Goal: Contribute content: Contribute content

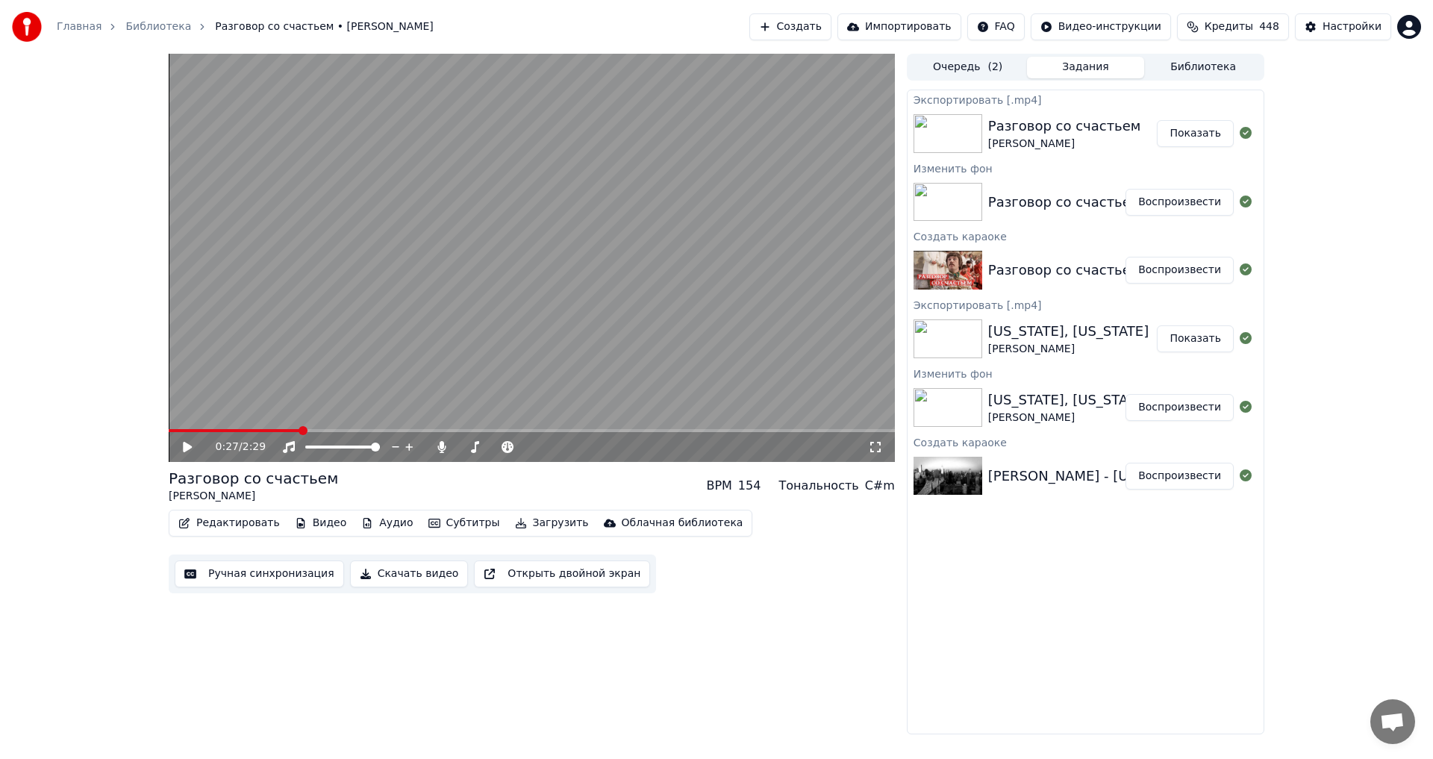
click at [795, 16] on button "Создать" at bounding box center [790, 26] width 82 height 27
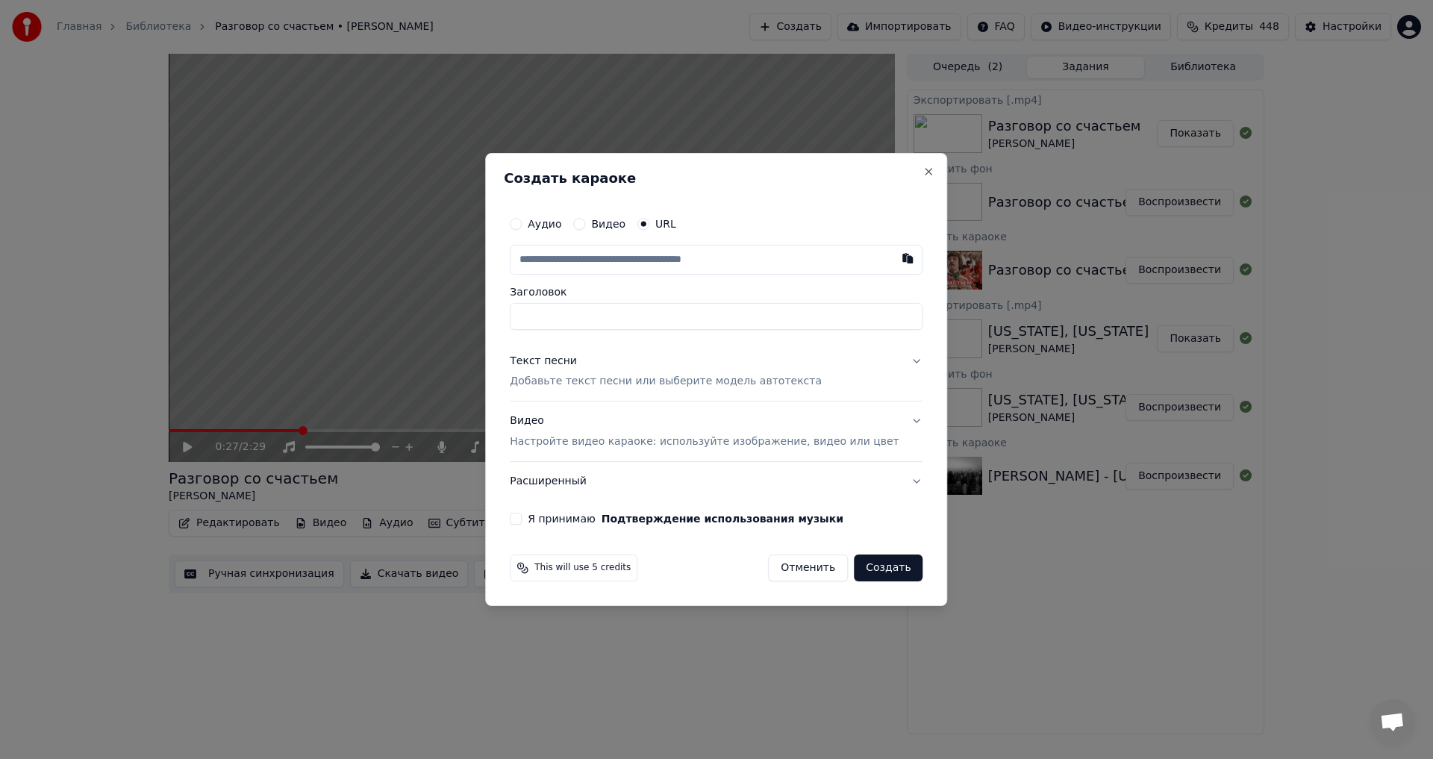
click at [610, 260] on input "text" at bounding box center [716, 260] width 413 height 30
type input "**********"
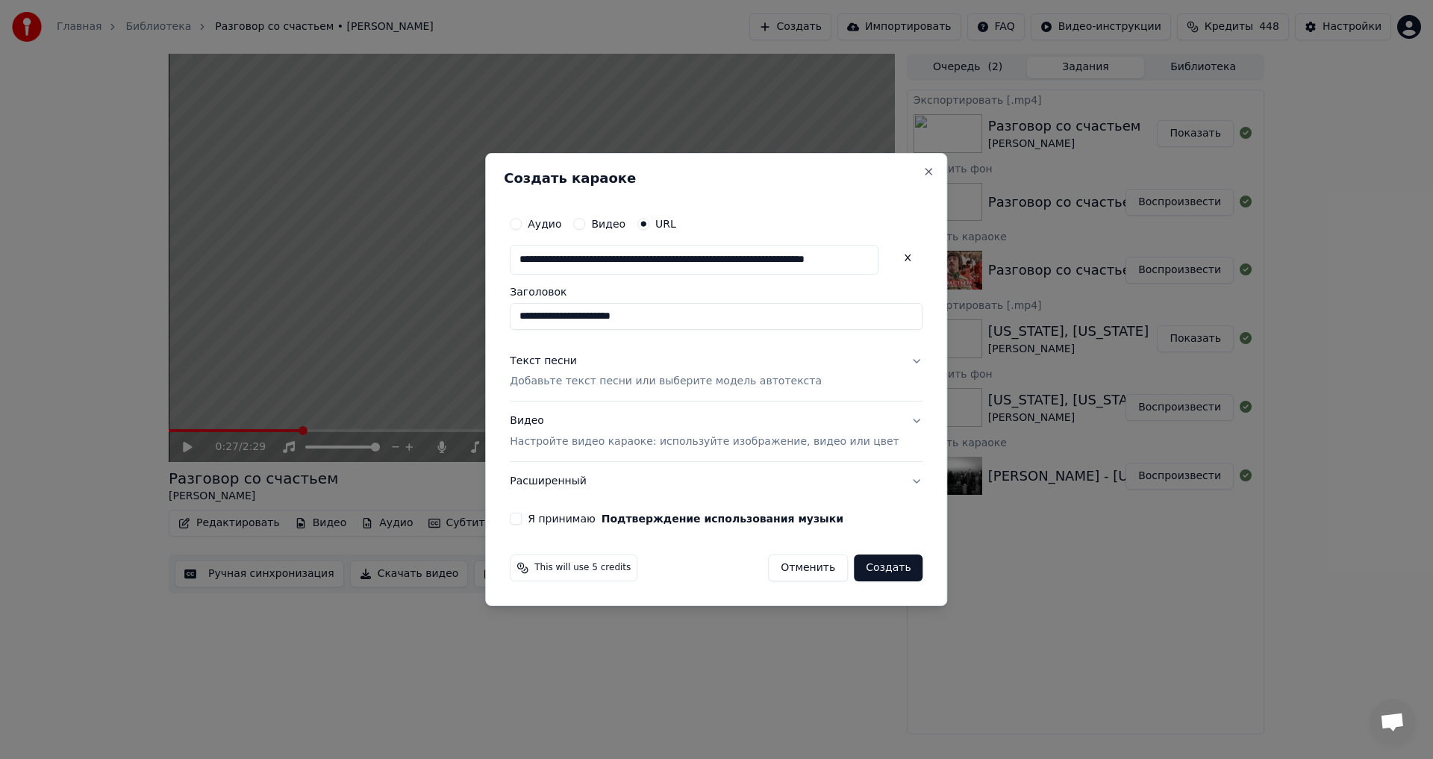
click at [590, 393] on button "Текст песни Добавьте текст песни или выберите модель автотекста" at bounding box center [716, 372] width 413 height 60
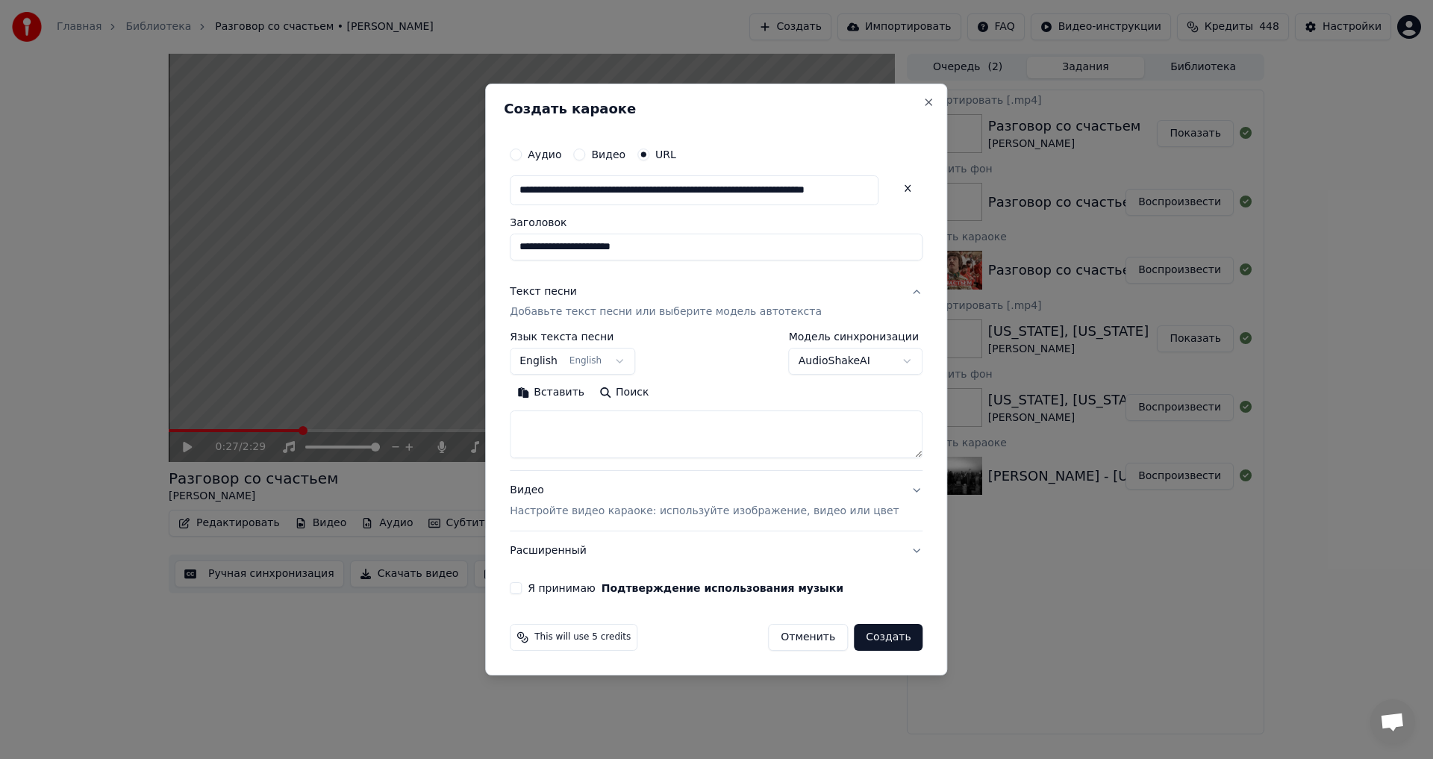
click at [548, 439] on textarea at bounding box center [716, 435] width 413 height 48
paste textarea "**********"
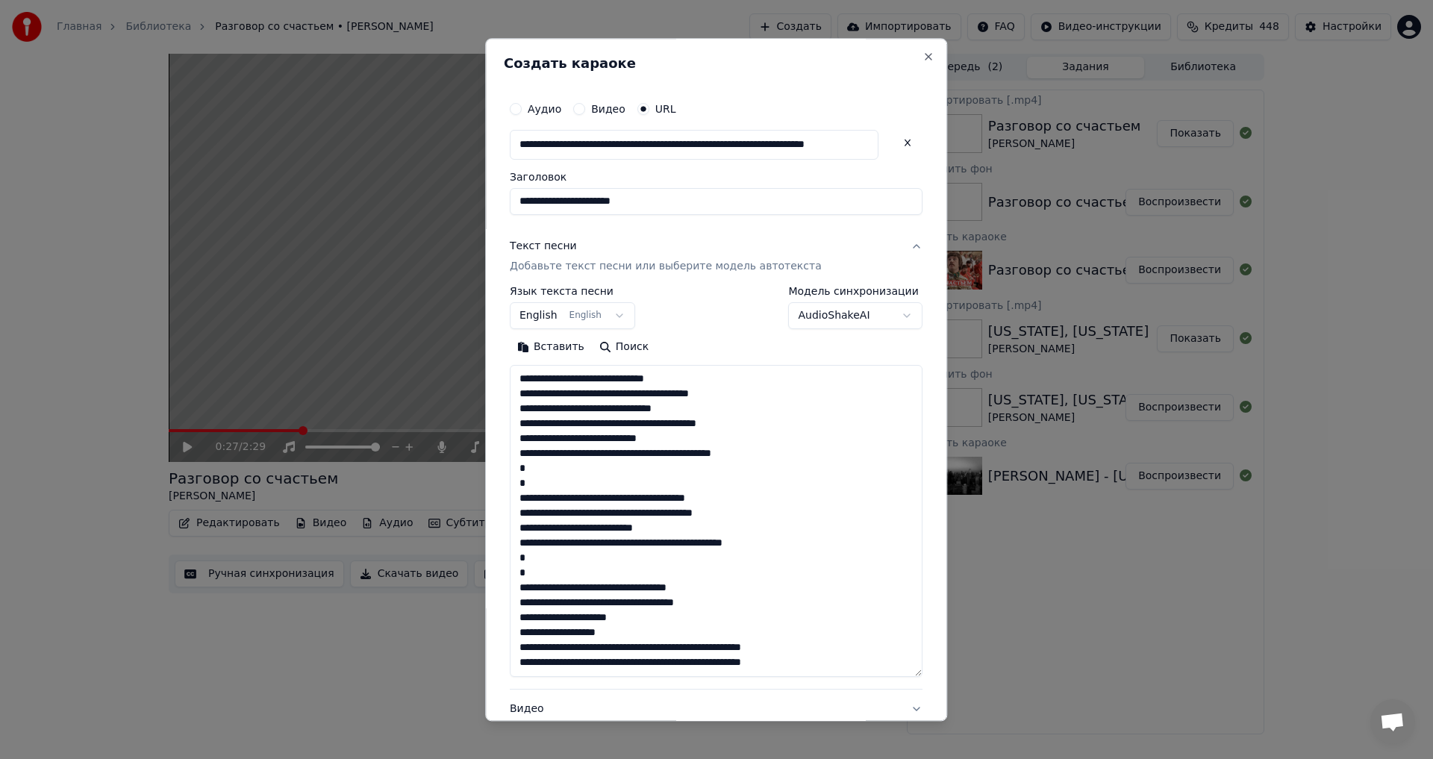
scroll to position [258, 0]
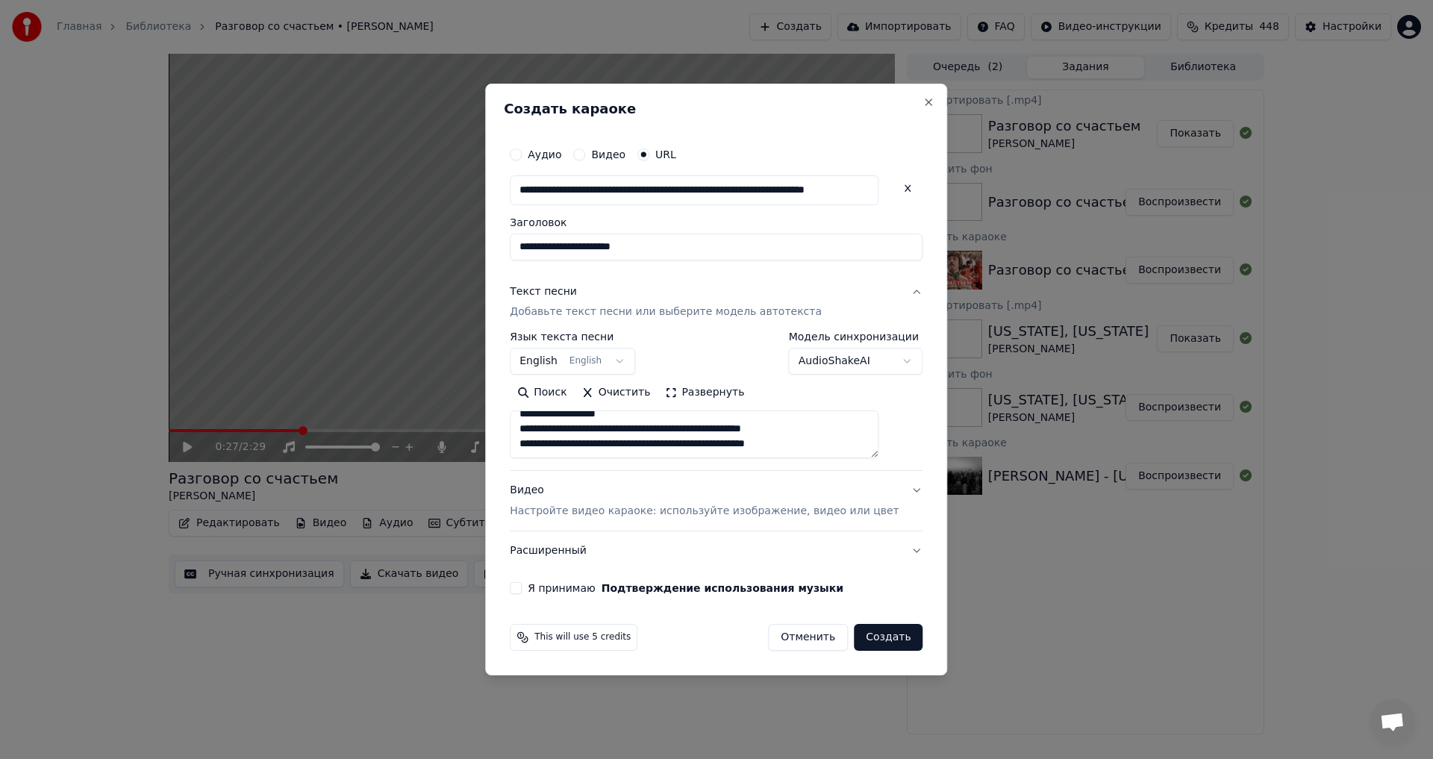
paste textarea "**********"
type textarea "**********"
click at [522, 592] on button "Я принимаю Подтверждение использования музыки" at bounding box center [516, 588] width 12 height 12
click at [886, 639] on button "Создать" at bounding box center [888, 637] width 69 height 27
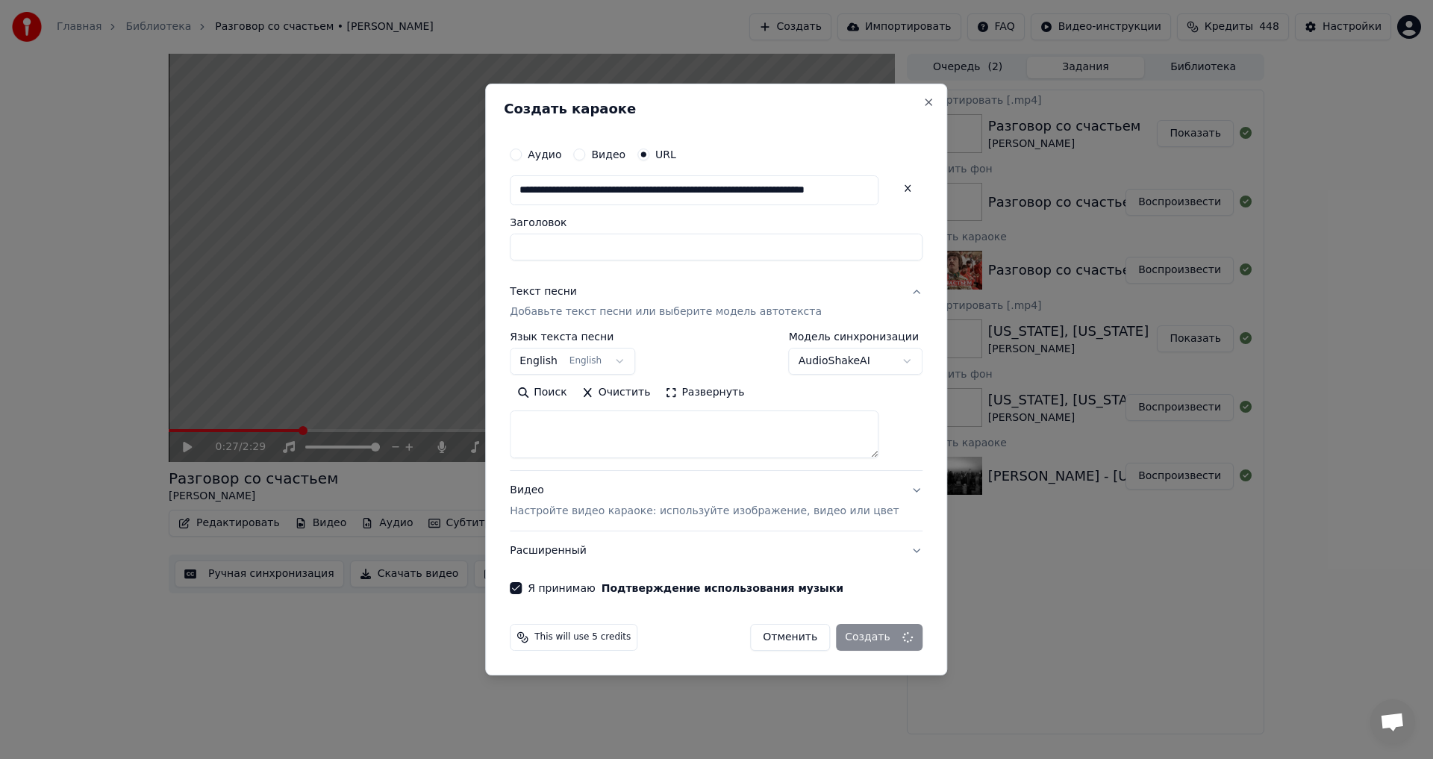
select select
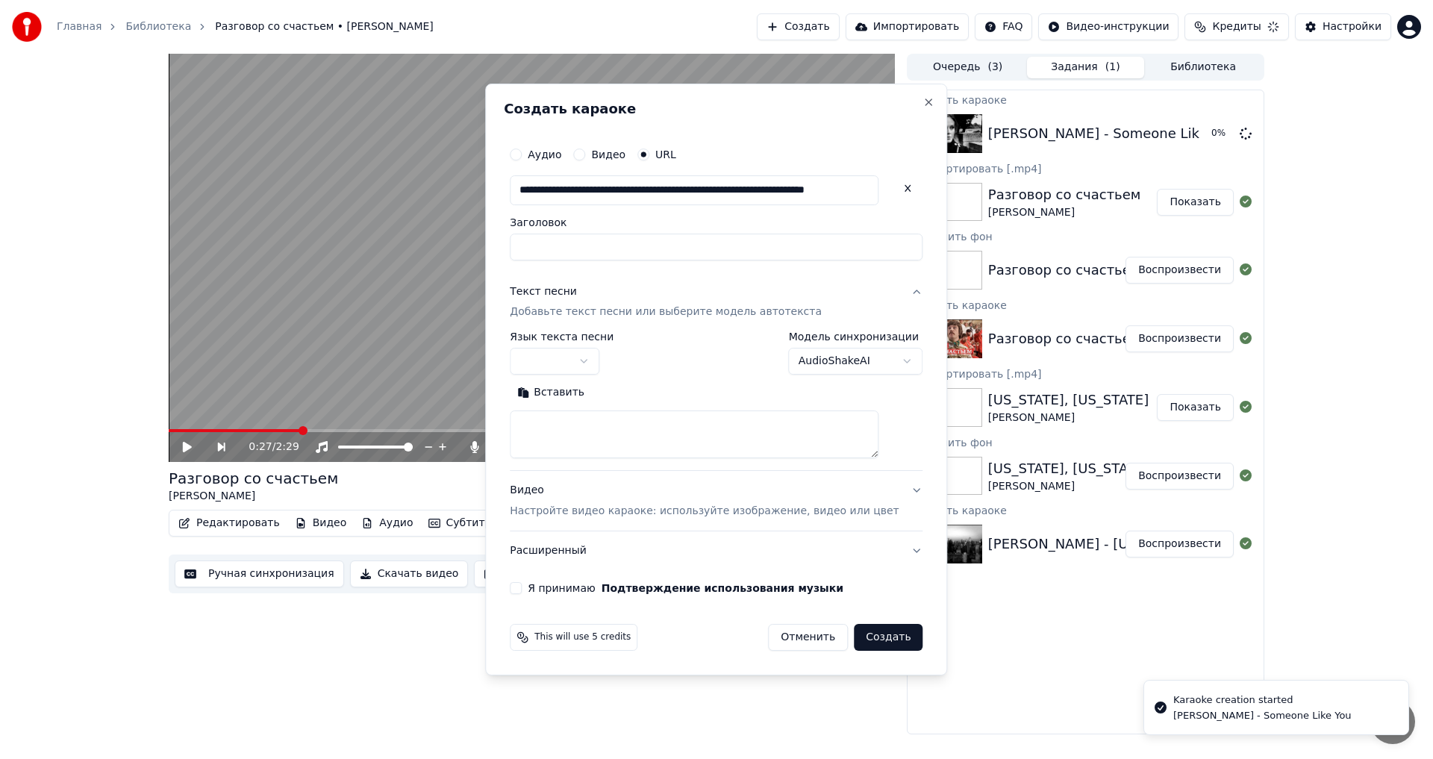
scroll to position [0, 0]
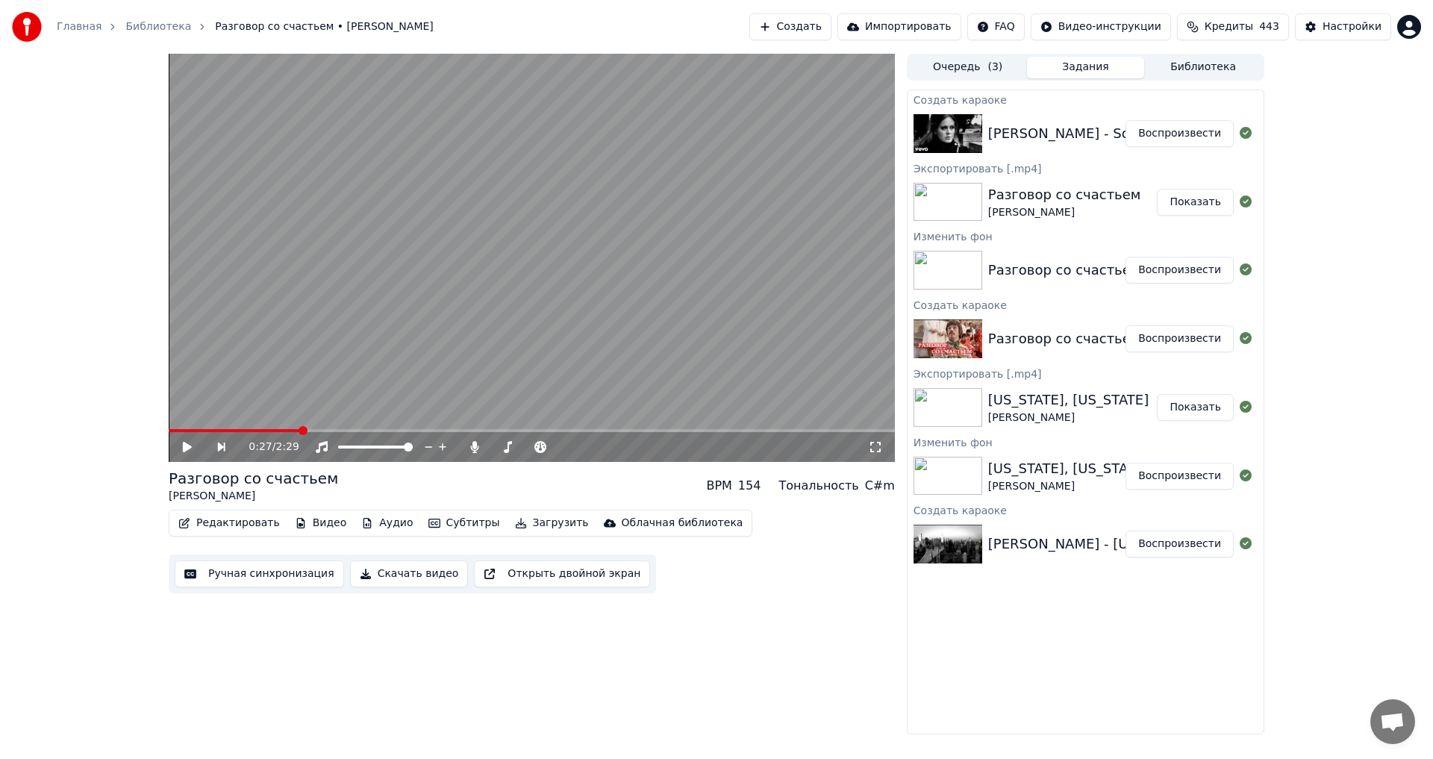
click at [1210, 125] on button "Воспроизвести" at bounding box center [1179, 133] width 108 height 27
click at [533, 451] on span at bounding box center [528, 446] width 9 height 9
click at [445, 261] on video at bounding box center [532, 258] width 726 height 408
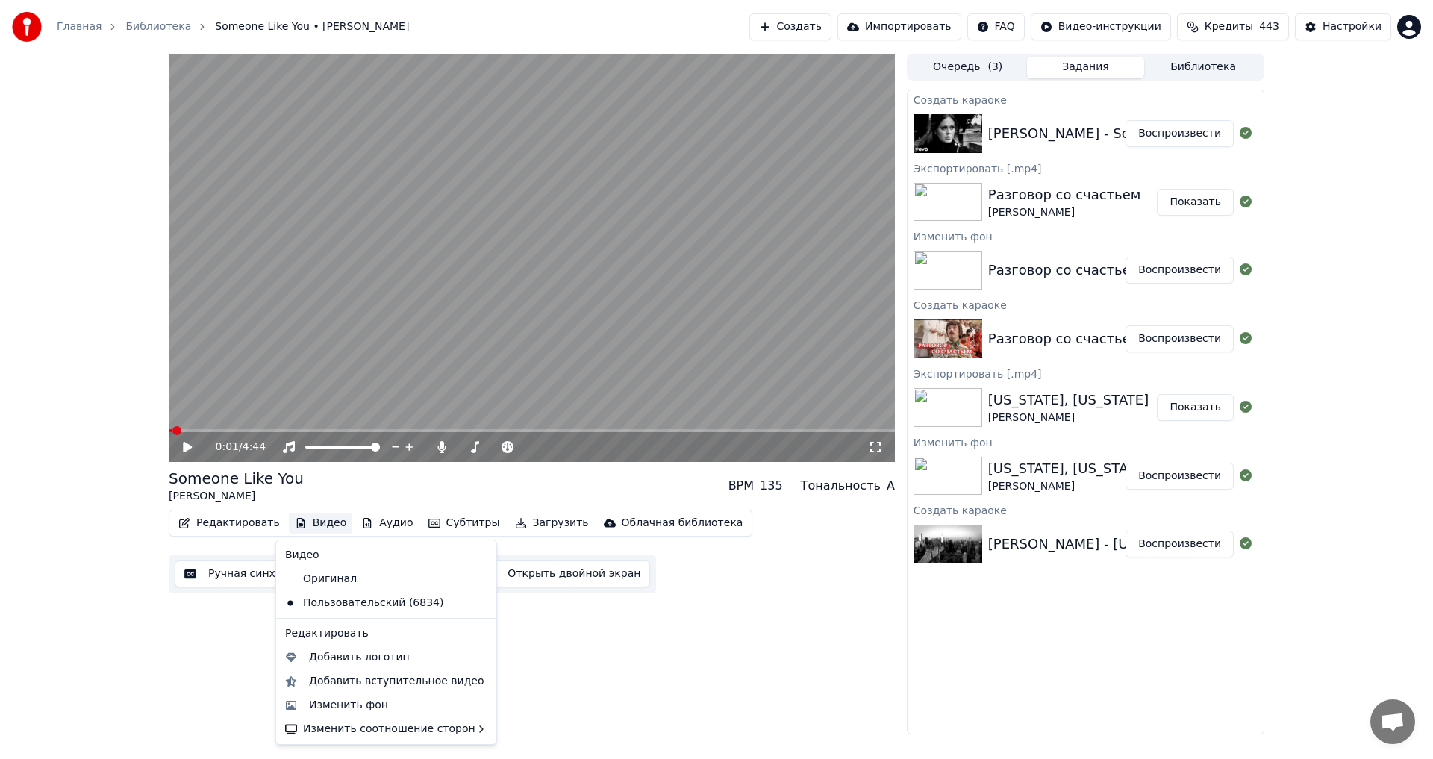
click at [316, 525] on button "Видео" at bounding box center [321, 523] width 64 height 21
click at [355, 700] on div "Изменить фон" at bounding box center [348, 705] width 79 height 15
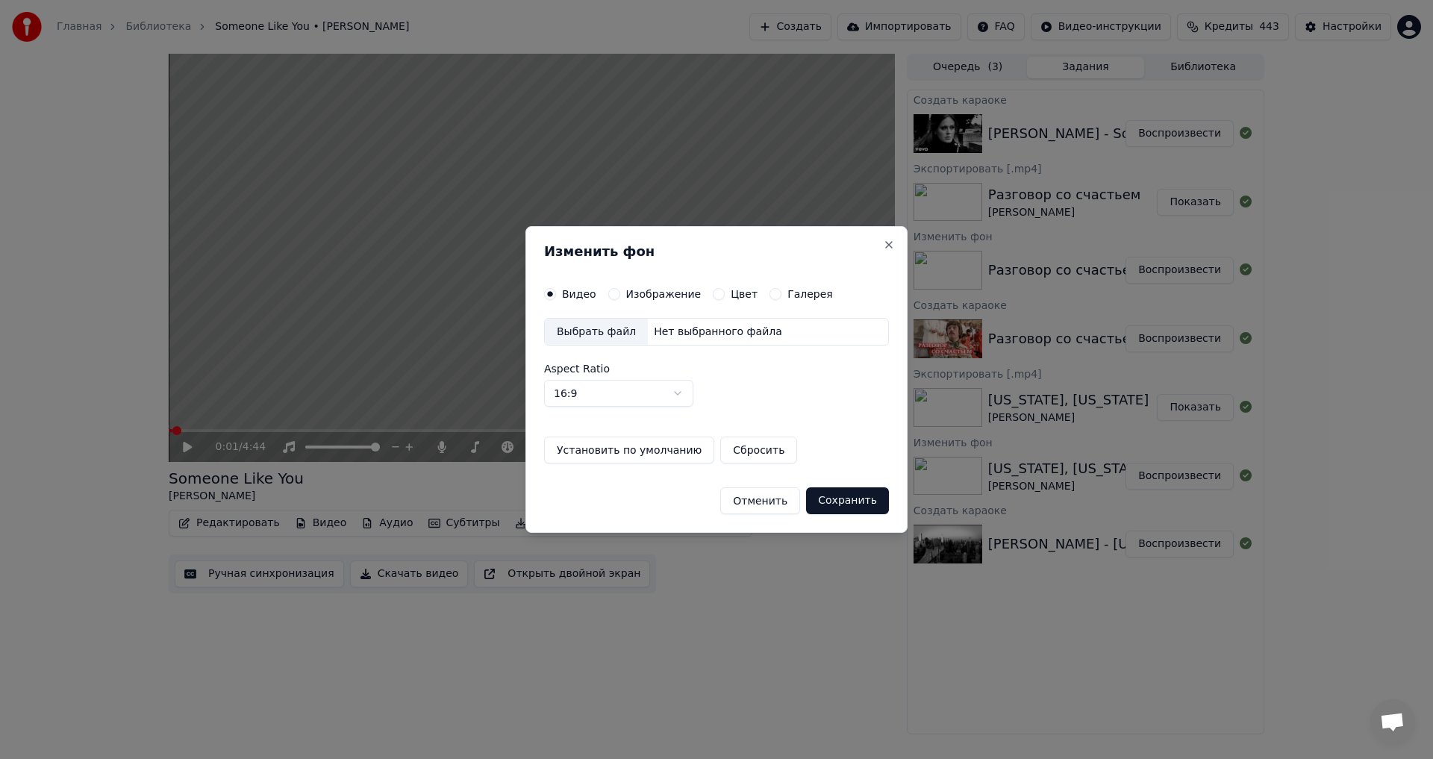
click at [603, 291] on div "Видео Изображение Цвет Галерея" at bounding box center [688, 294] width 289 height 12
click at [610, 291] on button "Изображение" at bounding box center [614, 294] width 12 height 12
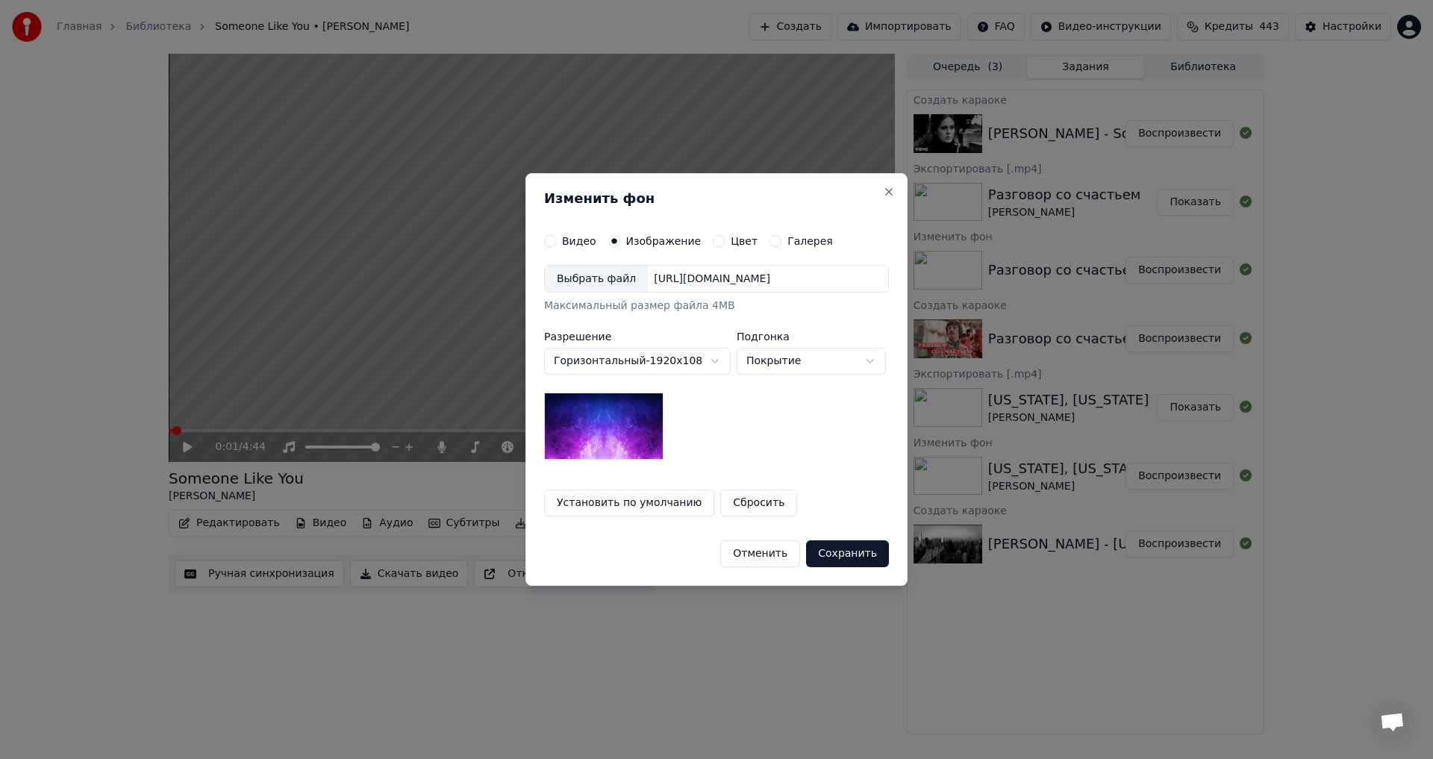
click at [684, 270] on div "Выбрать файл [URL][DOMAIN_NAME]" at bounding box center [716, 279] width 345 height 28
click at [849, 556] on button "Сохранить" at bounding box center [847, 553] width 83 height 27
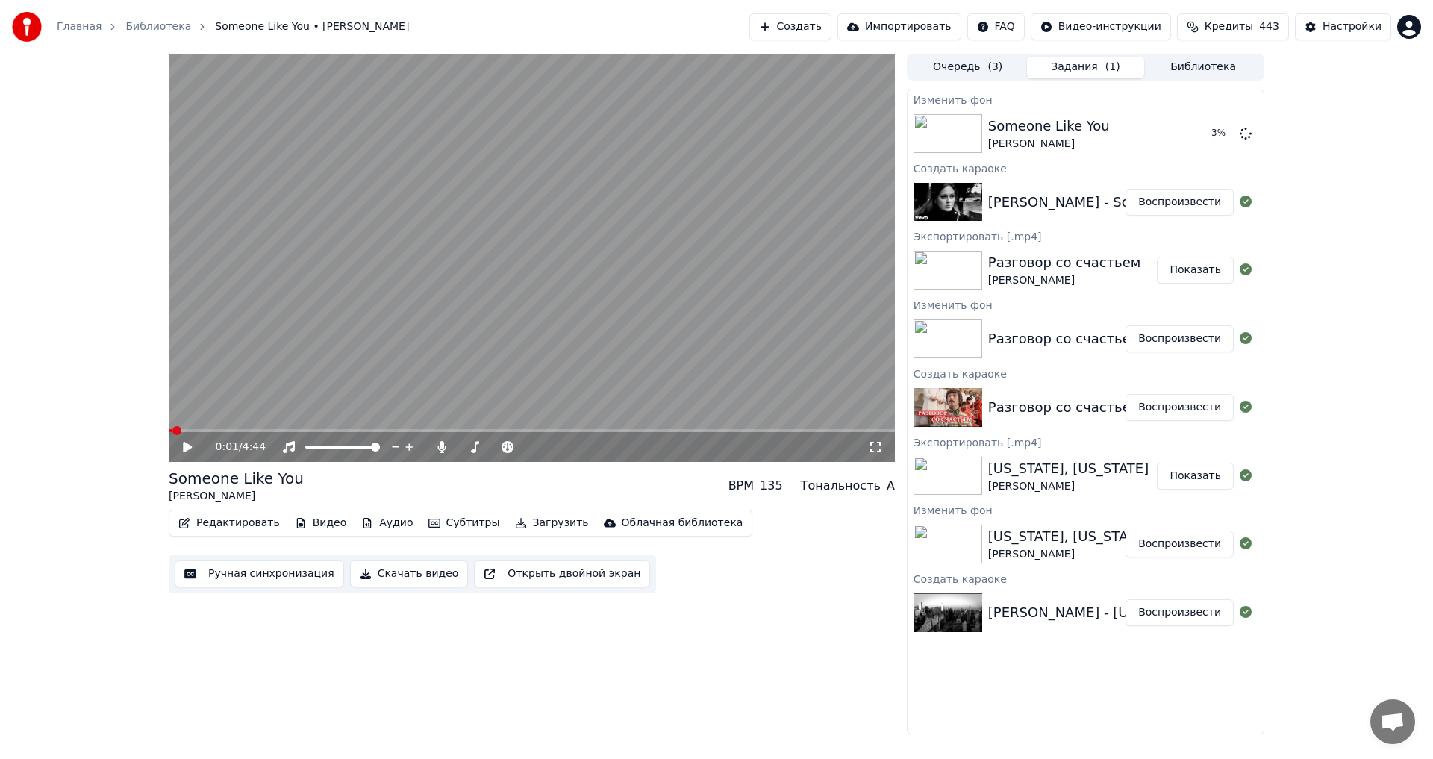
click at [444, 548] on div "Редактировать Видео Аудио Субтитры Загрузить Облачная библиотека Ручная синхрон…" at bounding box center [532, 552] width 726 height 84
click at [1177, 128] on button "Воспроизвести" at bounding box center [1179, 133] width 108 height 27
click at [355, 295] on video at bounding box center [532, 258] width 726 height 408
click at [419, 254] on video at bounding box center [532, 258] width 726 height 408
click at [1316, 32] on button "Настройки" at bounding box center [1343, 26] width 96 height 27
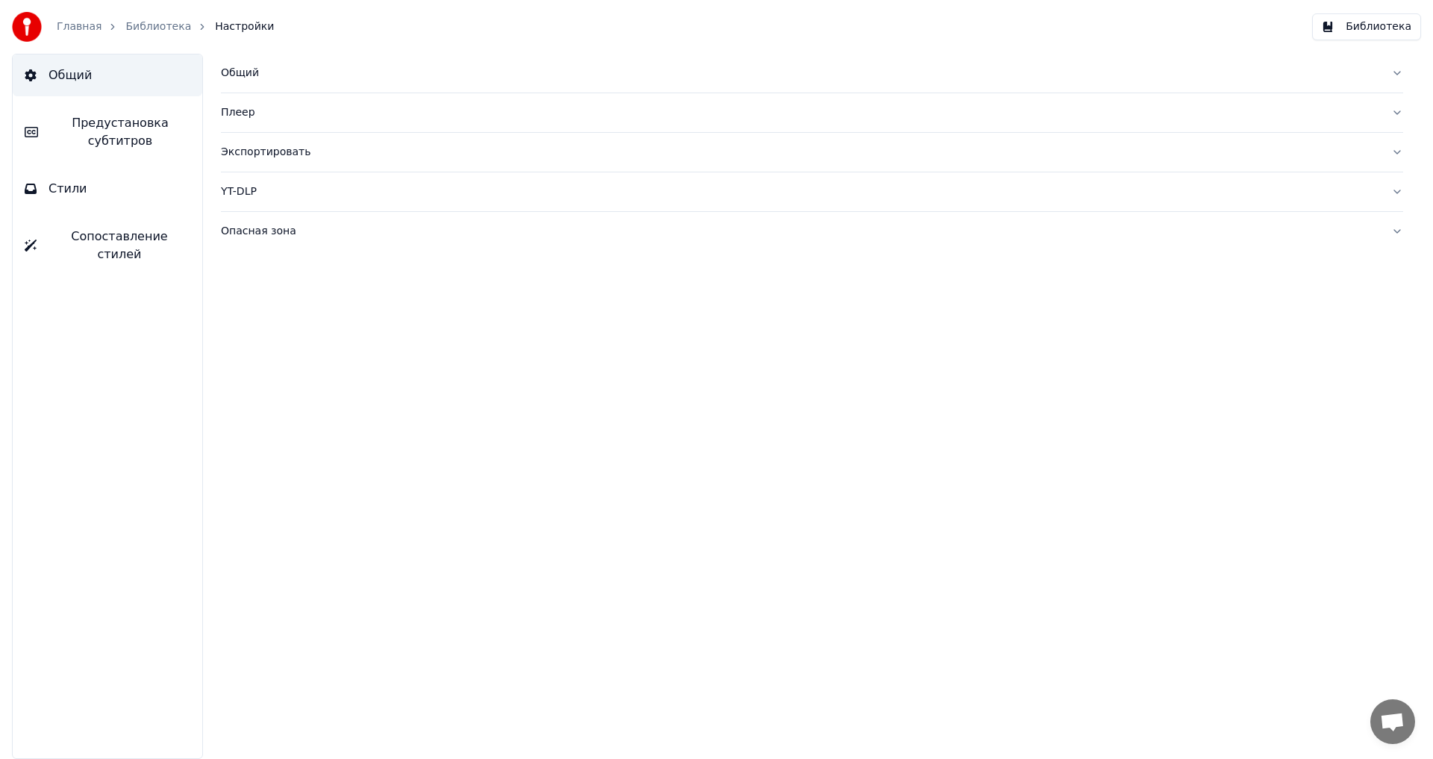
click at [99, 151] on button "Предустановка субтитров" at bounding box center [108, 132] width 190 height 60
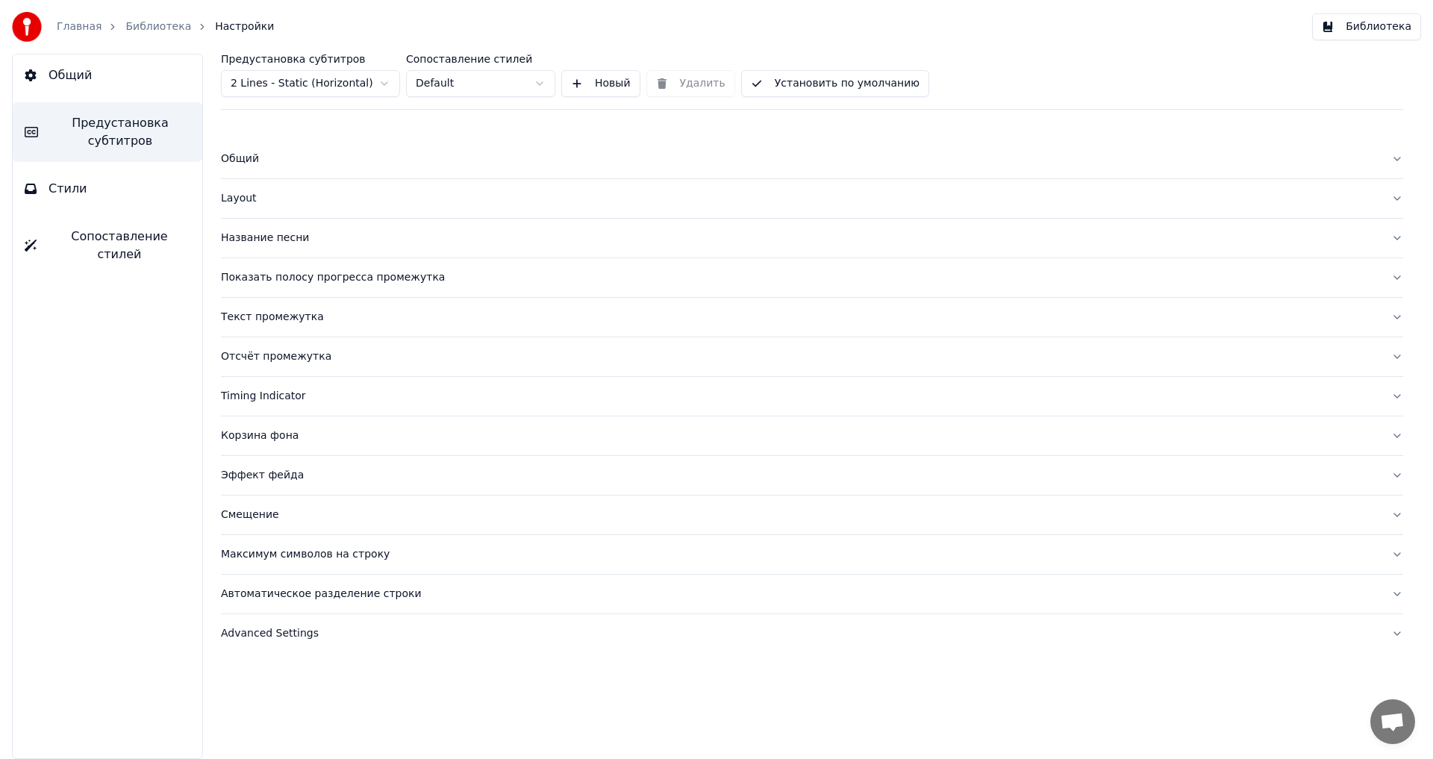
click at [281, 248] on button "Название песни" at bounding box center [812, 238] width 1182 height 39
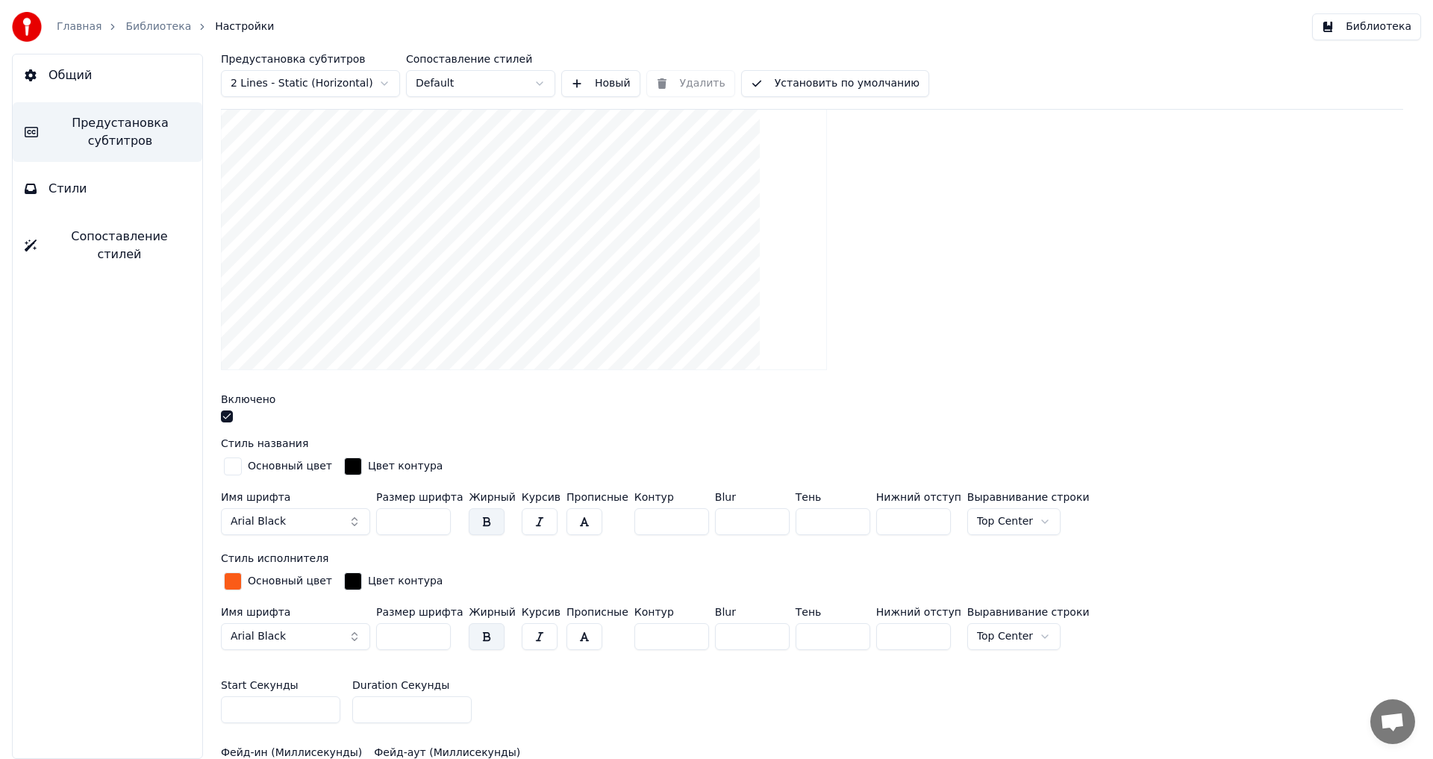
scroll to position [373, 0]
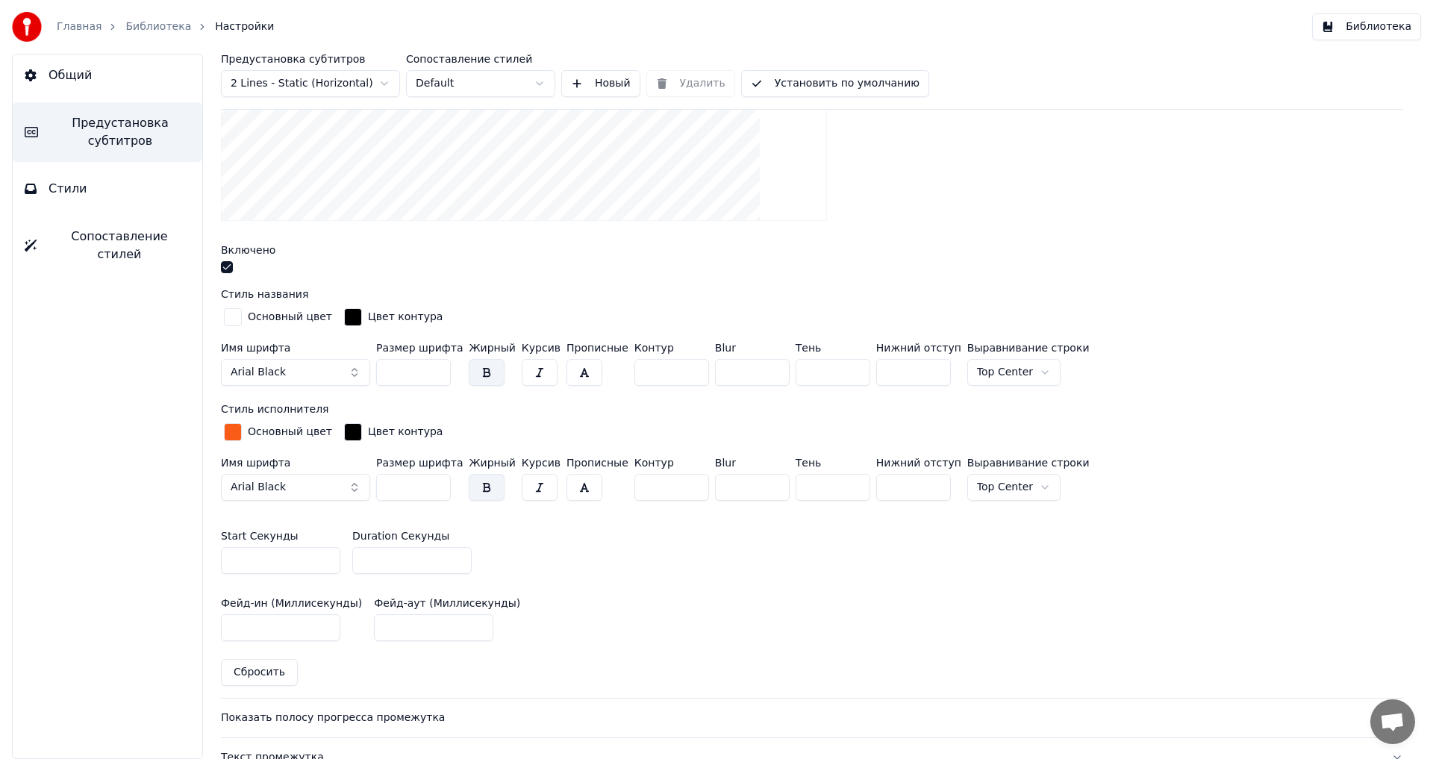
click at [454, 556] on input "*" at bounding box center [411, 560] width 119 height 27
click at [454, 555] on input "*" at bounding box center [411, 560] width 119 height 27
type input "*"
click at [454, 555] on input "*" at bounding box center [411, 560] width 119 height 27
click at [807, 76] on button "Установить по умолчанию" at bounding box center [835, 83] width 188 height 27
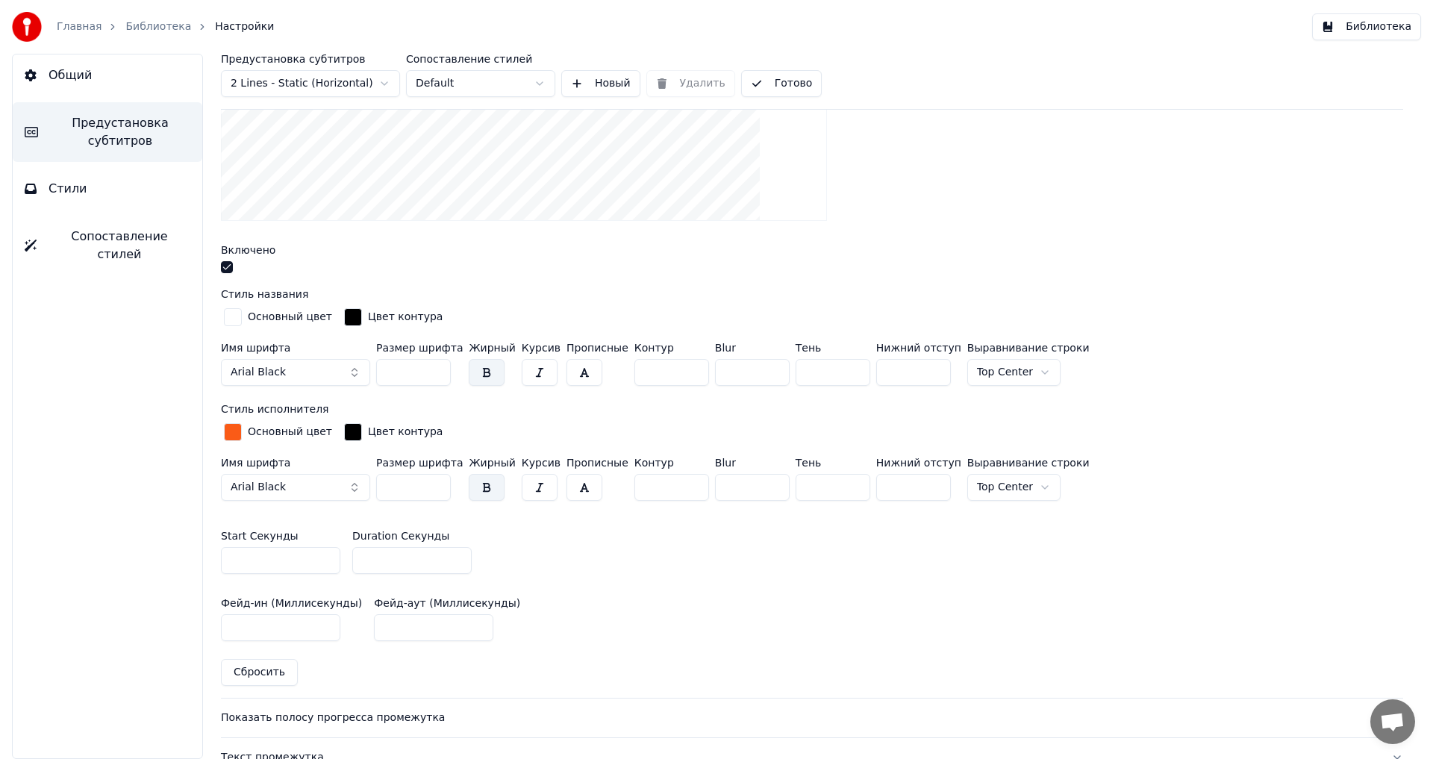
click at [808, 81] on button "Готово" at bounding box center [781, 83] width 81 height 27
click at [1408, 19] on button "Библиотека" at bounding box center [1366, 26] width 109 height 27
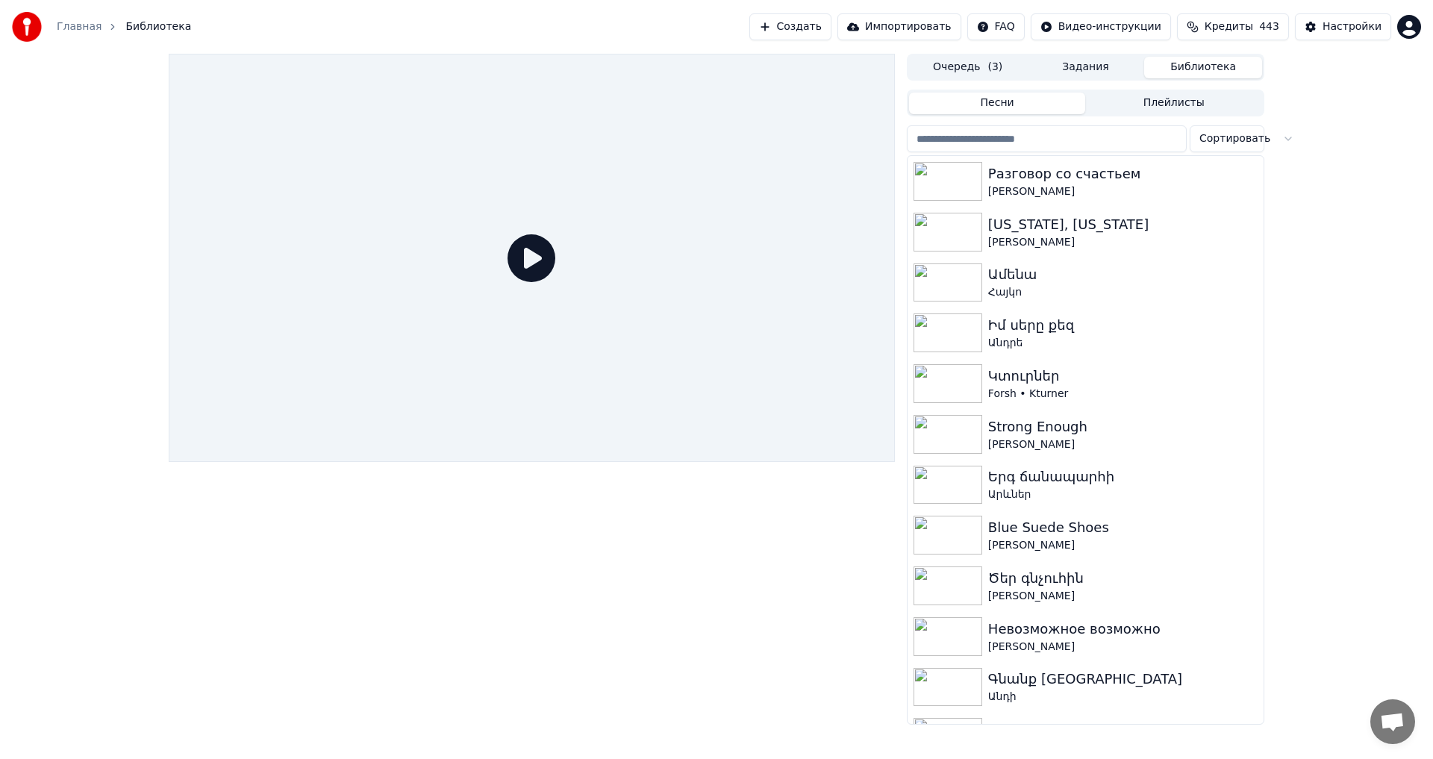
click at [1069, 60] on button "Задания" at bounding box center [1086, 68] width 118 height 22
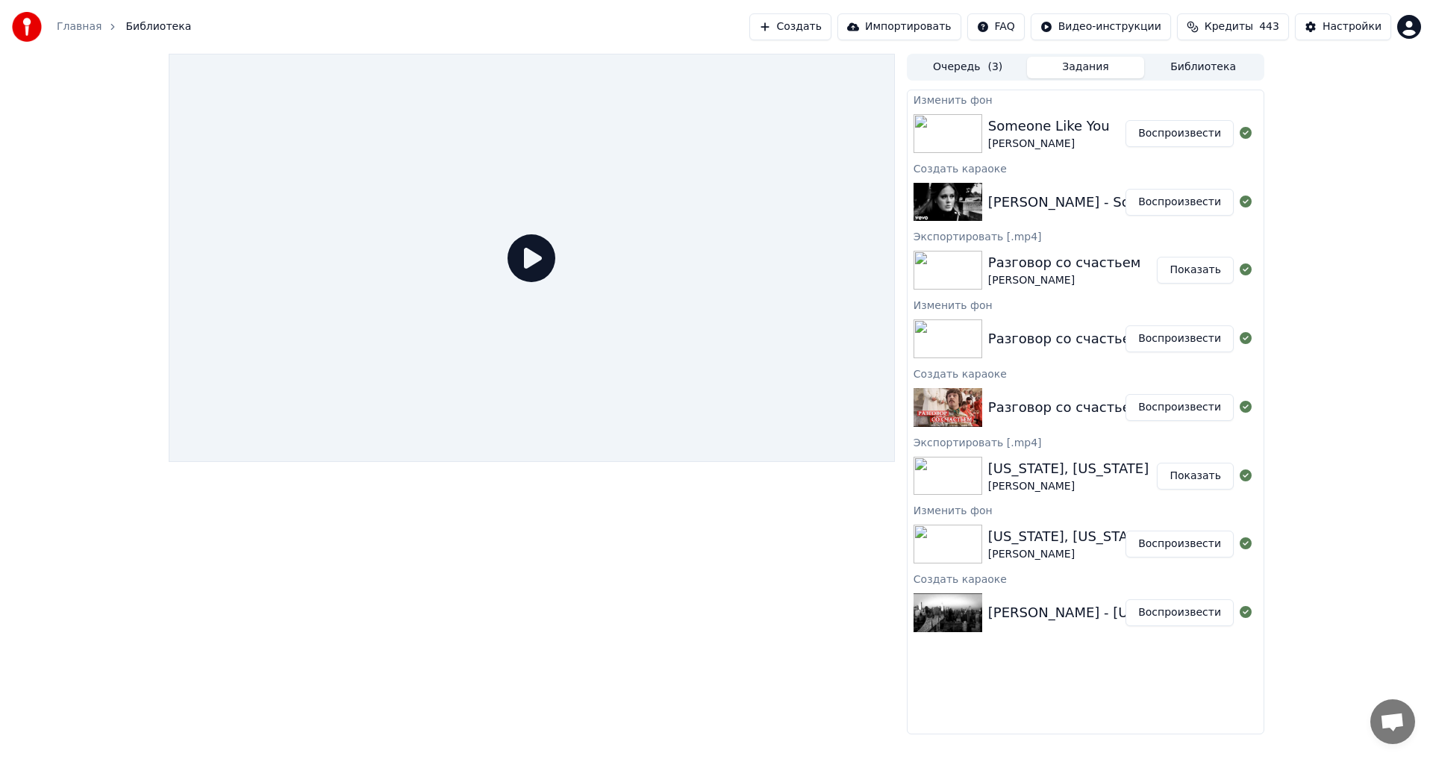
click at [1082, 152] on div "Someone Like You [PERSON_NAME]" at bounding box center [1085, 133] width 356 height 51
click at [1189, 148] on div "Someone Like You [PERSON_NAME]" at bounding box center [1085, 133] width 356 height 51
click at [1186, 137] on button "Воспроизвести" at bounding box center [1179, 133] width 108 height 27
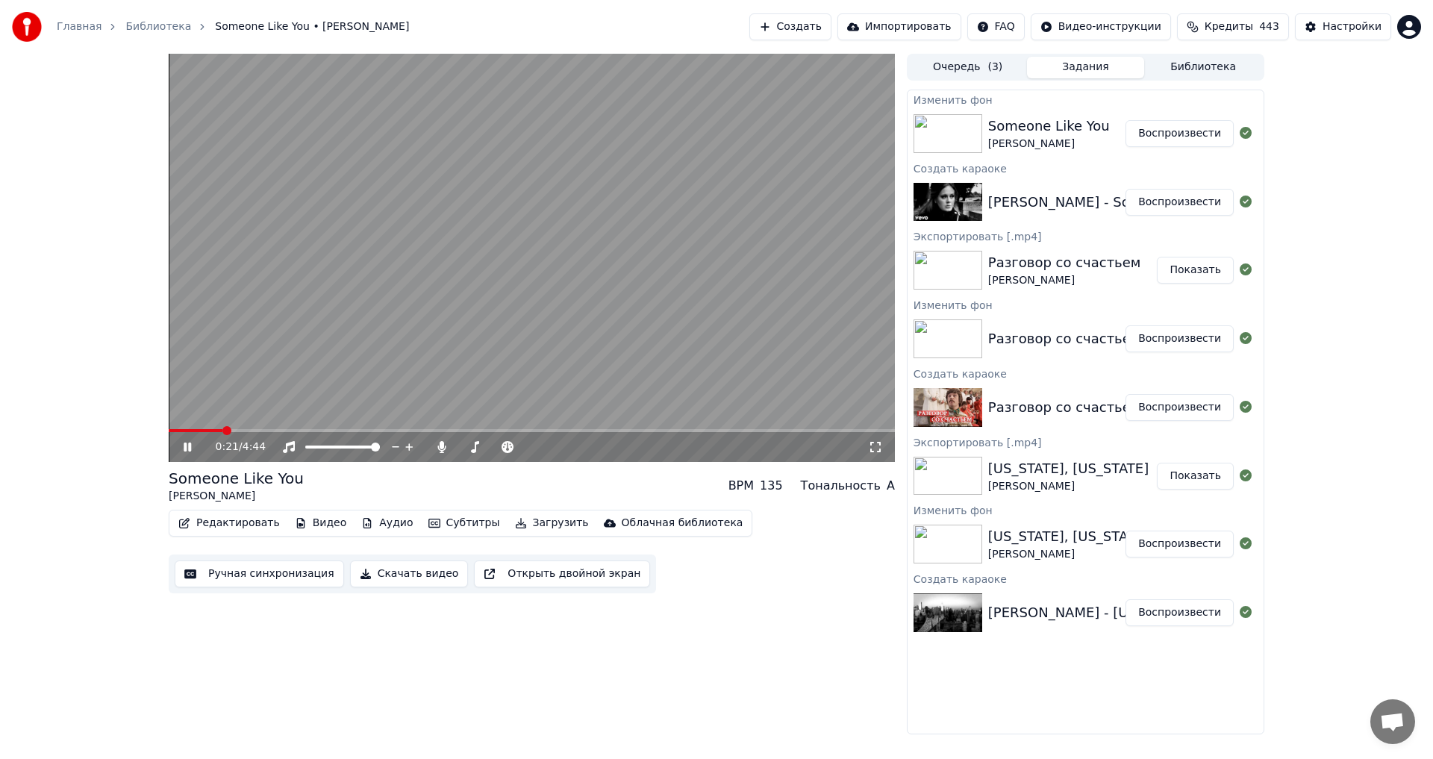
click at [373, 322] on video at bounding box center [532, 258] width 726 height 408
click at [484, 248] on video at bounding box center [532, 258] width 726 height 408
click at [226, 525] on button "Редактировать" at bounding box center [228, 523] width 113 height 21
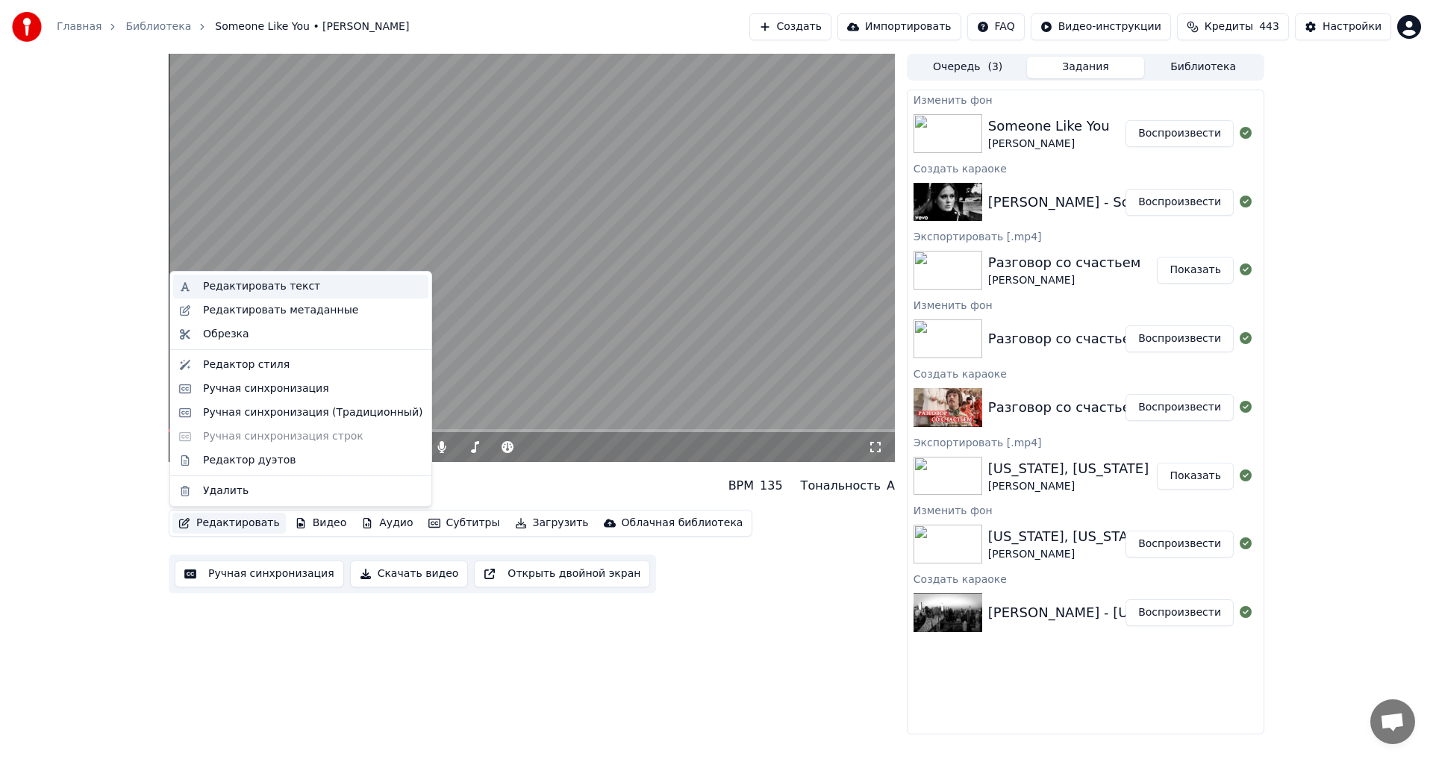
click at [316, 285] on div "Редактировать текст" at bounding box center [312, 286] width 219 height 15
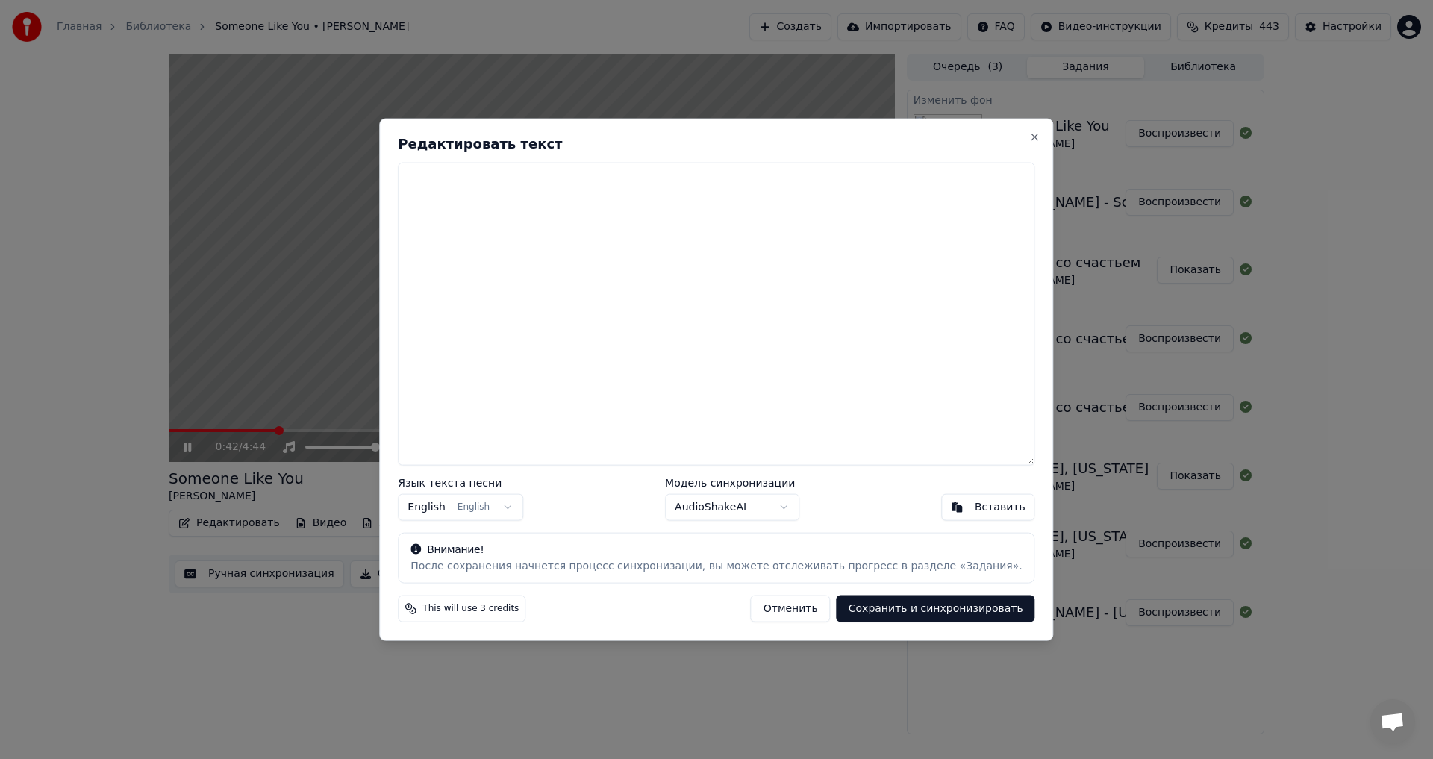
click at [779, 599] on button "Отменить" at bounding box center [791, 608] width 80 height 27
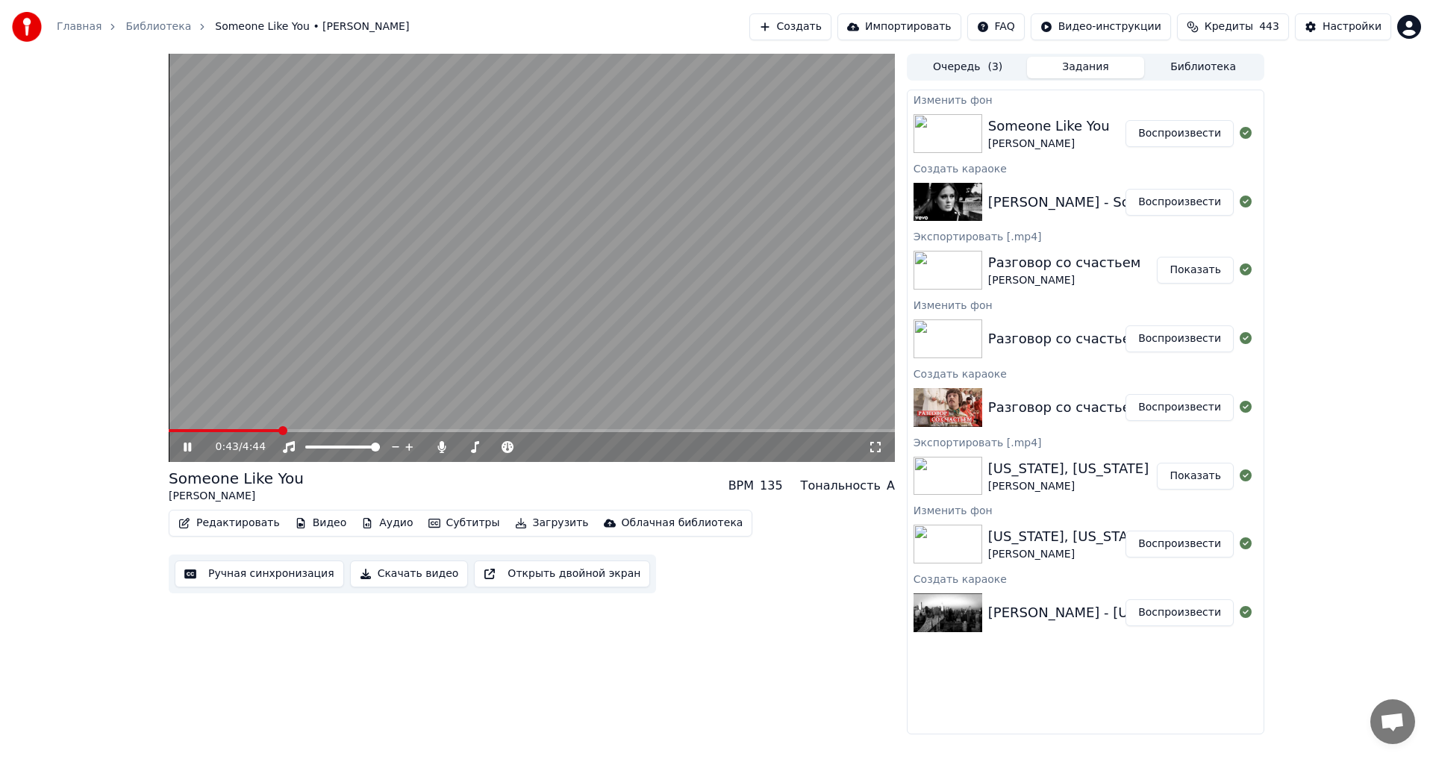
click at [595, 346] on video at bounding box center [532, 258] width 726 height 408
click at [529, 334] on video at bounding box center [532, 258] width 726 height 408
click at [560, 296] on video at bounding box center [532, 258] width 726 height 408
click at [245, 528] on button "Редактировать" at bounding box center [228, 523] width 113 height 21
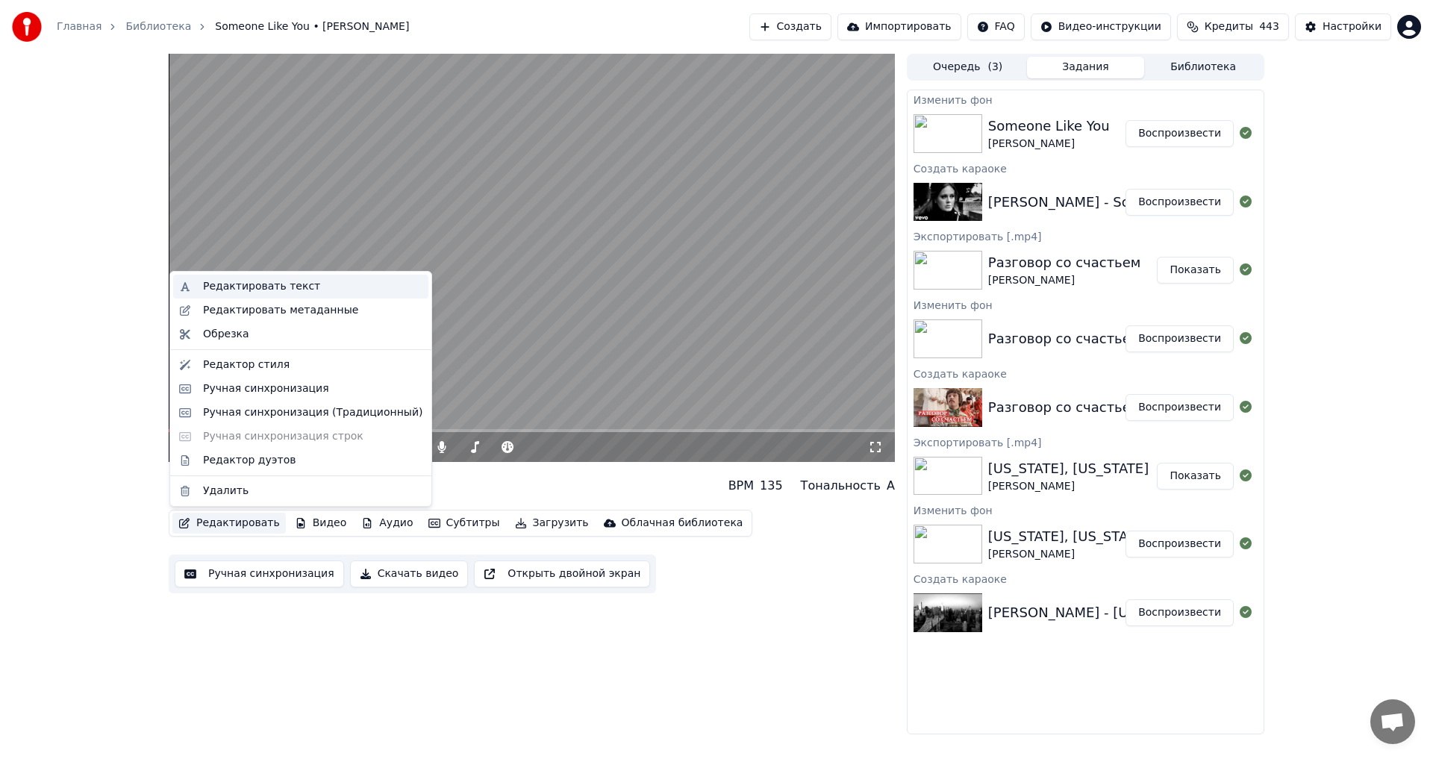
click at [316, 287] on div "Редактировать текст" at bounding box center [312, 286] width 219 height 15
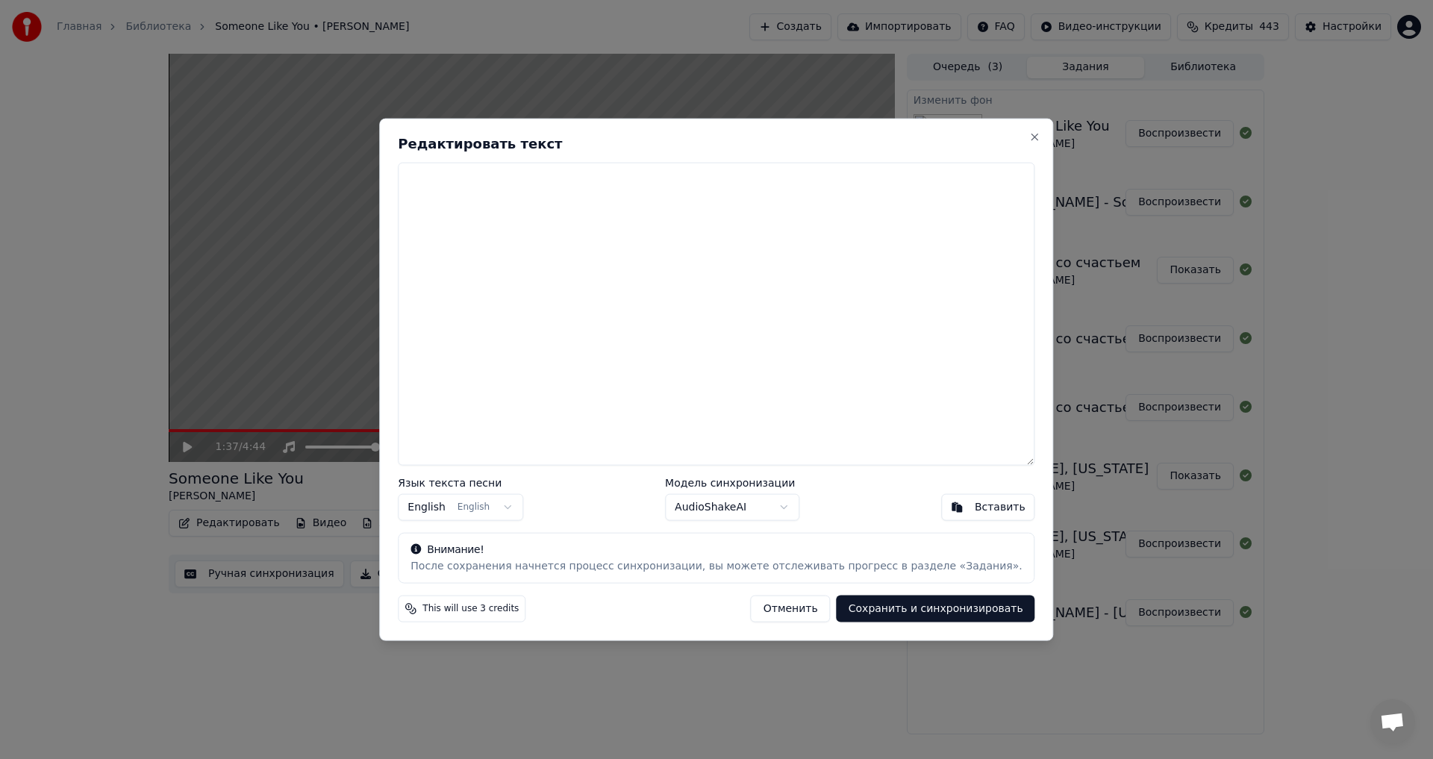
click at [514, 199] on textarea at bounding box center [716, 314] width 636 height 304
paste textarea "**********"
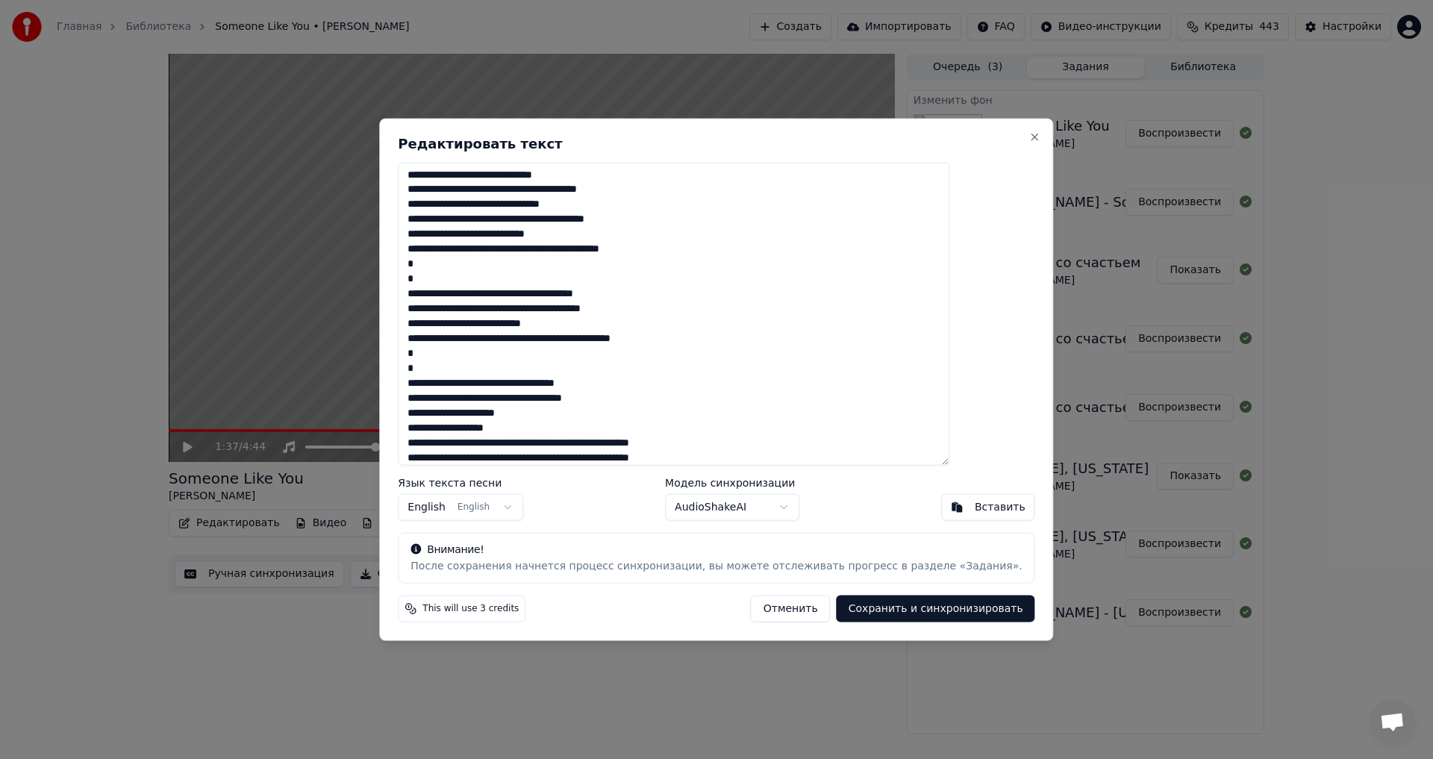
scroll to position [8, 0]
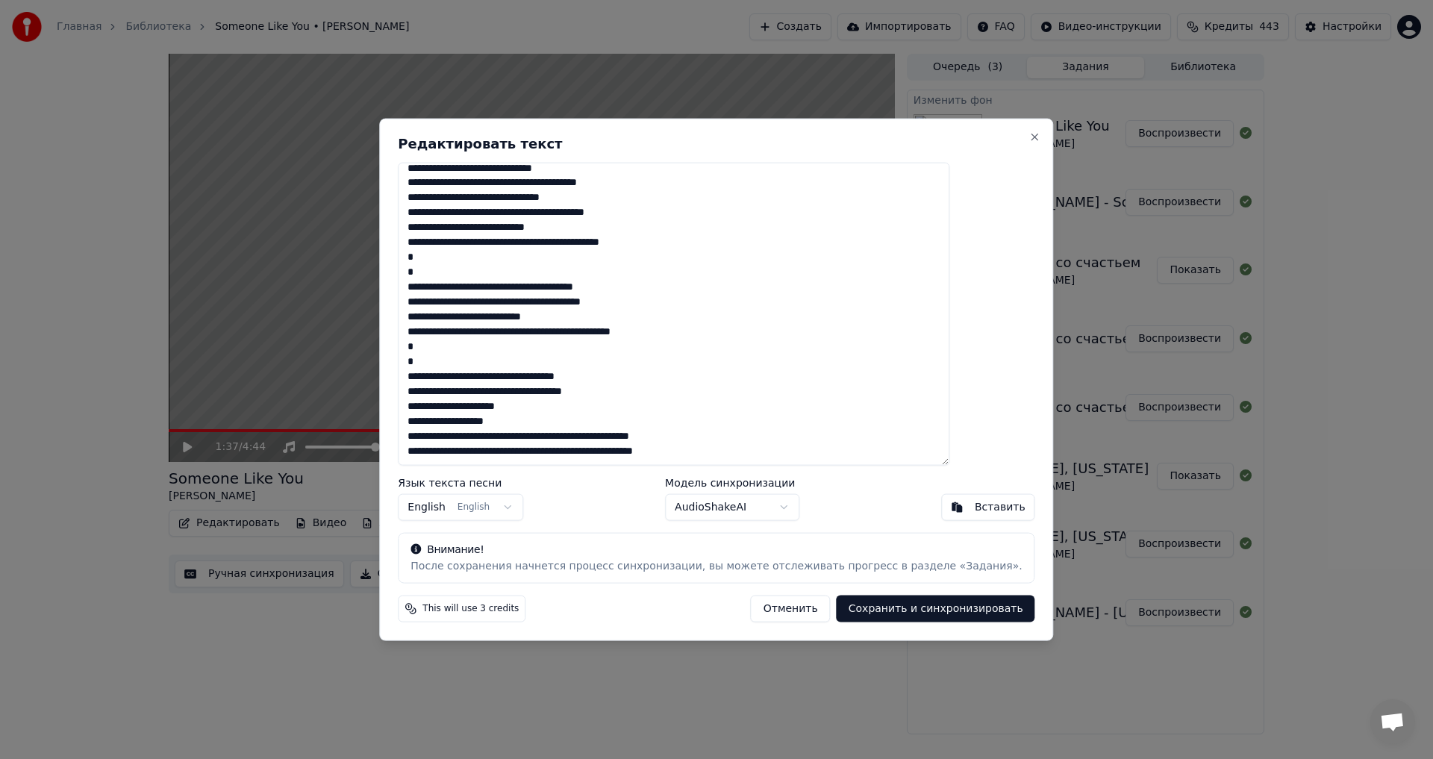
paste textarea "**********"
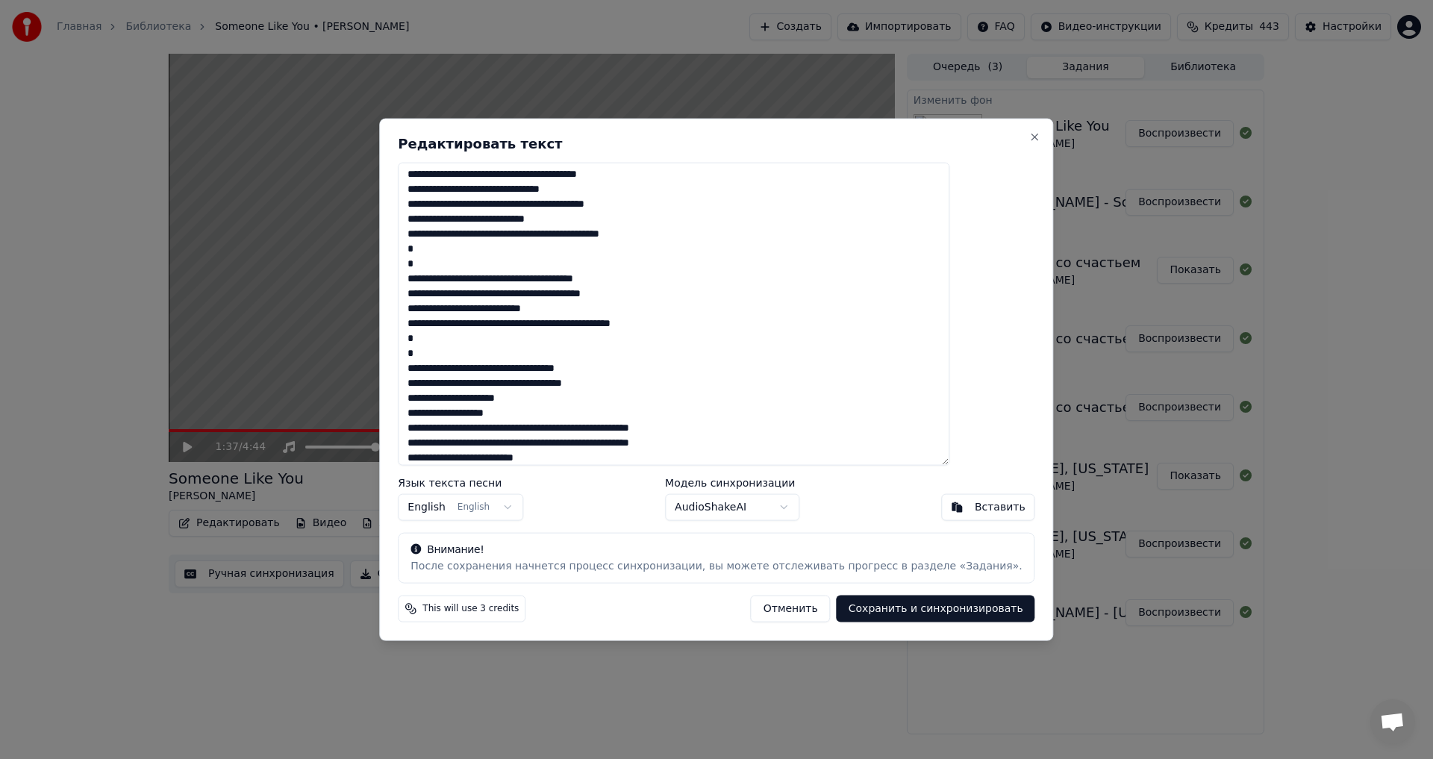
scroll to position [524, 0]
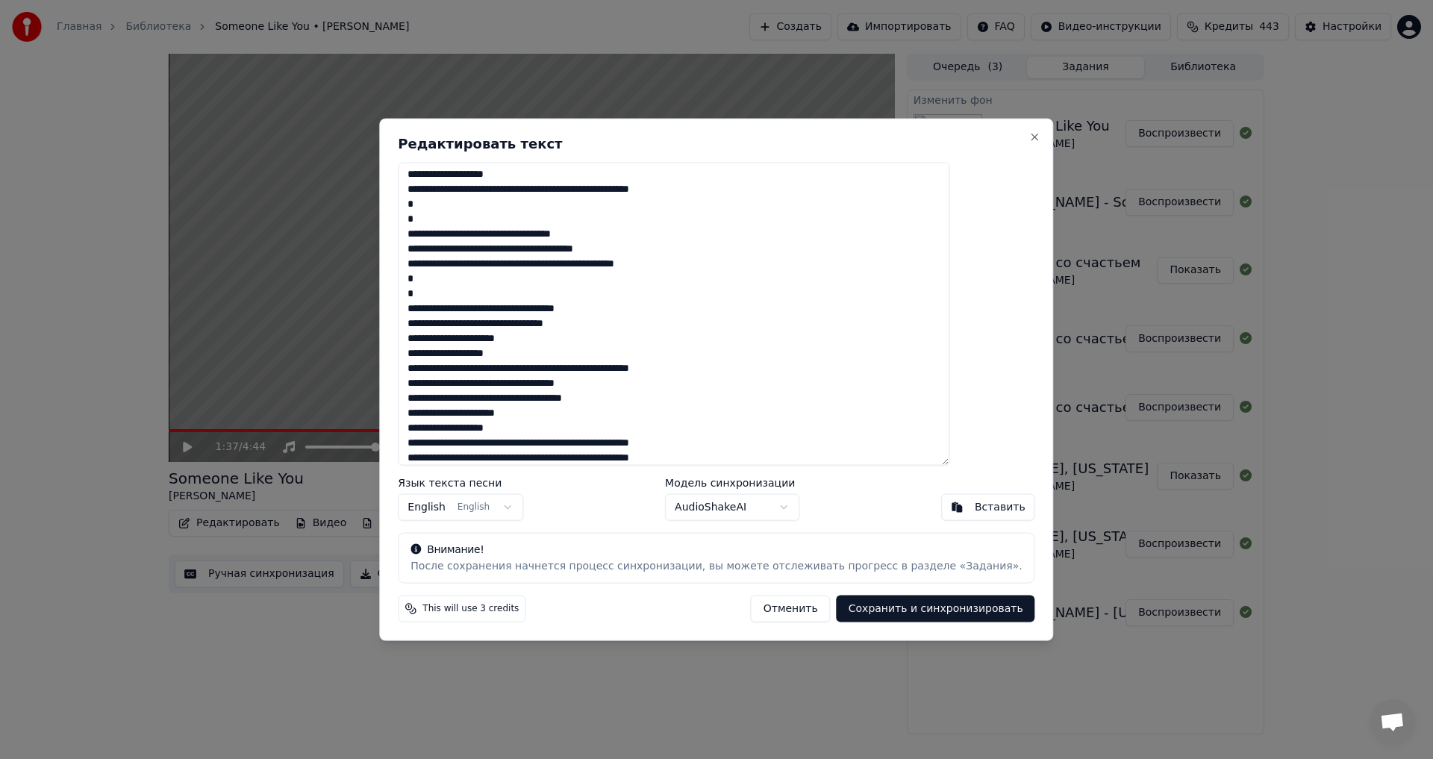
click at [912, 607] on button "Сохранить и синхронизировать" at bounding box center [935, 608] width 198 height 27
type textarea "**********"
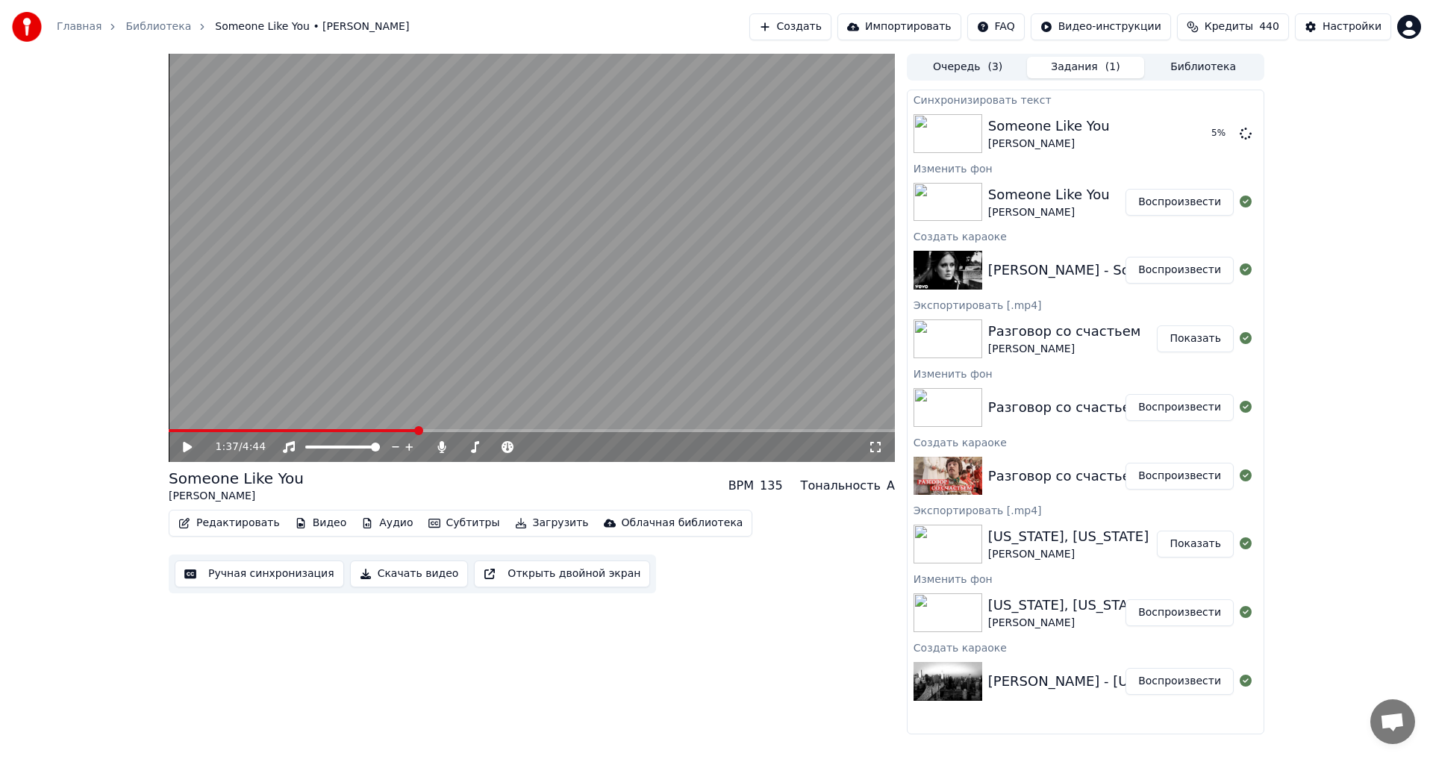
click at [788, 538] on div "Редактировать Видео Аудио Субтитры Загрузить Облачная библиотека Ручная синхрон…" at bounding box center [532, 552] width 726 height 84
click at [1360, 340] on div "1:37 / 4:44 Someone Like You [PERSON_NAME] BPM 135 Тональность A Редактировать …" at bounding box center [716, 394] width 1433 height 681
click at [708, 645] on div "1:37 / 4:44 Someone Like You [PERSON_NAME] BPM 135 Тональность A Редактировать …" at bounding box center [532, 394] width 726 height 681
click at [169, 435] on span at bounding box center [173, 430] width 9 height 9
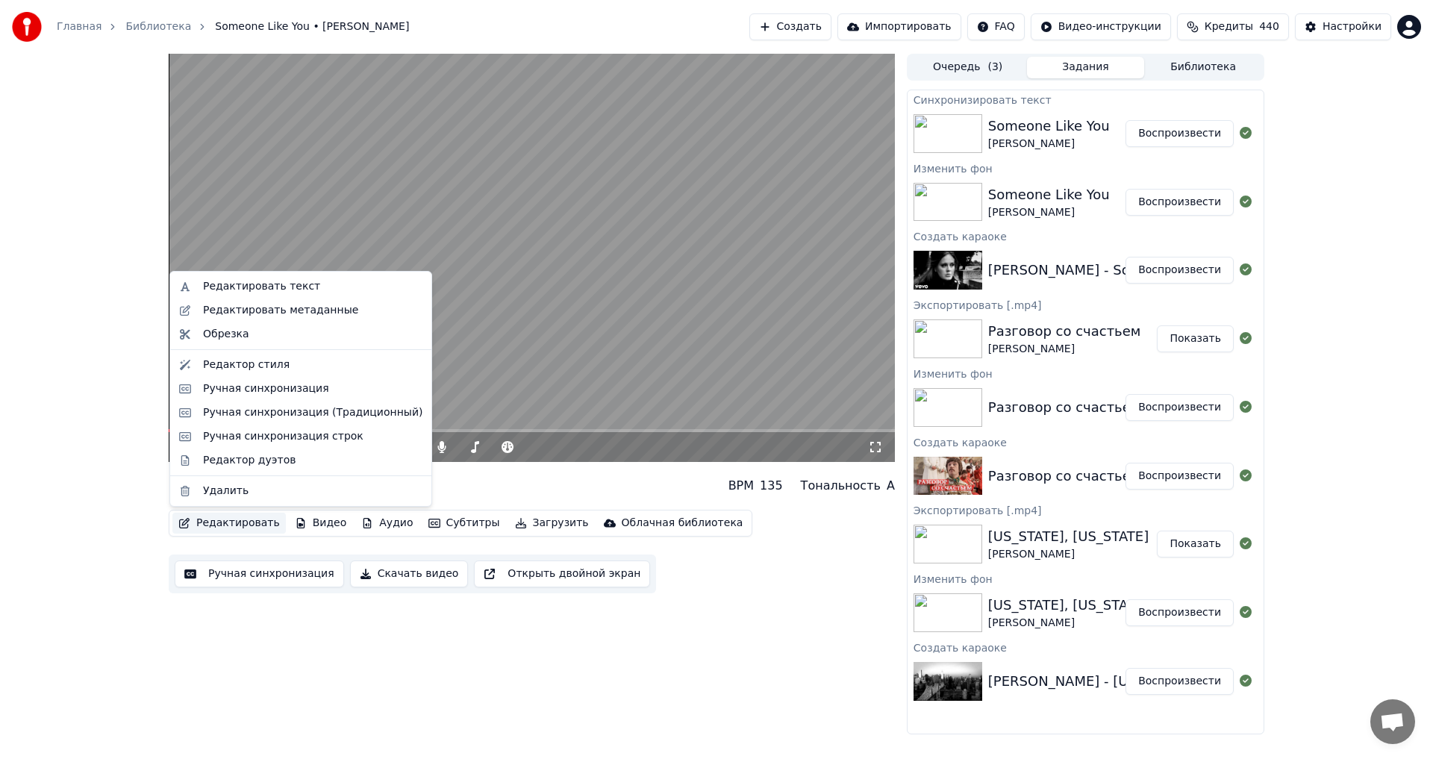
click at [216, 531] on button "Редактировать" at bounding box center [228, 523] width 113 height 21
click at [279, 293] on div "Редактировать текст" at bounding box center [261, 286] width 117 height 15
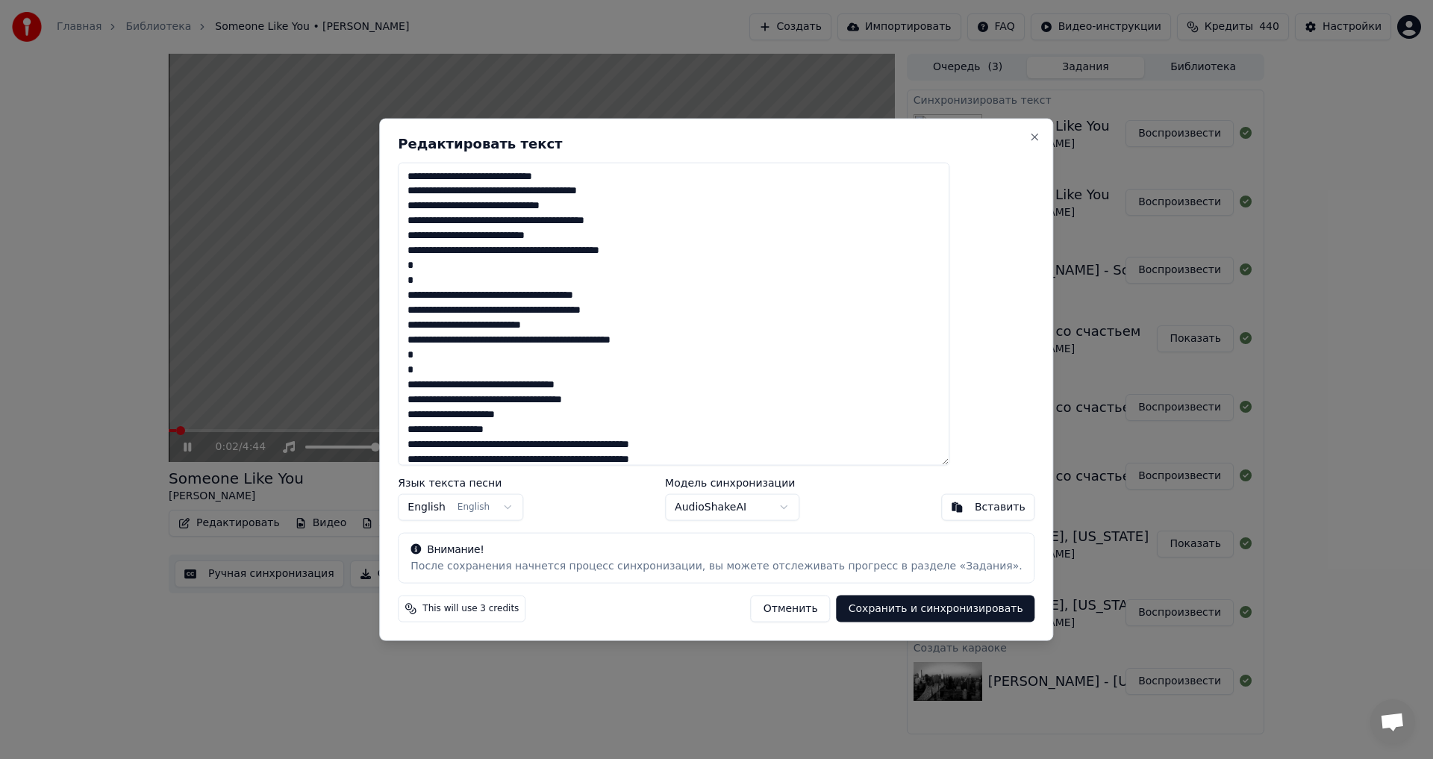
click at [763, 607] on button "Отменить" at bounding box center [791, 608] width 80 height 27
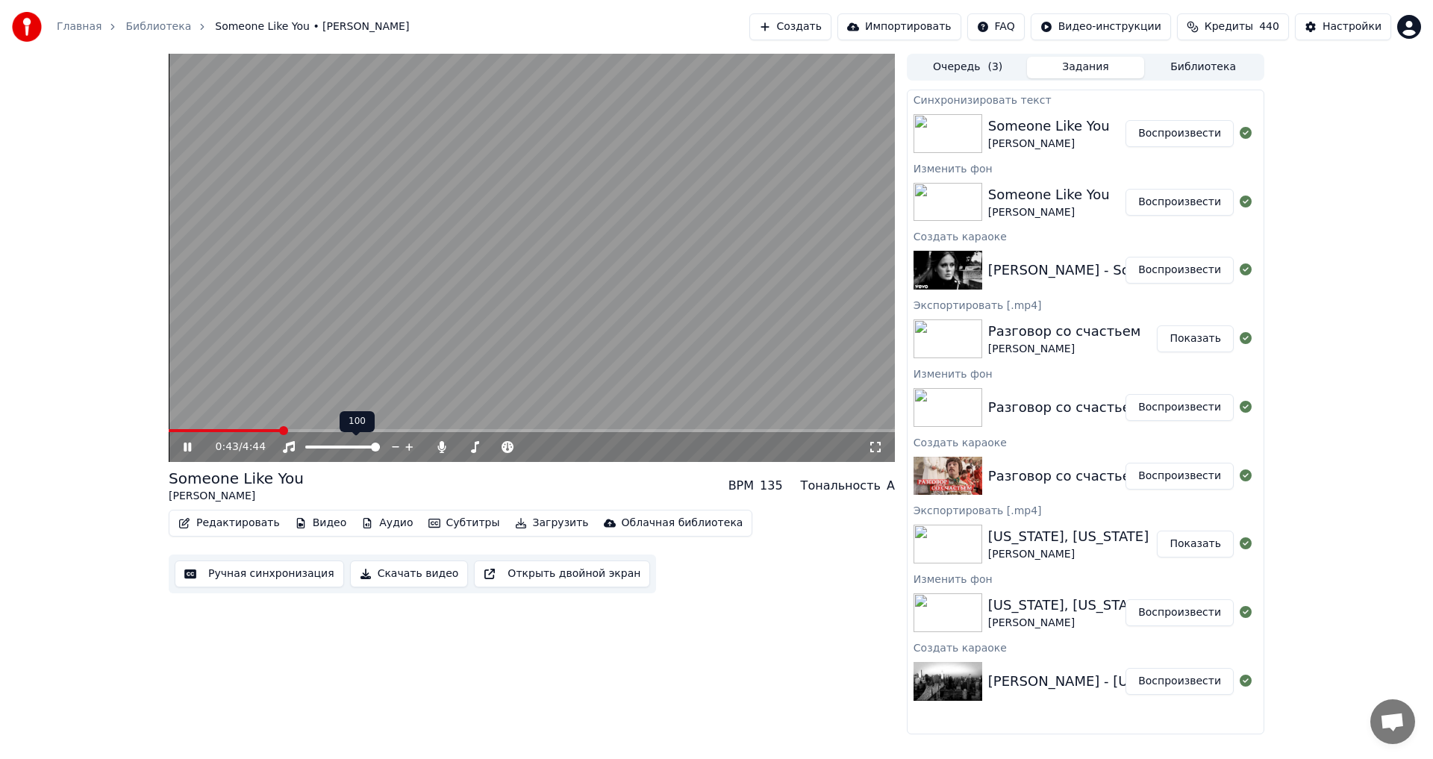
click at [472, 363] on video at bounding box center [532, 258] width 726 height 408
click at [819, 22] on button "Создать" at bounding box center [790, 26] width 82 height 27
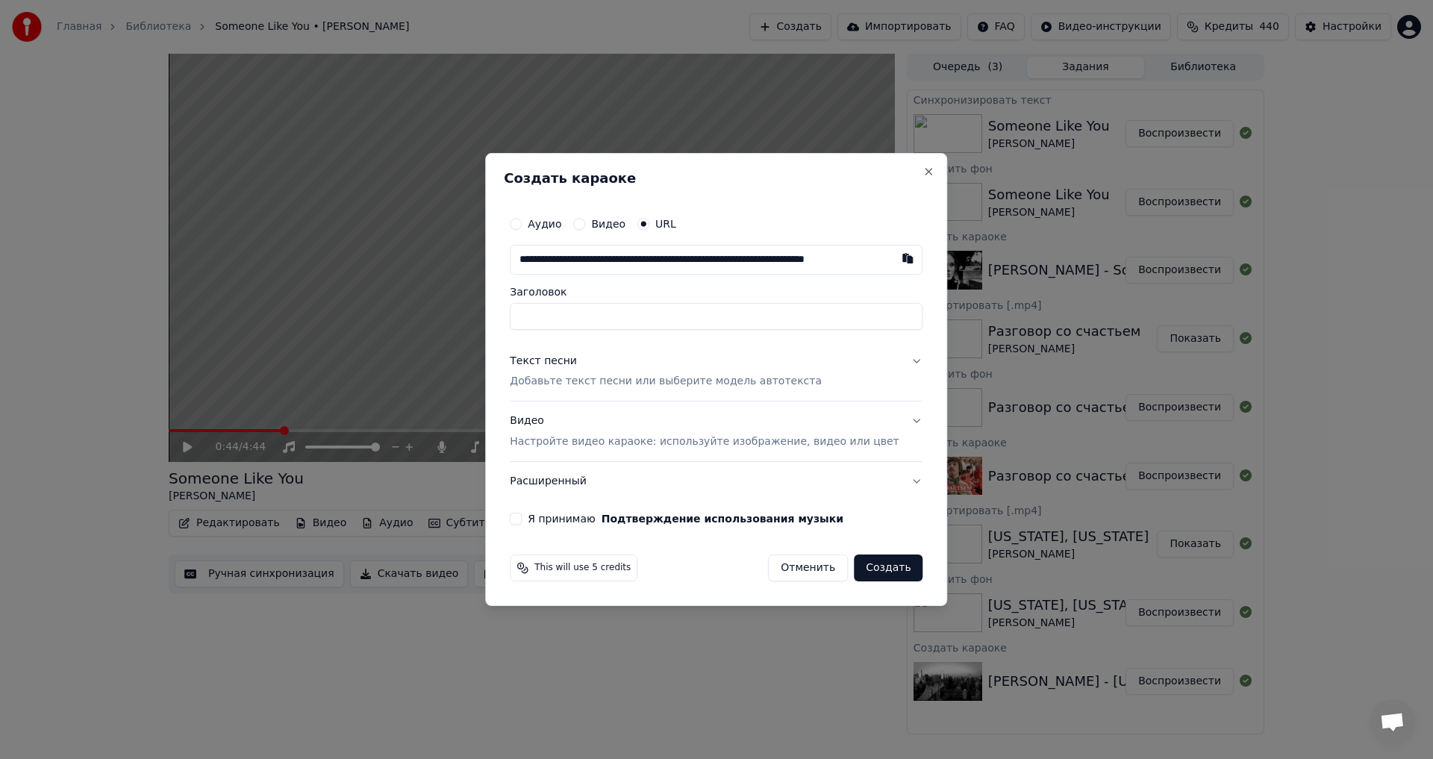
scroll to position [0, 38]
type input "**********"
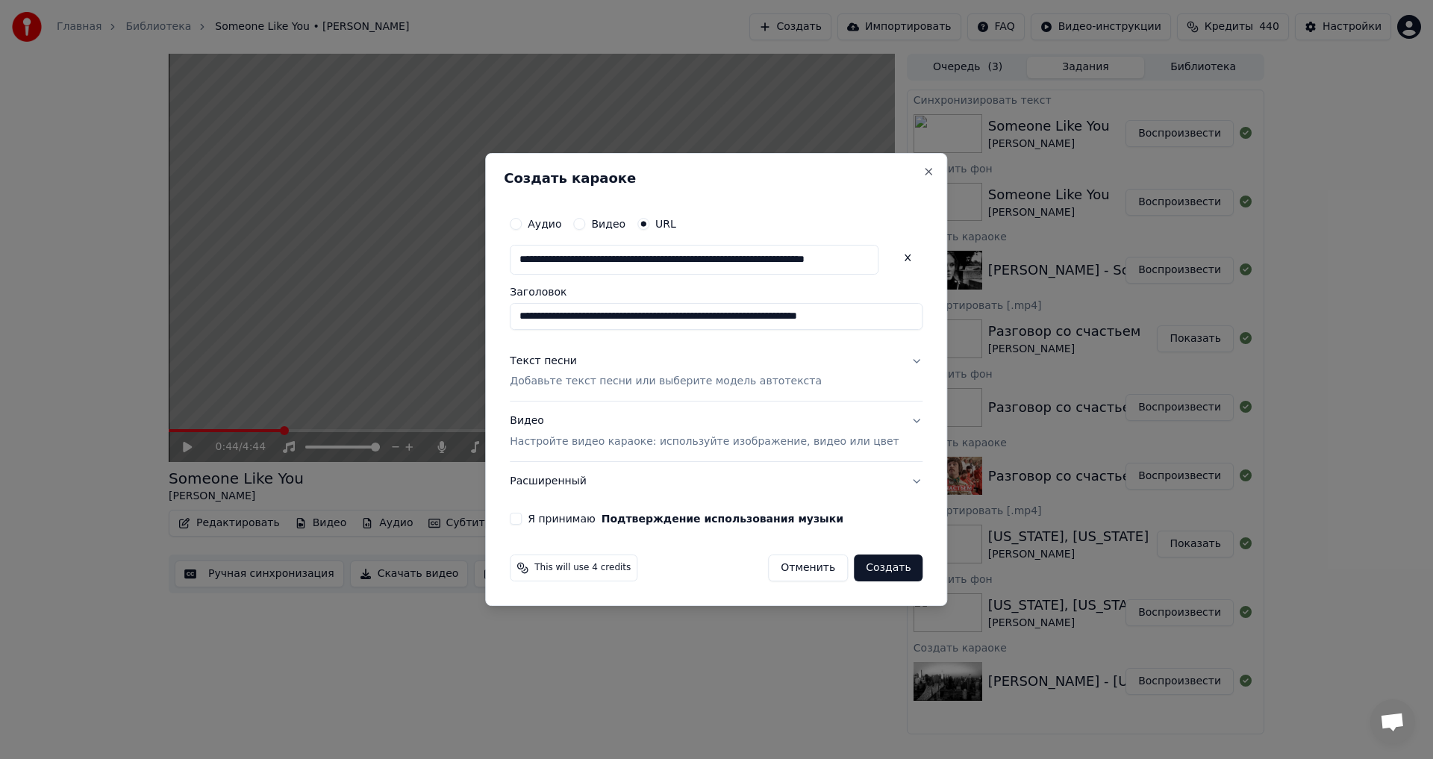
click at [598, 375] on p "Добавьте текст песни или выберите модель автотекста" at bounding box center [666, 382] width 312 height 15
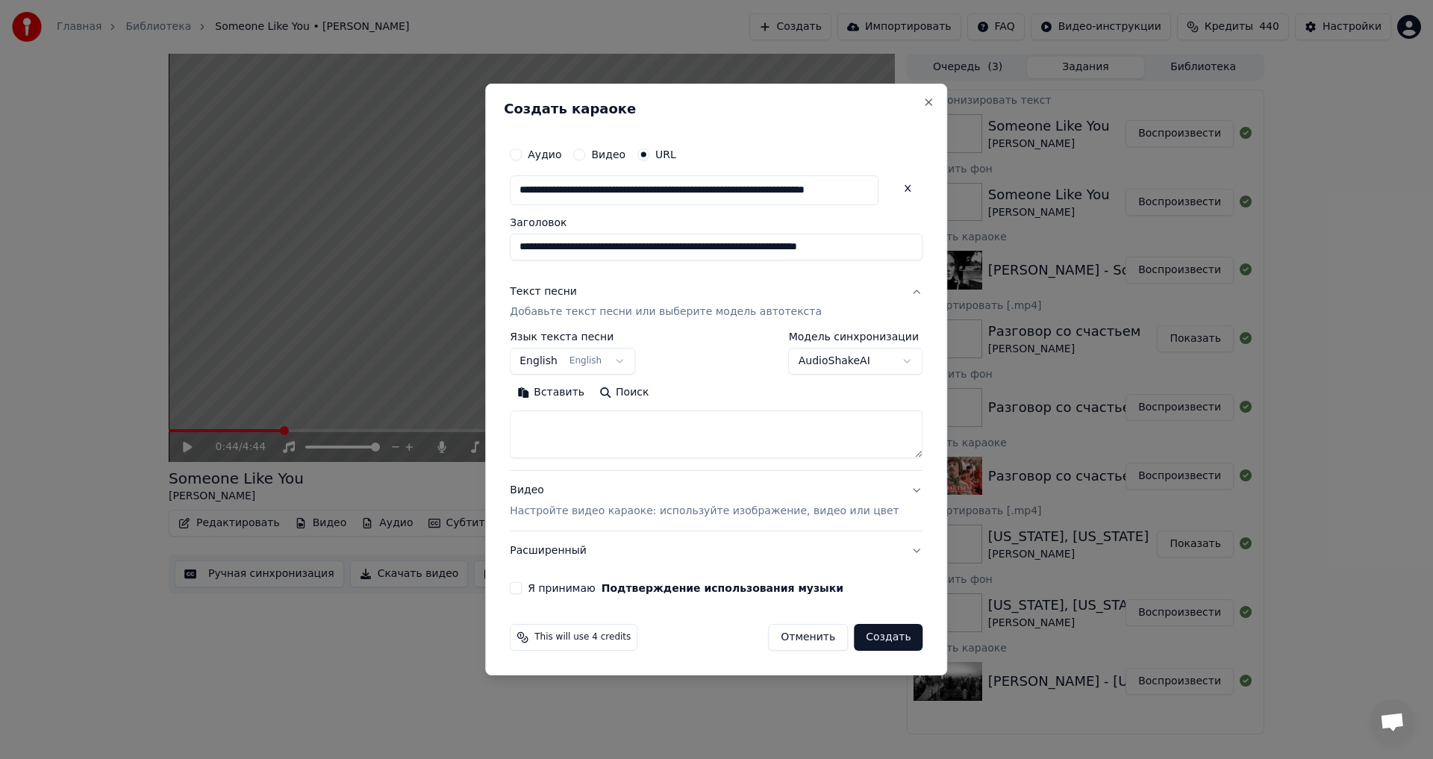
click at [590, 419] on textarea at bounding box center [716, 435] width 413 height 48
paste textarea "**********"
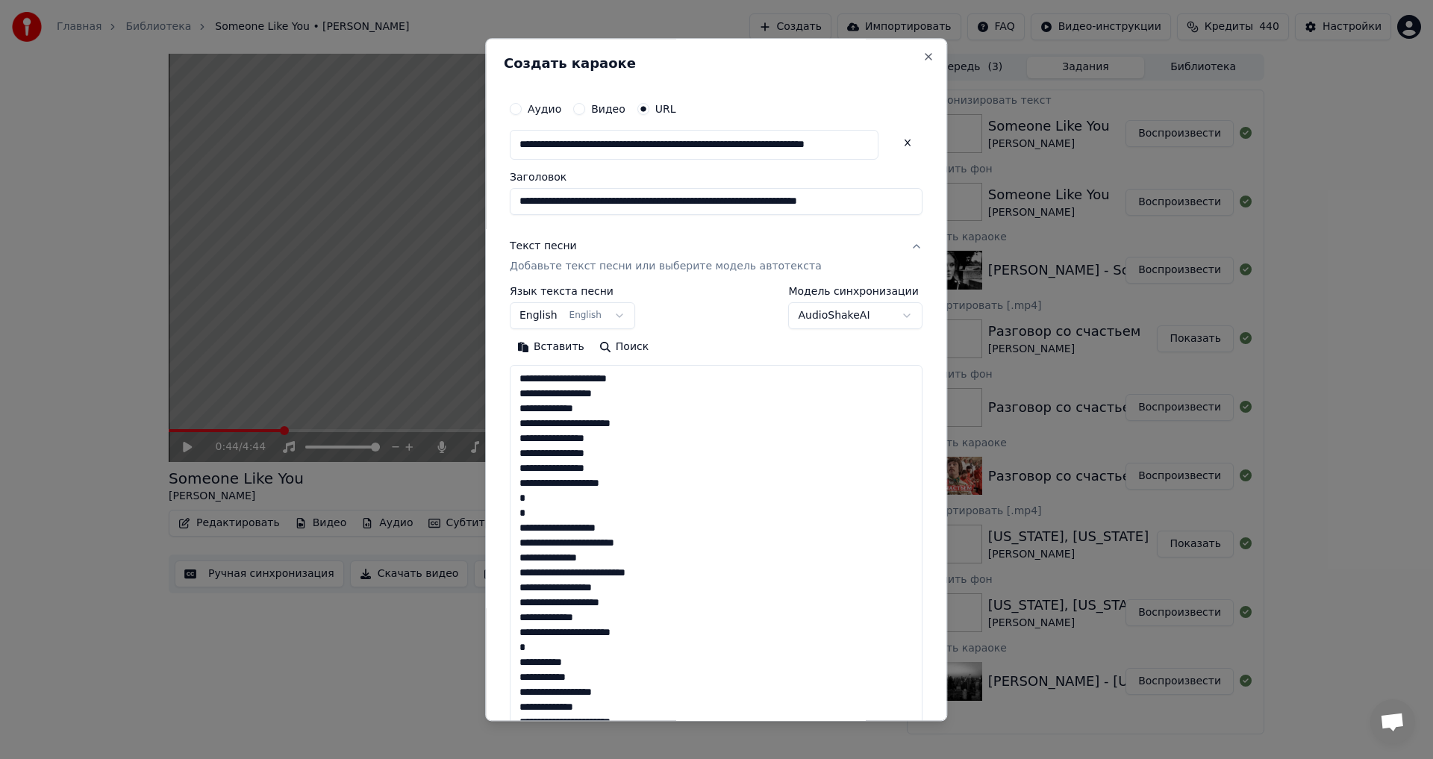
scroll to position [541, 0]
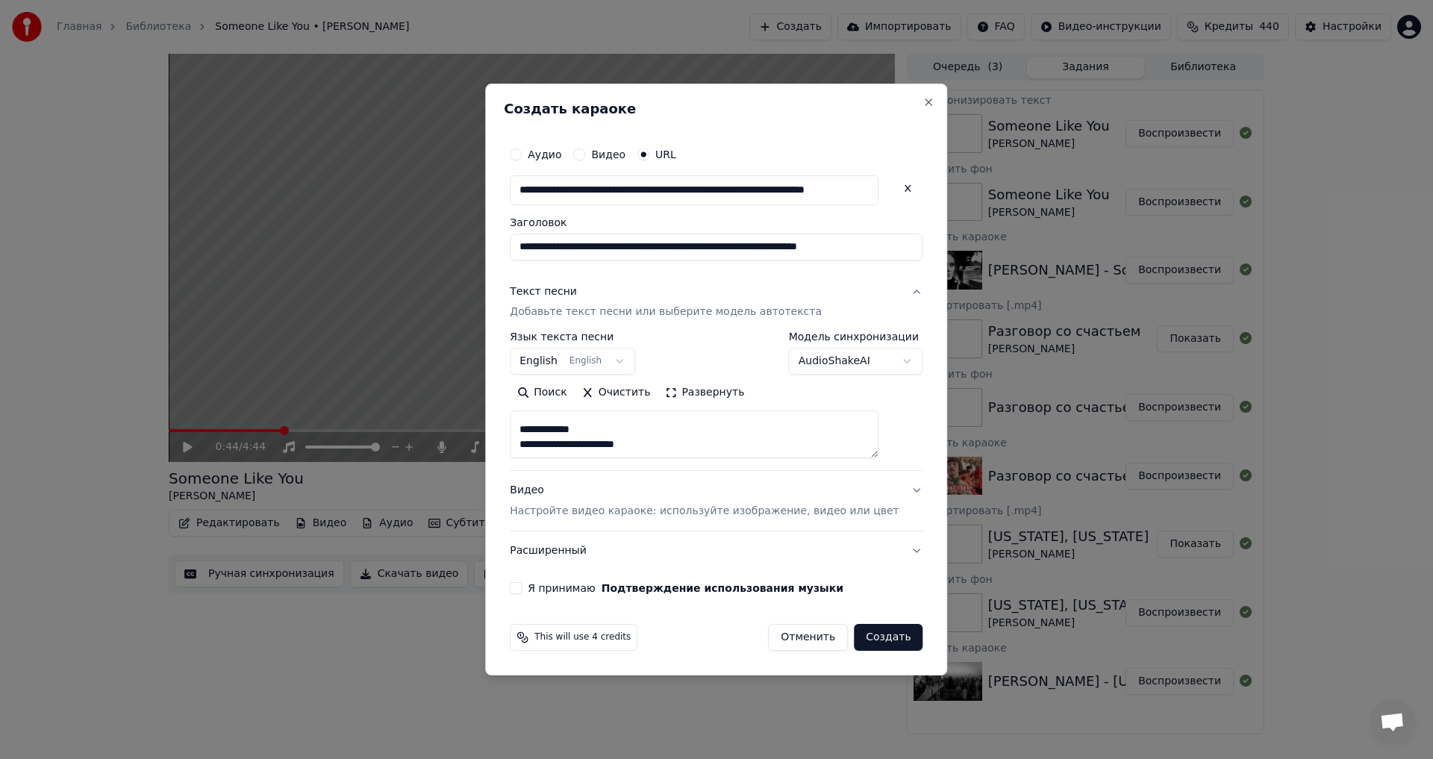
paste textarea "**********"
type textarea "**********"
click at [522, 589] on button "Я принимаю Подтверждение использования музыки" at bounding box center [516, 588] width 12 height 12
click at [886, 632] on button "Создать" at bounding box center [888, 637] width 69 height 27
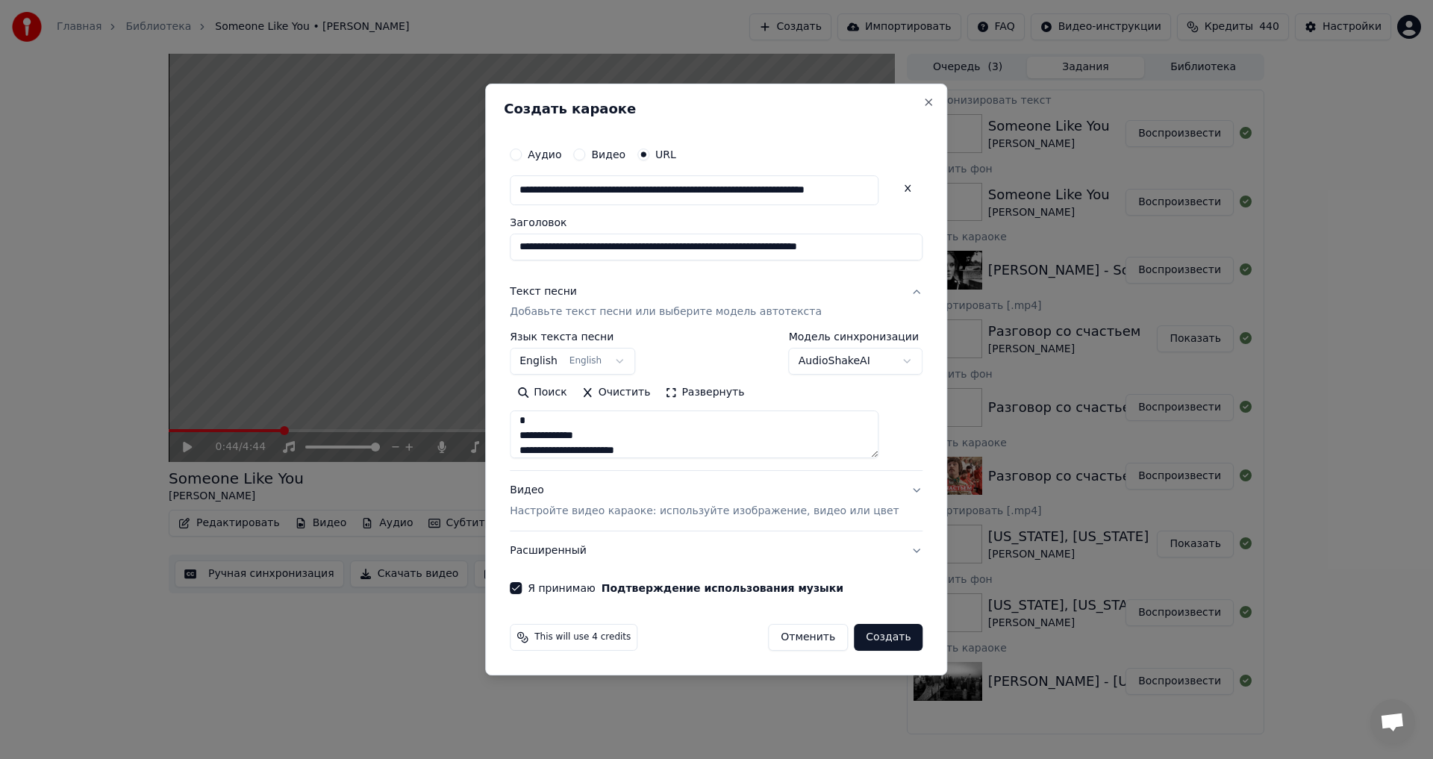
select select "**"
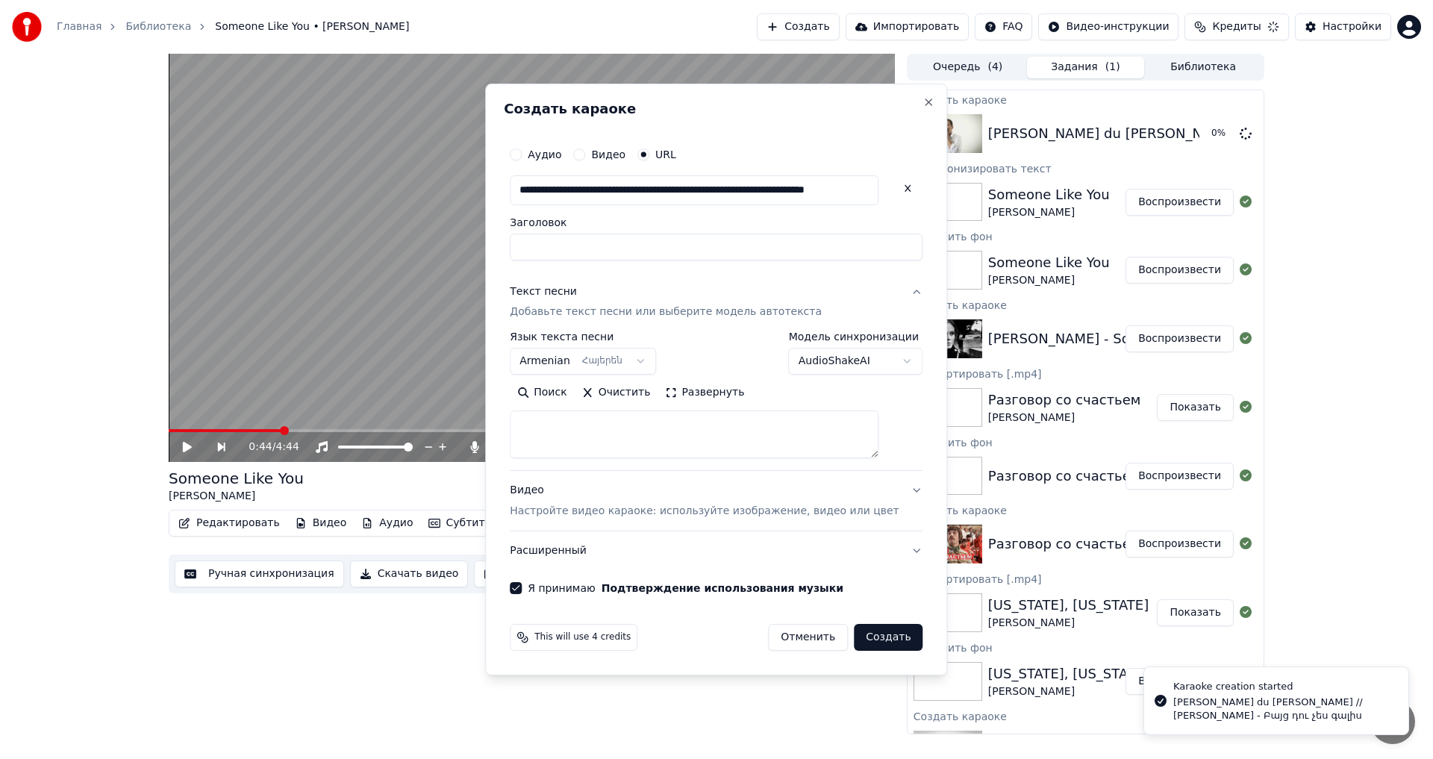
select select
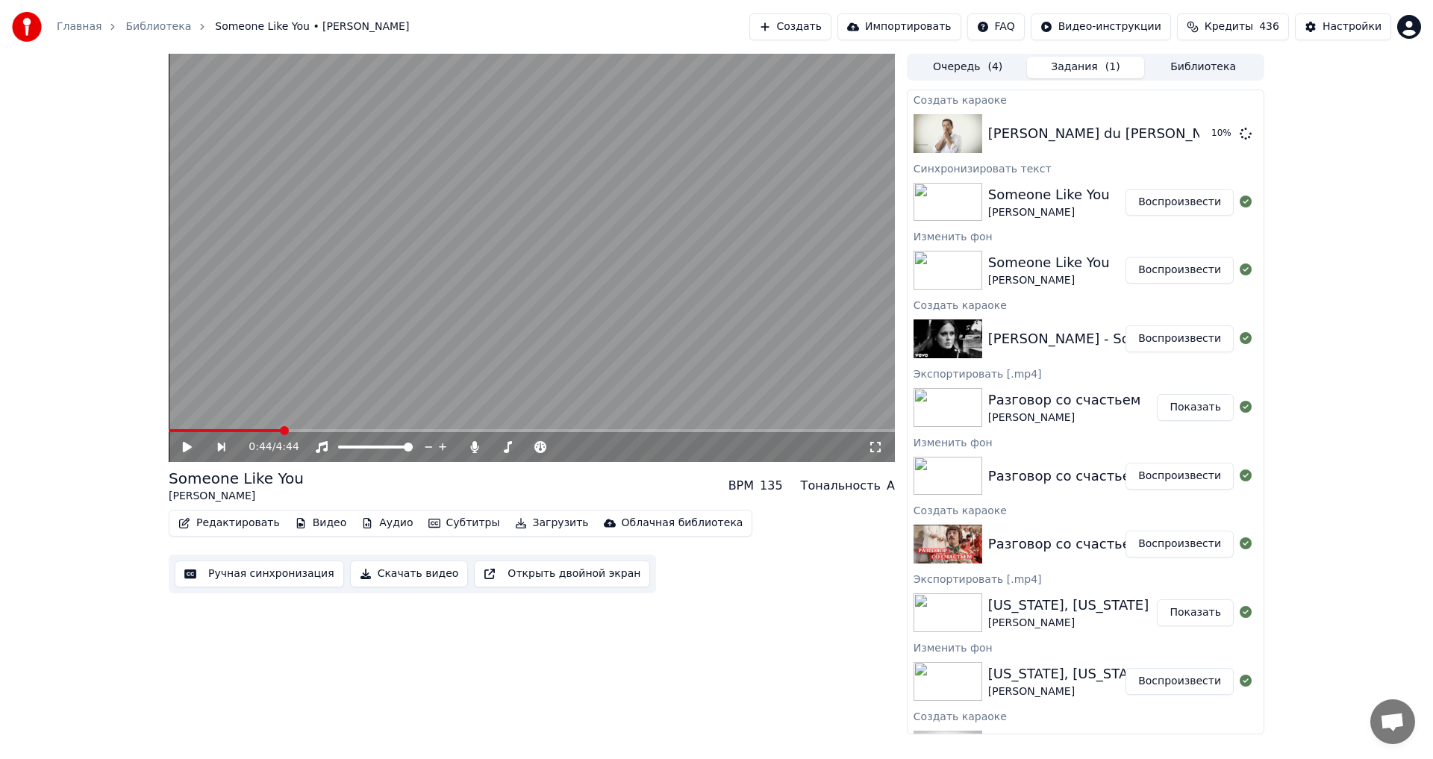
click at [1307, 153] on div "0:44 / 4:44 Someone Like You [PERSON_NAME] BPM 135 Тональность A Редактировать …" at bounding box center [716, 394] width 1433 height 681
click at [1154, 120] on button "Воспроизвести" at bounding box center [1179, 133] width 108 height 27
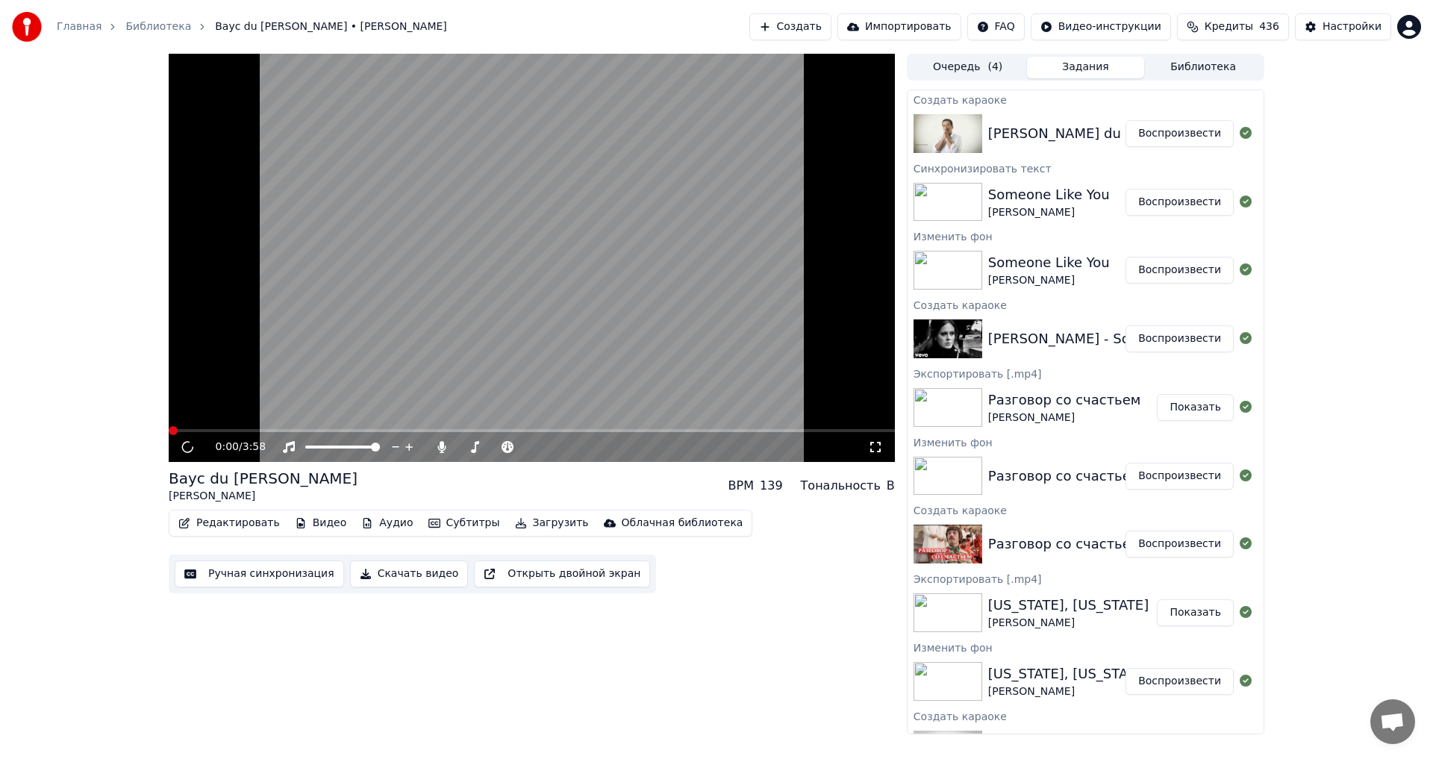
click at [418, 199] on video at bounding box center [532, 258] width 726 height 408
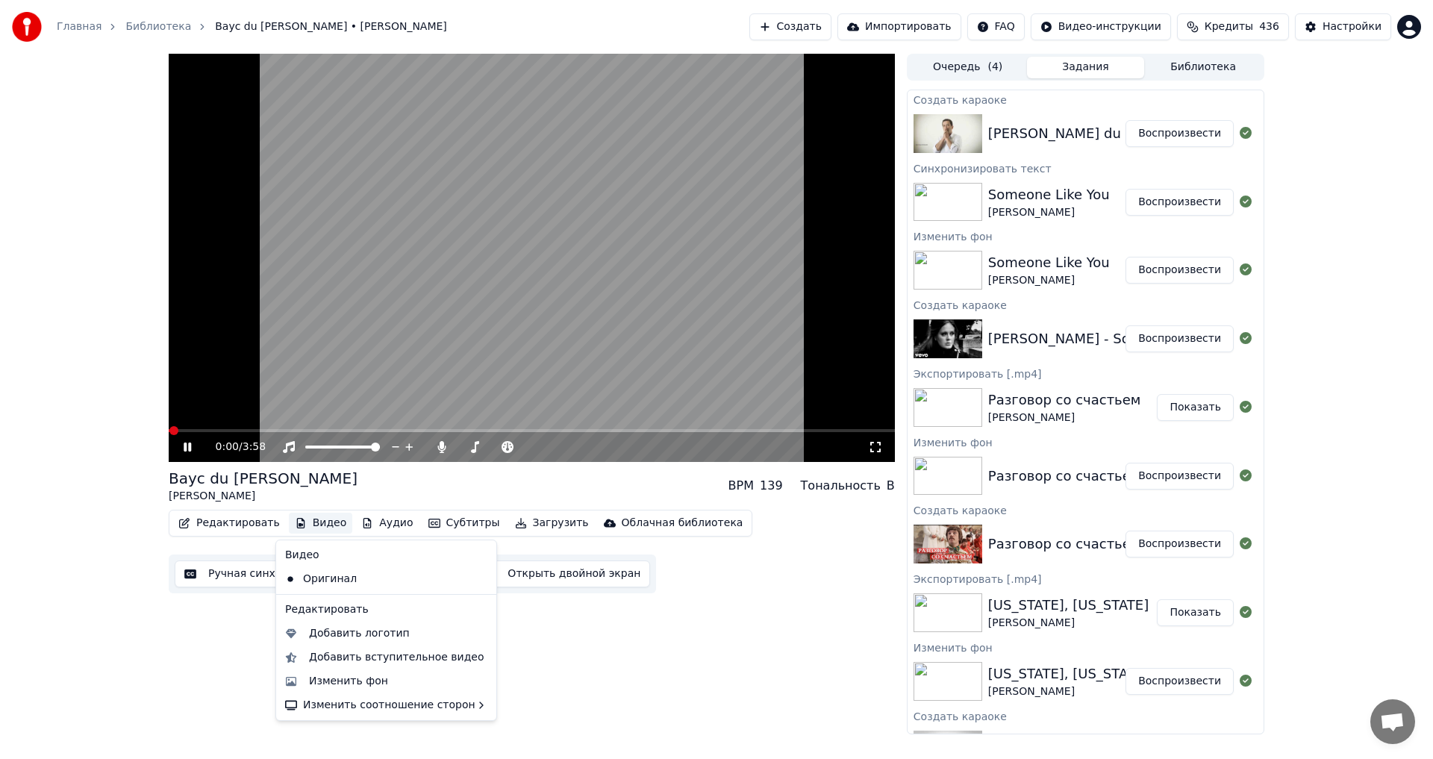
click at [312, 521] on button "Видео" at bounding box center [321, 523] width 64 height 21
click at [384, 681] on div "Изменить фон" at bounding box center [398, 681] width 178 height 15
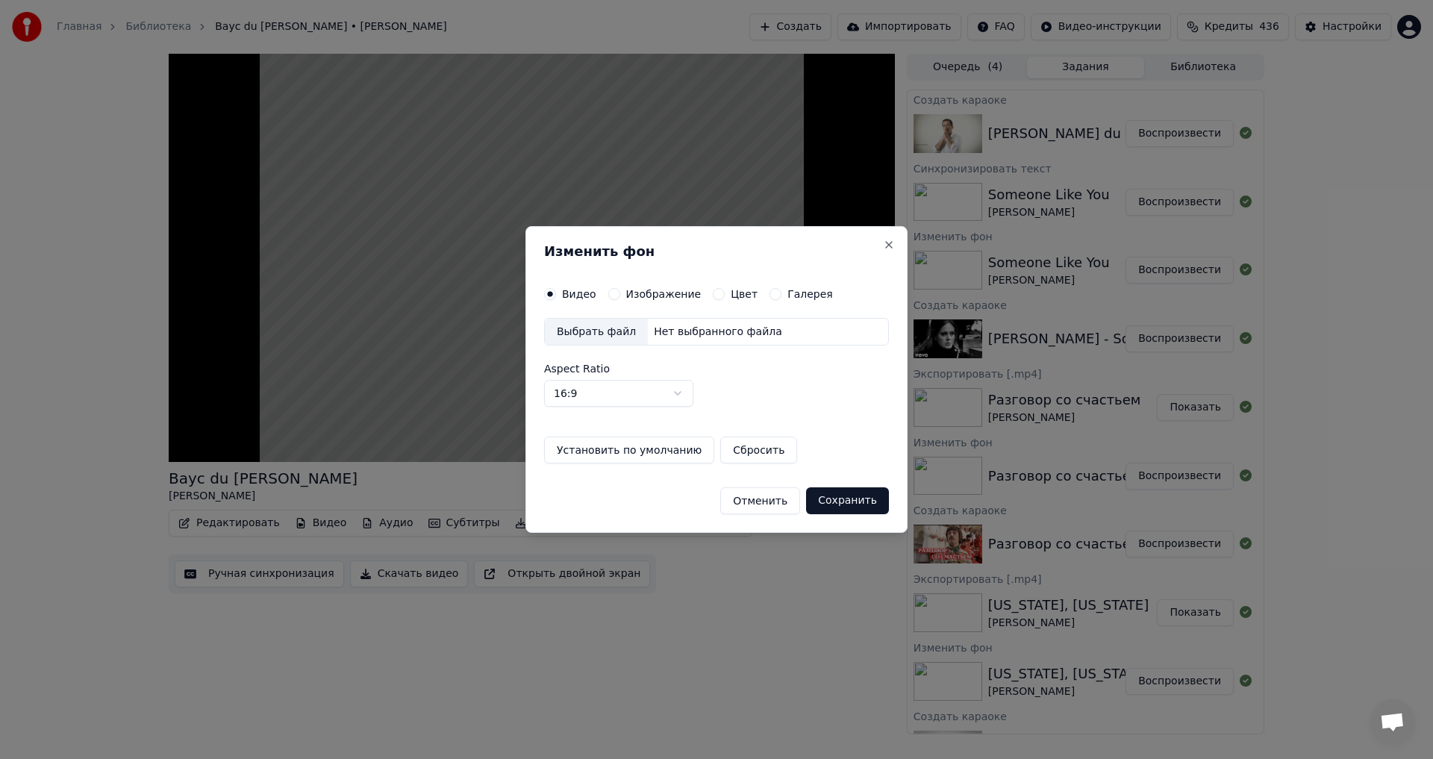
click at [608, 293] on button "Изображение" at bounding box center [614, 294] width 12 height 12
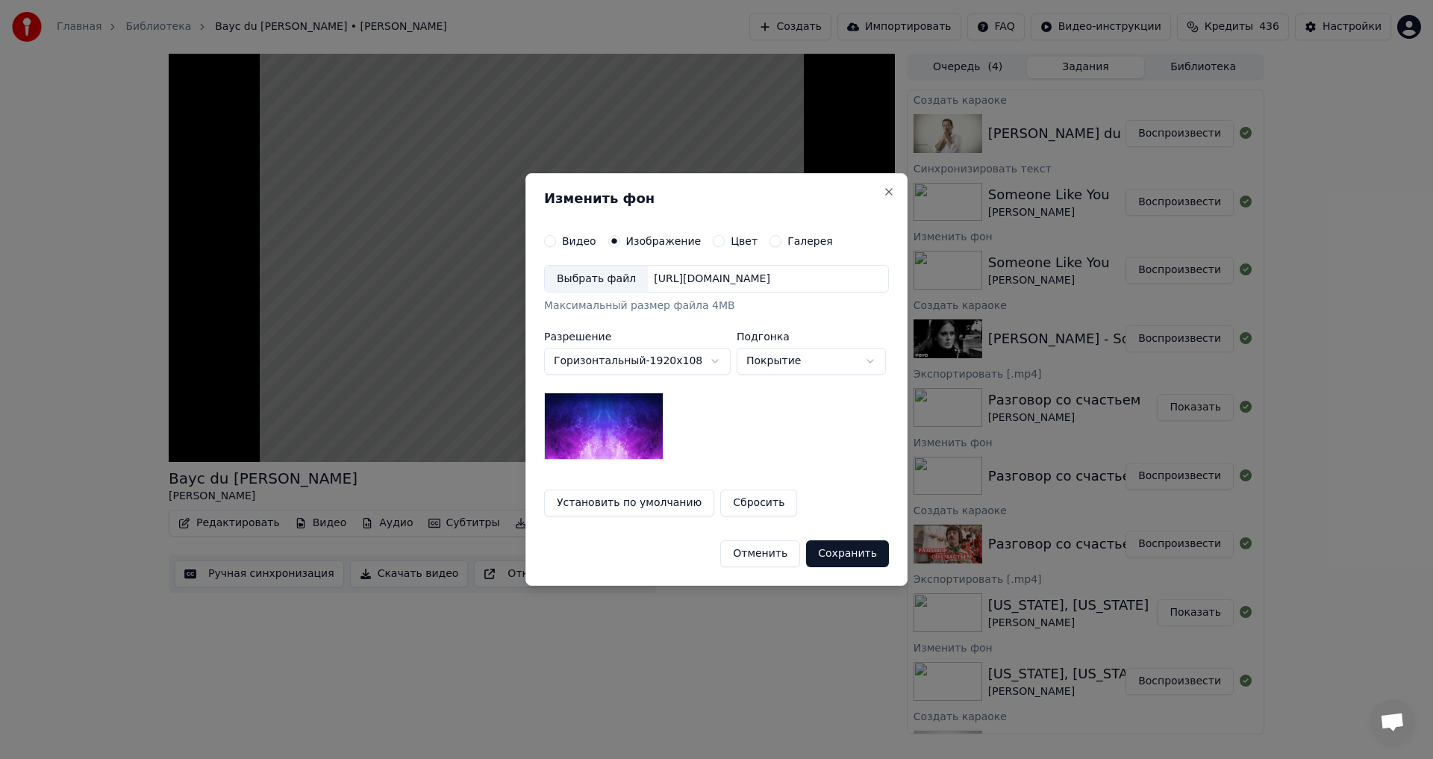
click at [618, 285] on div "Выбрать файл" at bounding box center [596, 279] width 103 height 27
click at [863, 555] on button "Сохранить" at bounding box center [847, 553] width 83 height 27
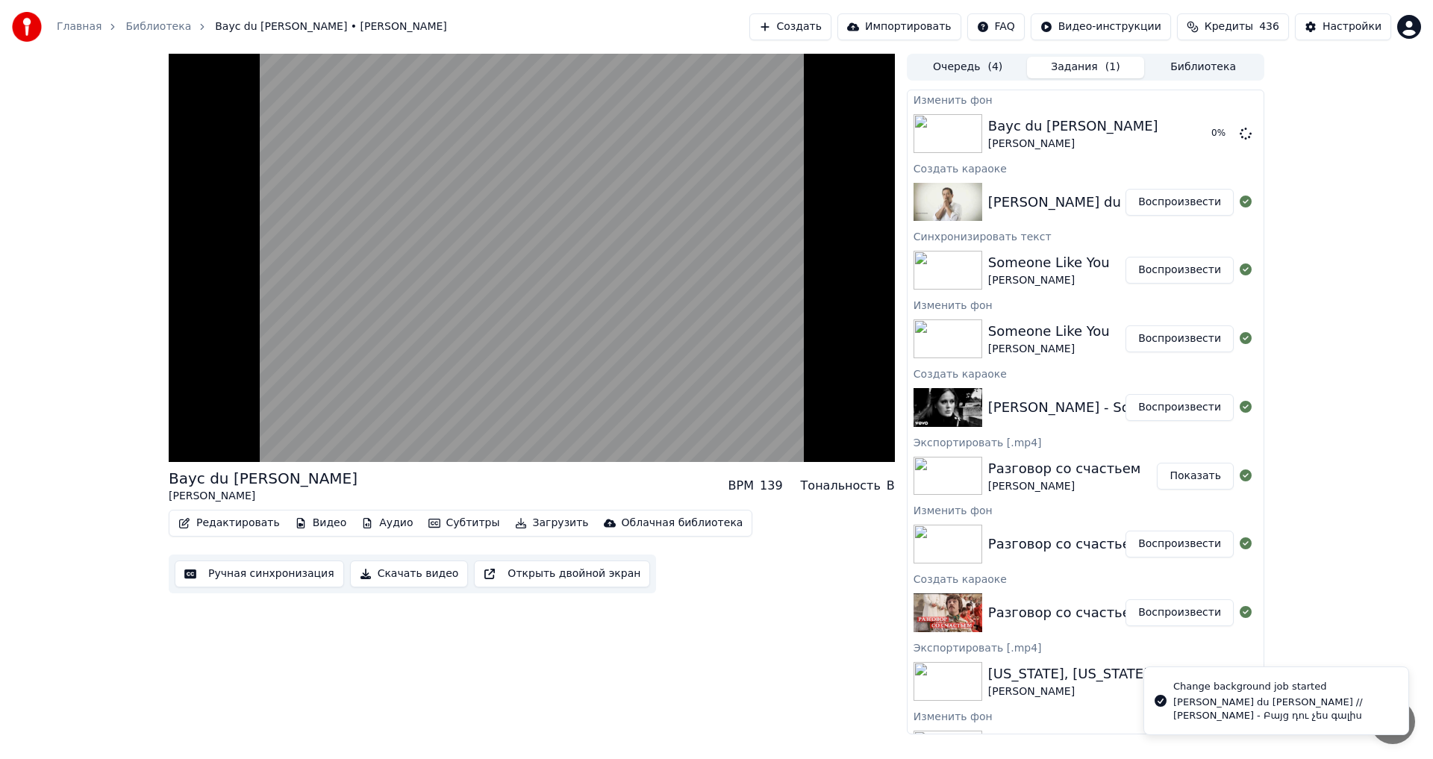
click at [221, 416] on video at bounding box center [532, 258] width 726 height 408
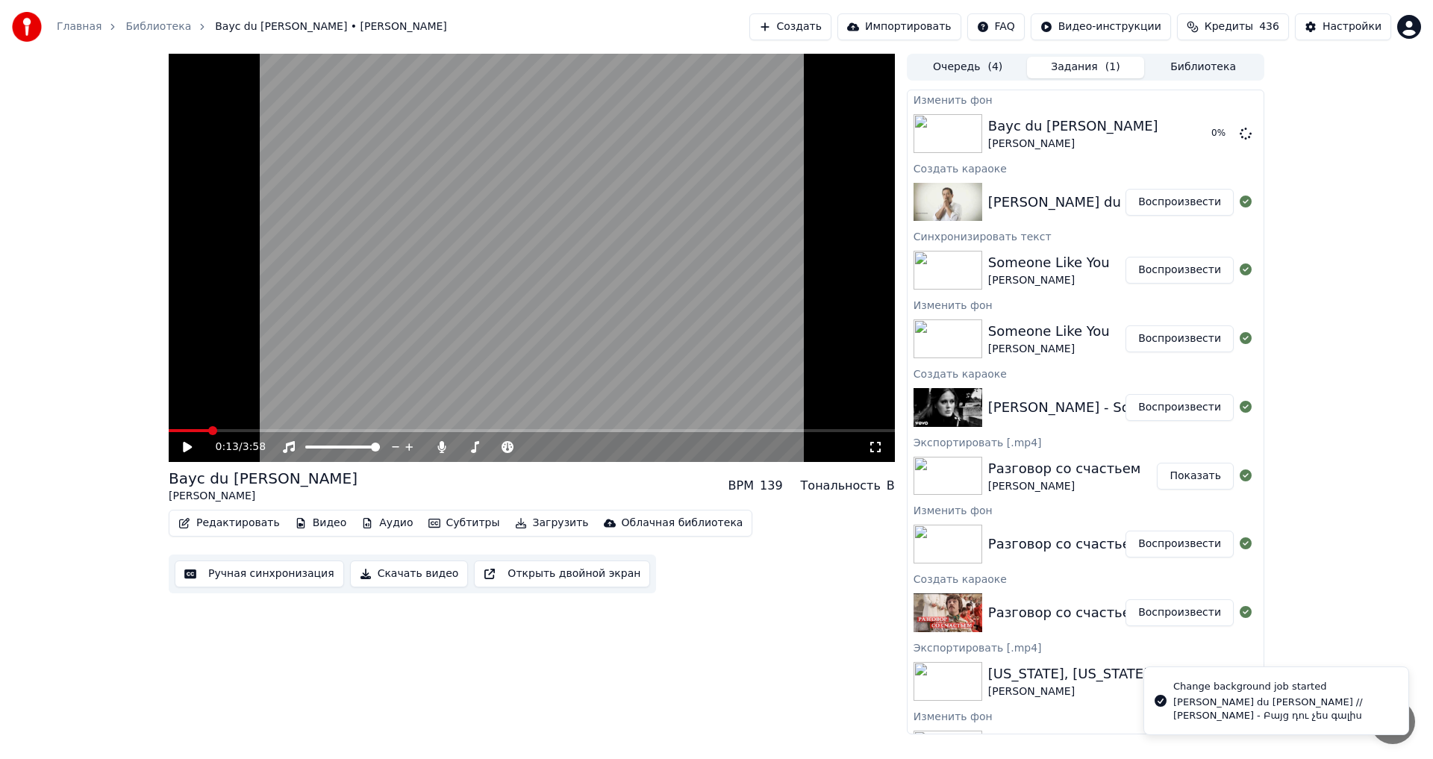
click at [217, 521] on button "Редактировать" at bounding box center [228, 523] width 113 height 21
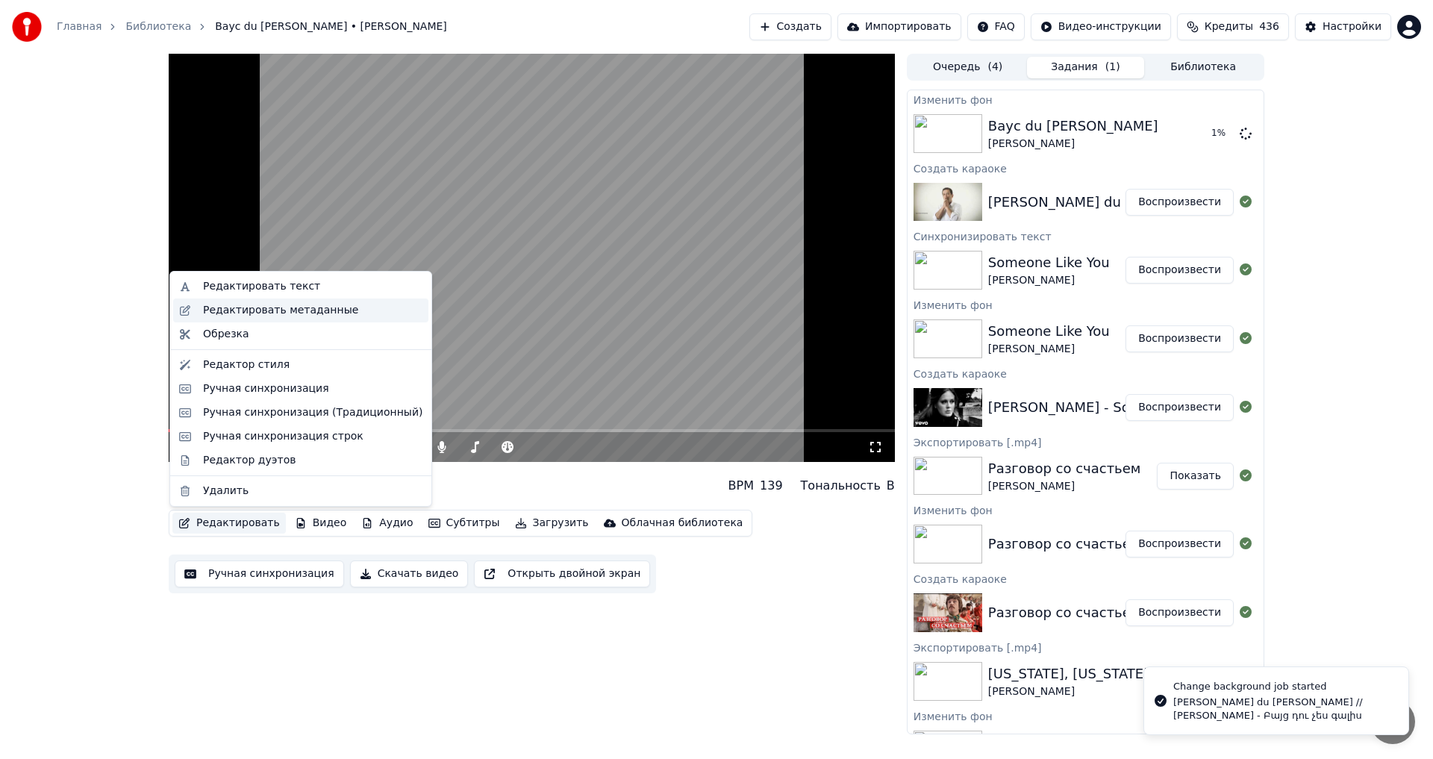
click at [266, 301] on div "Редактировать метаданные" at bounding box center [300, 310] width 255 height 24
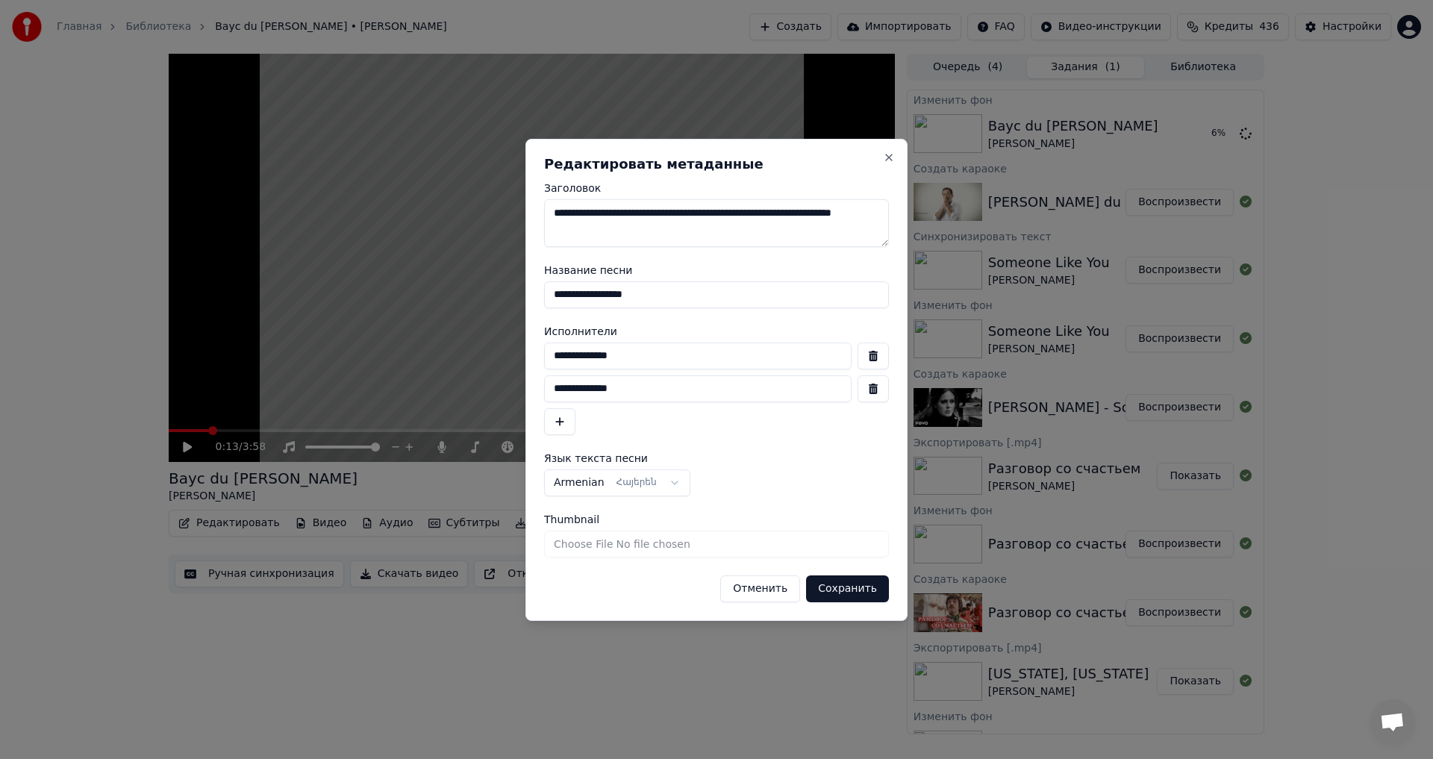
click at [878, 360] on button "button" at bounding box center [872, 355] width 31 height 27
type input "**********"
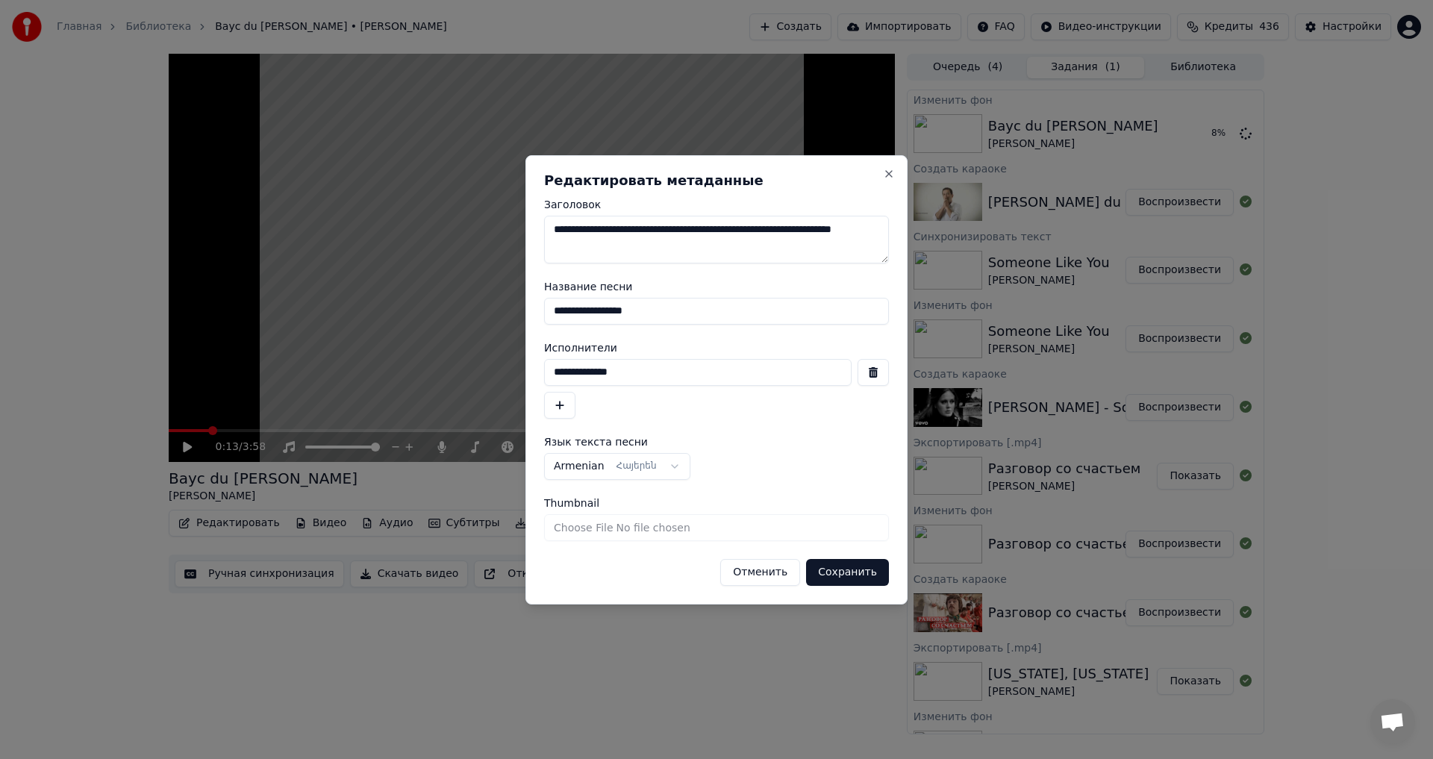
drag, startPoint x: 725, startPoint y: 234, endPoint x: 543, endPoint y: 229, distance: 182.1
click at [543, 229] on div "**********" at bounding box center [716, 379] width 382 height 449
type textarea "**********"
type input "**********"
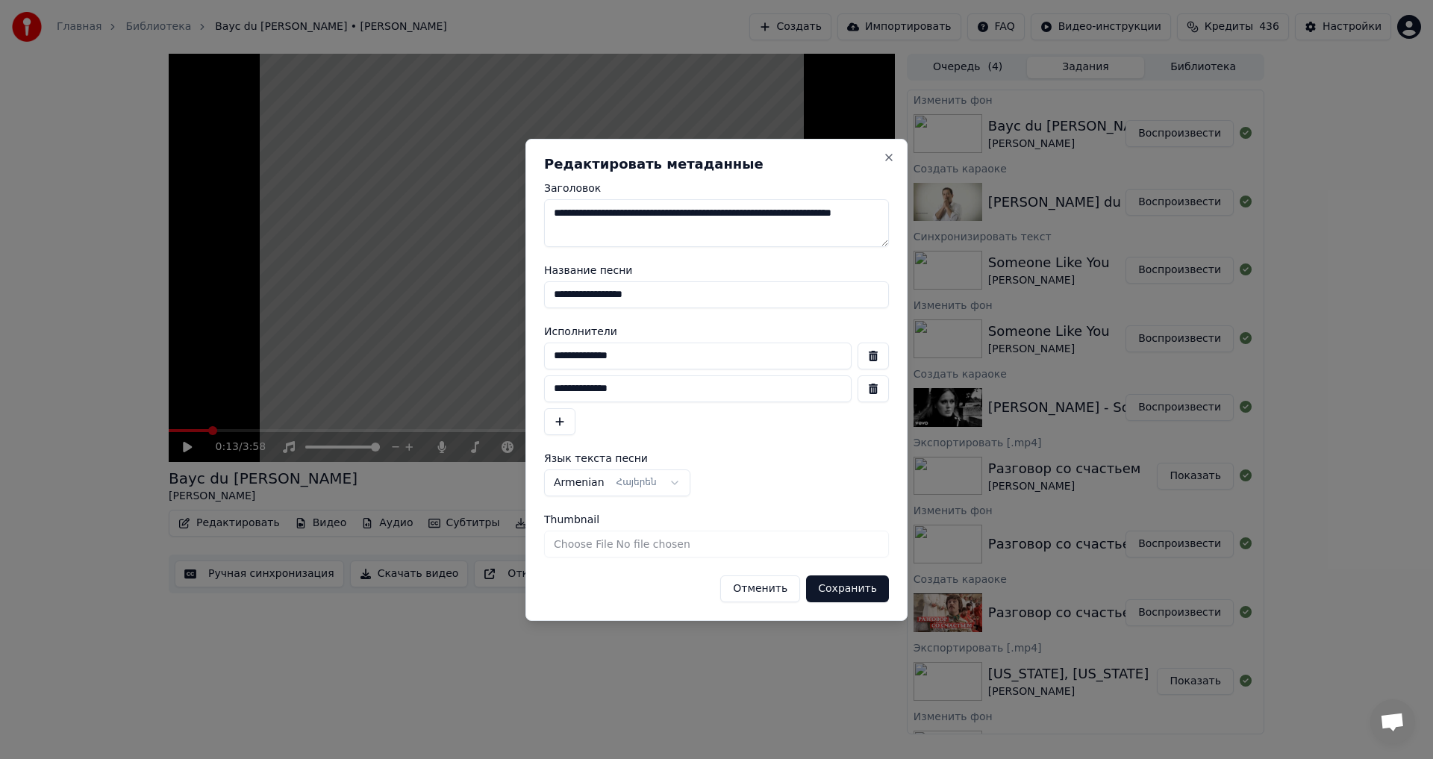
drag, startPoint x: 724, startPoint y: 213, endPoint x: 548, endPoint y: 201, distance: 176.5
click at [548, 201] on textarea "**********" at bounding box center [716, 223] width 345 height 48
type textarea "**********"
click at [861, 363] on button "button" at bounding box center [872, 355] width 31 height 27
type input "**********"
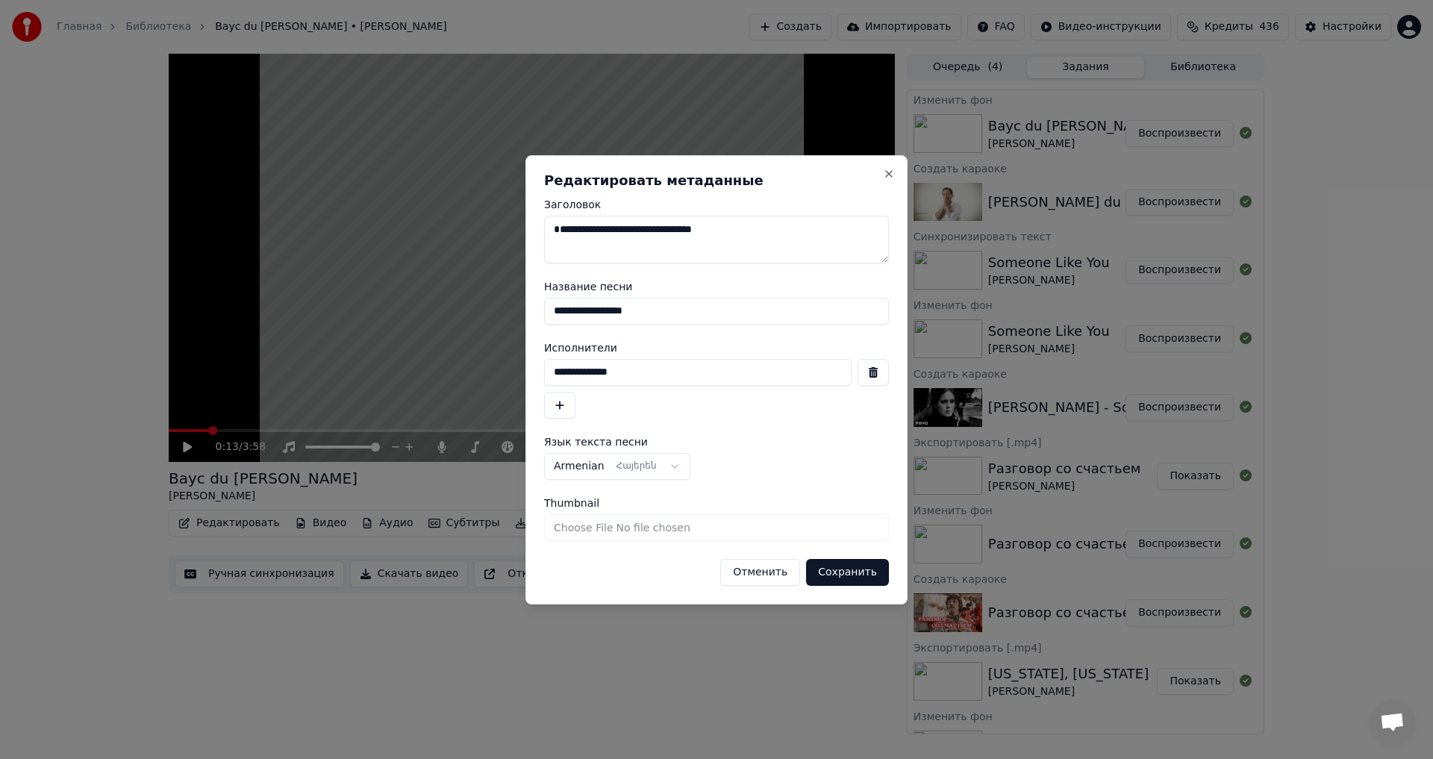
drag, startPoint x: 665, startPoint y: 231, endPoint x: 754, endPoint y: 247, distance: 91.0
click at [754, 247] on textarea "**********" at bounding box center [716, 240] width 345 height 48
drag, startPoint x: 656, startPoint y: 319, endPoint x: 518, endPoint y: 312, distance: 138.2
click at [518, 312] on body "Главная Библиотека Bayc du [PERSON_NAME] • [PERSON_NAME] Создать Импортировать …" at bounding box center [716, 379] width 1433 height 759
paste input
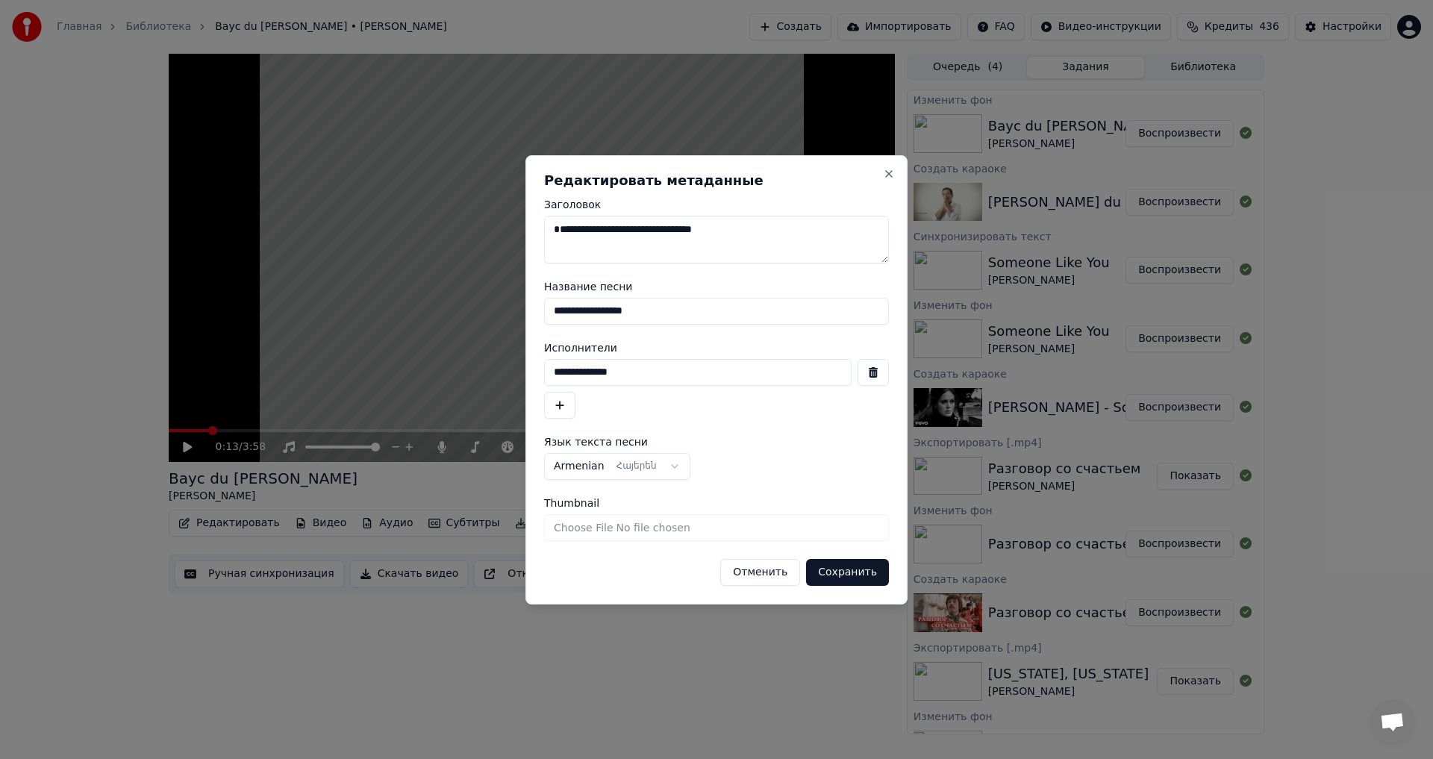
type input "**********"
click at [833, 569] on button "Сохранить" at bounding box center [847, 572] width 83 height 27
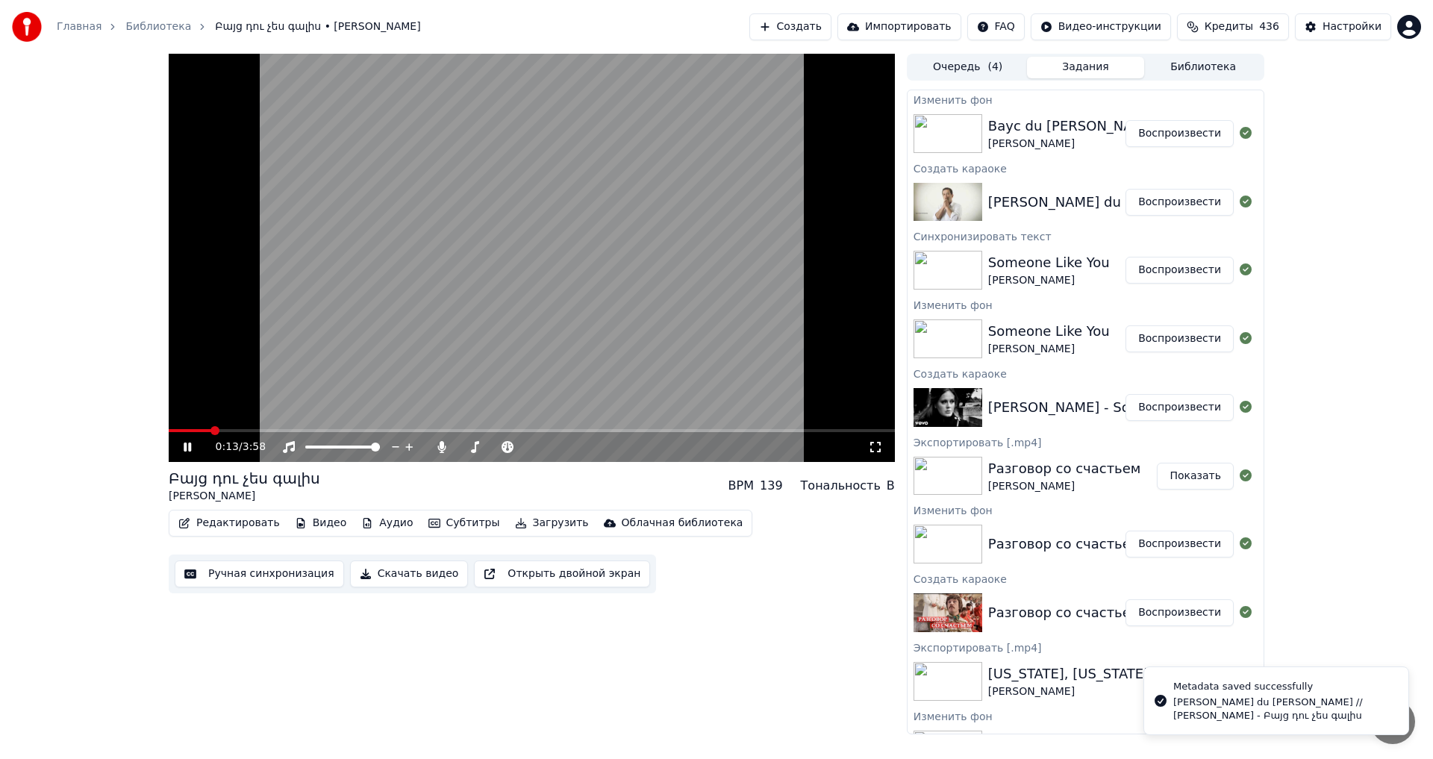
click at [1195, 128] on button "Воспроизвести" at bounding box center [1179, 133] width 108 height 27
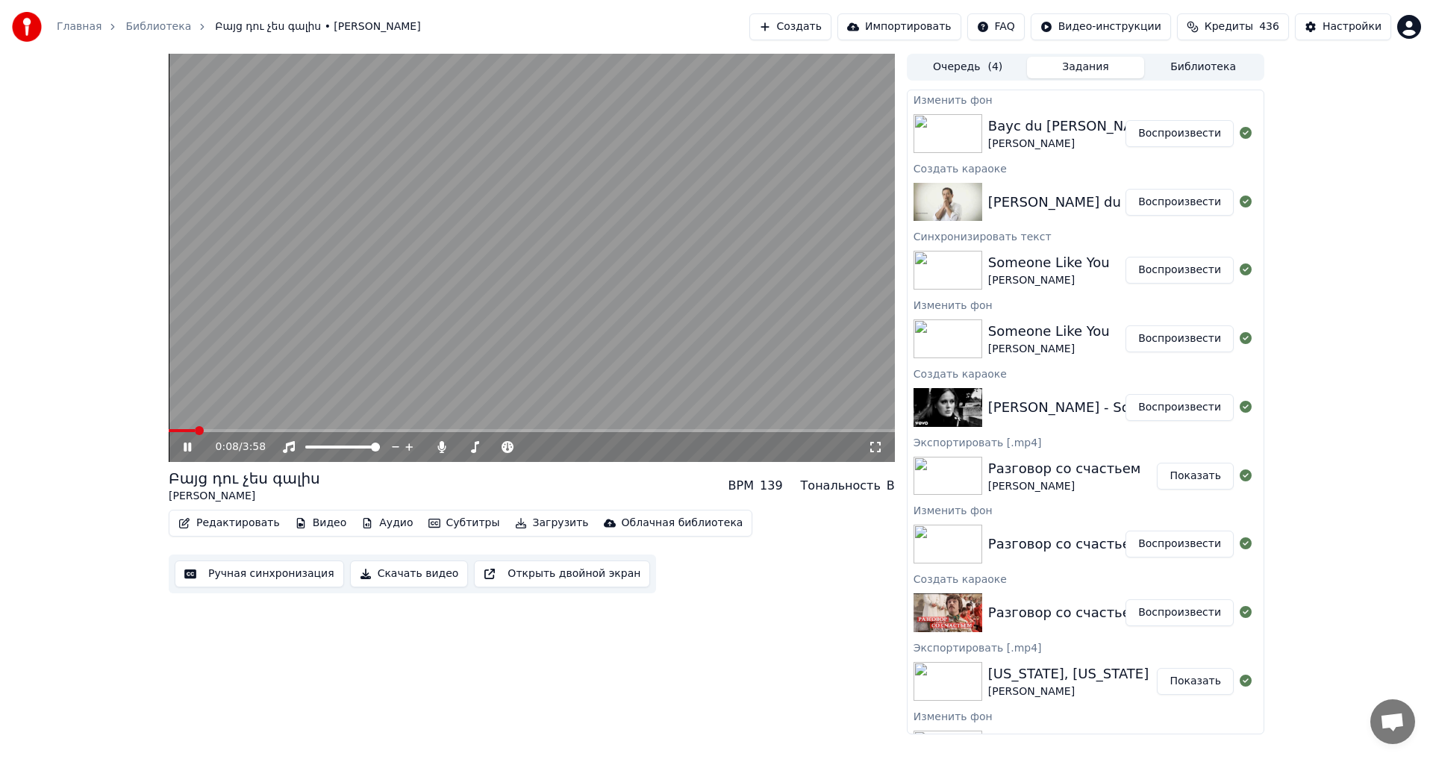
click at [366, 665] on div "0:08 / 3:58 Բայց դու չես գալիս [PERSON_NAME] BPM 139 Тональность B Редактироват…" at bounding box center [532, 394] width 726 height 681
click at [490, 481] on div "Բայց դու չես գալիս [PERSON_NAME] BPM 139 Тональность B" at bounding box center [532, 486] width 726 height 36
click at [491, 678] on div "0:20 / 3:58 Բայց դու չես գալիս [PERSON_NAME] BPM 139 Тональность B Редактироват…" at bounding box center [532, 394] width 726 height 681
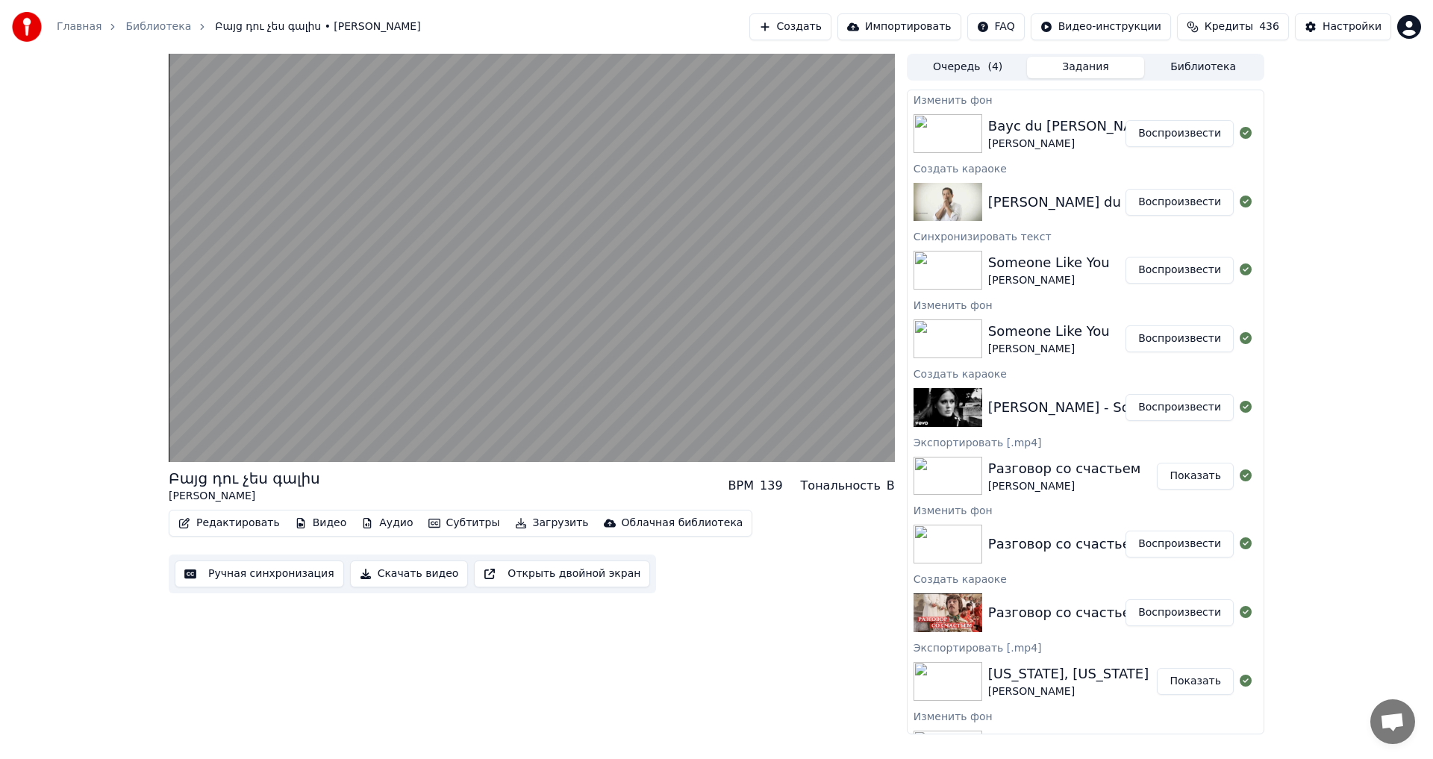
click at [343, 492] on div "Բայց դու չես գալիս [PERSON_NAME] BPM 139 Тональность B" at bounding box center [532, 486] width 726 height 36
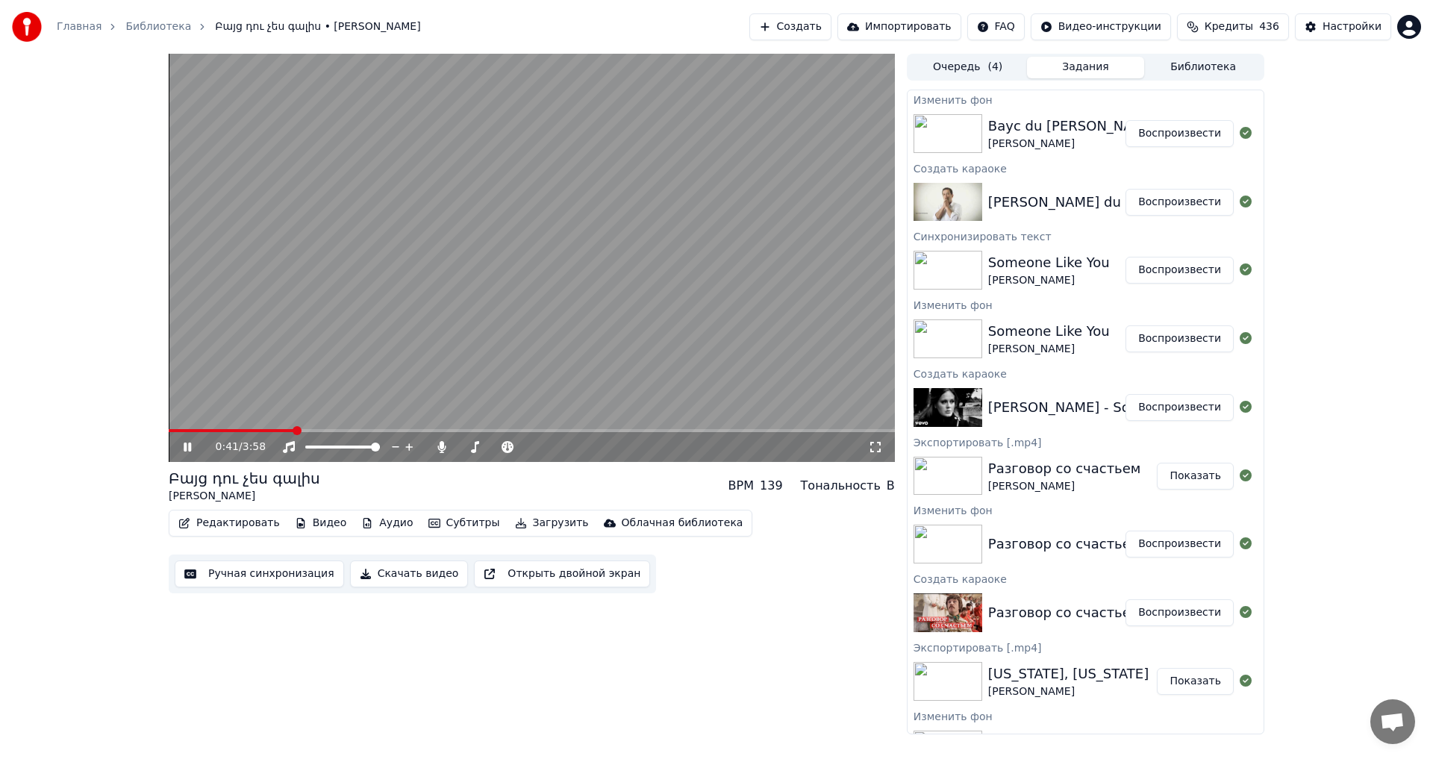
click at [409, 490] on div "Բայց դու չես գալիս [PERSON_NAME] BPM 139 Тональность B" at bounding box center [532, 486] width 726 height 36
click at [804, 607] on div "1:30 / 3:58 Բայց դու չես գալիս [PERSON_NAME] BPM 139 Тональность B Редактироват…" at bounding box center [532, 394] width 726 height 681
click at [258, 521] on button "Редактировать" at bounding box center [228, 523] width 113 height 21
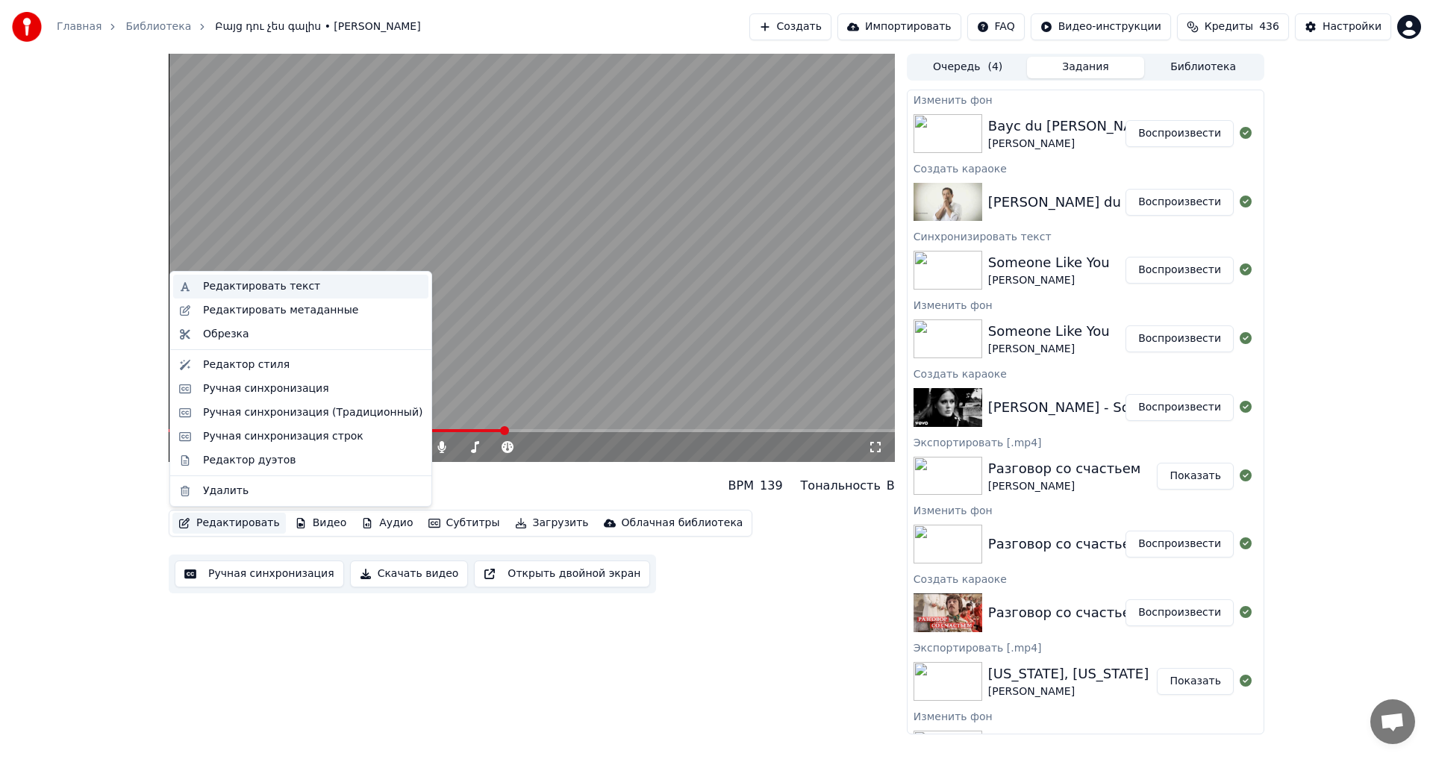
click at [311, 284] on div "Редактировать текст" at bounding box center [312, 286] width 219 height 15
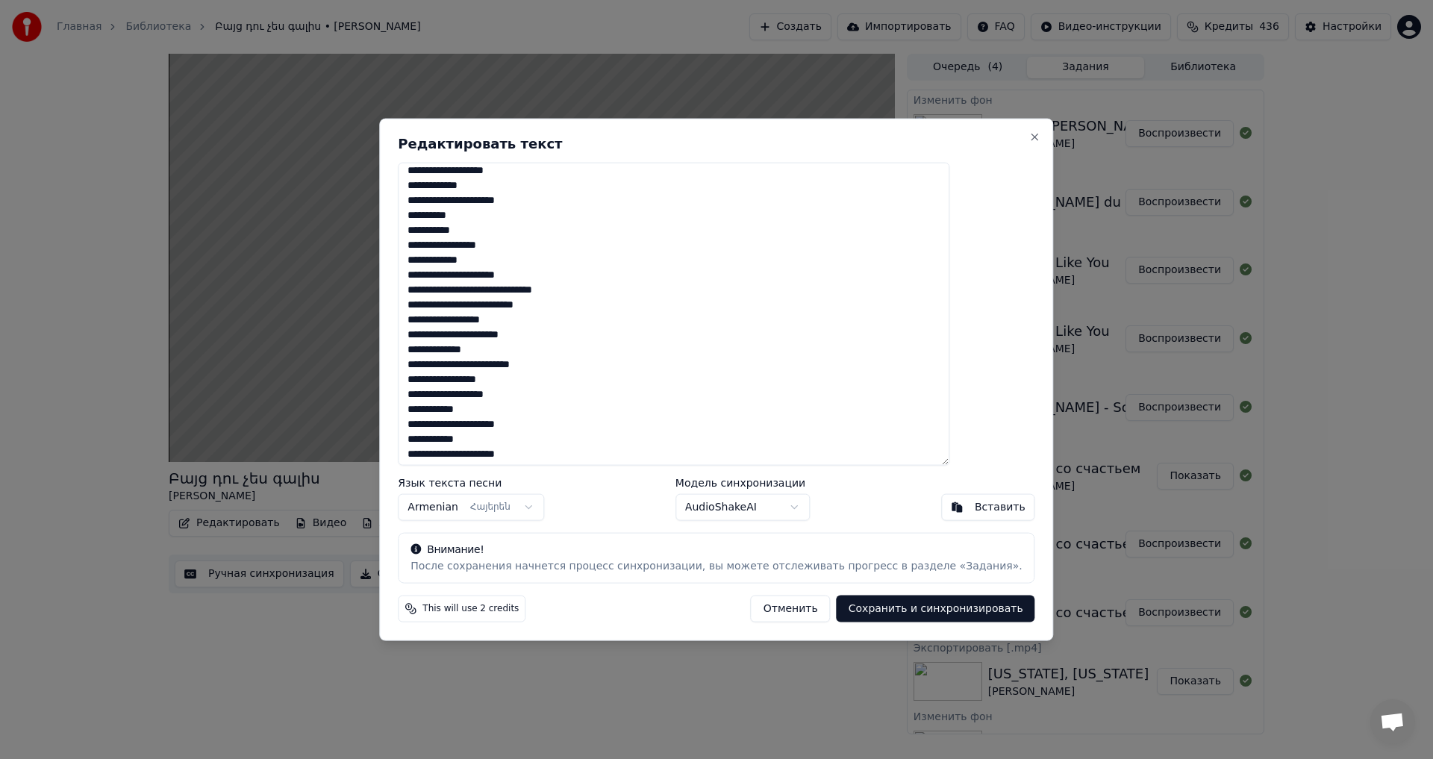
scroll to position [224, 0]
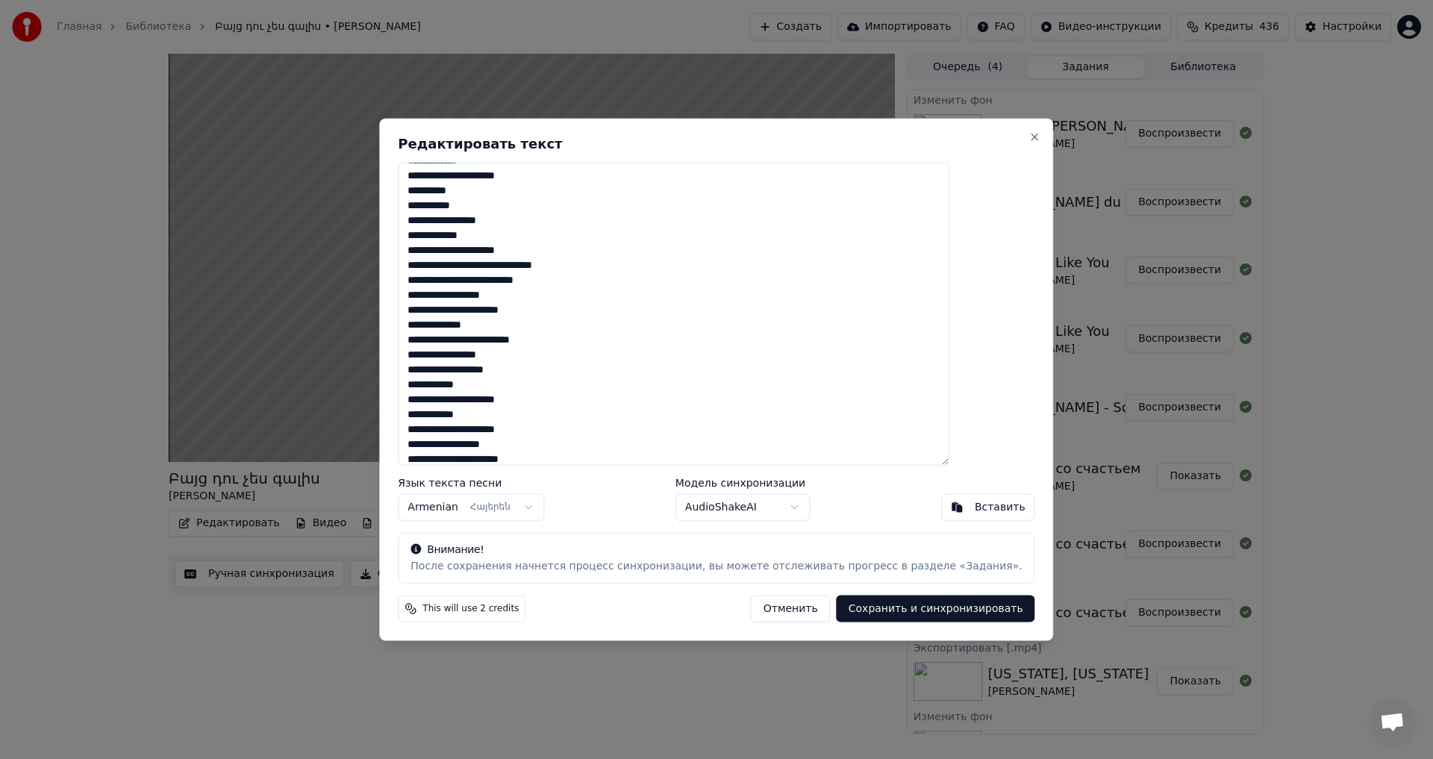
click at [773, 604] on button "Отменить" at bounding box center [791, 608] width 80 height 27
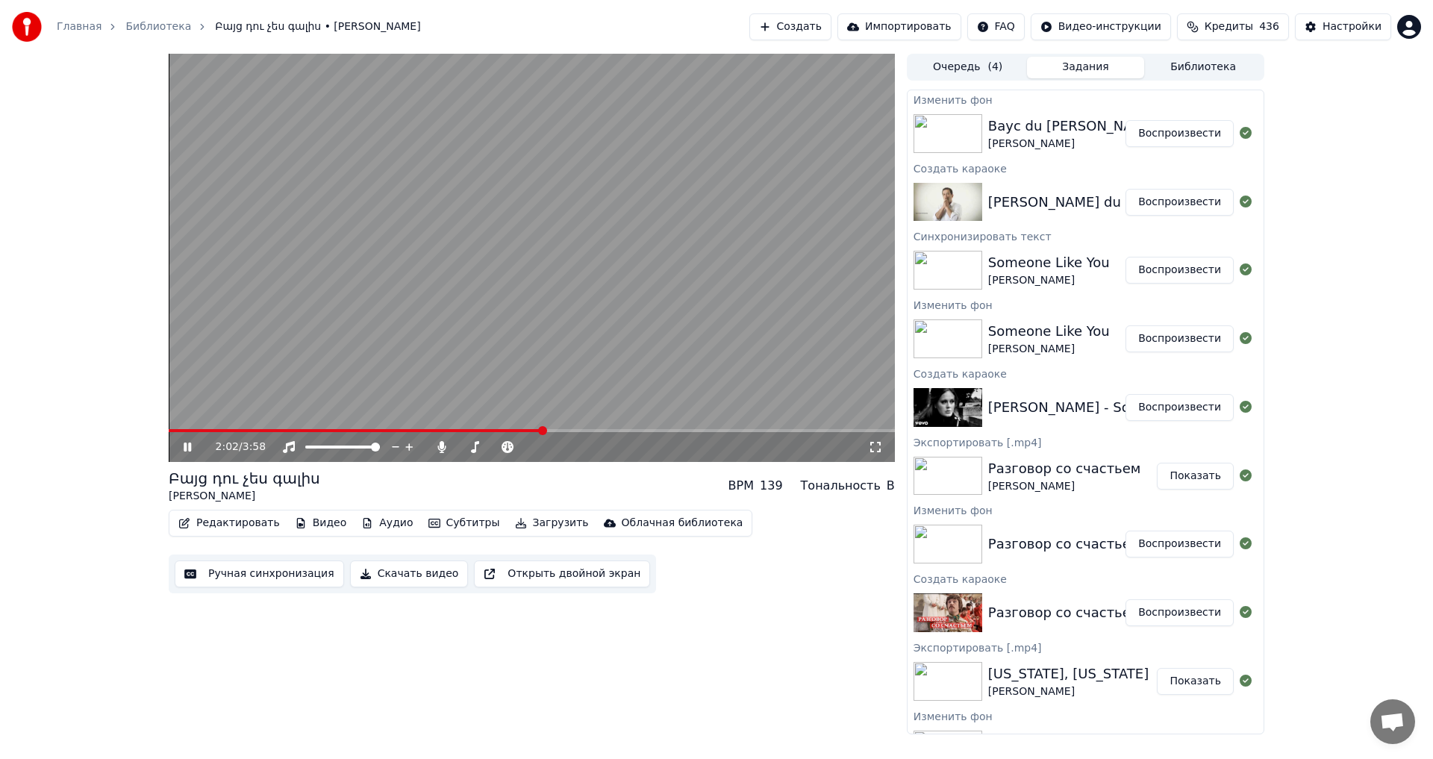
click at [565, 314] on video at bounding box center [532, 258] width 726 height 408
click at [522, 202] on video at bounding box center [532, 258] width 726 height 408
click at [522, 266] on video at bounding box center [532, 258] width 726 height 408
click at [814, 587] on div "Редактировать Видео Аудио Субтитры Загрузить Облачная библиотека Ручная синхрон…" at bounding box center [532, 552] width 726 height 84
click at [449, 329] on video at bounding box center [532, 258] width 726 height 408
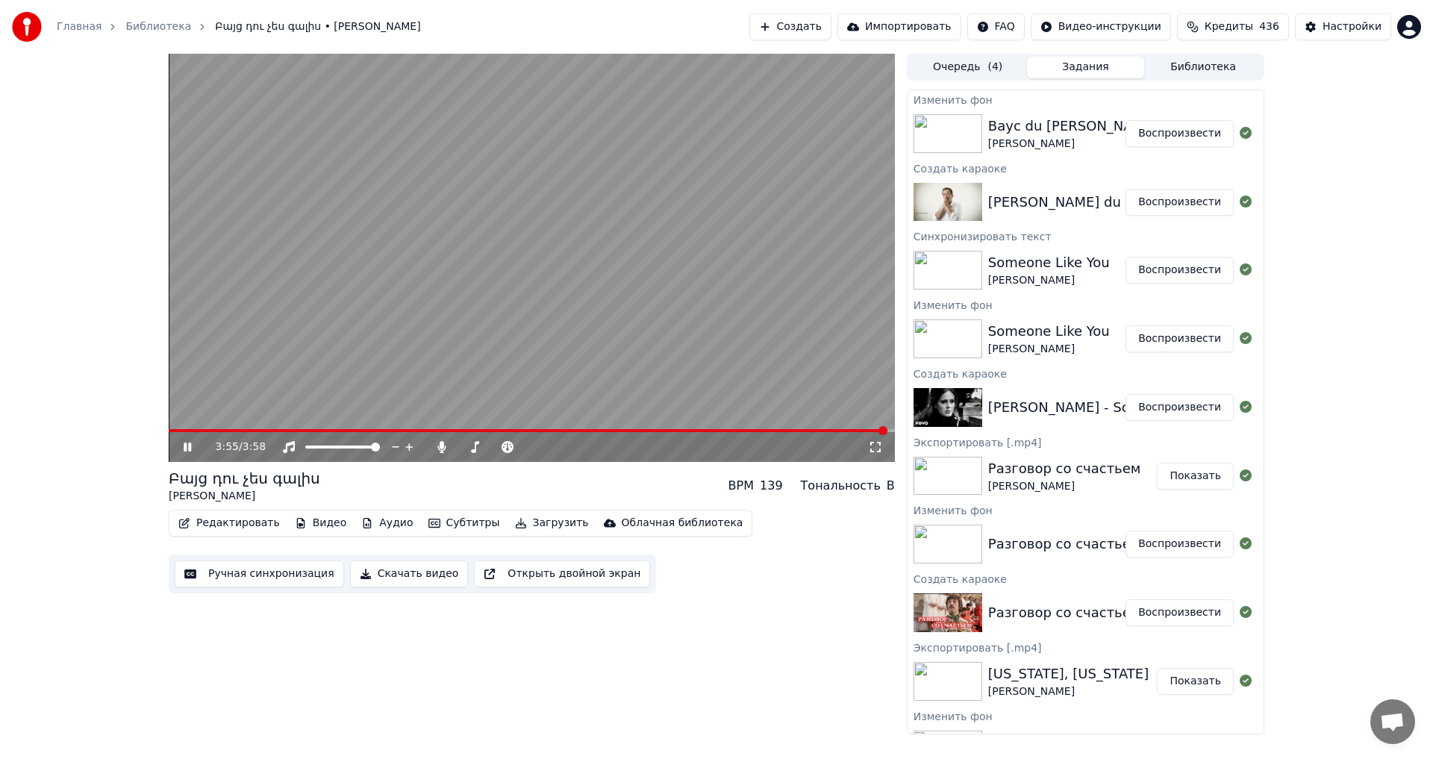
click at [227, 431] on span at bounding box center [528, 430] width 719 height 3
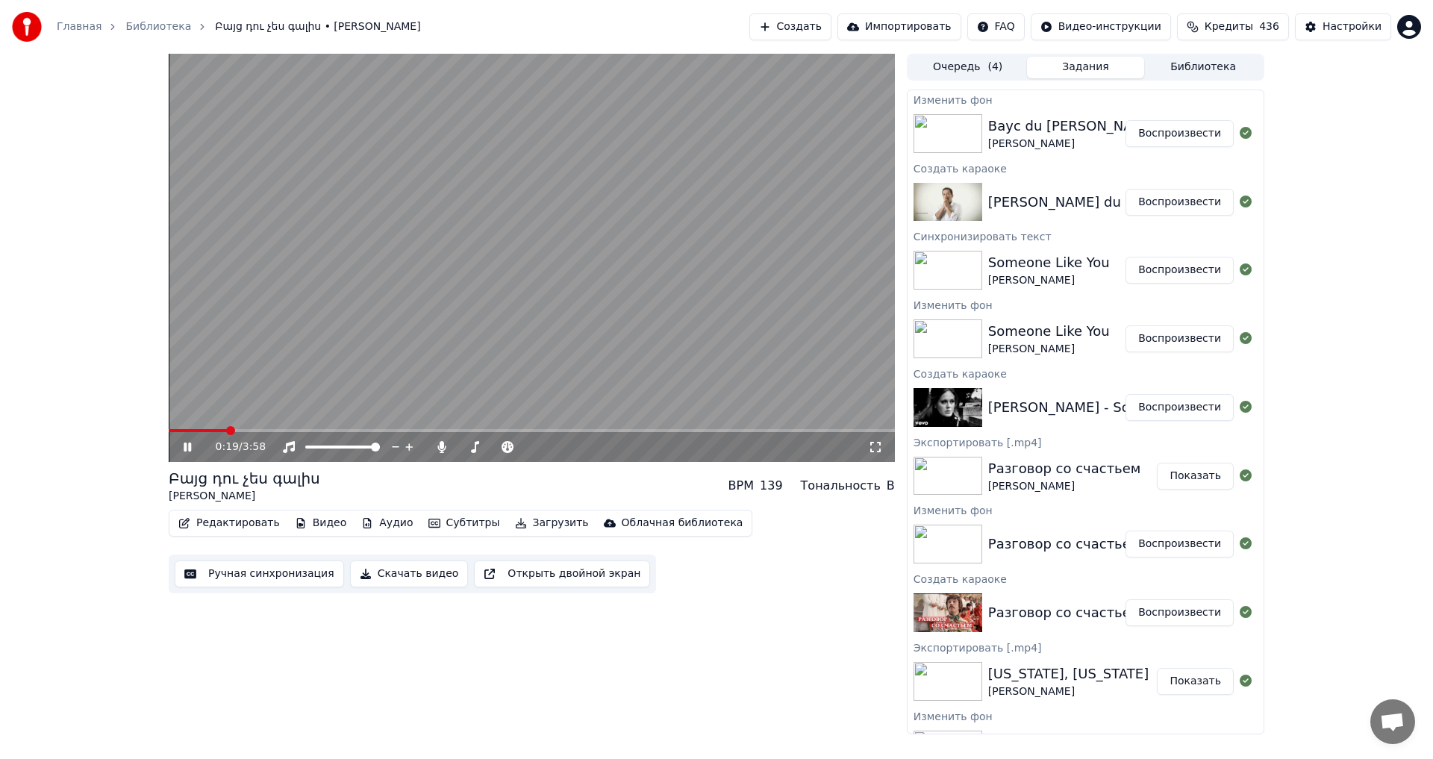
click at [370, 378] on video at bounding box center [532, 258] width 726 height 408
click at [464, 445] on span at bounding box center [495, 446] width 75 height 3
click at [547, 449] on icon at bounding box center [549, 447] width 14 height 15
click at [548, 449] on icon at bounding box center [549, 447] width 14 height 15
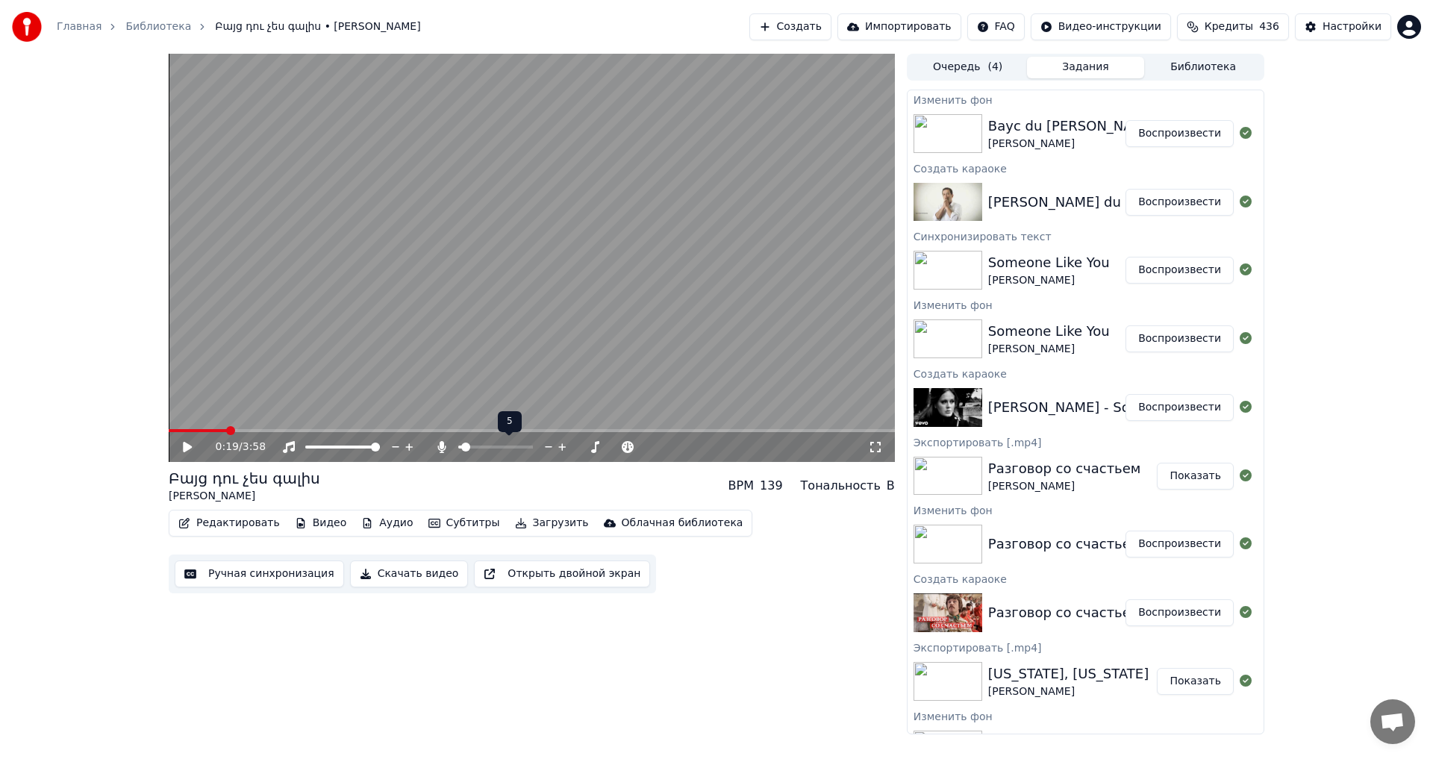
click at [548, 449] on icon at bounding box center [549, 447] width 14 height 15
click at [542, 448] on icon at bounding box center [549, 447] width 14 height 15
click at [433, 381] on video at bounding box center [532, 258] width 726 height 408
click at [202, 435] on span at bounding box center [205, 430] width 9 height 9
click at [234, 431] on span at bounding box center [532, 430] width 726 height 3
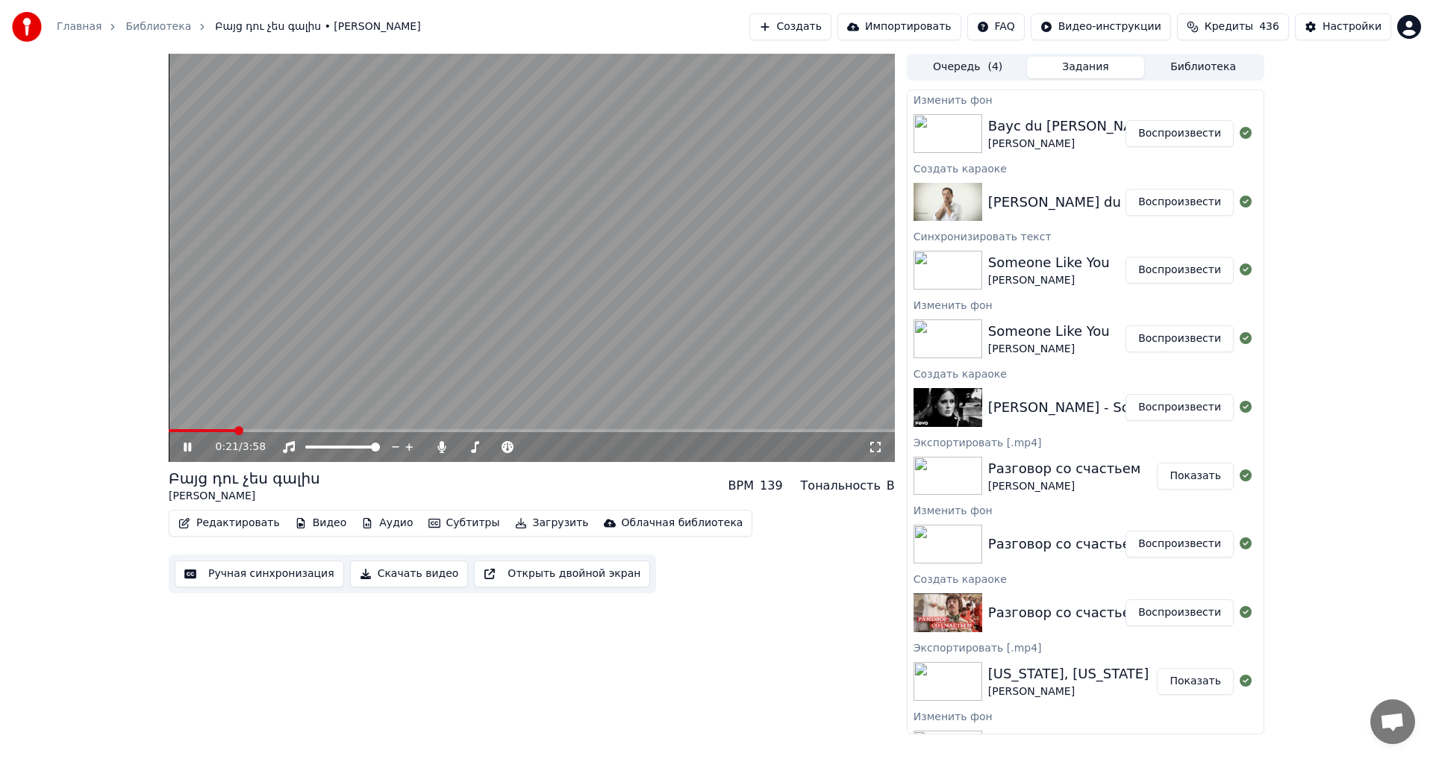
click at [329, 430] on span at bounding box center [532, 430] width 726 height 3
click at [548, 450] on icon at bounding box center [549, 447] width 14 height 15
click at [548, 355] on video at bounding box center [532, 258] width 726 height 408
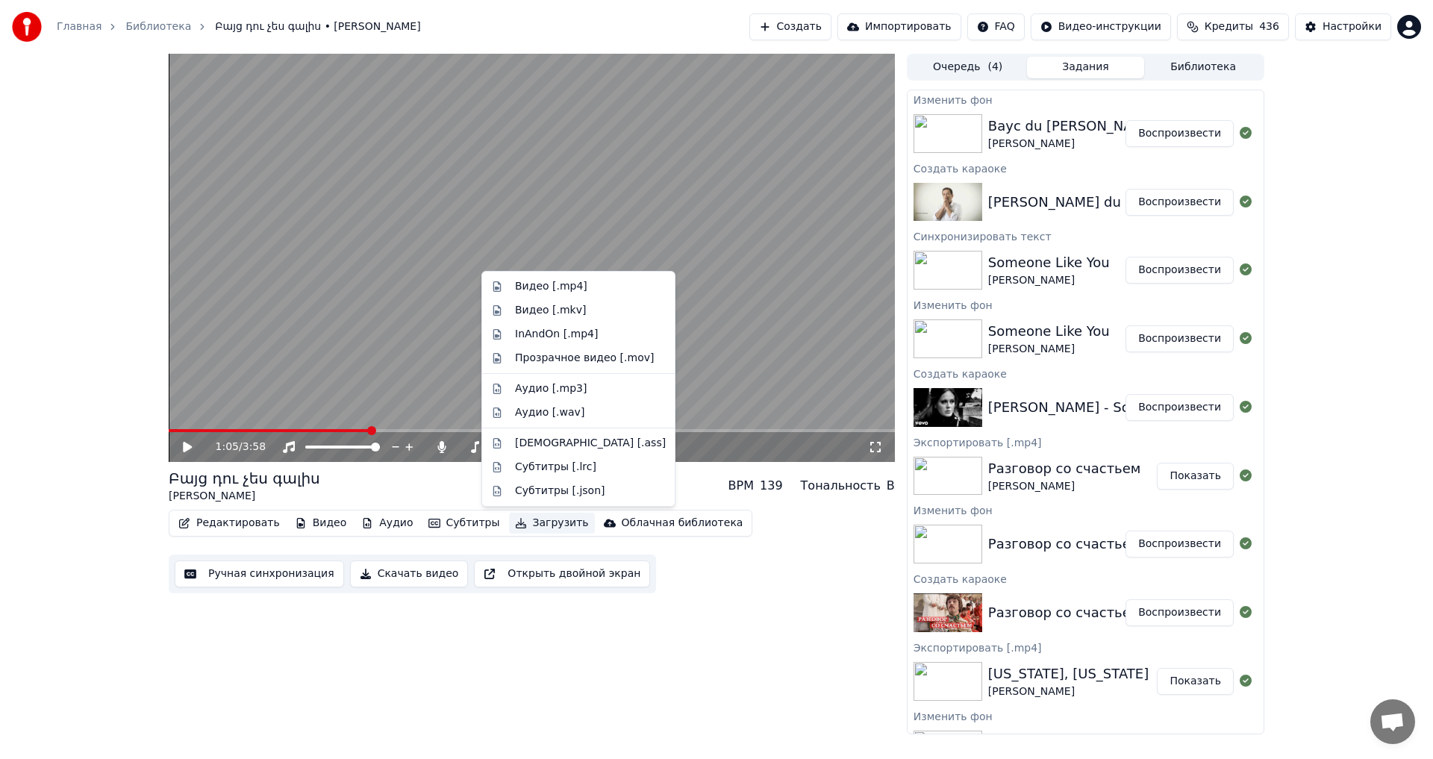
click at [509, 516] on button "Загрузить" at bounding box center [552, 523] width 86 height 21
click at [557, 292] on div "Видео [.mp4]" at bounding box center [551, 286] width 72 height 15
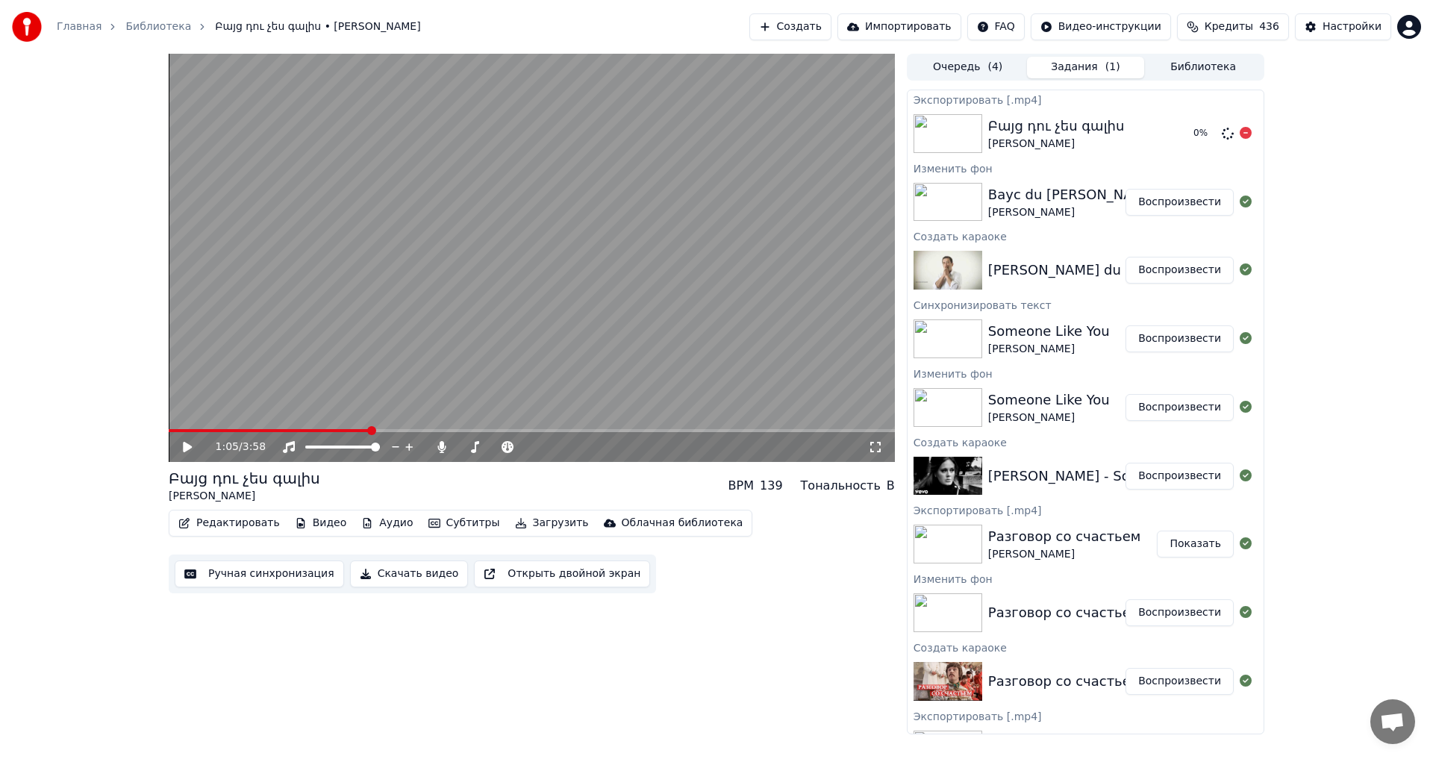
click at [758, 640] on div "1:05 / 3:58 Բայց դու չես գալիս [PERSON_NAME] BPM 139 Тональность B Редактироват…" at bounding box center [532, 394] width 726 height 681
click at [692, 616] on div "1:05 / 3:58 Բայց դու չես գալիս [PERSON_NAME] BPM 139 Тональность B Редактироват…" at bounding box center [532, 394] width 726 height 681
click at [1204, 151] on div "Բայց դու չես գալիս [PERSON_NAME] Показать" at bounding box center [1085, 133] width 356 height 51
click at [1189, 136] on button "Показать" at bounding box center [1195, 133] width 77 height 27
click at [1346, 1] on div "Главная Библиотека Բայց դու չես գալիս • [PERSON_NAME] Создать Импортировать FAQ…" at bounding box center [716, 27] width 1433 height 54
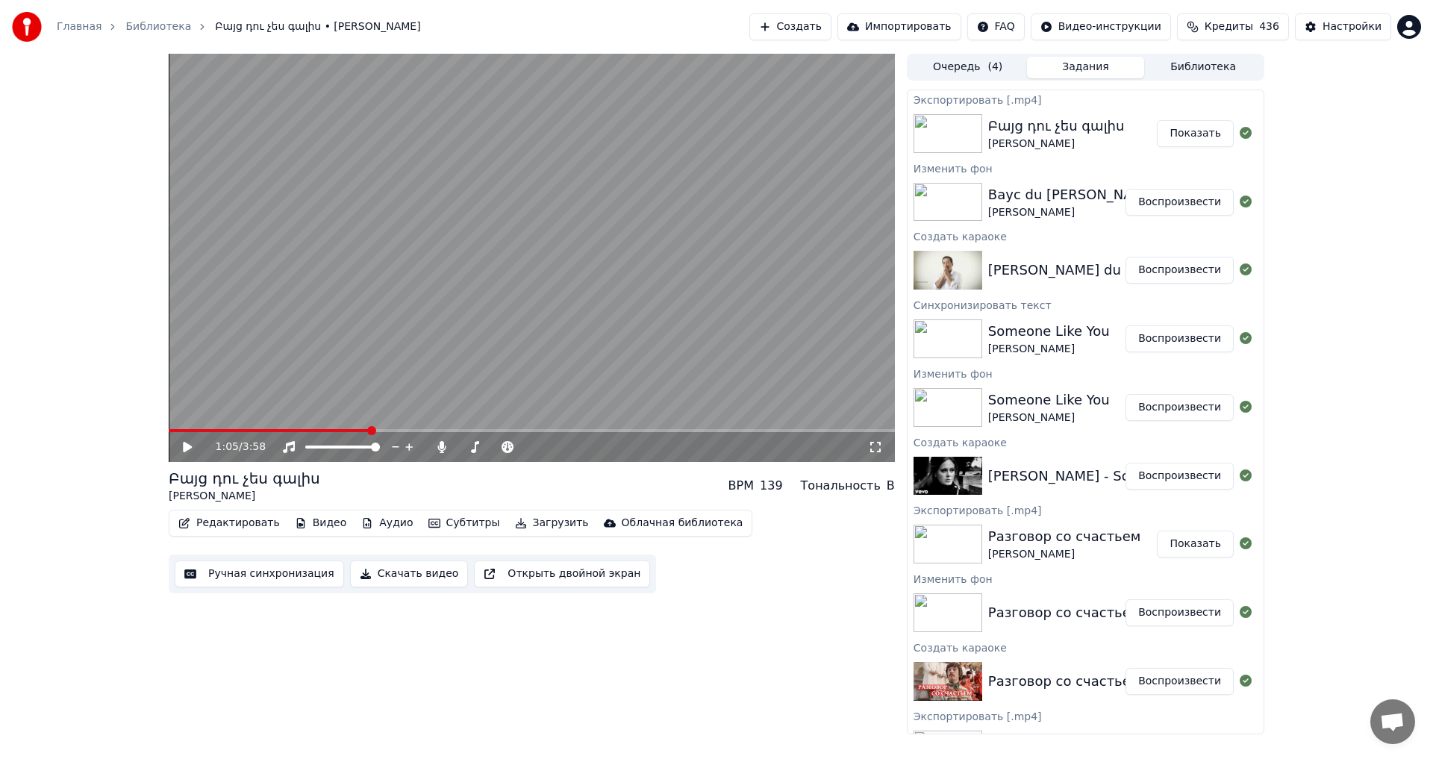
drag, startPoint x: 792, startPoint y: 46, endPoint x: 797, endPoint y: 32, distance: 14.2
click at [793, 43] on div "Главная Библиотека Բայց դու չես գալիս • [PERSON_NAME] Создать Импортировать FAQ…" at bounding box center [716, 27] width 1433 height 54
click at [797, 32] on button "Создать" at bounding box center [790, 26] width 82 height 27
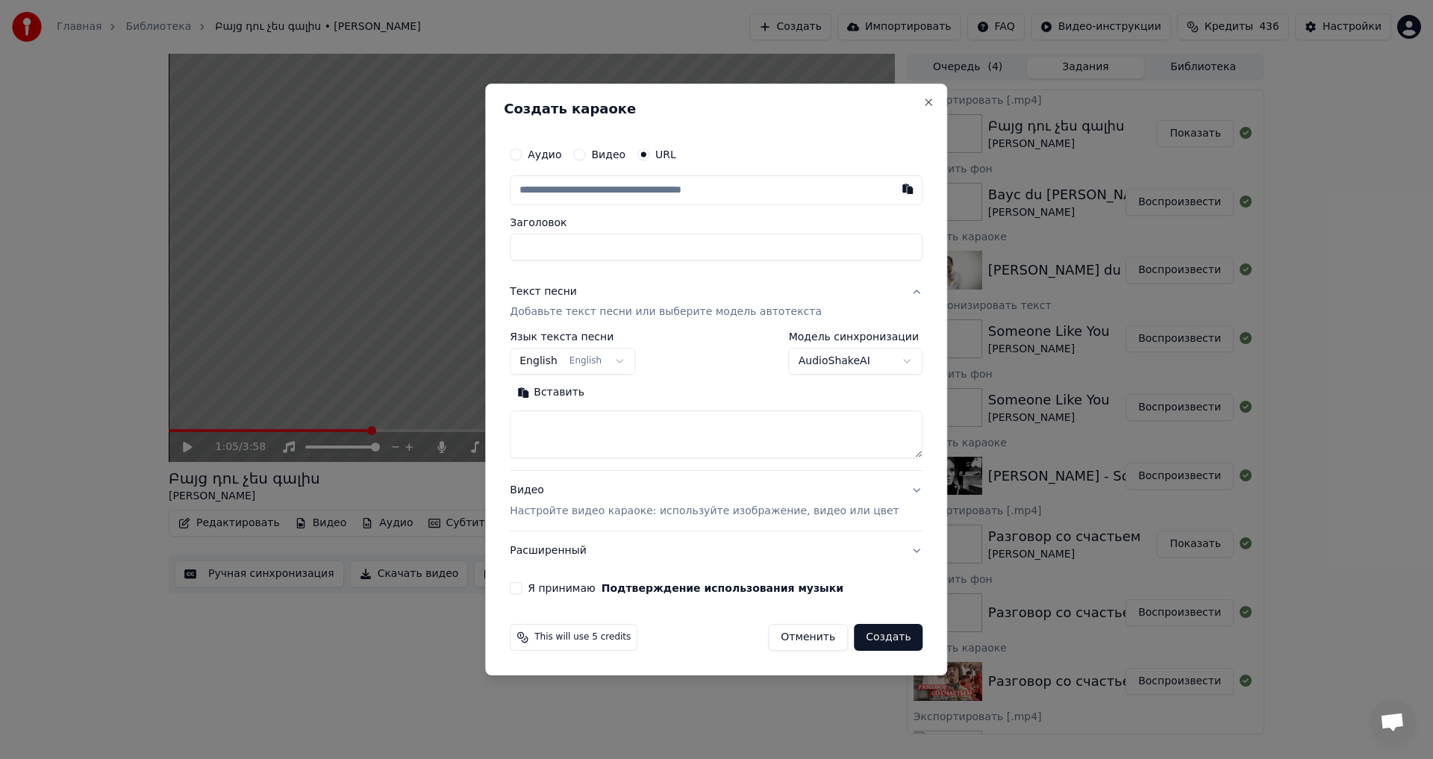
type input "**********"
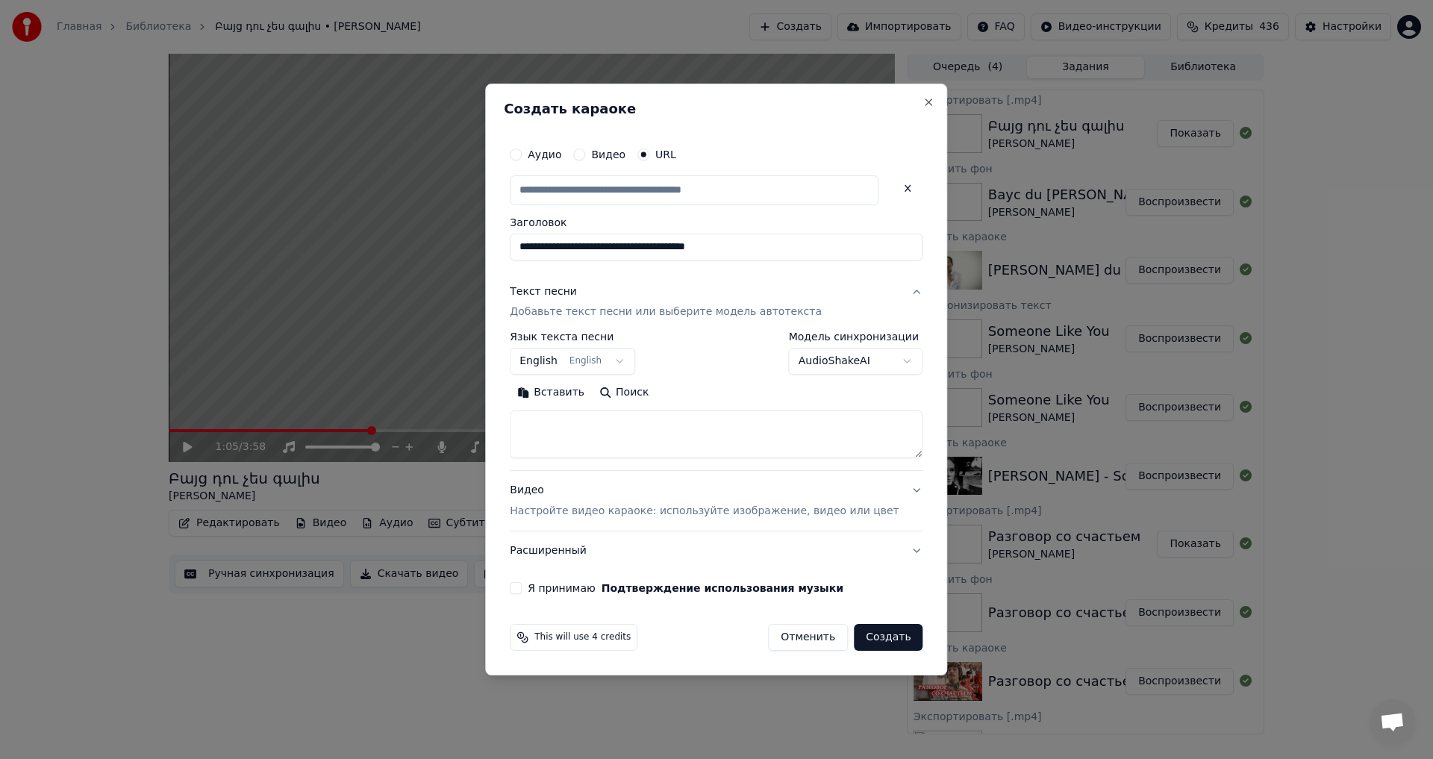
click at [584, 431] on textarea at bounding box center [716, 435] width 413 height 48
paste textarea "**********"
type input "**********"
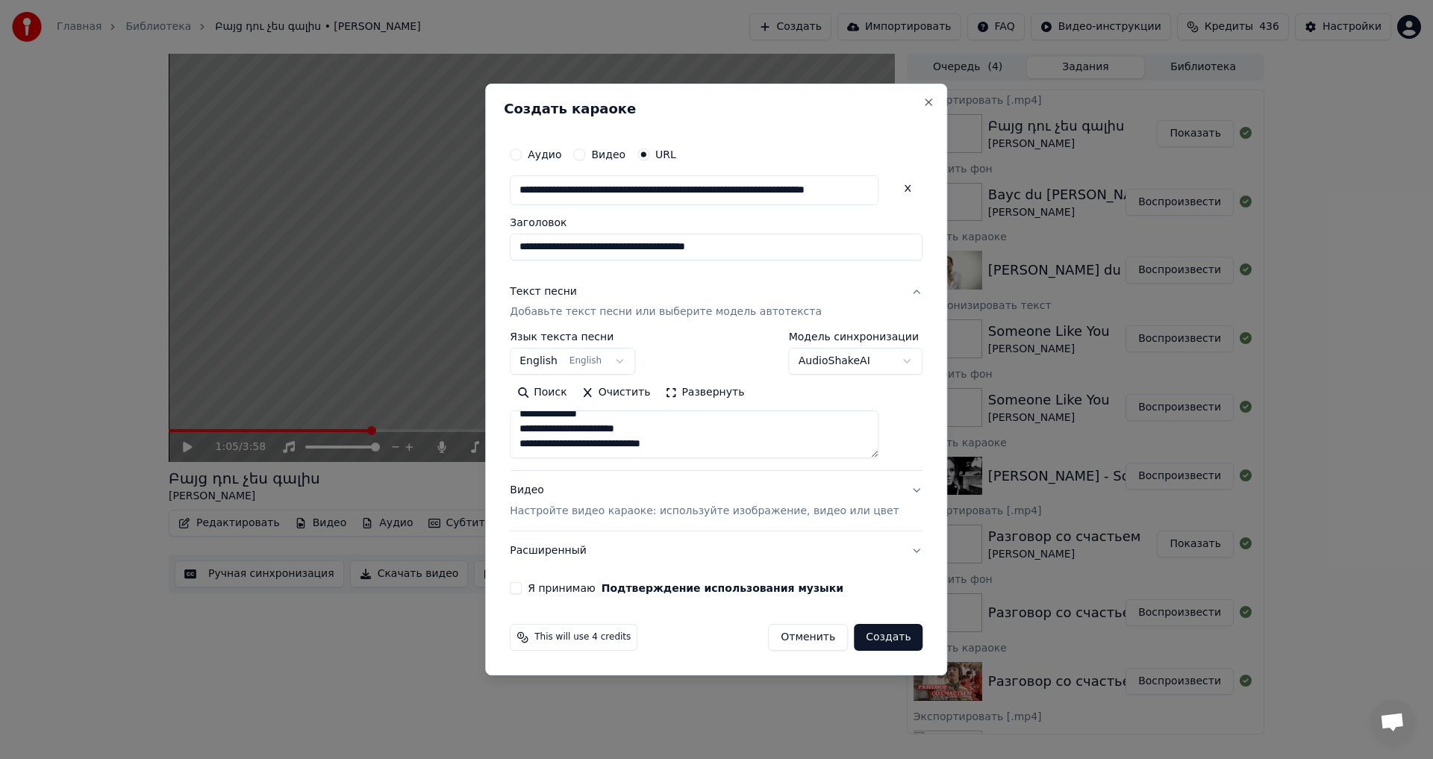
paste textarea "**********"
type textarea "**********"
click at [522, 585] on button "Я принимаю Подтверждение использования музыки" at bounding box center [516, 588] width 12 height 12
click at [860, 626] on button "Создать" at bounding box center [888, 637] width 69 height 27
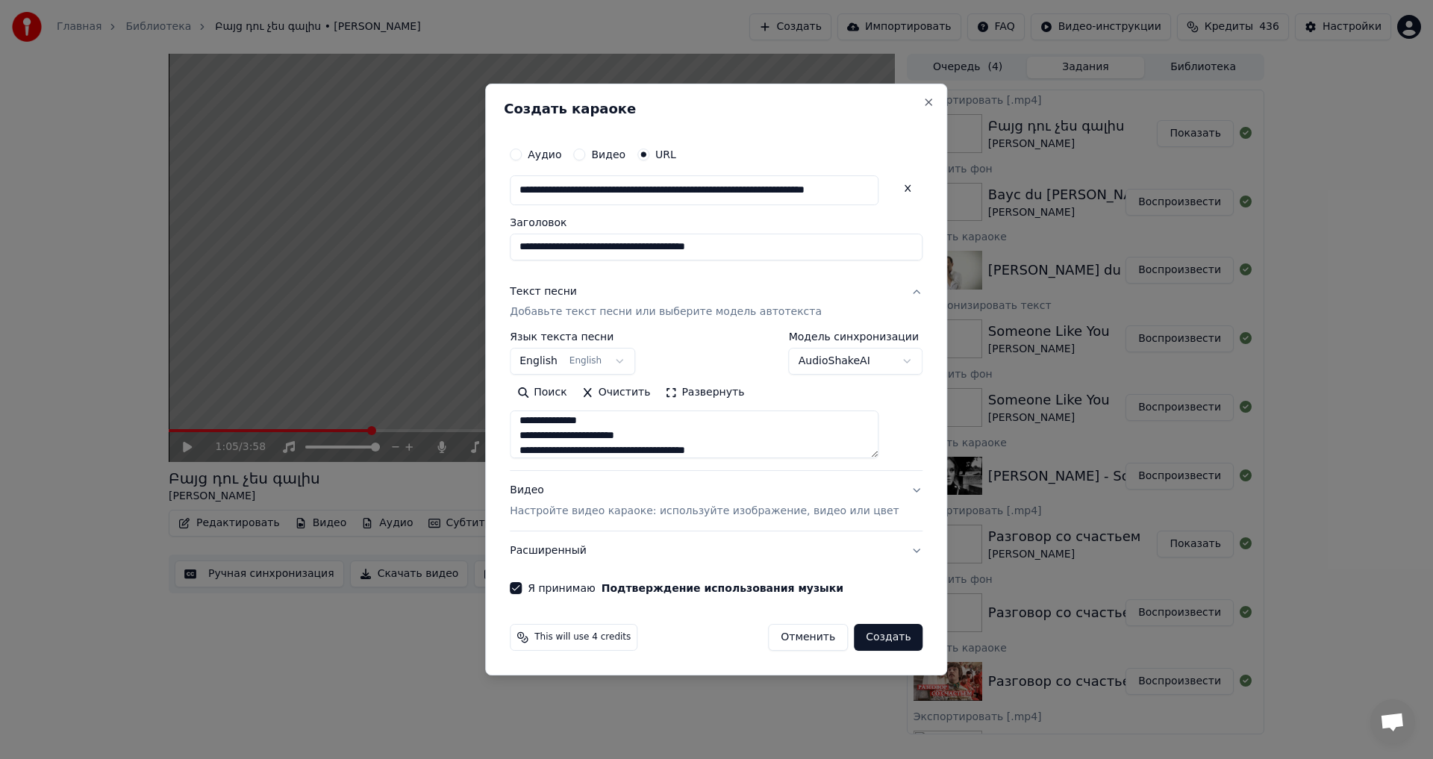
select select "**"
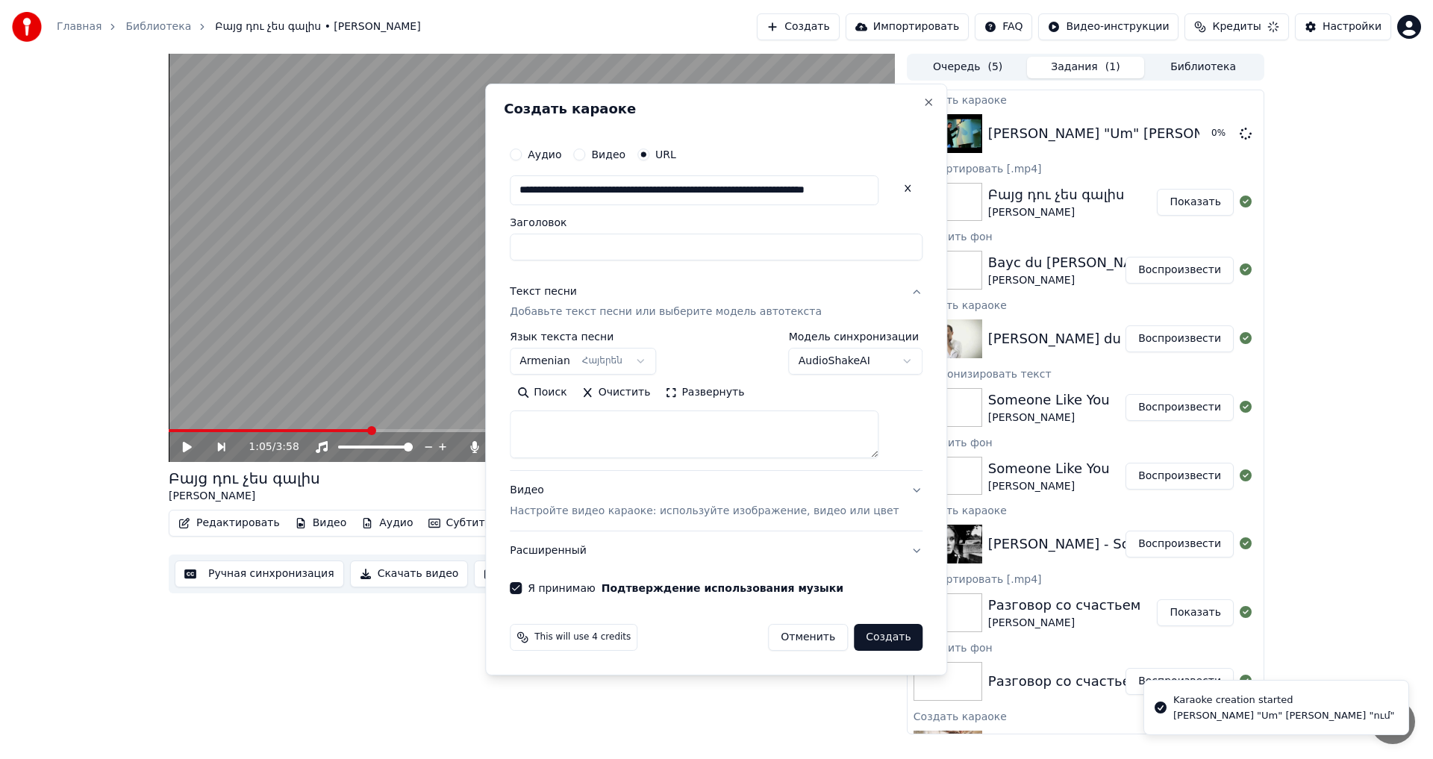
select select
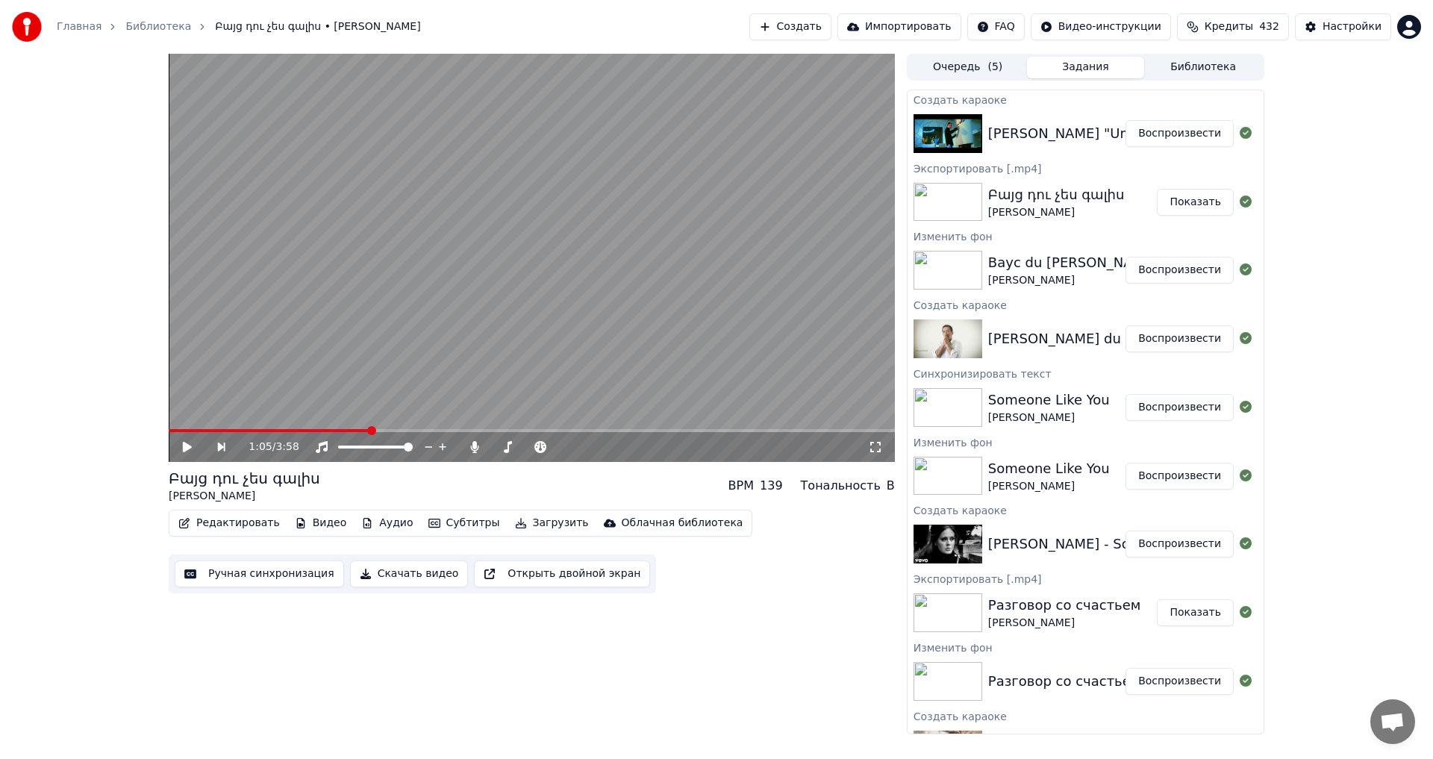
click at [1160, 125] on button "Воспроизвести" at bounding box center [1179, 133] width 108 height 27
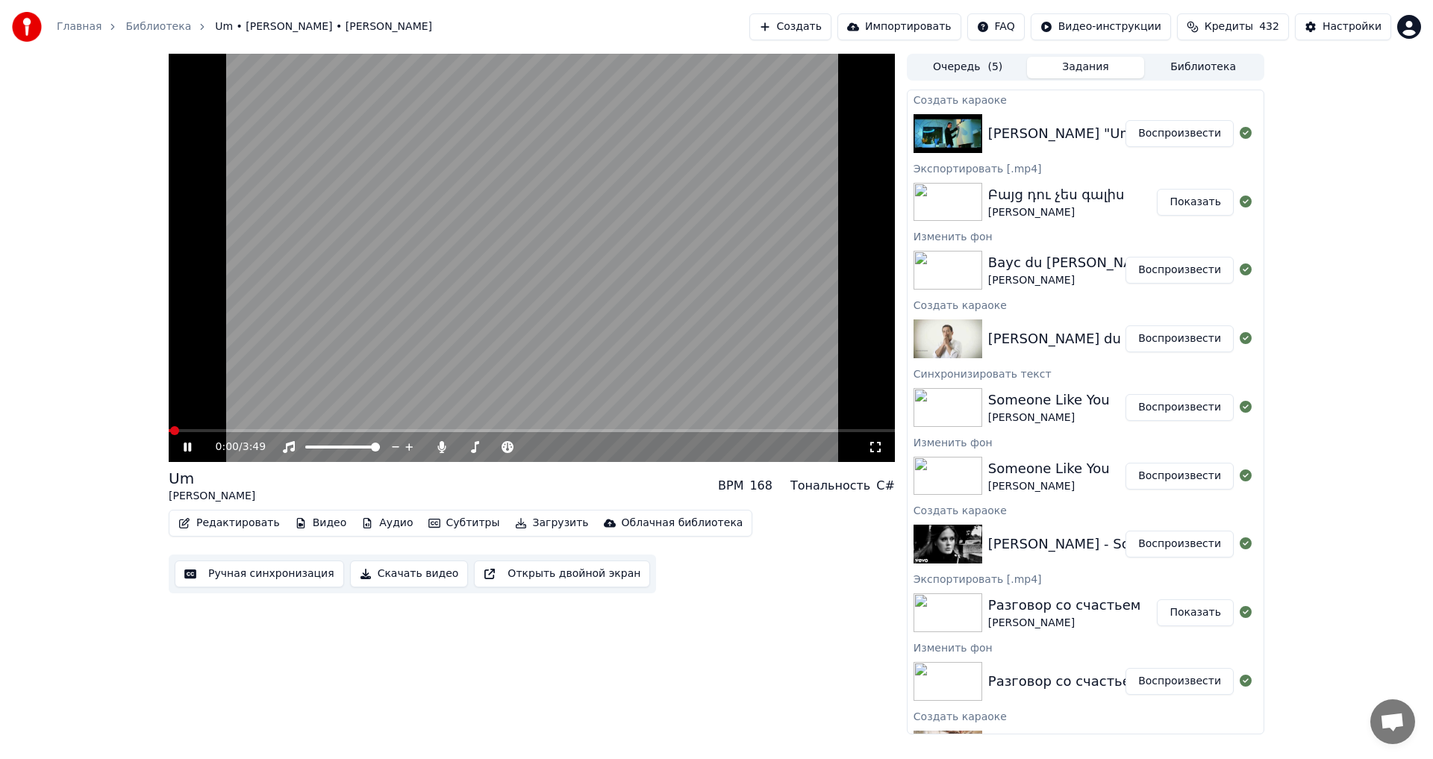
click at [191, 449] on icon at bounding box center [187, 446] width 7 height 9
click at [322, 524] on button "Видео" at bounding box center [321, 523] width 64 height 21
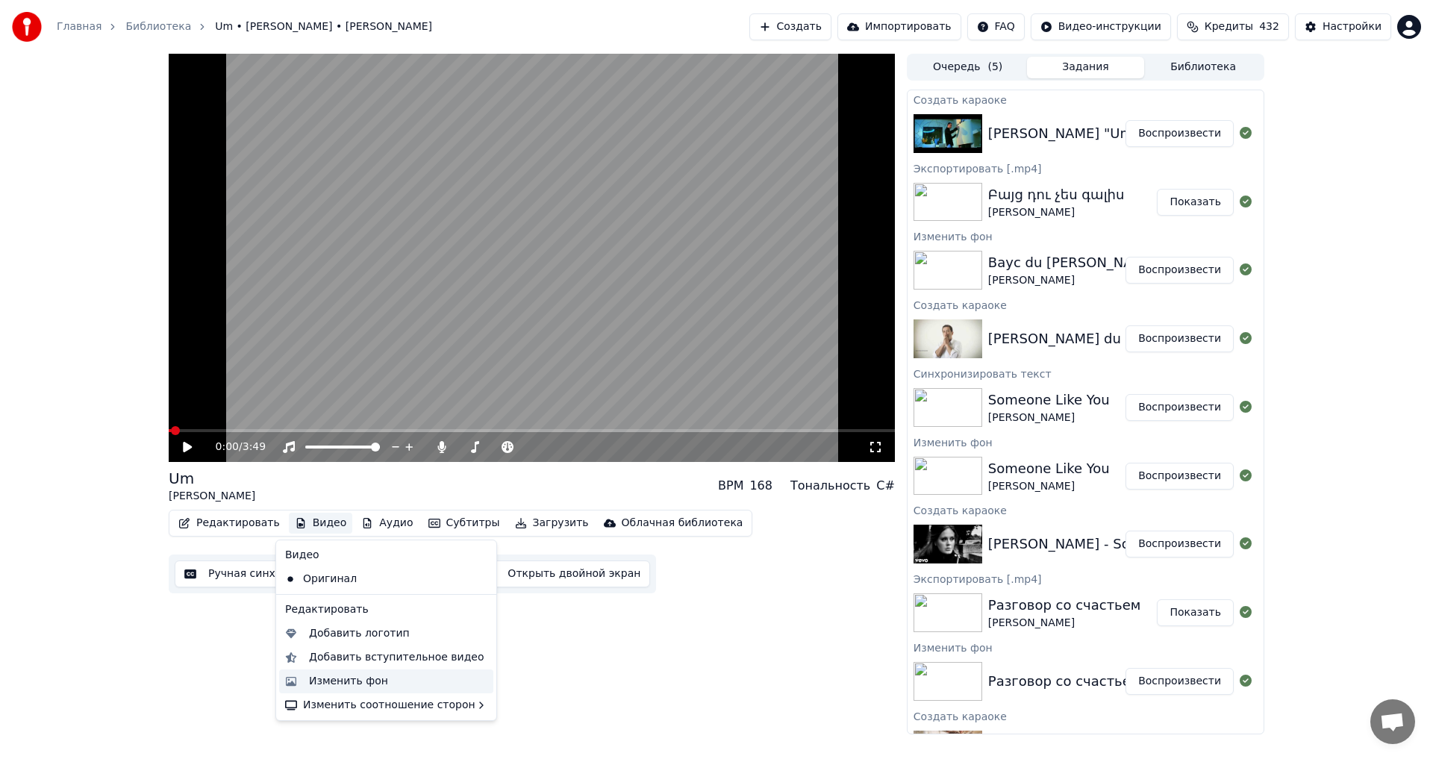
click at [381, 678] on div "Изменить фон" at bounding box center [398, 681] width 178 height 15
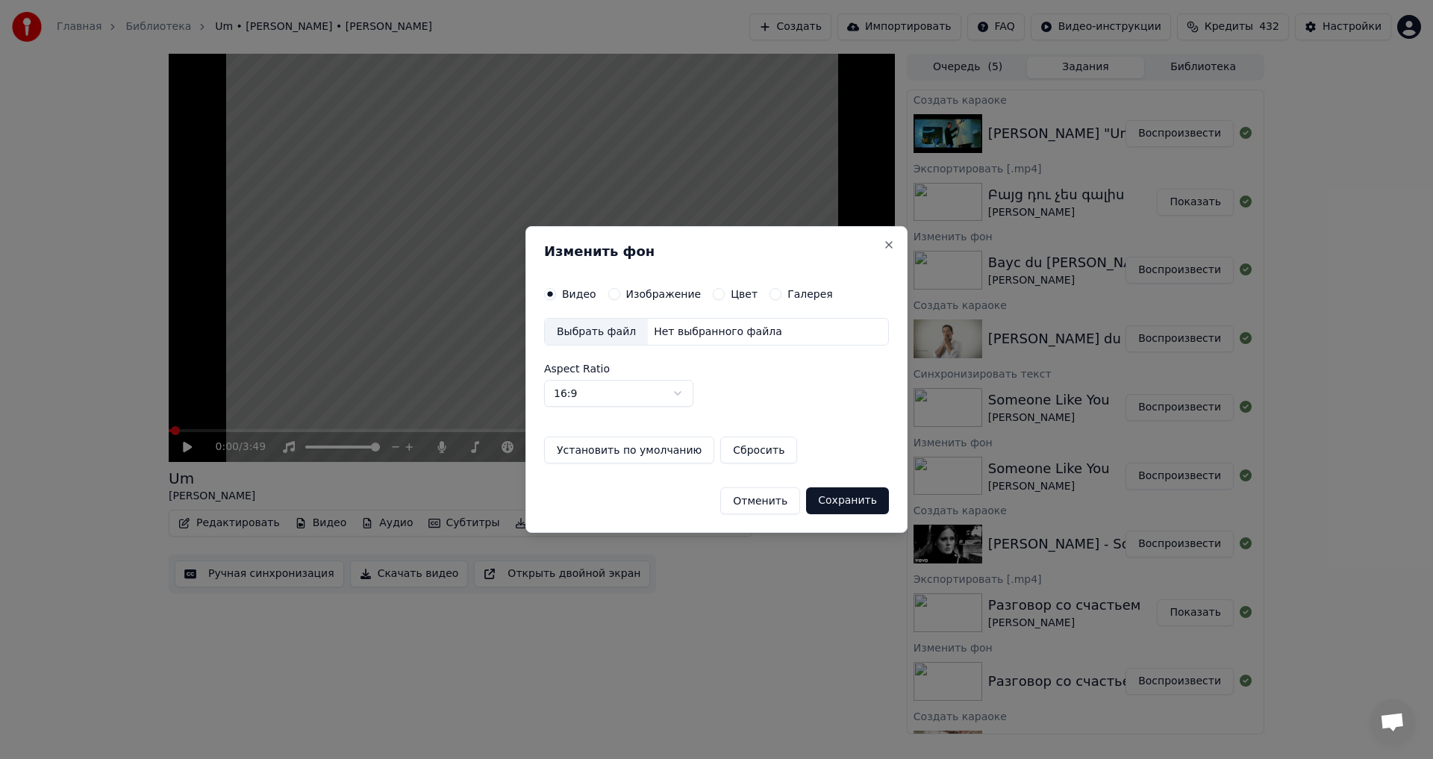
click at [614, 293] on button "Изображение" at bounding box center [614, 294] width 12 height 12
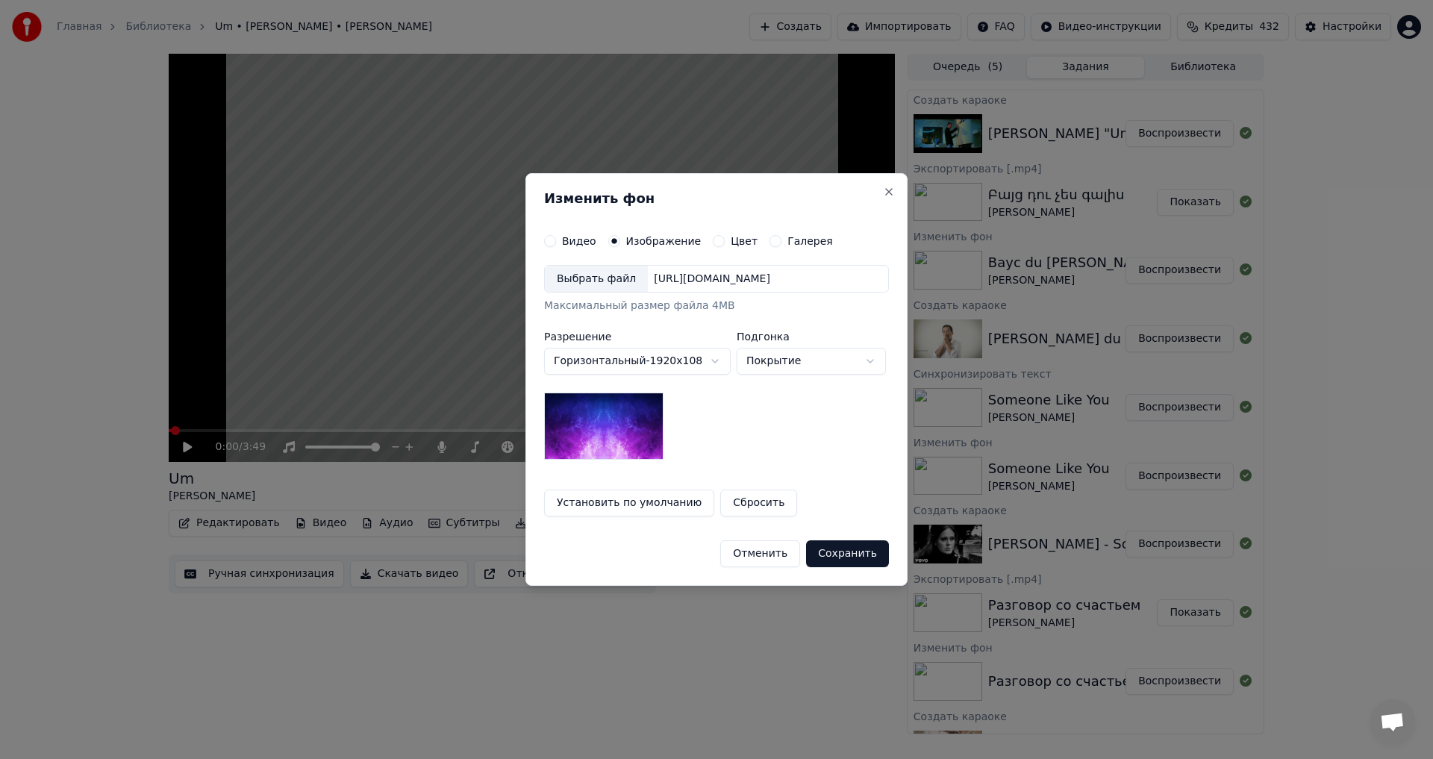
click at [584, 278] on div "Выбрать файл" at bounding box center [596, 279] width 103 height 27
click at [852, 550] on button "Сохранить" at bounding box center [847, 553] width 83 height 27
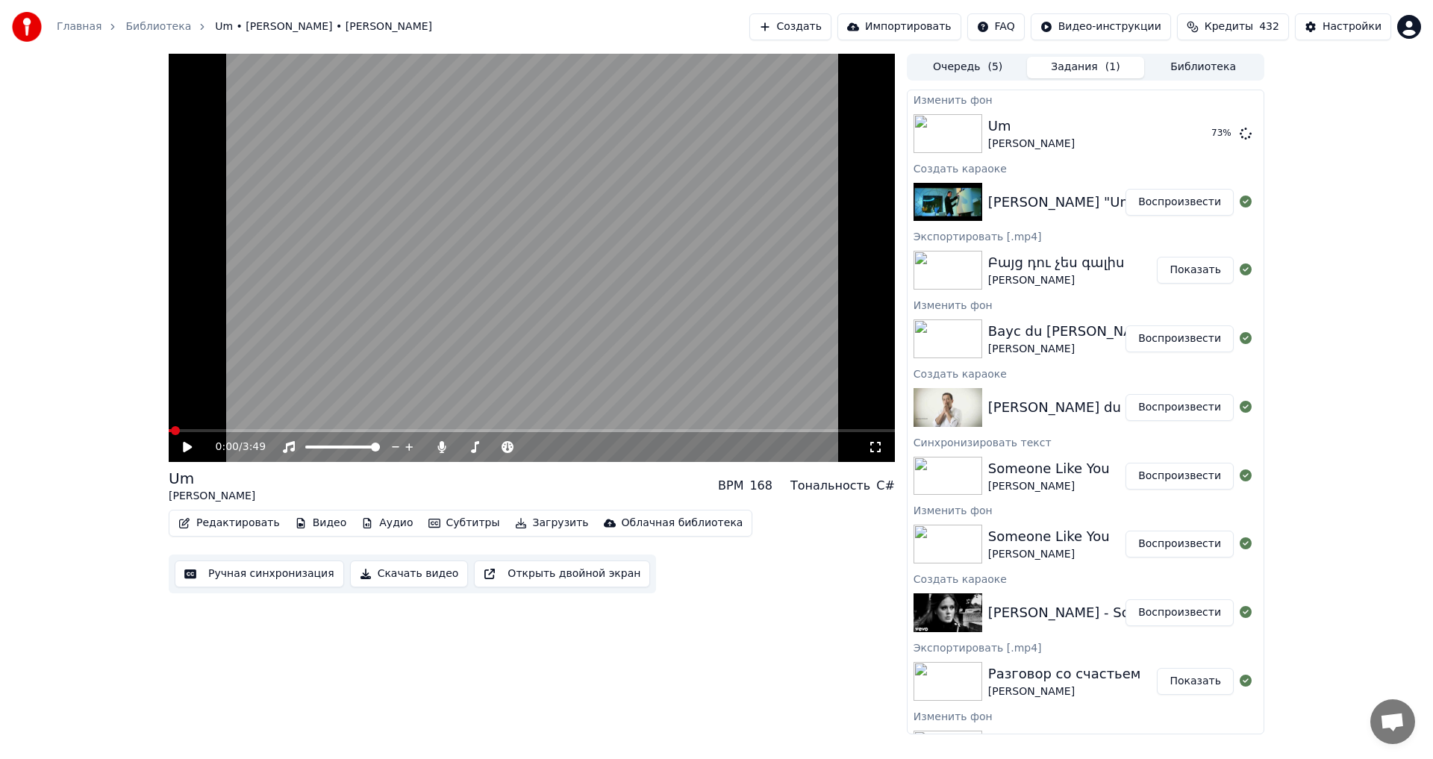
click at [1324, 257] on div "0:00 / 3:49 Um [PERSON_NAME] BPM 168 Тональность C# Редактировать Видео Аудио С…" at bounding box center [716, 394] width 1433 height 681
click at [1306, 271] on div "0:00 / 3:49 Um [PERSON_NAME] BPM 168 Тональность C# Редактировать Видео Аудио С…" at bounding box center [716, 394] width 1433 height 681
click at [1154, 141] on button "Воспроизвести" at bounding box center [1179, 133] width 108 height 27
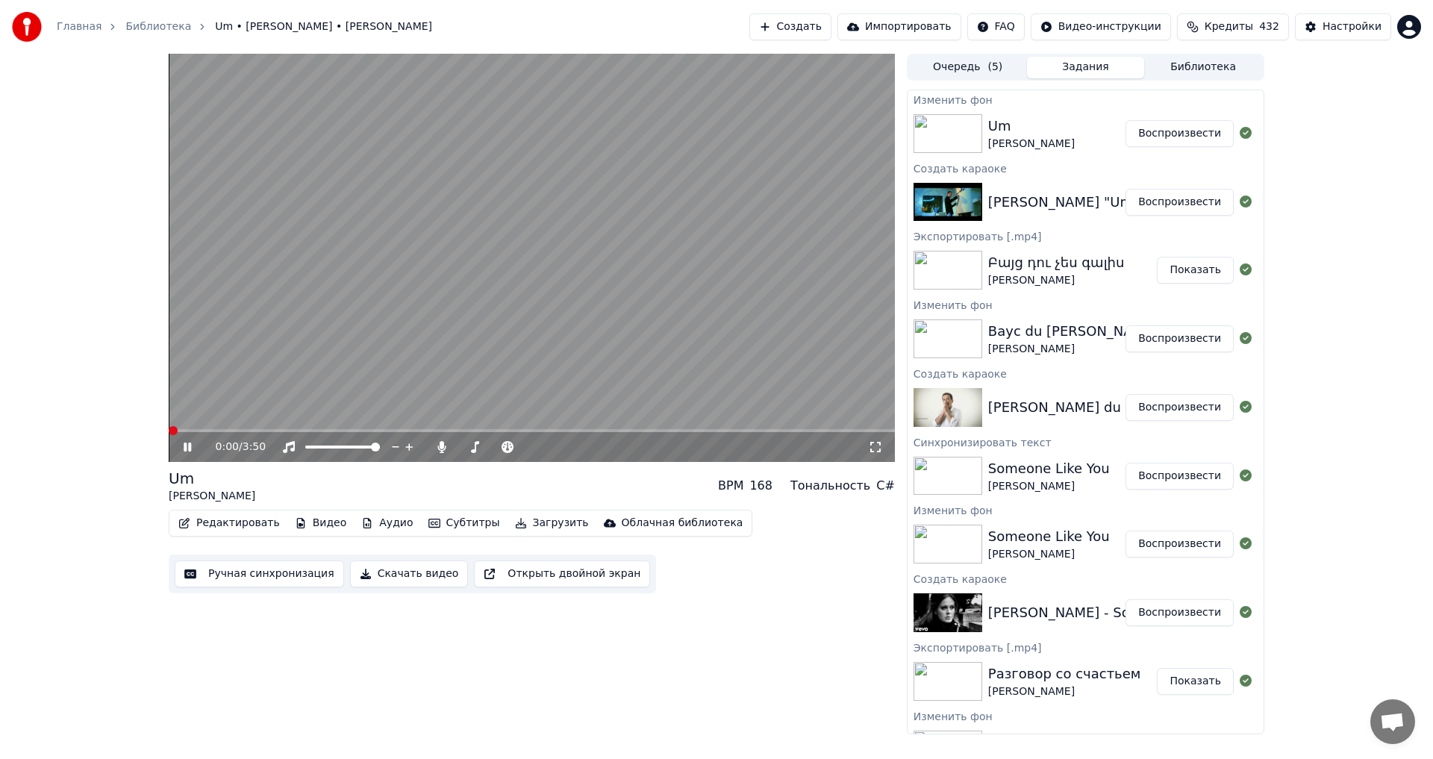
click at [484, 298] on video at bounding box center [532, 258] width 726 height 408
click at [482, 366] on video at bounding box center [532, 258] width 726 height 408
click at [533, 448] on span at bounding box center [495, 446] width 75 height 3
click at [553, 314] on video at bounding box center [532, 258] width 726 height 408
click at [216, 515] on button "Редактировать" at bounding box center [228, 523] width 113 height 21
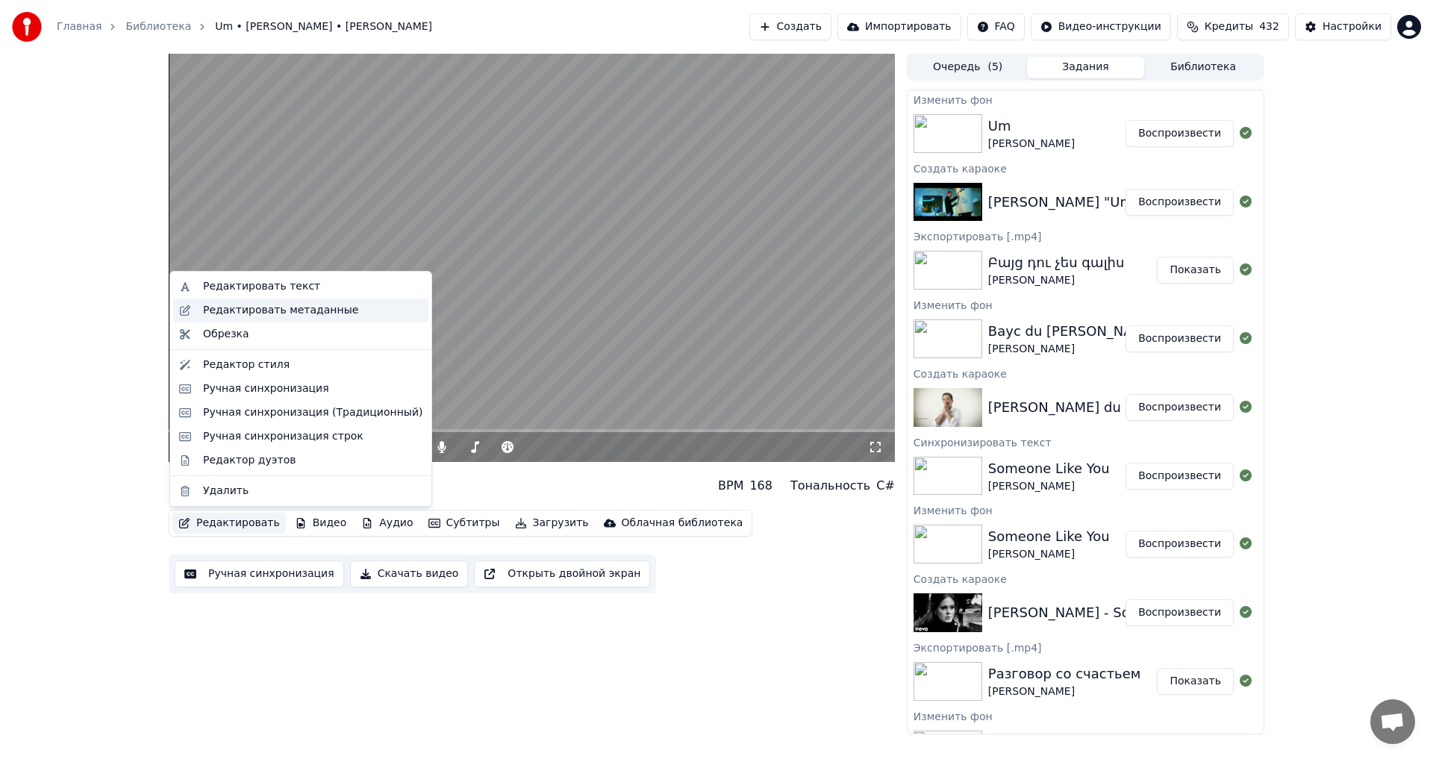
click at [304, 310] on div "Редактировать метаданные" at bounding box center [280, 310] width 155 height 15
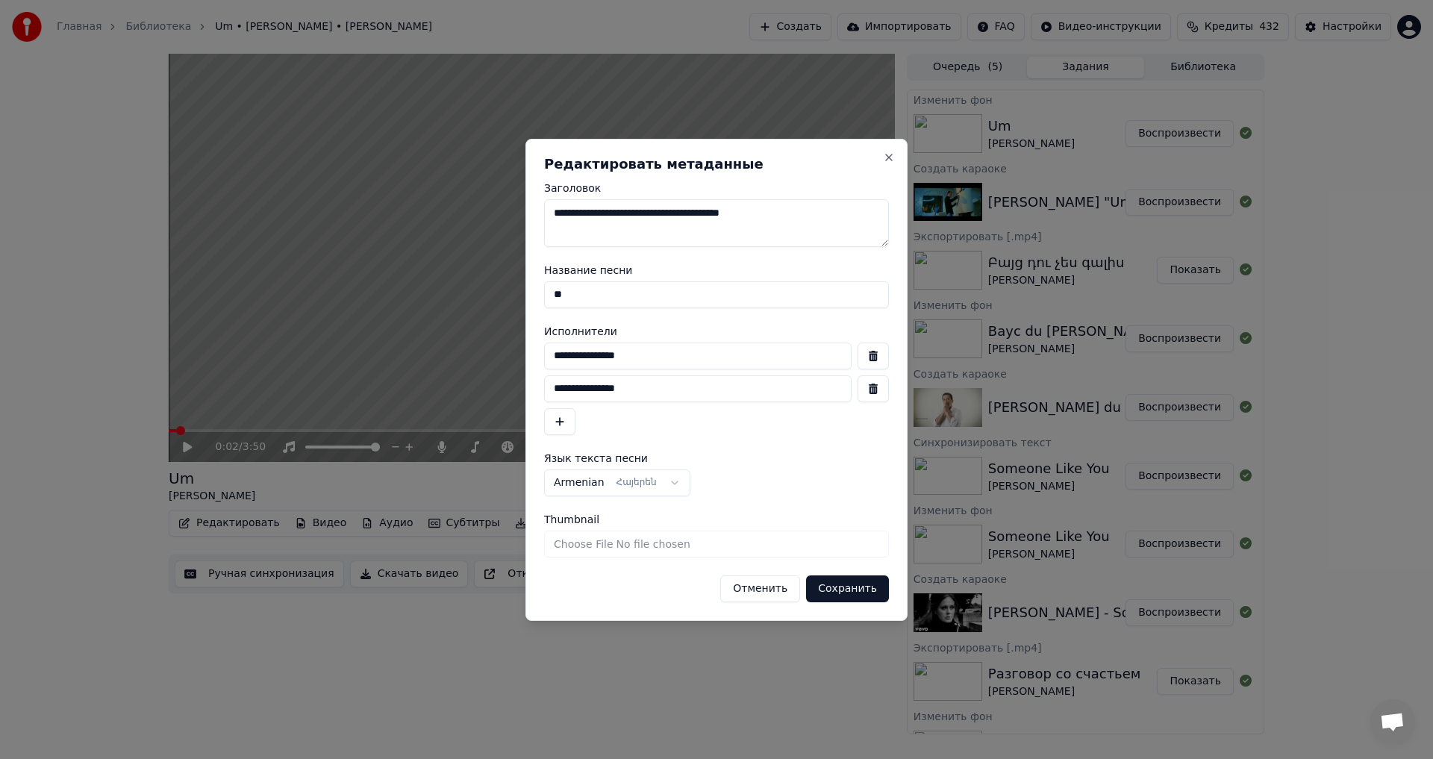
drag, startPoint x: 661, startPoint y: 215, endPoint x: 537, endPoint y: 224, distance: 124.9
click at [537, 224] on div "**********" at bounding box center [716, 380] width 382 height 482
type textarea "**********"
click at [880, 350] on button "button" at bounding box center [872, 355] width 31 height 27
type input "**********"
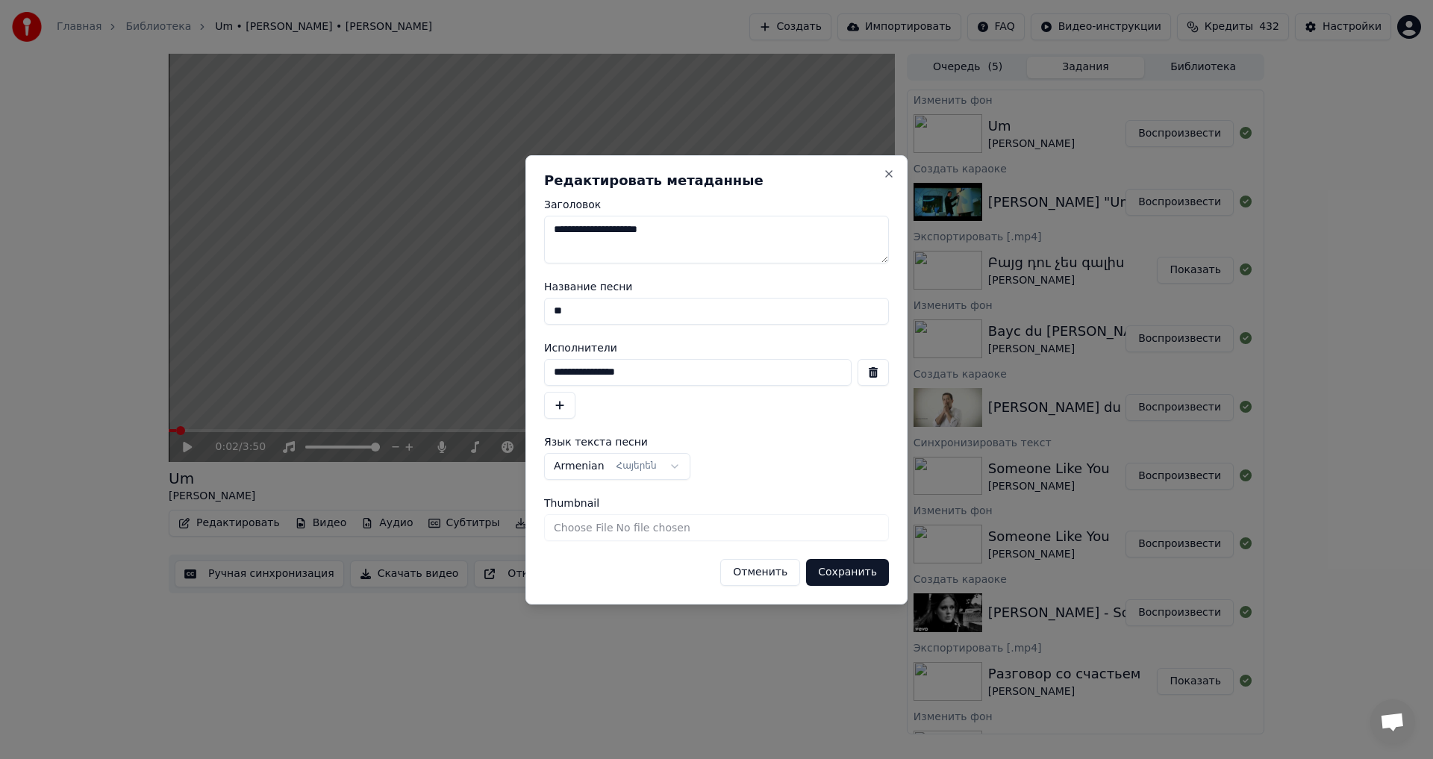
drag, startPoint x: 600, startPoint y: 306, endPoint x: 504, endPoint y: 298, distance: 95.8
click at [505, 299] on body "Главная Библиотека Um • [PERSON_NAME] Создать Импортировать FAQ Видео-инструкци…" at bounding box center [716, 379] width 1433 height 759
type input "***"
click at [865, 570] on button "Сохранить" at bounding box center [847, 572] width 83 height 27
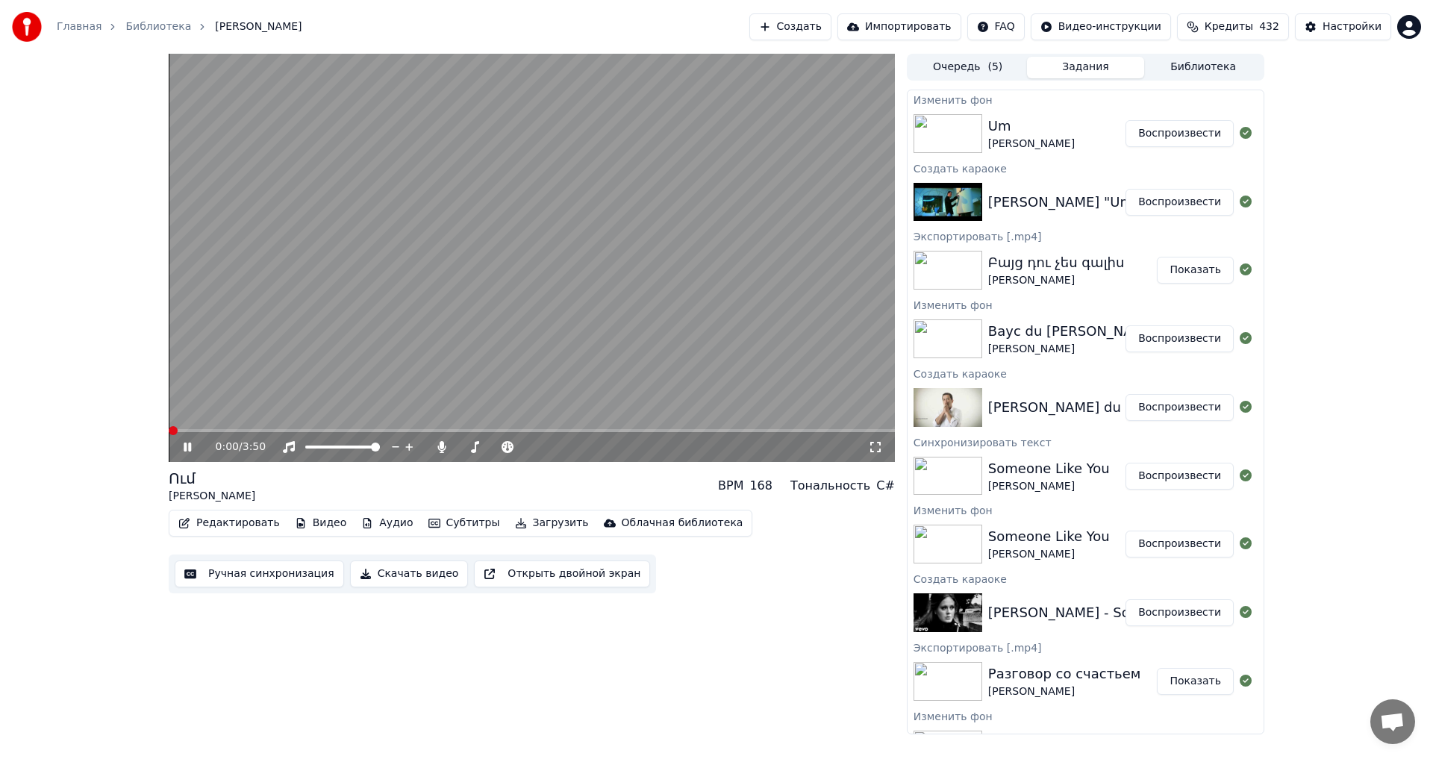
click at [169, 430] on span at bounding box center [173, 430] width 9 height 9
click at [413, 243] on video at bounding box center [532, 258] width 726 height 408
click at [513, 175] on video at bounding box center [532, 258] width 726 height 408
click at [446, 448] on icon at bounding box center [441, 447] width 15 height 12
click at [442, 450] on icon at bounding box center [441, 447] width 15 height 12
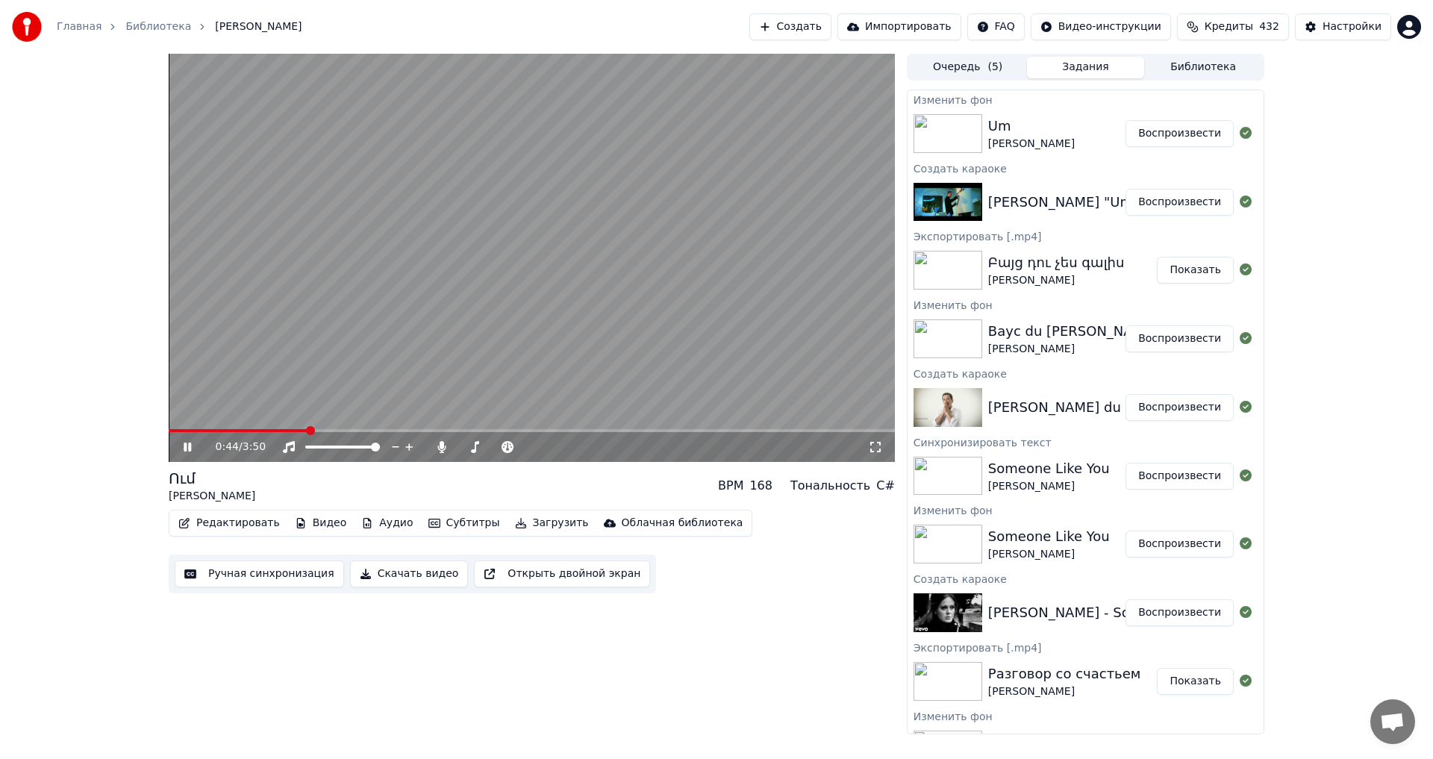
click at [306, 429] on span at bounding box center [238, 430] width 139 height 3
click at [289, 430] on span at bounding box center [229, 430] width 120 height 3
click at [535, 271] on video at bounding box center [532, 258] width 726 height 408
click at [240, 569] on button "Ручная синхронизация" at bounding box center [259, 573] width 169 height 27
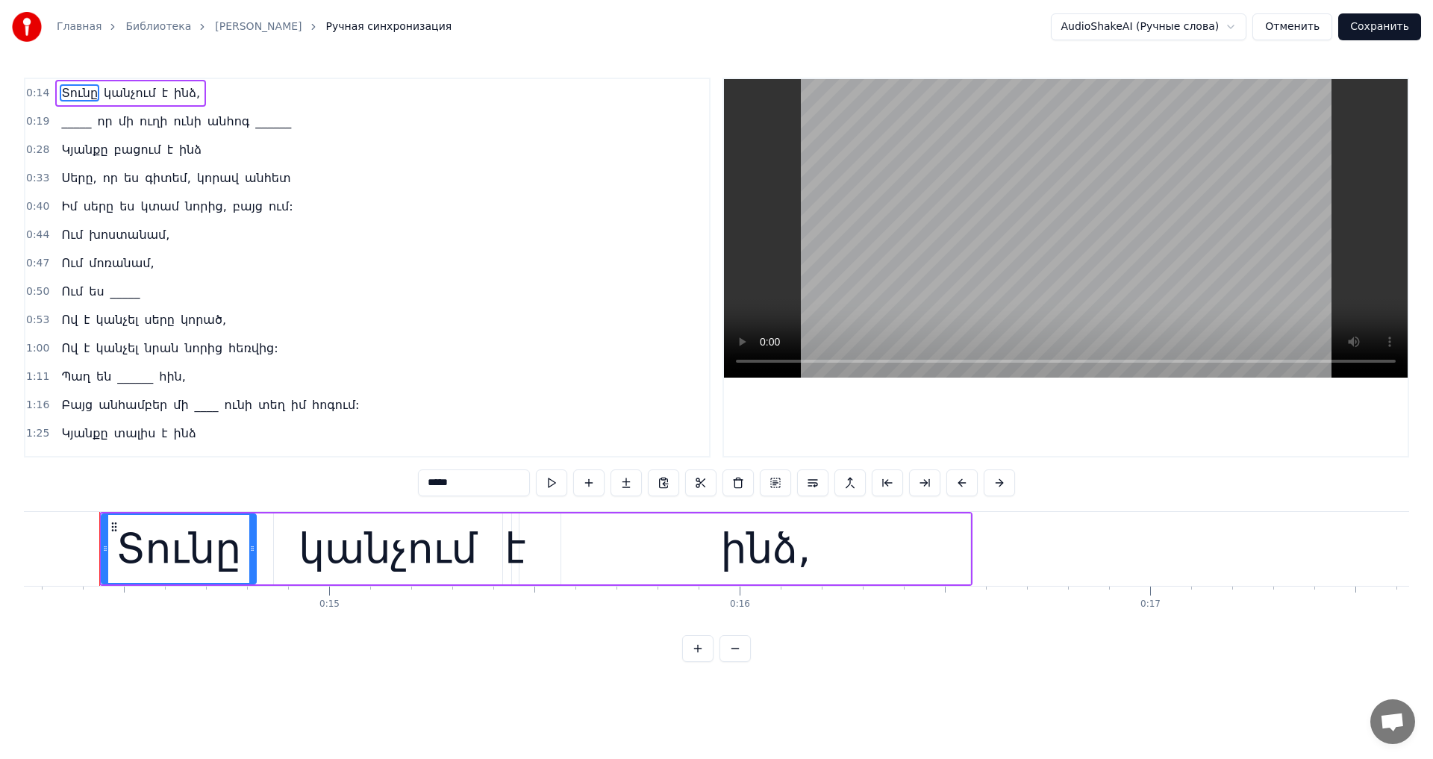
click at [65, 240] on span "Ում" at bounding box center [72, 234] width 25 height 17
type input "***"
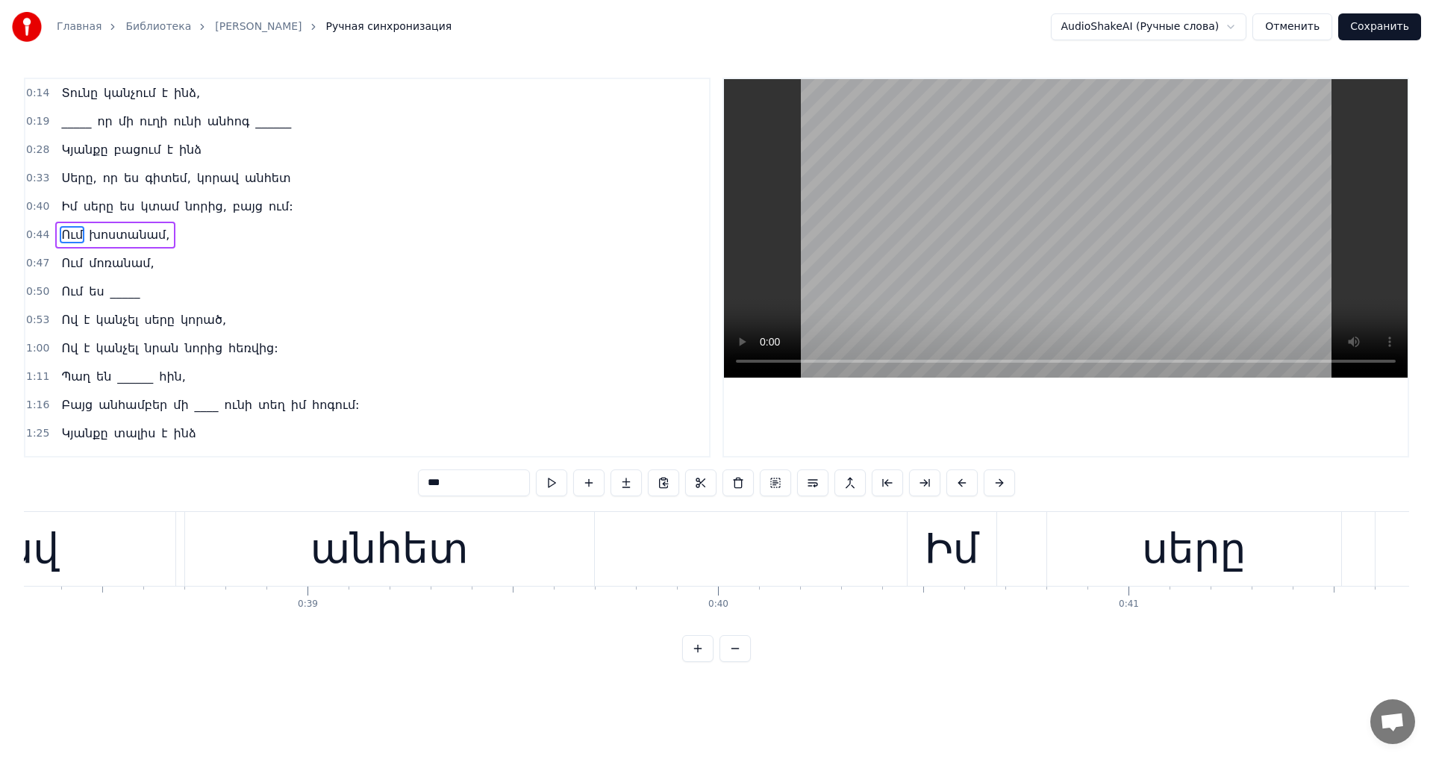
scroll to position [0, 18171]
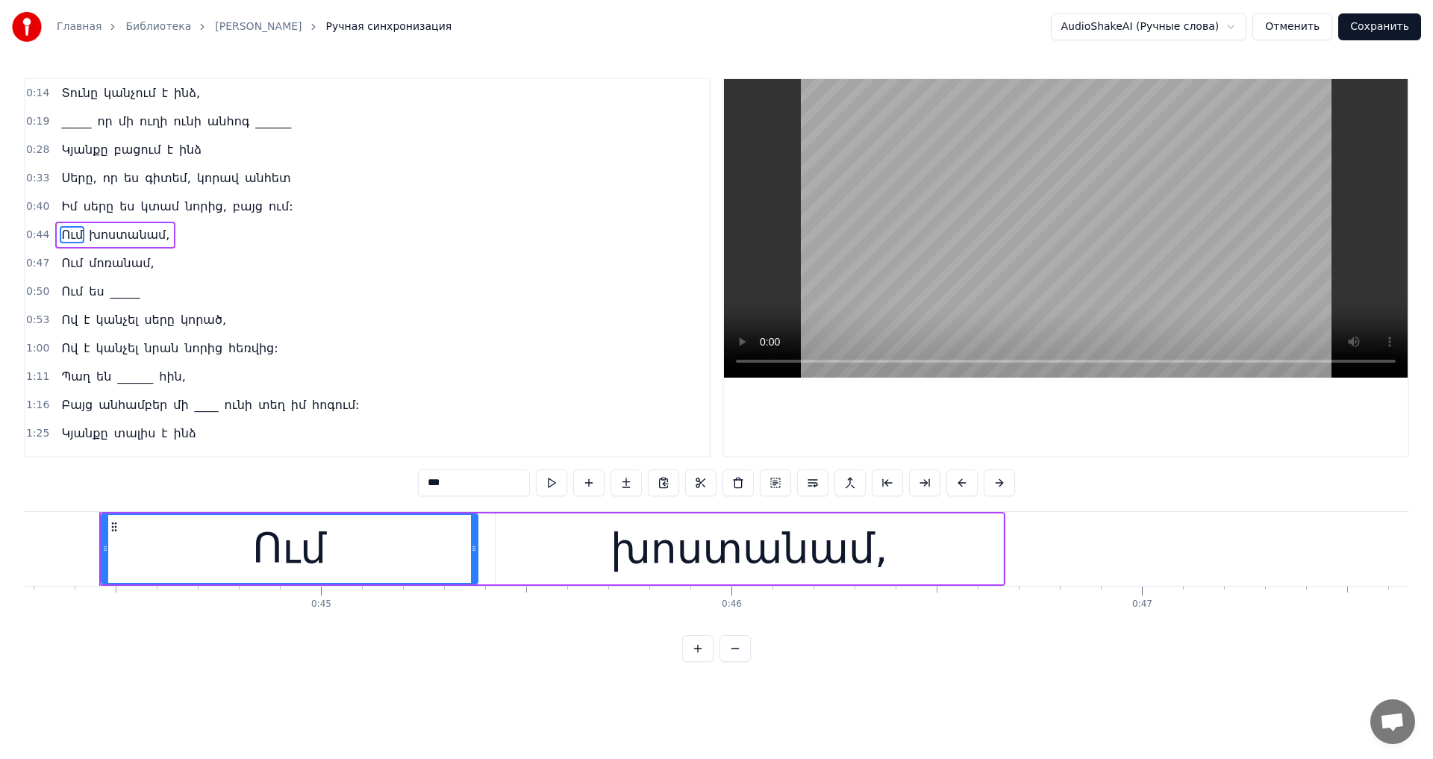
click at [245, 545] on div "Ում" at bounding box center [289, 549] width 375 height 68
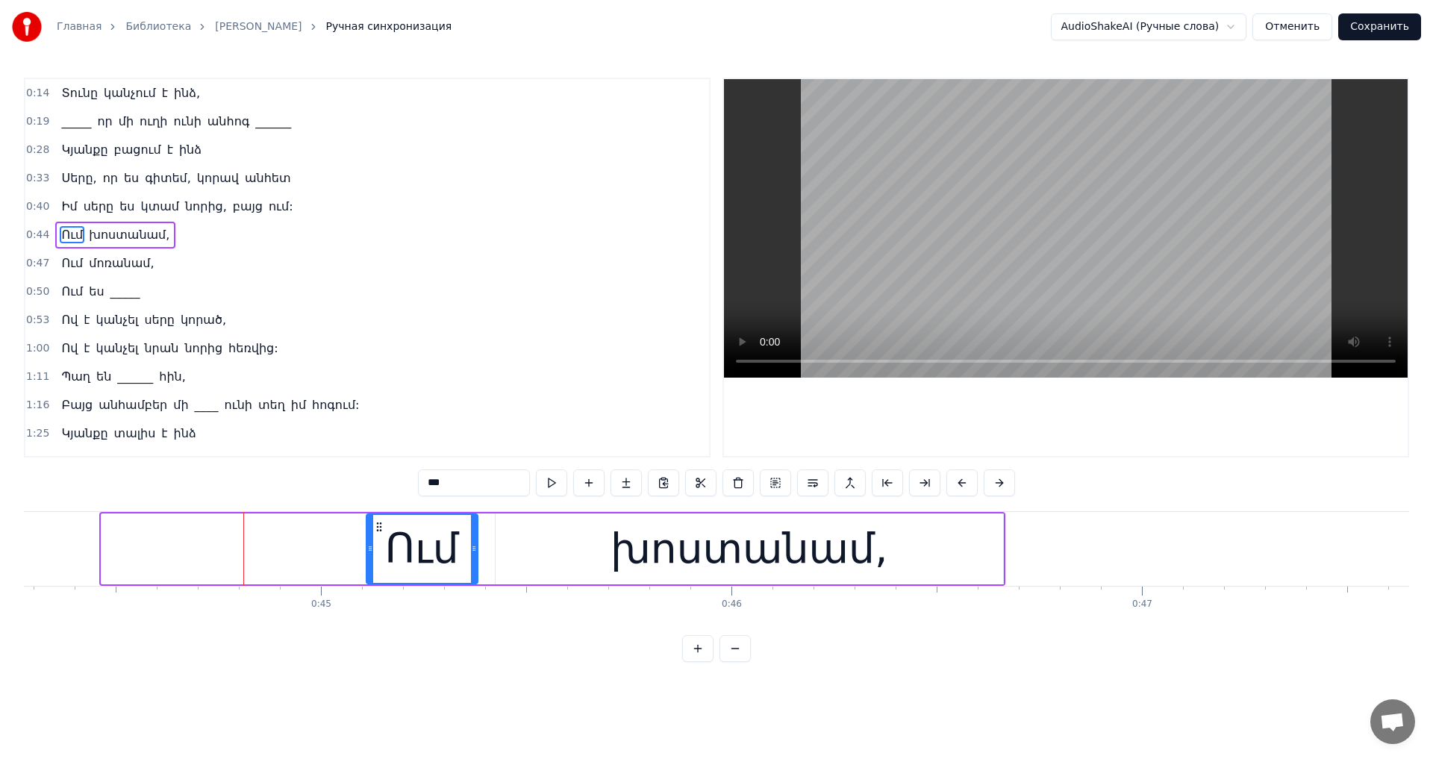
drag, startPoint x: 103, startPoint y: 545, endPoint x: 368, endPoint y: 569, distance: 265.9
click at [368, 569] on div at bounding box center [370, 549] width 6 height 68
click at [981, 204] on video at bounding box center [1066, 228] width 684 height 298
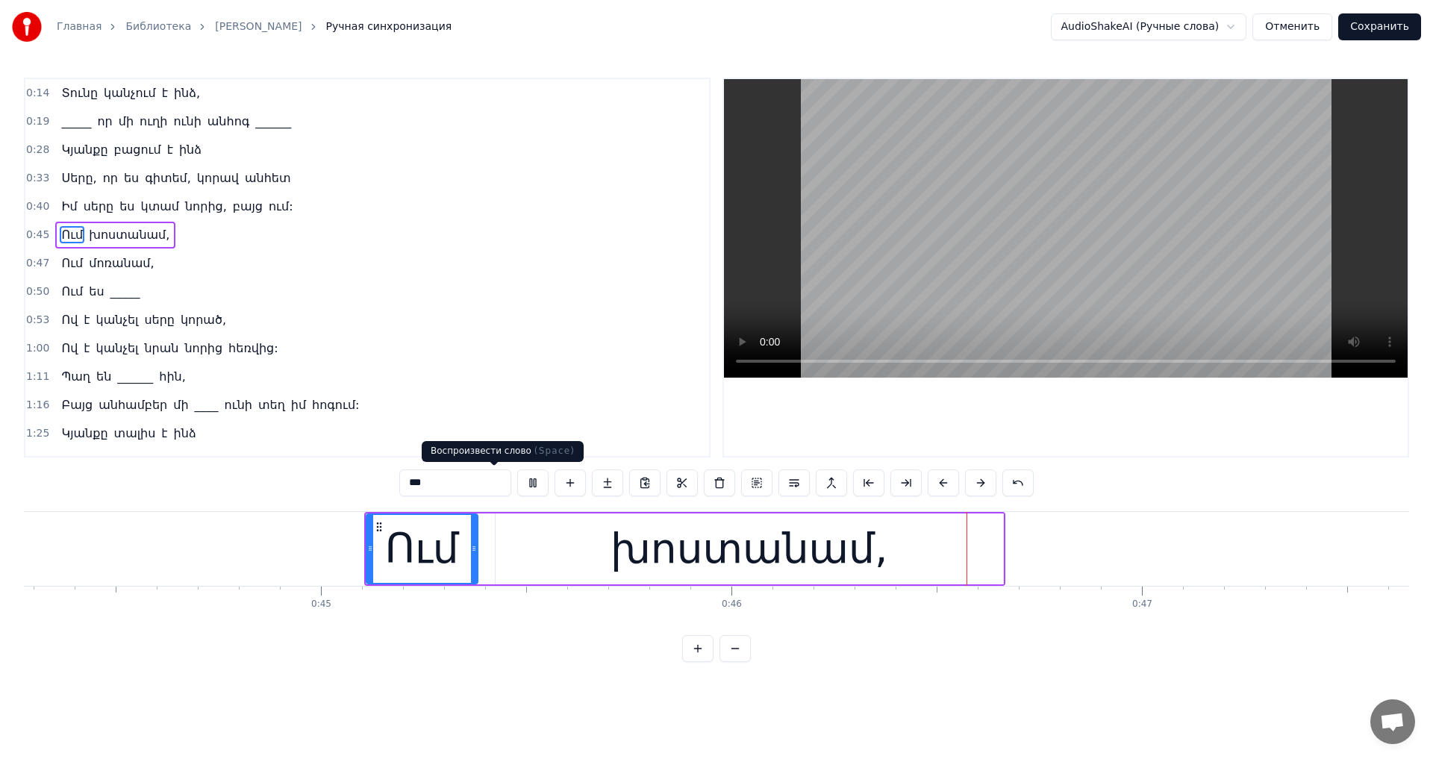
click at [819, 248] on video at bounding box center [1066, 228] width 684 height 298
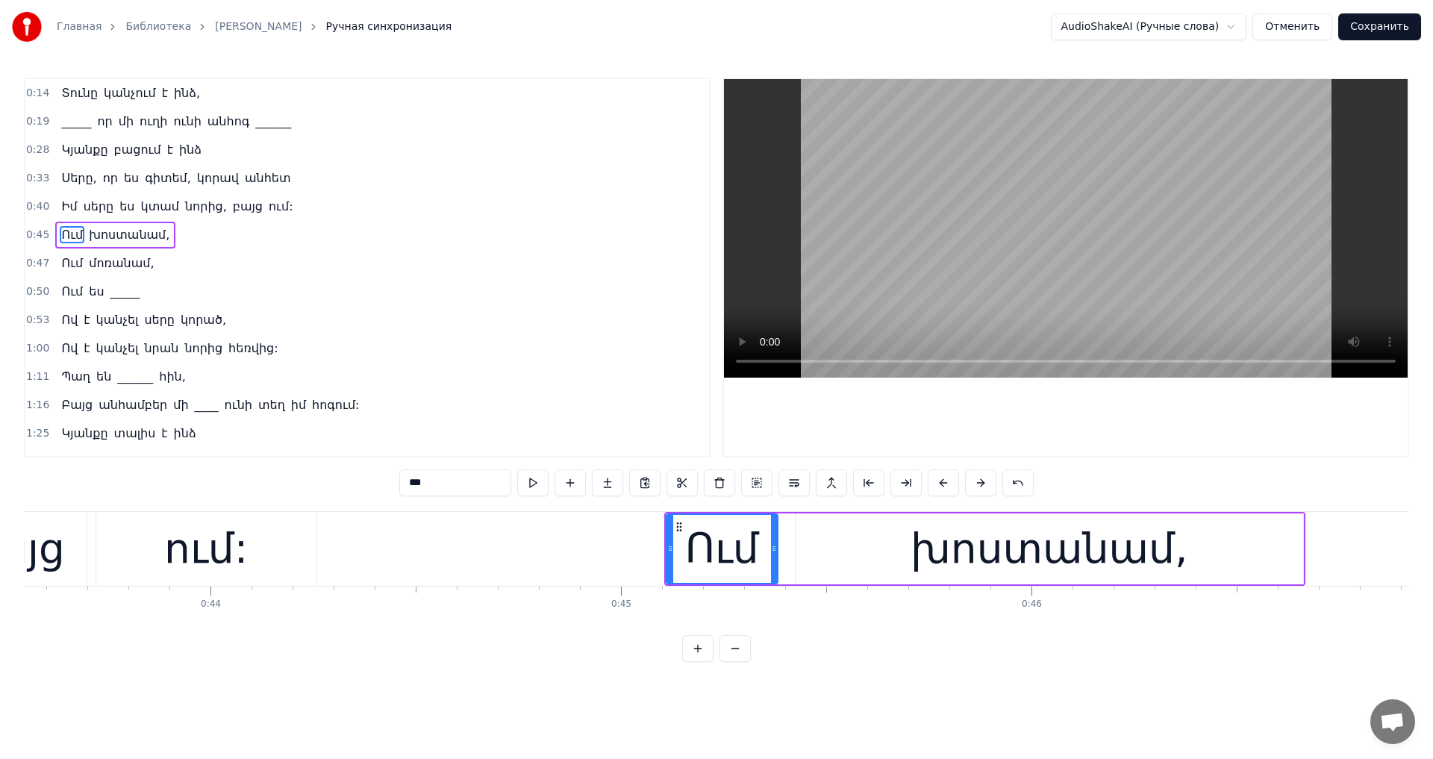
click at [913, 261] on video at bounding box center [1066, 228] width 684 height 298
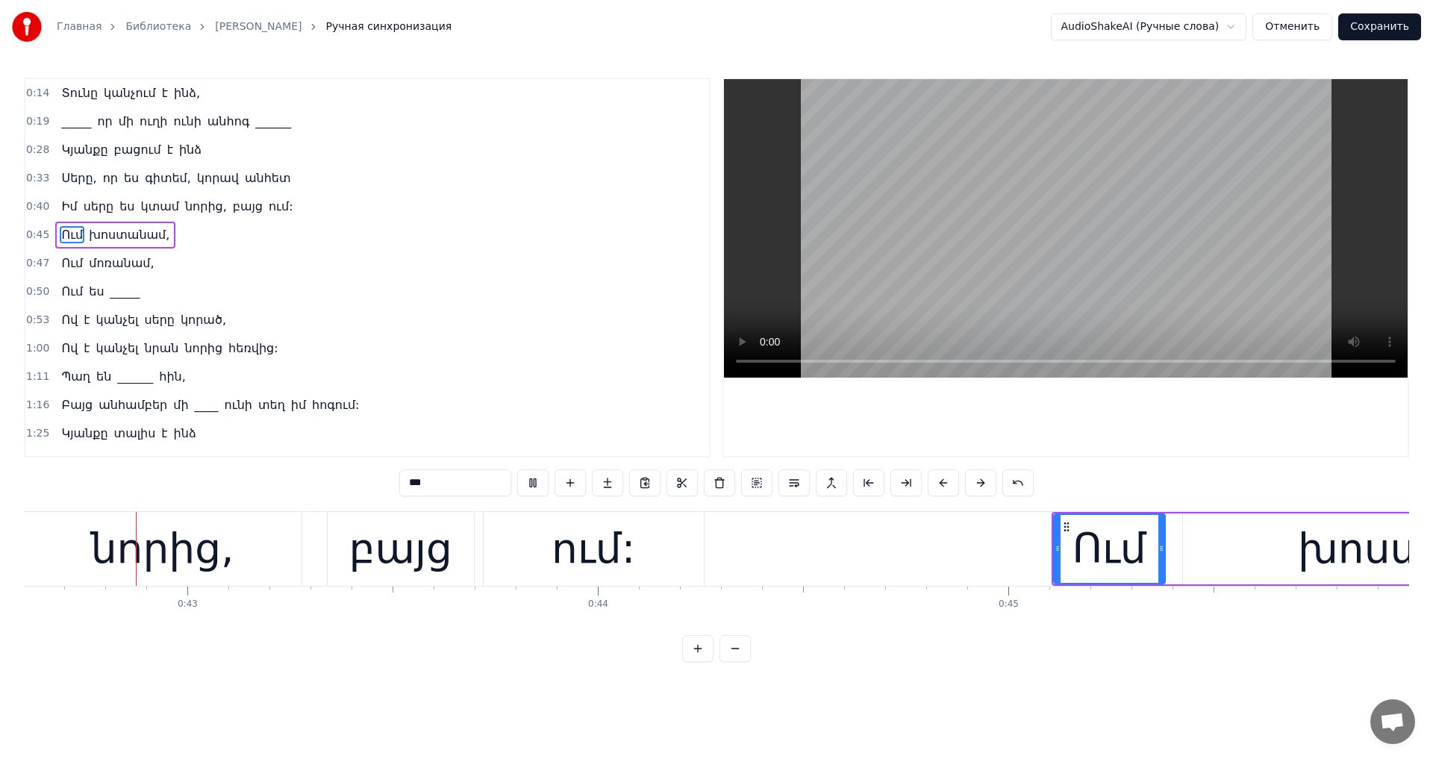
scroll to position [0, 17462]
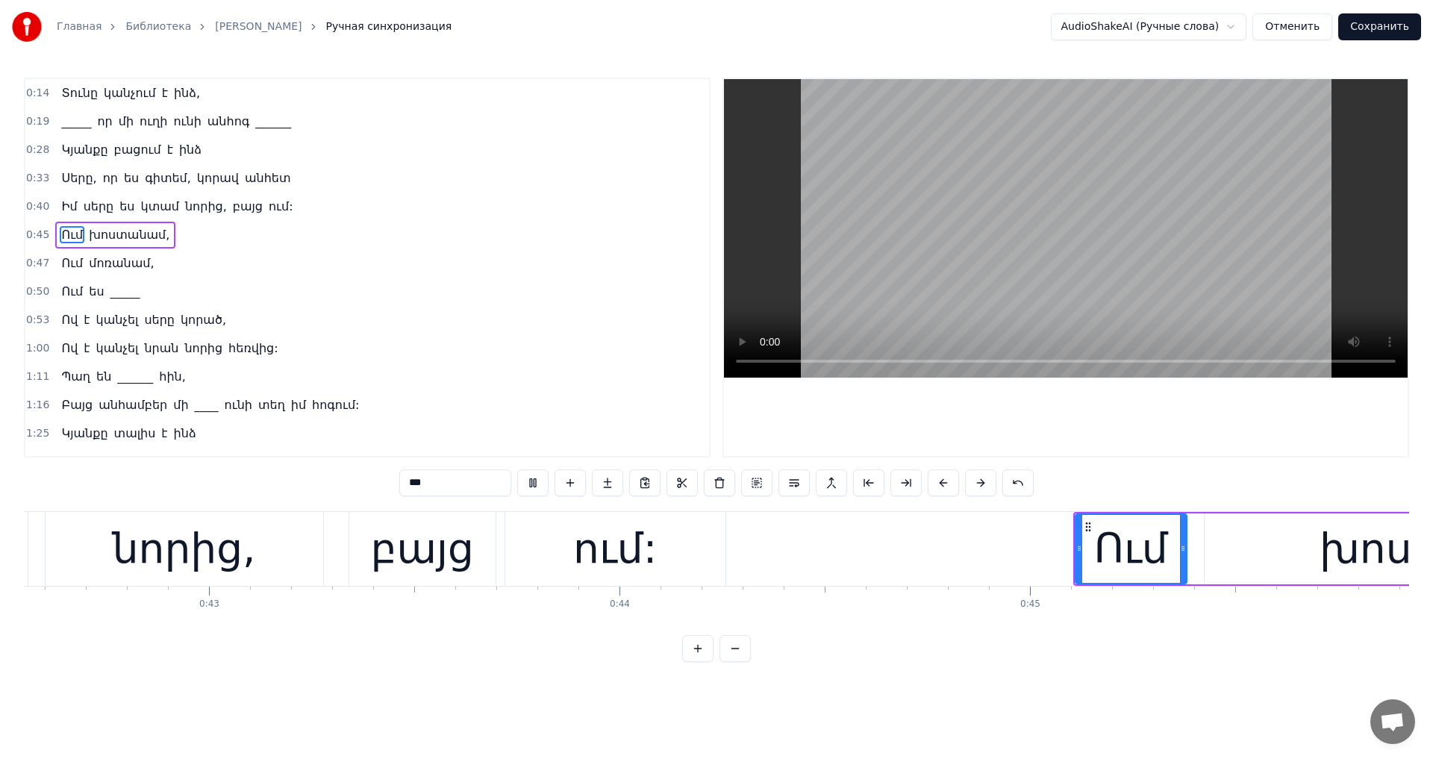
click at [913, 261] on video at bounding box center [1066, 228] width 684 height 298
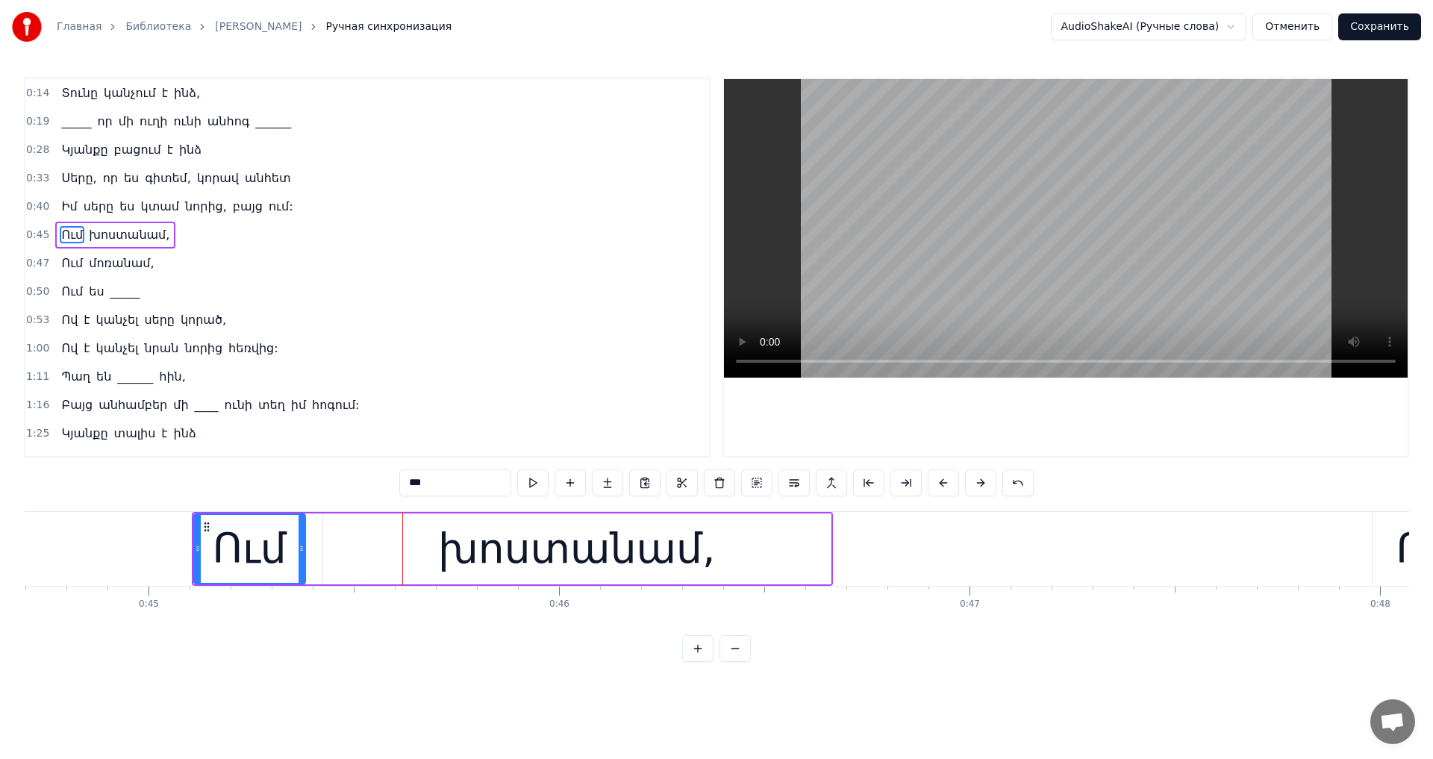
scroll to position [0, 18447]
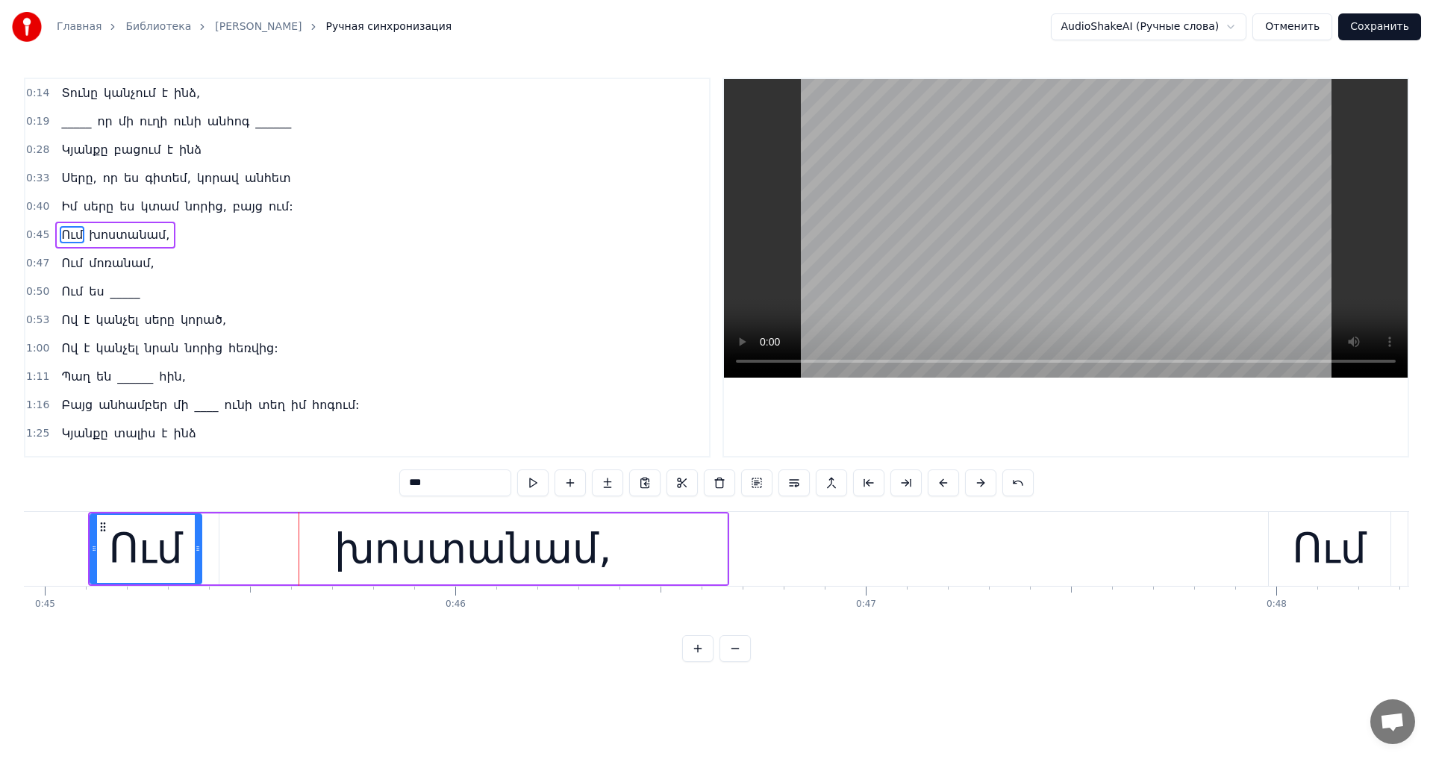
click at [354, 554] on div "խոստանամ," at bounding box center [473, 549] width 278 height 62
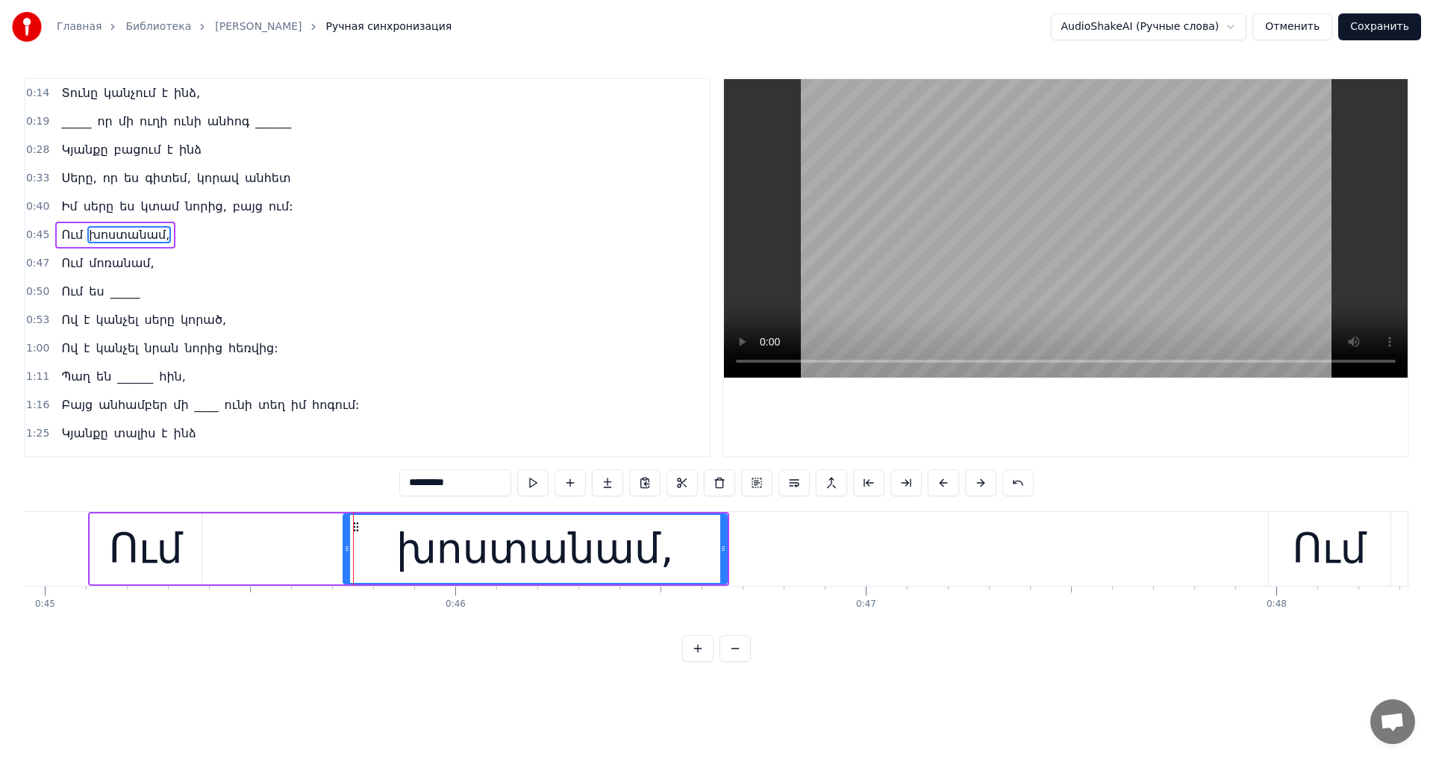
drag, startPoint x: 221, startPoint y: 546, endPoint x: 345, endPoint y: 566, distance: 125.5
click at [345, 566] on div at bounding box center [347, 549] width 6 height 68
click at [157, 532] on div "Ում" at bounding box center [146, 549] width 74 height 62
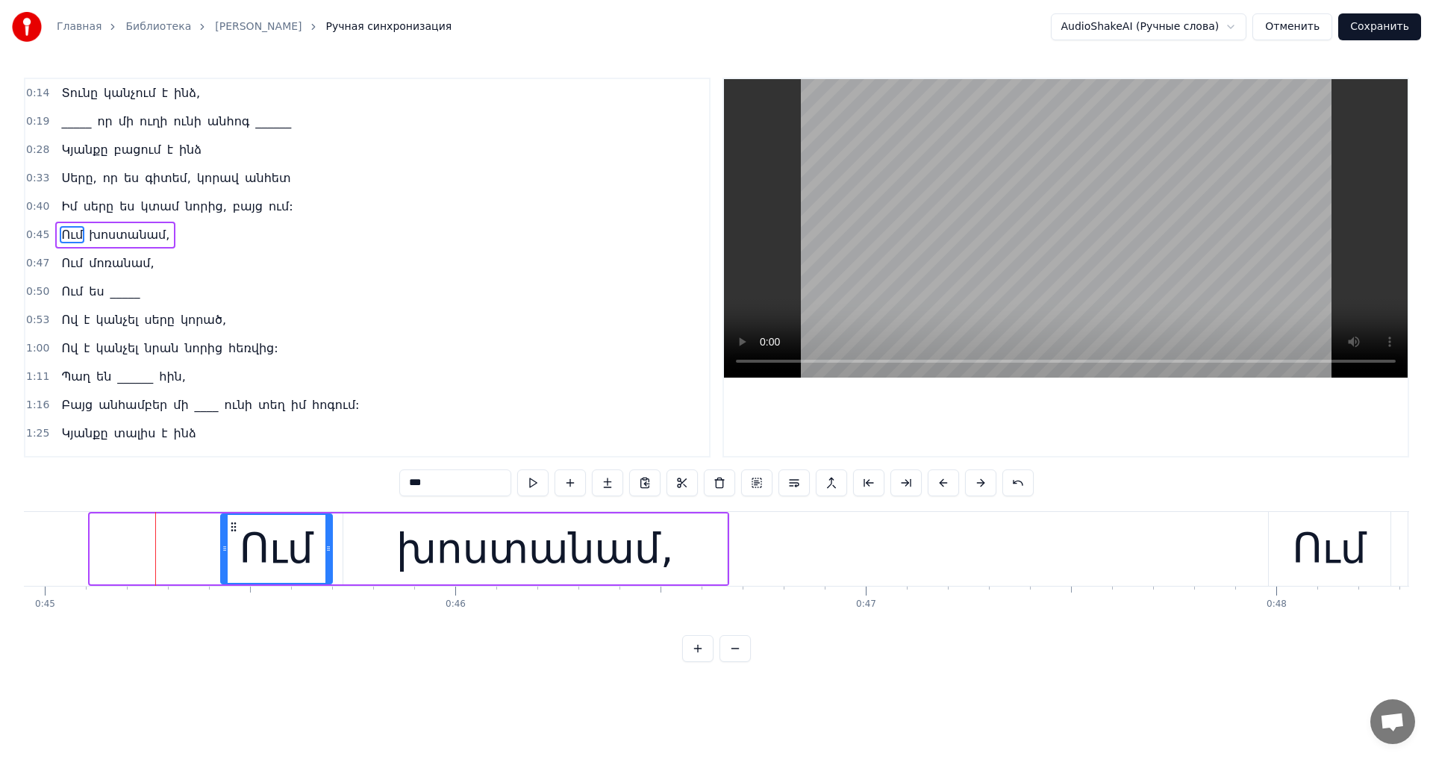
drag, startPoint x: 102, startPoint y: 525, endPoint x: 233, endPoint y: 539, distance: 131.4
click at [233, 539] on div "Ում" at bounding box center [277, 549] width 110 height 68
click at [834, 255] on video at bounding box center [1066, 228] width 684 height 298
click at [833, 260] on video at bounding box center [1066, 228] width 684 height 298
drag, startPoint x: 221, startPoint y: 542, endPoint x: 175, endPoint y: 545, distance: 45.6
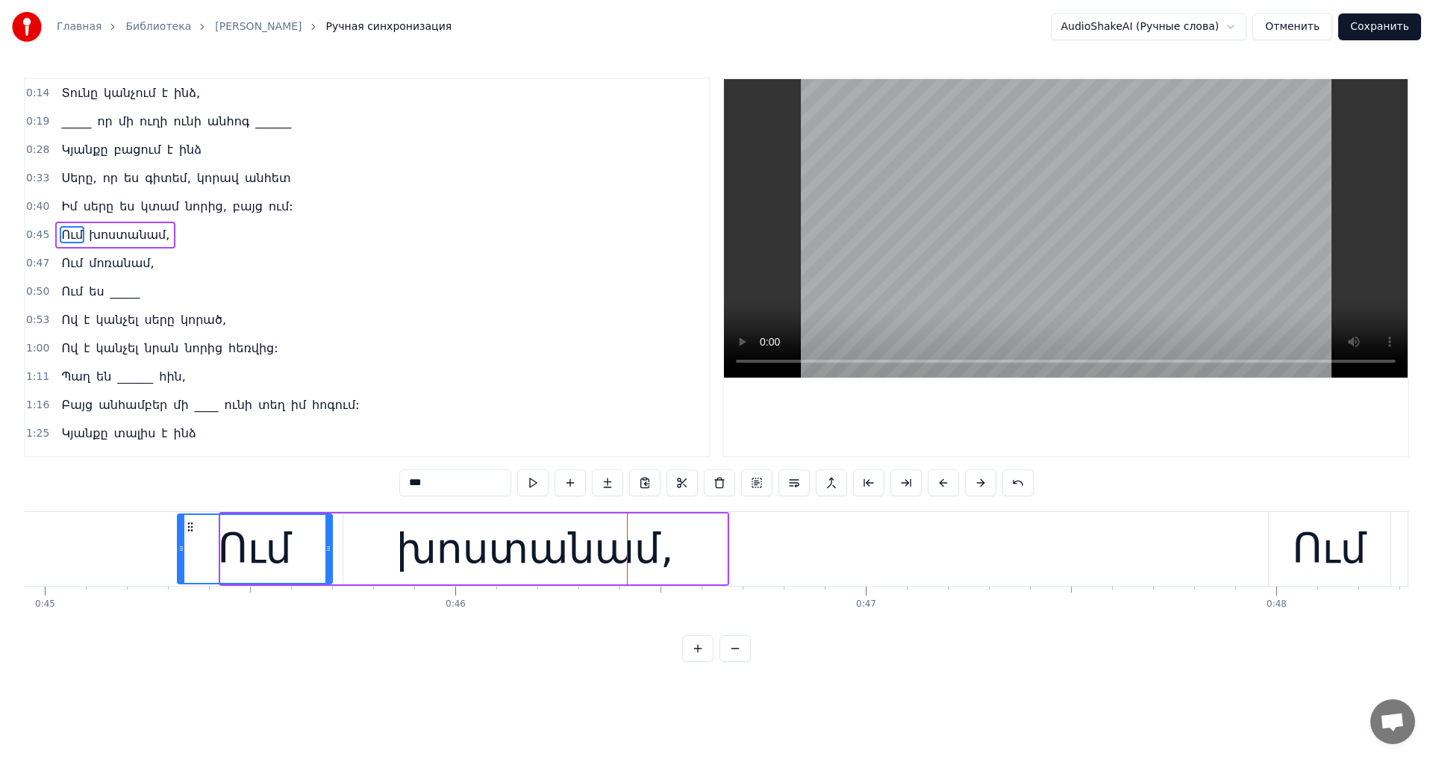
click at [177, 545] on div "Ում" at bounding box center [255, 548] width 156 height 71
click at [720, 312] on div "0:14 Տունը կանչում է ինձ, 0:19 _____ որ մի ուղի ունի անհոգ ______ 0:28 Կյանքը բ…" at bounding box center [716, 268] width 1385 height 380
click at [863, 295] on video at bounding box center [1066, 228] width 684 height 298
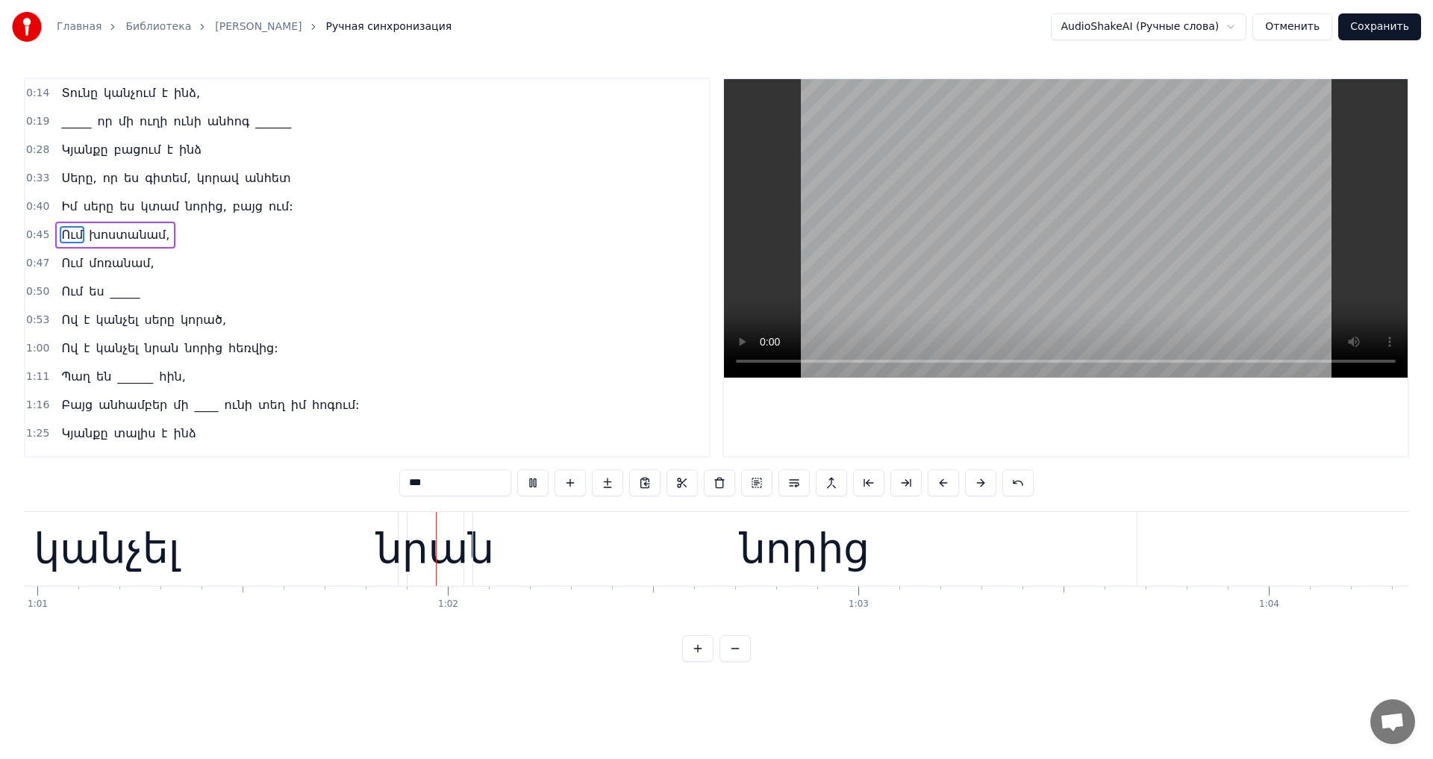
scroll to position [0, 25026]
click at [1023, 235] on video at bounding box center [1066, 228] width 684 height 298
click at [782, 572] on div "նորից" at bounding box center [799, 549] width 130 height 62
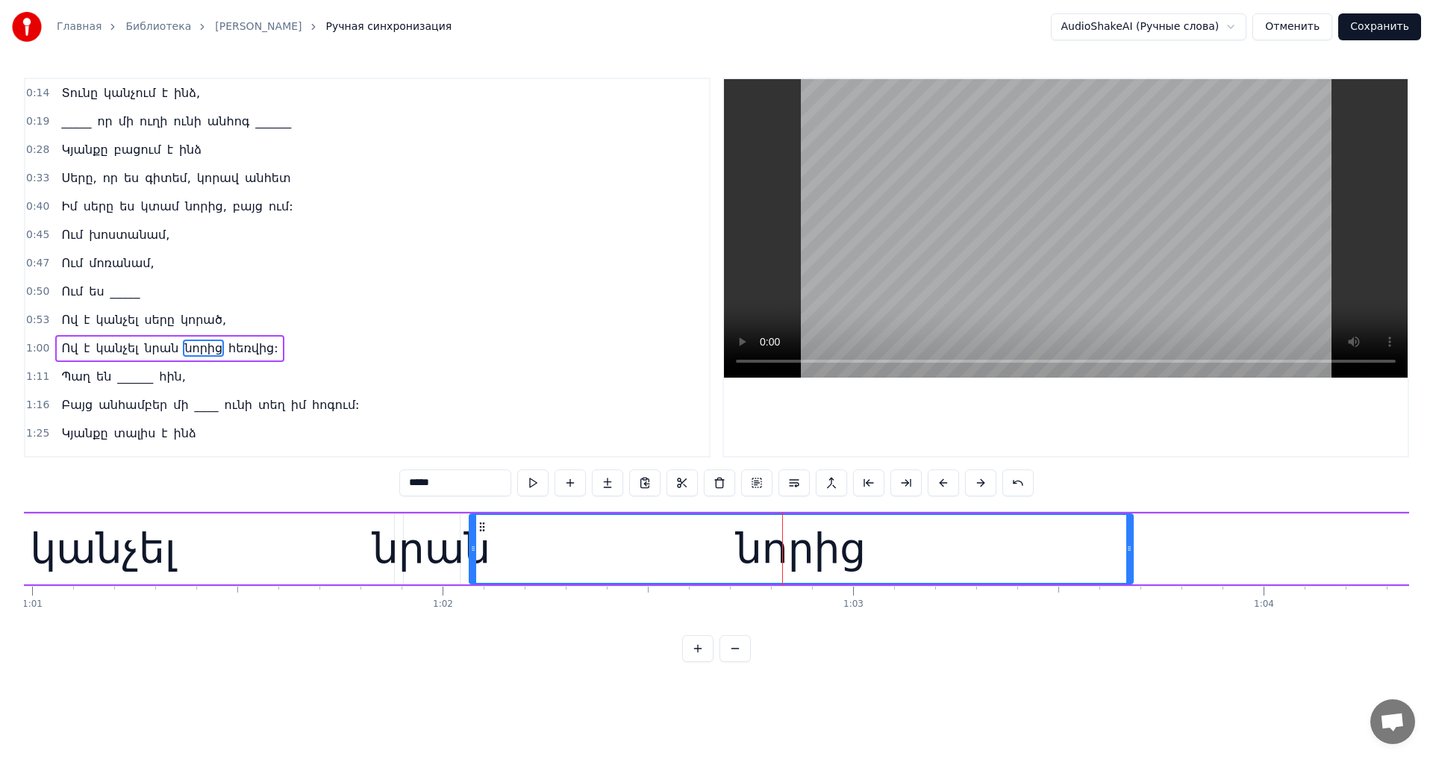
scroll to position [81, 0]
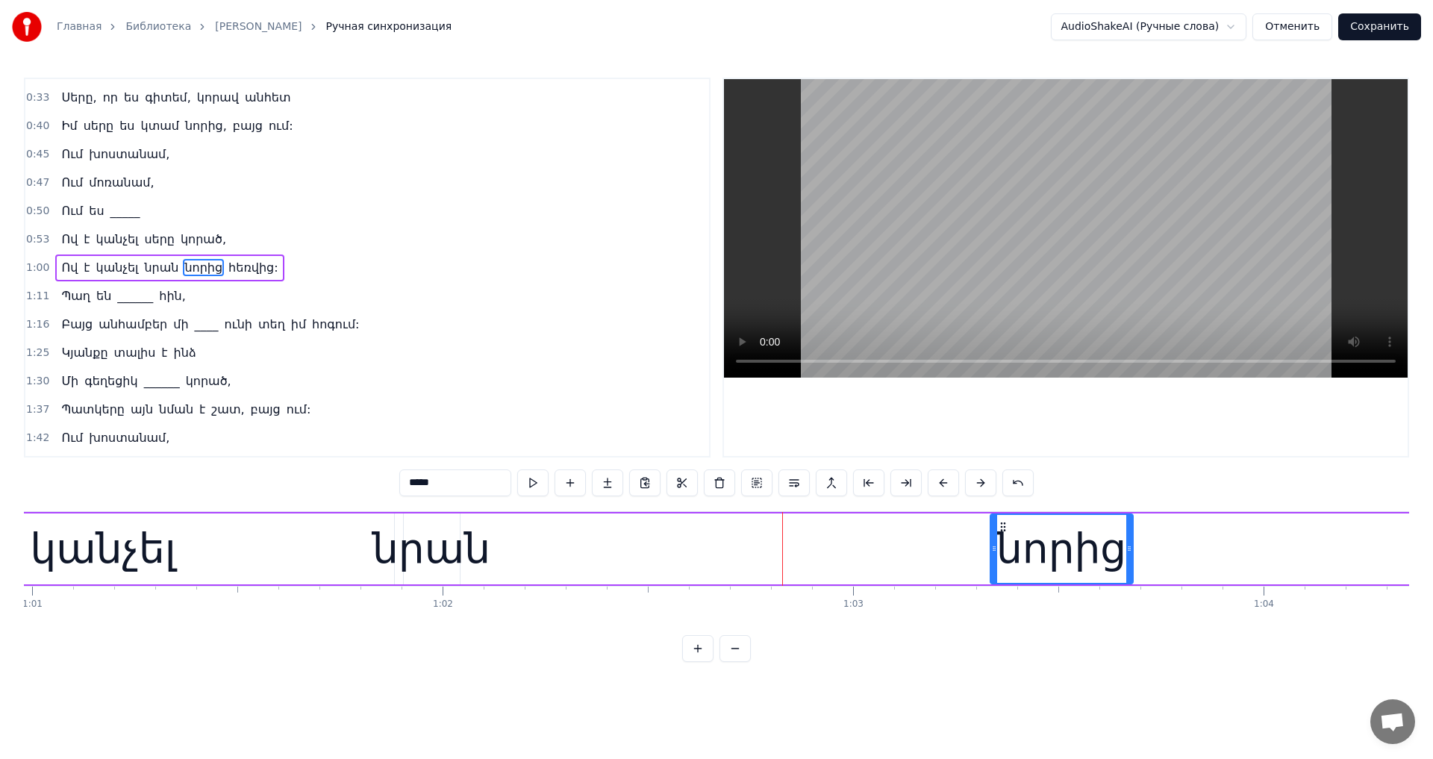
drag, startPoint x: 474, startPoint y: 553, endPoint x: 995, endPoint y: 569, distance: 521.1
click at [995, 569] on div at bounding box center [994, 549] width 6 height 68
click at [415, 554] on div "նրան" at bounding box center [431, 549] width 118 height 62
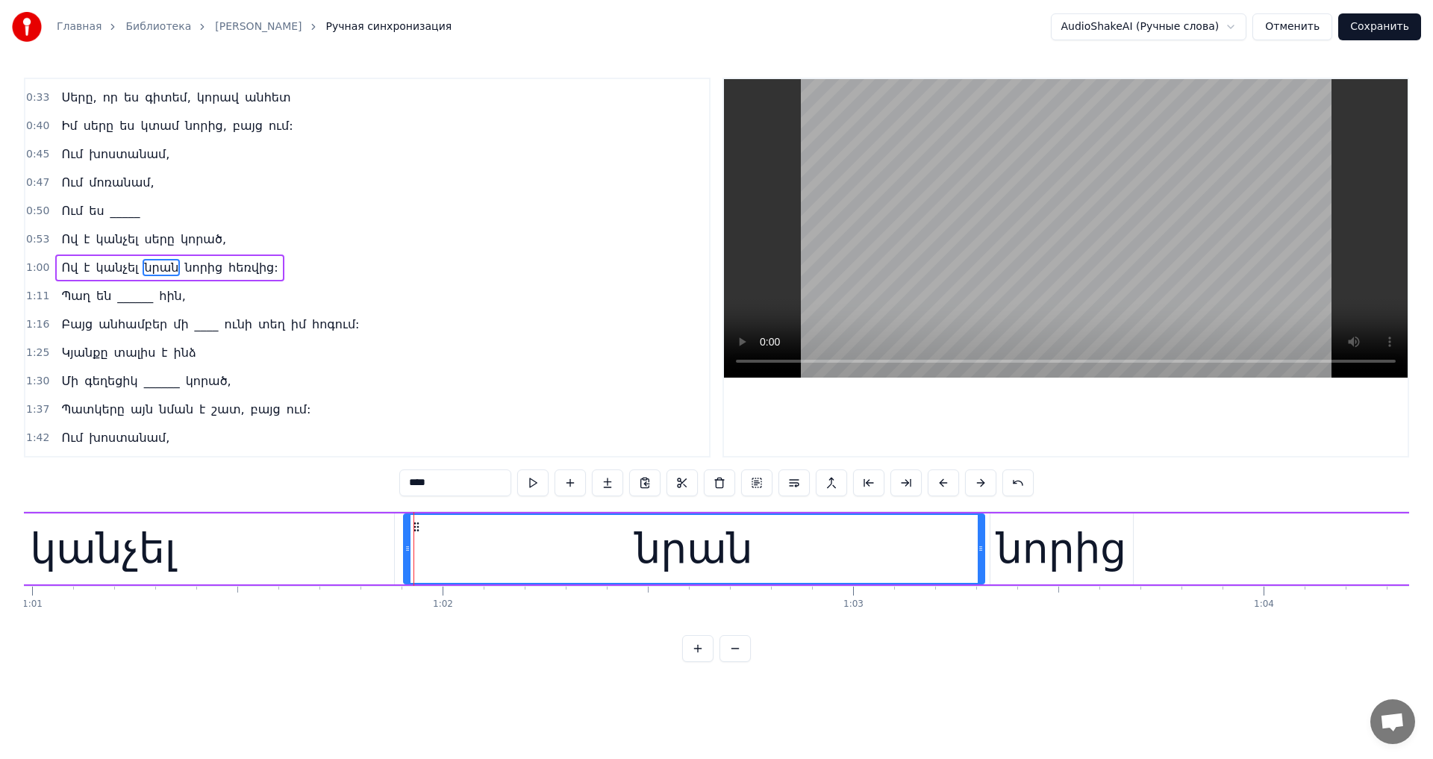
drag, startPoint x: 457, startPoint y: 548, endPoint x: 981, endPoint y: 570, distance: 525.0
click at [981, 570] on div at bounding box center [981, 549] width 6 height 68
click at [1076, 242] on video at bounding box center [1066, 228] width 684 height 298
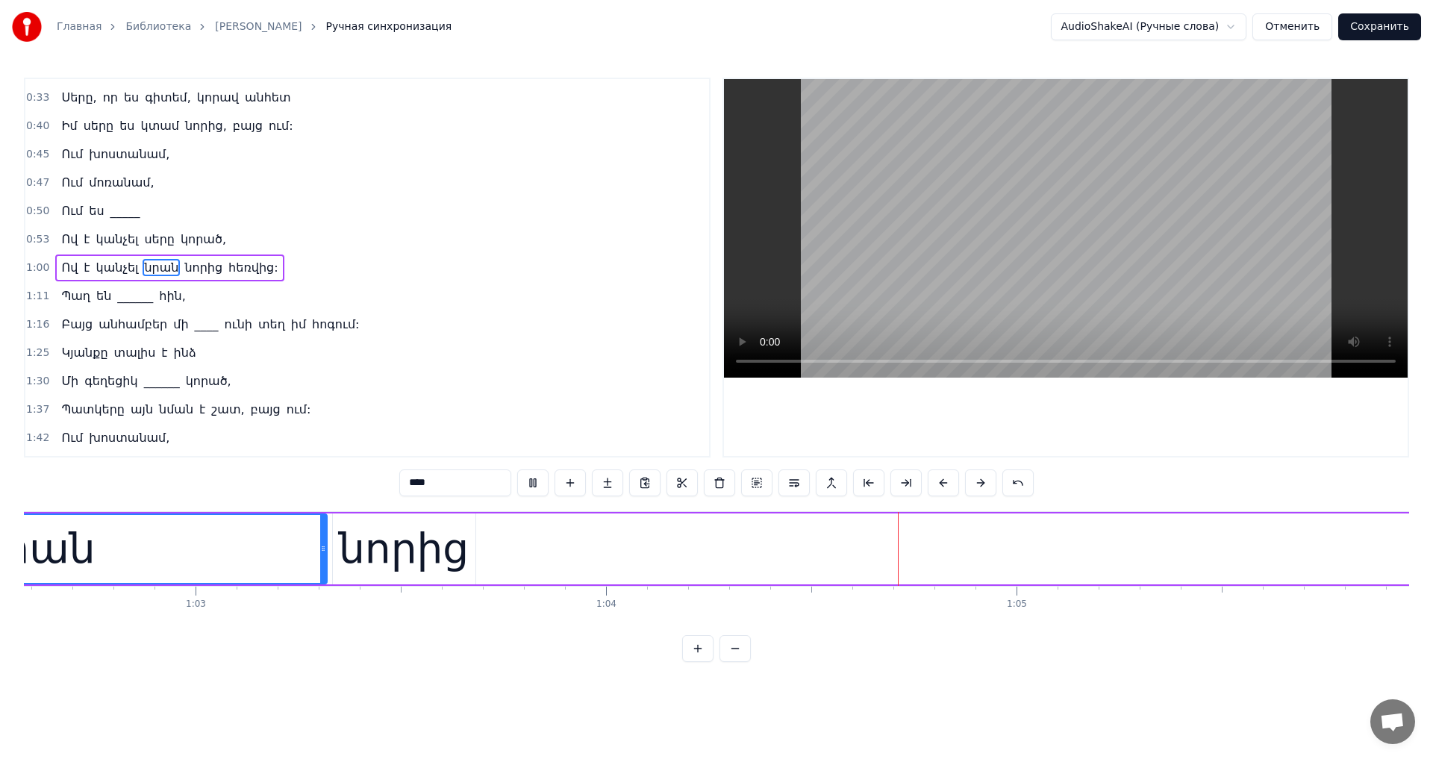
click at [1076, 242] on video at bounding box center [1066, 228] width 684 height 298
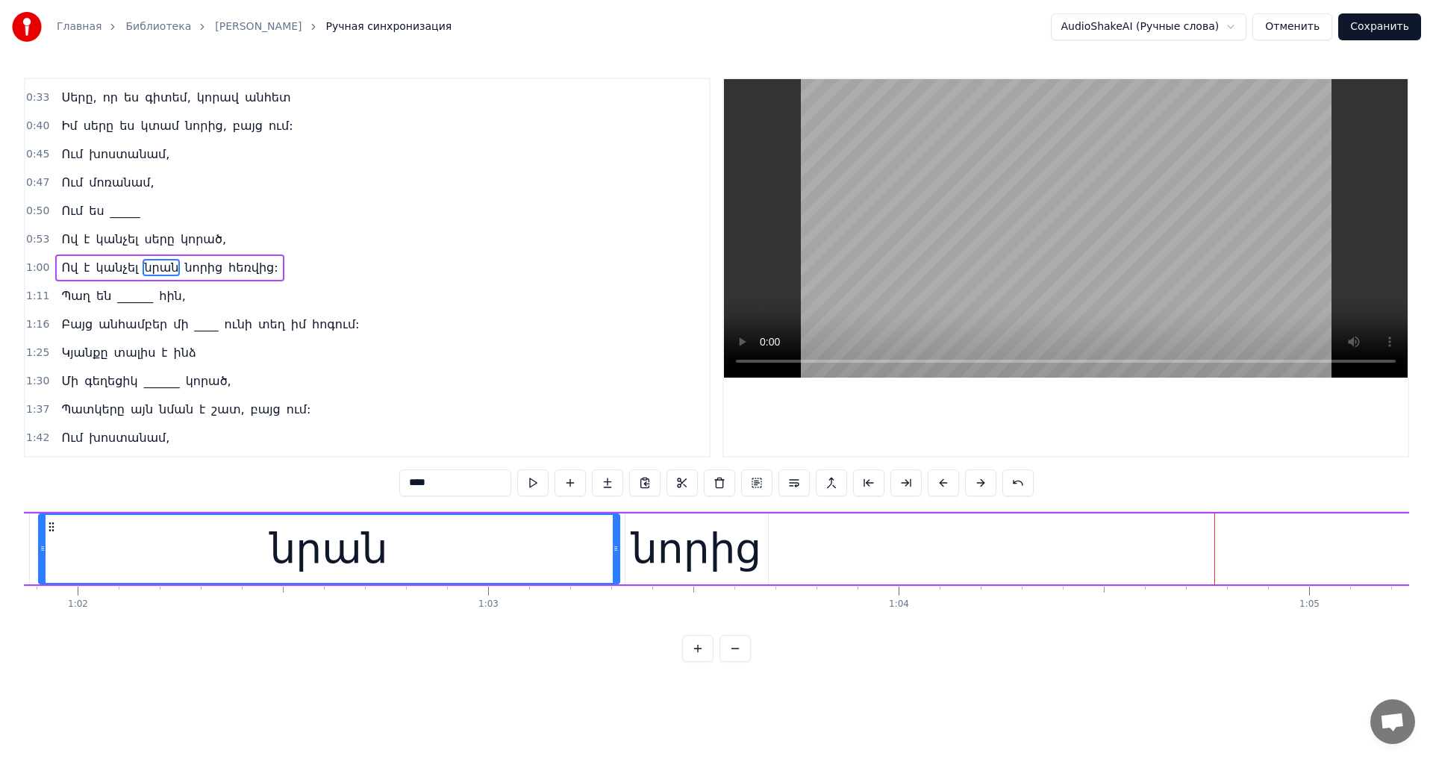
scroll to position [0, 25184]
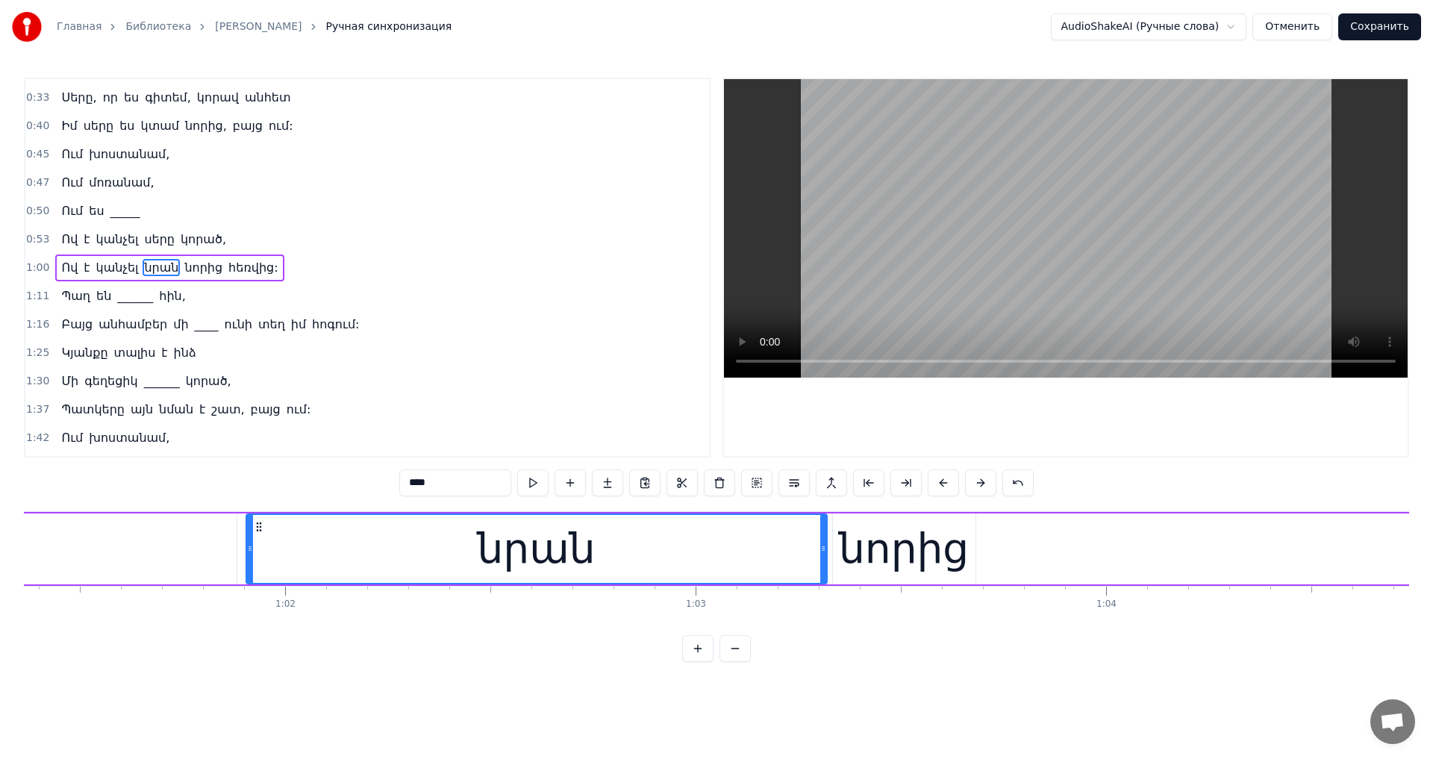
click at [838, 541] on div "նորից" at bounding box center [904, 548] width 143 height 71
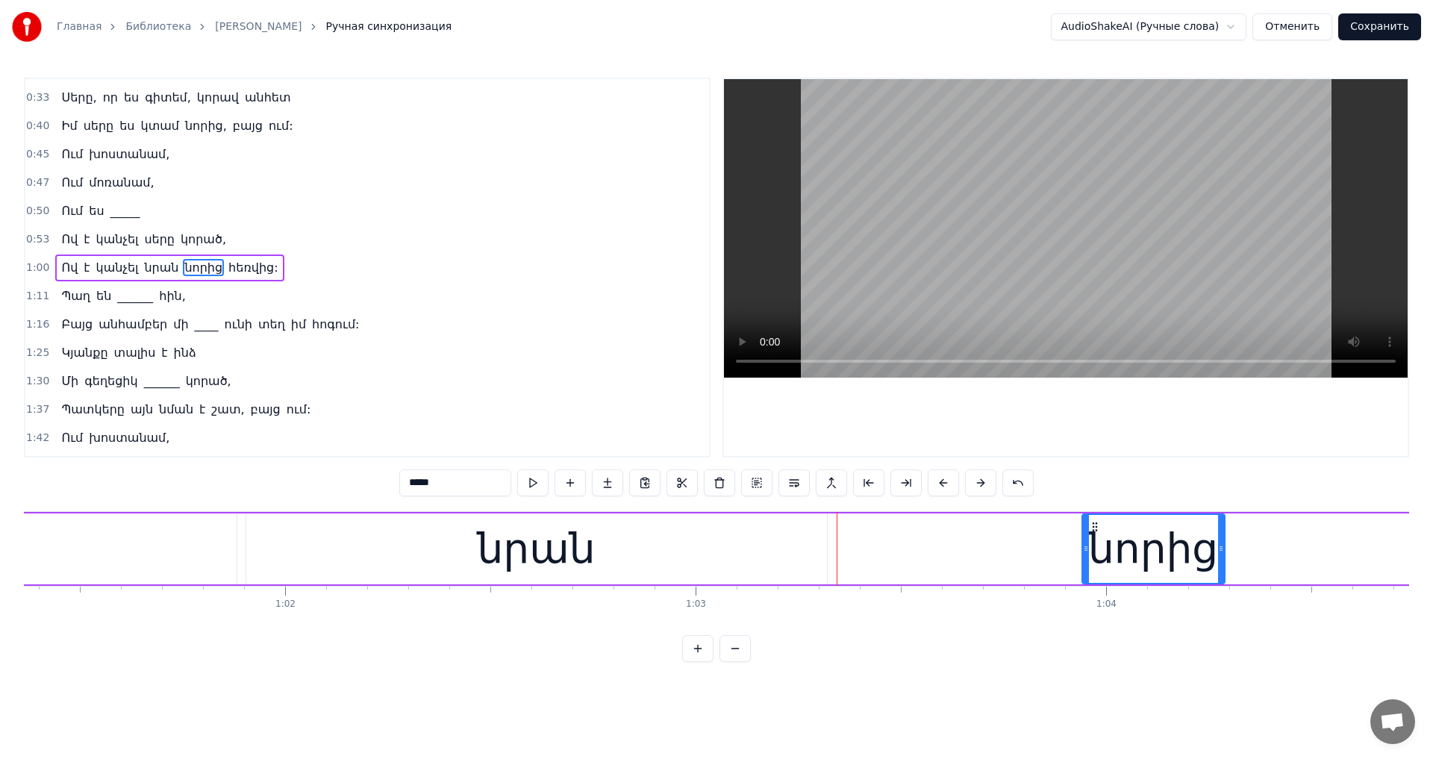
drag, startPoint x: 930, startPoint y: 531, endPoint x: 1070, endPoint y: 555, distance: 141.6
click at [1098, 555] on div "նորից" at bounding box center [1153, 549] width 141 height 68
click at [723, 560] on div "նրան" at bounding box center [536, 548] width 581 height 71
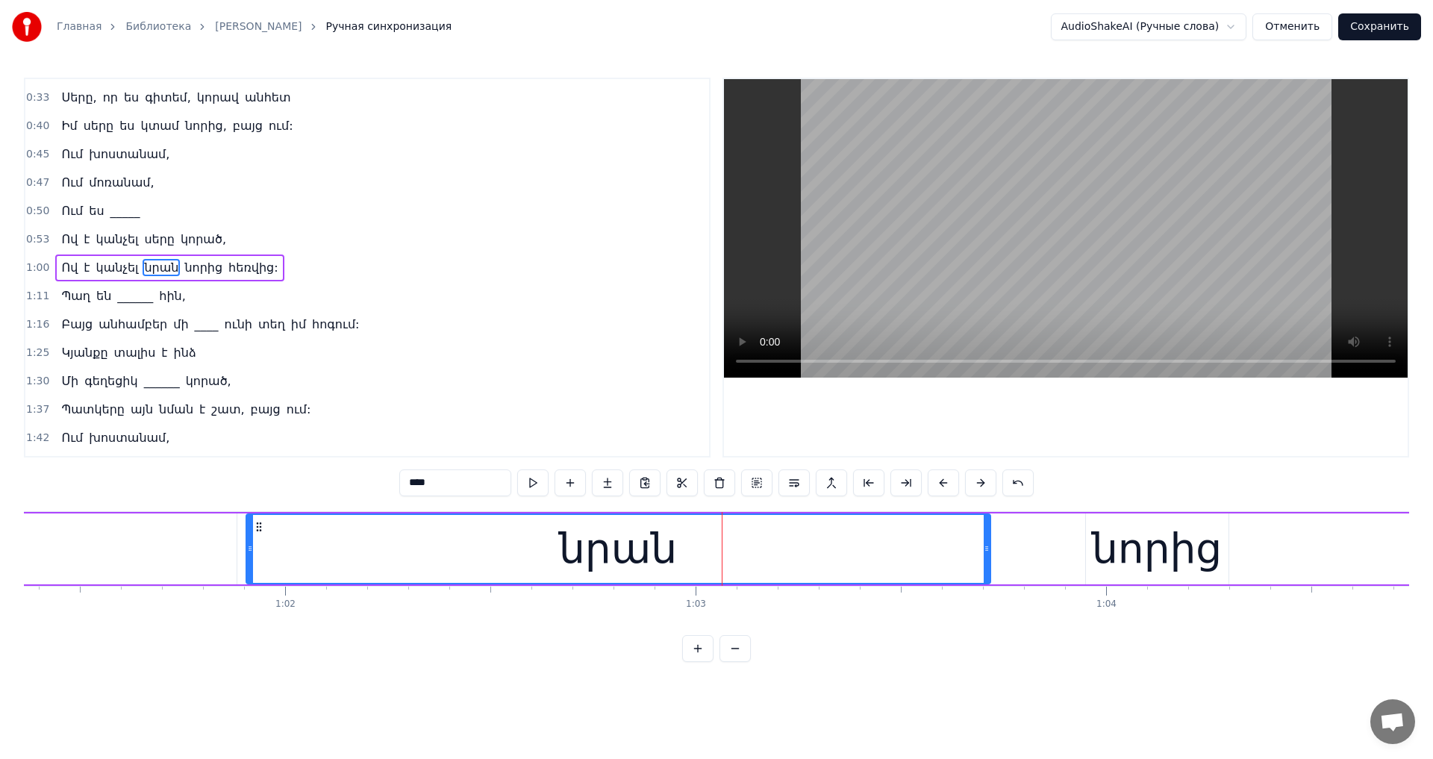
drag, startPoint x: 823, startPoint y: 548, endPoint x: 986, endPoint y: 564, distance: 164.2
click at [986, 564] on div at bounding box center [986, 549] width 6 height 68
click at [1154, 550] on div "նորից" at bounding box center [1157, 549] width 130 height 62
type input "*****"
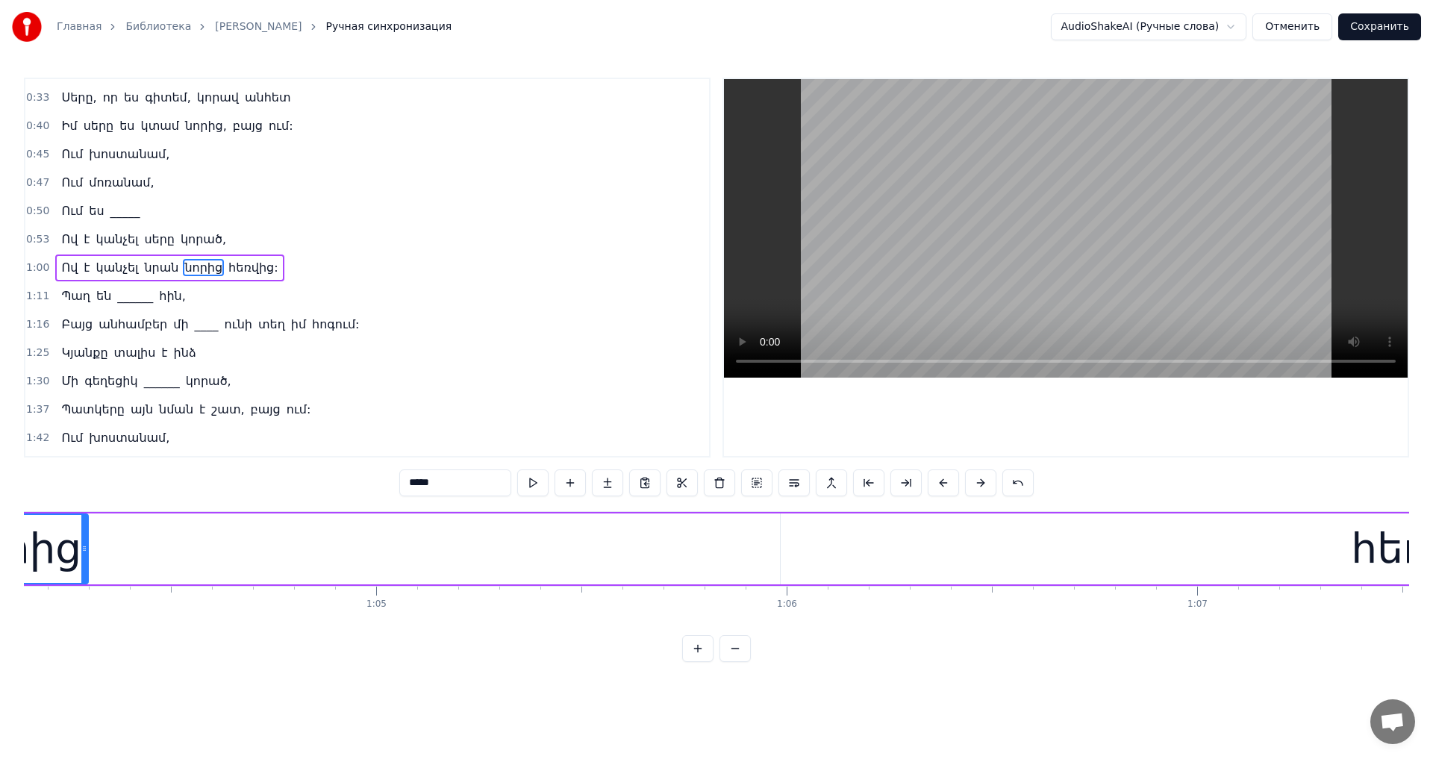
scroll to position [0, 26064]
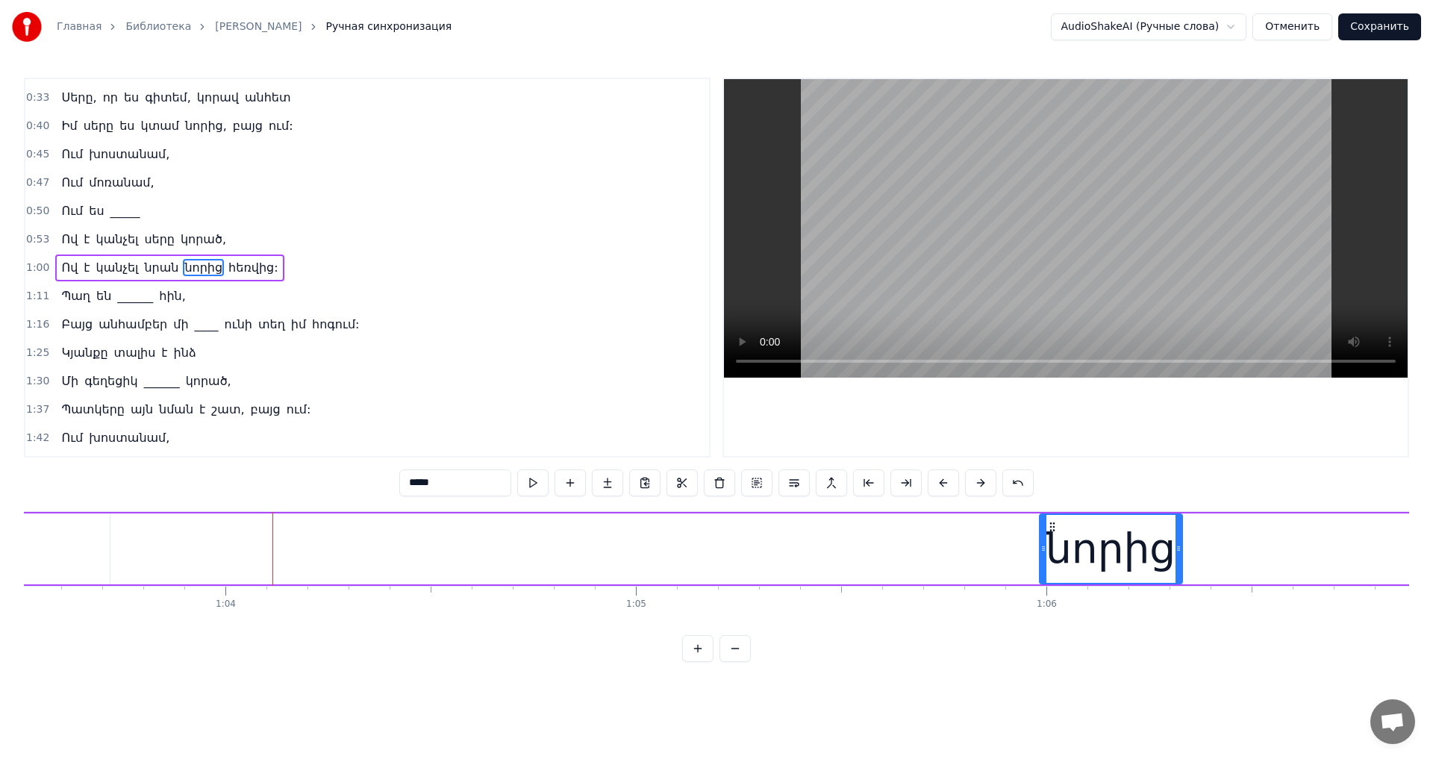
drag, startPoint x: 221, startPoint y: 530, endPoint x: 1055, endPoint y: 634, distance: 840.7
click at [1055, 623] on div "Տունը կանչում է ինձ, _____ որ մի ուղի ունի անհոգ ______ Կյանքը բացում է ինձ Սեր…" at bounding box center [716, 567] width 1385 height 112
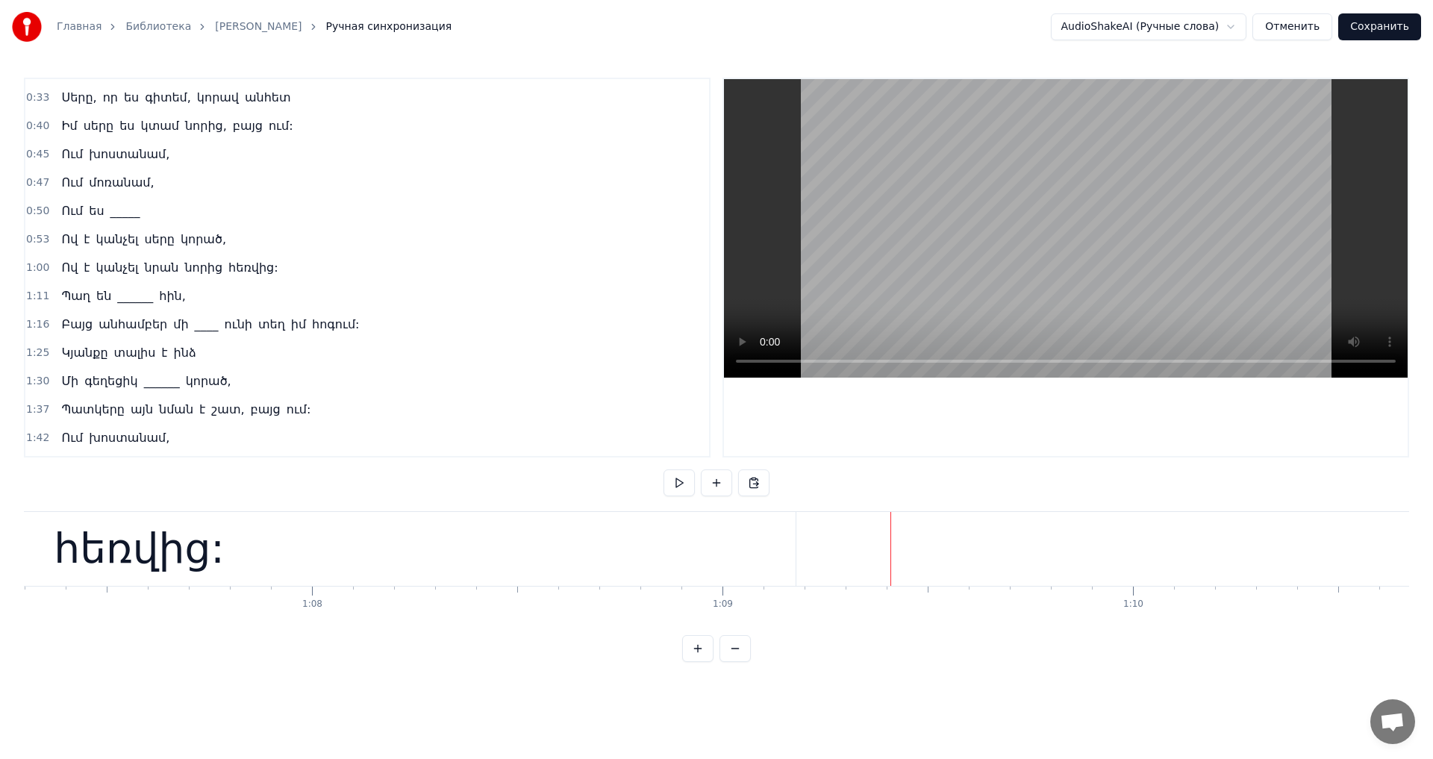
scroll to position [0, 27308]
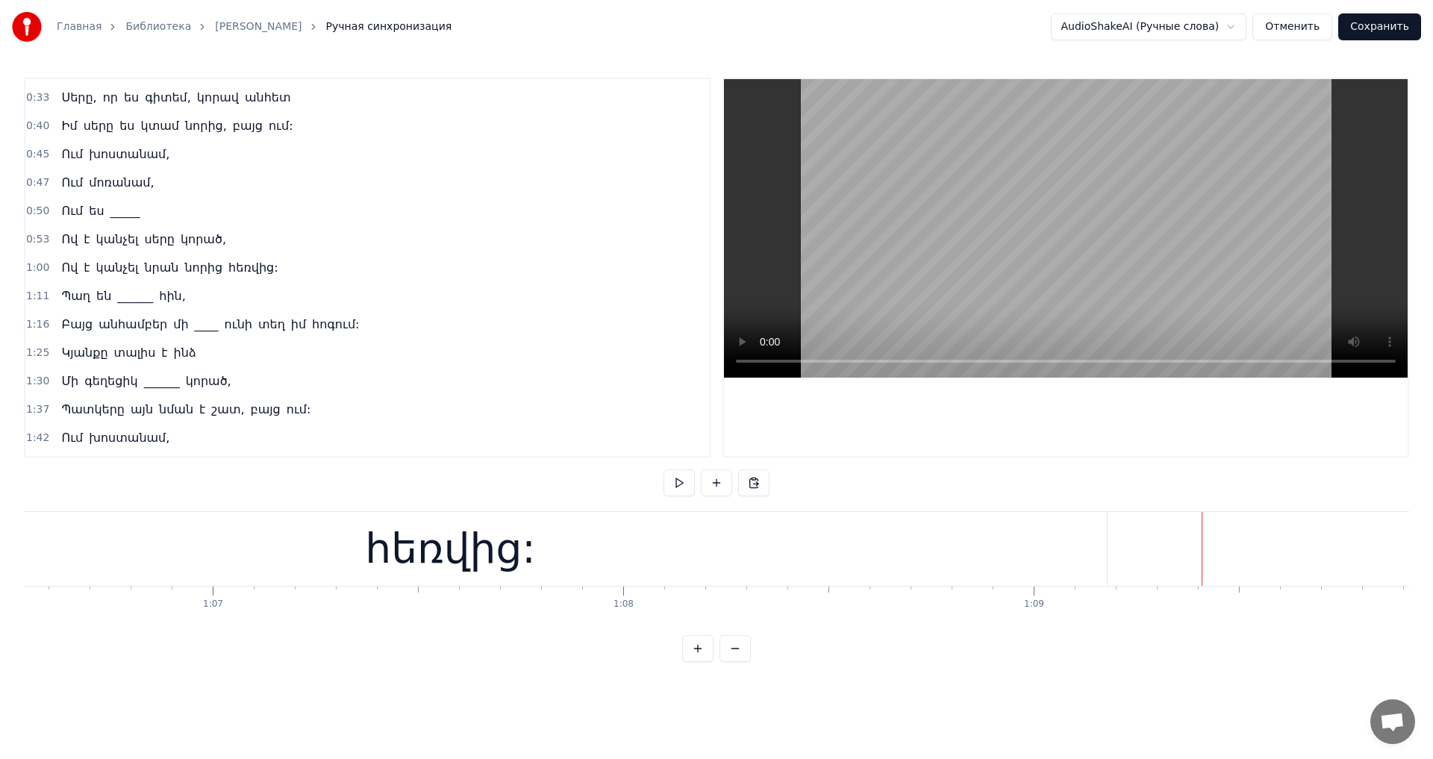
click at [442, 565] on div "հեռվից:" at bounding box center [450, 549] width 170 height 62
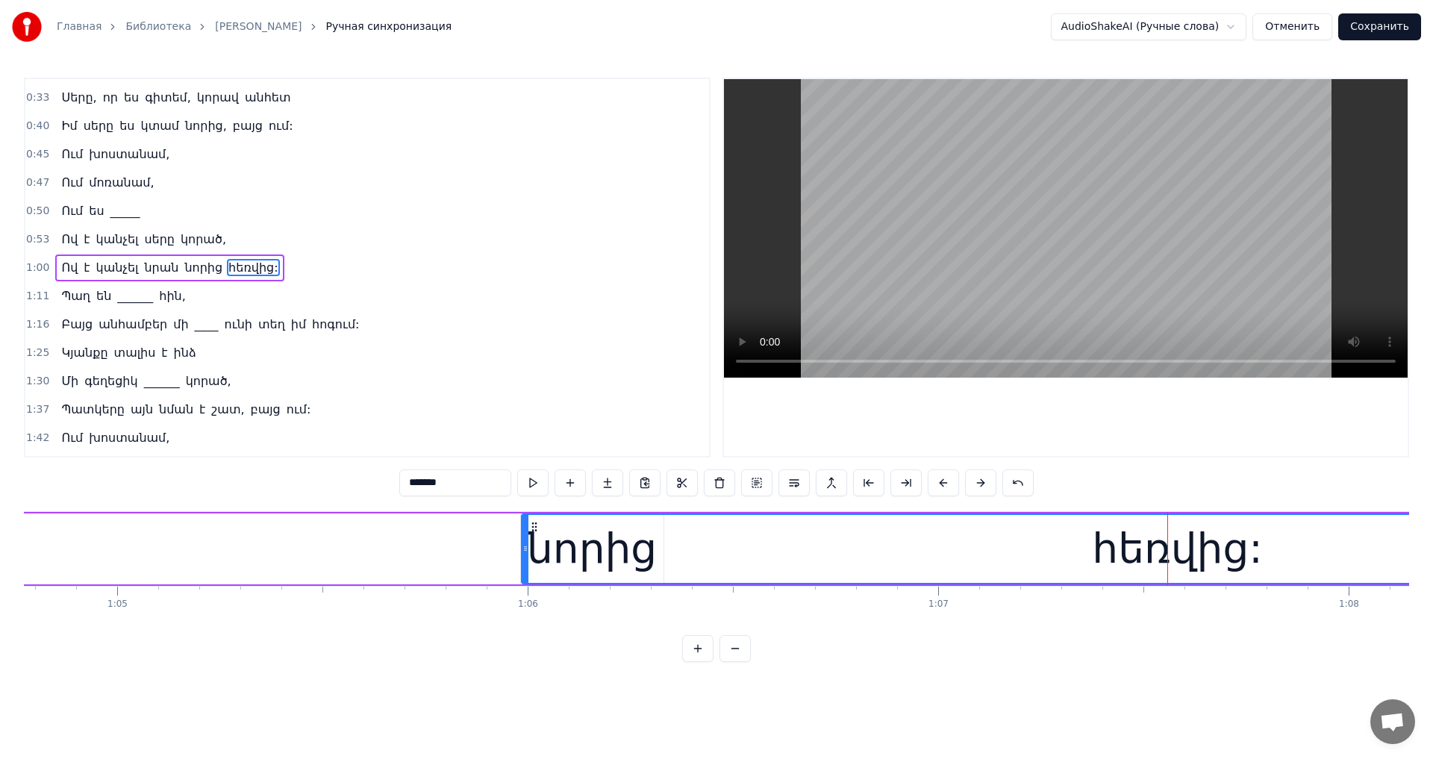
scroll to position [0, 26272]
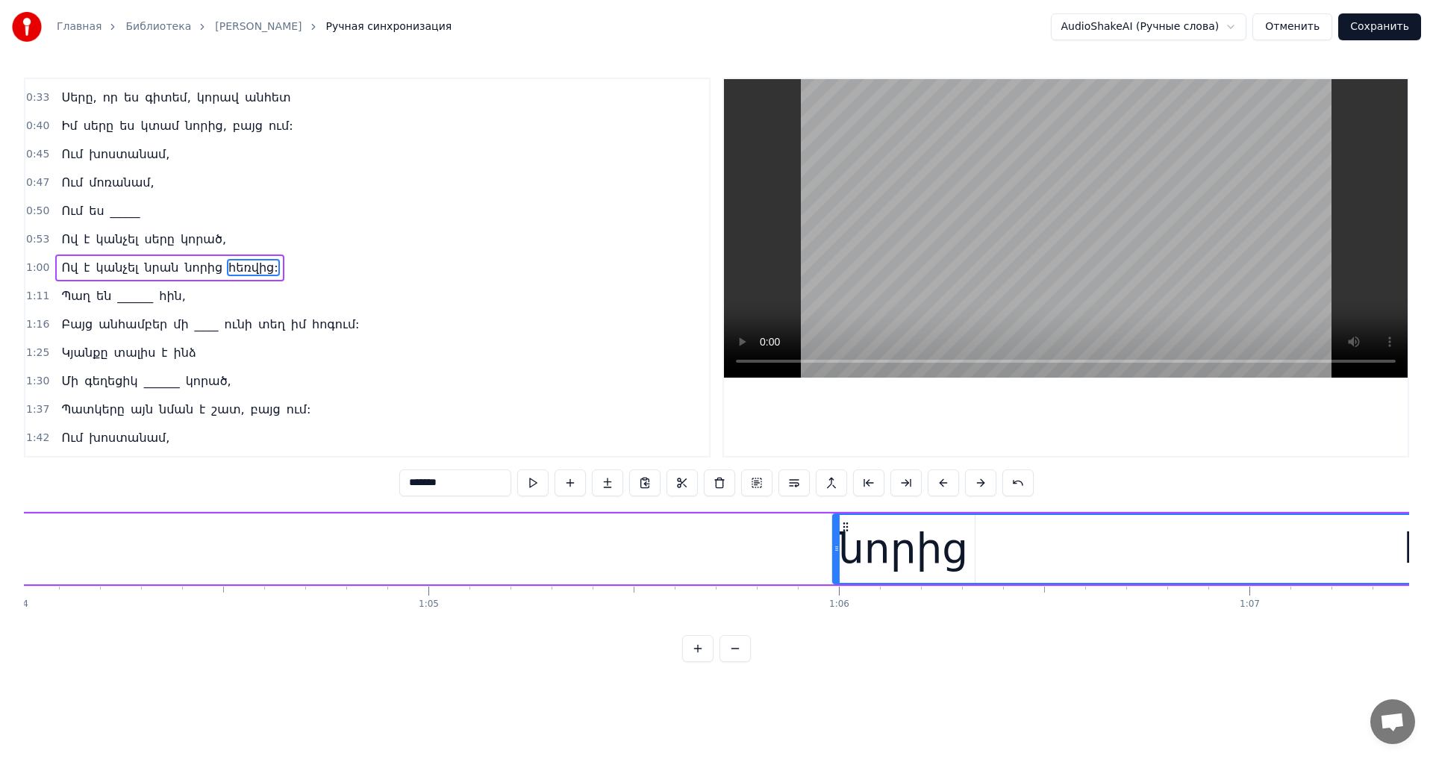
drag, startPoint x: 832, startPoint y: 542, endPoint x: 883, endPoint y: 549, distance: 51.9
drag, startPoint x: 836, startPoint y: 546, endPoint x: 992, endPoint y: 551, distance: 156.0
click at [992, 551] on icon at bounding box center [992, 548] width 6 height 12
click at [1028, 231] on video at bounding box center [1066, 228] width 684 height 298
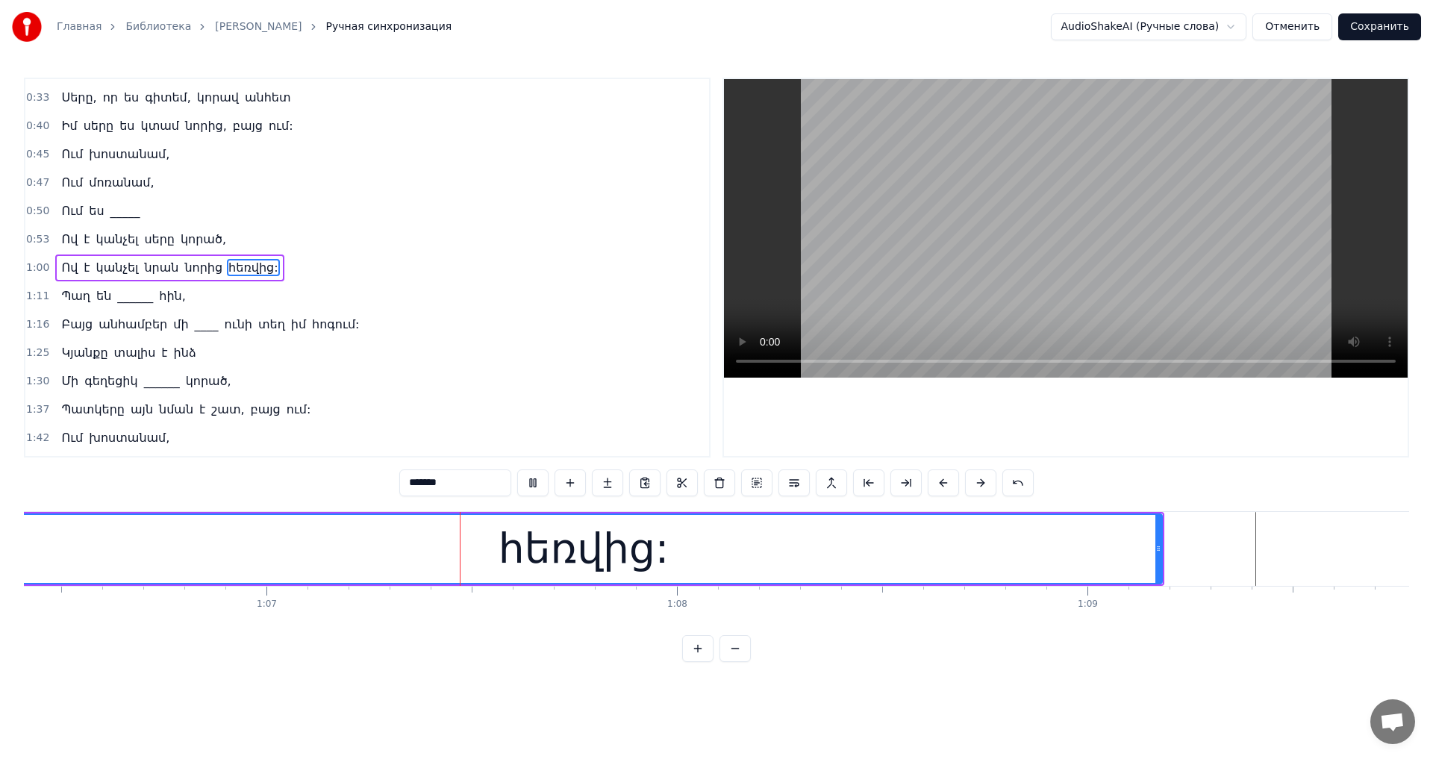
scroll to position [0, 27308]
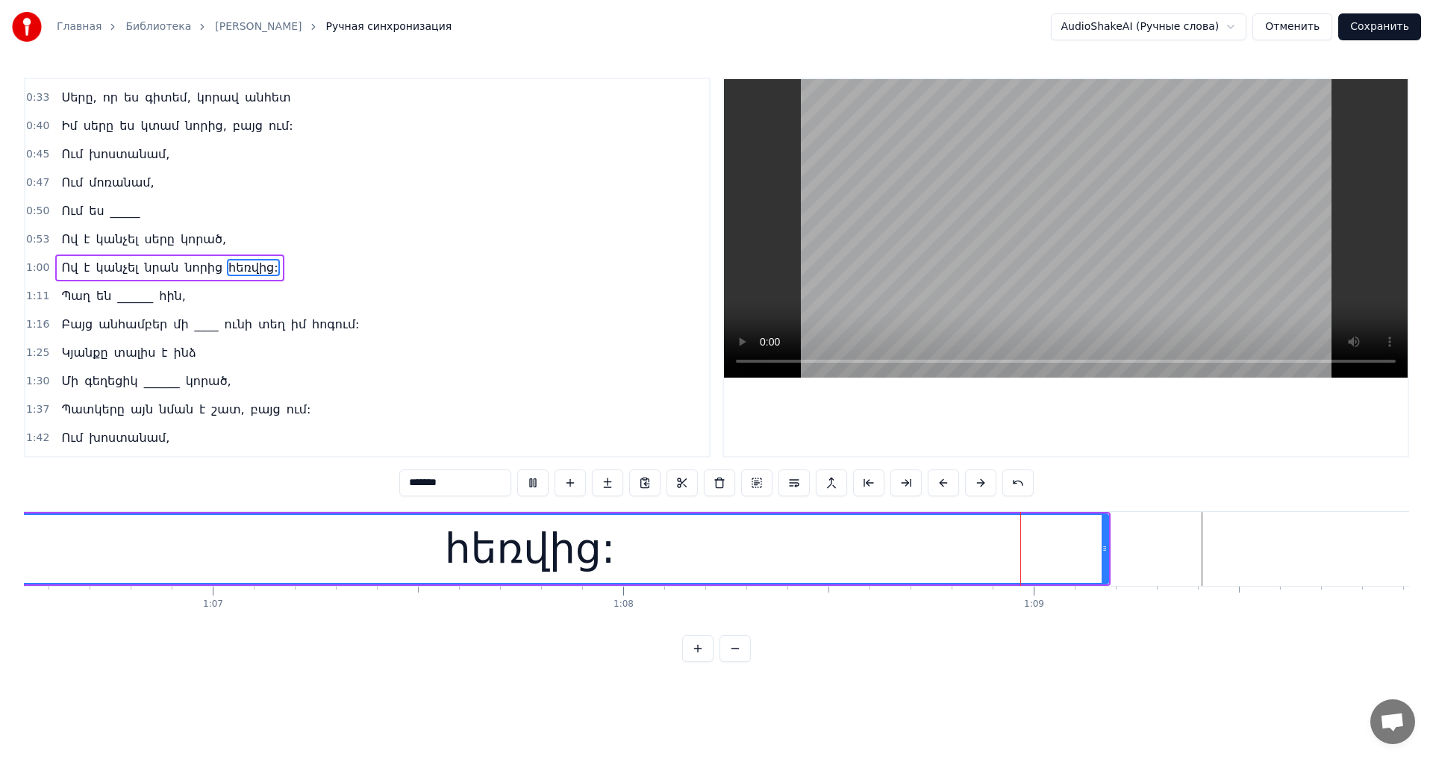
click at [1083, 198] on video at bounding box center [1066, 228] width 684 height 298
click at [1310, 26] on button "Отменить" at bounding box center [1292, 26] width 80 height 27
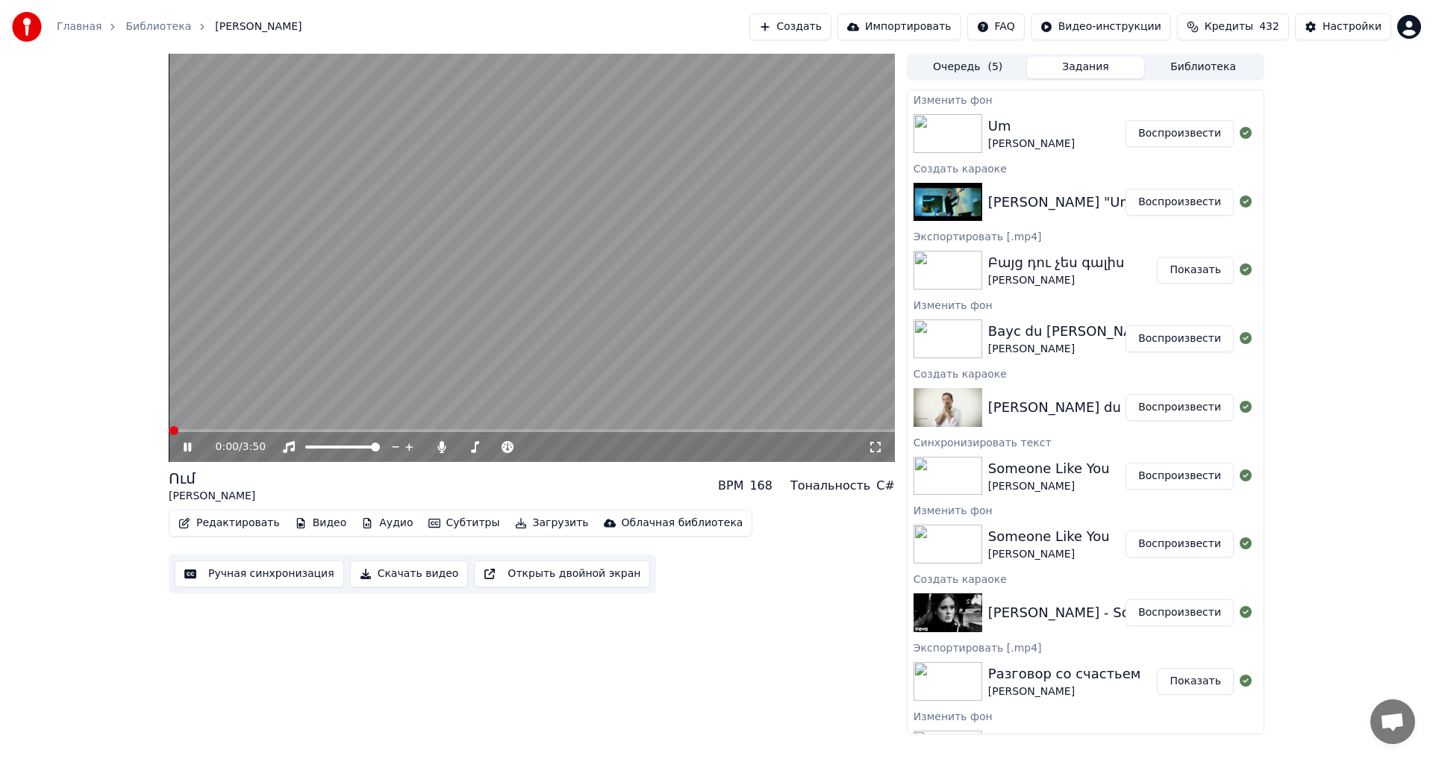
click at [187, 449] on icon at bounding box center [187, 446] width 7 height 9
click at [230, 532] on button "Редактировать" at bounding box center [228, 523] width 113 height 21
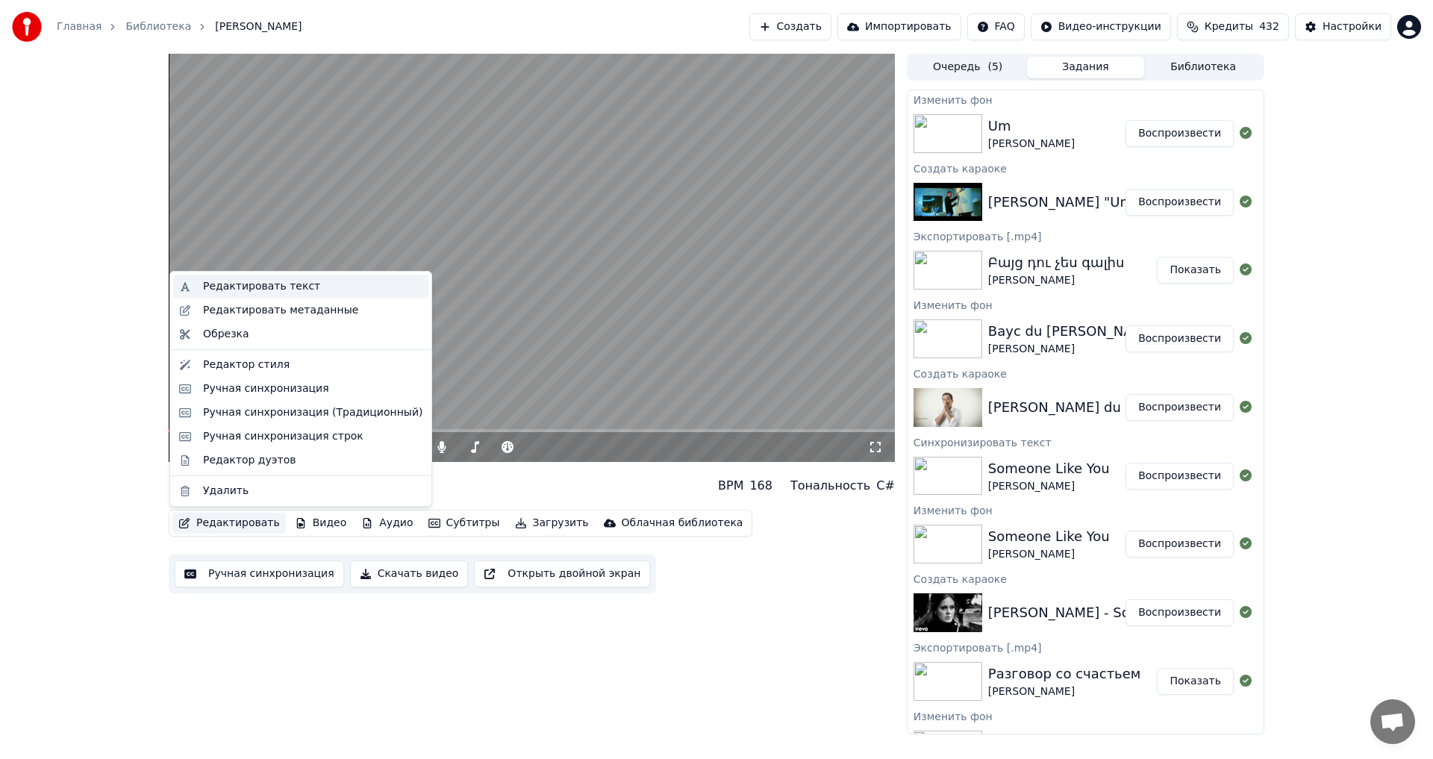
click at [308, 295] on div "Редактировать текст" at bounding box center [300, 287] width 255 height 24
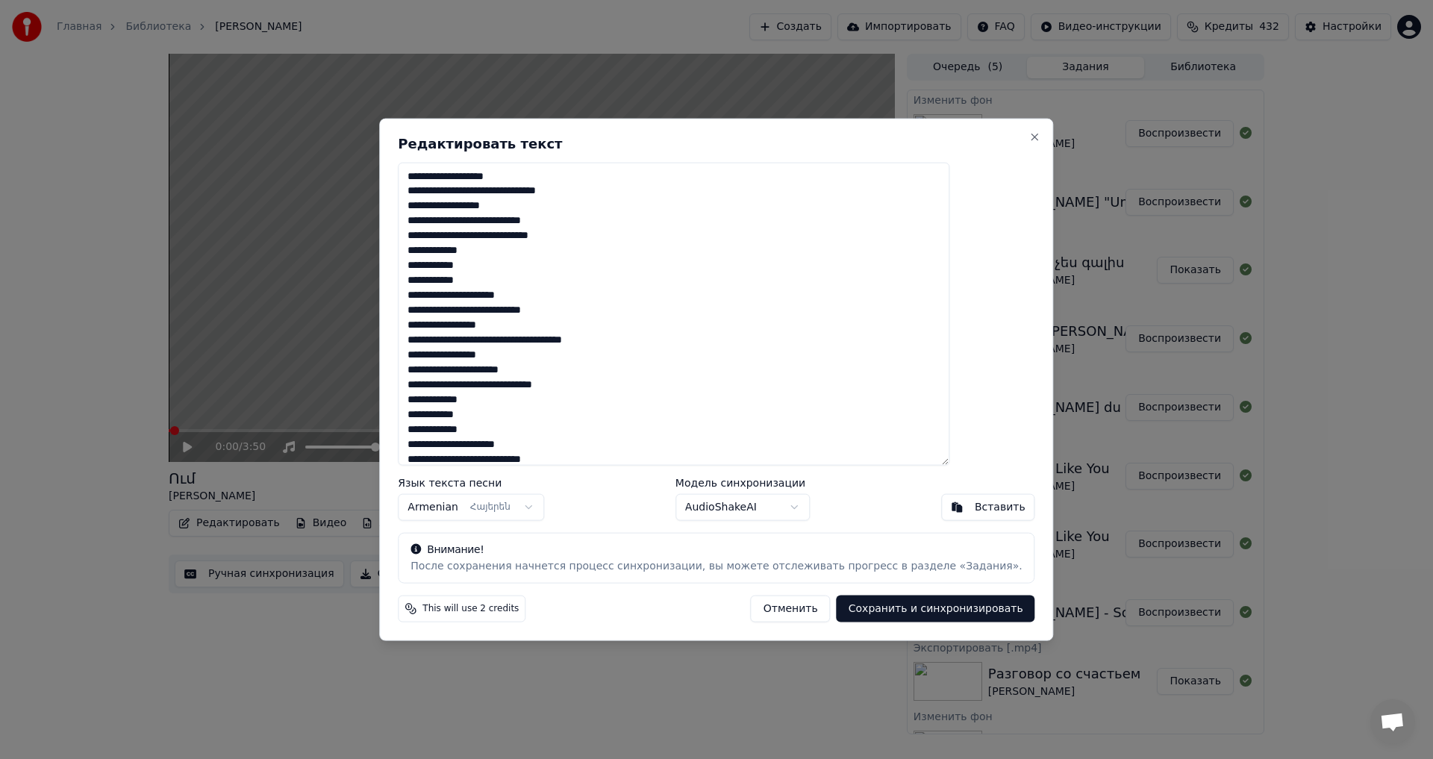
drag, startPoint x: 542, startPoint y: 311, endPoint x: 572, endPoint y: 313, distance: 29.2
click at [572, 313] on textarea "**********" at bounding box center [673, 314] width 551 height 304
type textarea "**********"
click at [856, 607] on button "Сохранить и синхронизировать" at bounding box center [935, 608] width 198 height 27
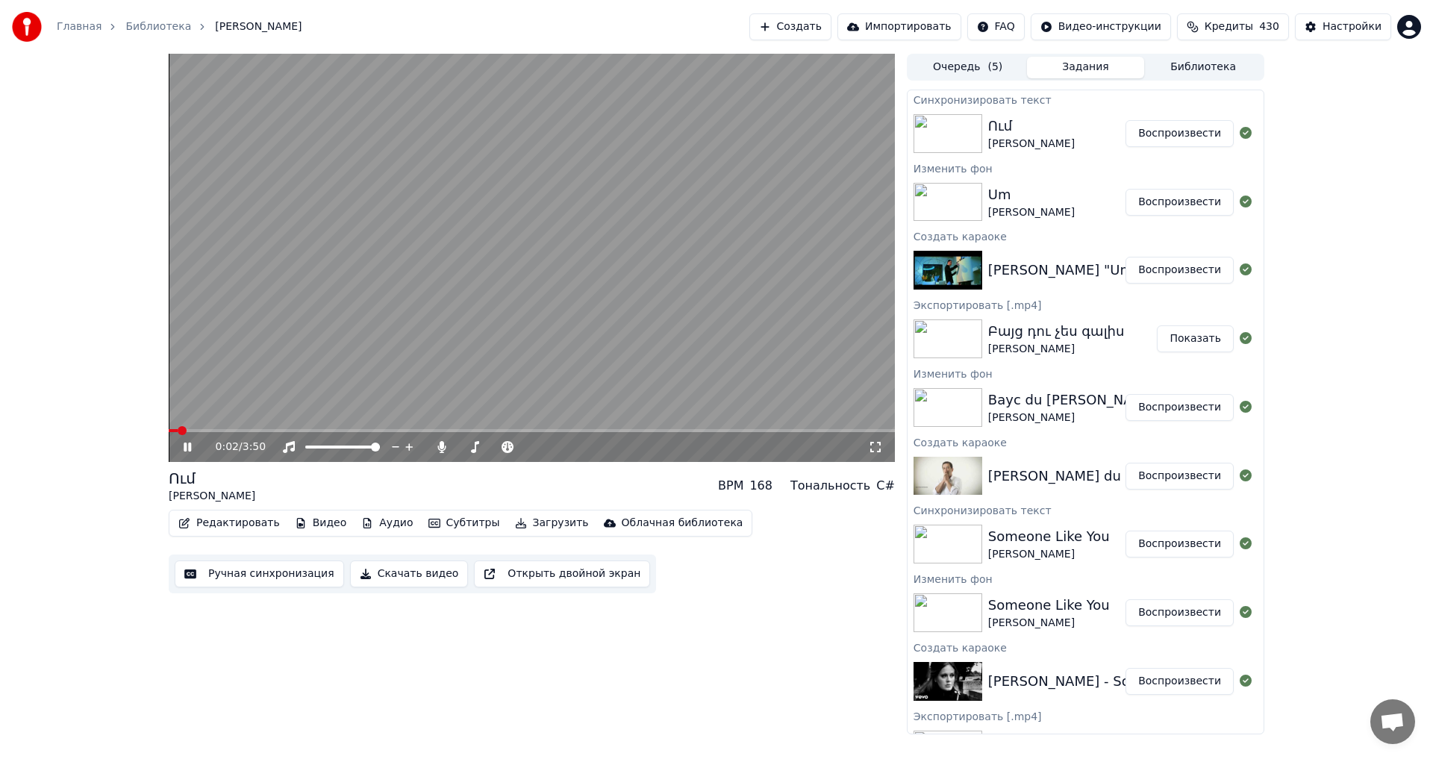
click at [596, 316] on video at bounding box center [532, 258] width 726 height 408
click at [1195, 140] on button "Воспроизвести" at bounding box center [1179, 133] width 108 height 27
click at [228, 525] on button "Редактировать" at bounding box center [228, 523] width 113 height 21
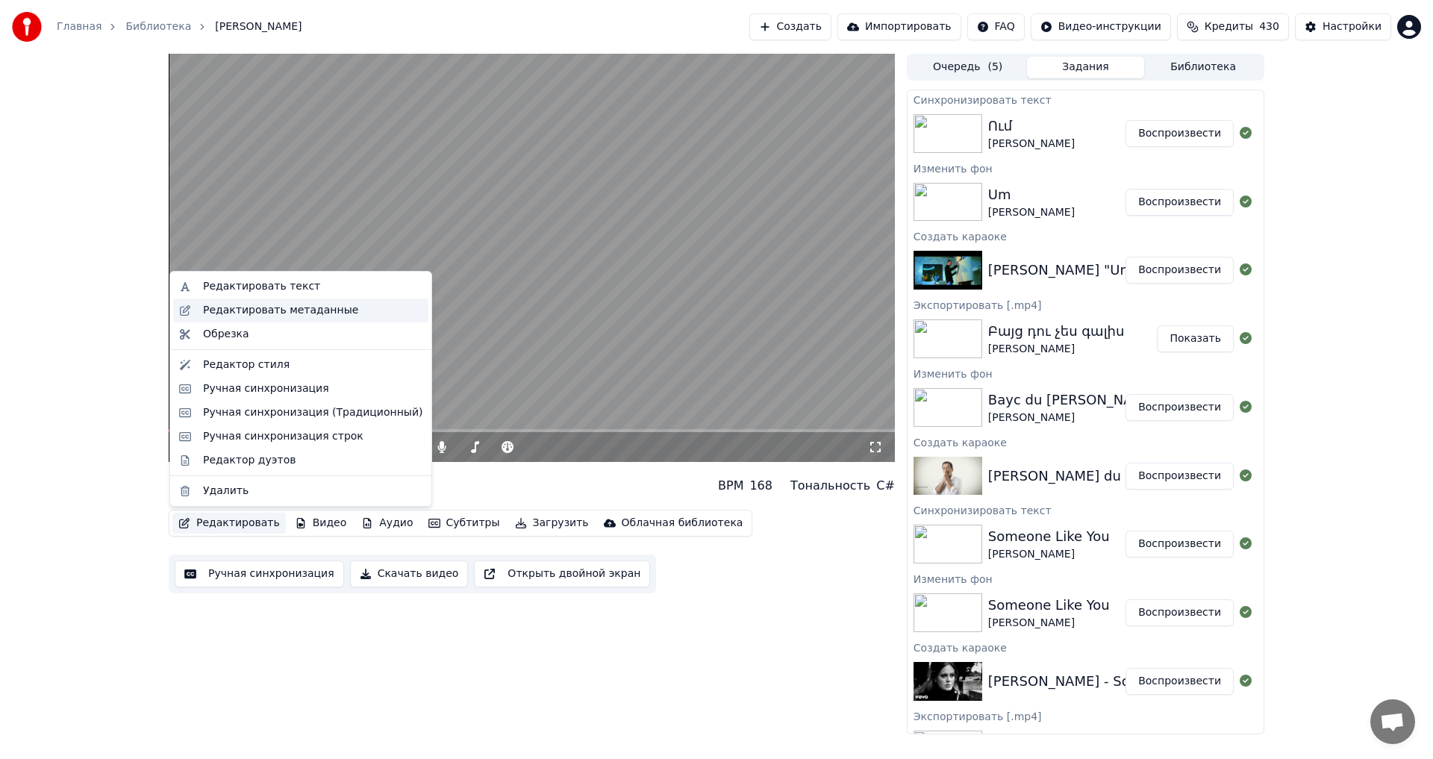
click at [350, 307] on div "Редактировать метаданные" at bounding box center [312, 310] width 219 height 15
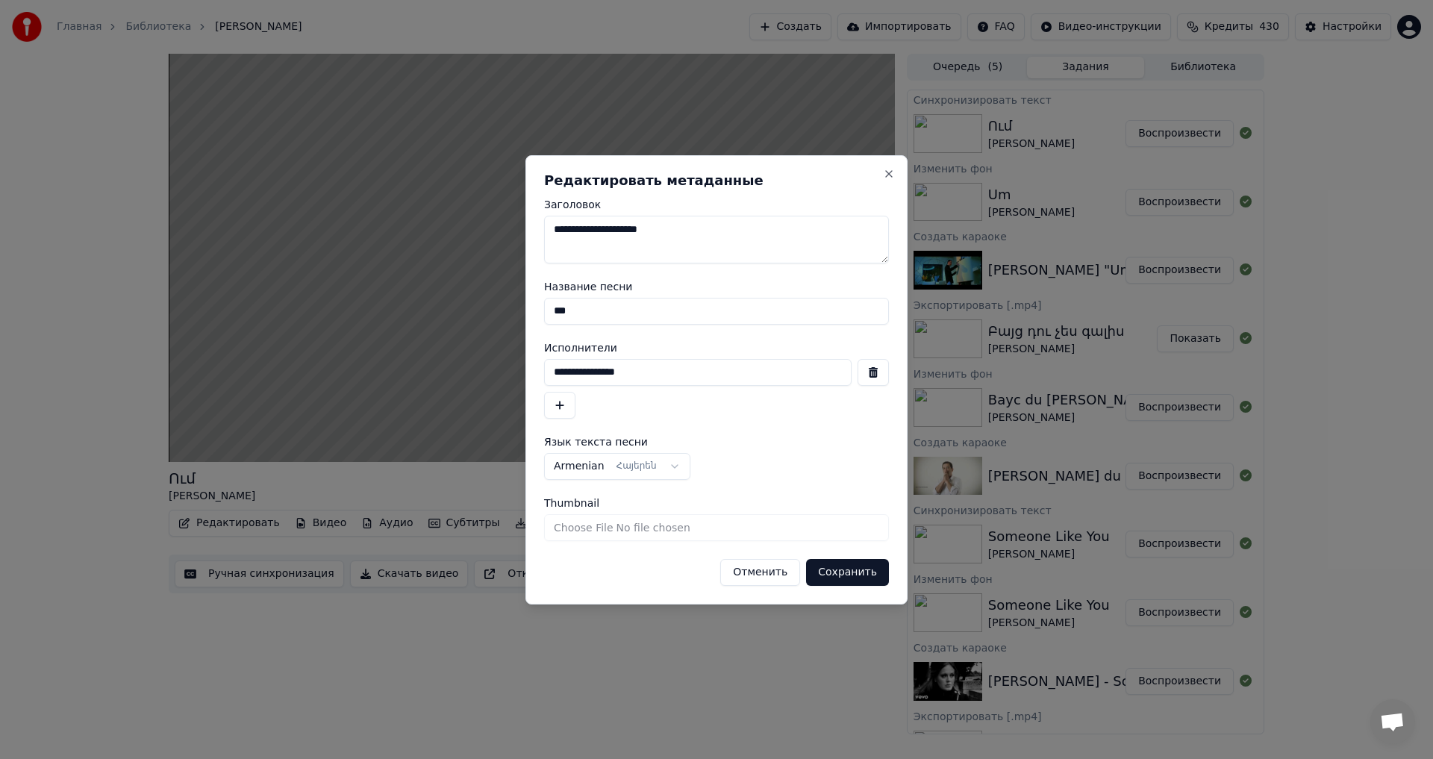
click at [769, 573] on button "Отменить" at bounding box center [760, 572] width 80 height 27
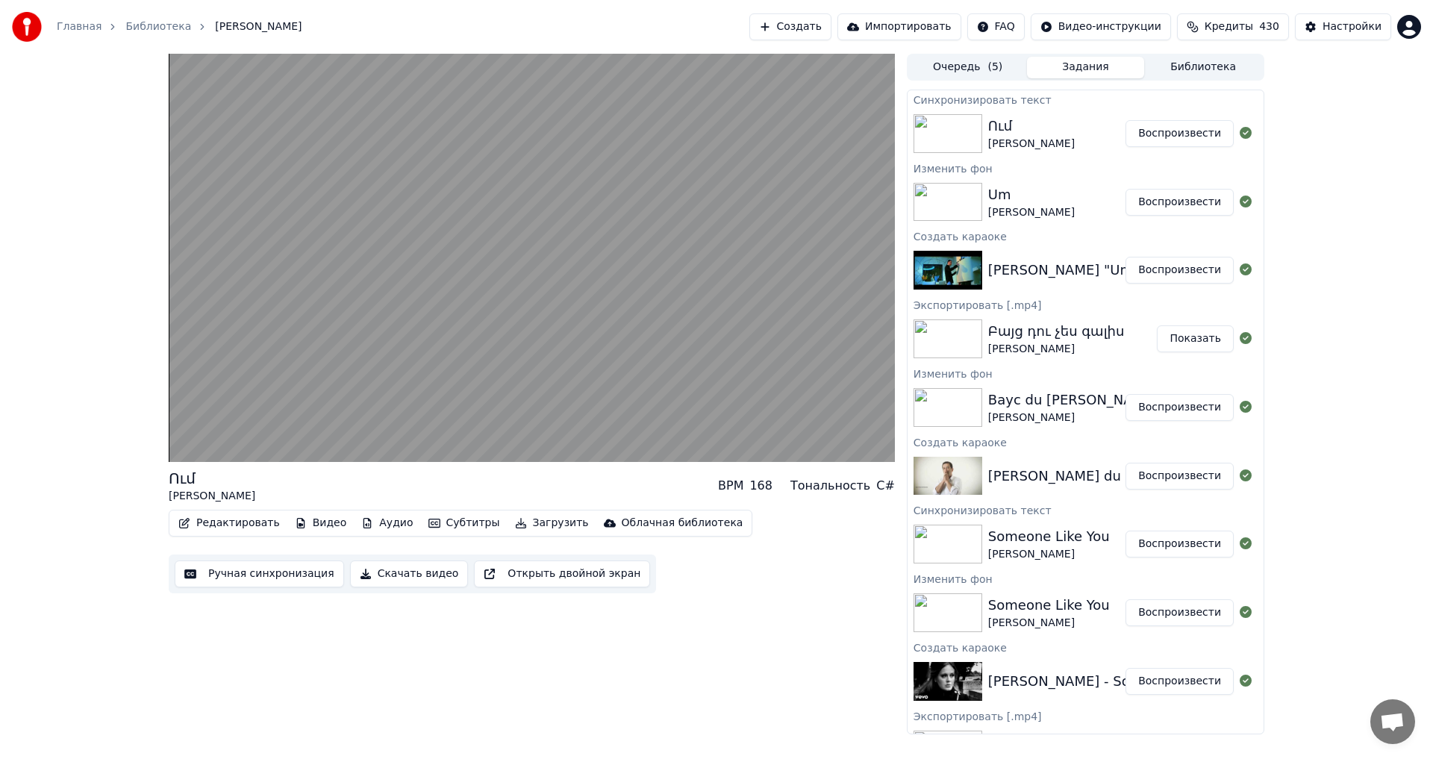
click at [266, 584] on button "Ручная синхронизация" at bounding box center [259, 573] width 169 height 27
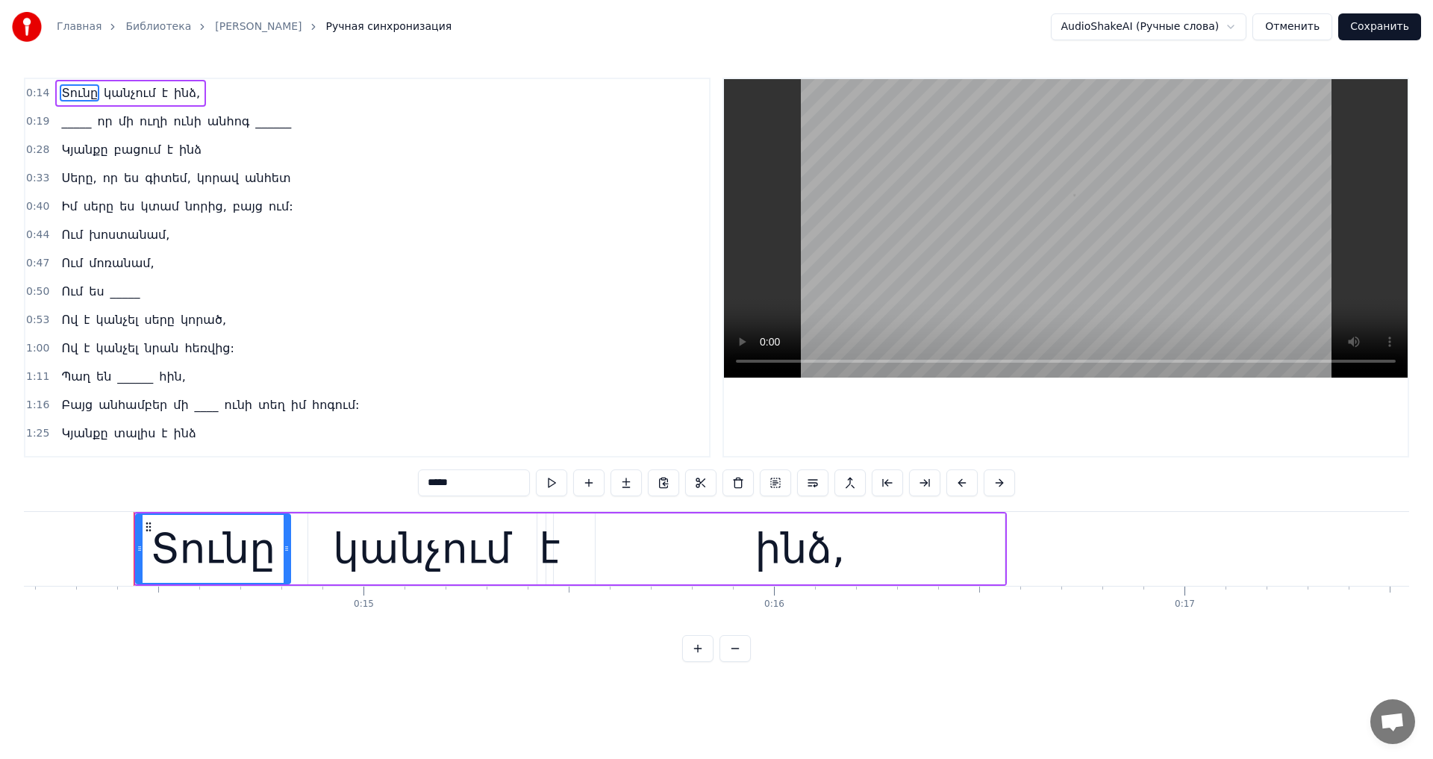
scroll to position [0, 5851]
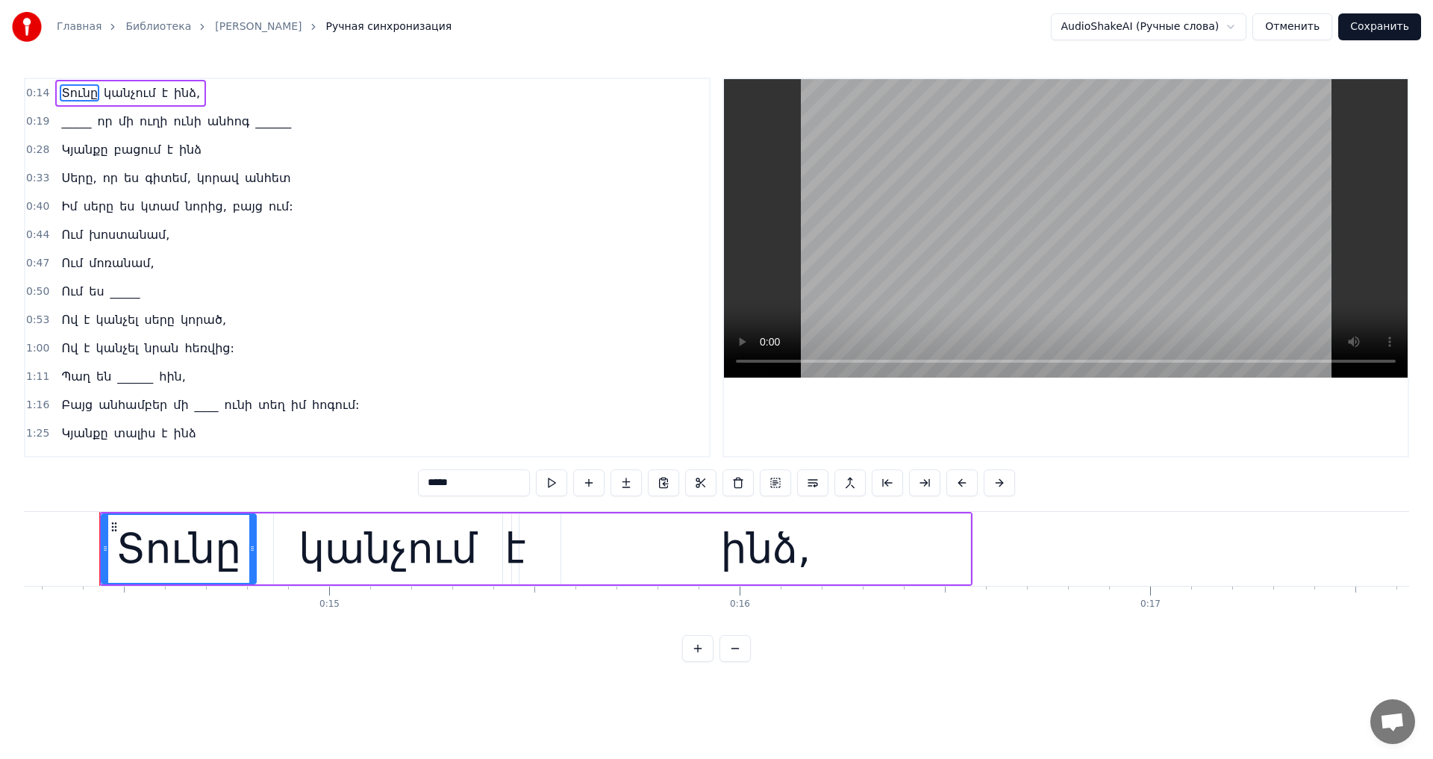
click at [919, 299] on video at bounding box center [1066, 228] width 684 height 298
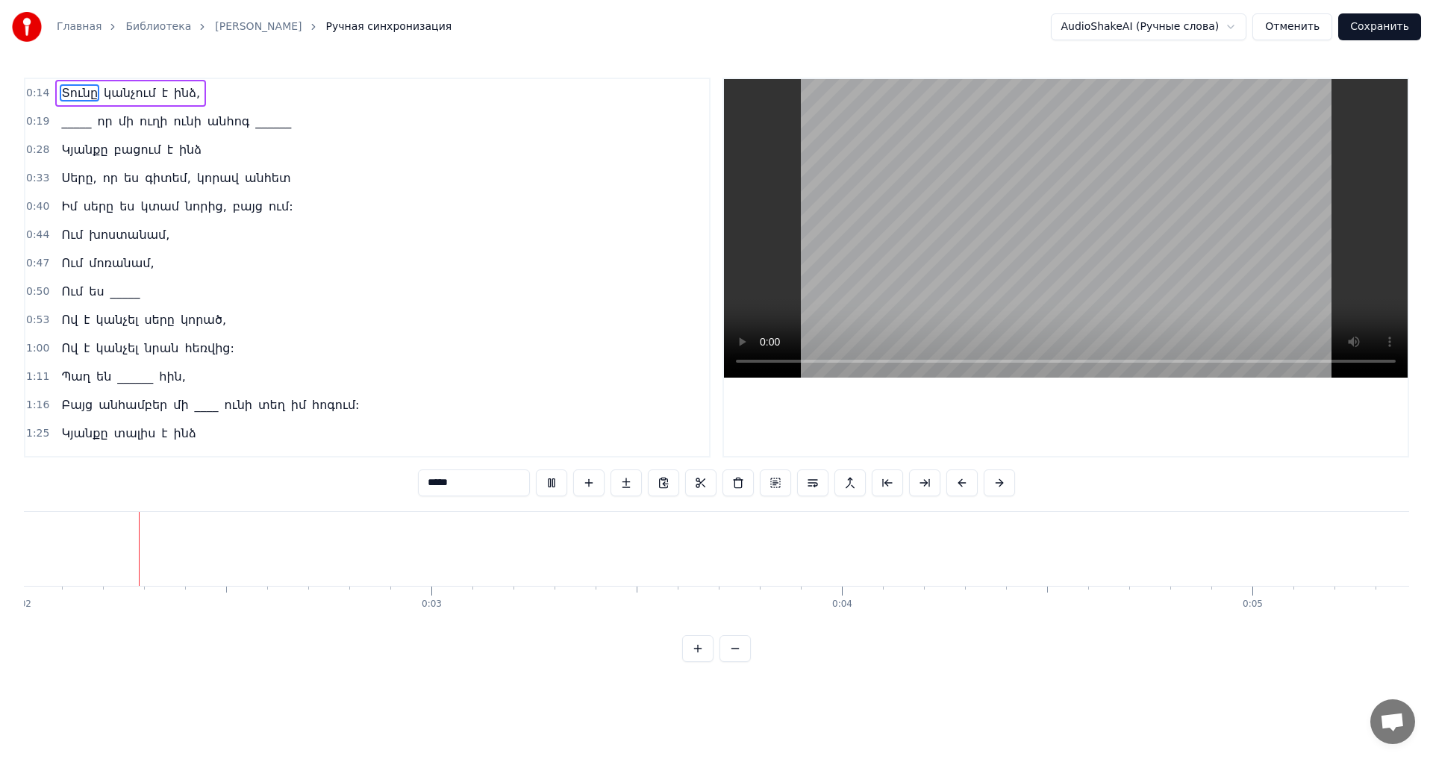
scroll to position [0, 793]
click at [981, 248] on video at bounding box center [1066, 228] width 684 height 298
click at [1081, 173] on video at bounding box center [1066, 228] width 684 height 298
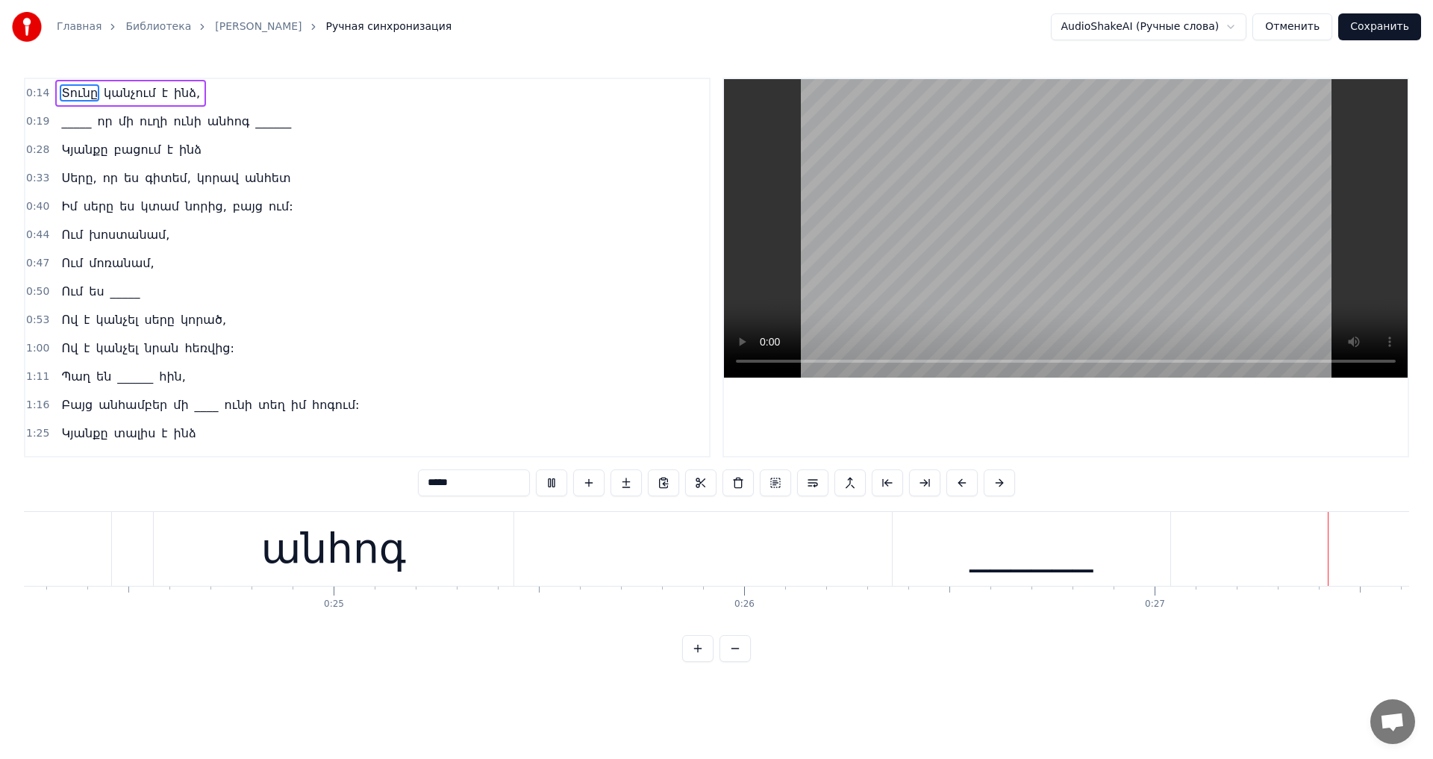
click at [969, 258] on video at bounding box center [1066, 228] width 684 height 298
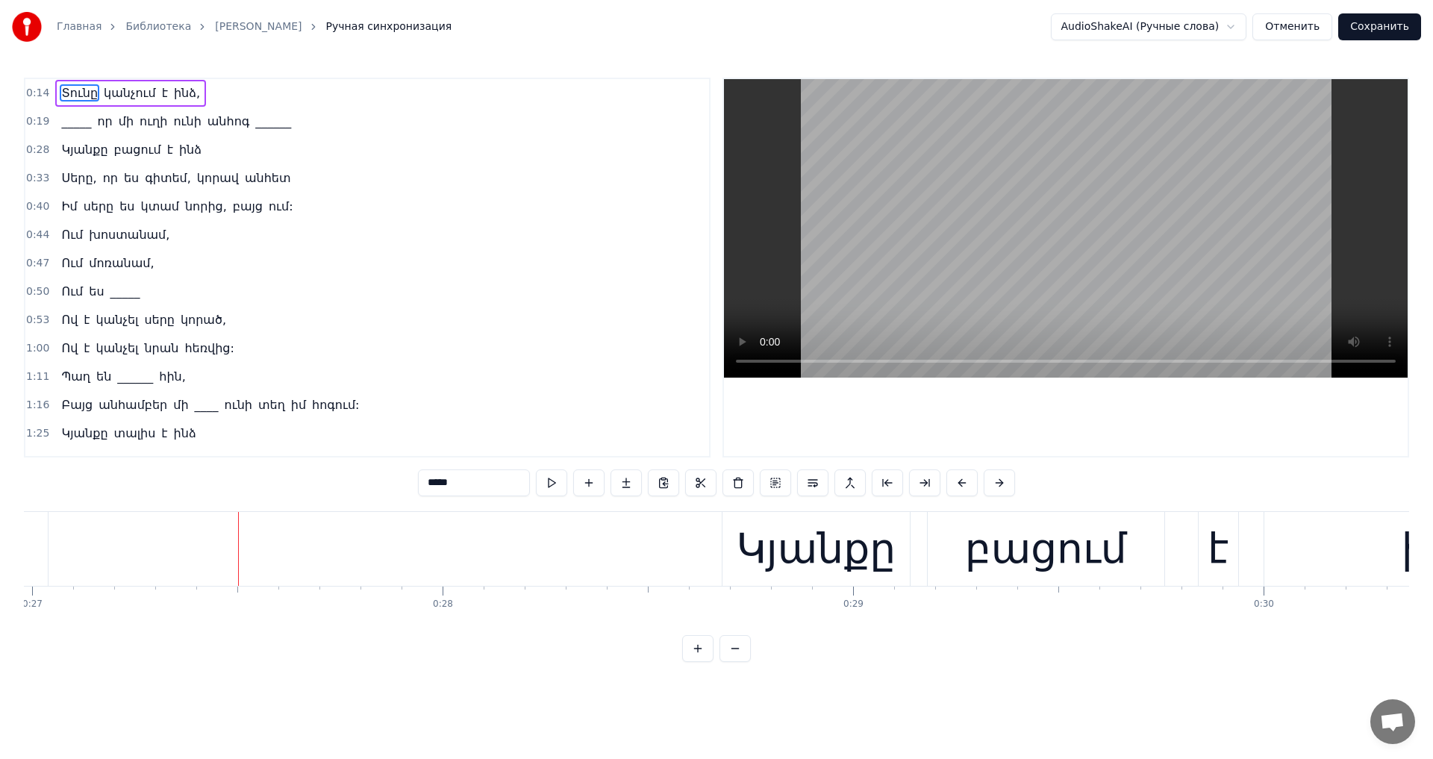
scroll to position [0, 11093]
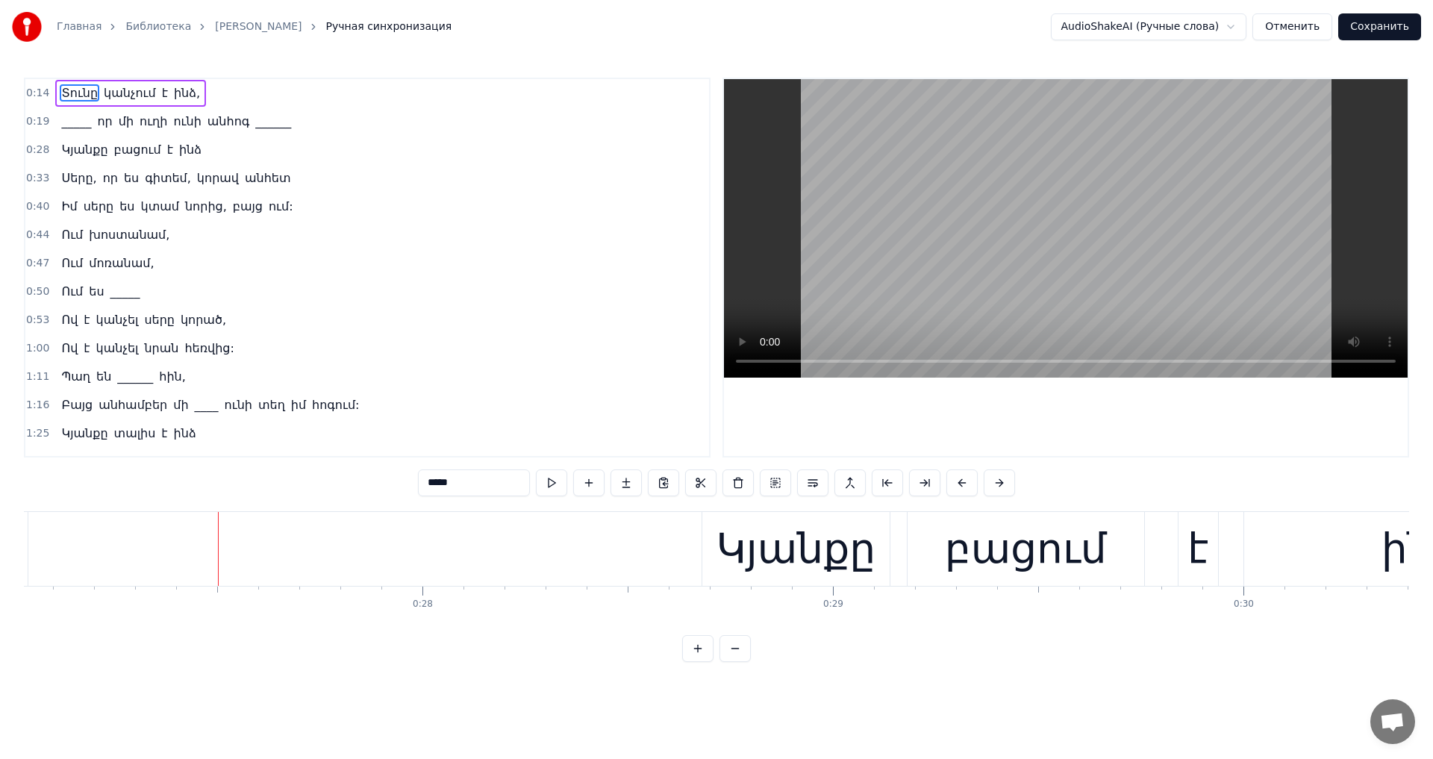
click at [919, 304] on video at bounding box center [1066, 228] width 684 height 298
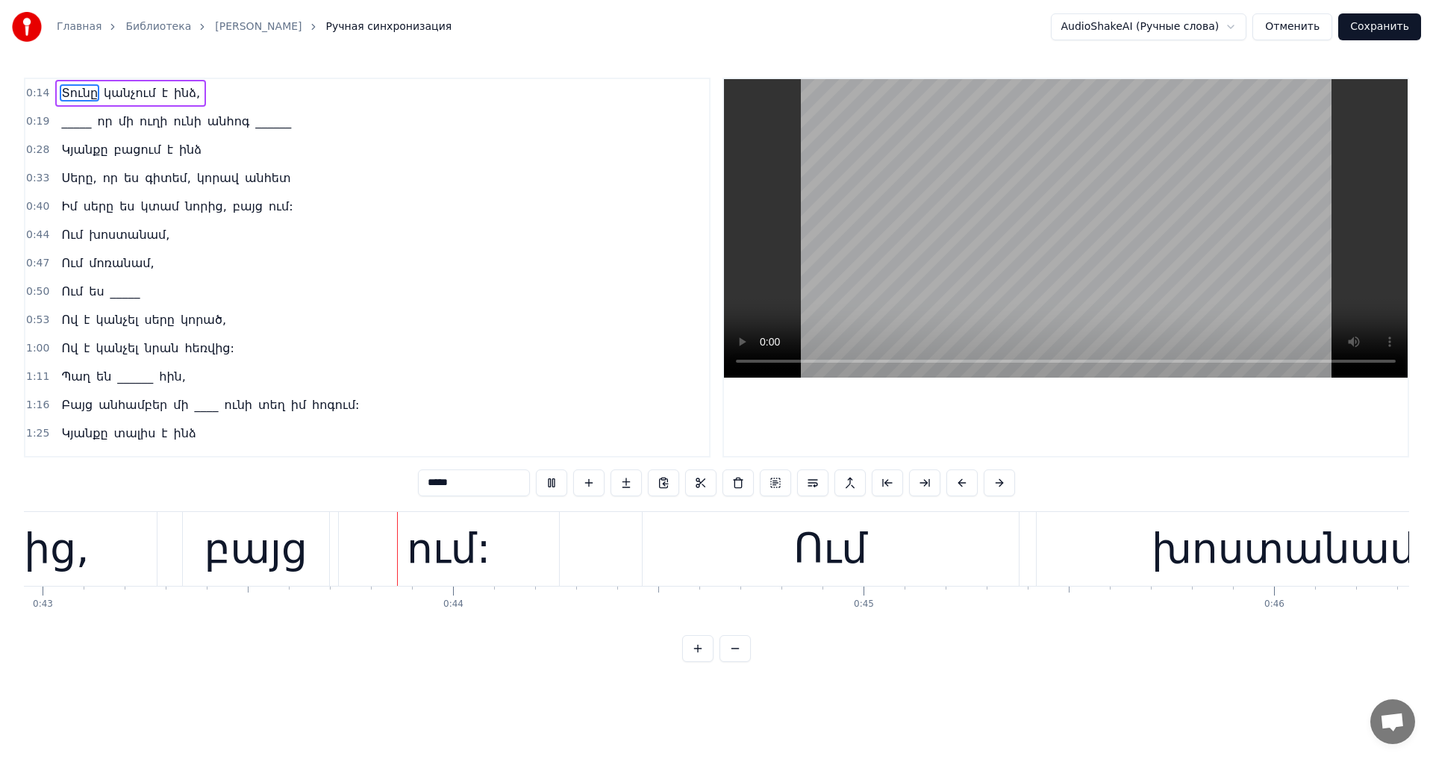
scroll to position [0, 17661]
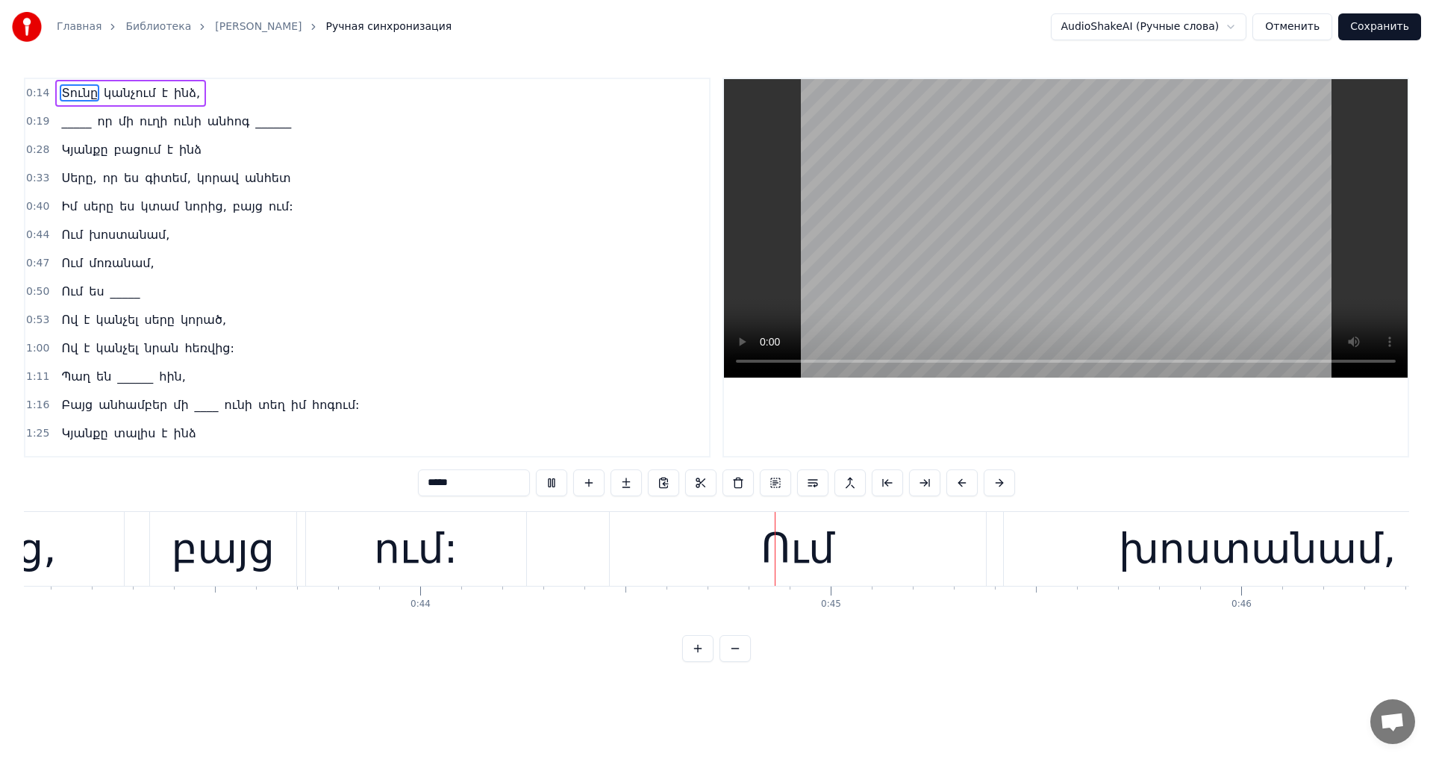
click at [1039, 276] on video at bounding box center [1066, 228] width 684 height 298
click at [1041, 534] on div "խոստանամ," at bounding box center [1257, 549] width 507 height 74
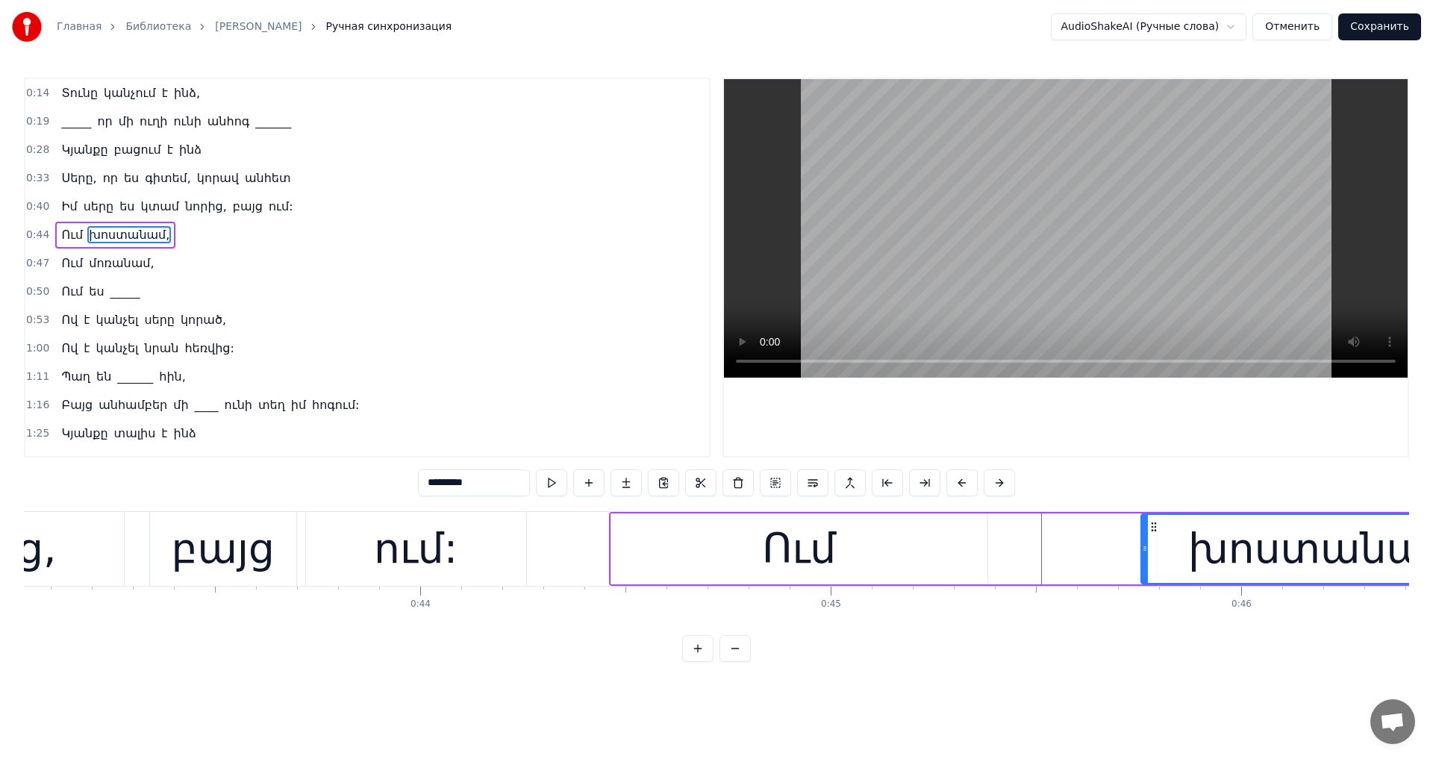
drag, startPoint x: 1010, startPoint y: 555, endPoint x: 1148, endPoint y: 560, distance: 138.9
click at [1148, 560] on div at bounding box center [1145, 549] width 6 height 68
click at [804, 540] on div "Ում" at bounding box center [799, 549] width 74 height 62
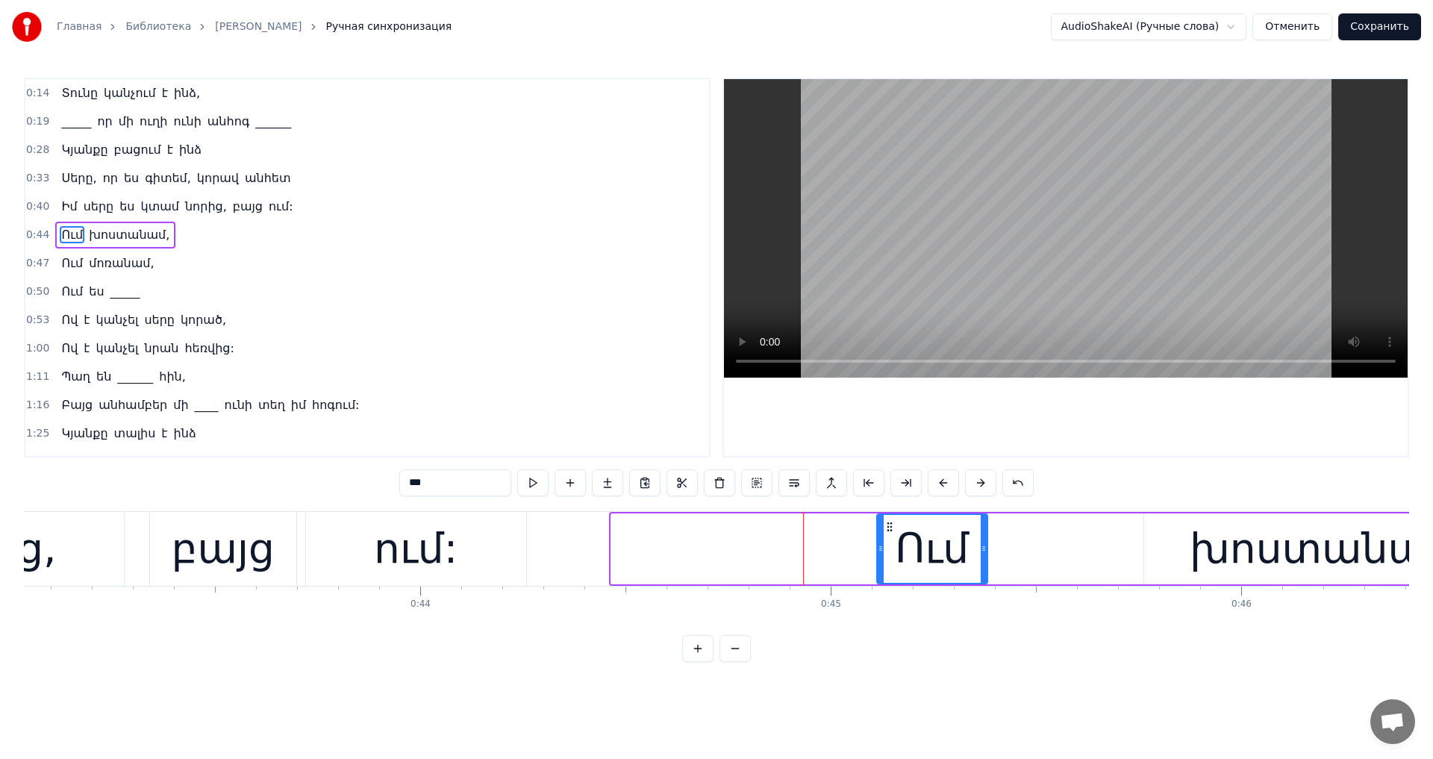
drag, startPoint x: 613, startPoint y: 545, endPoint x: 874, endPoint y: 531, distance: 260.8
click at [878, 556] on div at bounding box center [881, 549] width 6 height 68
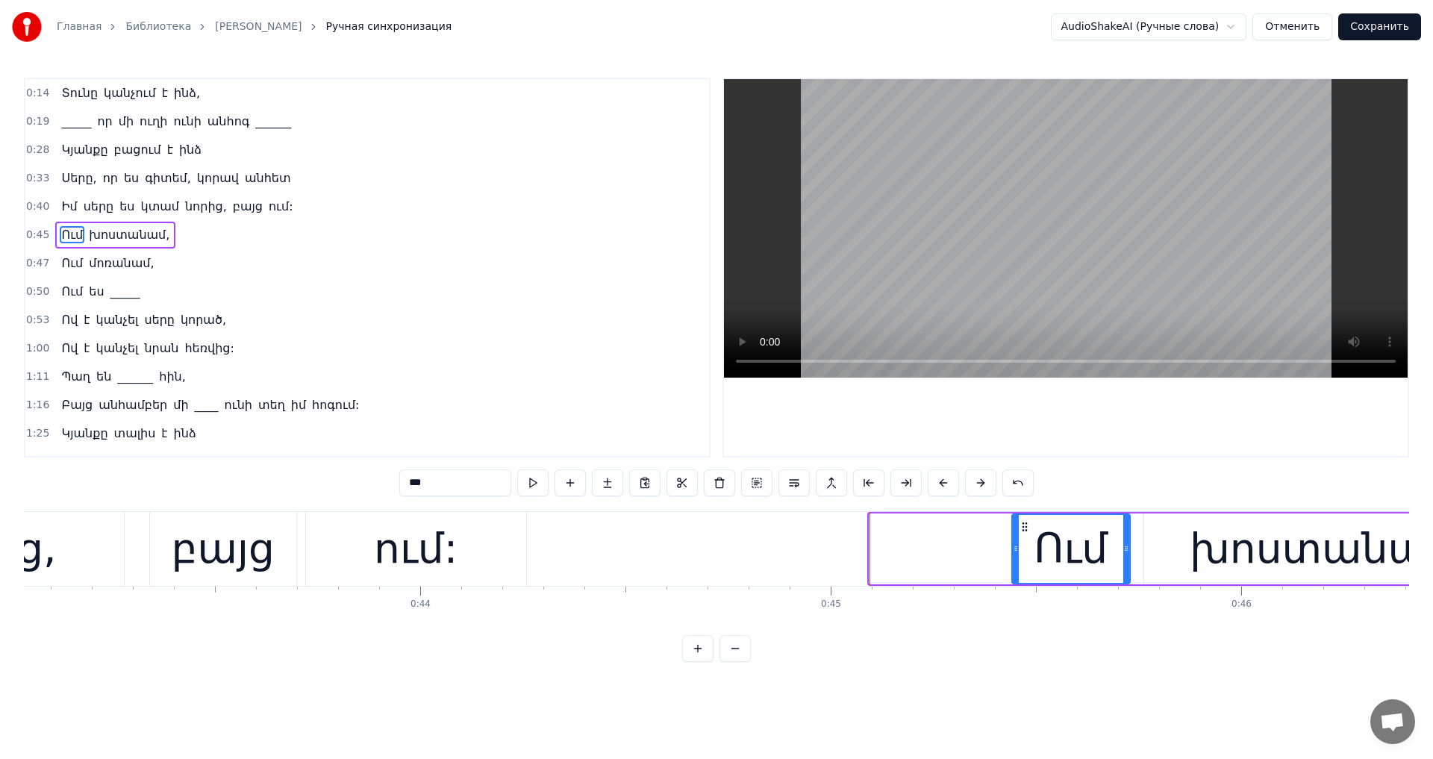
drag, startPoint x: 880, startPoint y: 525, endPoint x: 1023, endPoint y: 548, distance: 144.4
click at [1023, 548] on div "Ում" at bounding box center [1071, 549] width 116 height 68
click at [1028, 217] on video at bounding box center [1066, 228] width 684 height 298
click at [1014, 282] on video at bounding box center [1066, 228] width 684 height 298
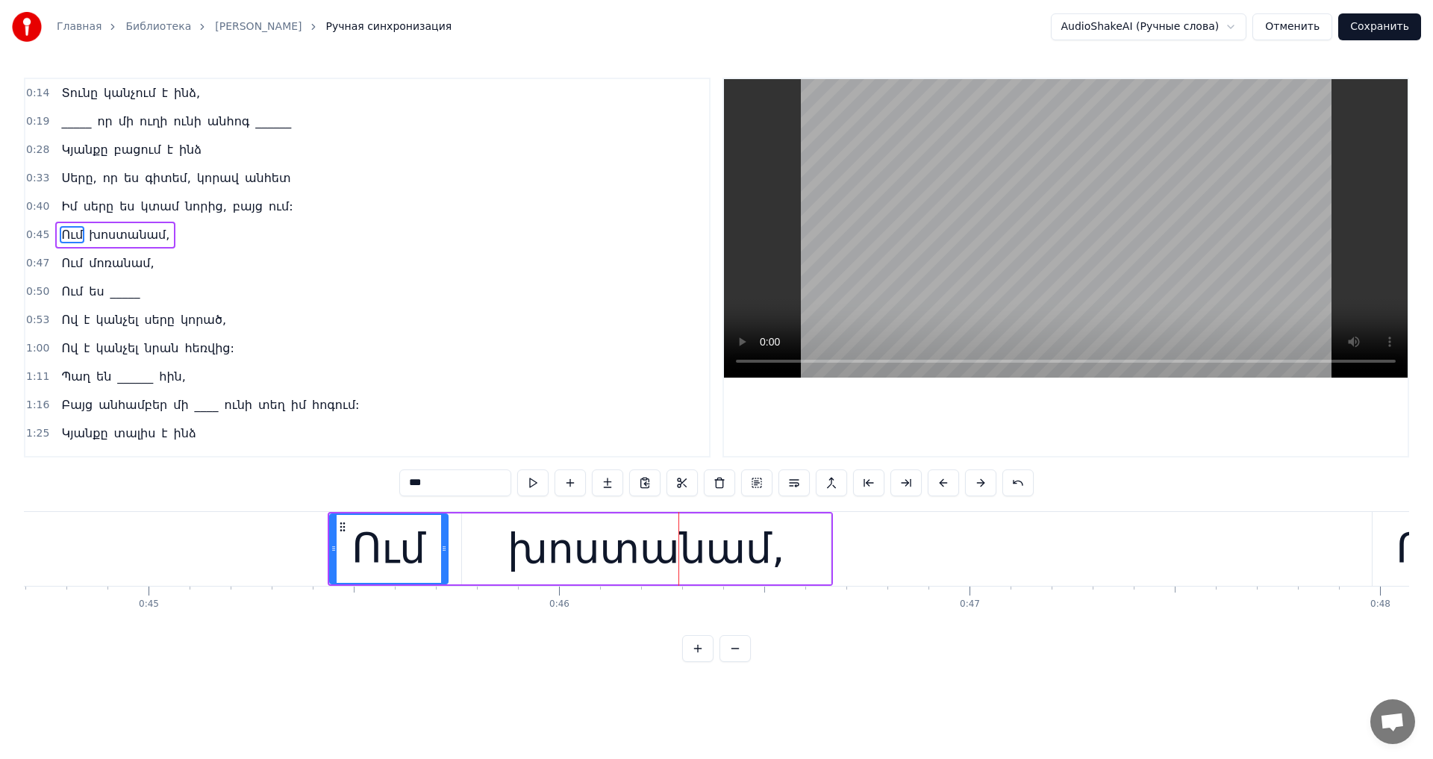
scroll to position [0, 18240]
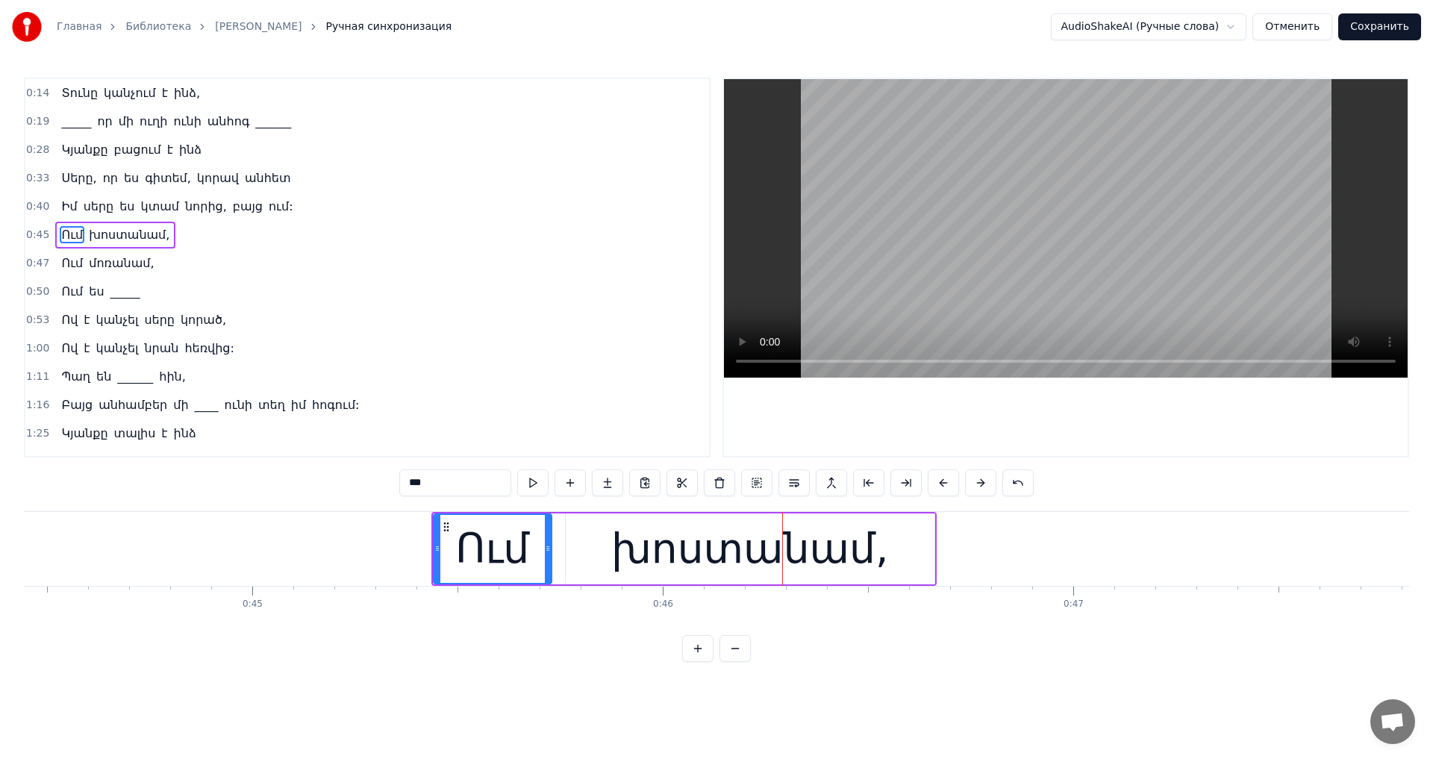
click at [463, 534] on div "Ում" at bounding box center [492, 549] width 74 height 62
drag, startPoint x: 437, startPoint y: 549, endPoint x: 339, endPoint y: 556, distance: 98.7
click at [339, 556] on div at bounding box center [339, 549] width 6 height 68
click at [1133, 239] on video at bounding box center [1066, 228] width 684 height 298
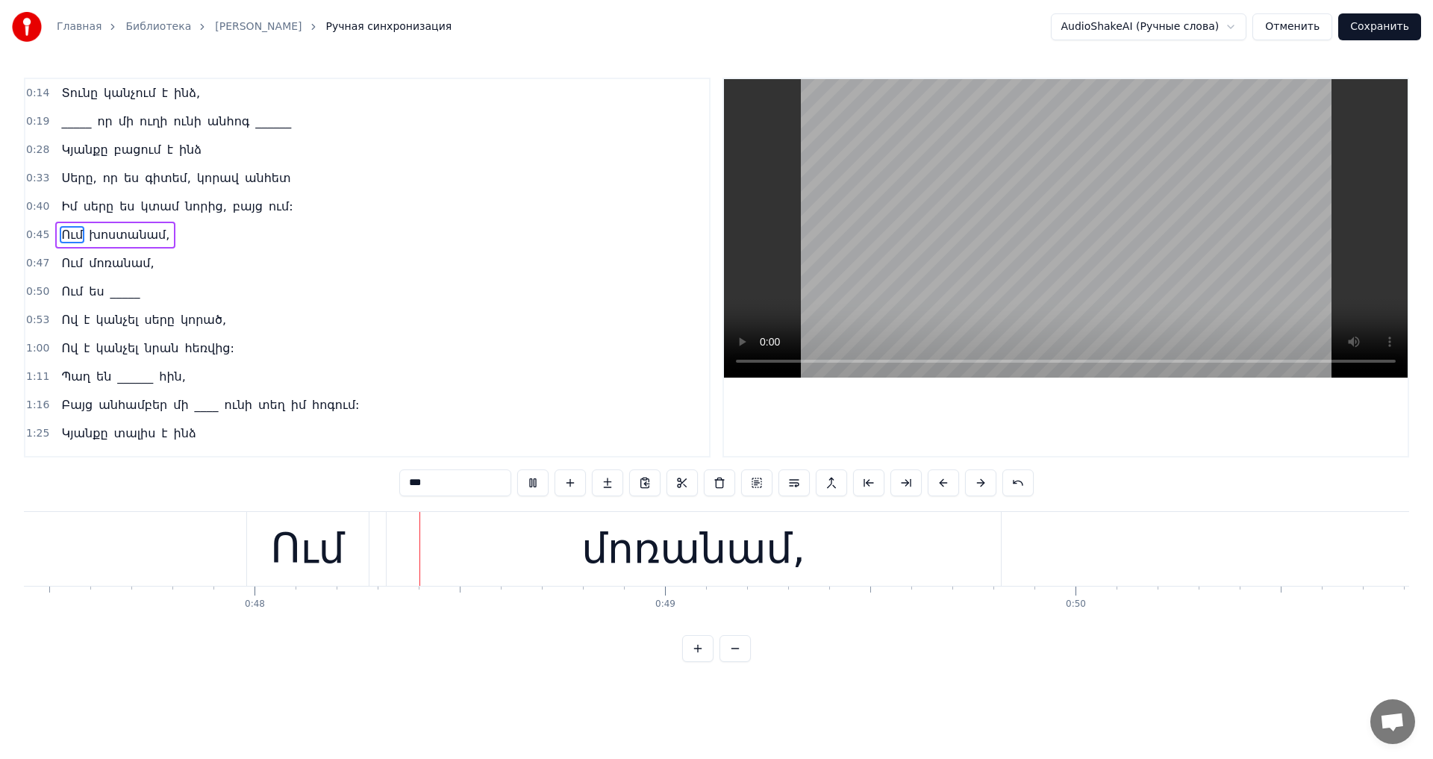
scroll to position [0, 19480]
click at [985, 286] on video at bounding box center [1066, 228] width 684 height 298
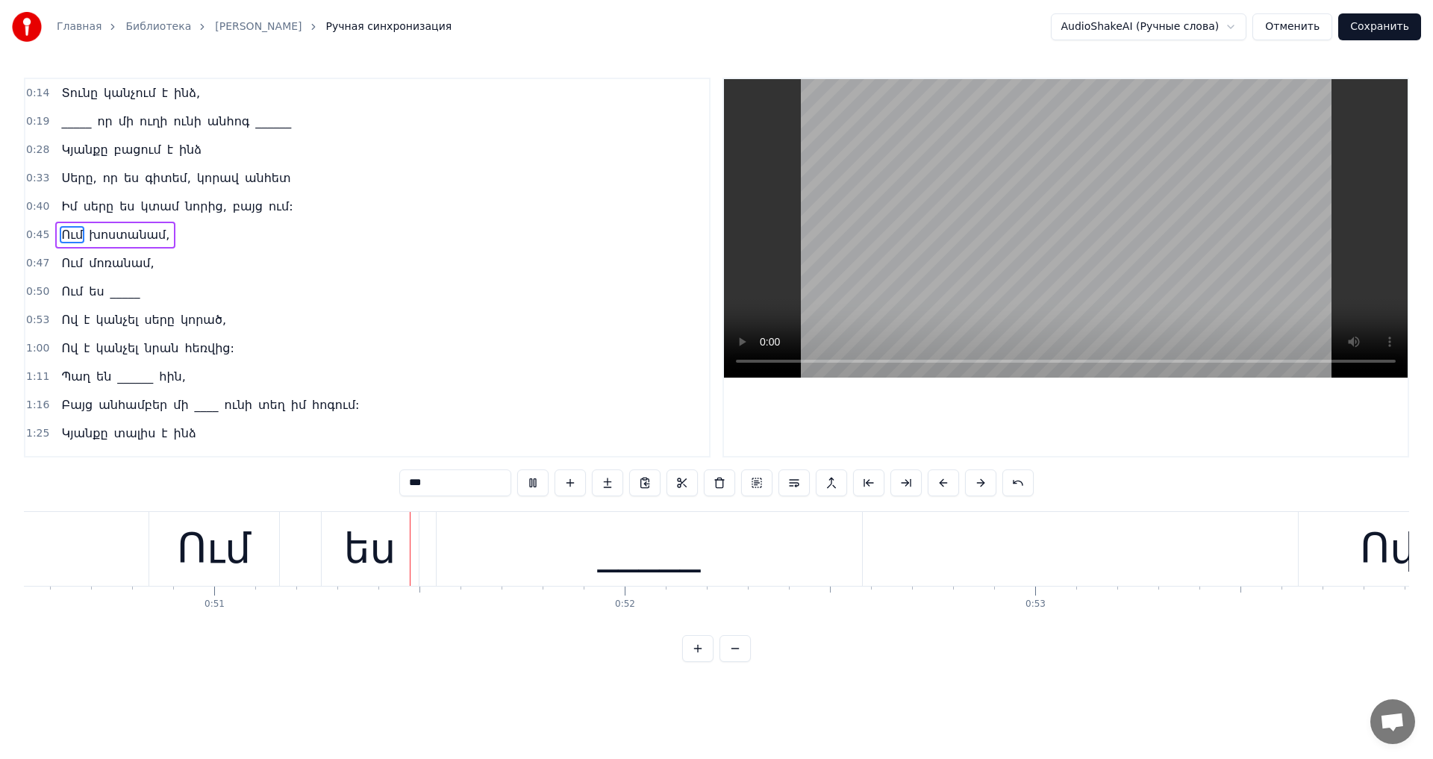
scroll to position [0, 20792]
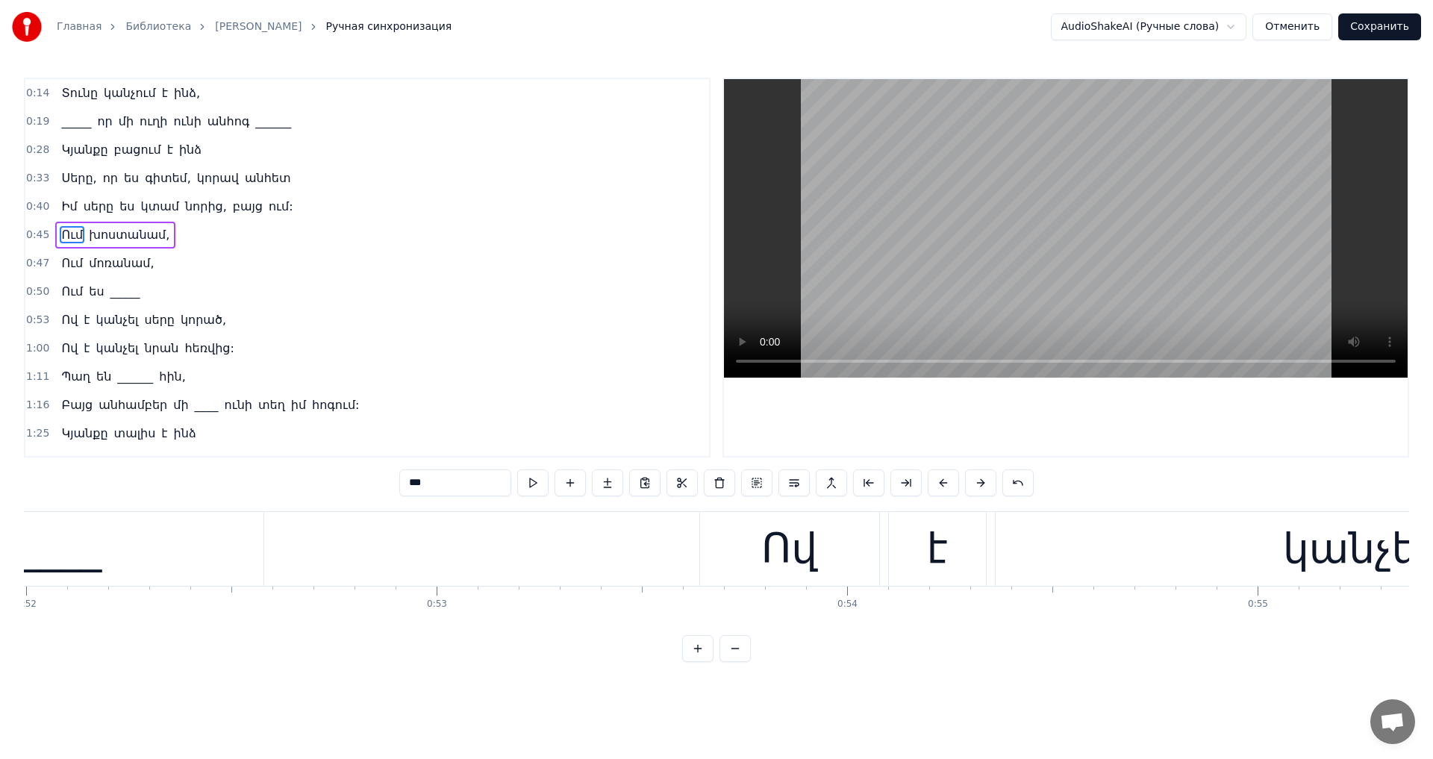
click at [942, 272] on video at bounding box center [1066, 228] width 684 height 298
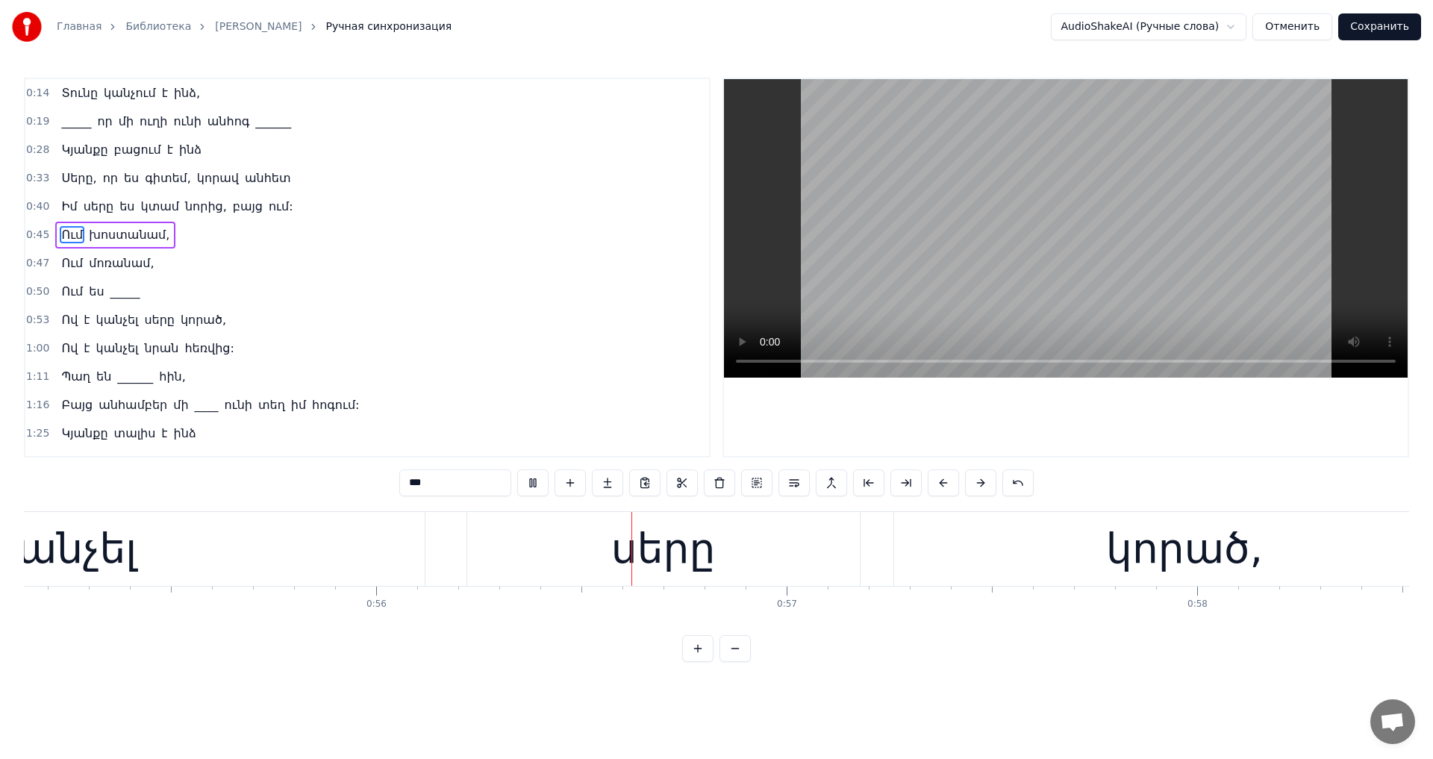
scroll to position [0, 22940]
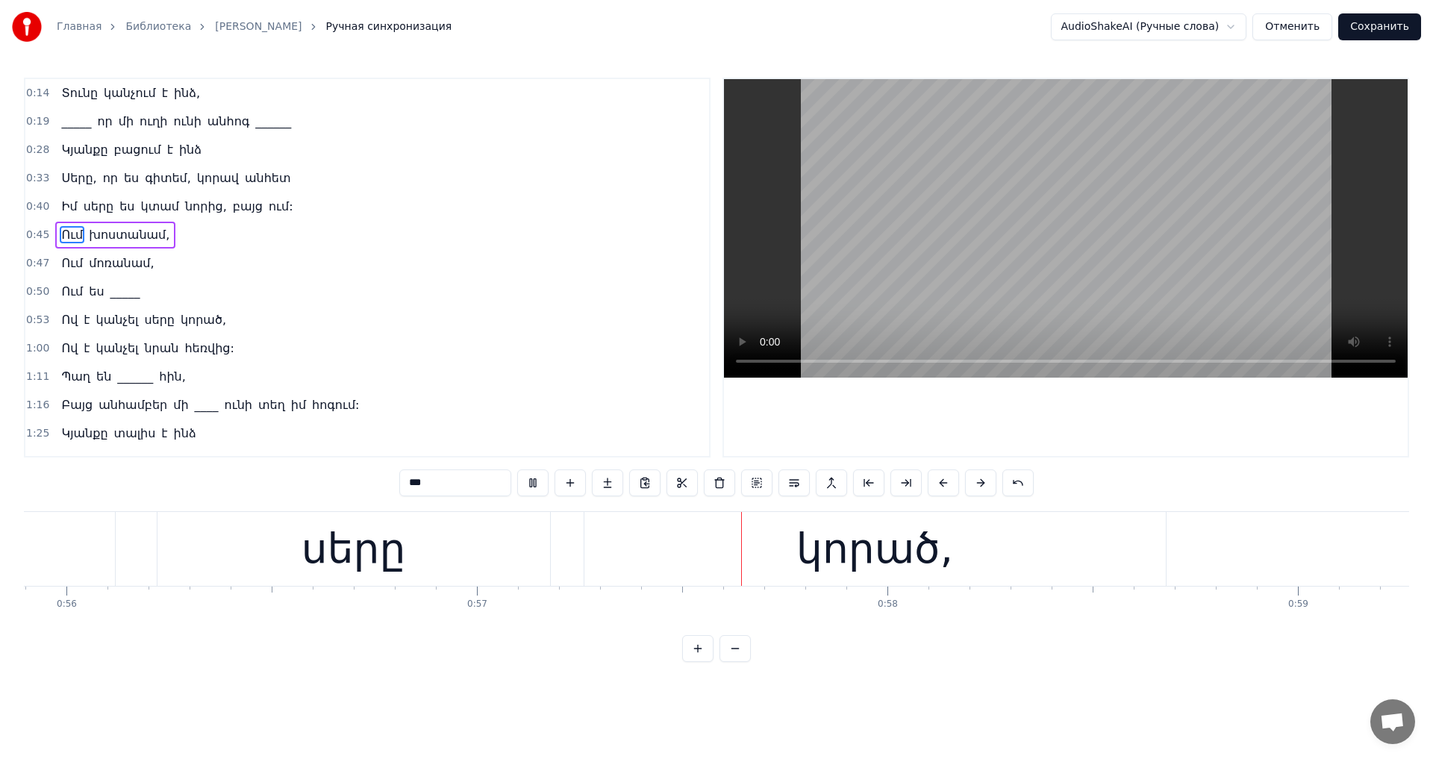
click at [1032, 278] on video at bounding box center [1066, 228] width 684 height 298
click at [926, 287] on video at bounding box center [1066, 228] width 684 height 298
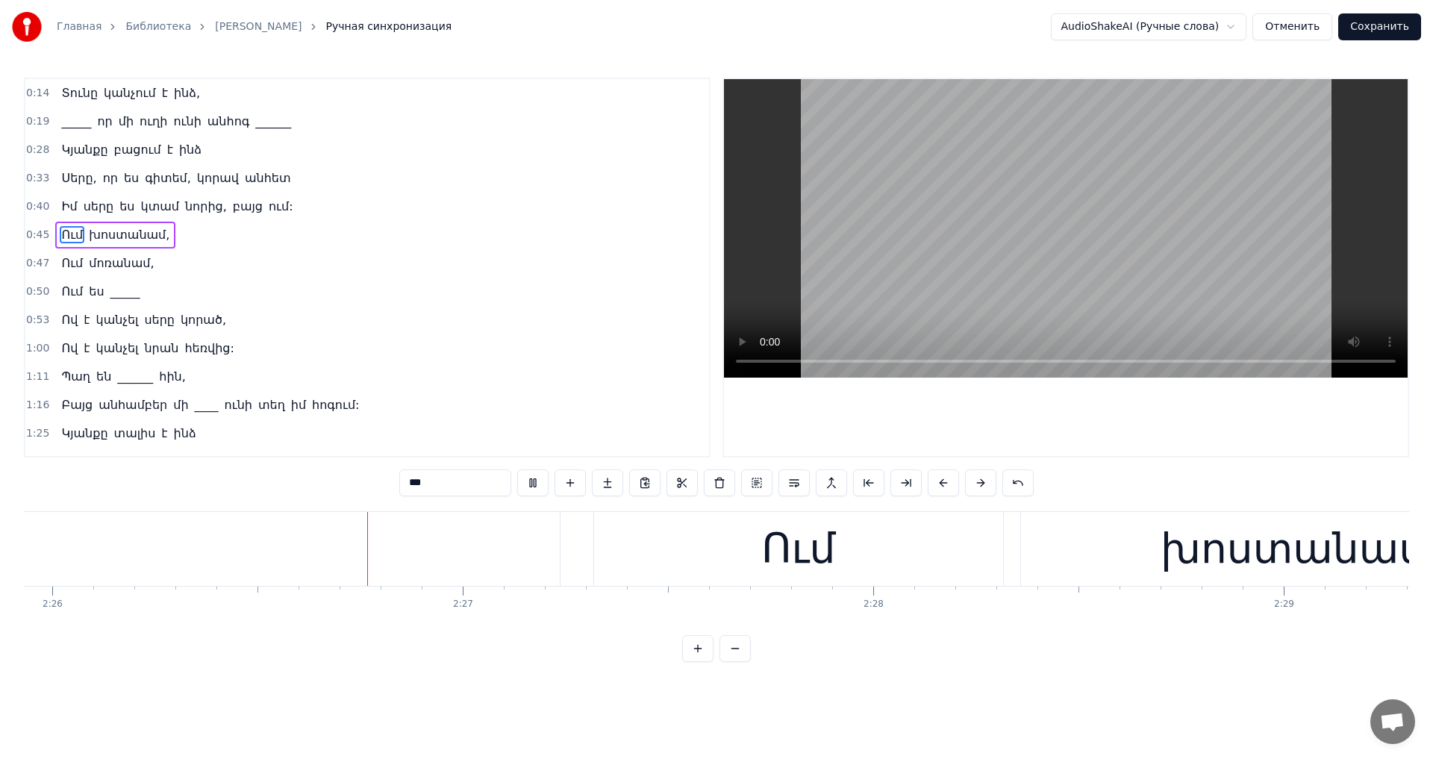
scroll to position [0, 59896]
click at [1017, 275] on video at bounding box center [1066, 228] width 684 height 298
click at [756, 572] on div "Ում" at bounding box center [793, 549] width 409 height 74
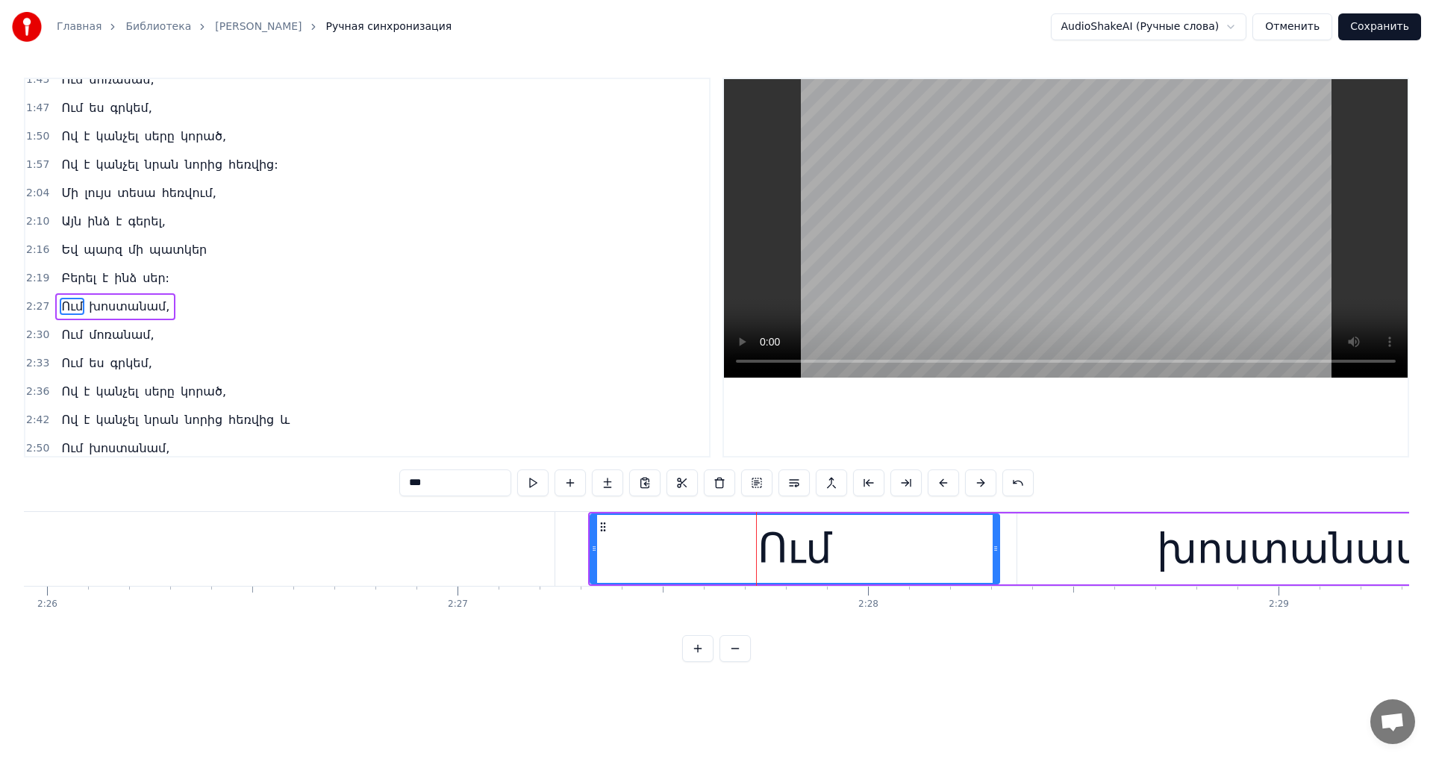
scroll to position [506, 0]
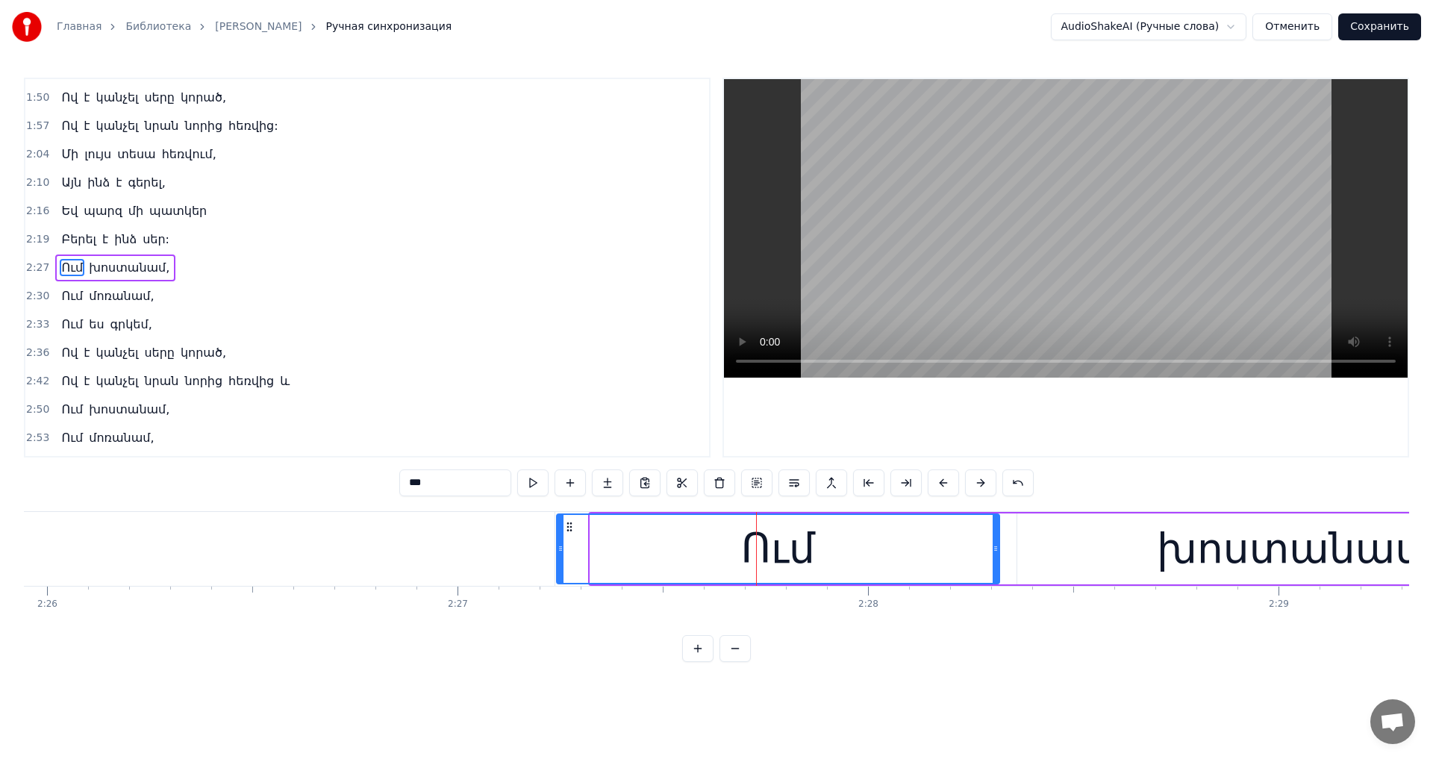
drag, startPoint x: 595, startPoint y: 551, endPoint x: 561, endPoint y: 566, distance: 36.7
click at [561, 566] on div at bounding box center [560, 549] width 6 height 68
click at [1151, 297] on video at bounding box center [1066, 228] width 684 height 298
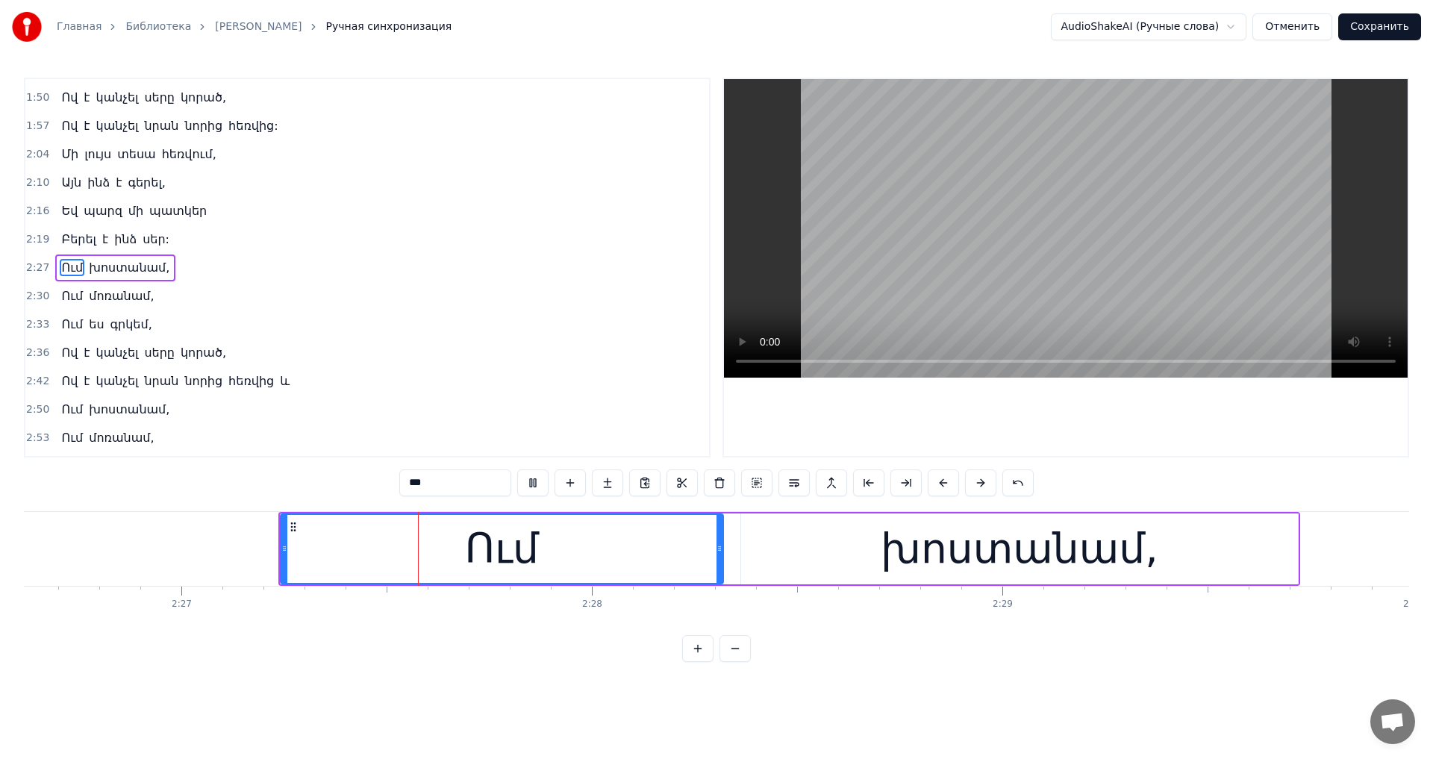
scroll to position [0, 60224]
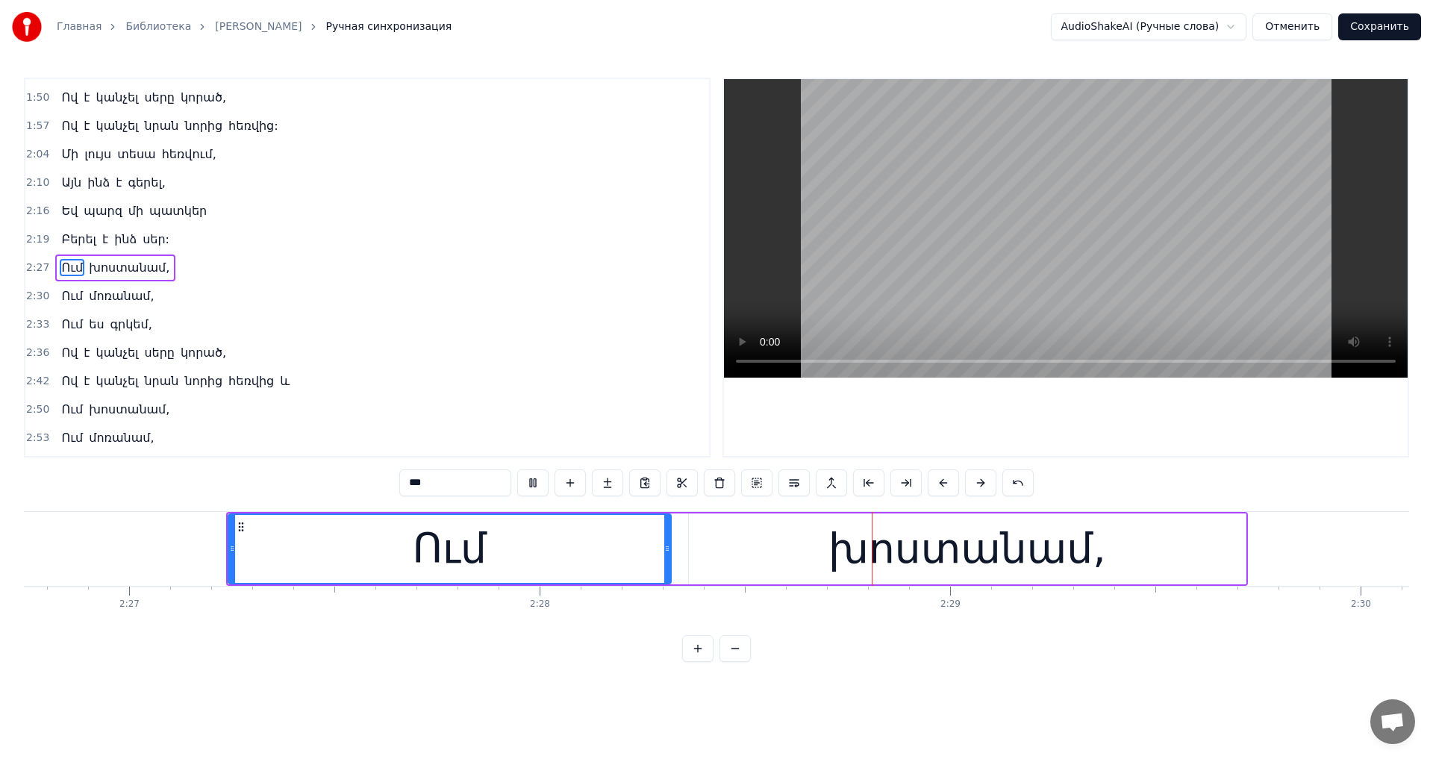
click at [1104, 300] on video at bounding box center [1066, 228] width 684 height 298
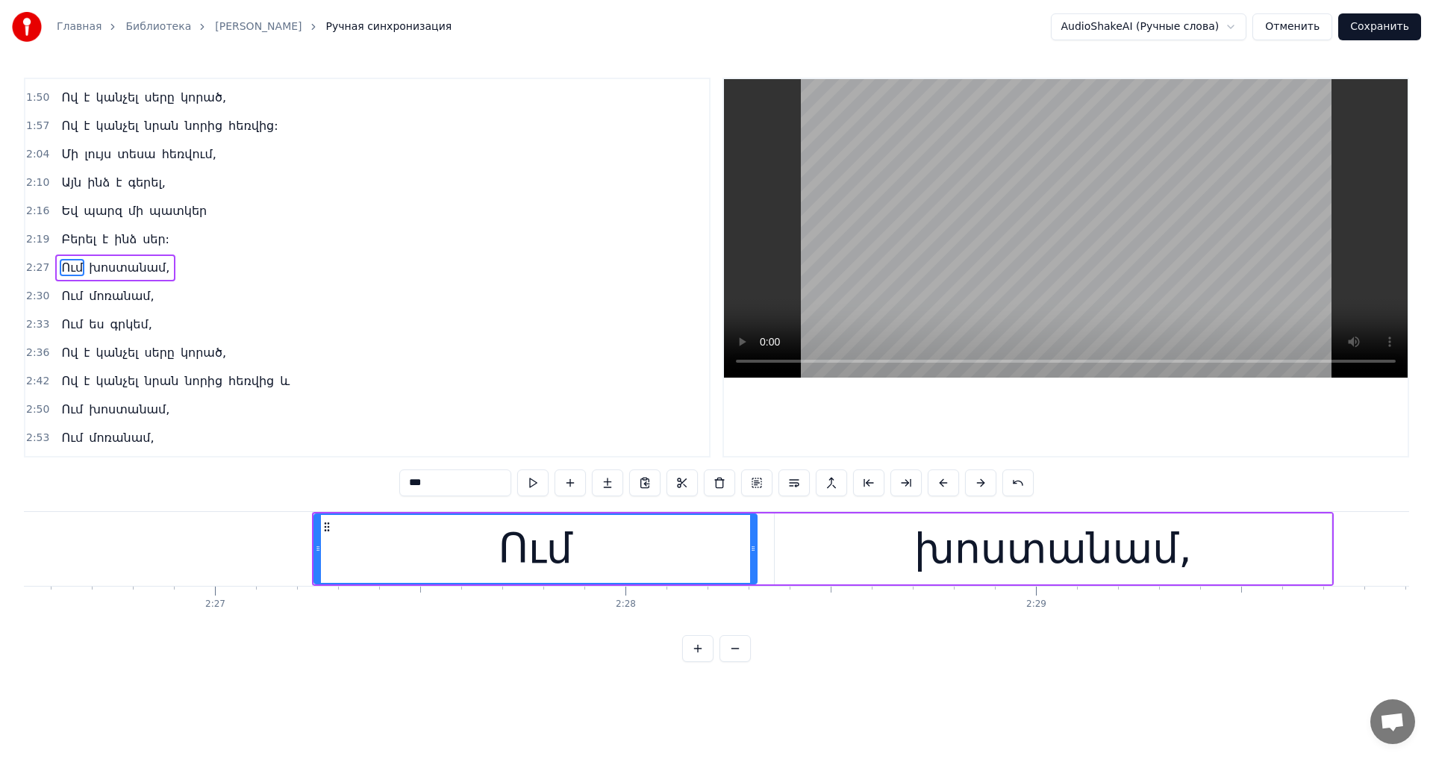
click at [1122, 299] on video at bounding box center [1066, 228] width 684 height 298
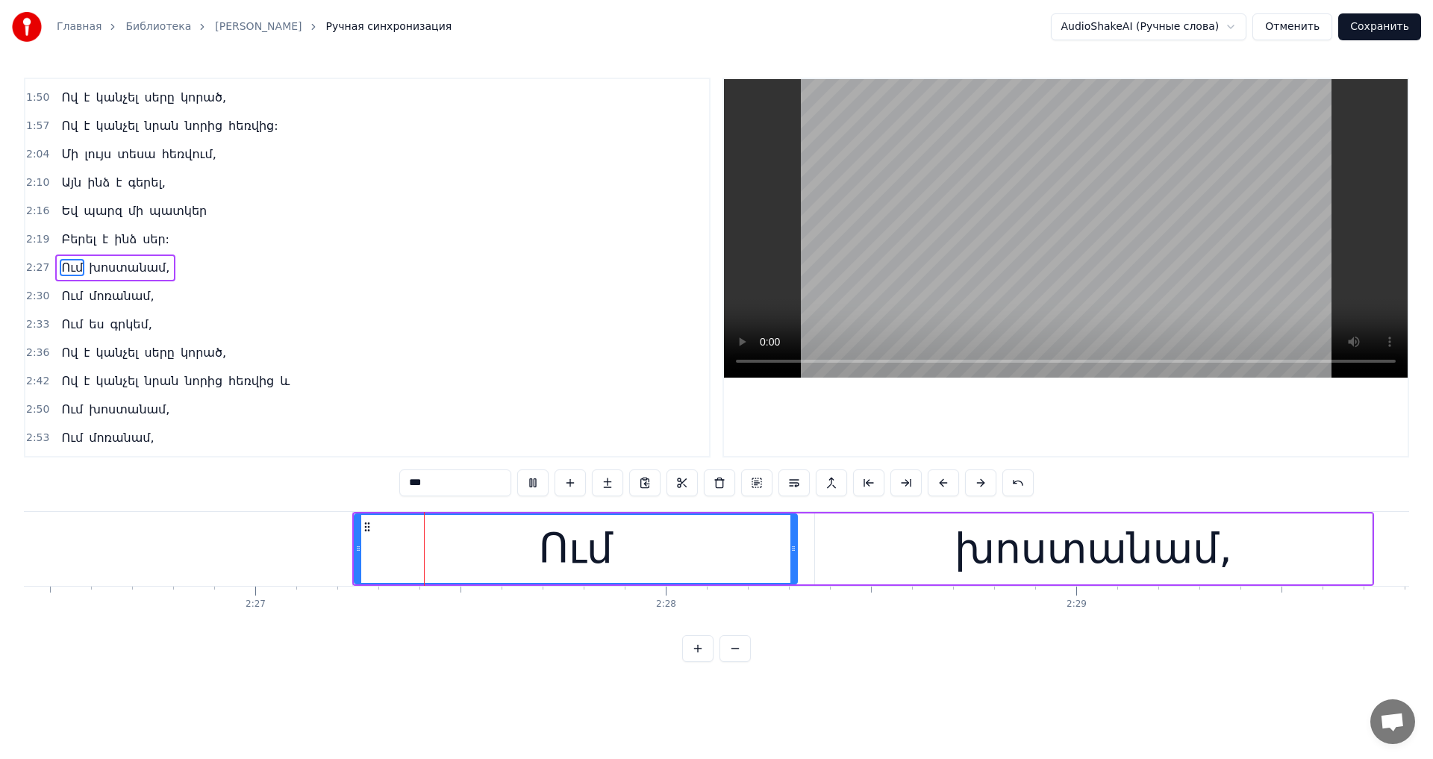
scroll to position [0, 60103]
click at [1077, 228] on video at bounding box center [1066, 228] width 684 height 298
click at [1083, 227] on video at bounding box center [1066, 228] width 684 height 298
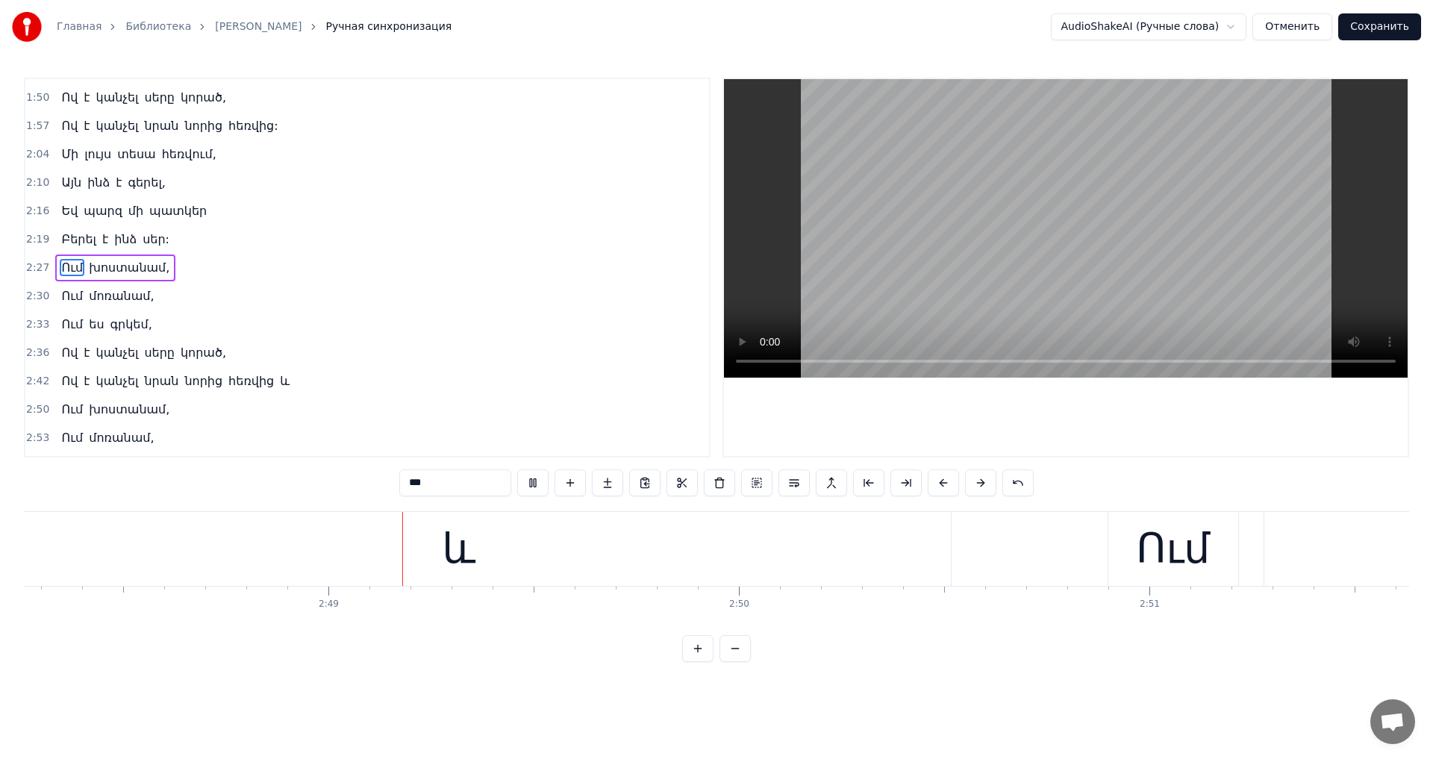
scroll to position [0, 69107]
click at [1111, 286] on video at bounding box center [1066, 228] width 684 height 298
click at [613, 577] on div "և" at bounding box center [405, 549] width 983 height 74
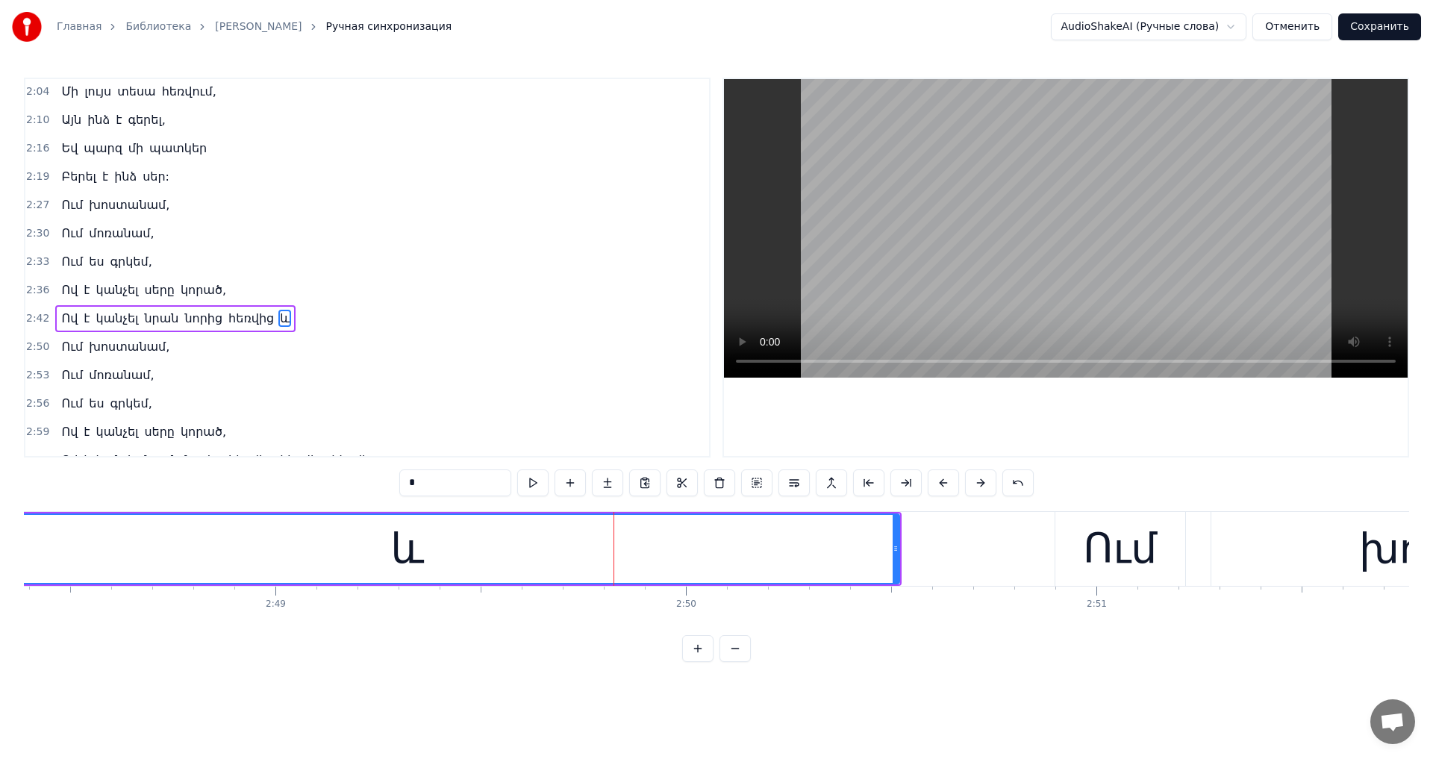
scroll to position [587, 0]
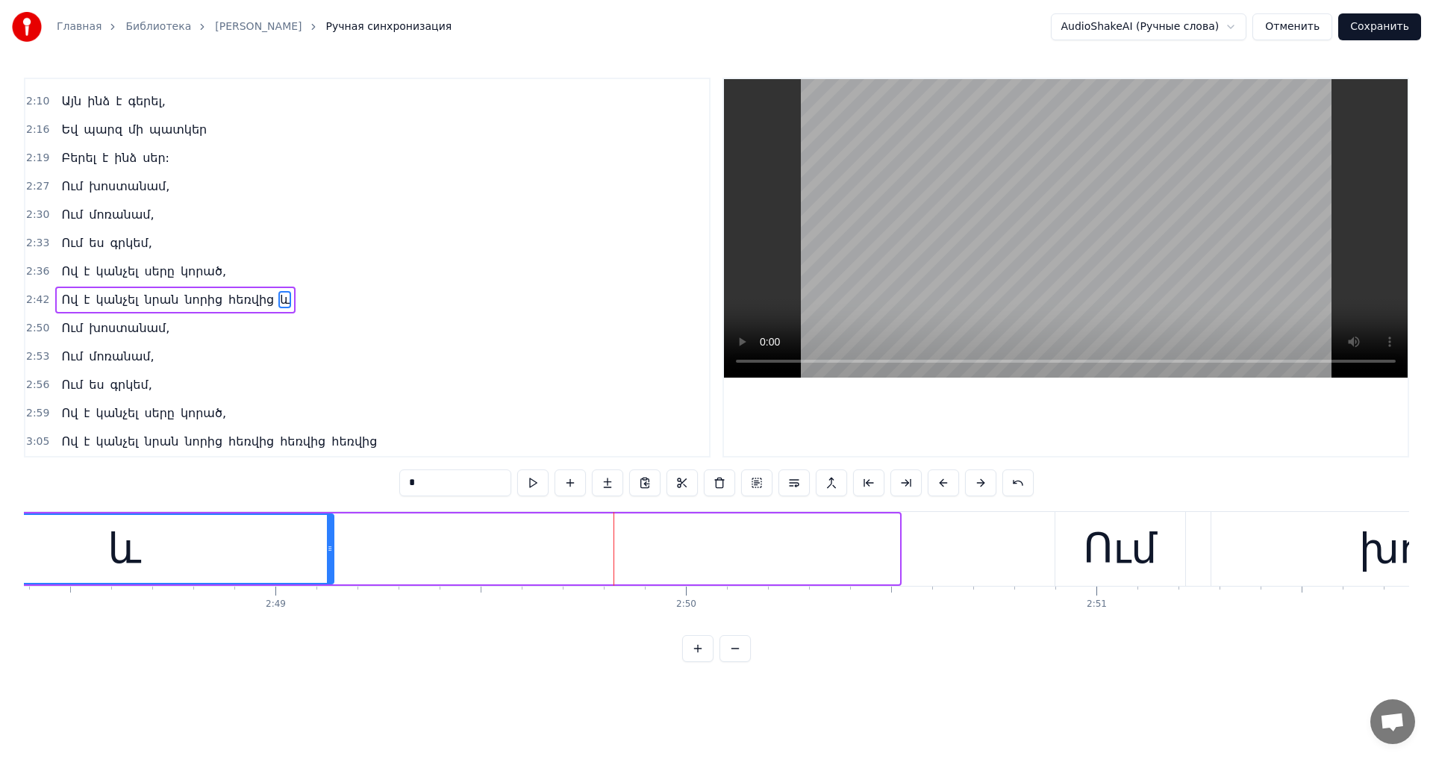
drag, startPoint x: 895, startPoint y: 551, endPoint x: 330, endPoint y: 577, distance: 566.2
click at [330, 577] on div at bounding box center [330, 549] width 6 height 68
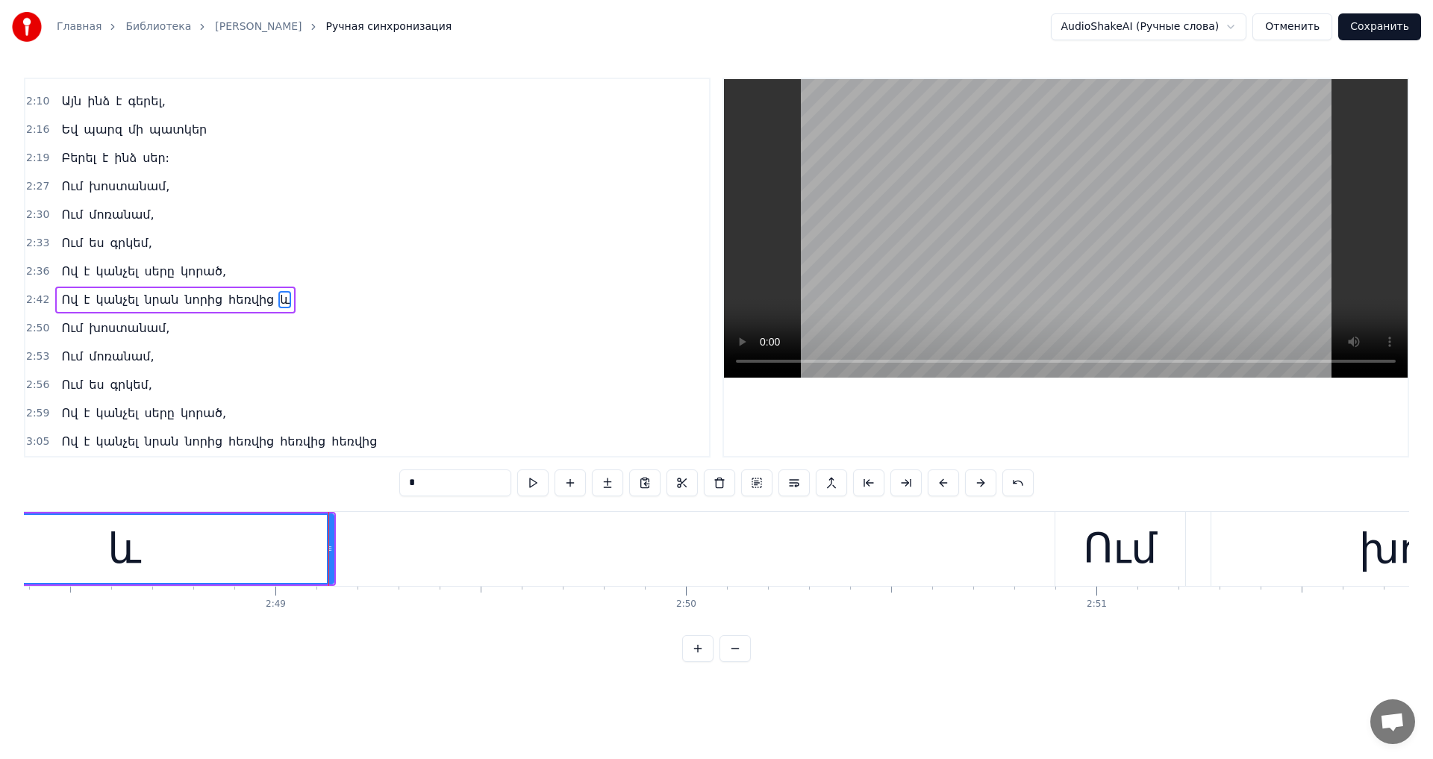
click at [1075, 548] on div "Ում" at bounding box center [1120, 549] width 130 height 74
type input "***"
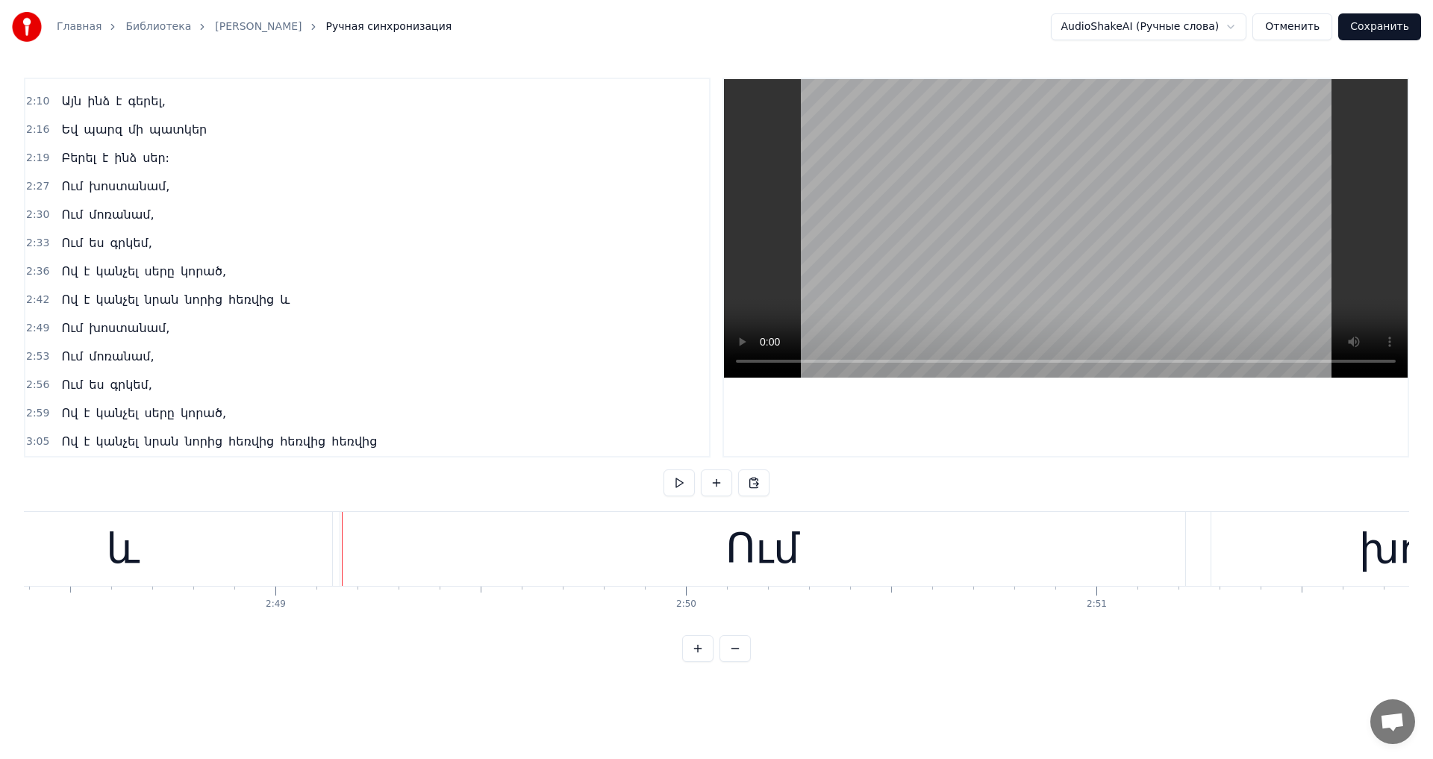
click at [1001, 236] on video at bounding box center [1066, 228] width 684 height 298
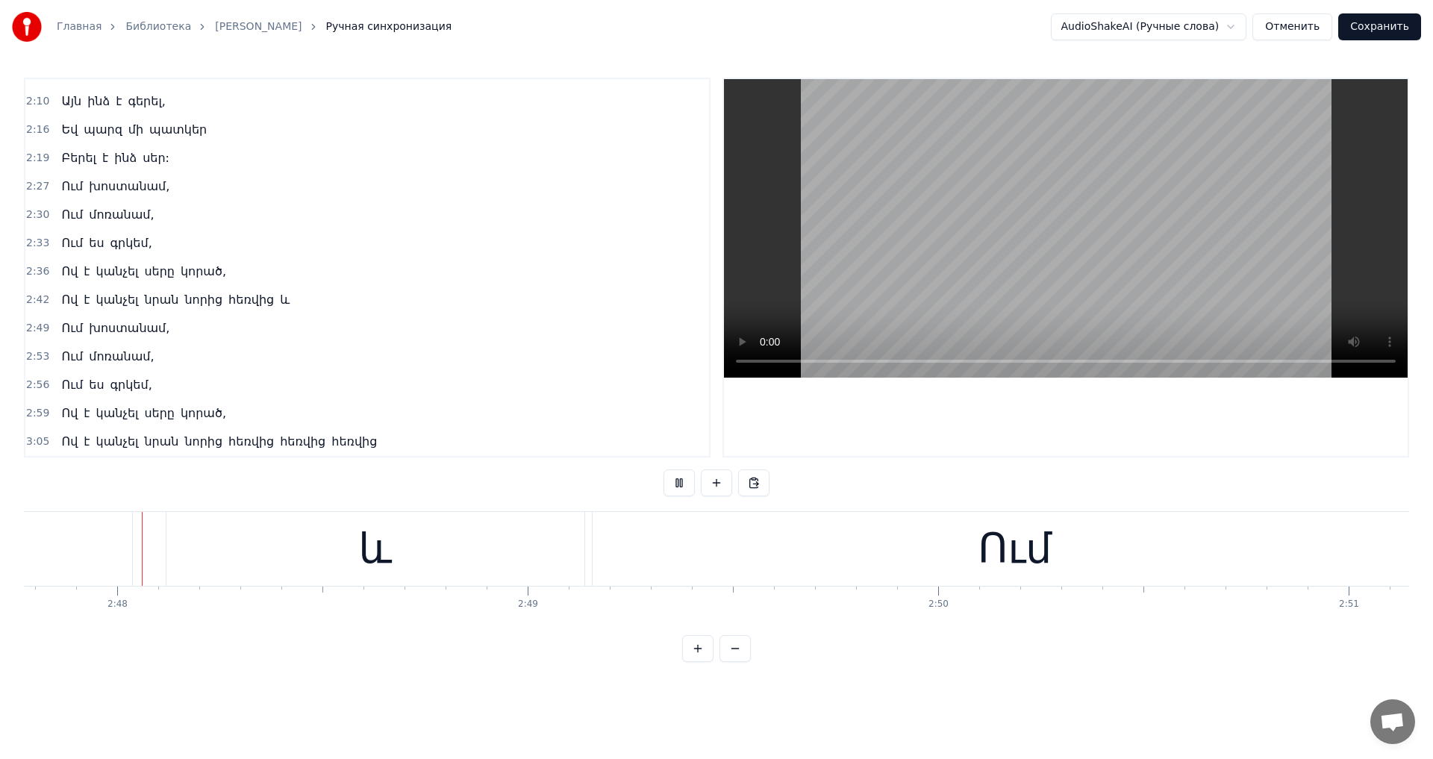
scroll to position [0, 68748]
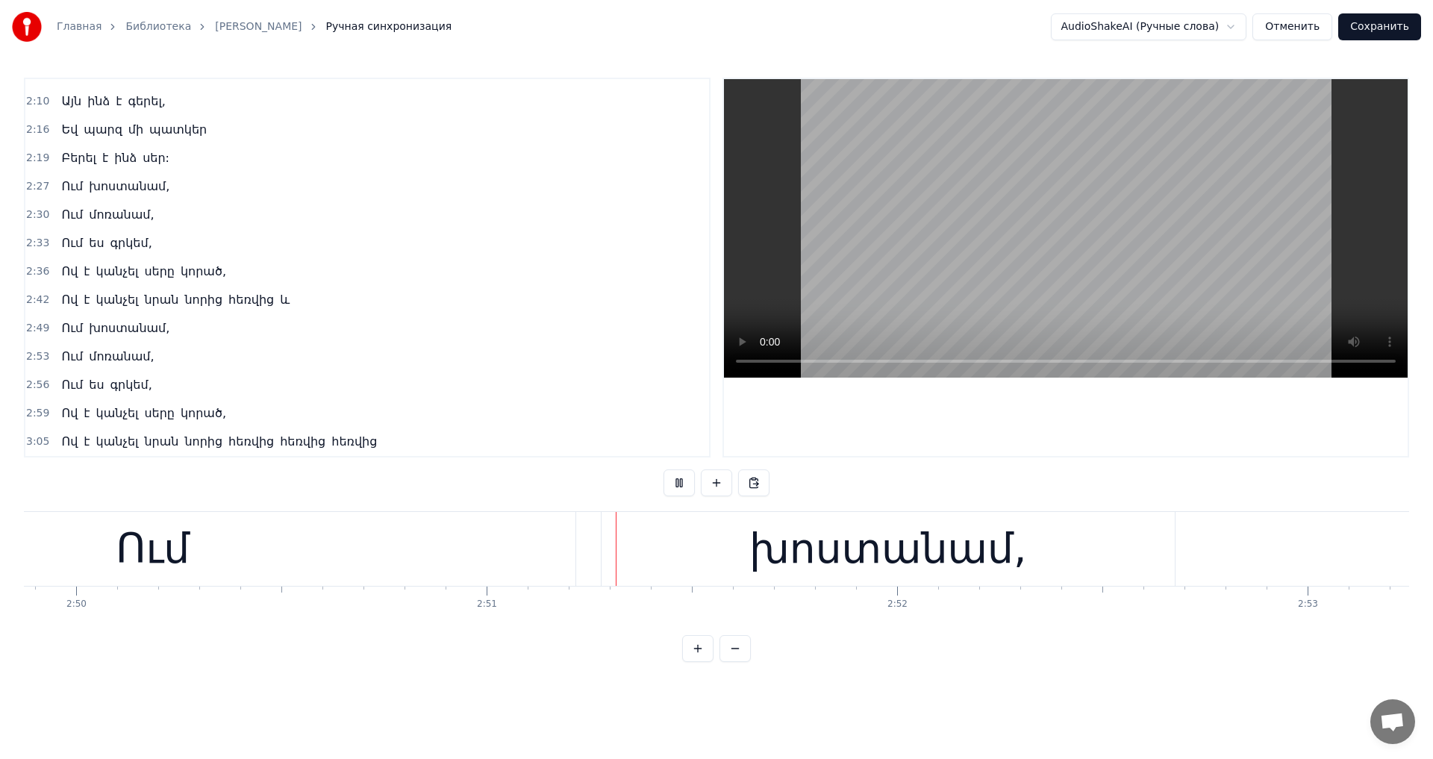
click at [1163, 296] on video at bounding box center [1066, 228] width 684 height 298
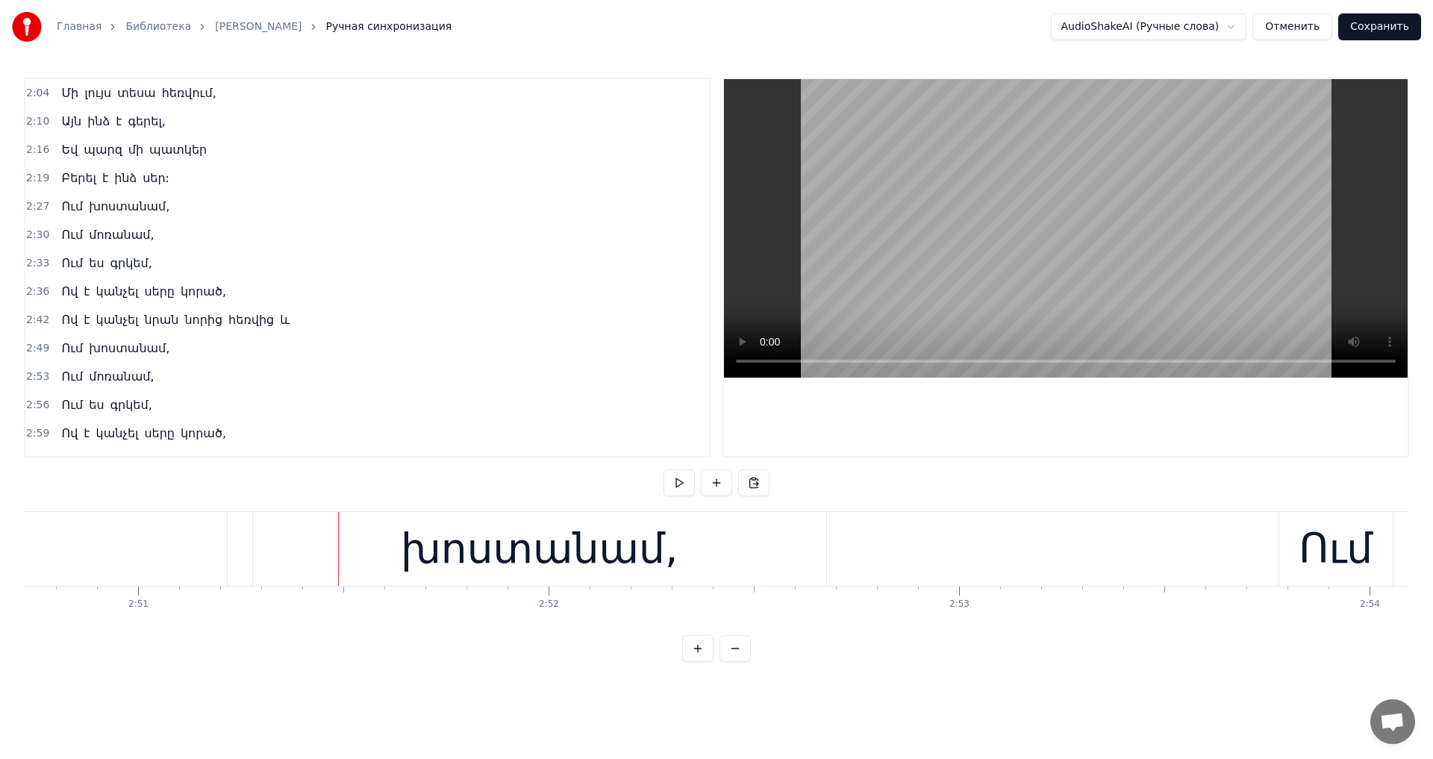
scroll to position [587, 0]
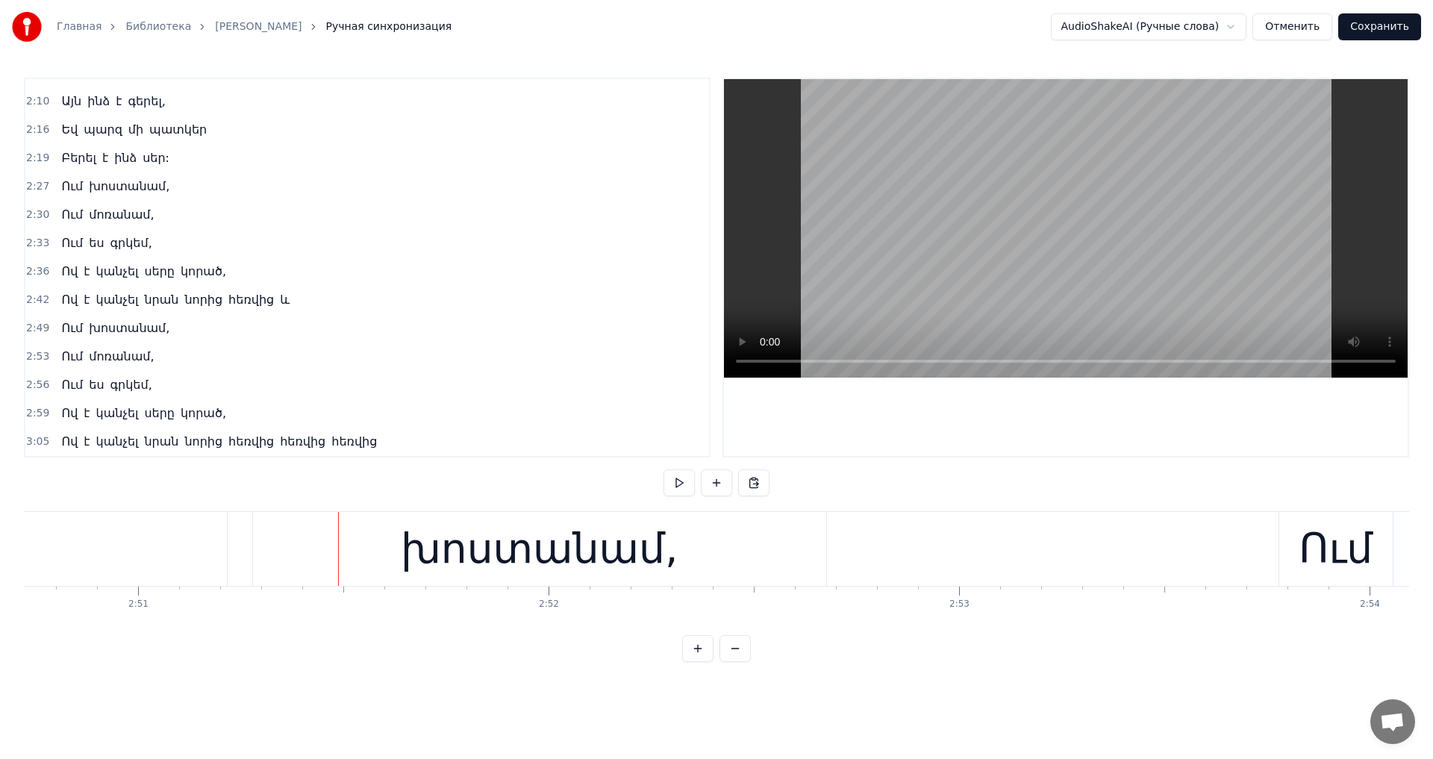
click at [564, 549] on div "խոստանամ," at bounding box center [540, 549] width 278 height 62
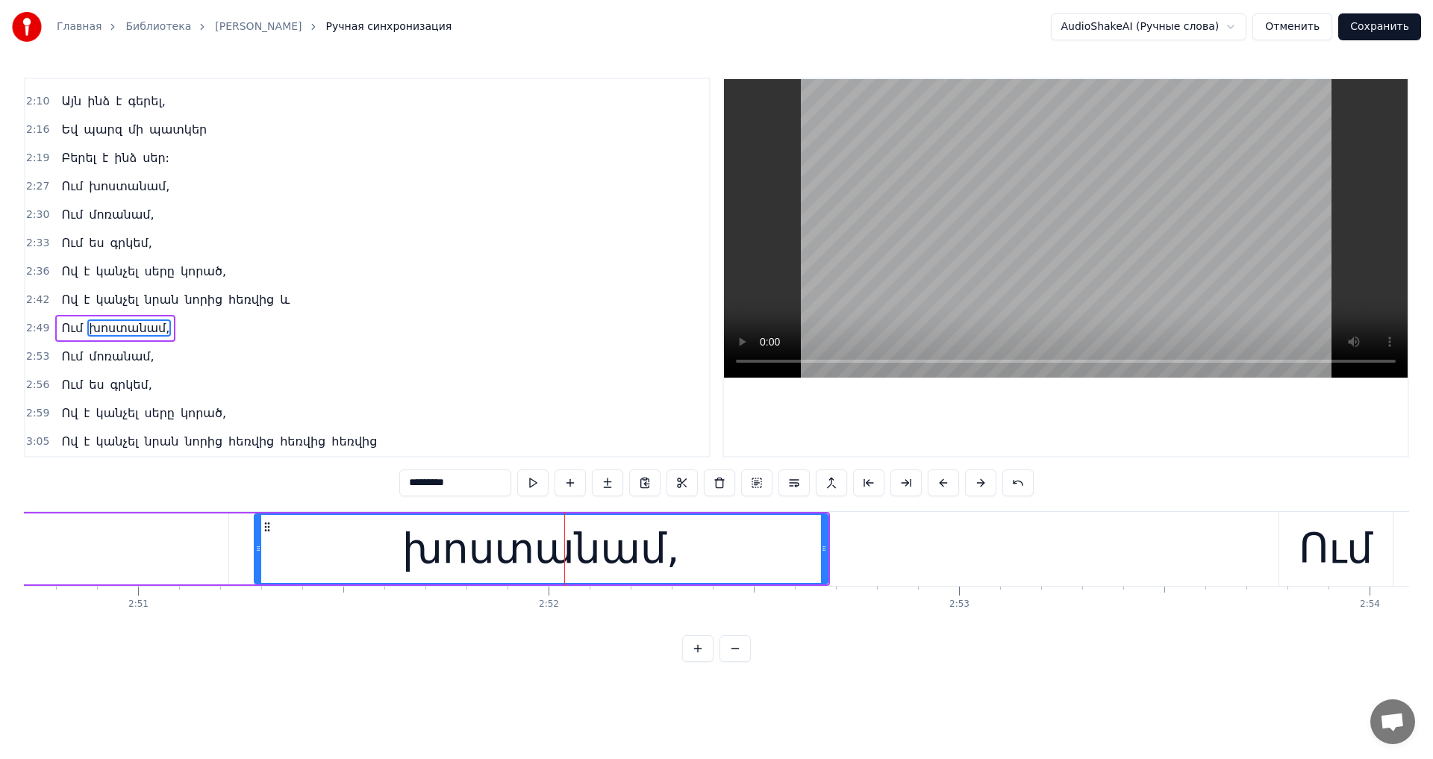
click at [154, 163] on span "սեր:" at bounding box center [156, 157] width 30 height 17
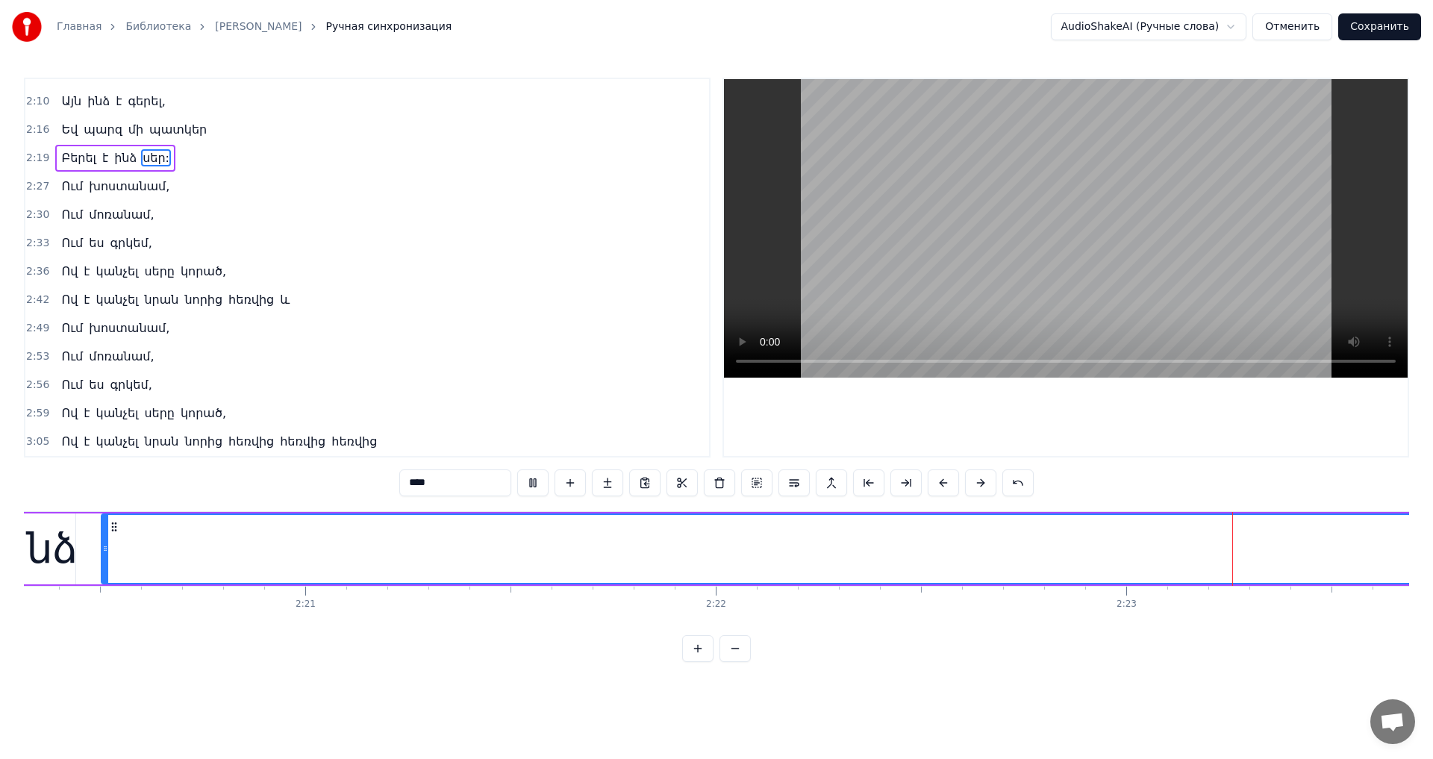
click at [119, 243] on span "գրկեմ," at bounding box center [131, 242] width 45 height 17
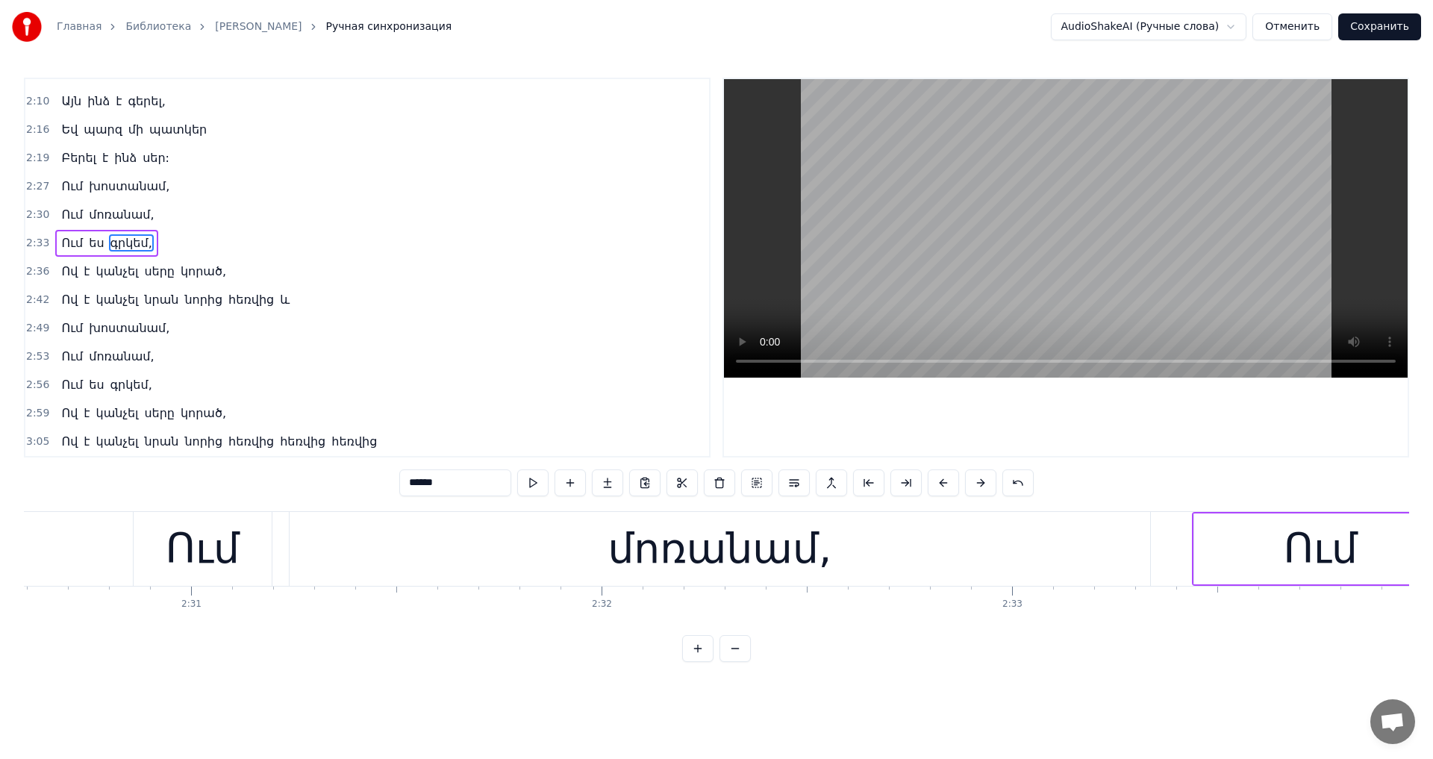
scroll to position [0, 63323]
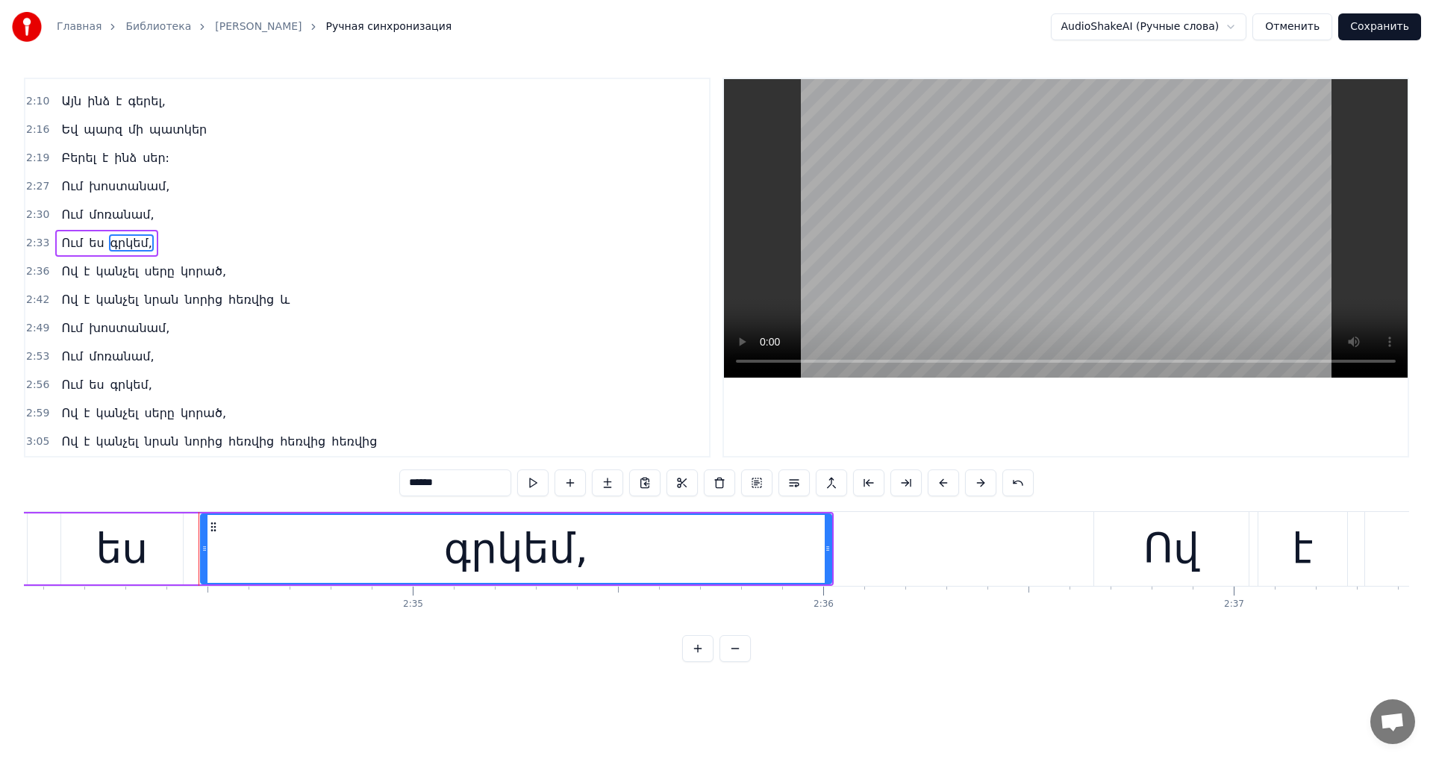
click at [112, 218] on span "մոռանամ," at bounding box center [121, 214] width 68 height 17
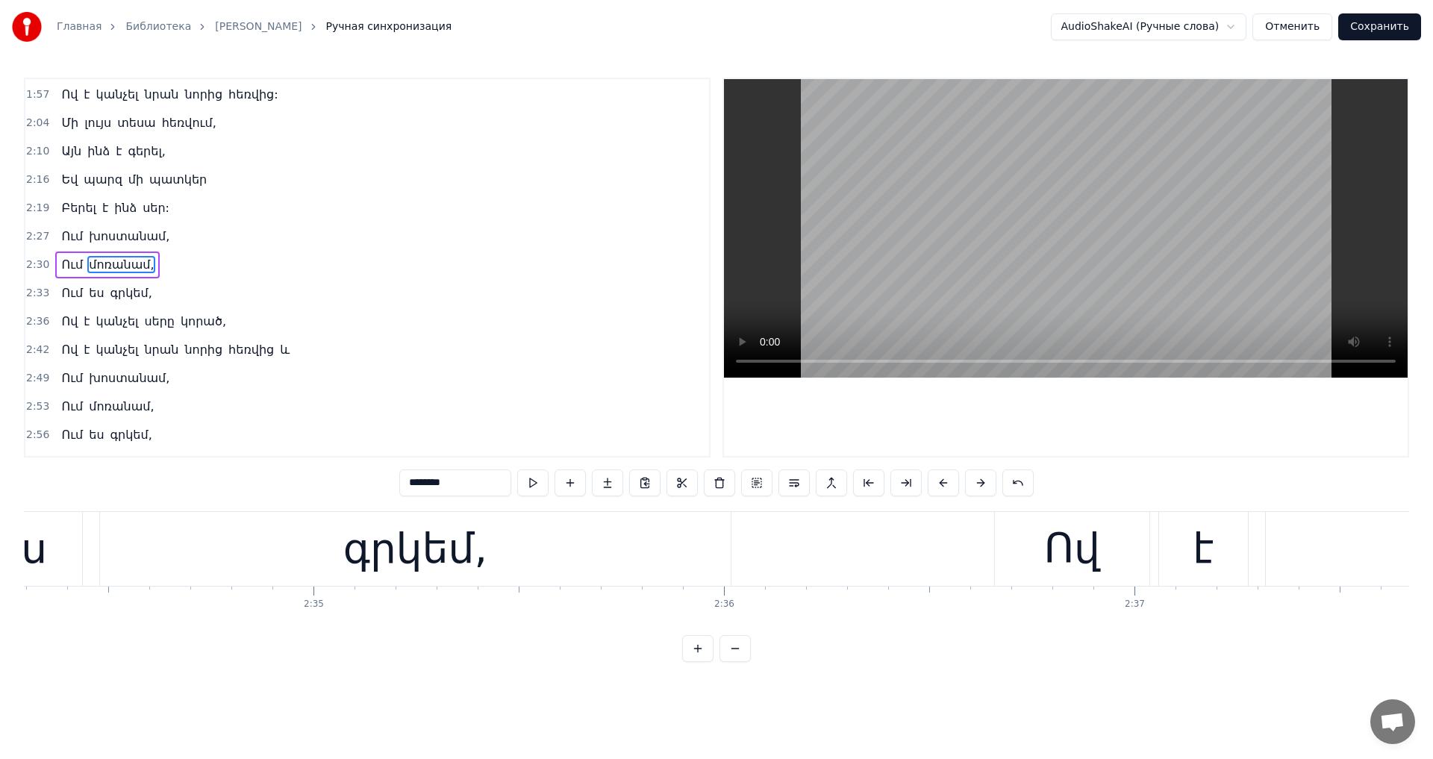
scroll to position [534, 0]
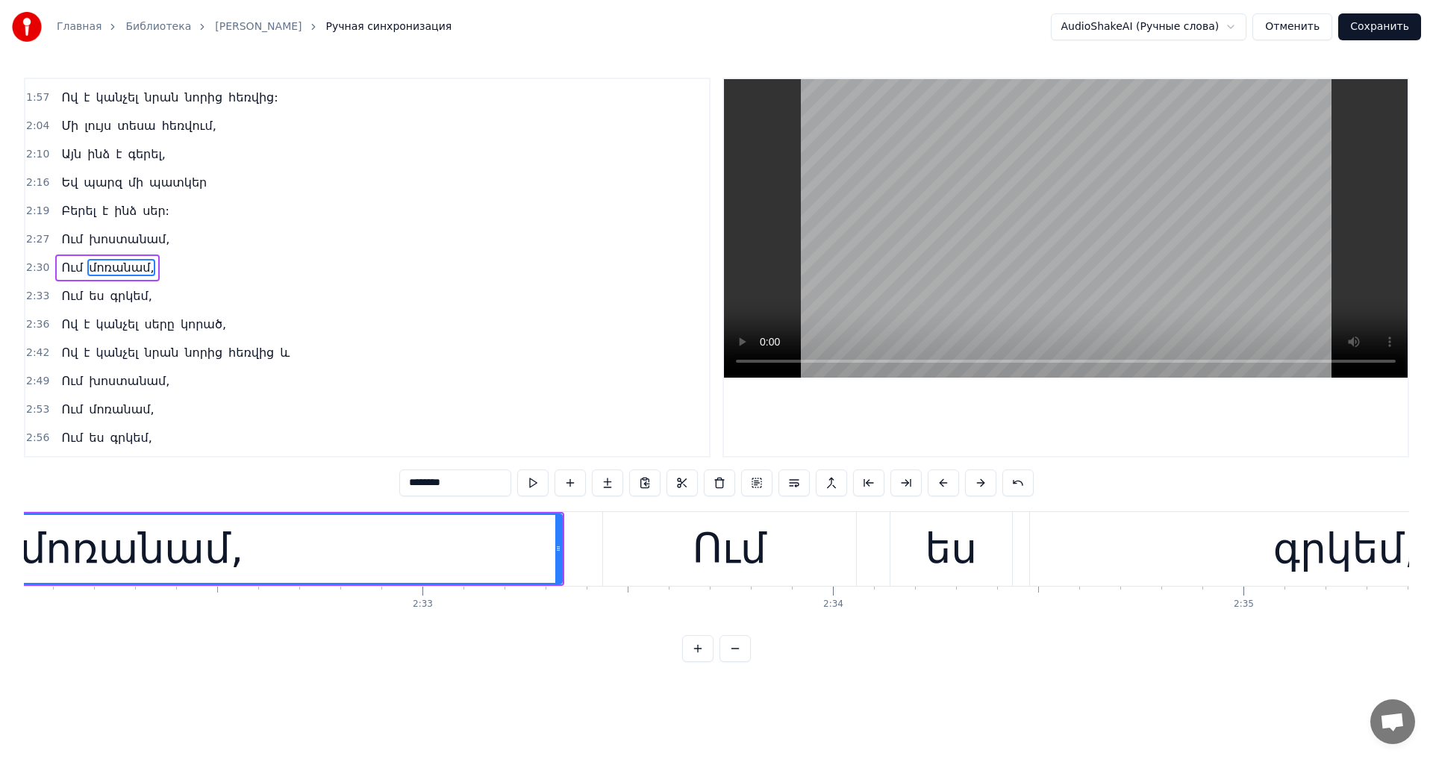
click at [850, 273] on video at bounding box center [1066, 228] width 684 height 298
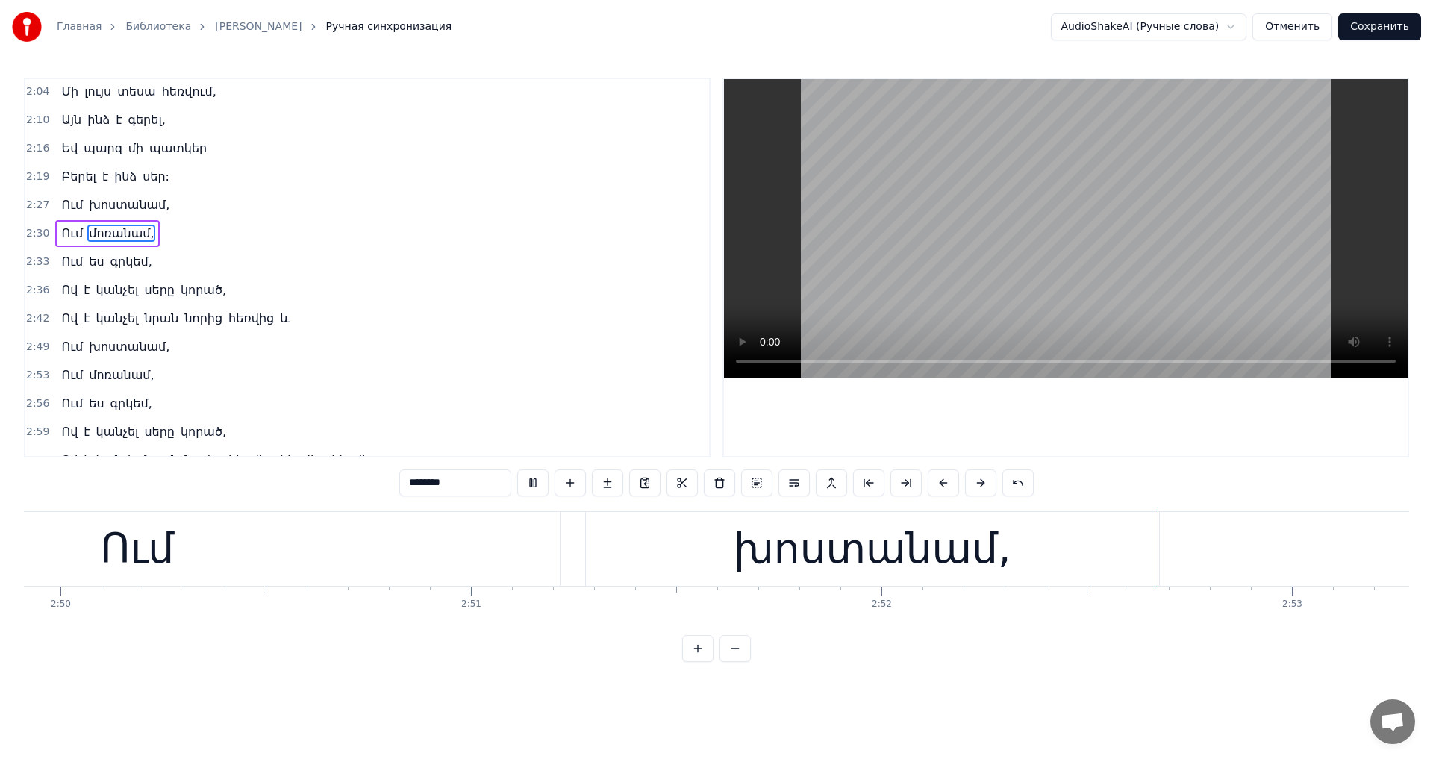
scroll to position [587, 0]
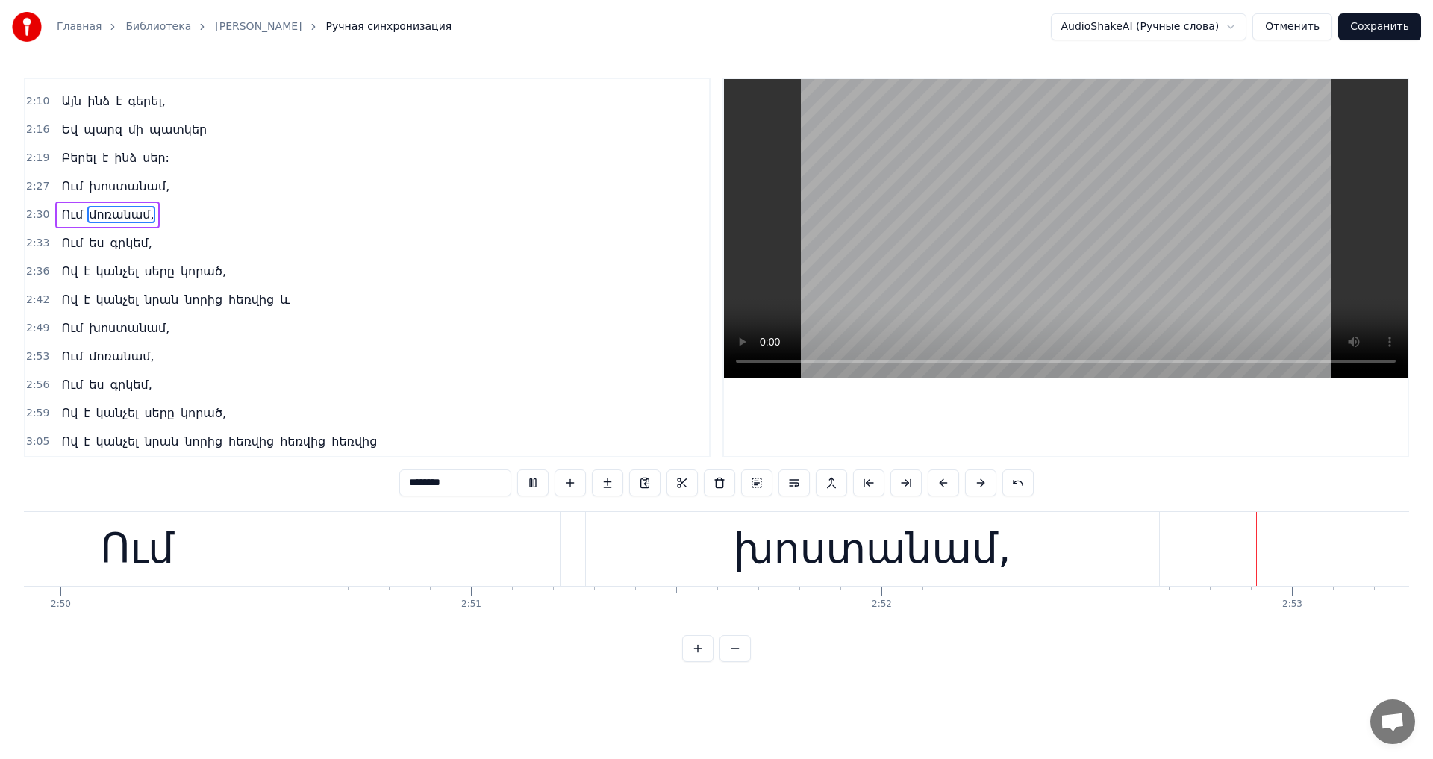
click at [1086, 269] on video at bounding box center [1066, 228] width 684 height 298
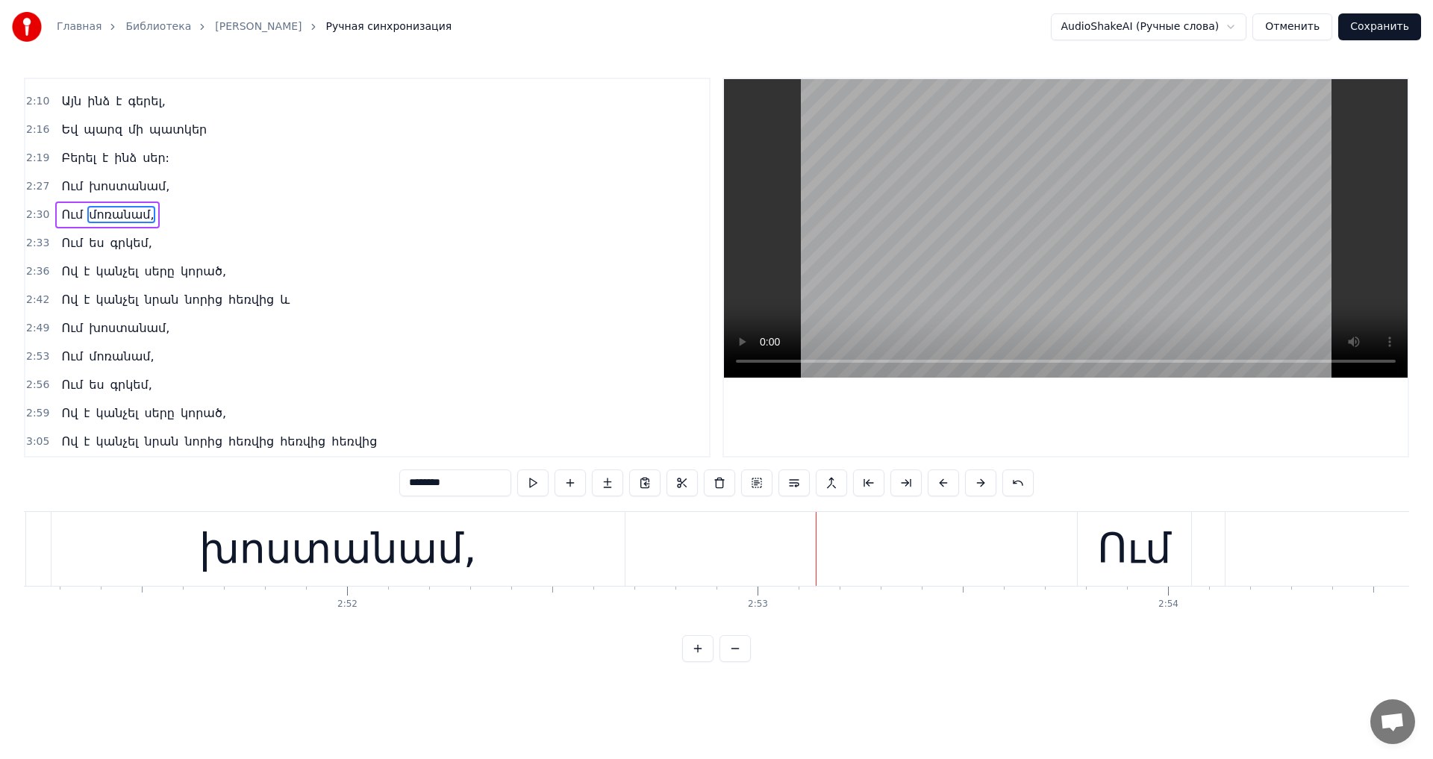
scroll to position [0, 70007]
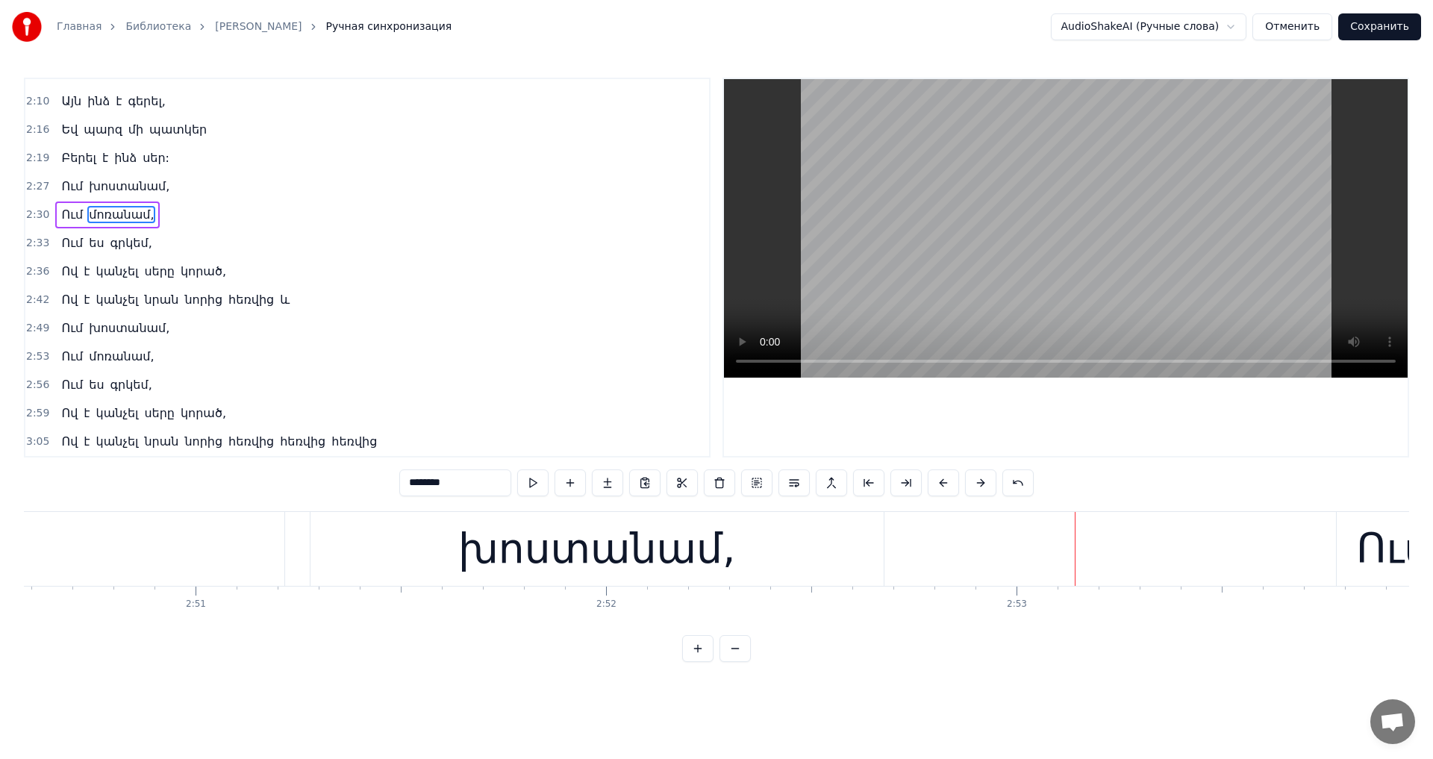
click at [612, 570] on div "խոստանամ," at bounding box center [597, 549] width 278 height 62
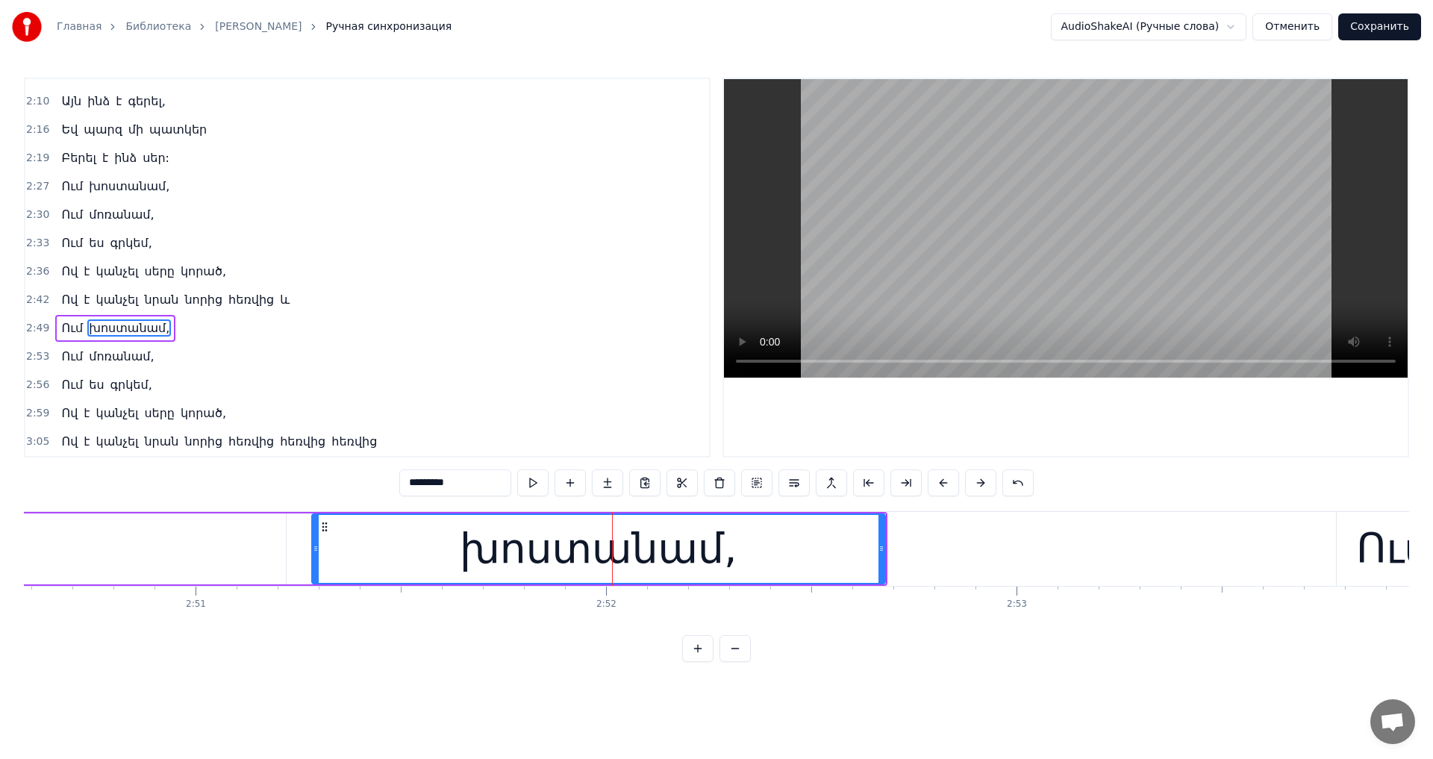
click at [971, 205] on video at bounding box center [1066, 228] width 684 height 298
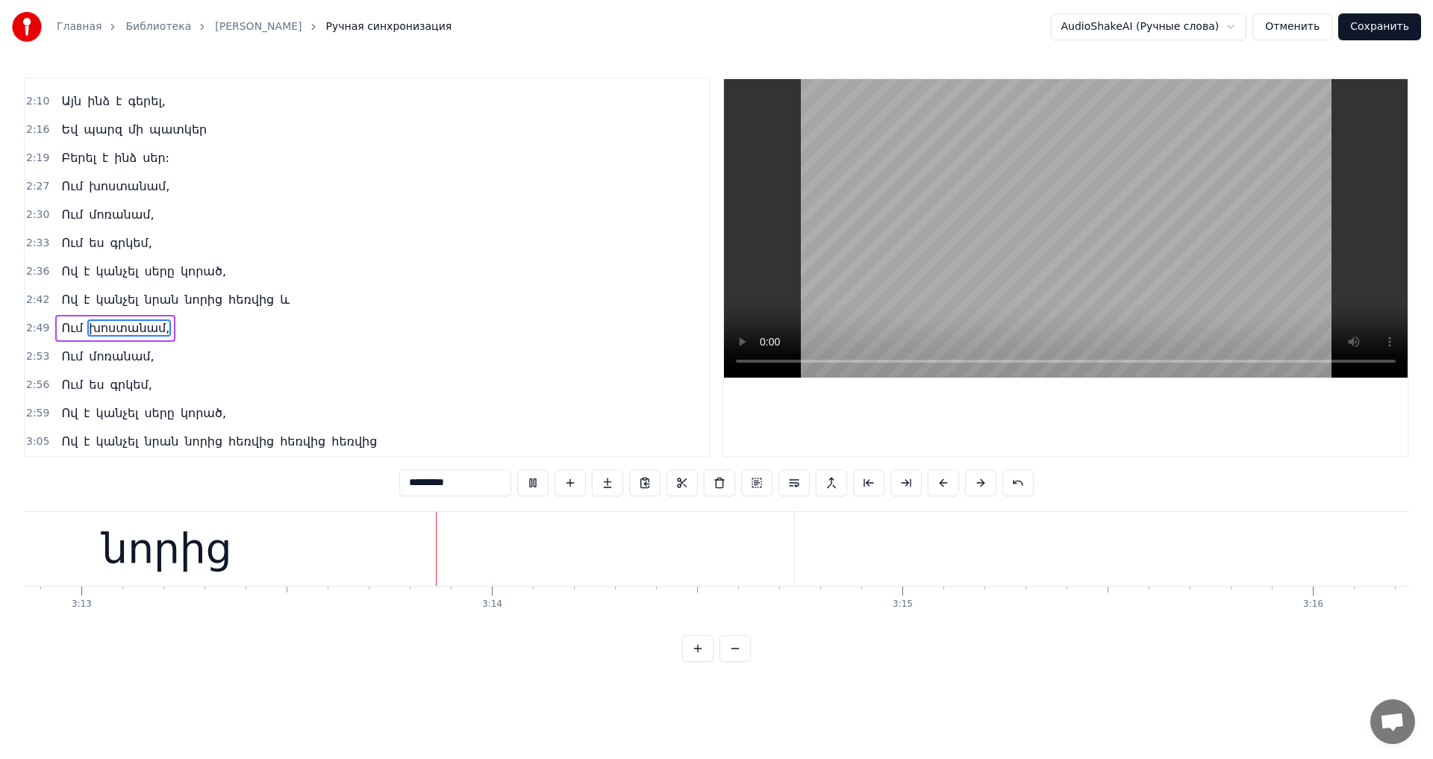
scroll to position [0, 79155]
click at [1035, 197] on video at bounding box center [1066, 228] width 684 height 298
click at [184, 448] on span "նորից" at bounding box center [203, 441] width 41 height 17
type input "*****"
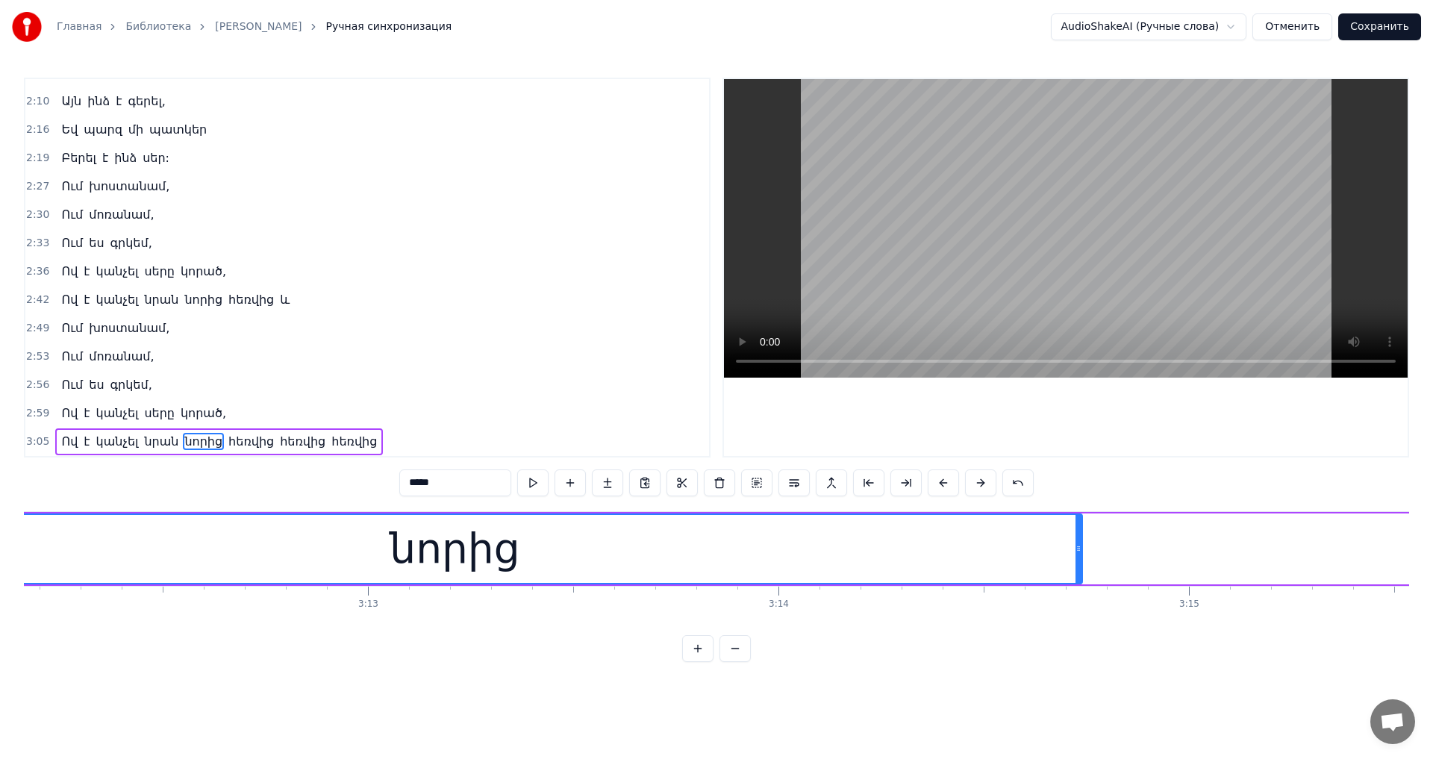
scroll to position [0, 78590]
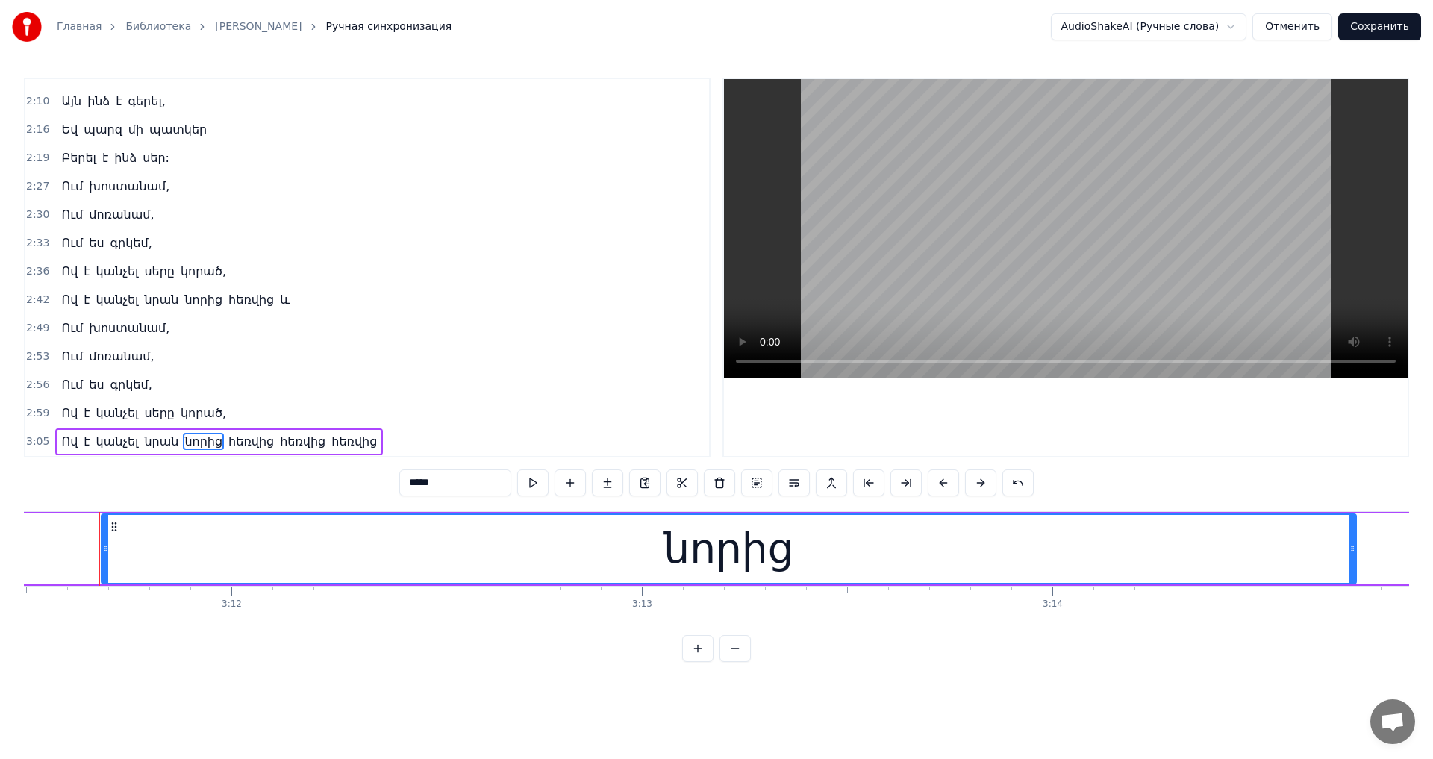
click at [1289, 34] on button "Отменить" at bounding box center [1292, 26] width 80 height 27
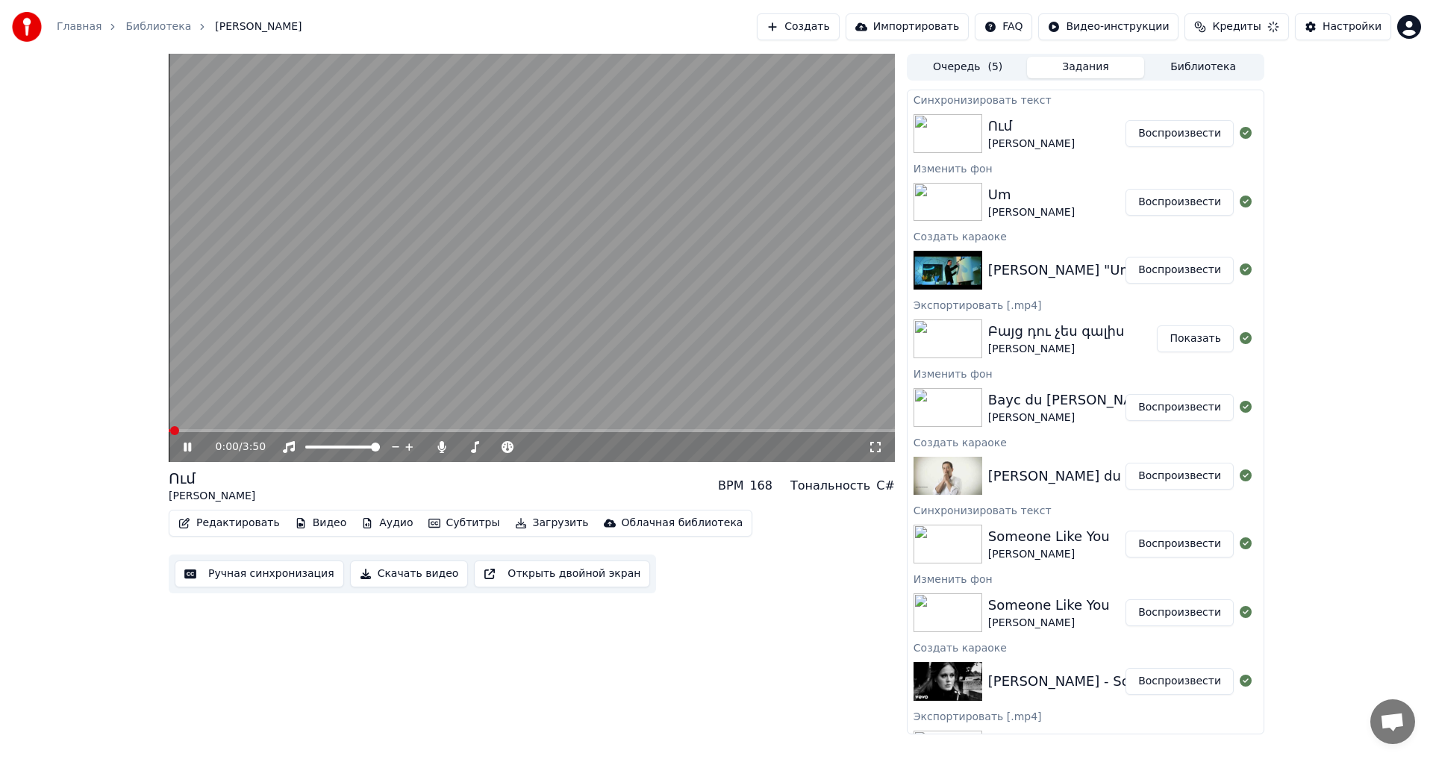
click at [190, 450] on icon at bounding box center [187, 446] width 7 height 9
click at [209, 521] on button "Редактировать" at bounding box center [228, 523] width 113 height 21
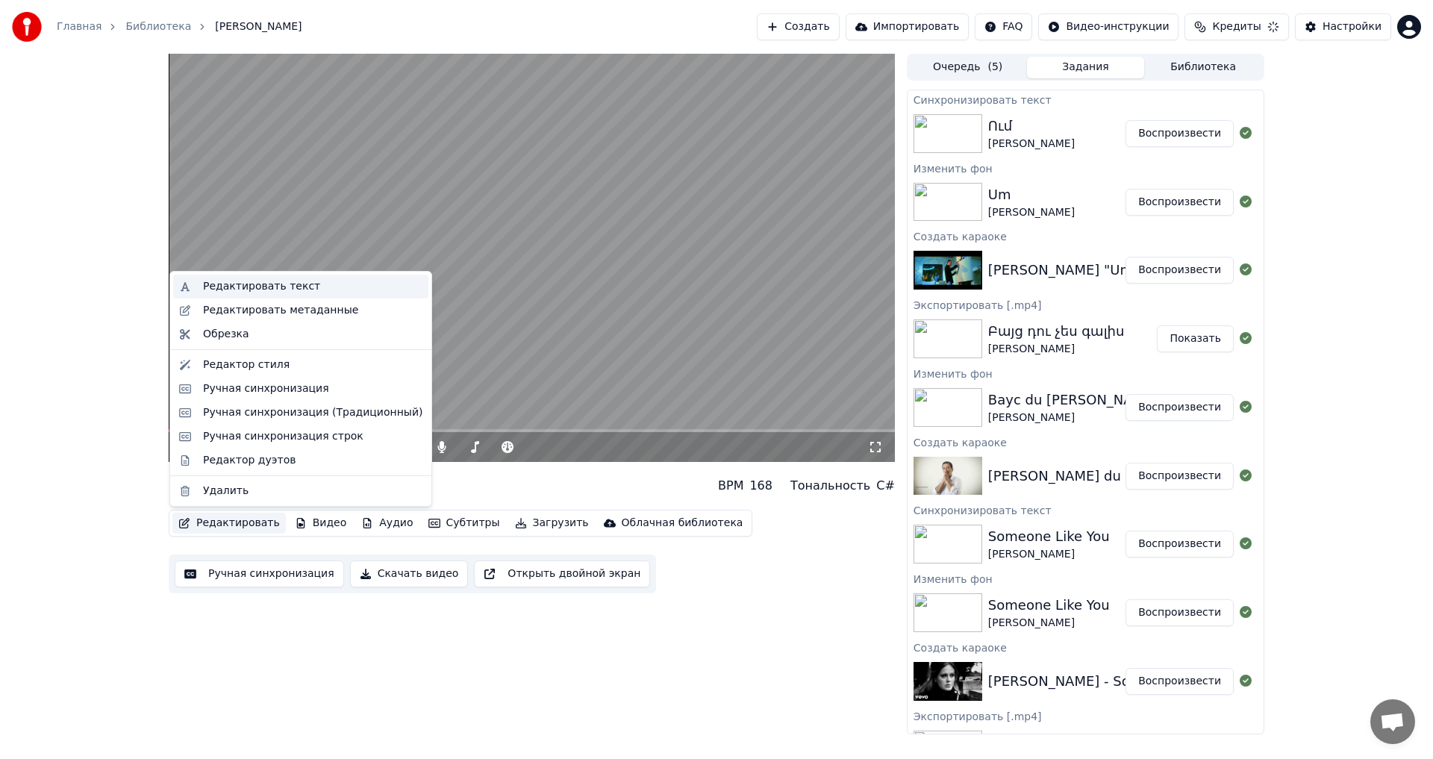
click at [281, 294] on div "Редактировать текст" at bounding box center [300, 287] width 255 height 24
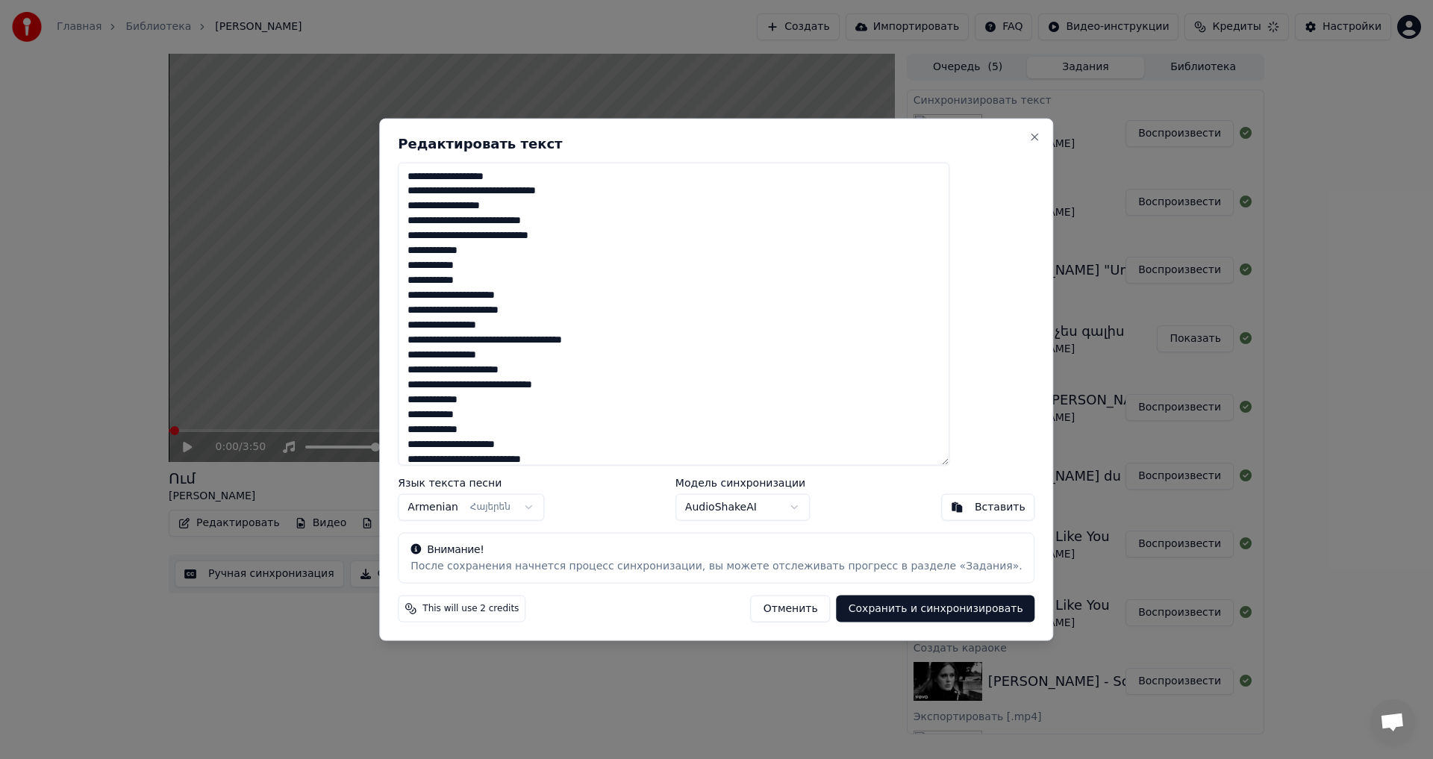
click at [624, 240] on textarea "**********" at bounding box center [673, 314] width 551 height 304
click at [557, 252] on textarea "**********" at bounding box center [673, 314] width 551 height 304
click at [602, 307] on textarea "**********" at bounding box center [673, 314] width 551 height 304
click at [589, 323] on textarea "**********" at bounding box center [673, 314] width 551 height 304
click at [580, 355] on textarea "**********" at bounding box center [673, 314] width 551 height 304
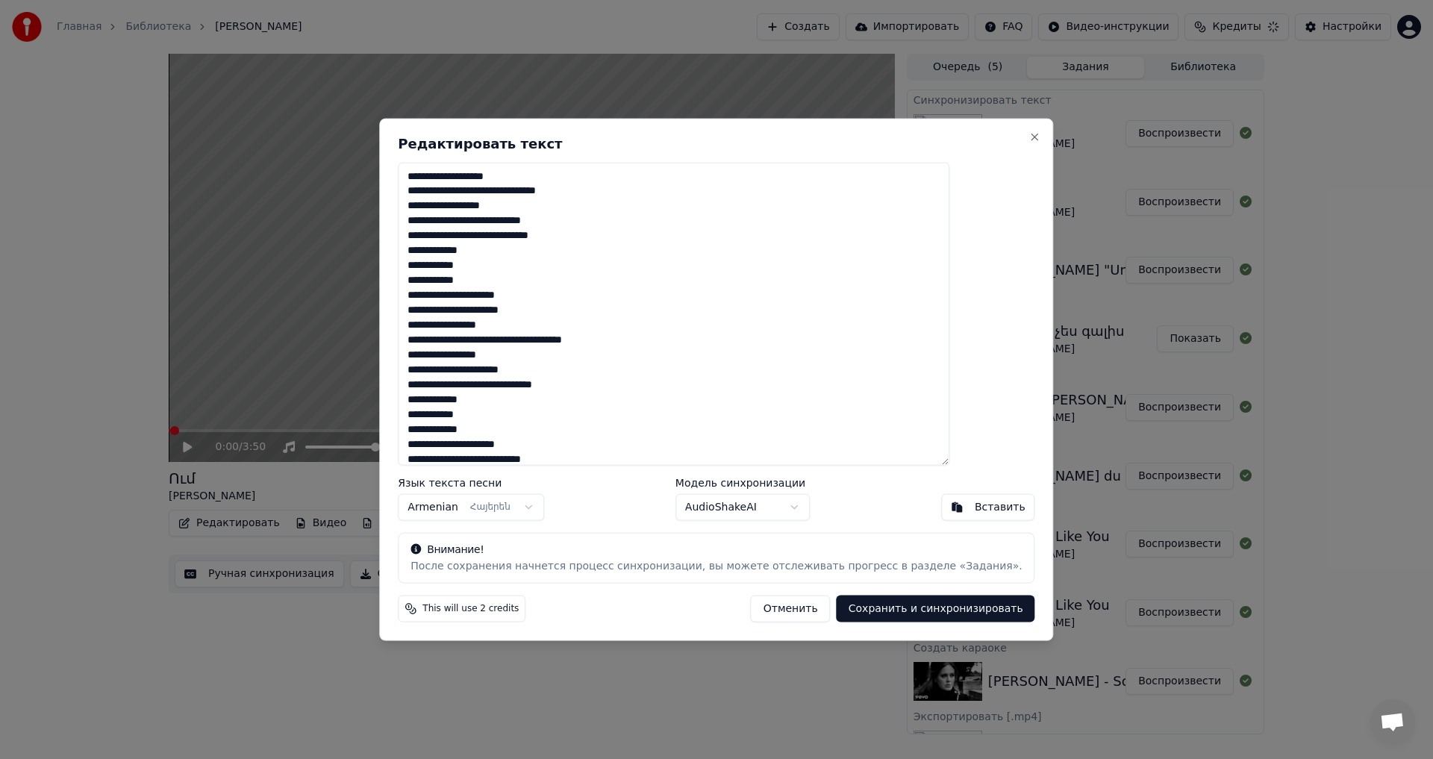
click at [595, 366] on textarea "**********" at bounding box center [673, 314] width 551 height 304
click at [692, 384] on textarea "**********" at bounding box center [673, 314] width 551 height 304
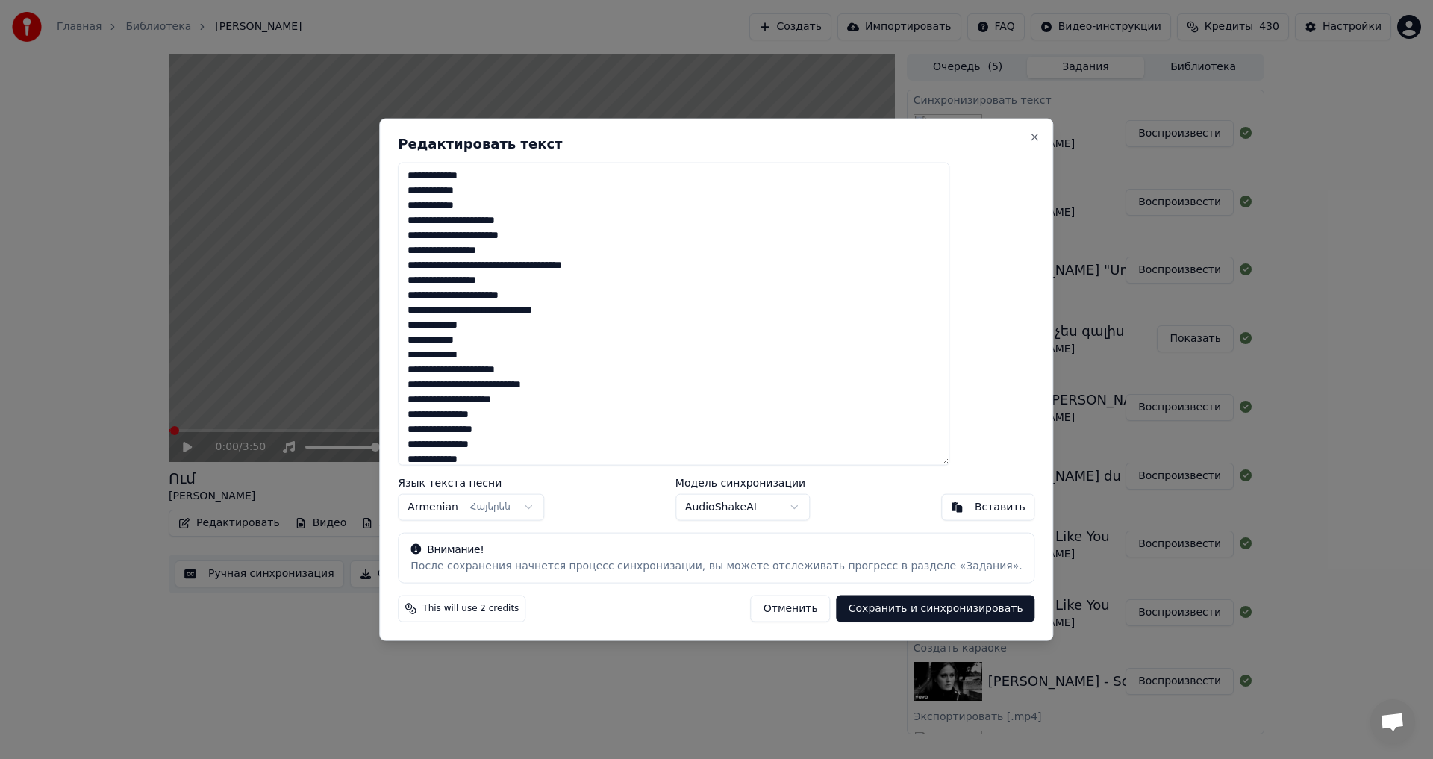
click at [648, 394] on textarea "**********" at bounding box center [673, 314] width 551 height 304
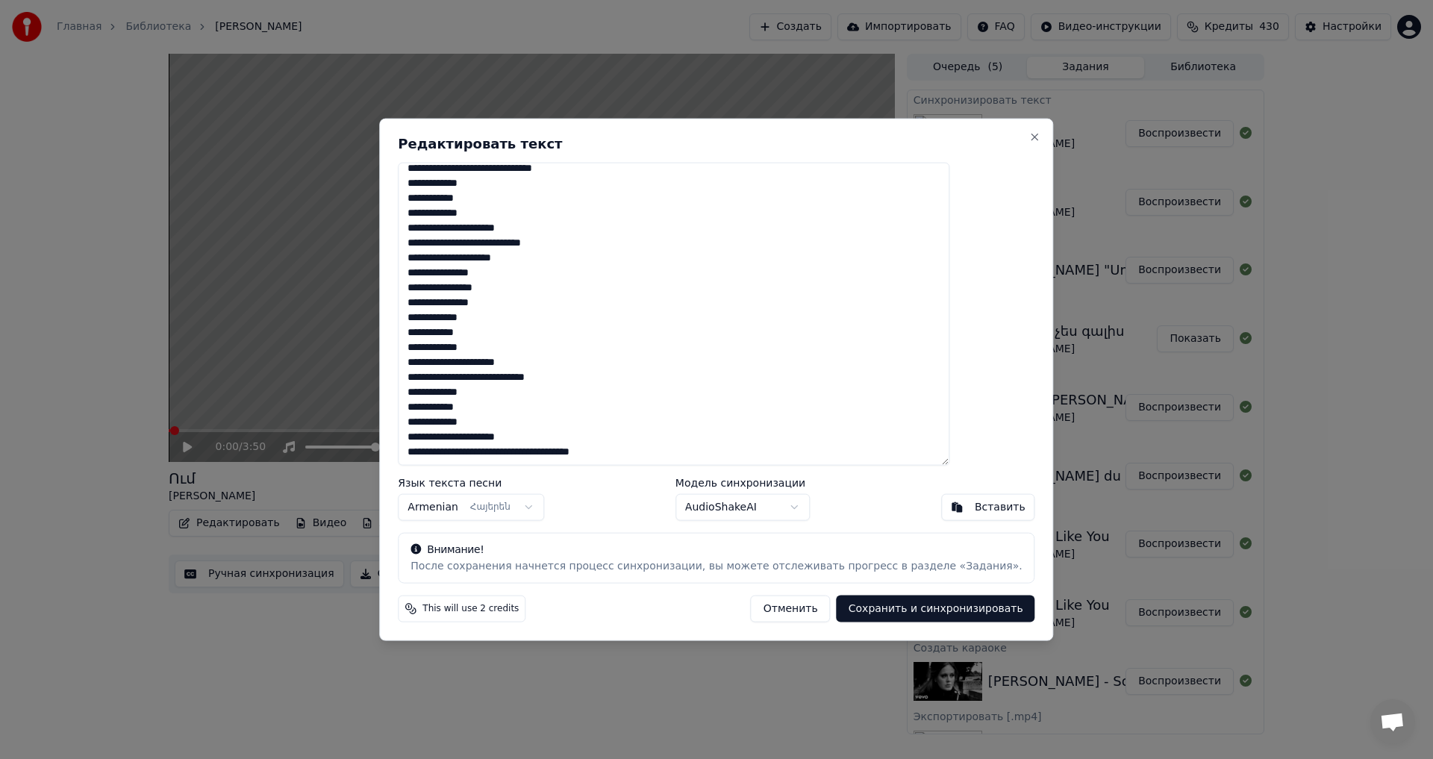
drag, startPoint x: 545, startPoint y: 452, endPoint x: 571, endPoint y: 457, distance: 26.6
click at [572, 458] on textarea "**********" at bounding box center [673, 314] width 551 height 304
click at [662, 369] on textarea "**********" at bounding box center [673, 314] width 551 height 304
click at [657, 377] on textarea "**********" at bounding box center [673, 314] width 551 height 304
click at [649, 375] on textarea "**********" at bounding box center [673, 314] width 551 height 304
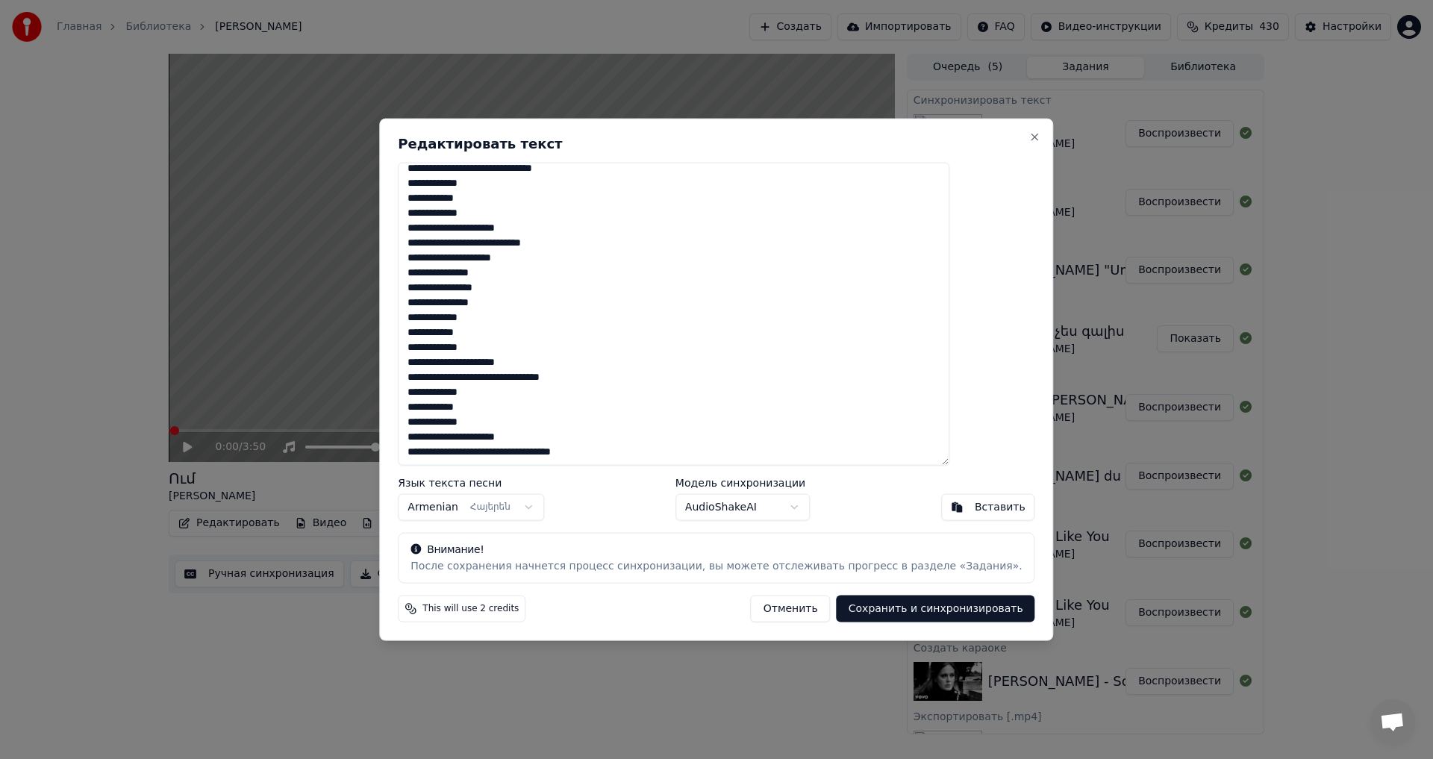
click at [534, 307] on textarea "**********" at bounding box center [673, 314] width 551 height 304
type textarea "**********"
click at [900, 607] on button "Сохранить и синхронизировать" at bounding box center [935, 608] width 198 height 27
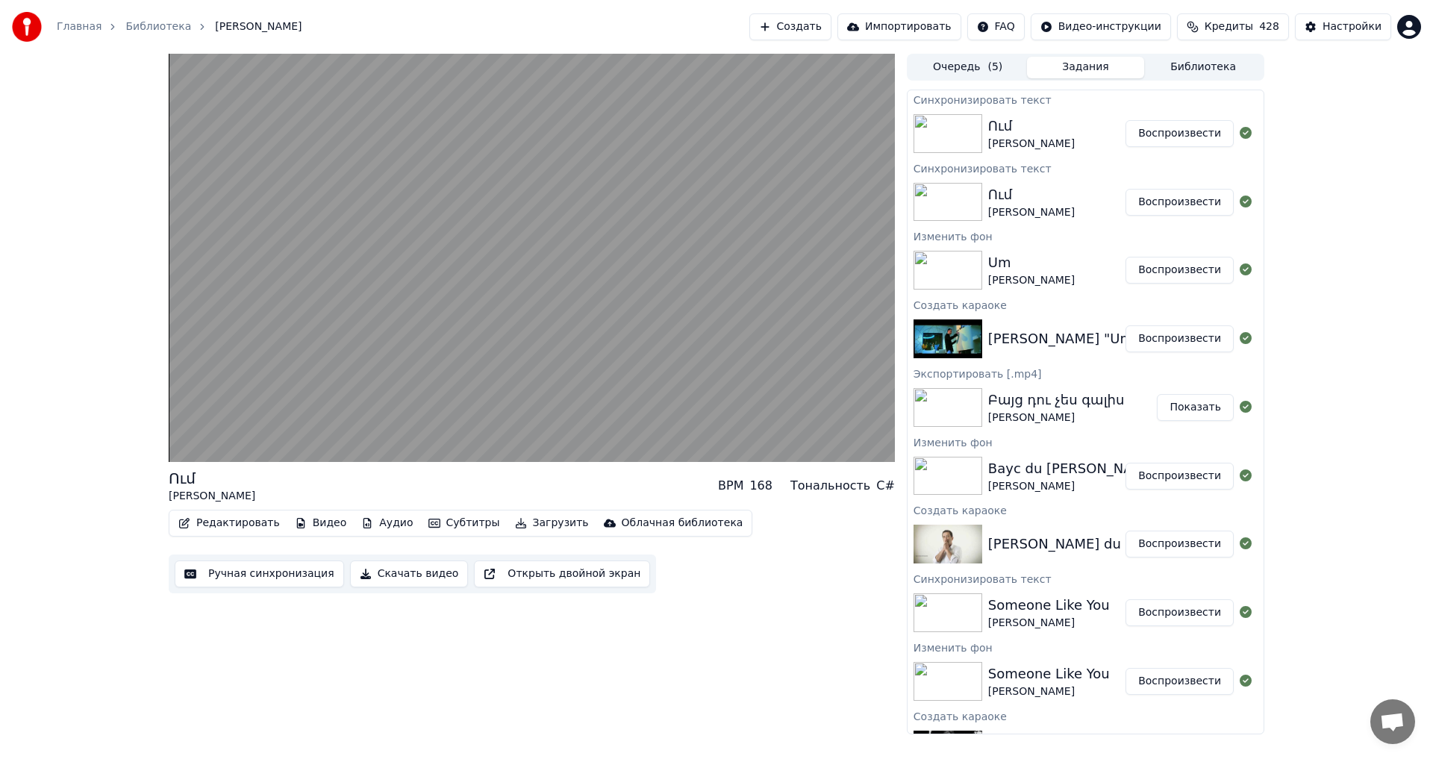
click at [1156, 127] on button "Воспроизвести" at bounding box center [1179, 133] width 108 height 27
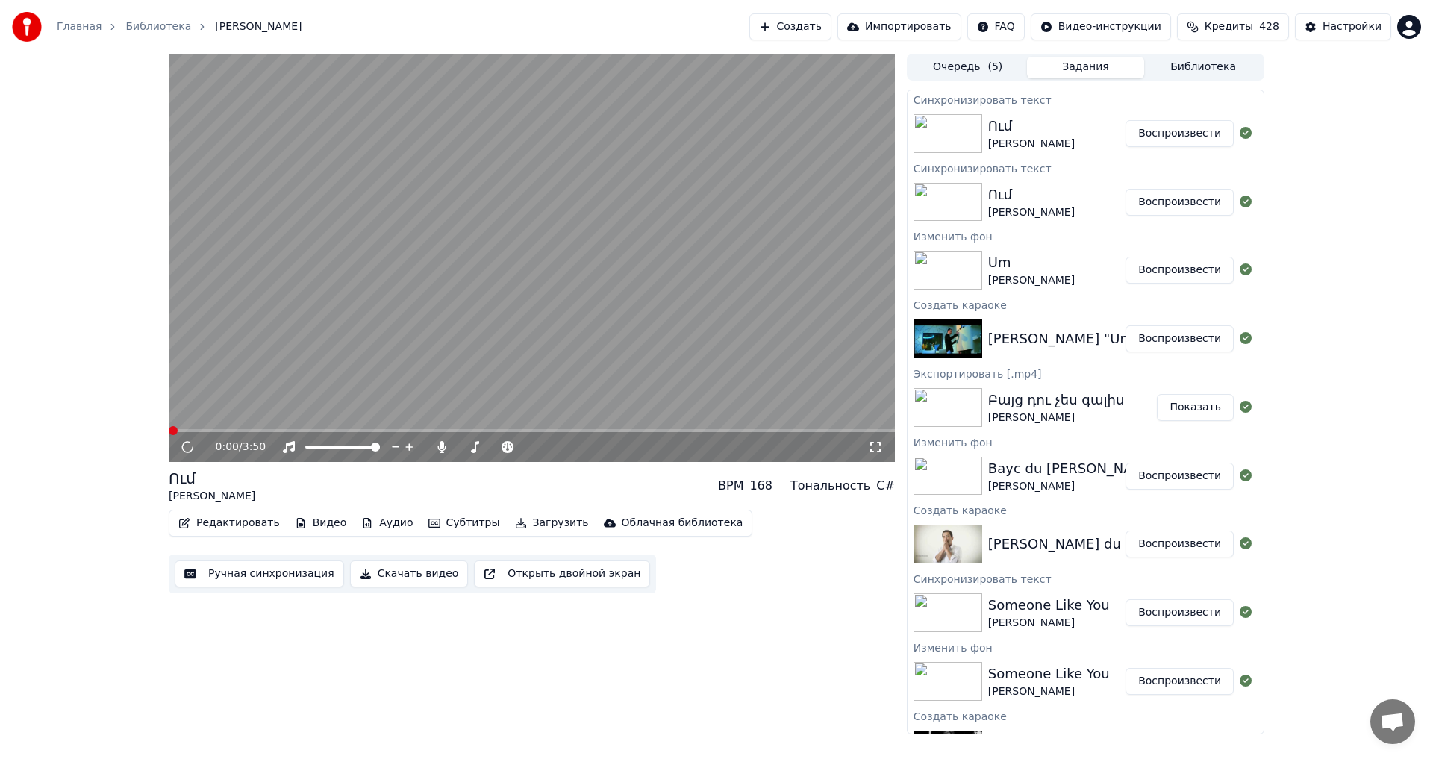
click at [234, 568] on button "Ручная синхронизация" at bounding box center [259, 573] width 169 height 27
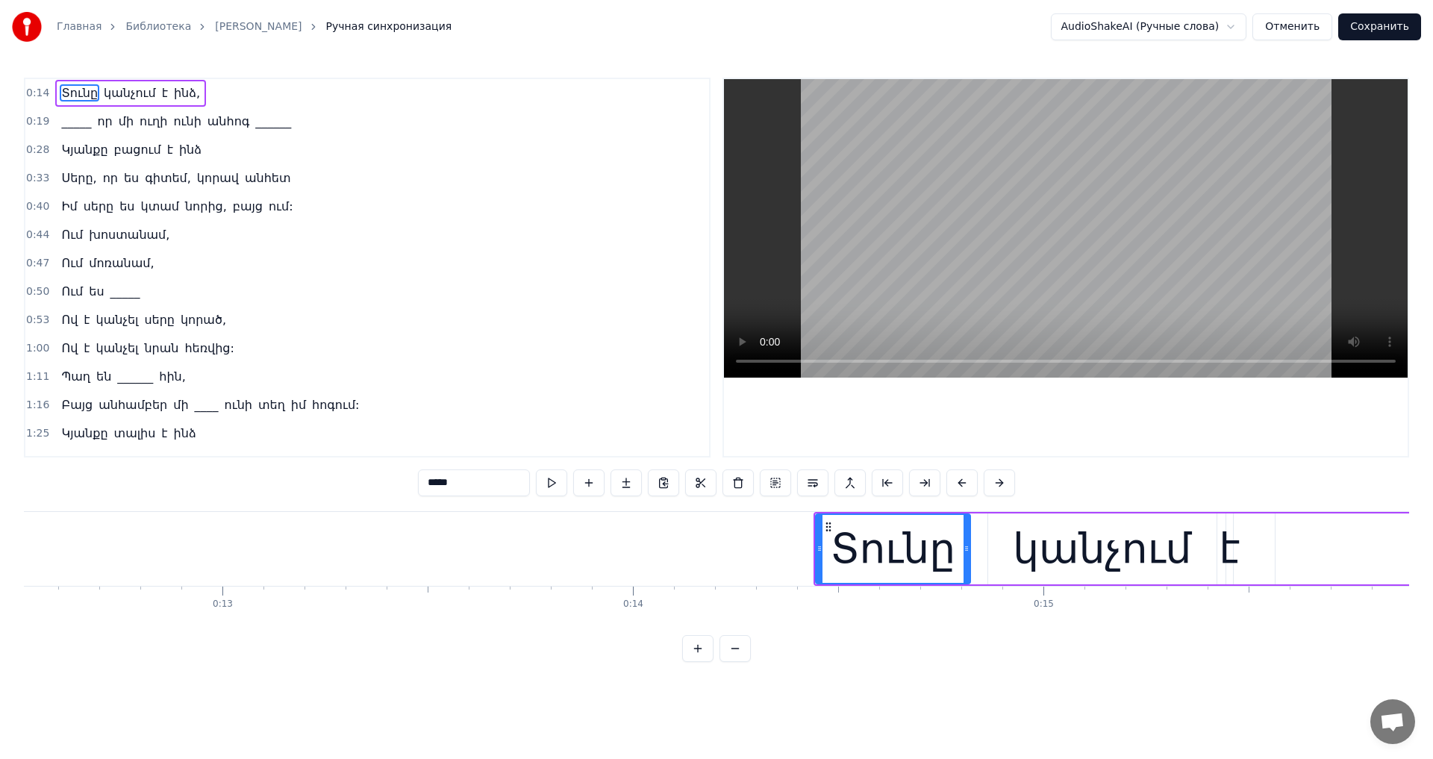
scroll to position [0, 5121]
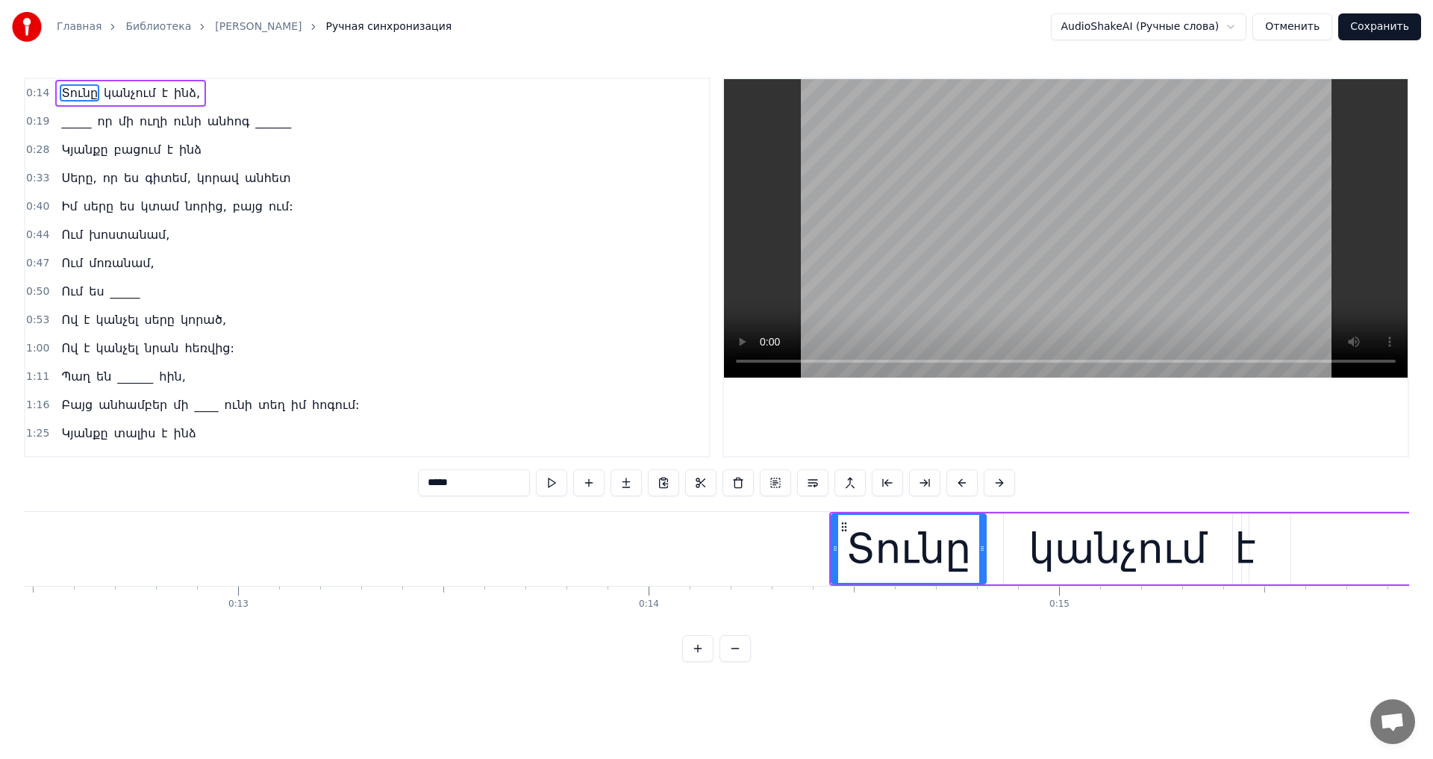
click at [1075, 278] on video at bounding box center [1066, 228] width 684 height 298
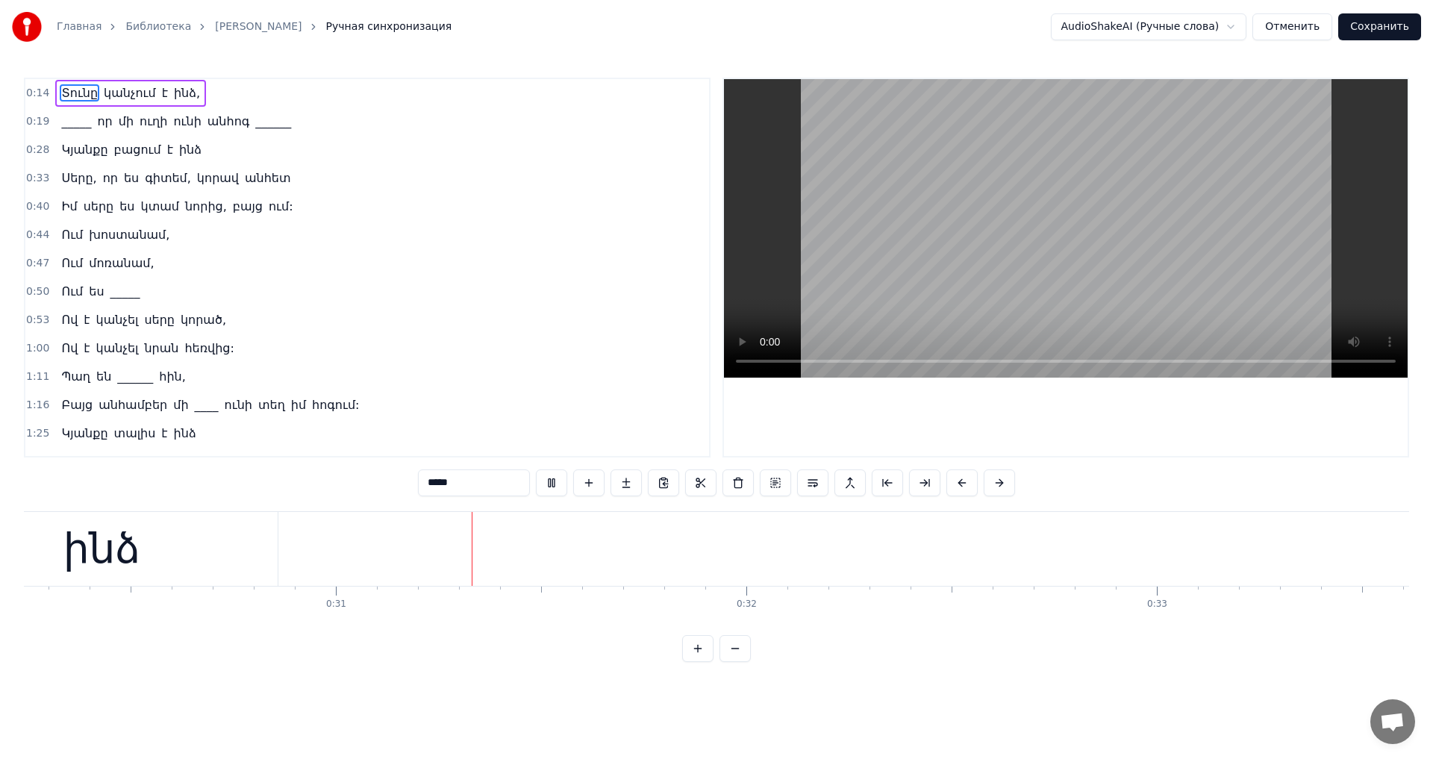
scroll to position [0, 12485]
click at [1172, 224] on video at bounding box center [1066, 228] width 684 height 298
click at [1240, 212] on video at bounding box center [1066, 228] width 684 height 298
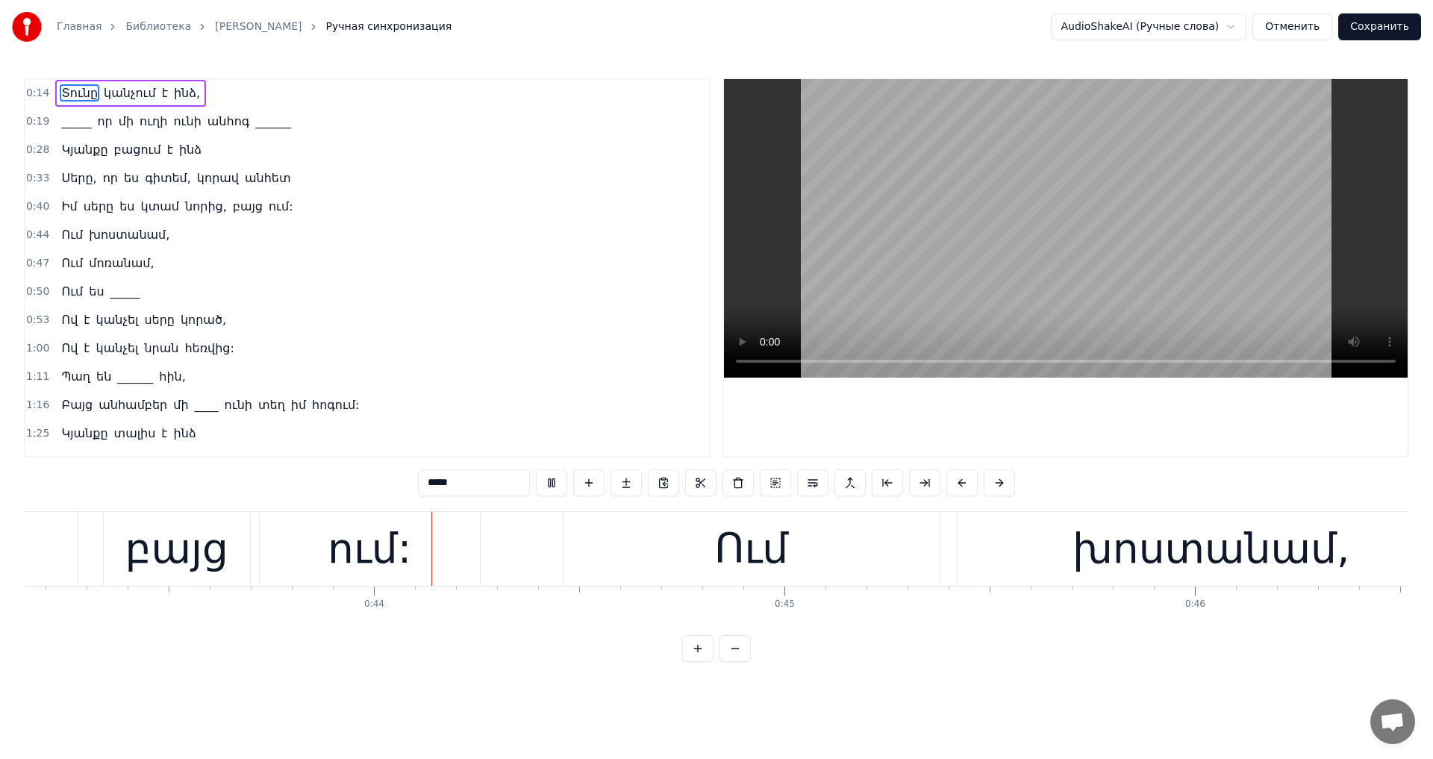
scroll to position [0, 17708]
click at [1141, 190] on video at bounding box center [1066, 228] width 684 height 298
click at [969, 555] on div "խոստանամ," at bounding box center [1210, 549] width 507 height 74
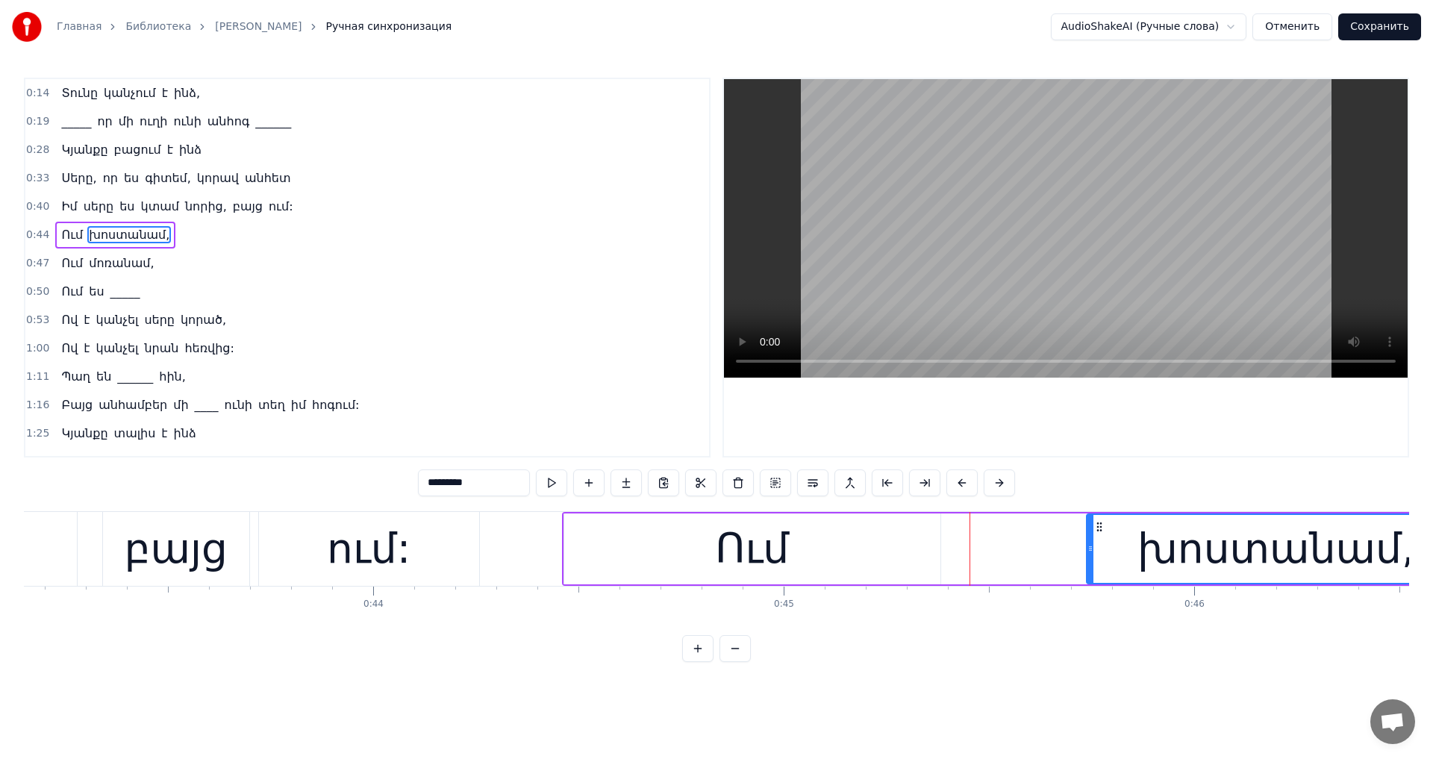
drag, startPoint x: 960, startPoint y: 550, endPoint x: 1088, endPoint y: 556, distance: 128.5
click at [1088, 556] on div at bounding box center [1090, 549] width 6 height 68
click at [692, 522] on div "Ում" at bounding box center [752, 548] width 376 height 71
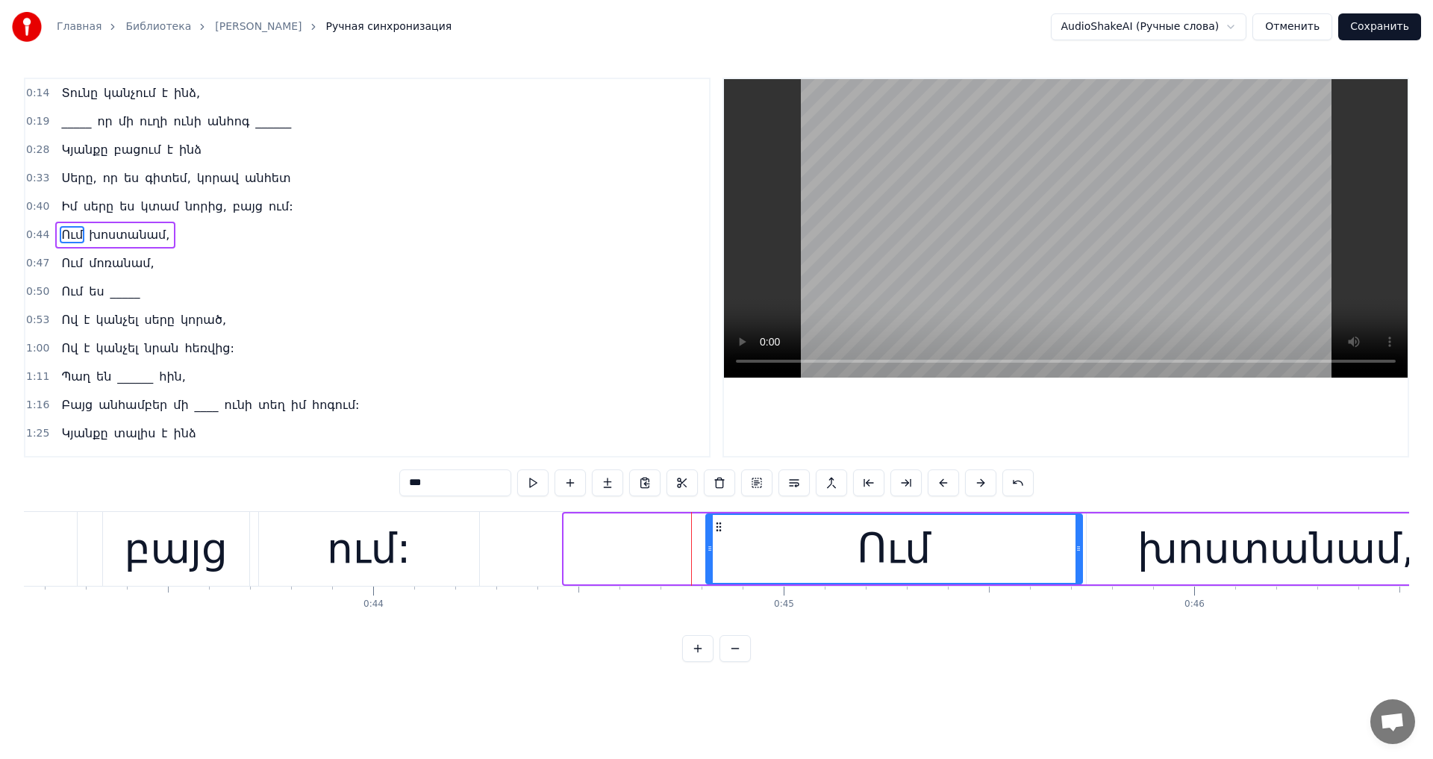
drag, startPoint x: 572, startPoint y: 522, endPoint x: 714, endPoint y: 554, distance: 145.2
click at [714, 554] on div "Ում" at bounding box center [894, 549] width 375 height 68
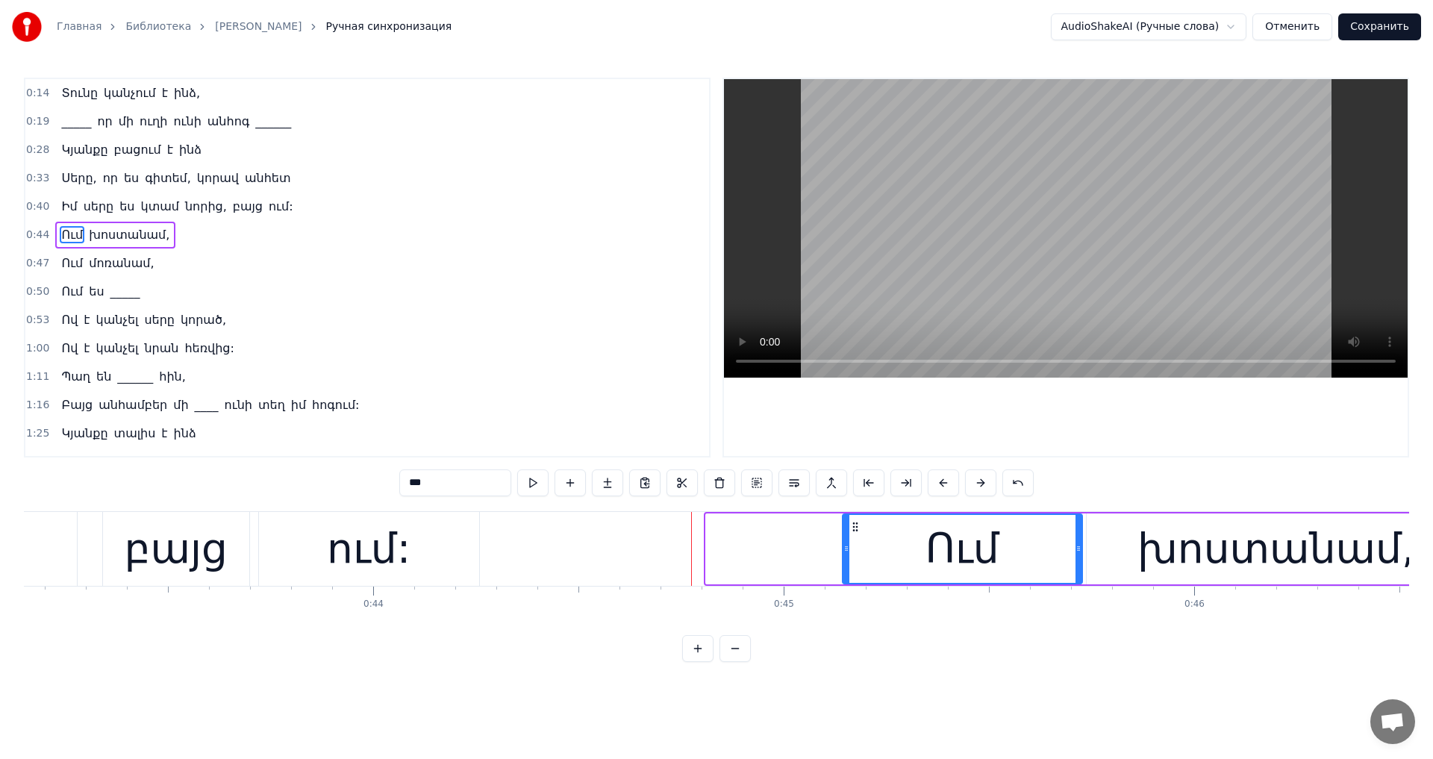
drag, startPoint x: 712, startPoint y: 551, endPoint x: 848, endPoint y: 554, distance: 136.6
click at [848, 554] on div at bounding box center [846, 549] width 6 height 68
click at [926, 184] on video at bounding box center [1066, 228] width 684 height 298
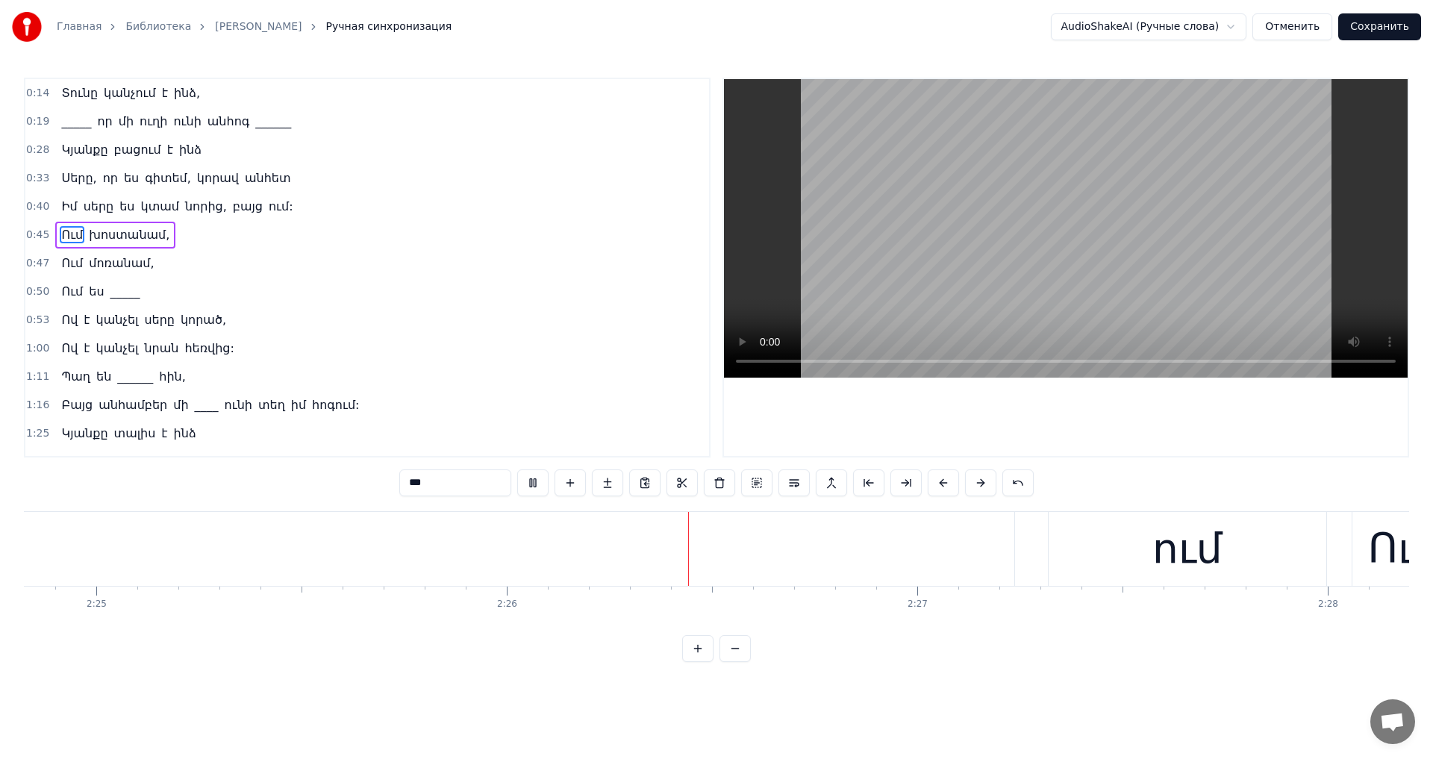
scroll to position [0, 59789]
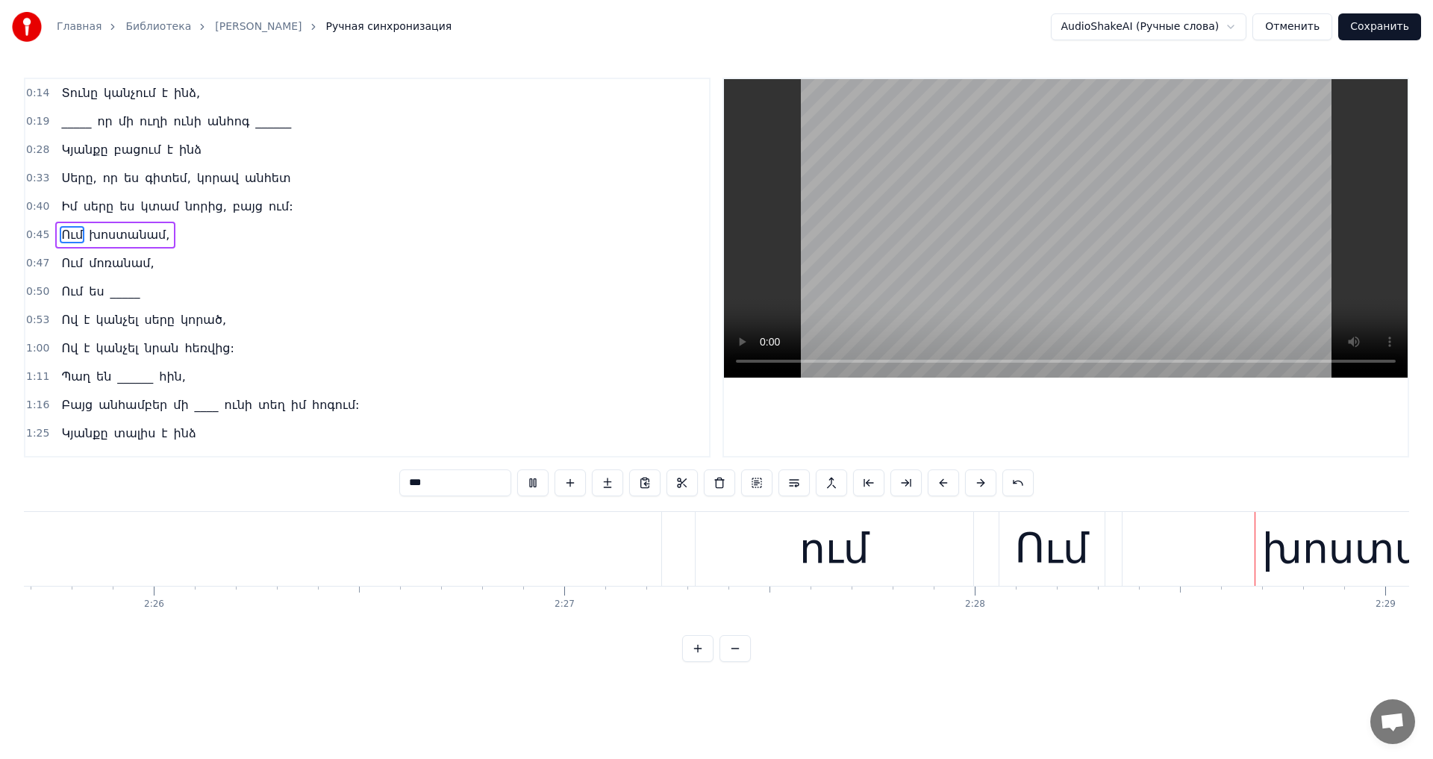
click at [995, 167] on video at bounding box center [1066, 228] width 684 height 298
click at [826, 560] on div "ում" at bounding box center [834, 549] width 70 height 62
type input "***"
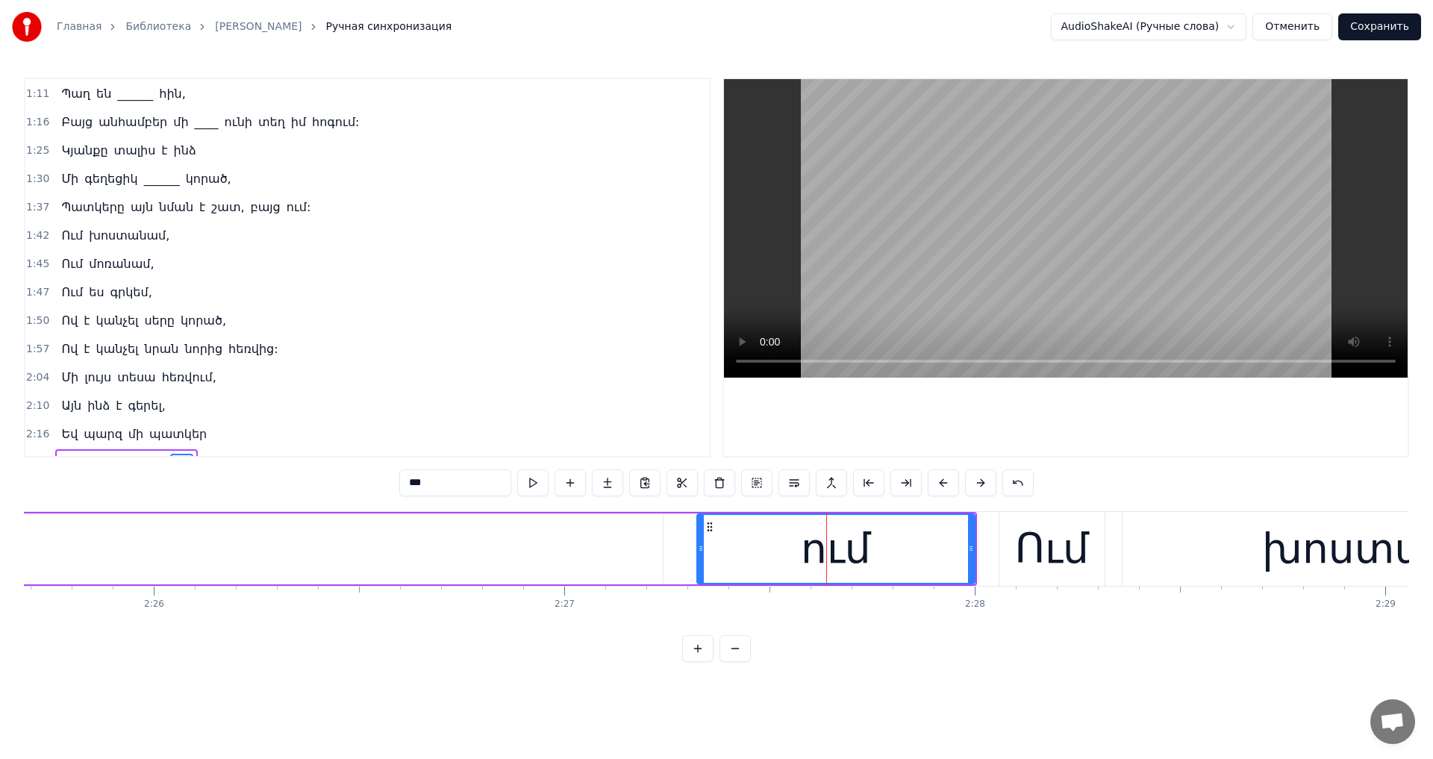
scroll to position [478, 0]
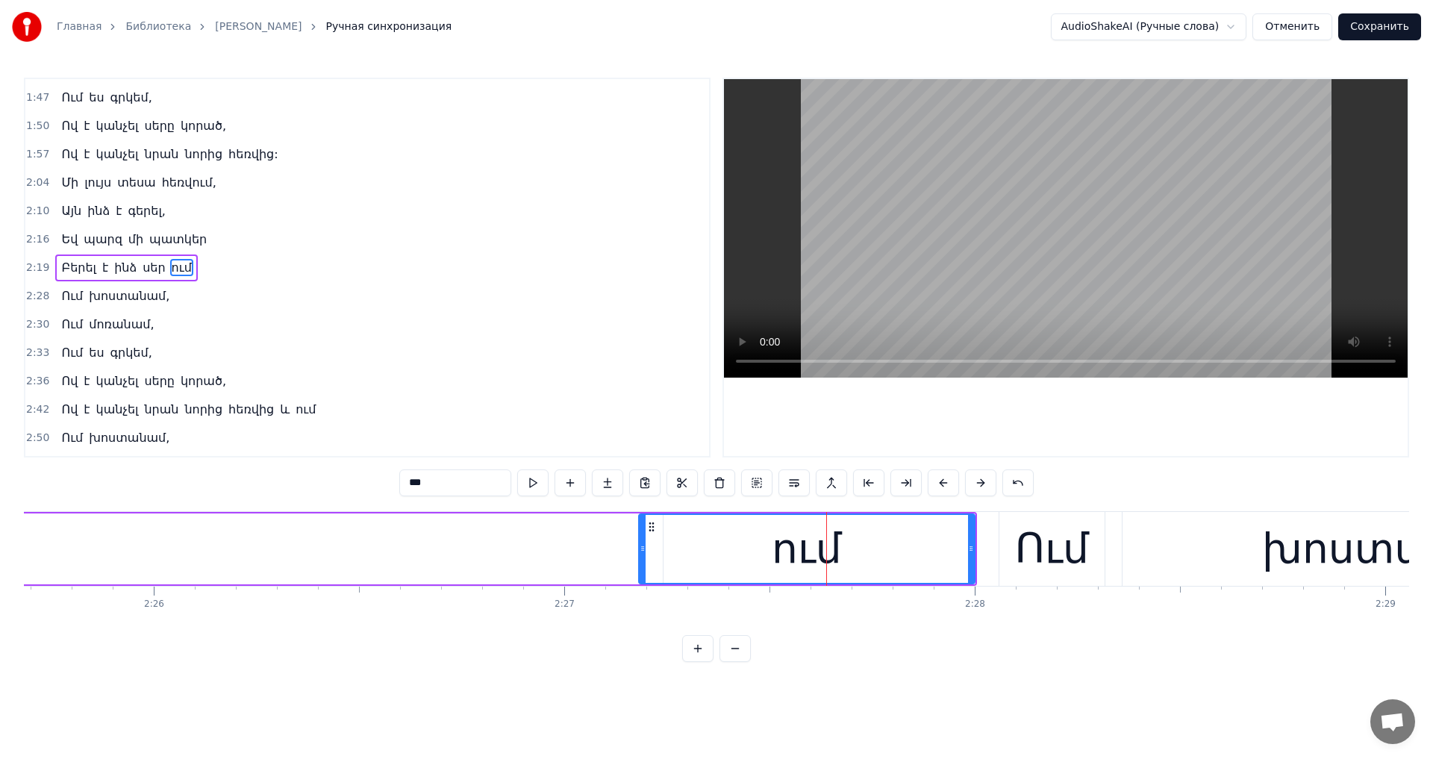
drag, startPoint x: 697, startPoint y: 543, endPoint x: 639, endPoint y: 549, distance: 58.5
click at [639, 549] on icon at bounding box center [642, 548] width 6 height 12
drag, startPoint x: 973, startPoint y: 539, endPoint x: 882, endPoint y: 555, distance: 92.5
click at [882, 555] on div at bounding box center [881, 549] width 6 height 68
click at [1007, 295] on video at bounding box center [1066, 228] width 684 height 298
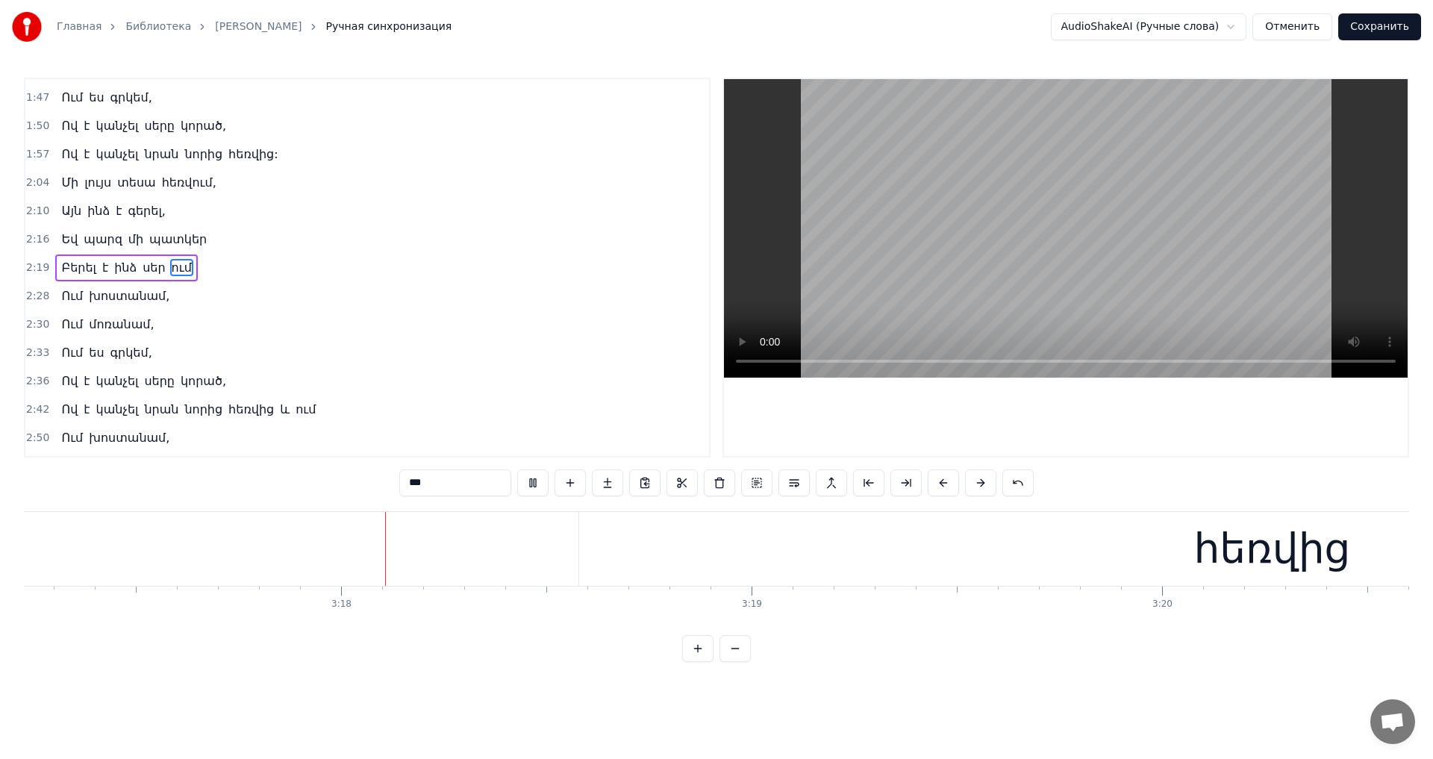
scroll to position [0, 80943]
click at [1063, 261] on video at bounding box center [1066, 228] width 684 height 298
click at [1388, 15] on button "Сохранить" at bounding box center [1379, 26] width 83 height 27
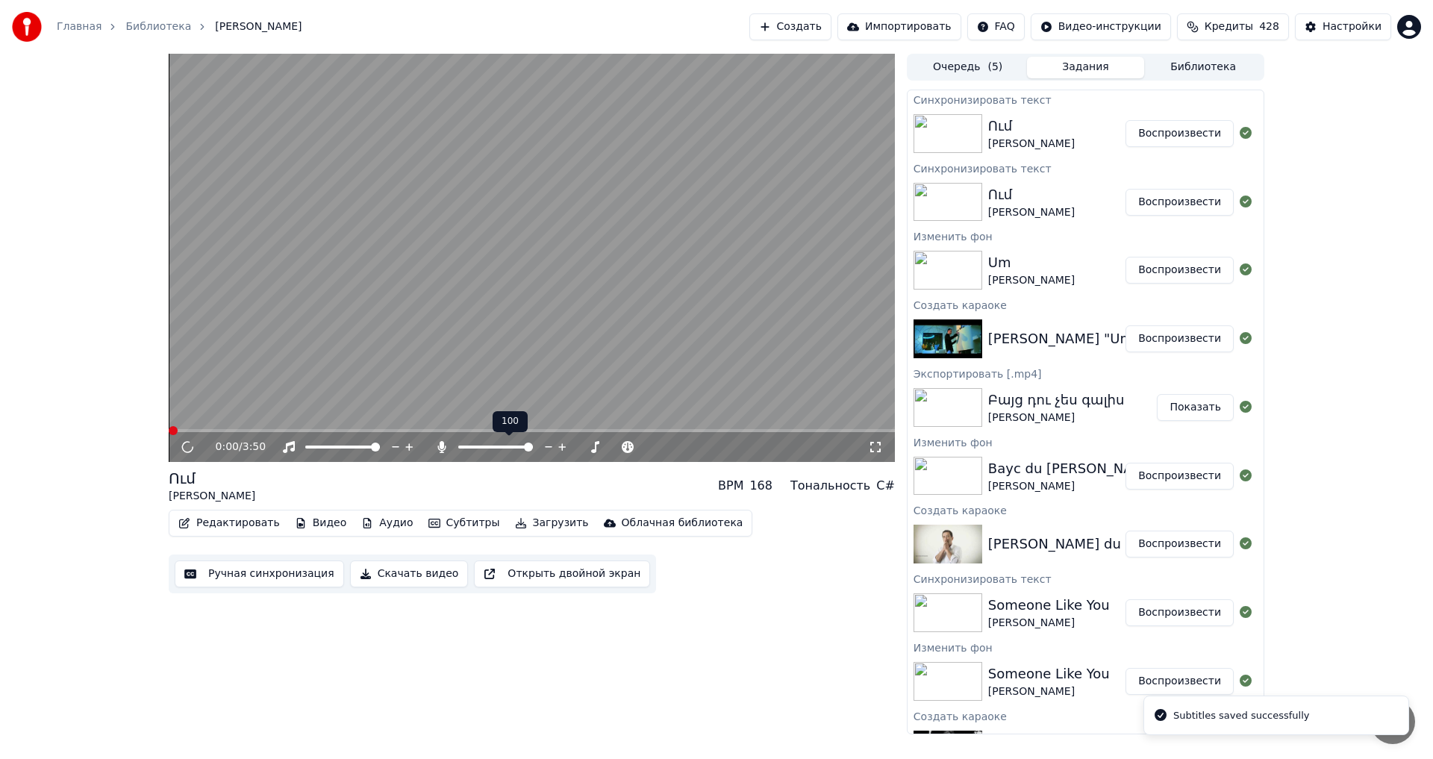
click at [462, 447] on span at bounding box center [495, 446] width 75 height 3
click at [310, 431] on span at bounding box center [532, 430] width 726 height 3
click at [545, 444] on icon at bounding box center [549, 447] width 14 height 15
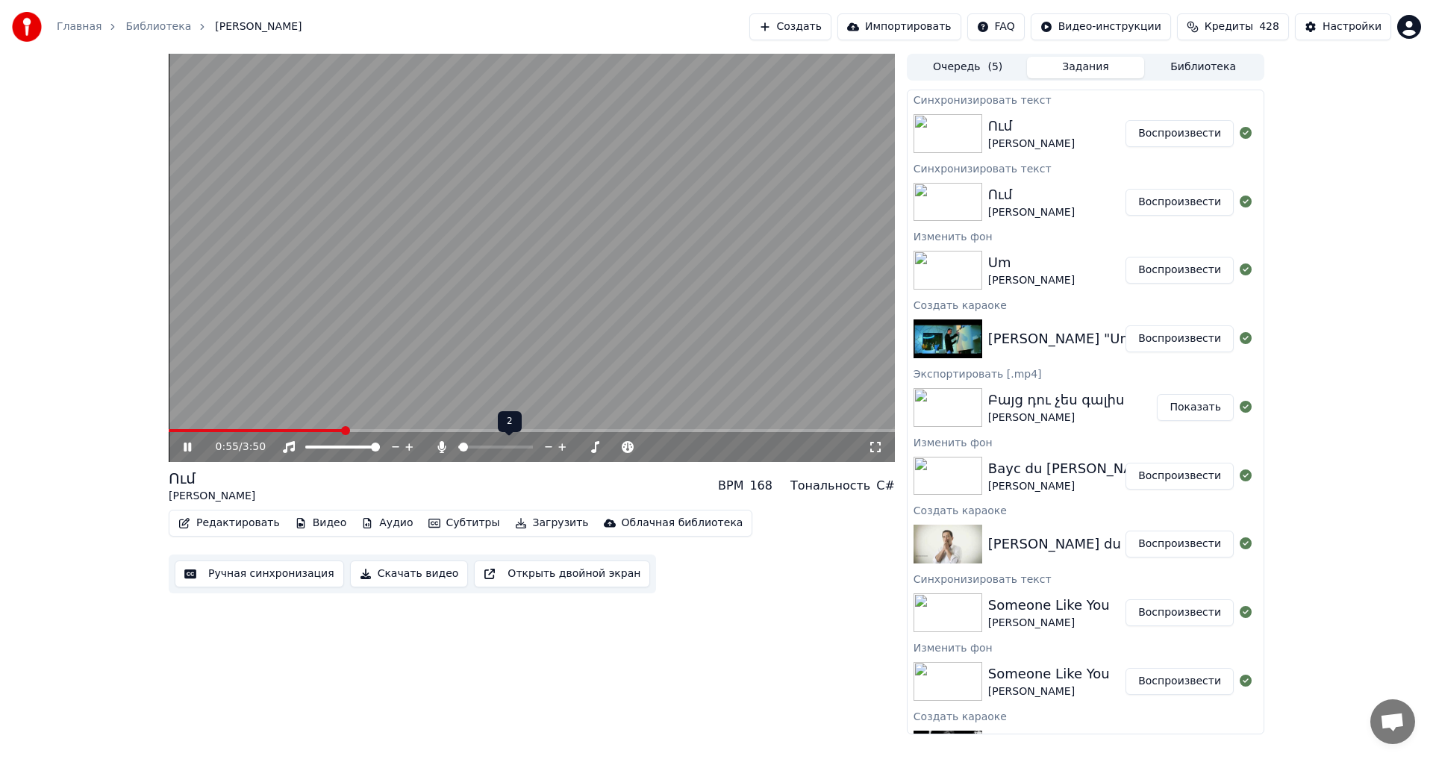
click at [545, 444] on icon at bounding box center [549, 447] width 14 height 15
drag, startPoint x: 537, startPoint y: 325, endPoint x: 613, endPoint y: 584, distance: 270.8
click at [536, 325] on video at bounding box center [532, 258] width 726 height 408
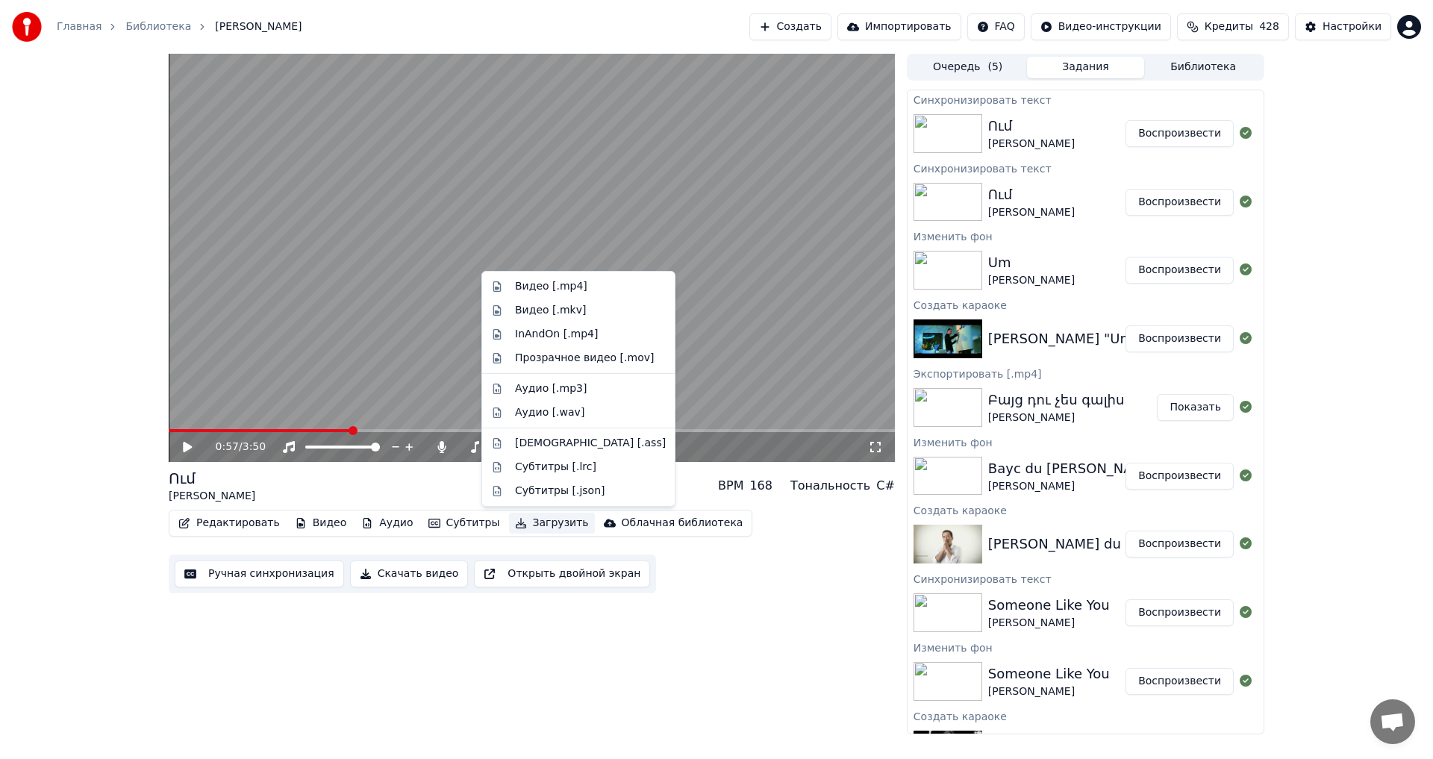
click at [536, 529] on button "Загрузить" at bounding box center [552, 523] width 86 height 21
click at [562, 279] on div "Видео [.mp4]" at bounding box center [551, 286] width 72 height 15
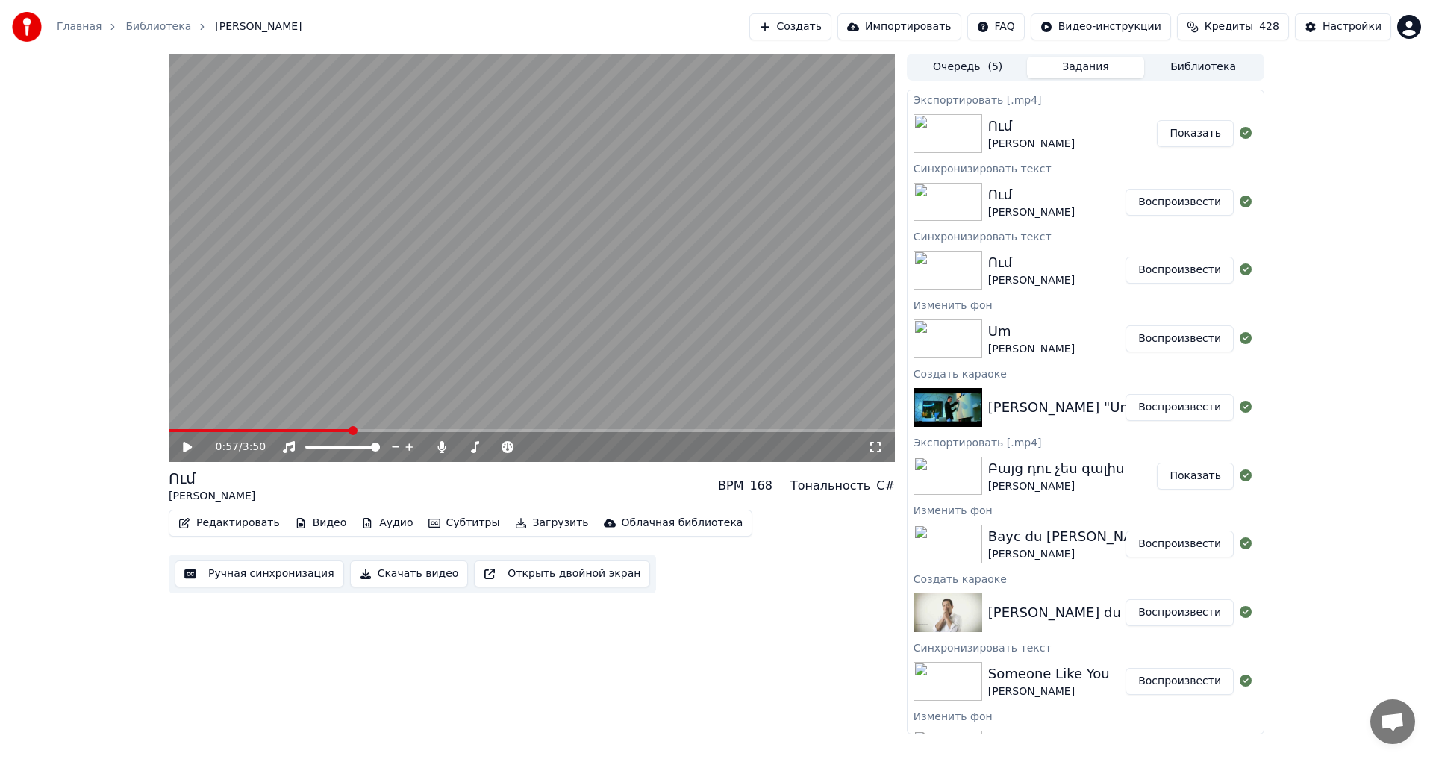
click at [1208, 139] on button "Показать" at bounding box center [1195, 133] width 77 height 27
click at [782, 28] on button "Создать" at bounding box center [790, 26] width 82 height 27
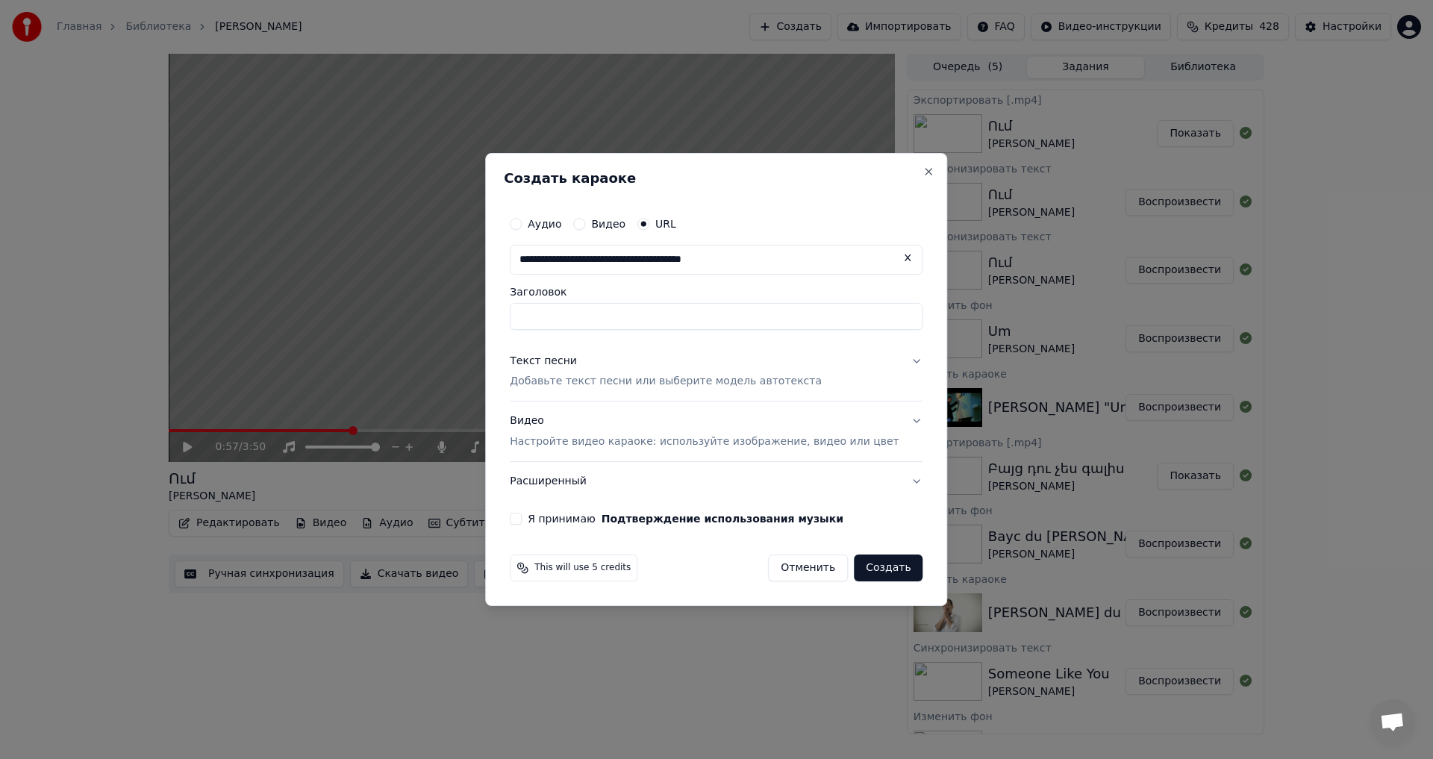
type input "**********"
click at [579, 385] on p "Добавьте текст песни или выберите модель автотекста" at bounding box center [666, 382] width 312 height 15
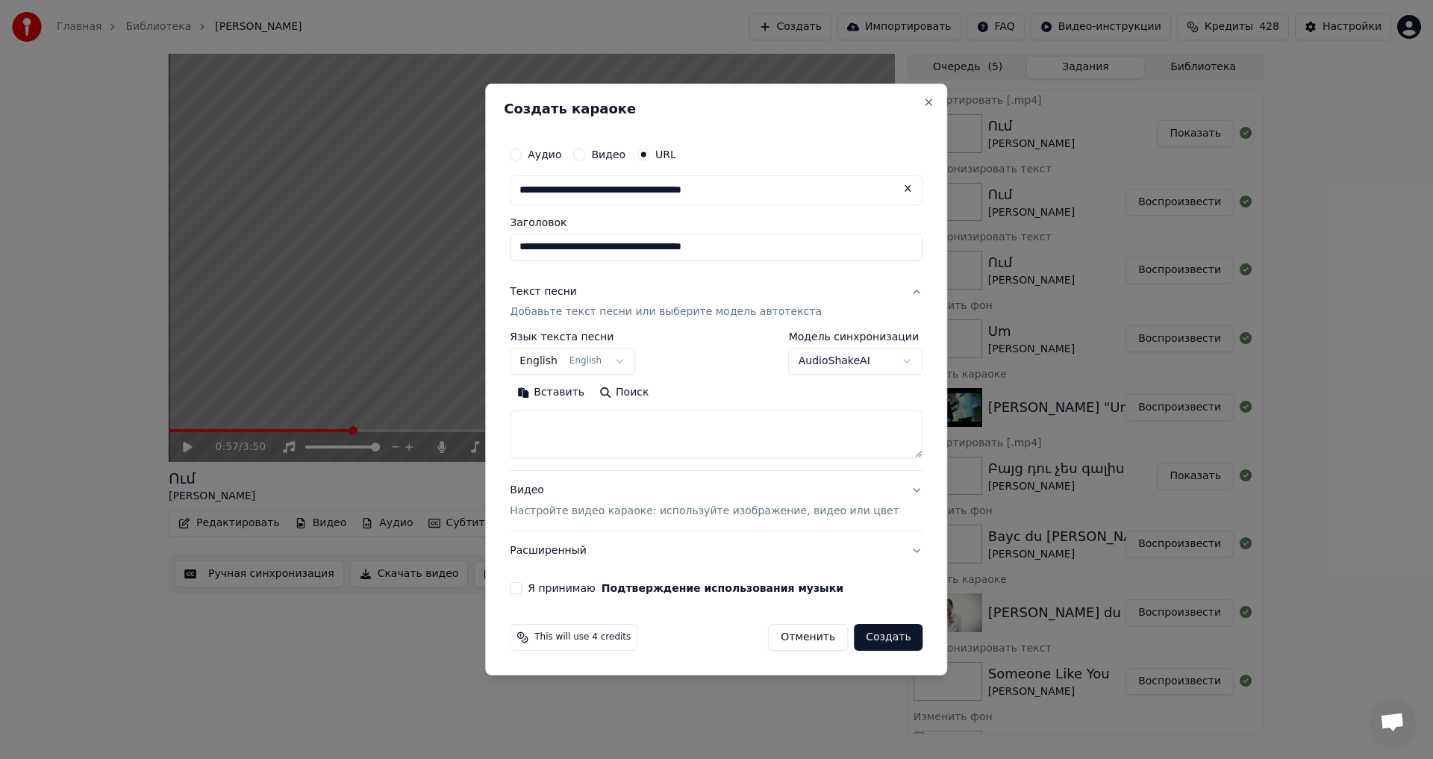
click at [589, 422] on textarea at bounding box center [716, 435] width 413 height 48
paste textarea "**********"
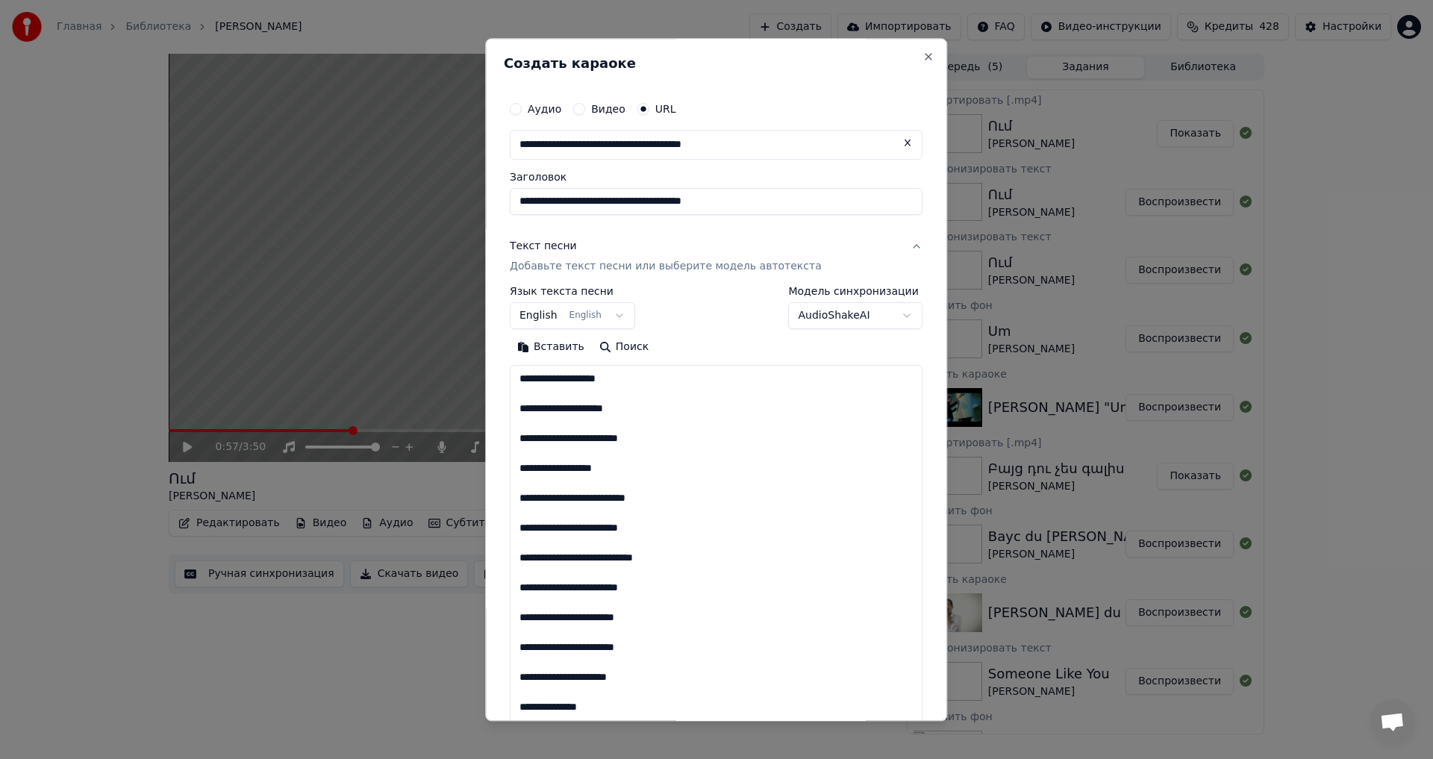
scroll to position [750, 0]
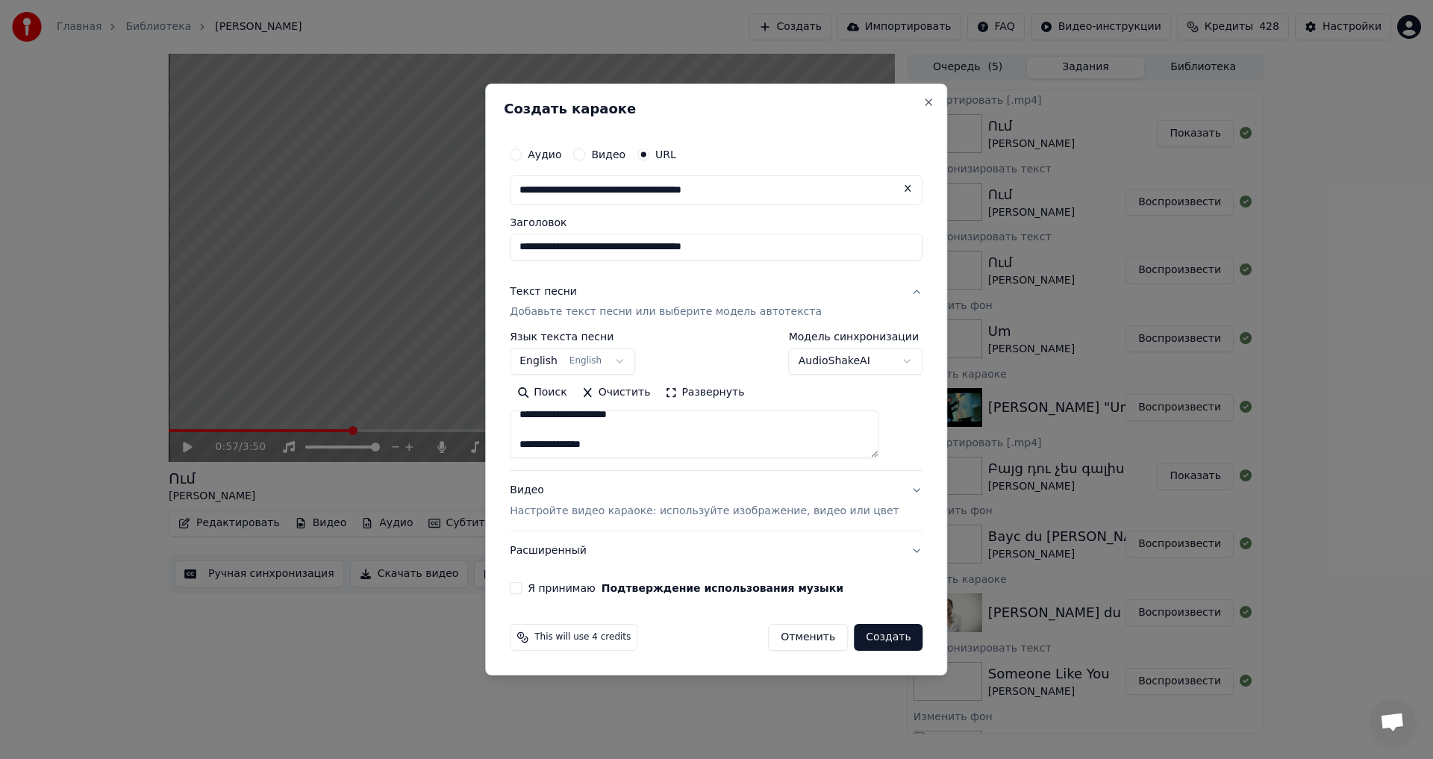
paste textarea "**********"
type textarea "**********"
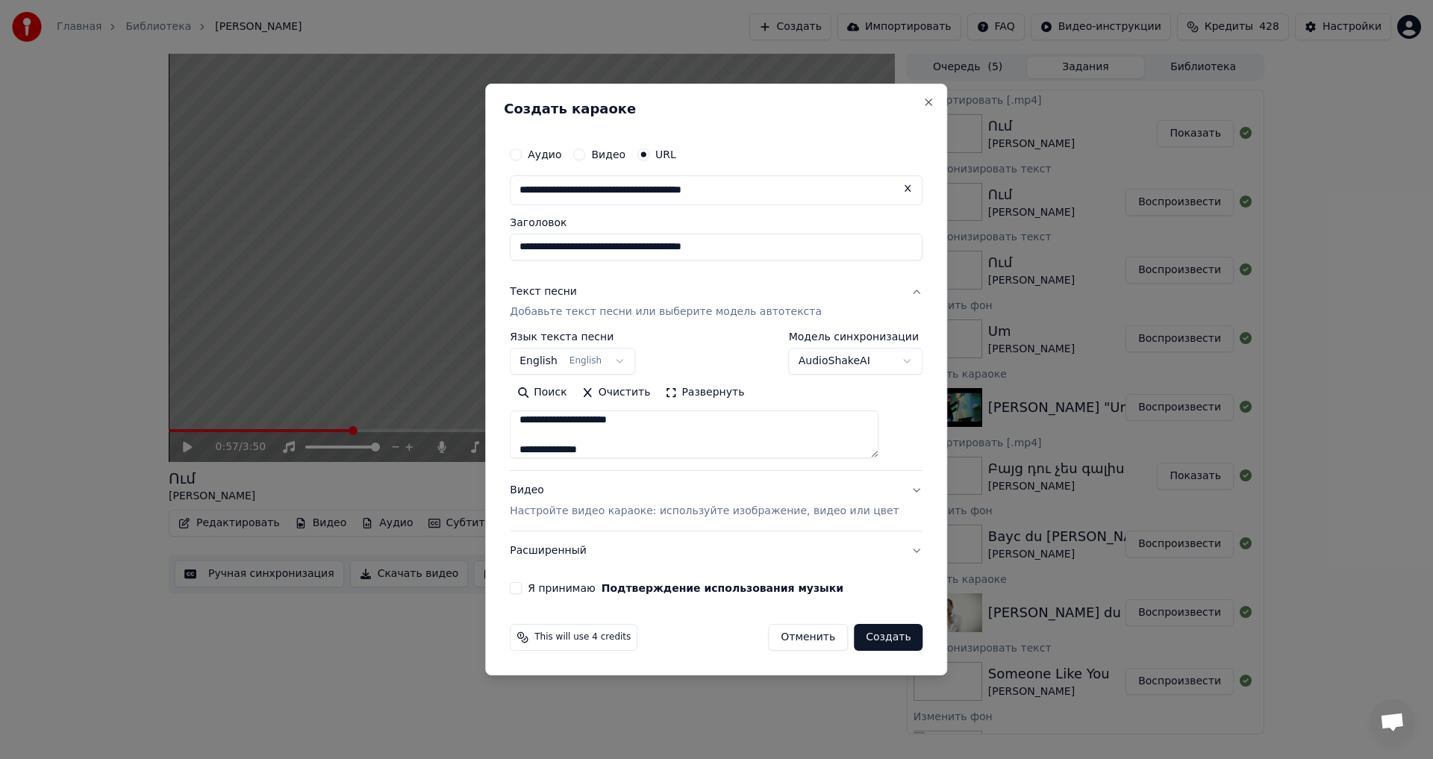
click at [522, 586] on button "Я принимаю Подтверждение использования музыки" at bounding box center [516, 588] width 12 height 12
click at [870, 636] on button "Создать" at bounding box center [888, 637] width 69 height 27
select select "**"
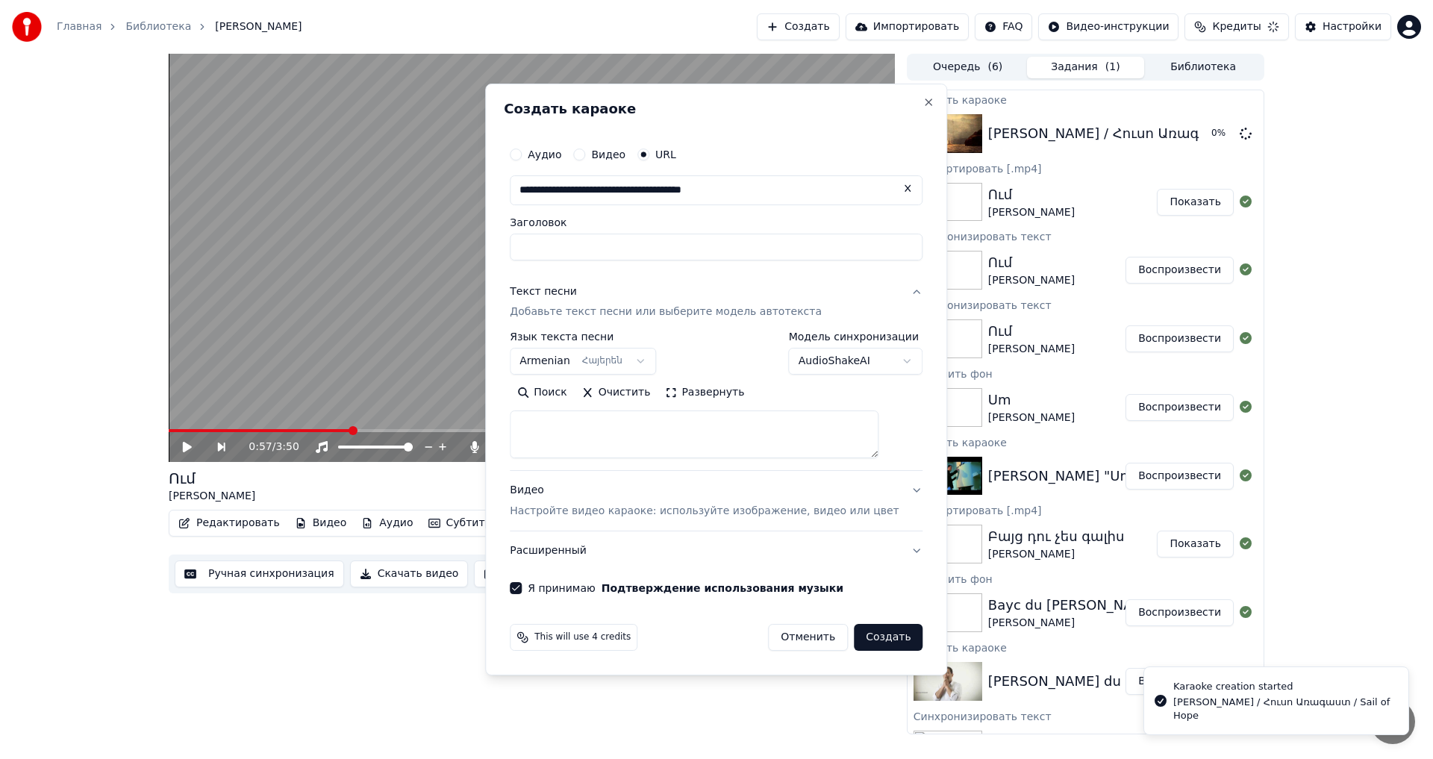
select select
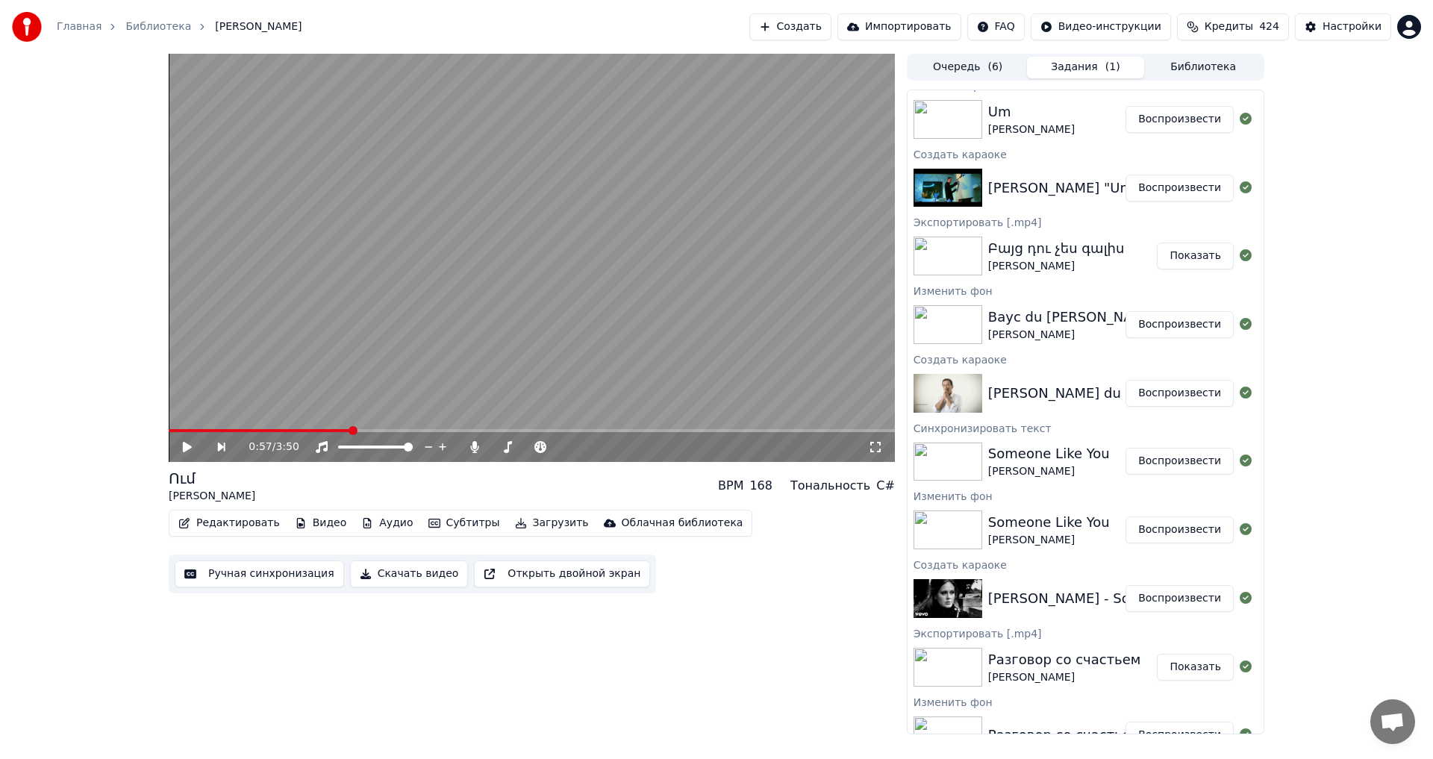
scroll to position [0, 0]
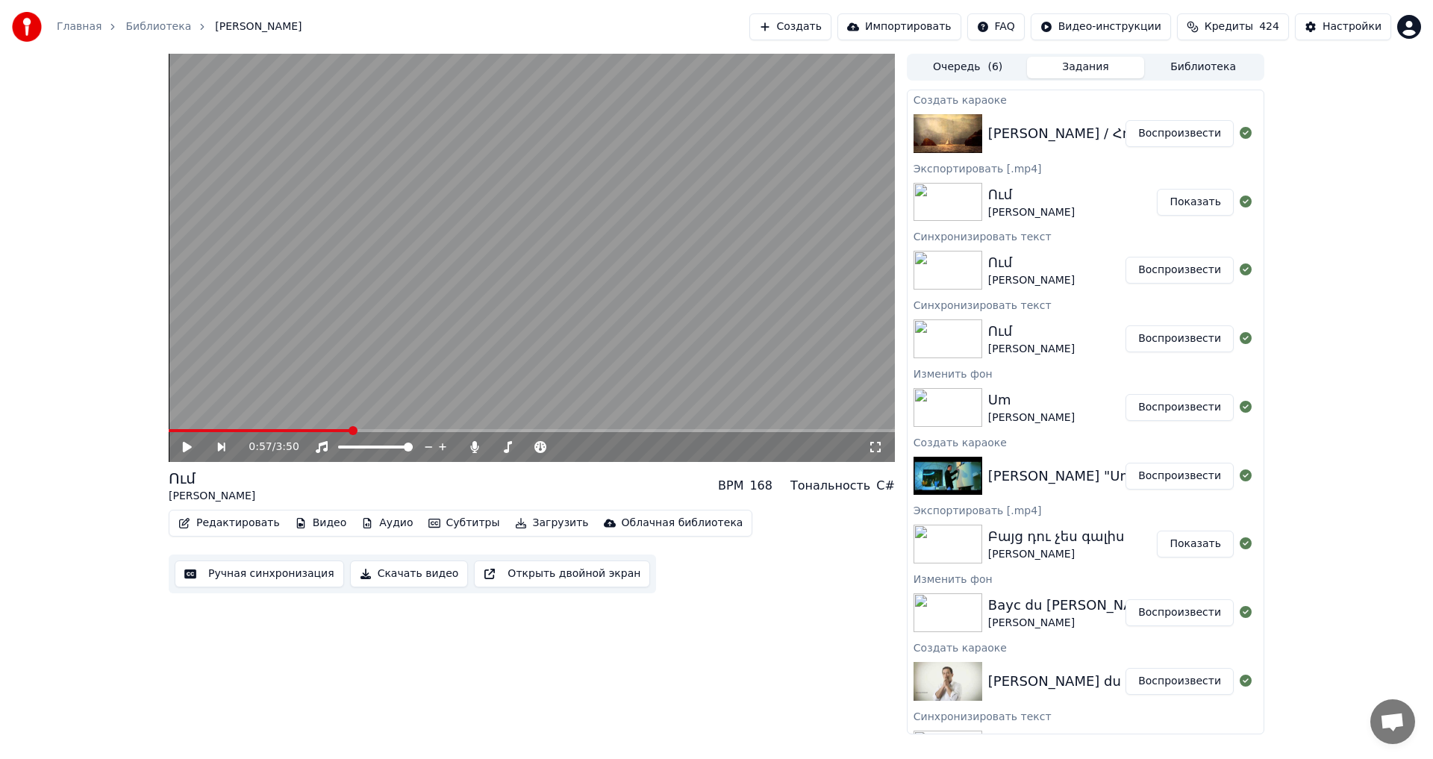
click at [1139, 131] on button "Воспроизвести" at bounding box center [1179, 133] width 108 height 27
click at [391, 324] on video at bounding box center [532, 258] width 726 height 408
click at [289, 529] on button "Видео" at bounding box center [321, 523] width 64 height 21
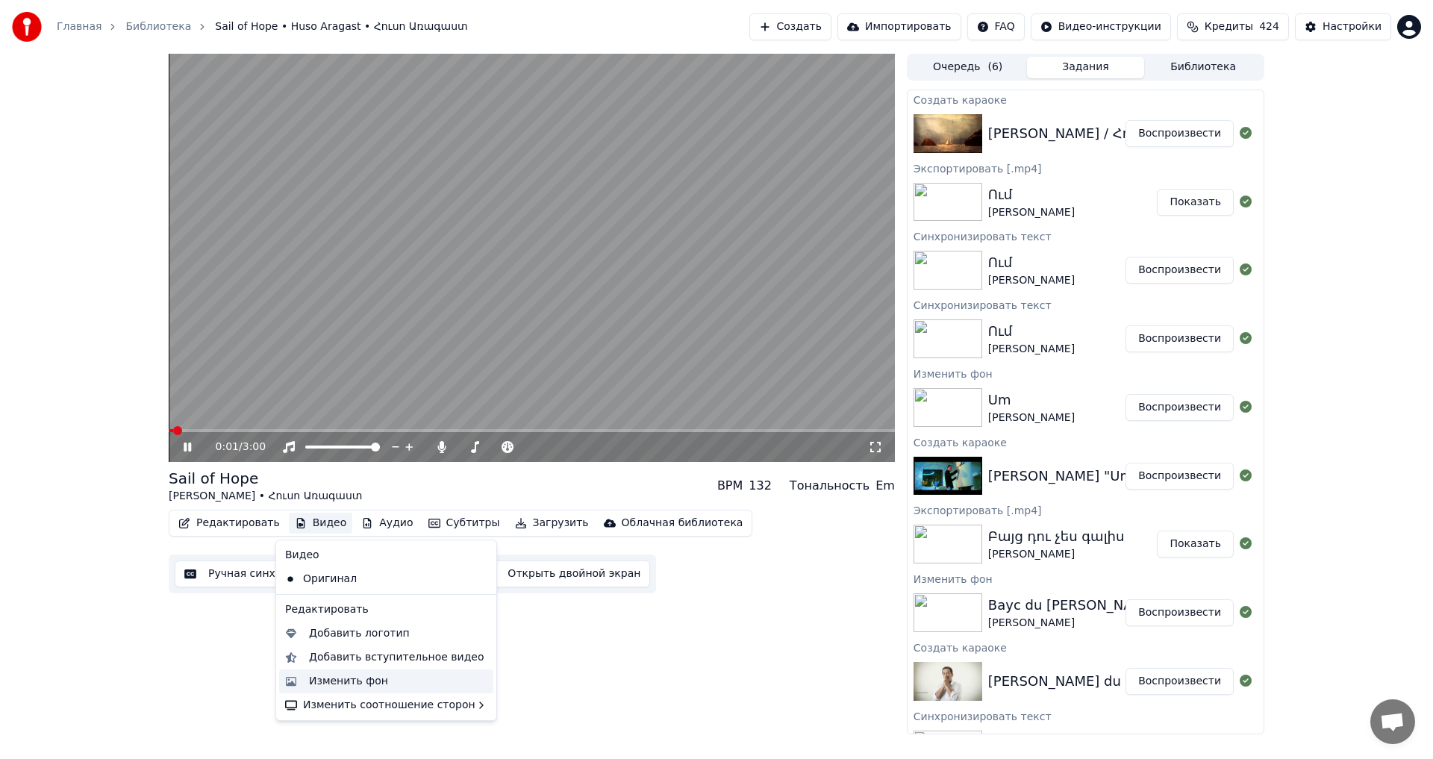
click at [340, 674] on div "Изменить фон" at bounding box center [348, 681] width 79 height 15
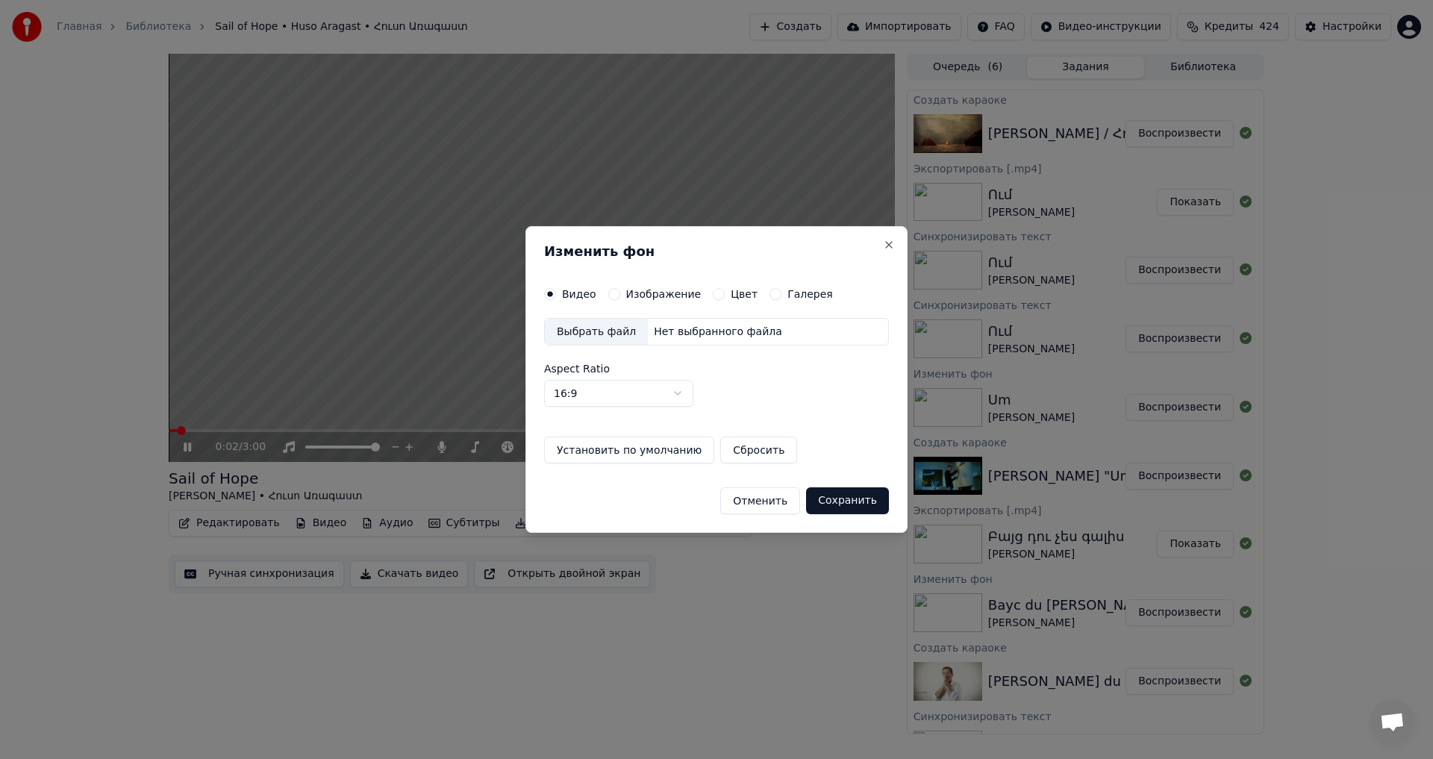
click at [631, 299] on label "Изображение" at bounding box center [663, 294] width 75 height 10
click at [620, 300] on button "Изображение" at bounding box center [614, 294] width 12 height 12
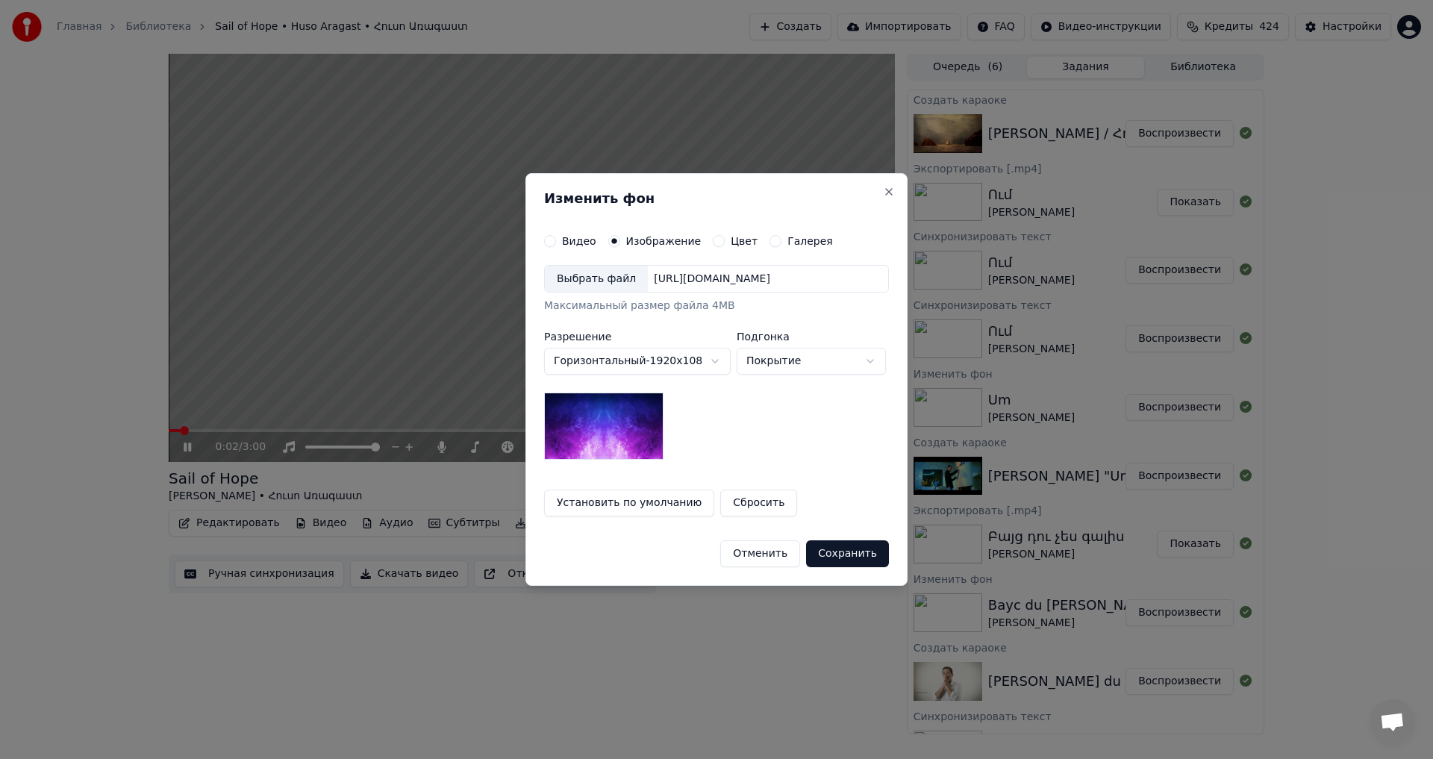
click at [624, 290] on div "Выбрать файл" at bounding box center [596, 279] width 103 height 27
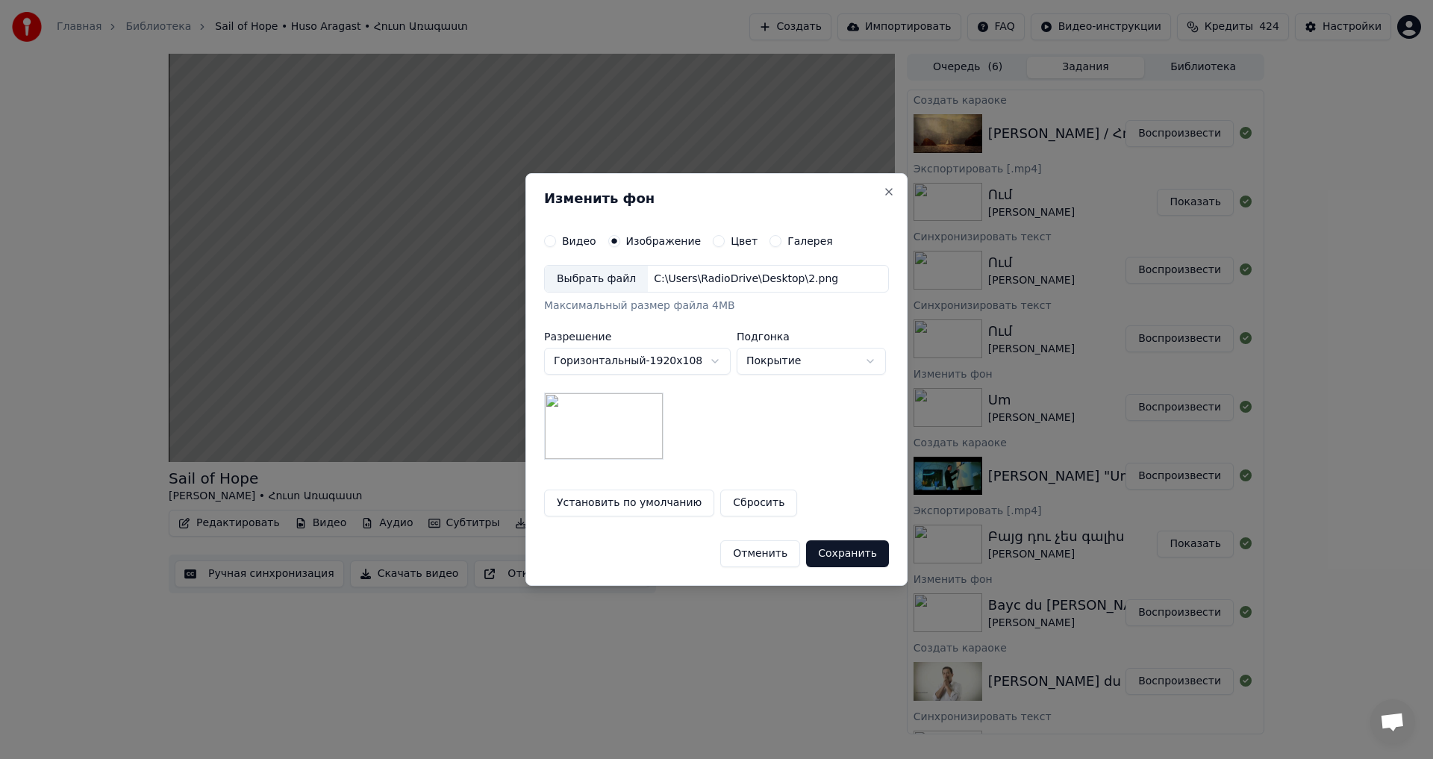
click at [842, 541] on button "Сохранить" at bounding box center [847, 553] width 83 height 27
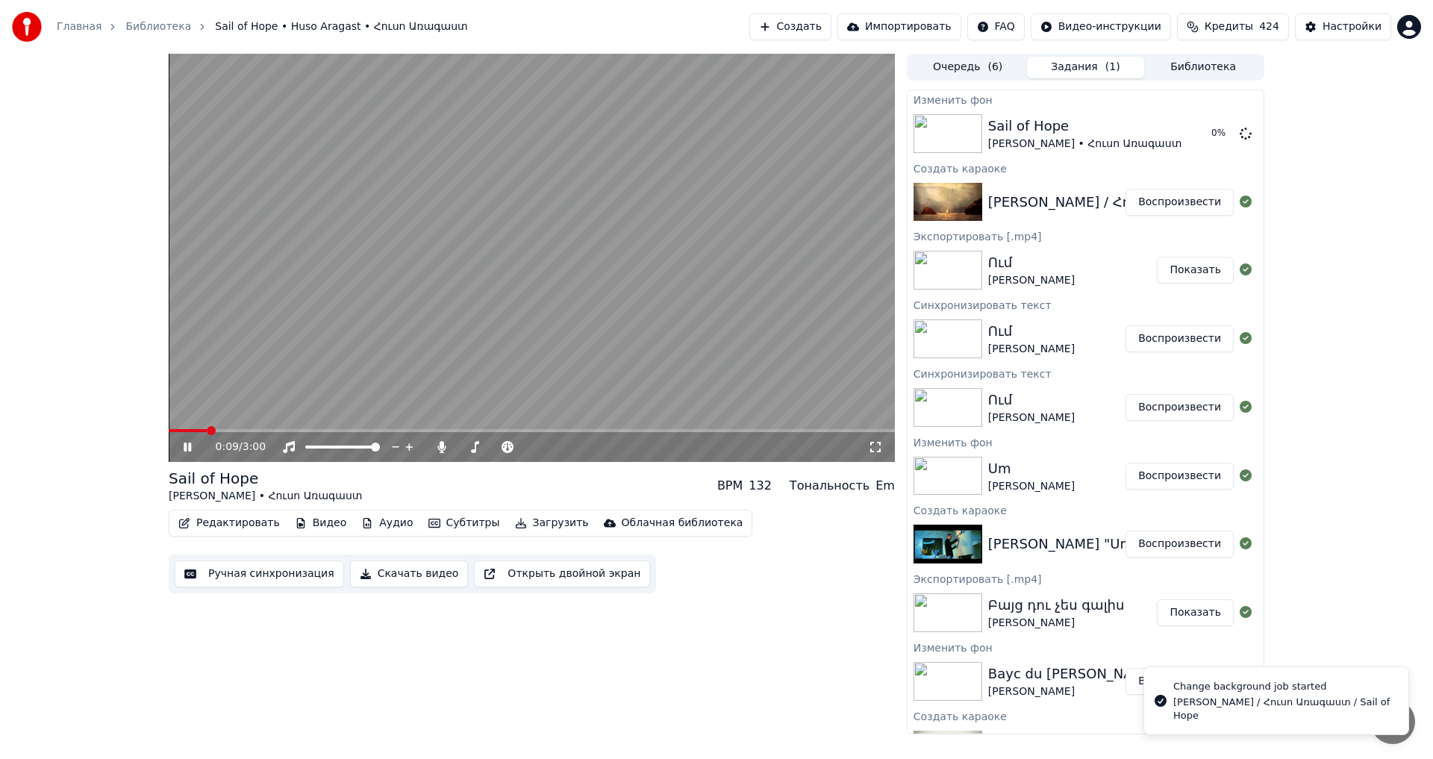
click at [444, 280] on video at bounding box center [532, 258] width 726 height 408
click at [1153, 135] on button "Воспроизвести" at bounding box center [1179, 133] width 108 height 27
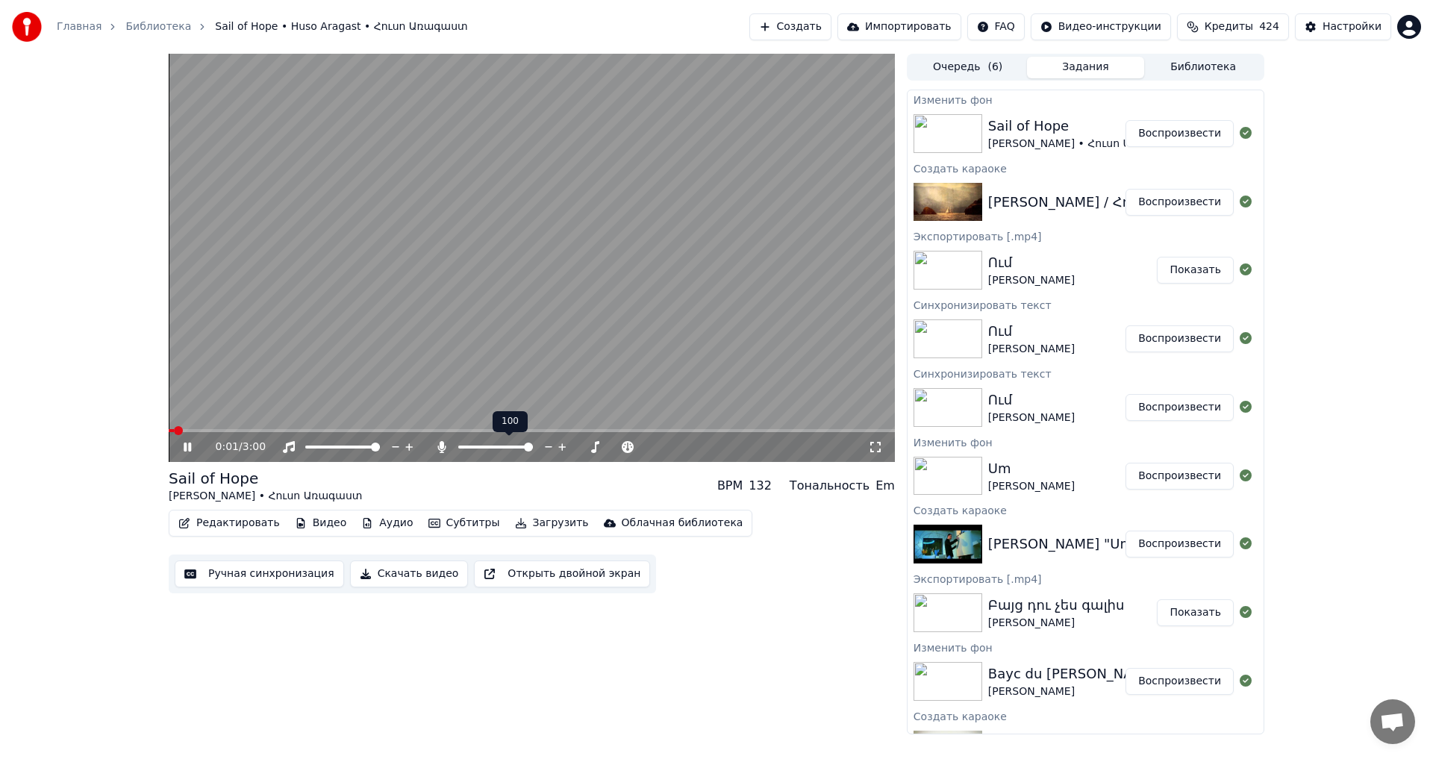
click at [533, 451] on span at bounding box center [528, 446] width 9 height 9
click at [565, 325] on video at bounding box center [532, 258] width 726 height 408
click at [377, 324] on video at bounding box center [532, 258] width 726 height 408
click at [359, 221] on video at bounding box center [532, 258] width 726 height 408
click at [221, 525] on button "Редактировать" at bounding box center [228, 523] width 113 height 21
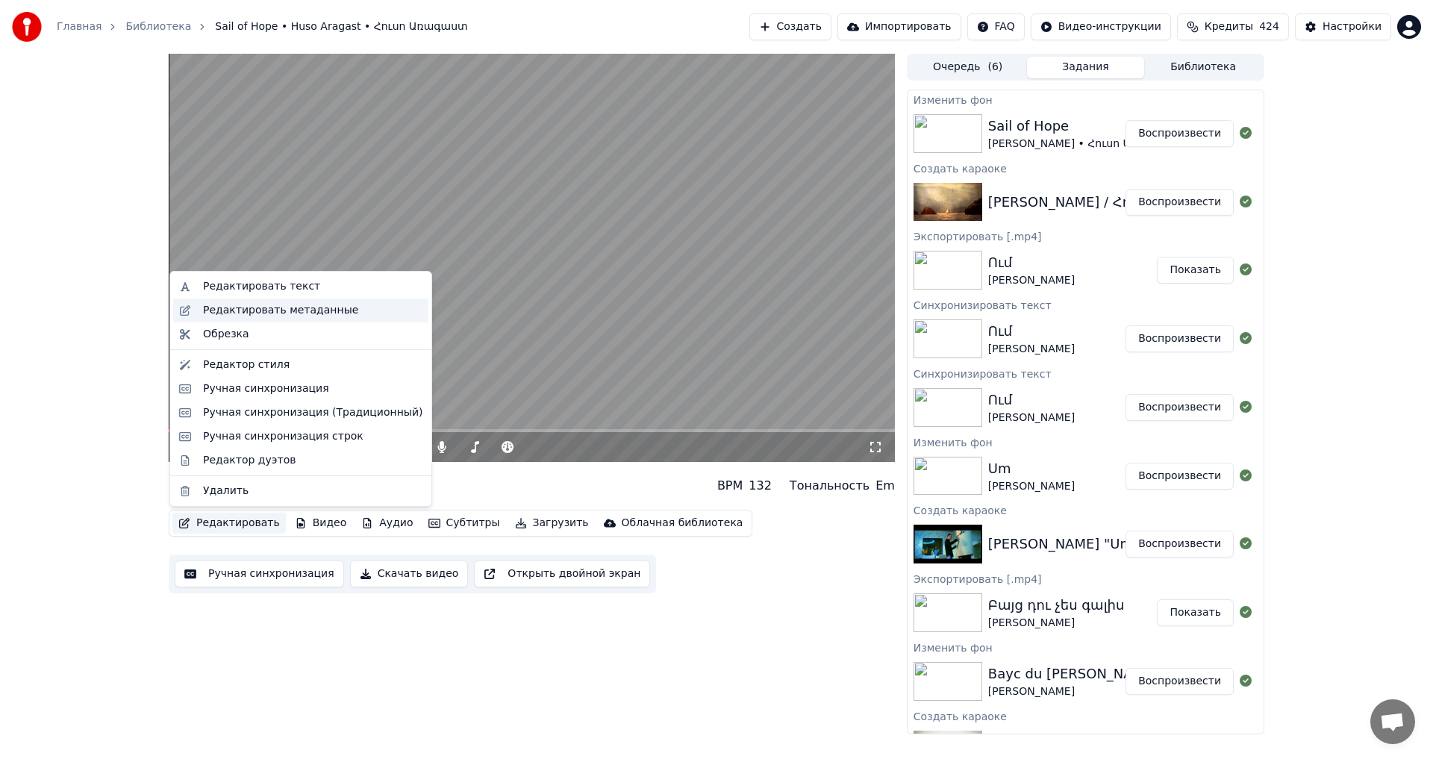
click at [307, 307] on div "Редактировать метаданные" at bounding box center [280, 310] width 155 height 15
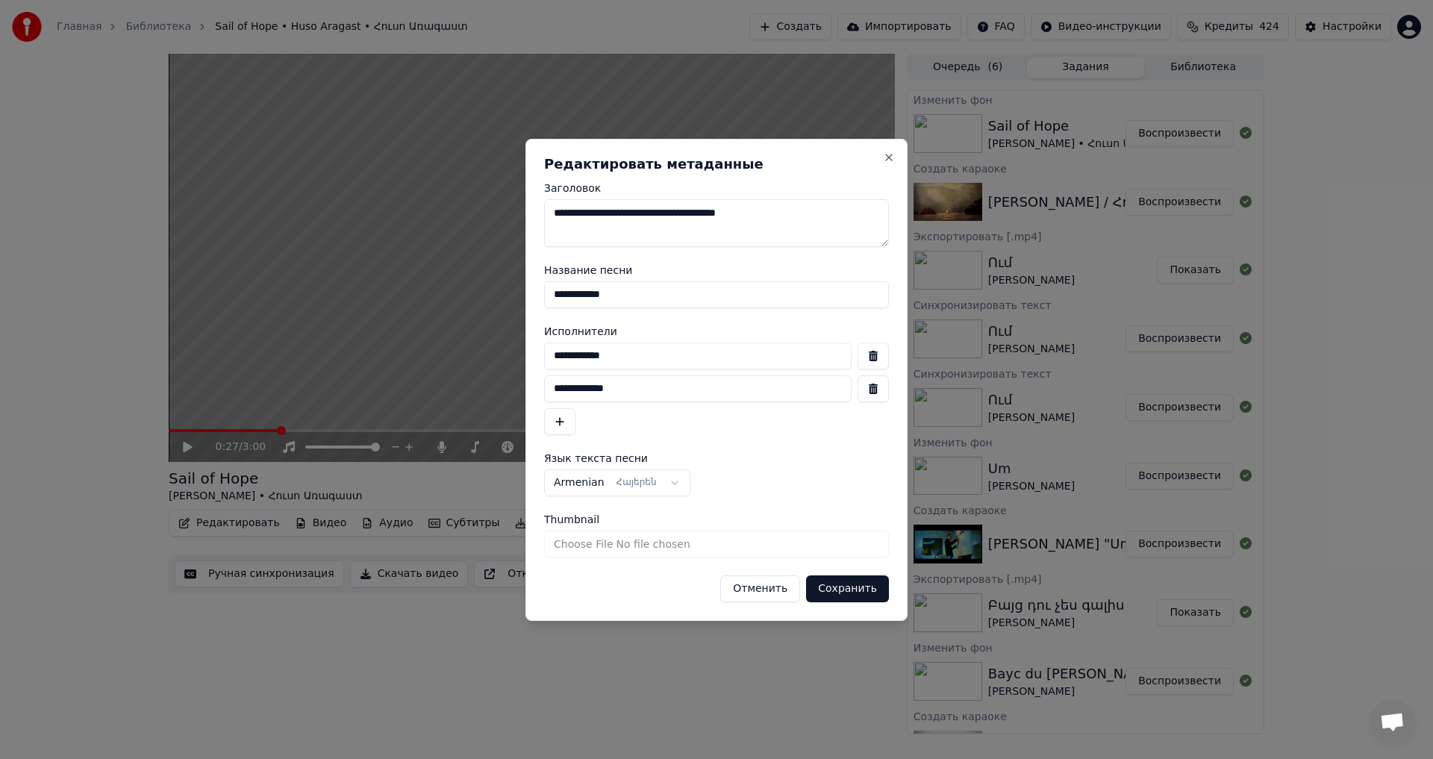
drag, startPoint x: 684, startPoint y: 388, endPoint x: 536, endPoint y: 386, distance: 148.5
click at [536, 386] on div "**********" at bounding box center [716, 380] width 382 height 482
click at [881, 387] on button "button" at bounding box center [872, 388] width 31 height 27
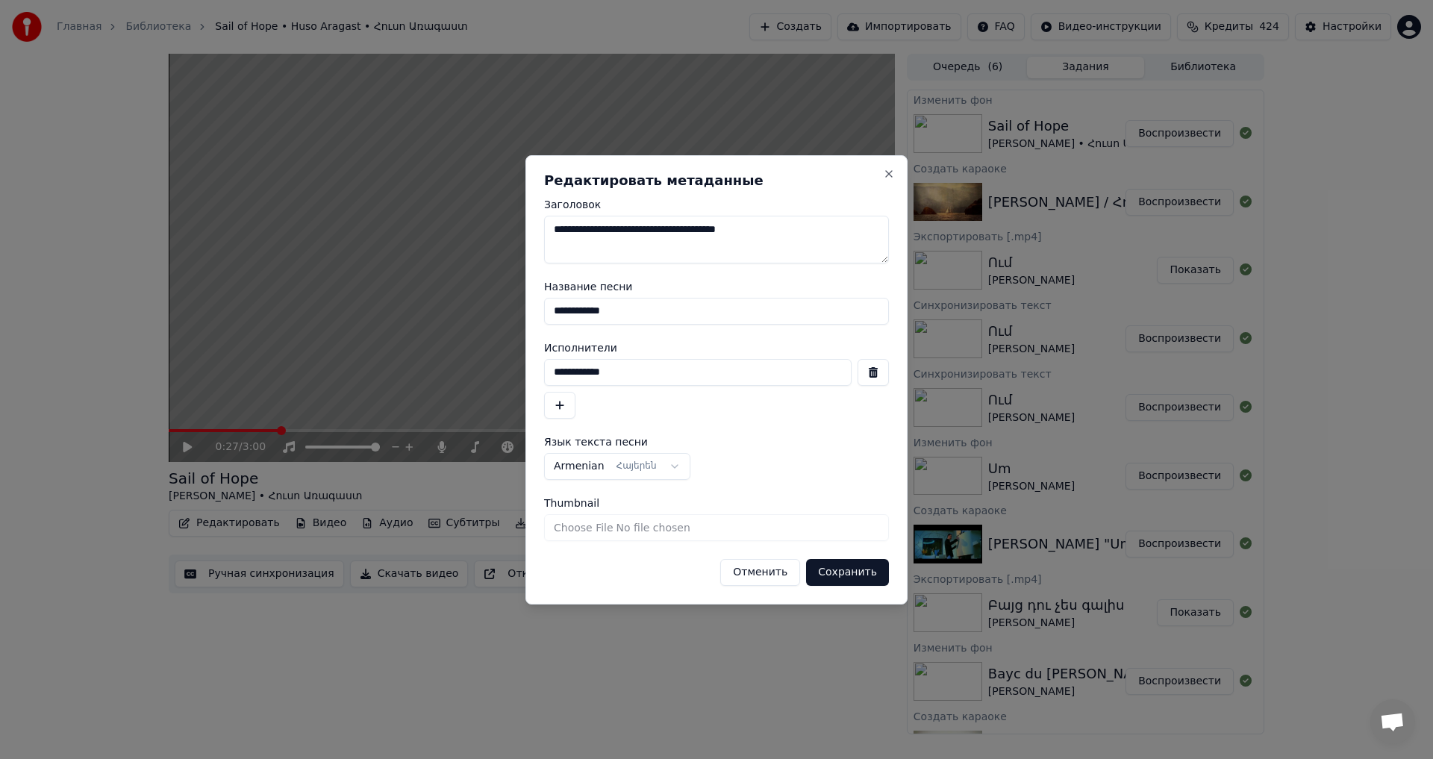
click at [872, 373] on button "button" at bounding box center [872, 372] width 31 height 27
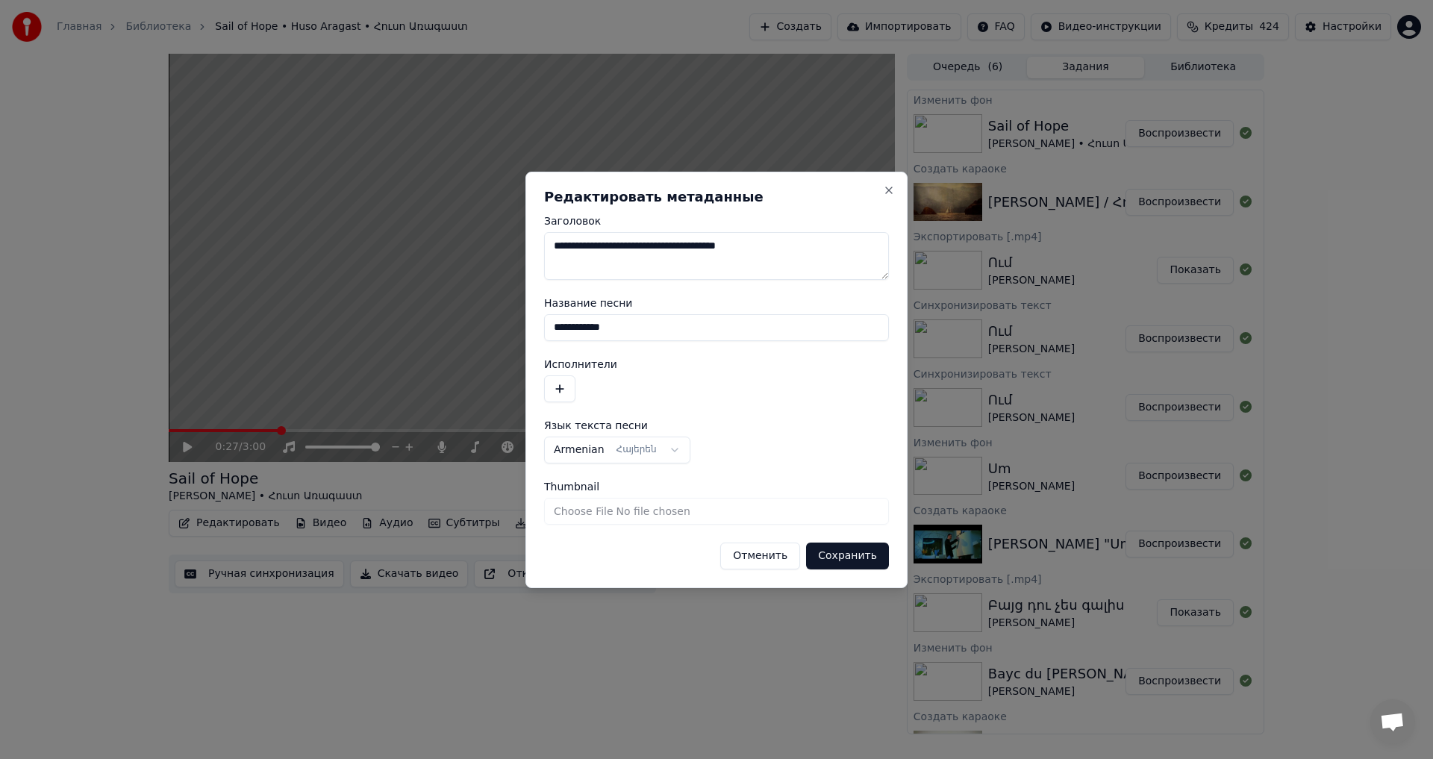
drag, startPoint x: 664, startPoint y: 328, endPoint x: 412, endPoint y: 316, distance: 252.5
click at [412, 316] on body "Главная Библиотека Sail of Hope • Huso Aragast • Հուսո Առագաստ Создать Импортир…" at bounding box center [716, 379] width 1433 height 759
paste input "*"
type input "**********"
drag, startPoint x: 807, startPoint y: 247, endPoint x: 710, endPoint y: 257, distance: 96.8
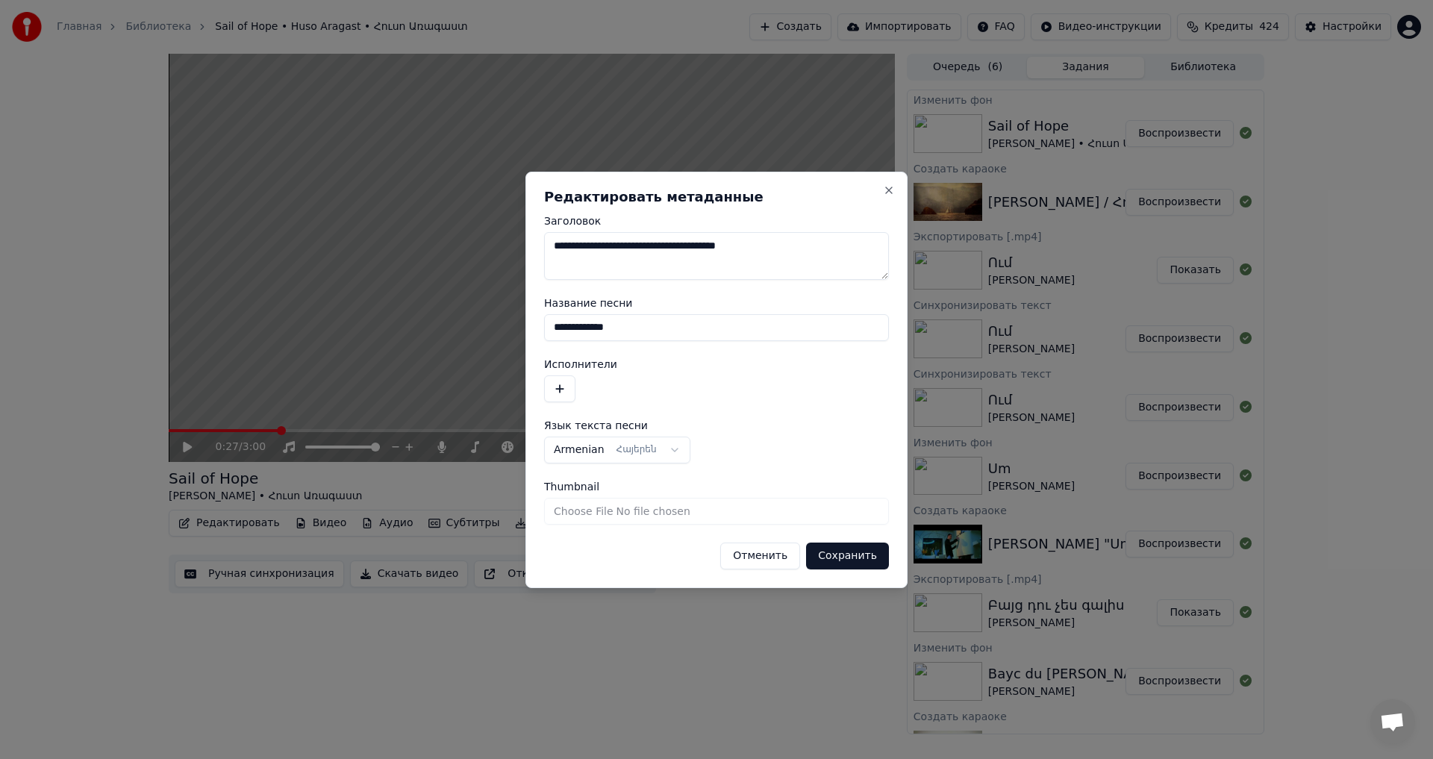
click at [710, 257] on textarea "**********" at bounding box center [716, 256] width 345 height 48
drag, startPoint x: 622, startPoint y: 251, endPoint x: 469, endPoint y: 248, distance: 153.0
click at [469, 248] on body "Главная Библиотека Sail of Hope • Huso Aragast • Հուսո Առագաստ Создать Импортир…" at bounding box center [716, 379] width 1433 height 759
type textarea "**********"
click at [836, 563] on button "Сохранить" at bounding box center [847, 555] width 83 height 27
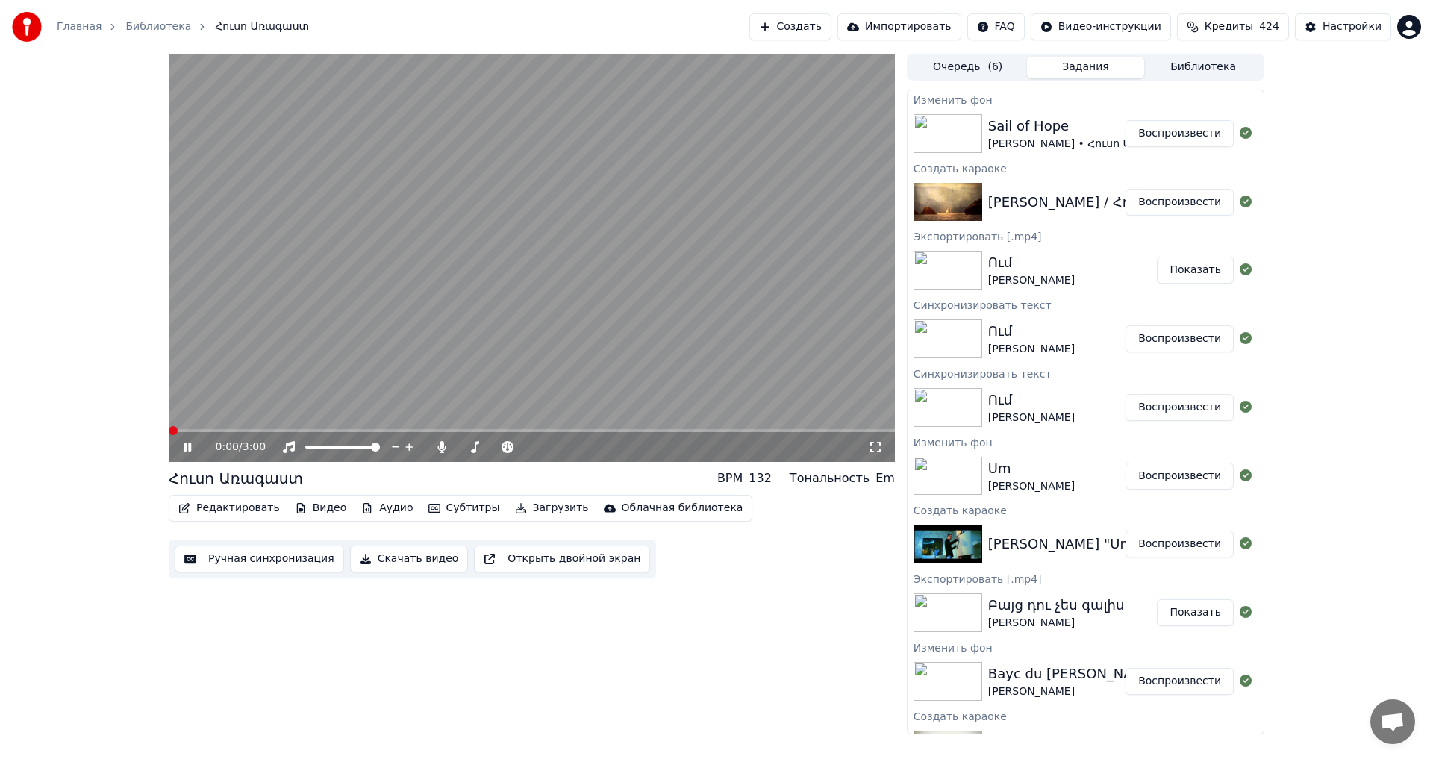
click at [169, 426] on span at bounding box center [173, 430] width 9 height 9
click at [543, 289] on video at bounding box center [532, 258] width 726 height 408
click at [277, 550] on button "Ручная синхронизация" at bounding box center [259, 558] width 169 height 27
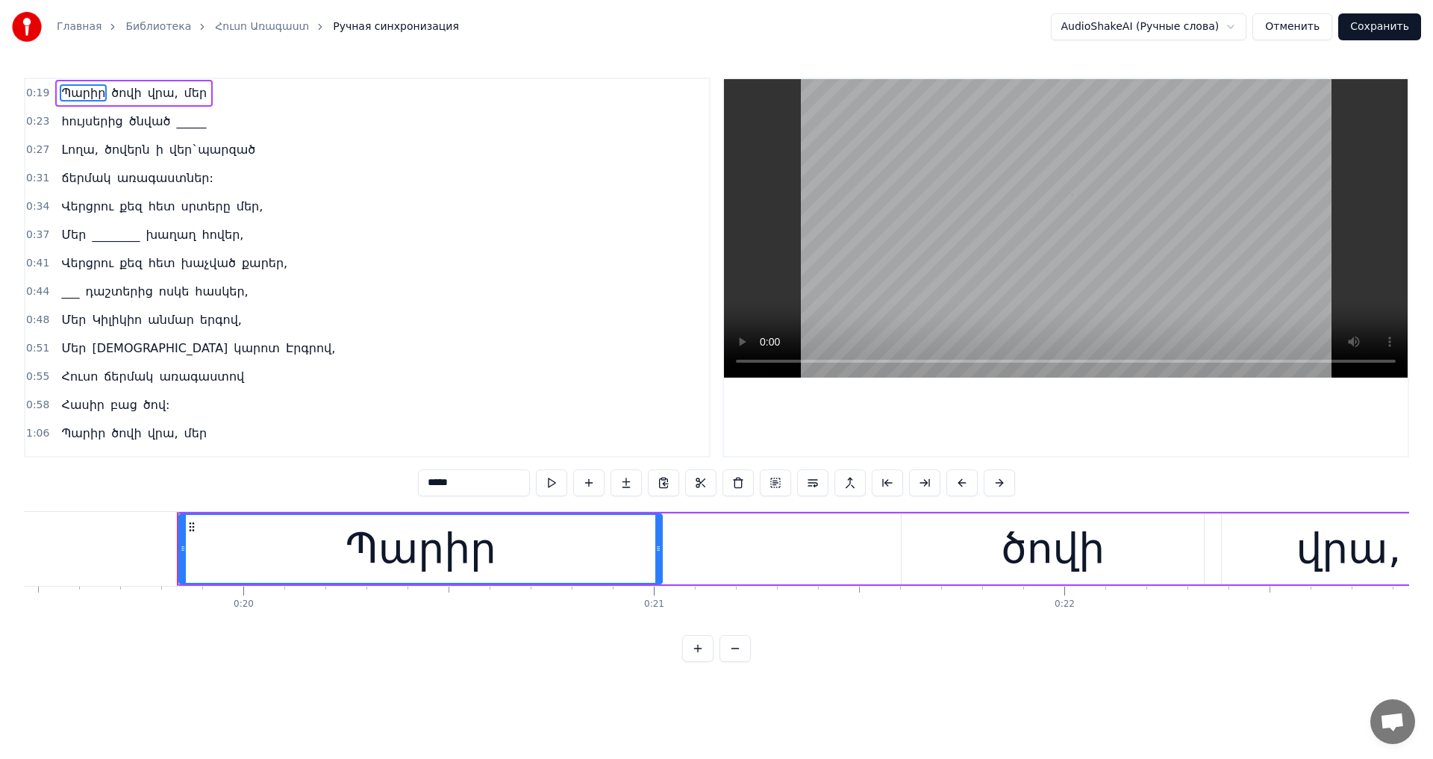
scroll to position [0, 8067]
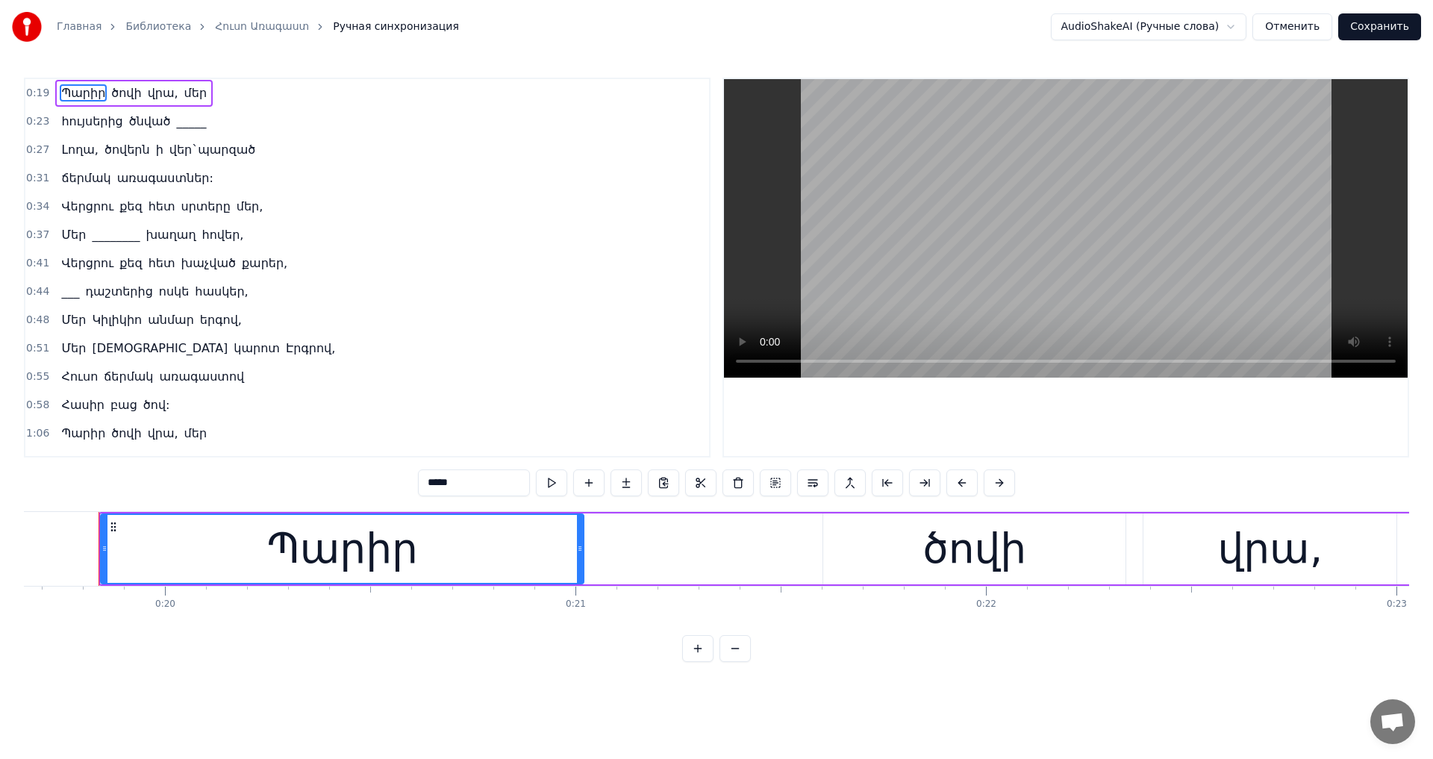
click at [224, 148] on span "վեր`պարզած" at bounding box center [212, 149] width 89 height 17
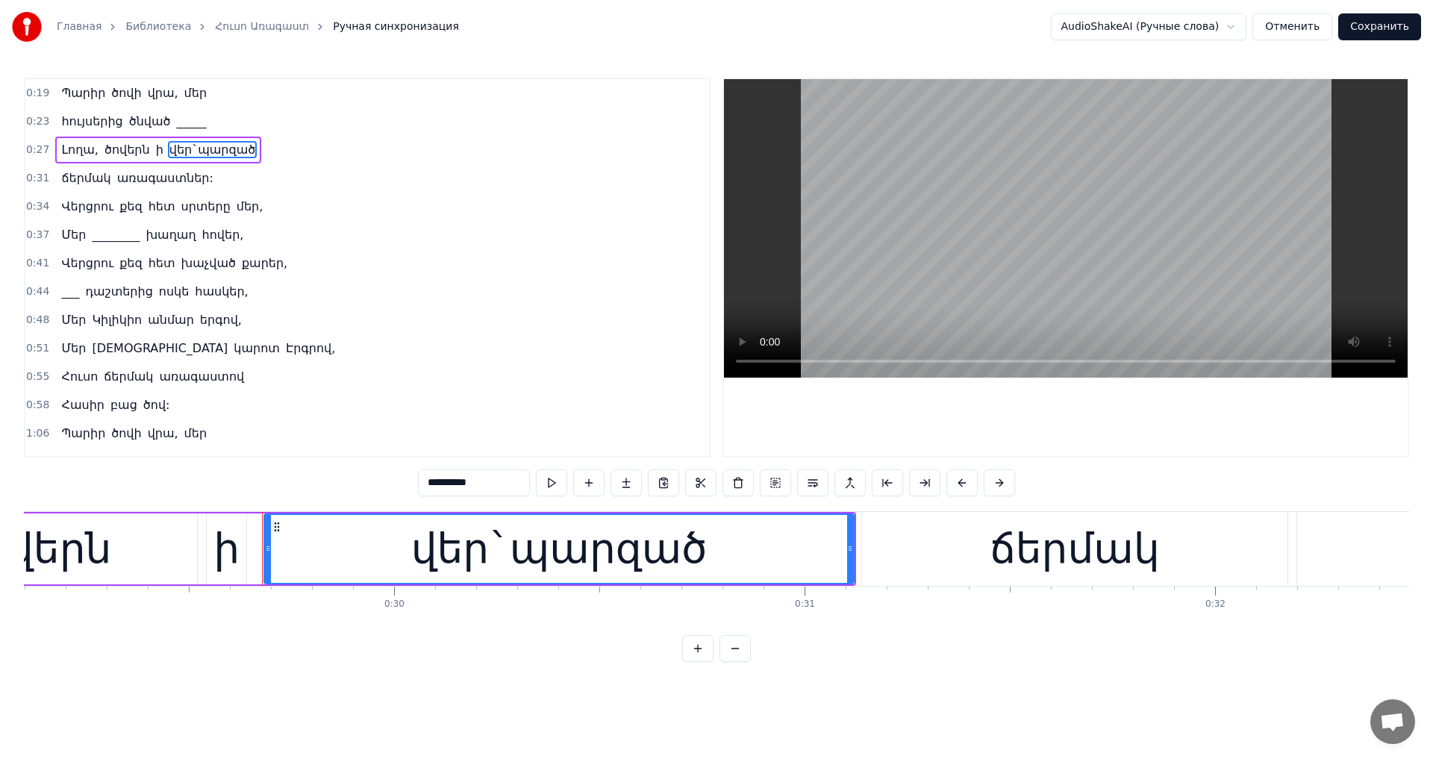
scroll to position [0, 12105]
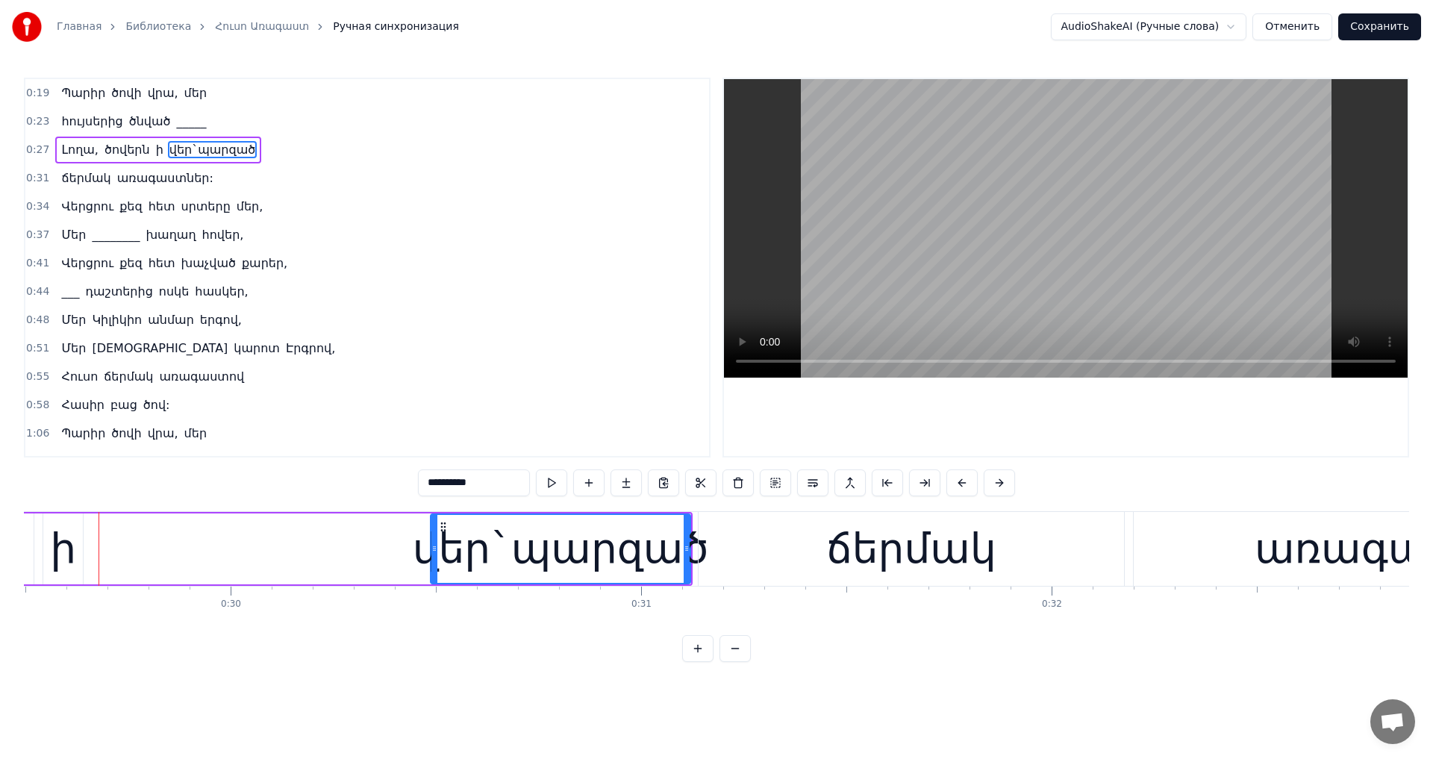
drag, startPoint x: 106, startPoint y: 551, endPoint x: 436, endPoint y: 567, distance: 330.2
click at [436, 567] on div at bounding box center [434, 549] width 6 height 68
click at [55, 561] on div "ի" at bounding box center [63, 549] width 26 height 62
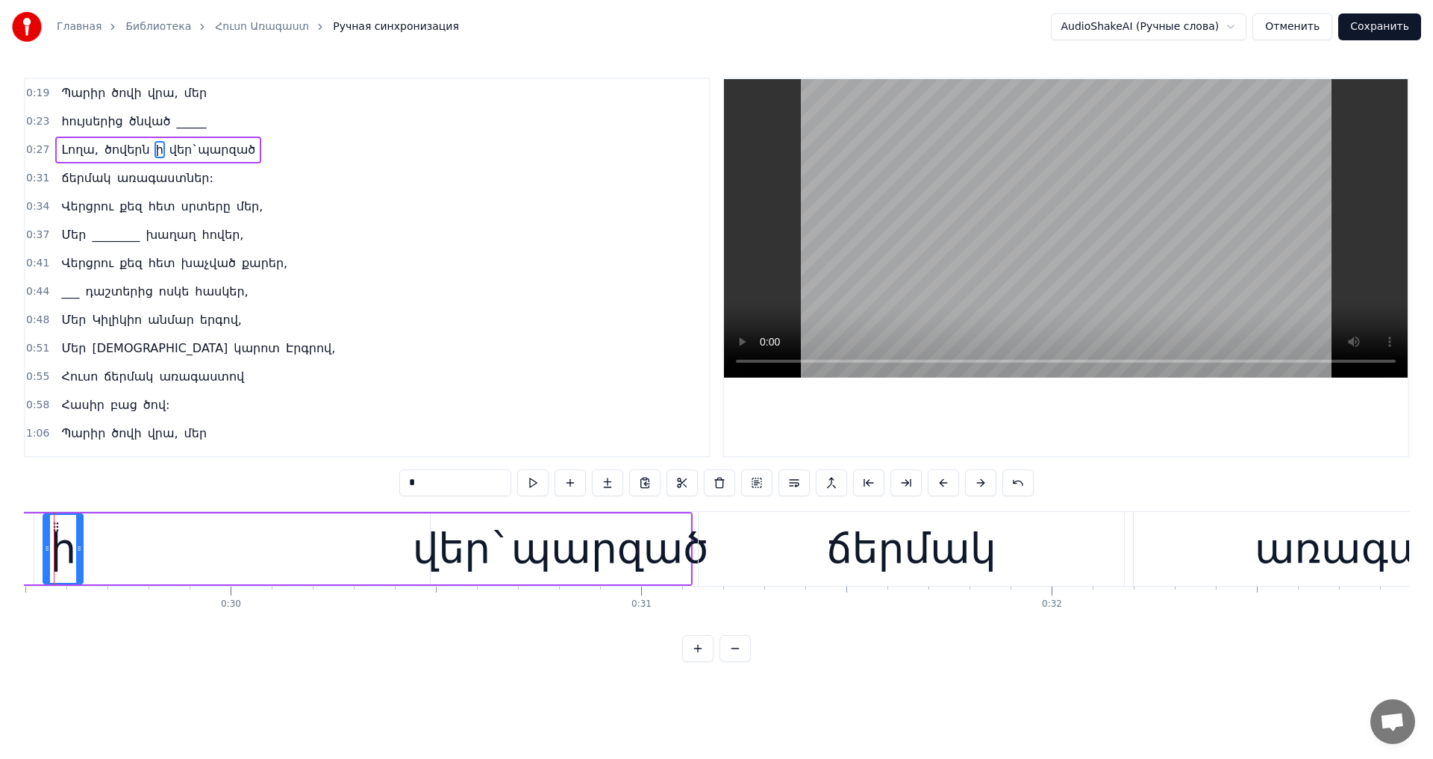
scroll to position [0, 12061]
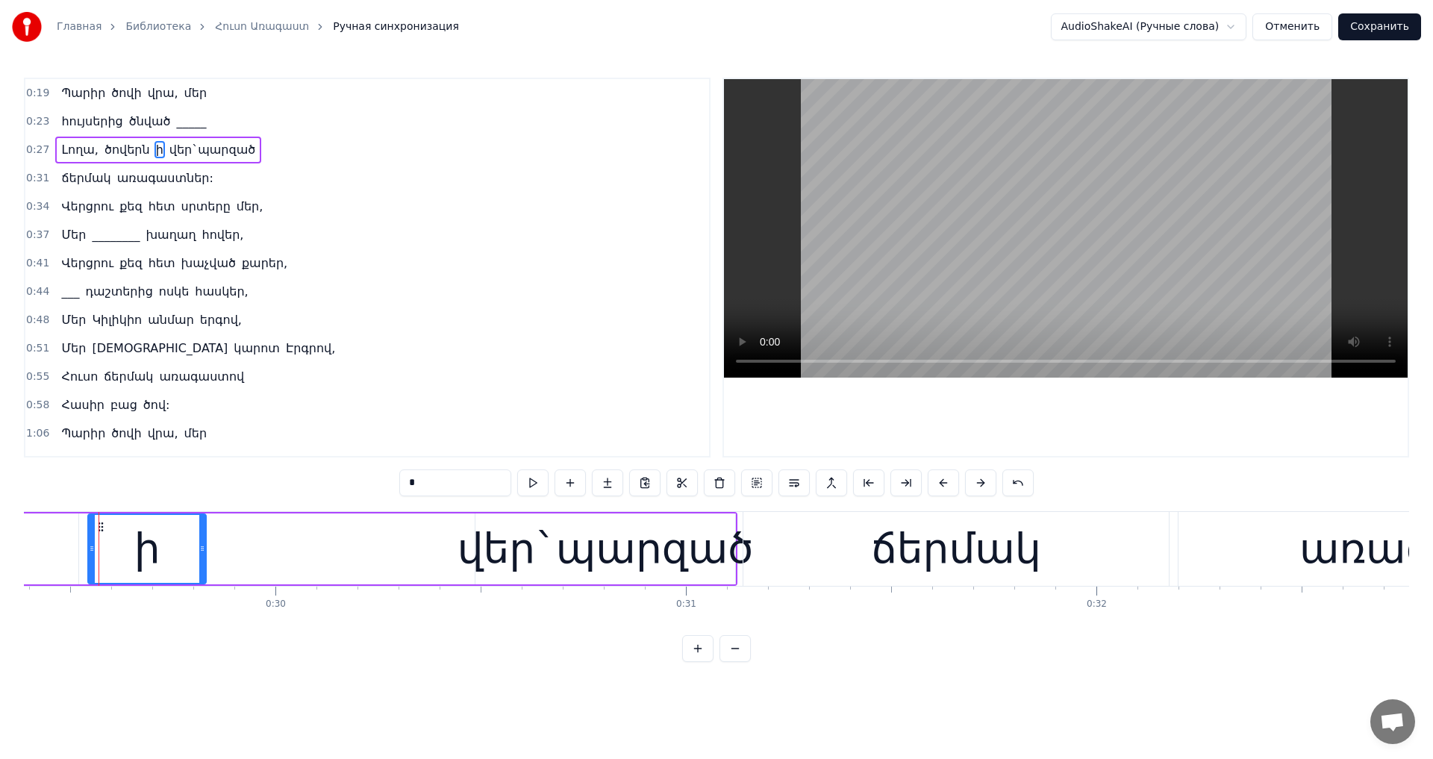
drag, startPoint x: 126, startPoint y: 548, endPoint x: 204, endPoint y: 561, distance: 79.4
click at [204, 561] on div at bounding box center [202, 549] width 6 height 68
click at [492, 550] on div "վեր`պարզած" at bounding box center [605, 549] width 296 height 62
type input "**********"
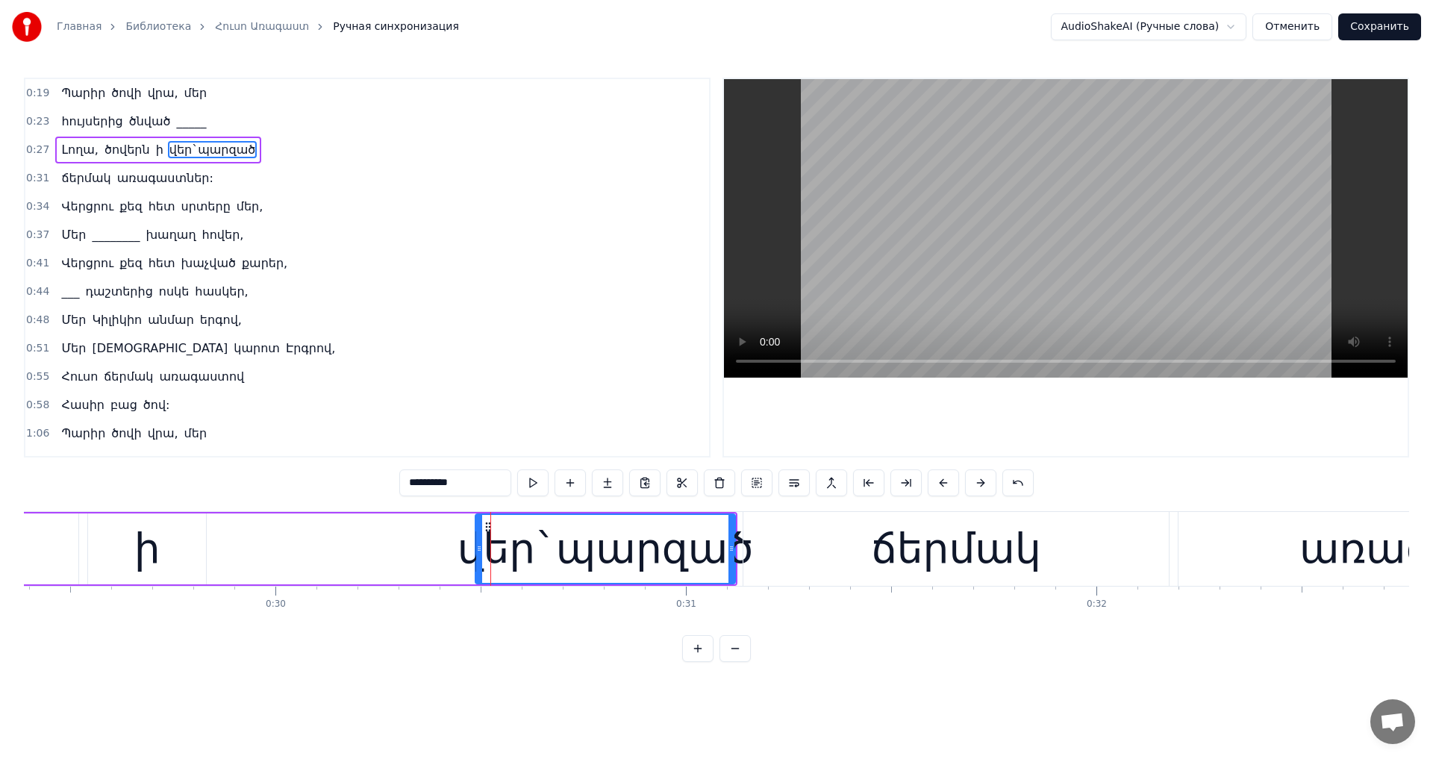
click at [1294, 32] on button "Отменить" at bounding box center [1292, 26] width 80 height 27
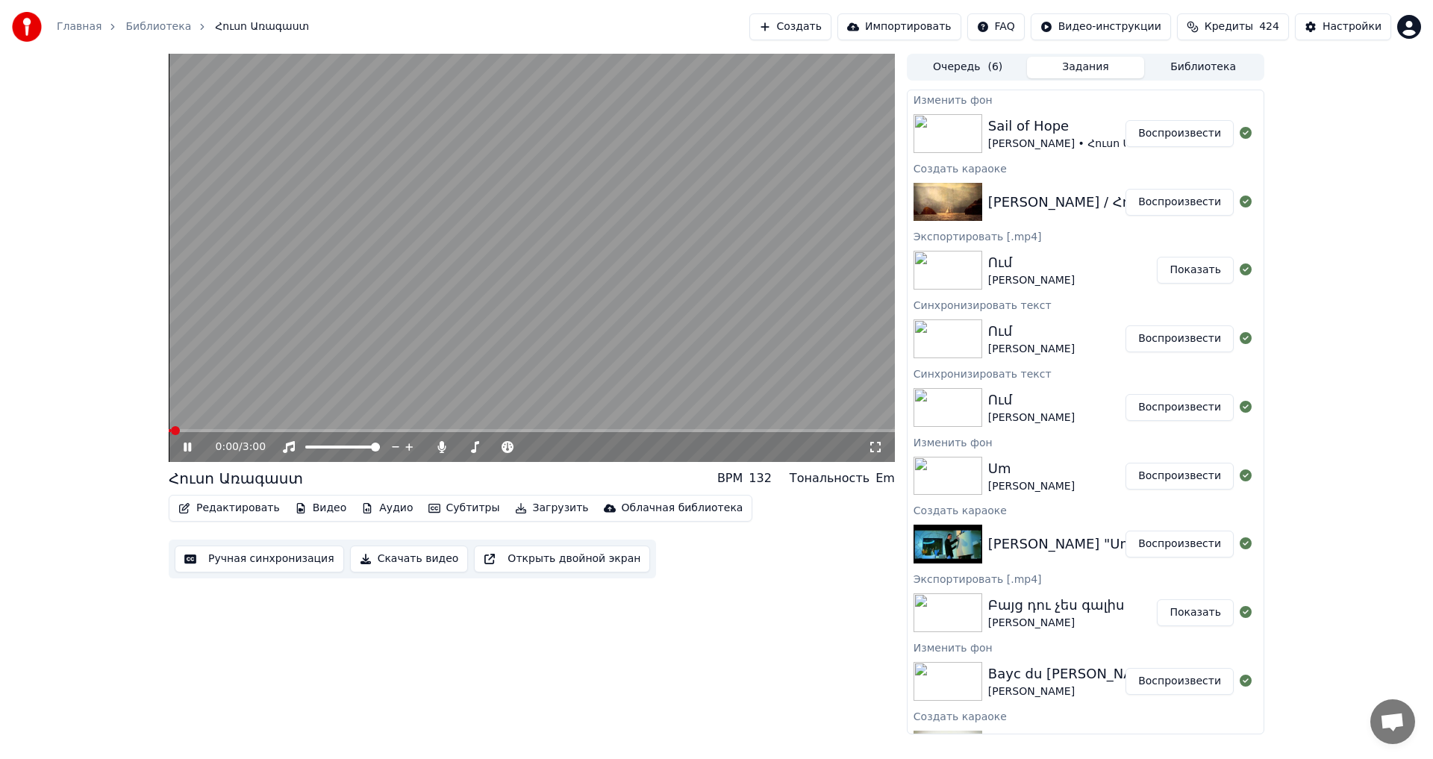
click at [184, 448] on icon at bounding box center [198, 447] width 35 height 12
click at [228, 512] on button "Редактировать" at bounding box center [228, 508] width 113 height 21
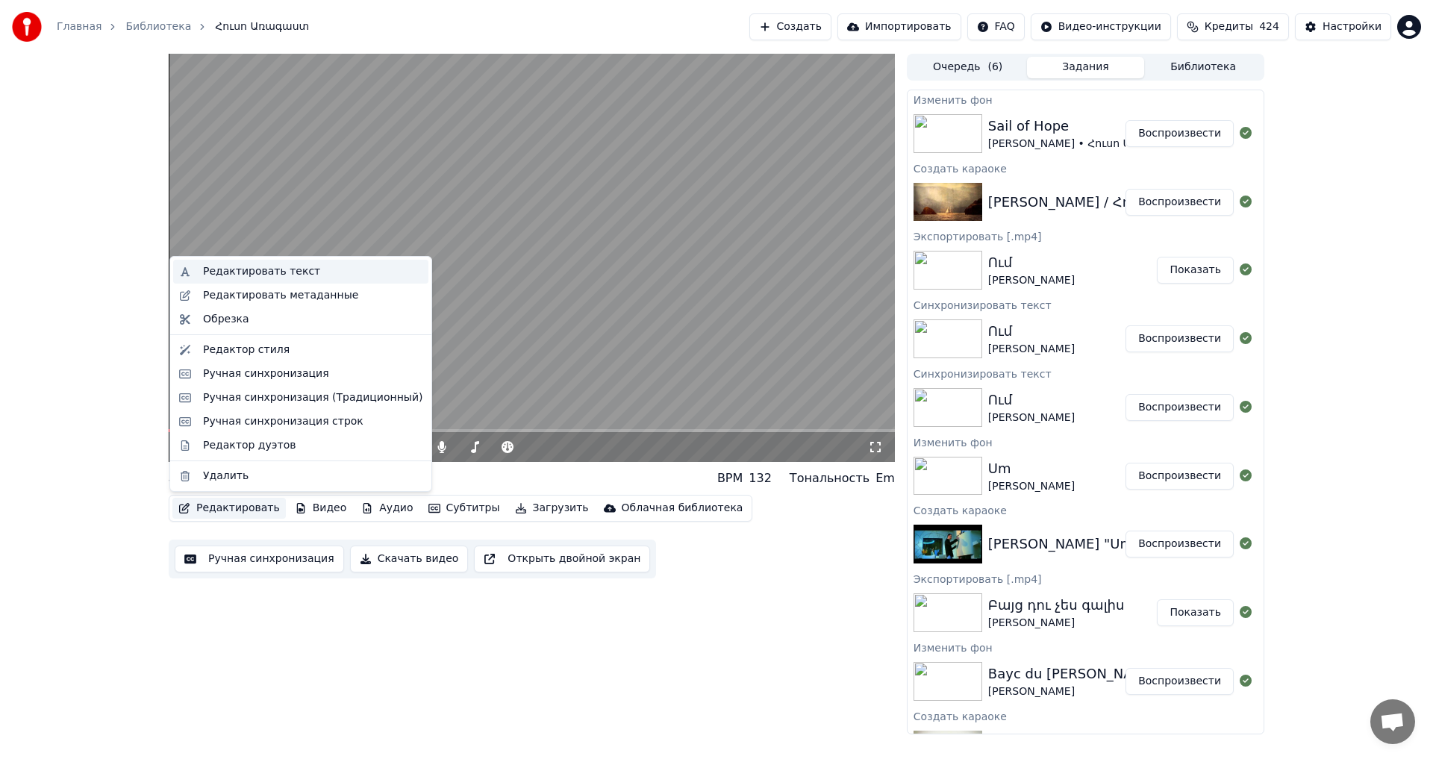
click at [295, 275] on div "Редактировать текст" at bounding box center [261, 271] width 117 height 15
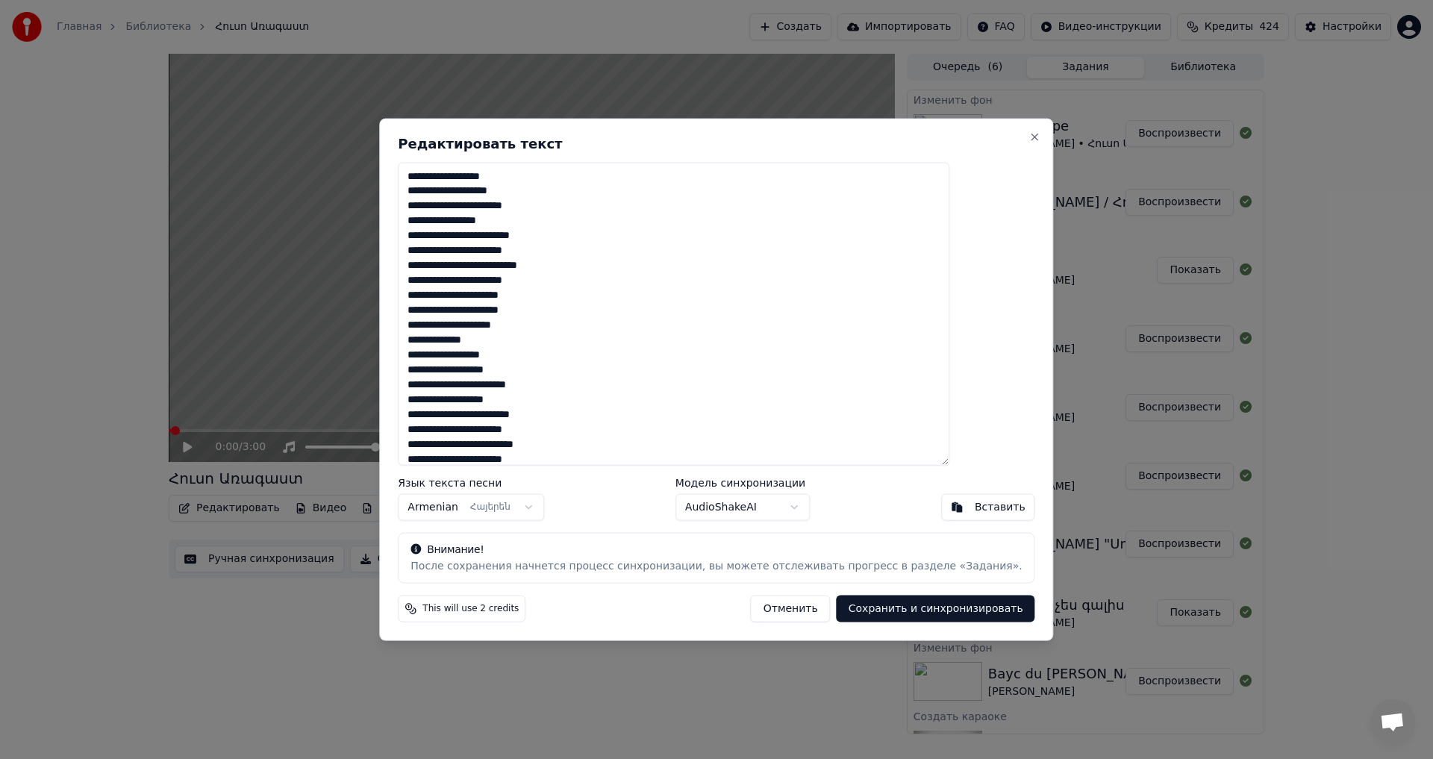
click at [551, 210] on textarea "**********" at bounding box center [673, 314] width 551 height 304
click at [638, 228] on textarea "**********" at bounding box center [673, 314] width 551 height 304
click at [600, 254] on textarea "**********" at bounding box center [673, 314] width 551 height 304
click at [654, 260] on textarea "**********" at bounding box center [673, 314] width 551 height 304
click at [604, 279] on textarea "**********" at bounding box center [673, 314] width 551 height 304
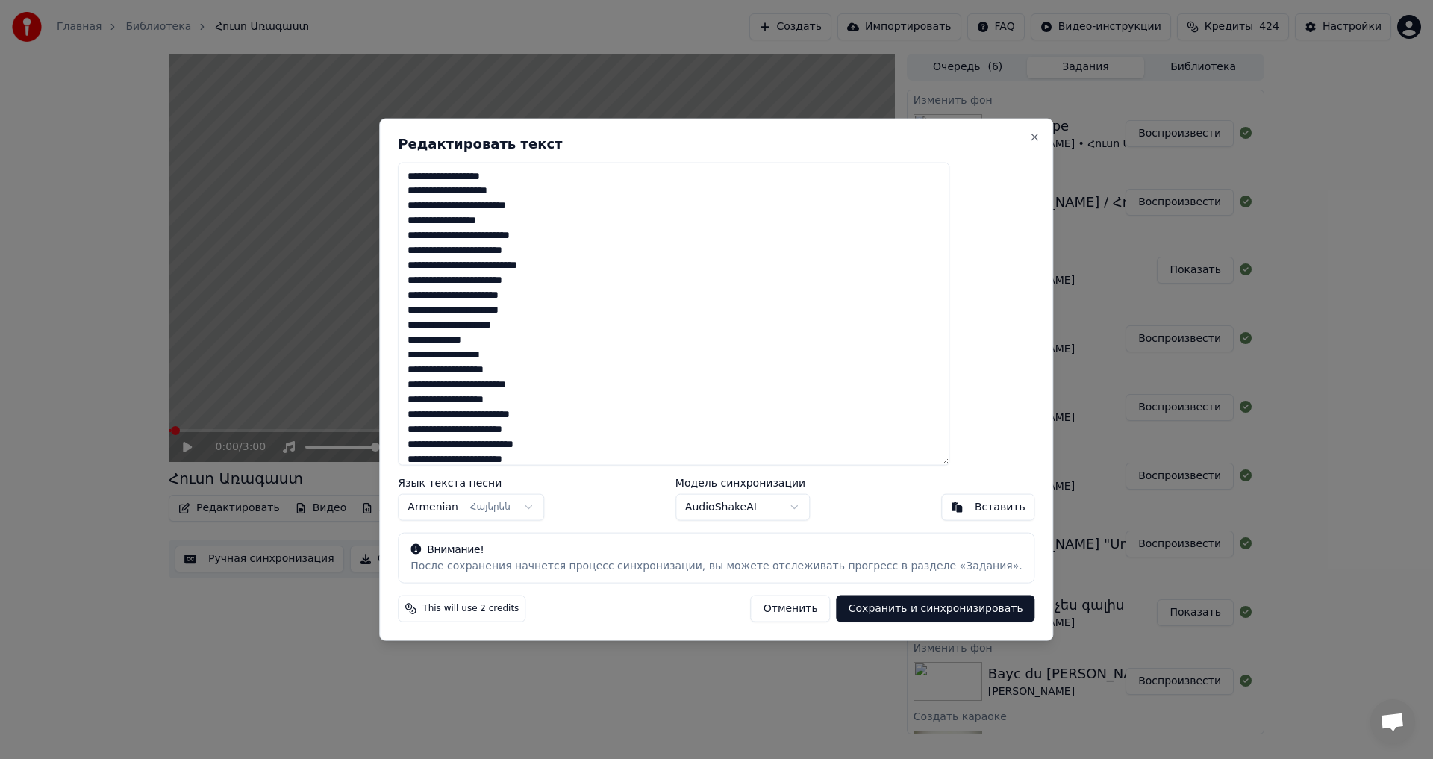
click at [616, 297] on textarea "**********" at bounding box center [673, 314] width 551 height 304
click at [609, 310] on textarea "**********" at bounding box center [673, 314] width 551 height 304
click at [589, 325] on textarea "**********" at bounding box center [673, 314] width 551 height 304
click at [564, 338] on textarea "**********" at bounding box center [673, 314] width 551 height 304
click at [570, 352] on textarea "**********" at bounding box center [673, 314] width 551 height 304
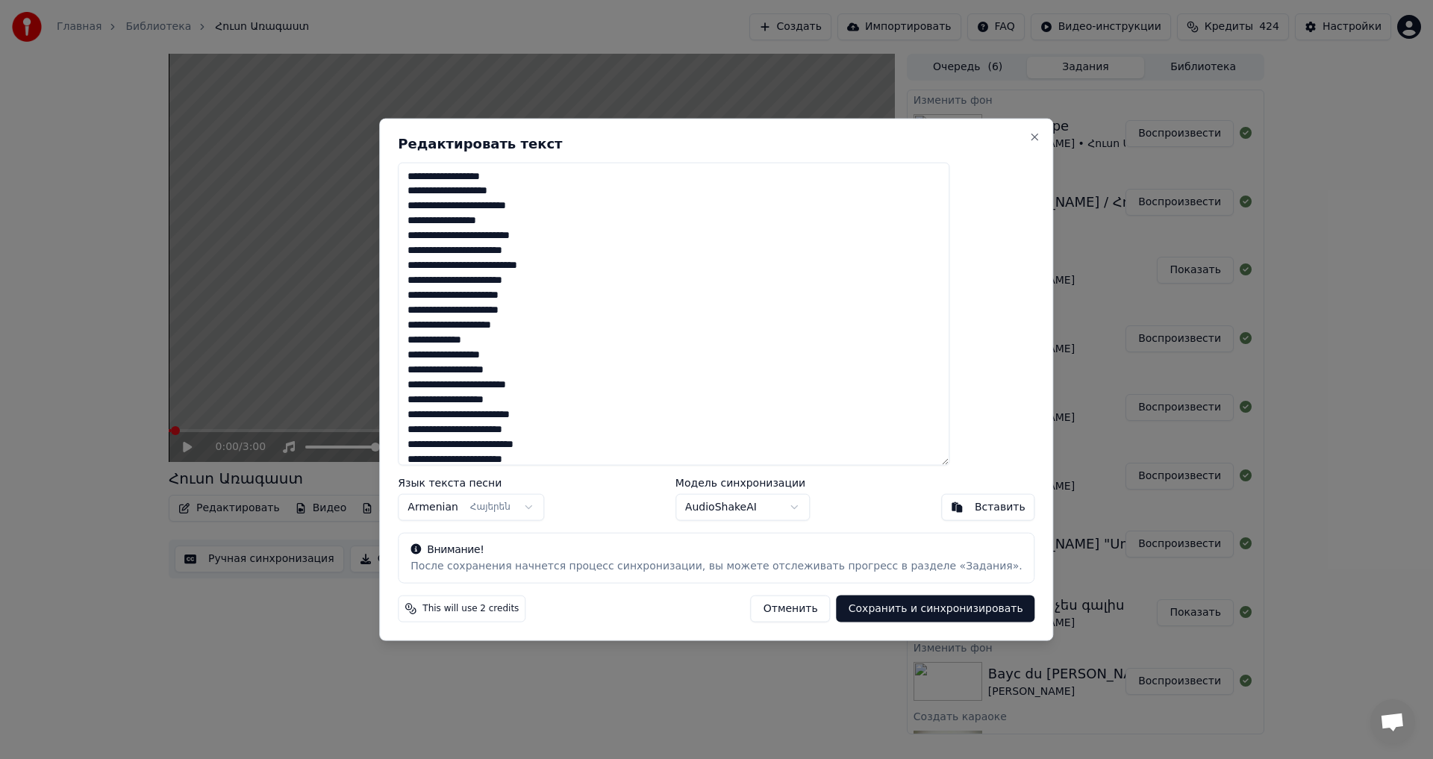
click at [572, 372] on textarea "**********" at bounding box center [673, 314] width 551 height 304
click at [610, 387] on textarea "**********" at bounding box center [673, 314] width 551 height 304
click at [568, 399] on textarea "**********" at bounding box center [673, 314] width 551 height 304
click at [629, 417] on textarea "**********" at bounding box center [673, 314] width 551 height 304
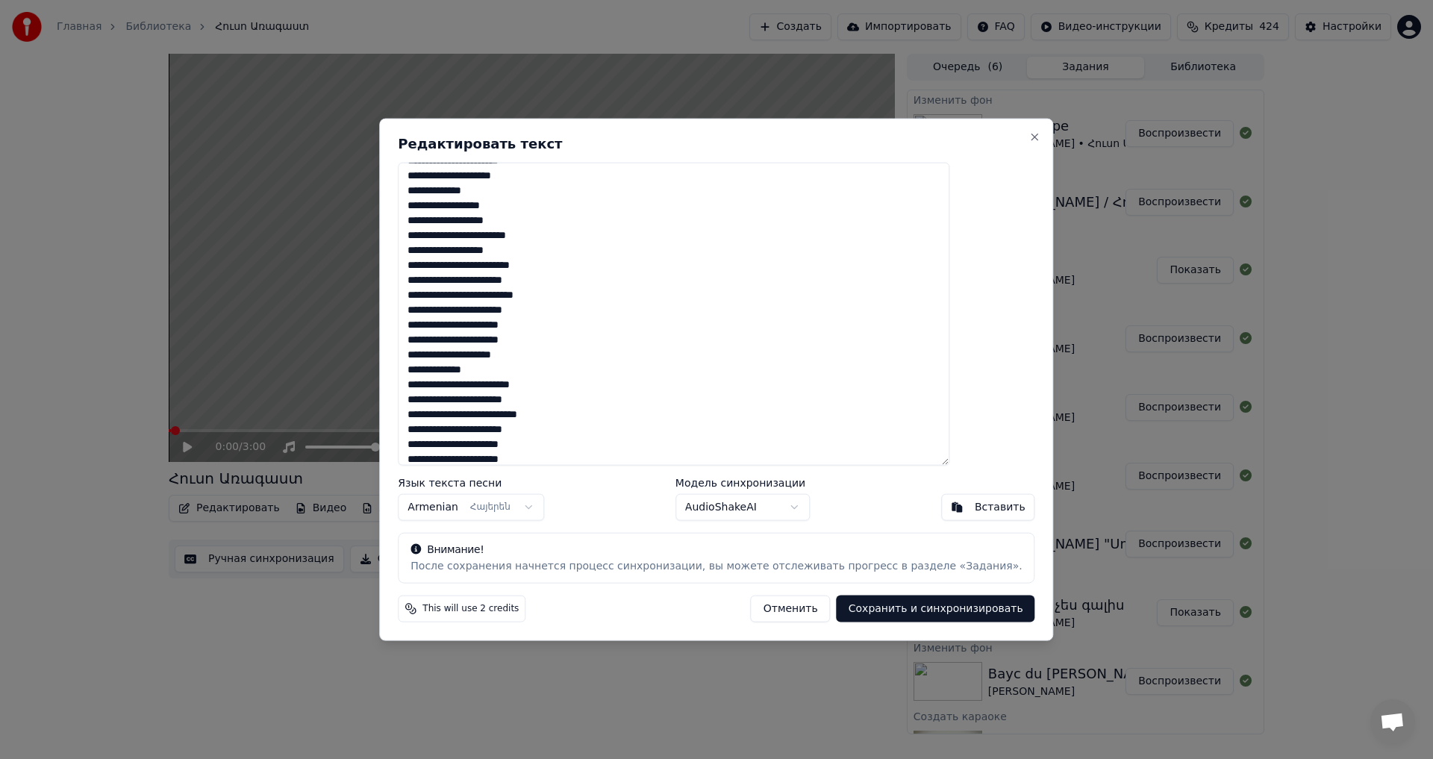
click at [609, 285] on textarea "**********" at bounding box center [673, 314] width 551 height 304
click at [615, 291] on textarea "**********" at bounding box center [673, 314] width 551 height 304
click at [614, 316] on textarea "**********" at bounding box center [673, 314] width 551 height 304
click at [598, 328] on textarea "**********" at bounding box center [673, 314] width 551 height 304
click at [604, 340] on textarea "**********" at bounding box center [673, 314] width 551 height 304
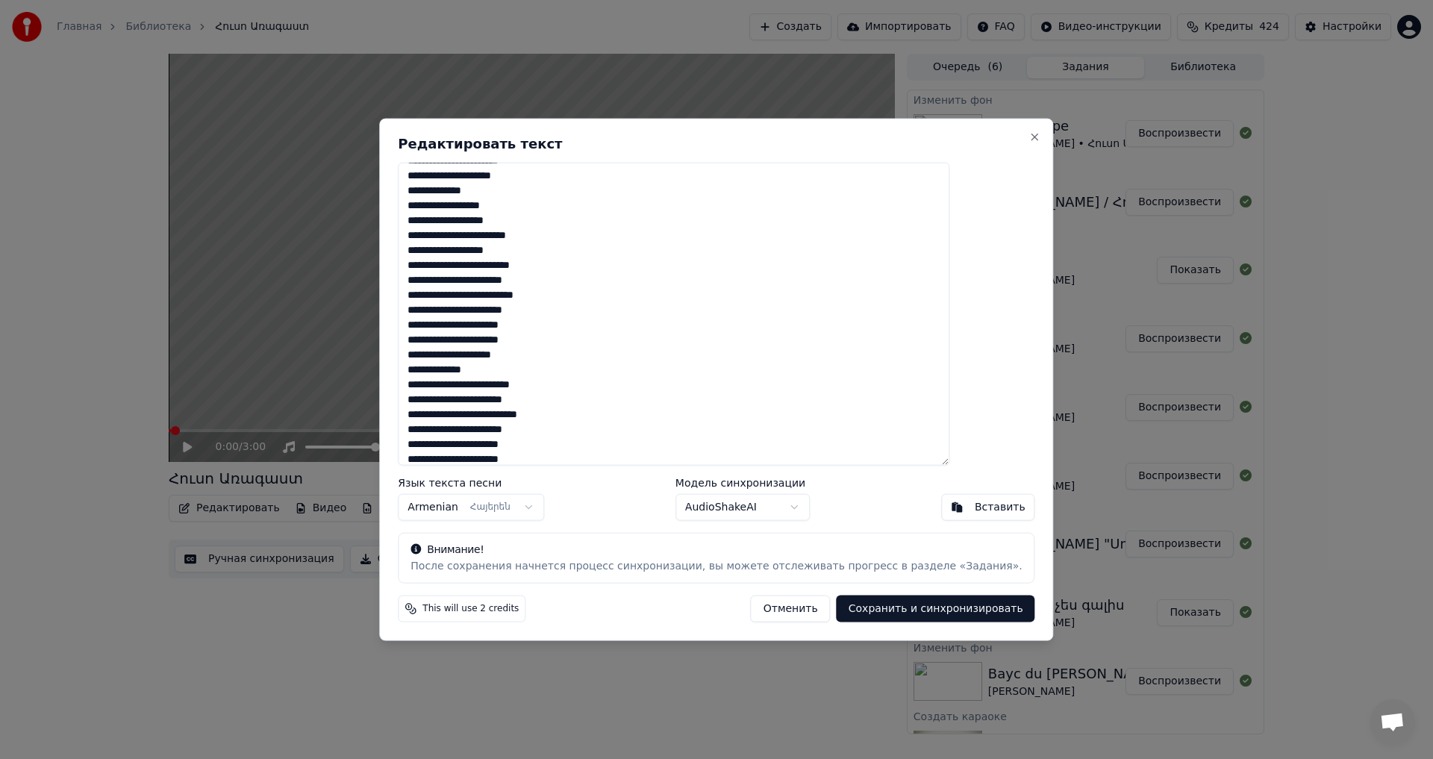
click at [609, 361] on textarea "**********" at bounding box center [673, 314] width 551 height 304
click at [568, 373] on textarea "**********" at bounding box center [673, 314] width 551 height 304
click at [638, 384] on textarea "**********" at bounding box center [673, 314] width 551 height 304
click at [621, 394] on textarea "**********" at bounding box center [673, 314] width 551 height 304
click at [642, 416] on textarea "**********" at bounding box center [673, 314] width 551 height 304
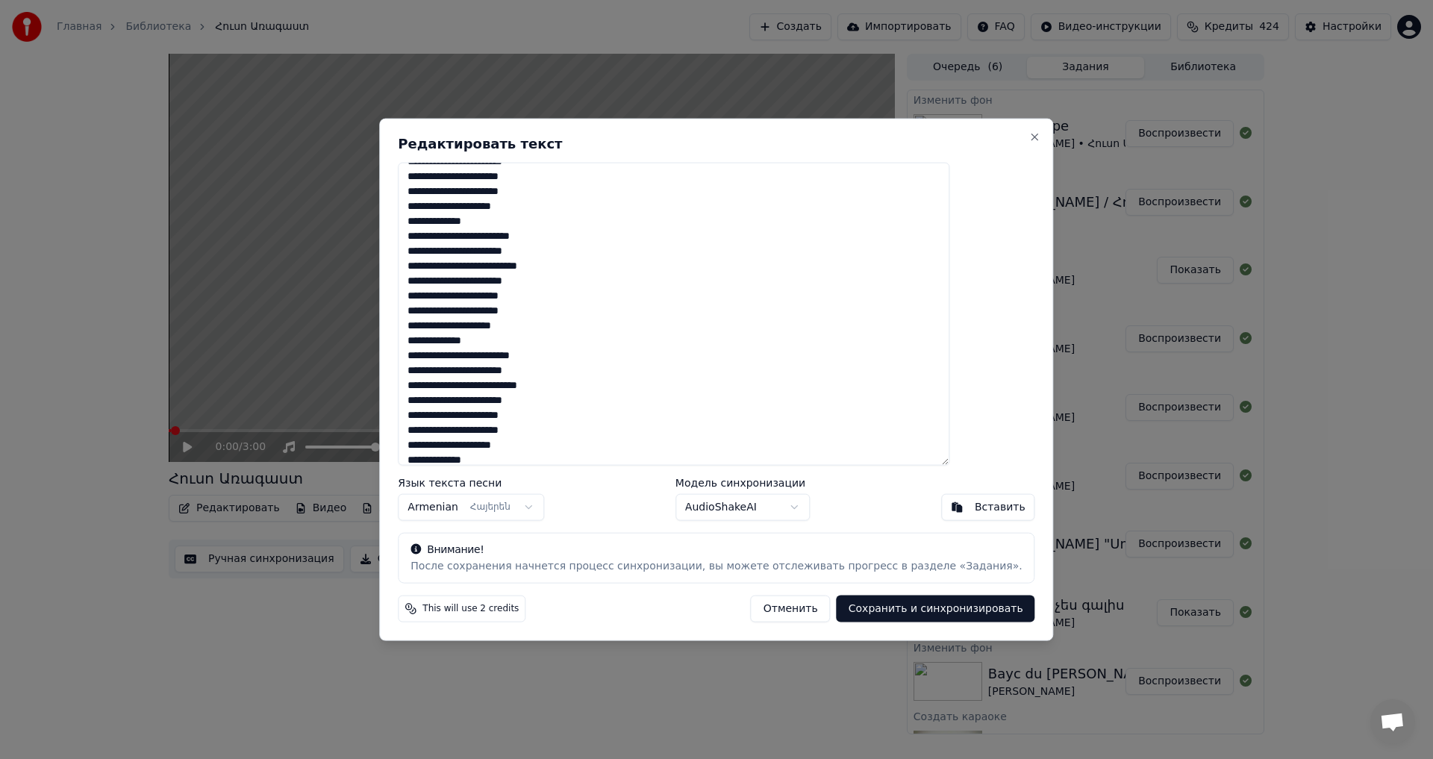
scroll to position [298, 0]
click at [612, 285] on textarea "**********" at bounding box center [673, 314] width 551 height 304
type textarea "**********"
click at [872, 610] on button "Сохранить и синхронизировать" at bounding box center [935, 608] width 198 height 27
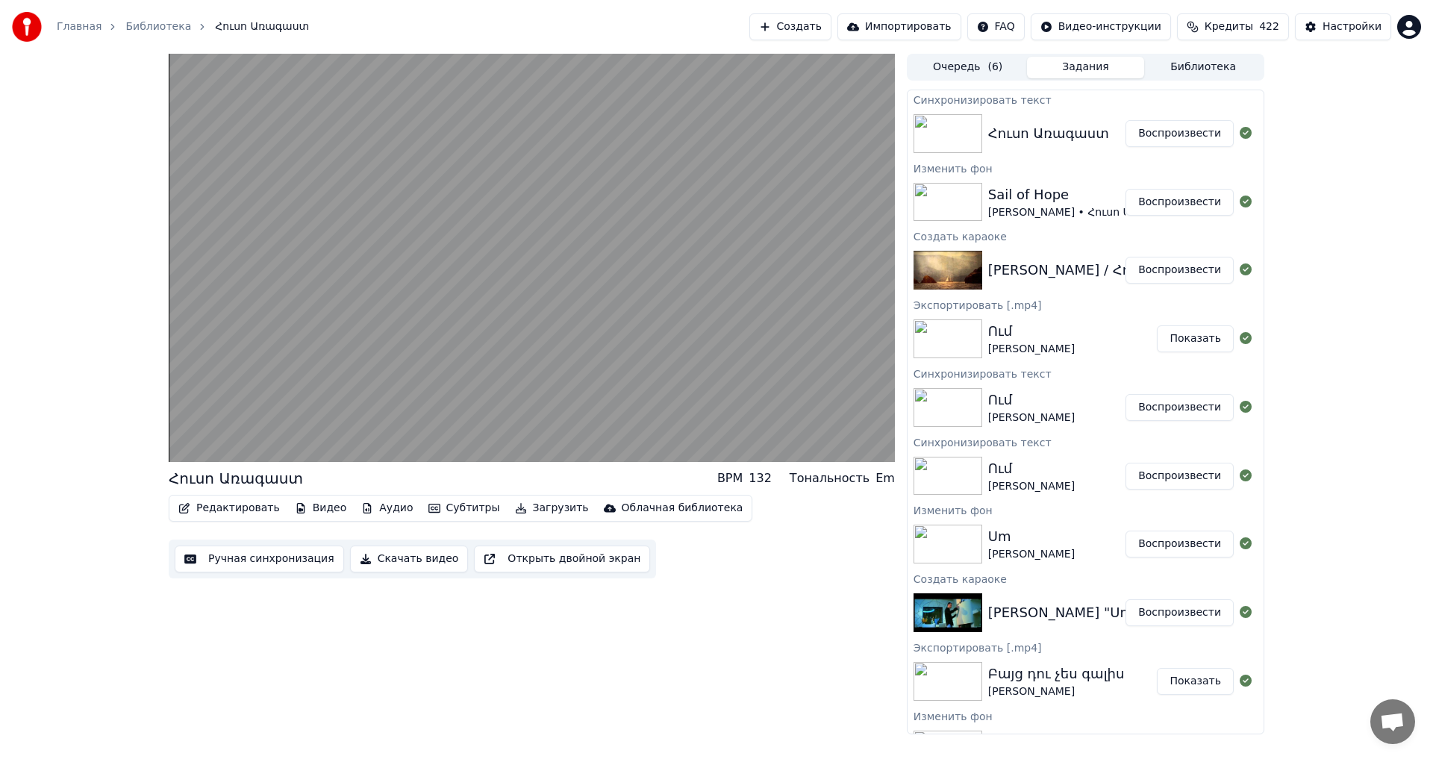
click at [1183, 143] on button "Воспроизвести" at bounding box center [1179, 133] width 108 height 27
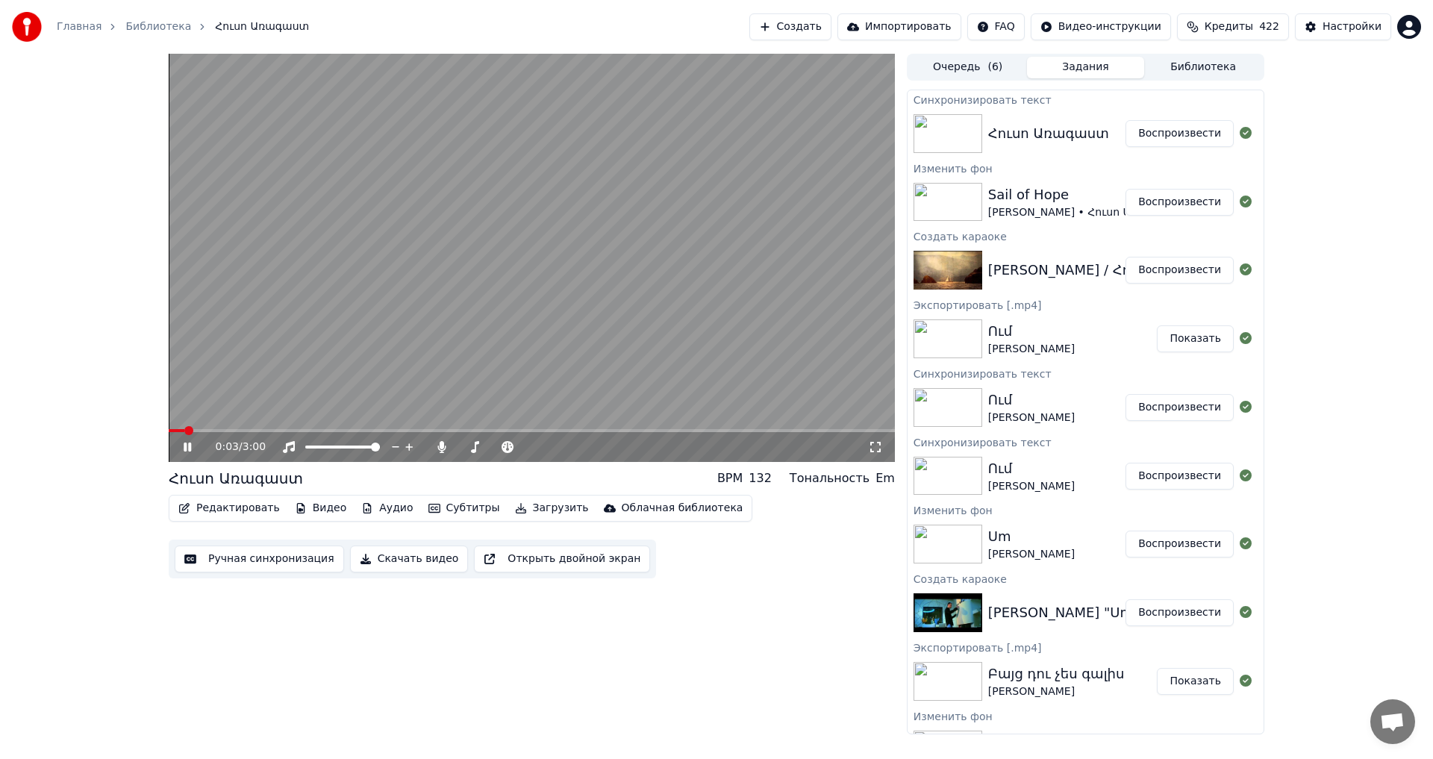
click at [234, 431] on span at bounding box center [532, 430] width 726 height 3
click at [531, 267] on video at bounding box center [532, 258] width 726 height 408
click at [229, 552] on button "Ручная синхронизация" at bounding box center [259, 558] width 169 height 27
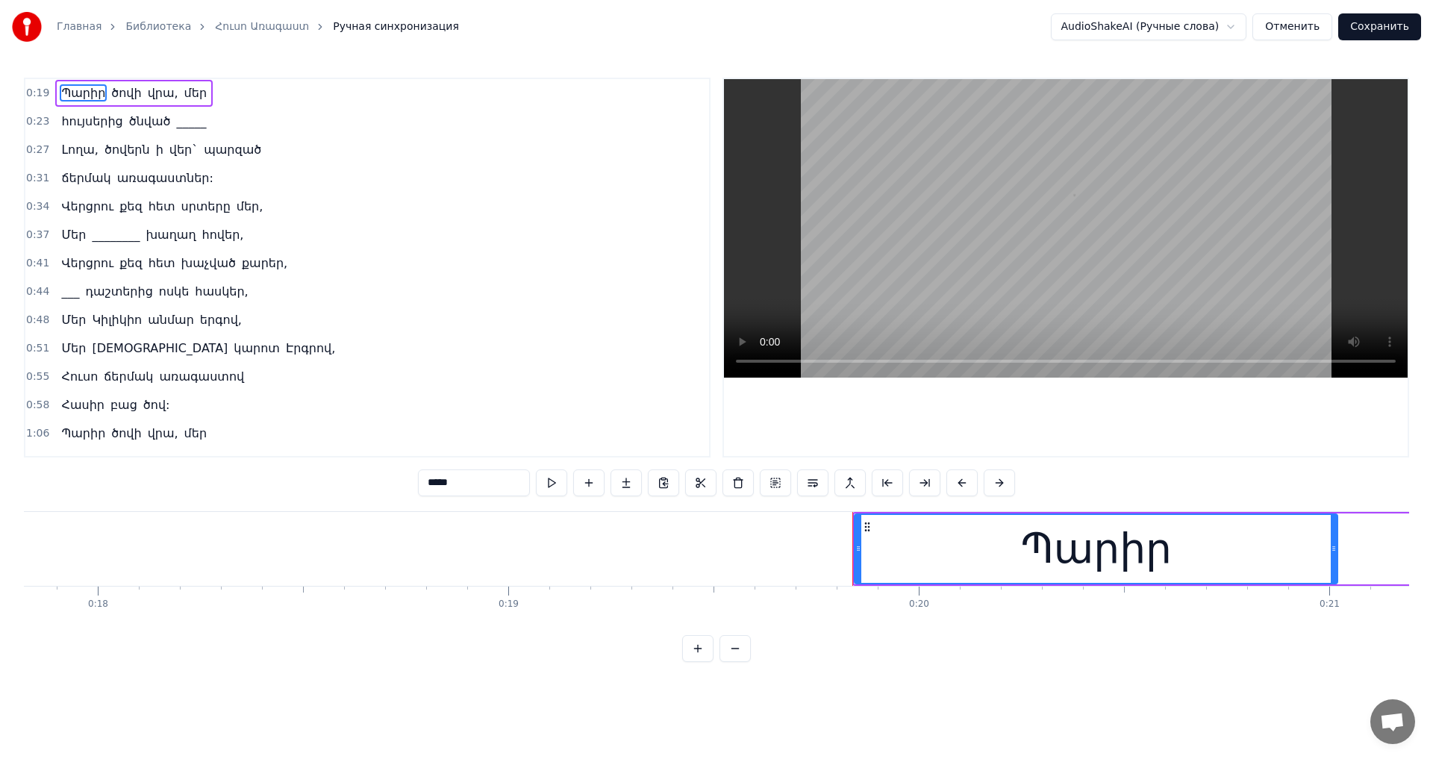
scroll to position [0, 8067]
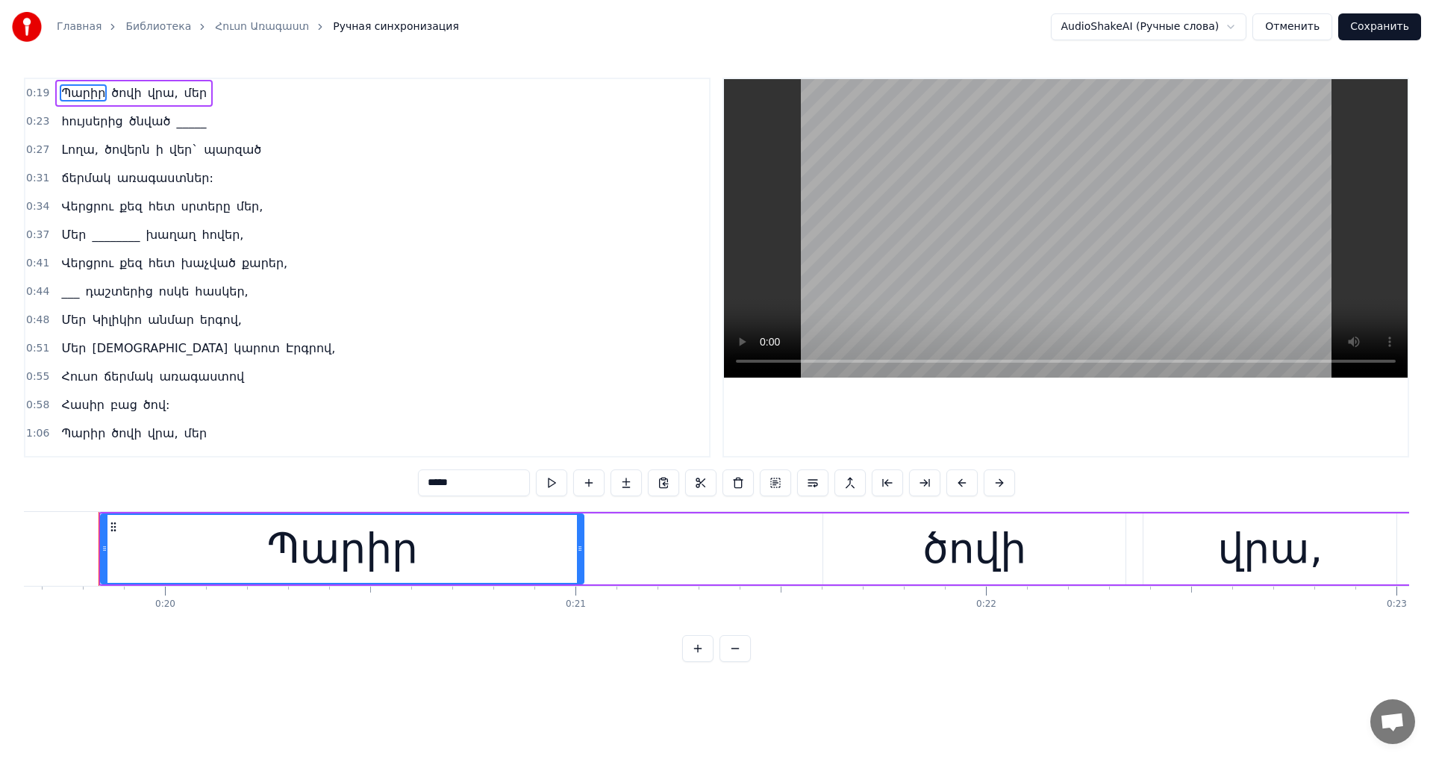
click at [150, 404] on span "ծով:" at bounding box center [157, 404] width 30 height 17
type input "****"
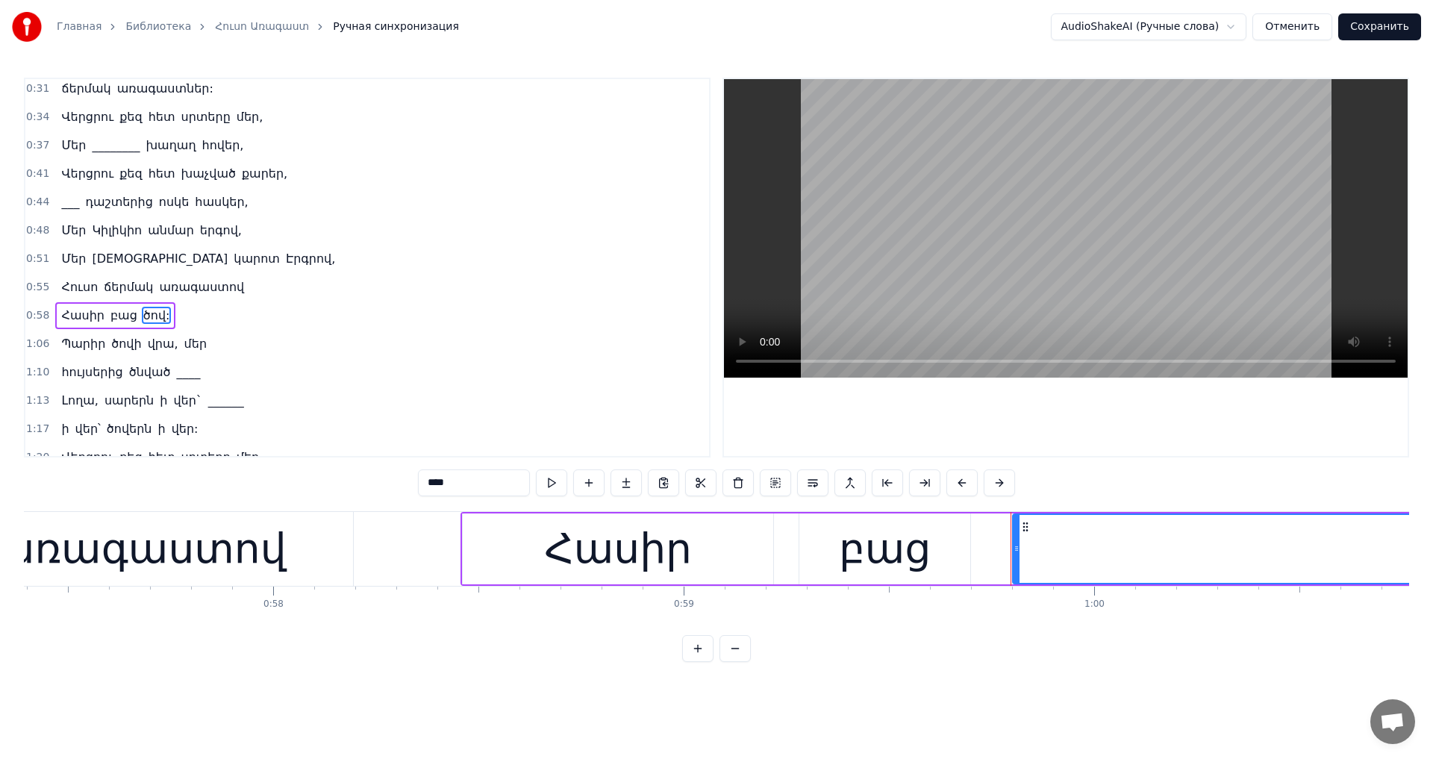
scroll to position [0, 24466]
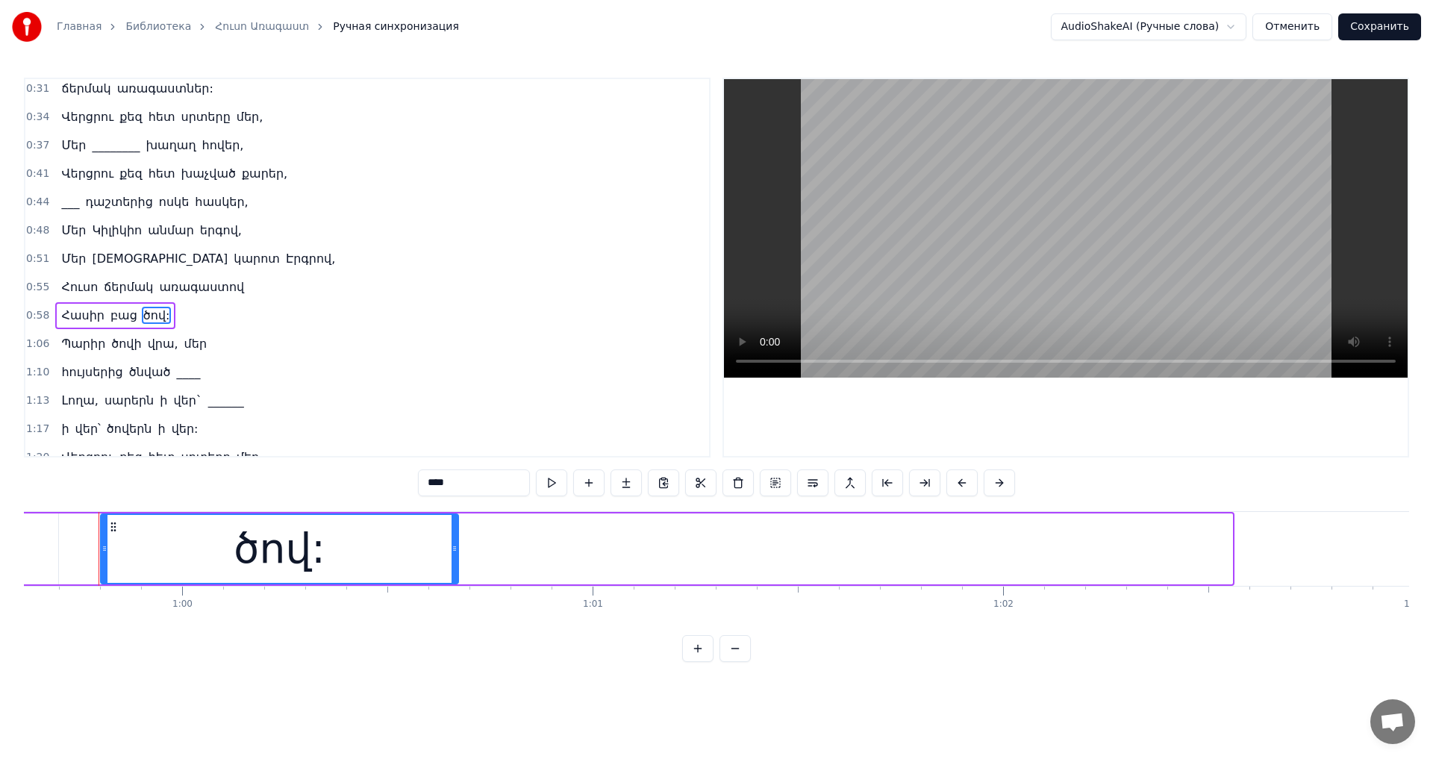
drag, startPoint x: 1231, startPoint y: 548, endPoint x: 453, endPoint y: 563, distance: 778.4
click at [453, 565] on div at bounding box center [454, 549] width 6 height 68
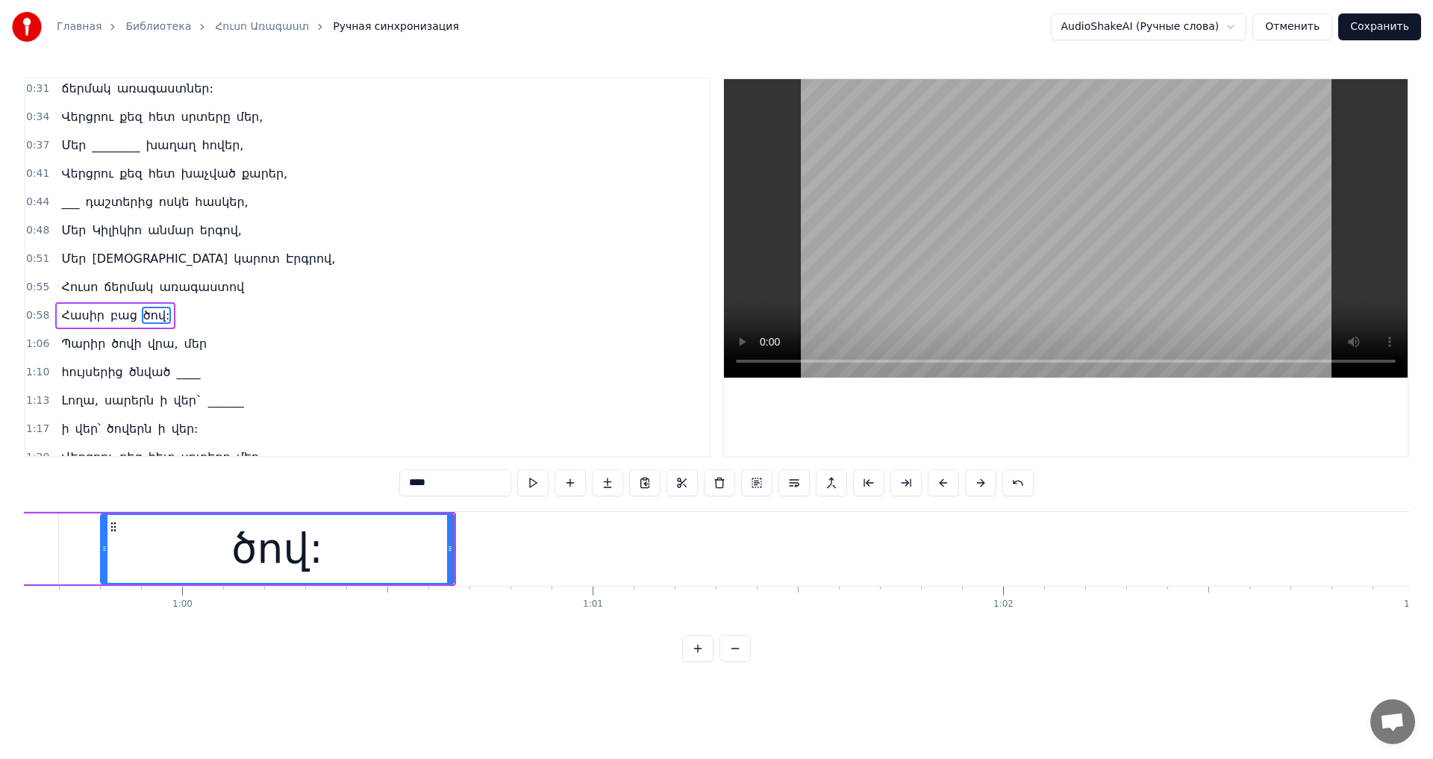
scroll to position [137, 0]
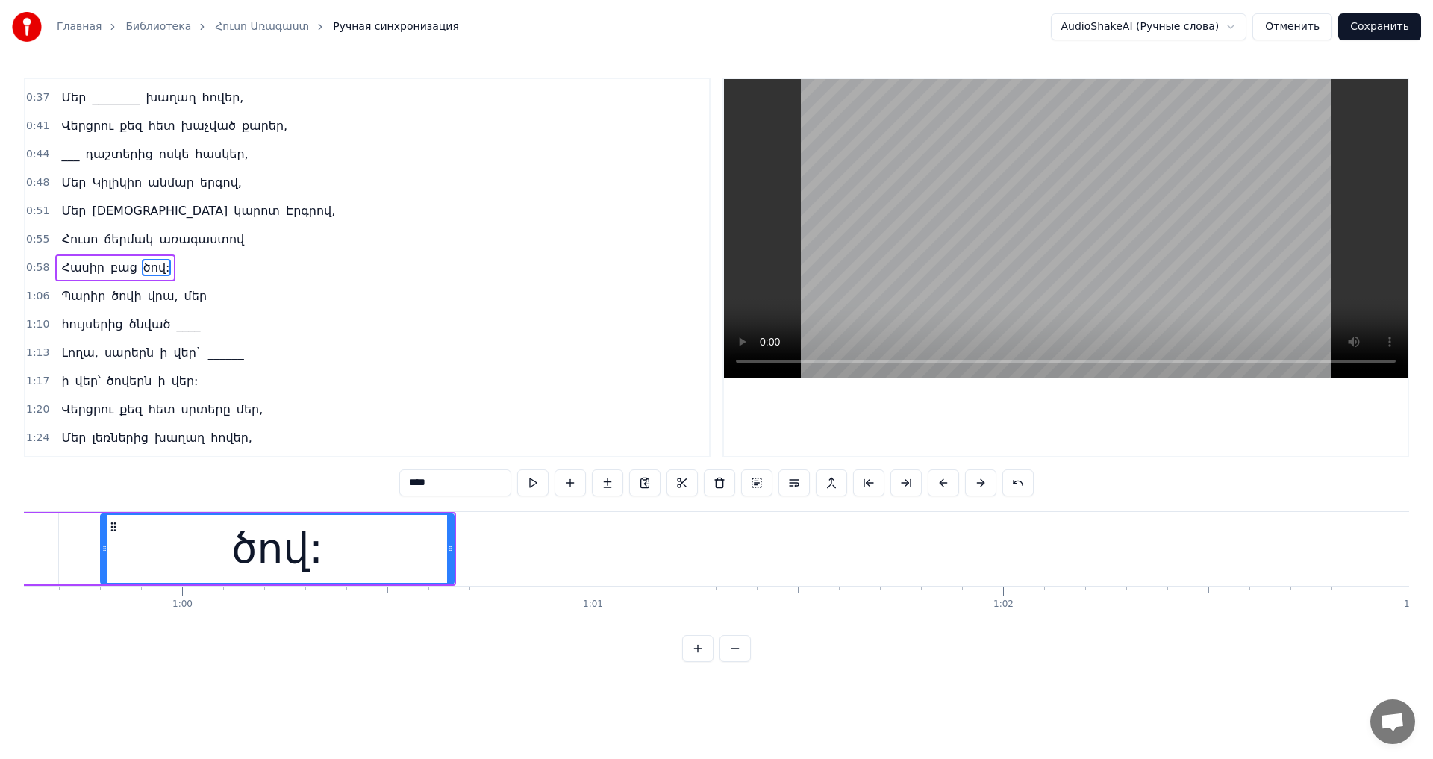
click at [1380, 32] on button "Сохранить" at bounding box center [1379, 26] width 83 height 27
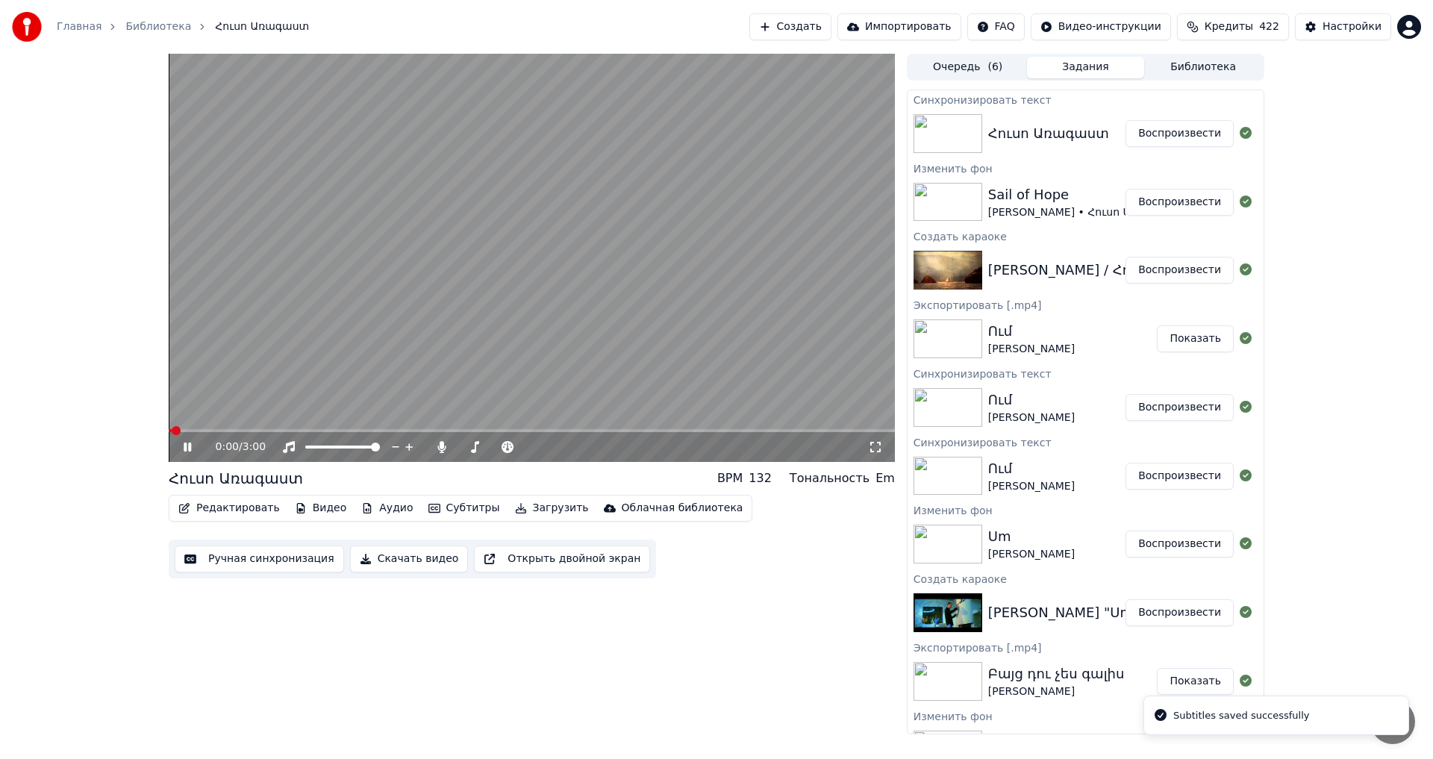
click at [335, 433] on div "0:00 / 3:00" at bounding box center [532, 447] width 726 height 30
click at [337, 430] on span at bounding box center [532, 430] width 726 height 3
click at [397, 429] on span at bounding box center [532, 430] width 726 height 3
click at [428, 429] on span at bounding box center [532, 430] width 726 height 3
click at [412, 429] on span at bounding box center [299, 430] width 260 height 3
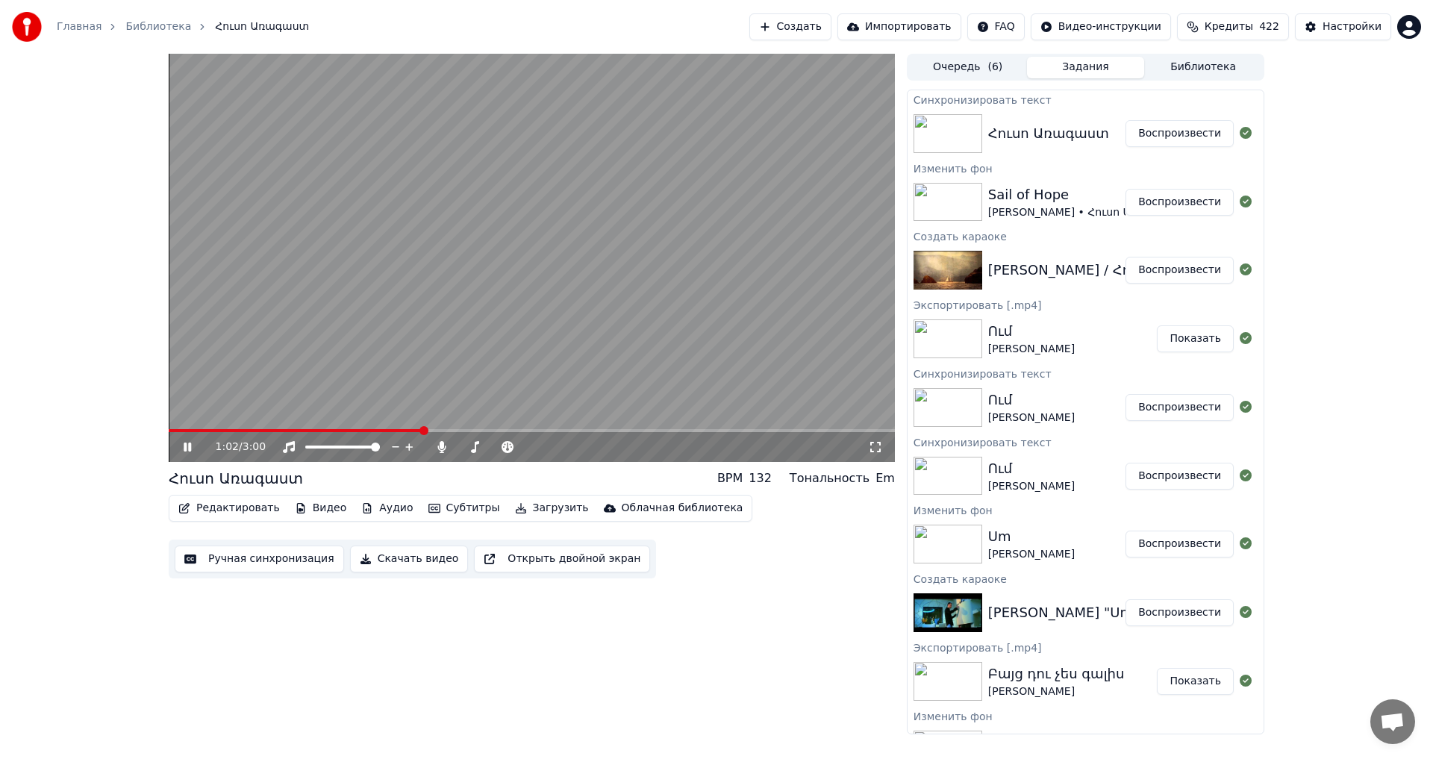
click at [418, 334] on video at bounding box center [532, 258] width 726 height 408
click at [402, 430] on span at bounding box center [296, 430] width 254 height 3
click at [443, 247] on video at bounding box center [532, 258] width 726 height 408
click at [445, 262] on video at bounding box center [532, 258] width 726 height 408
click at [513, 134] on video at bounding box center [532, 258] width 726 height 408
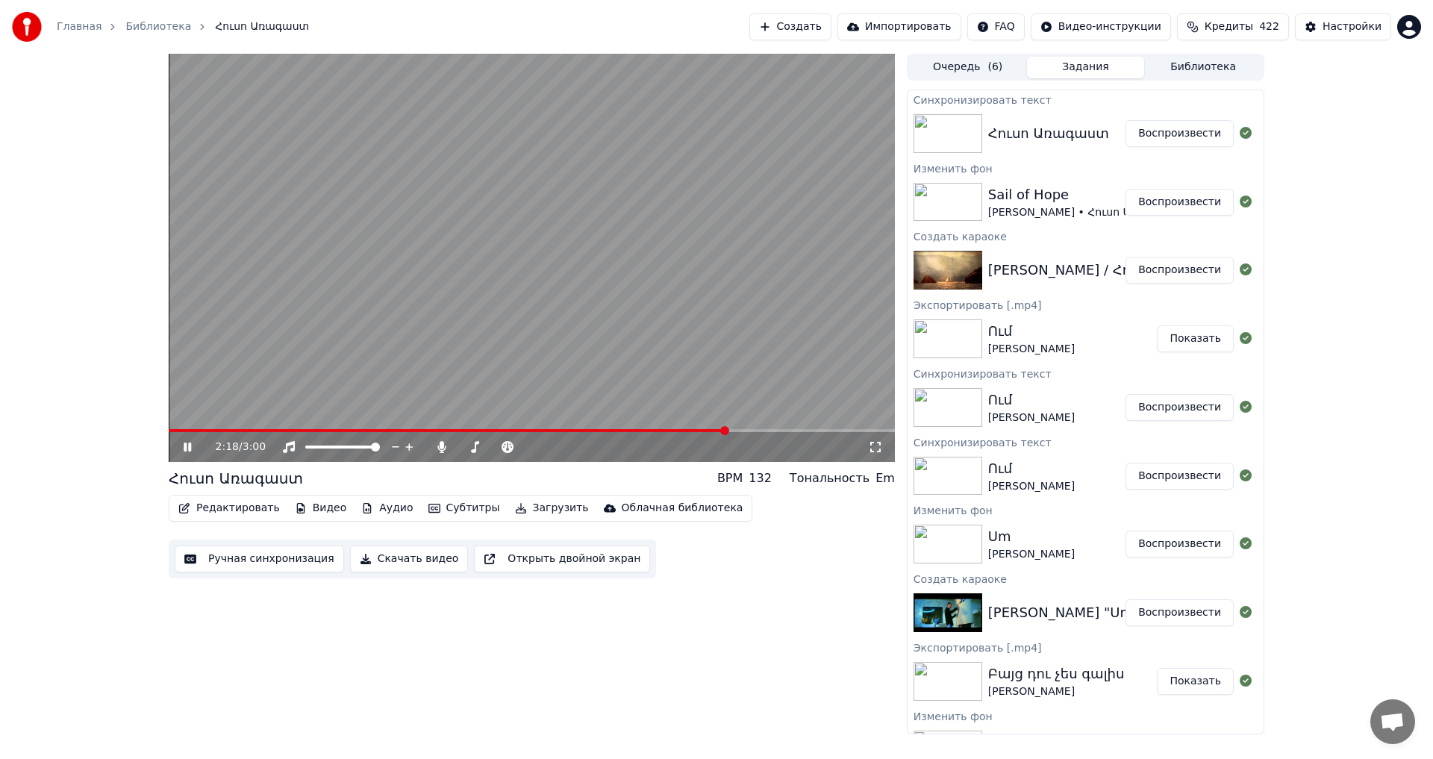
click at [690, 431] on span at bounding box center [448, 430] width 558 height 3
click at [595, 320] on video at bounding box center [532, 258] width 726 height 408
click at [231, 555] on button "Ручная синхронизация" at bounding box center [259, 558] width 169 height 27
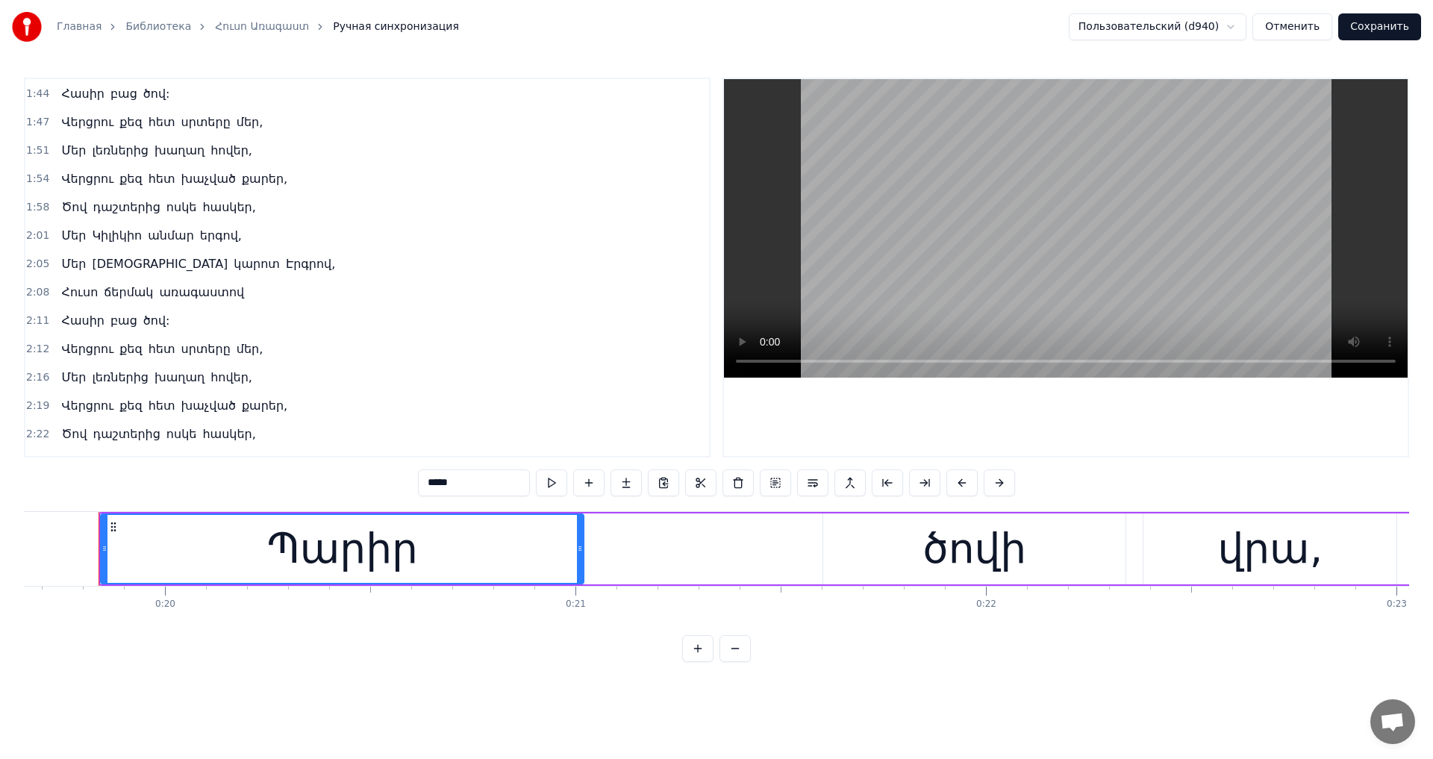
scroll to position [814, 0]
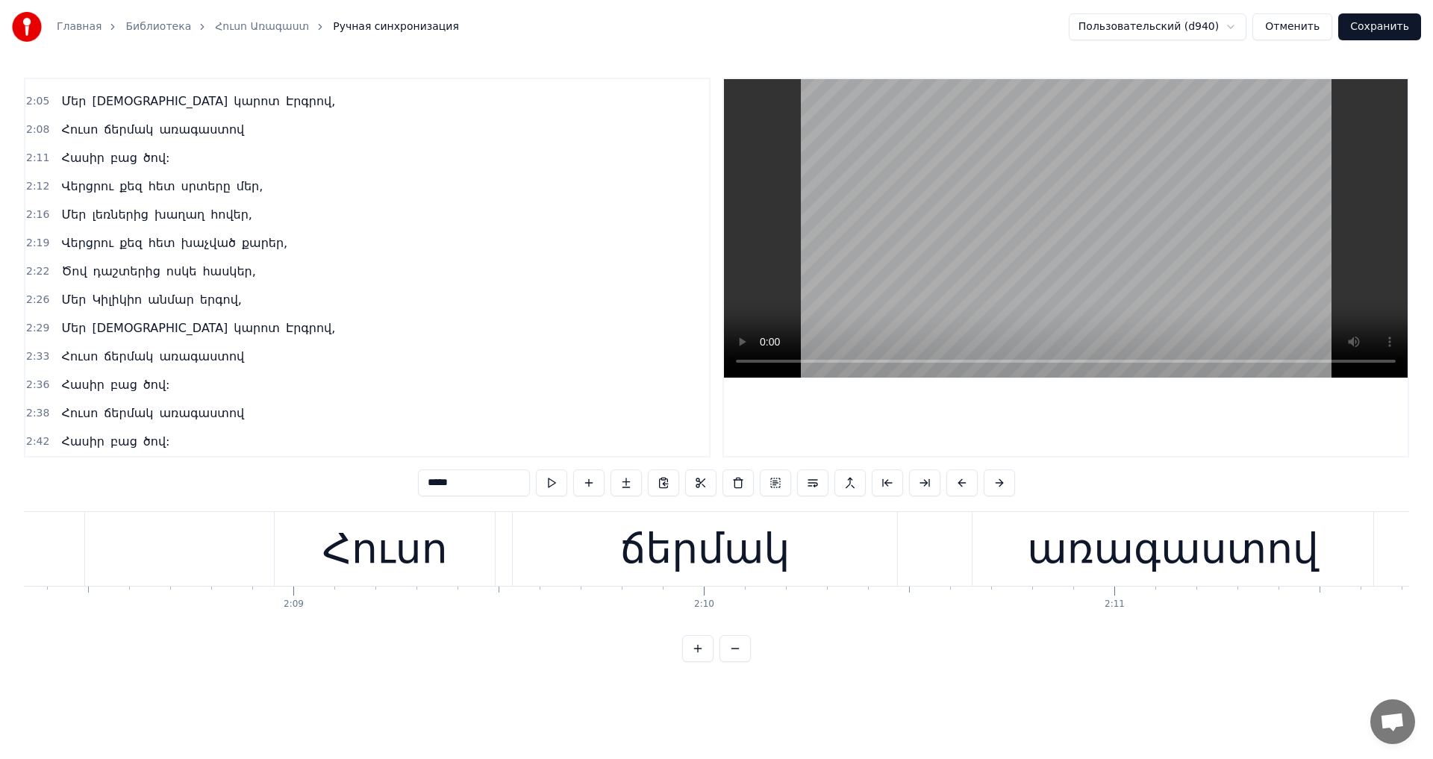
click at [1069, 234] on video at bounding box center [1066, 228] width 684 height 298
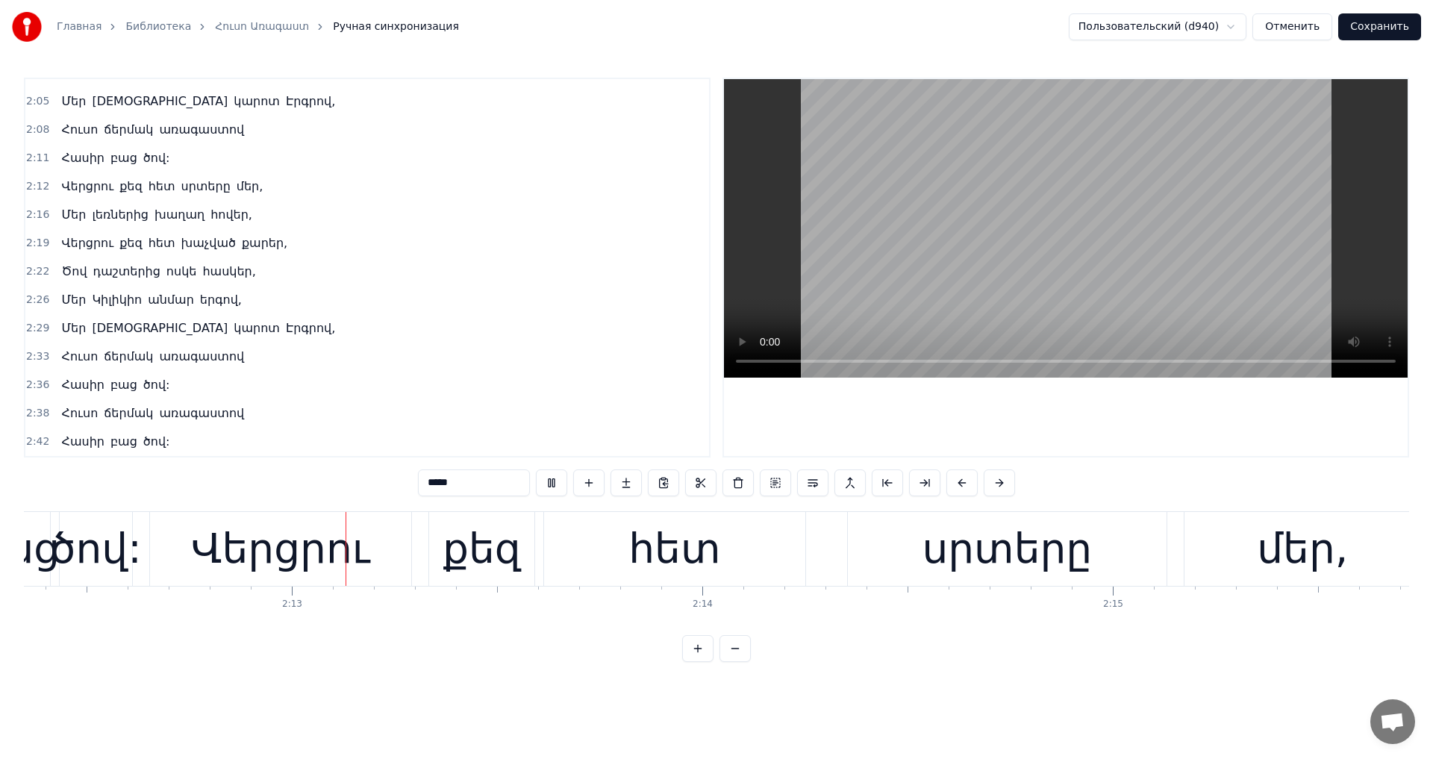
scroll to position [0, 54504]
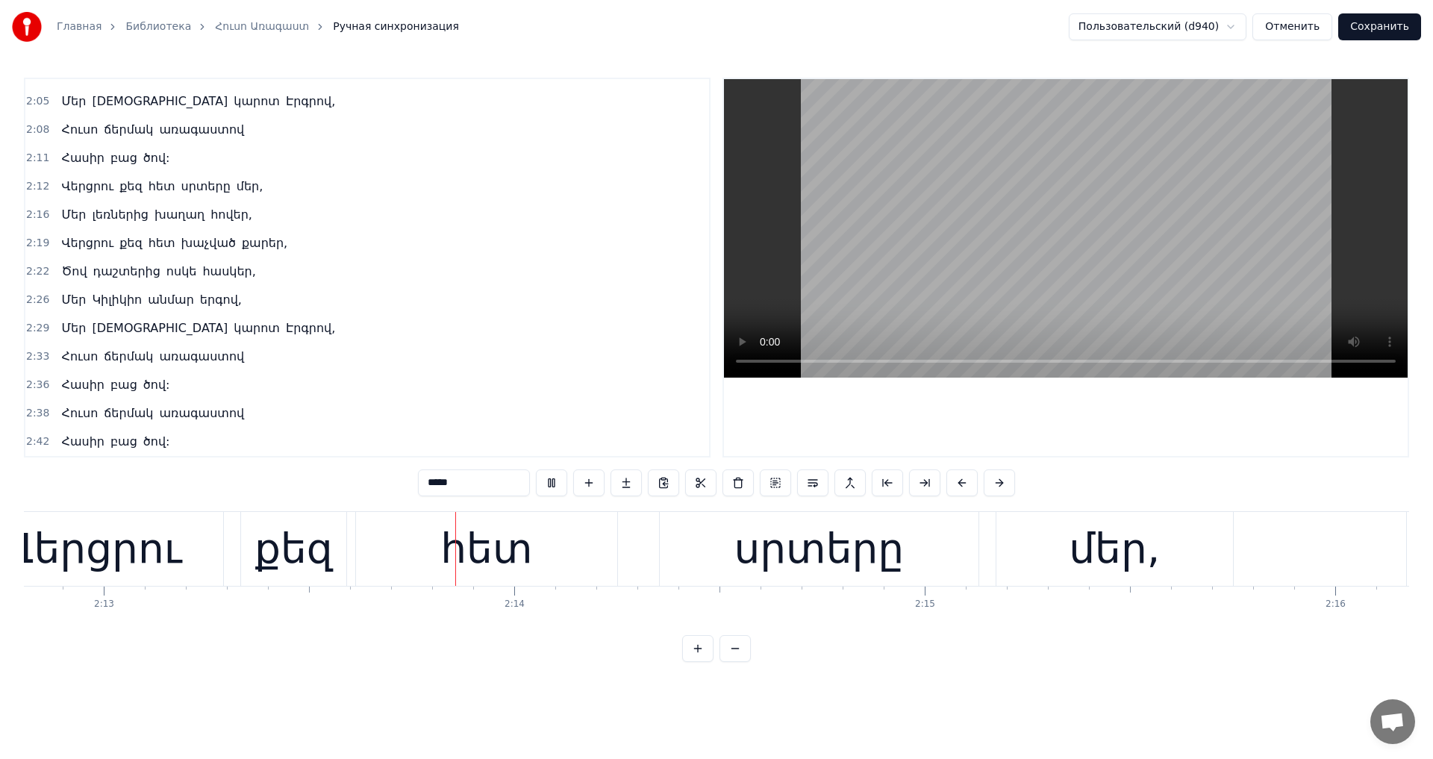
click at [1070, 245] on video at bounding box center [1066, 228] width 684 height 298
click at [60, 538] on div "Վերցրու" at bounding box center [92, 549] width 179 height 62
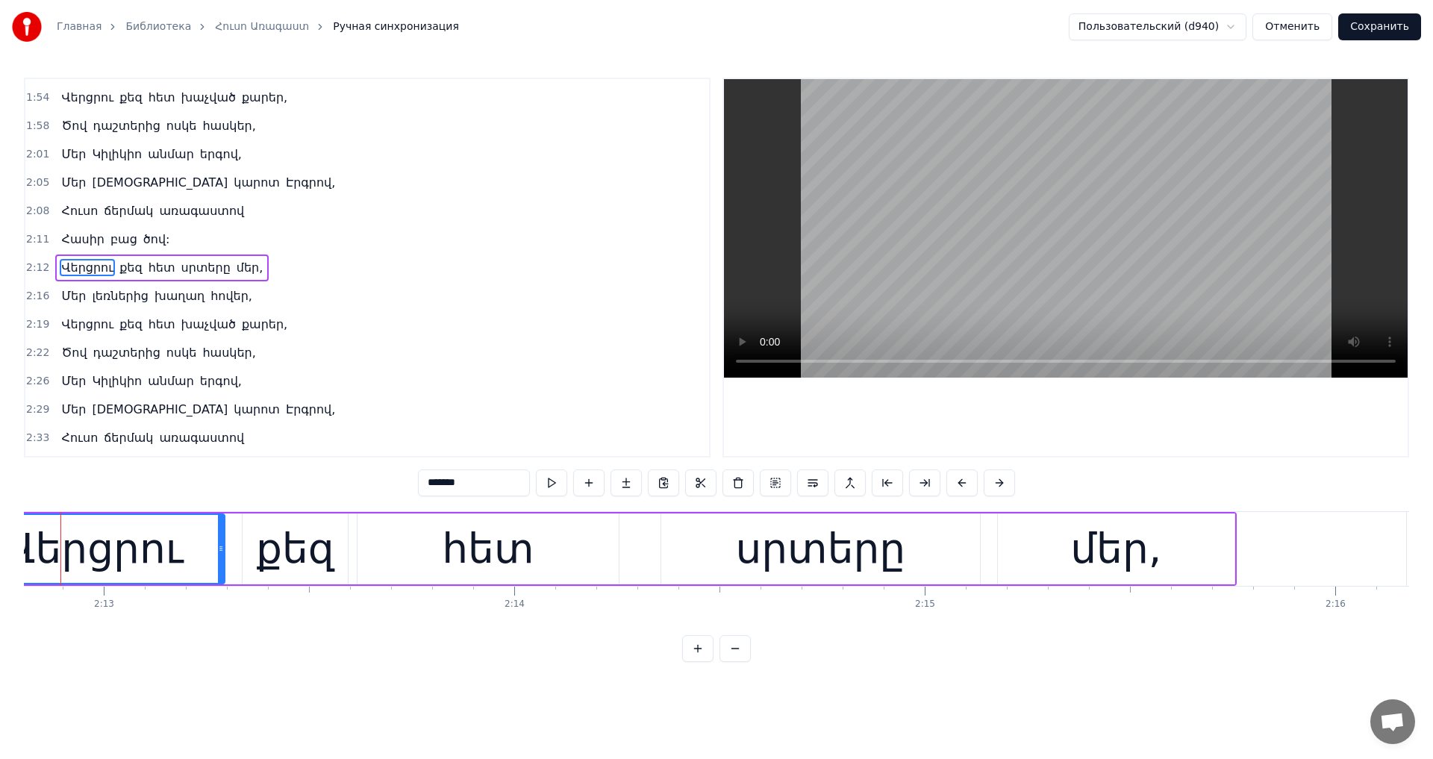
scroll to position [0, 54466]
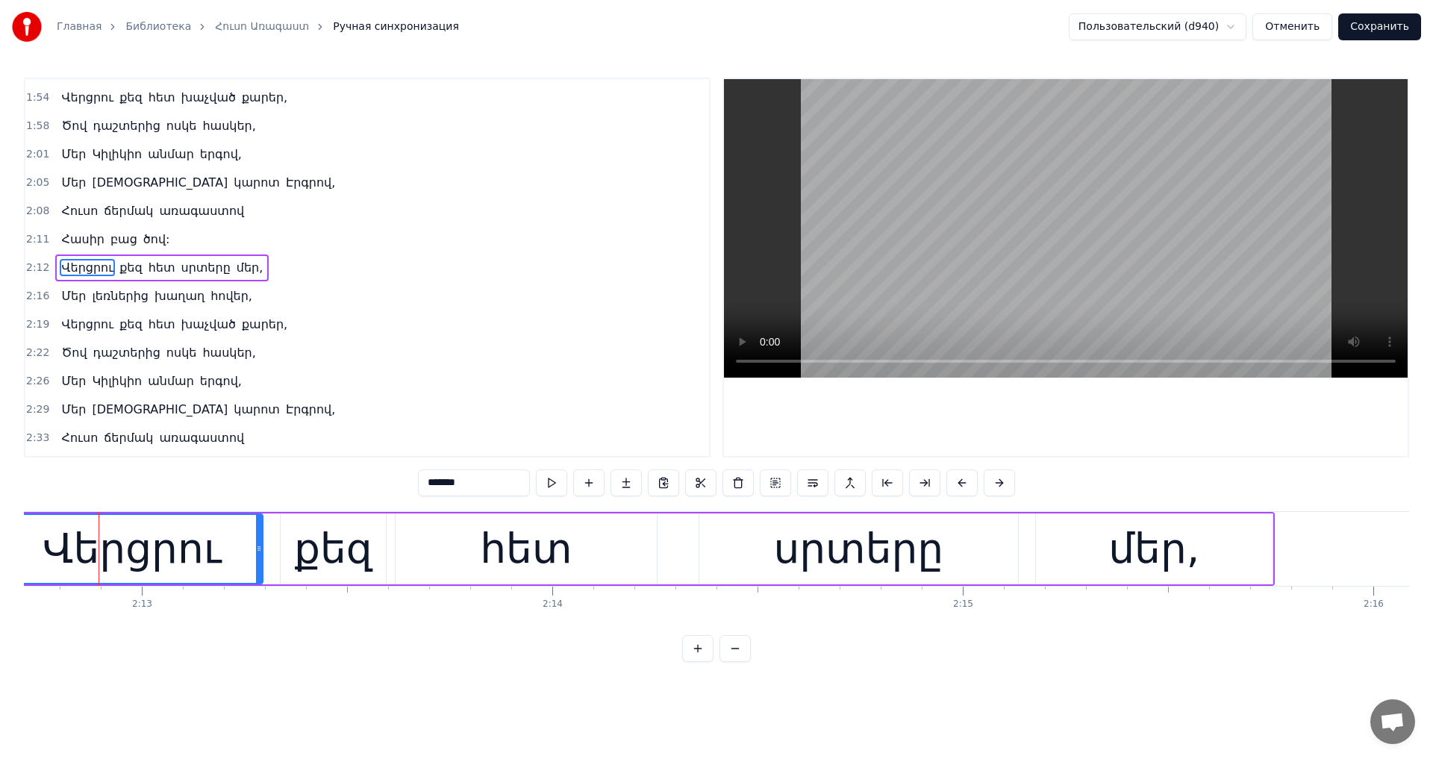
click at [151, 243] on span "ծով:" at bounding box center [157, 239] width 30 height 17
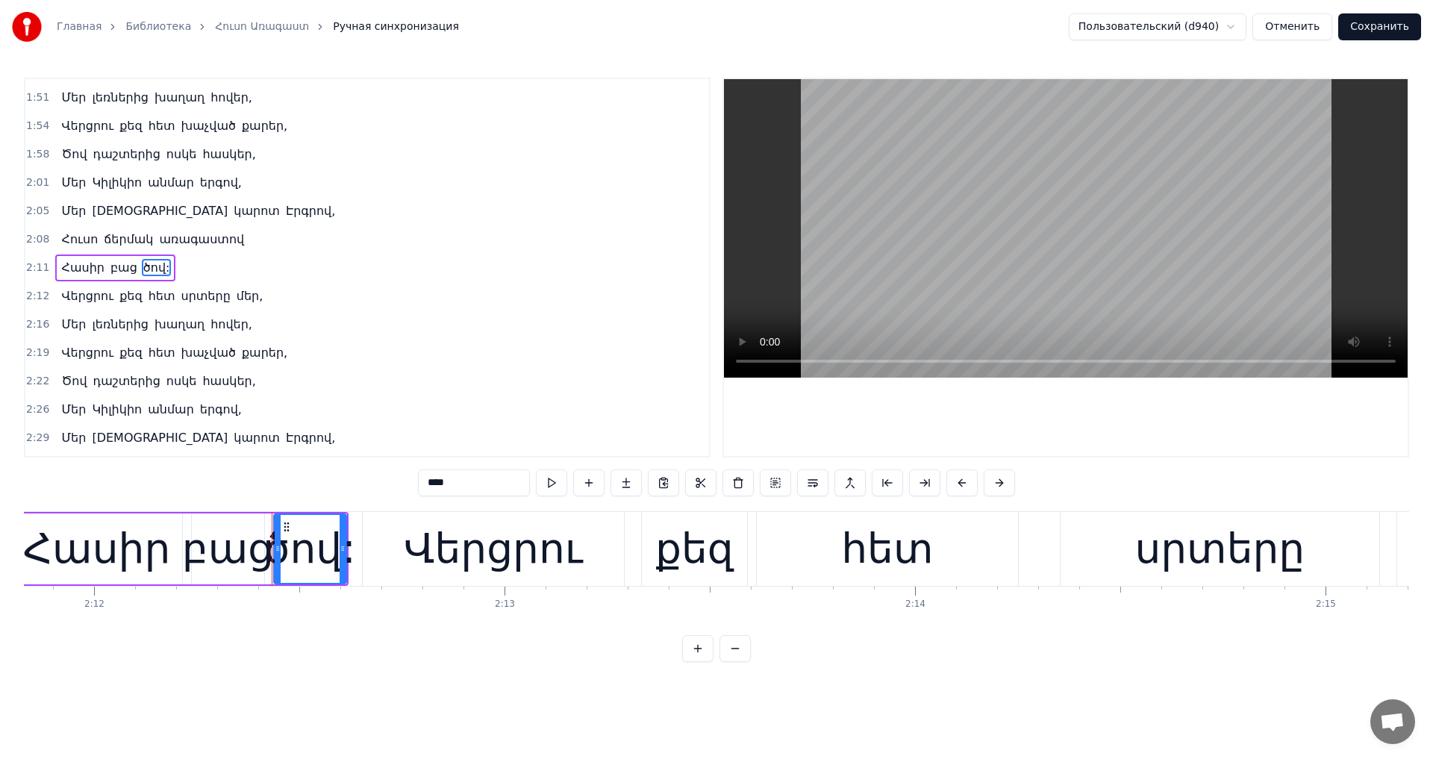
scroll to position [0, 53941]
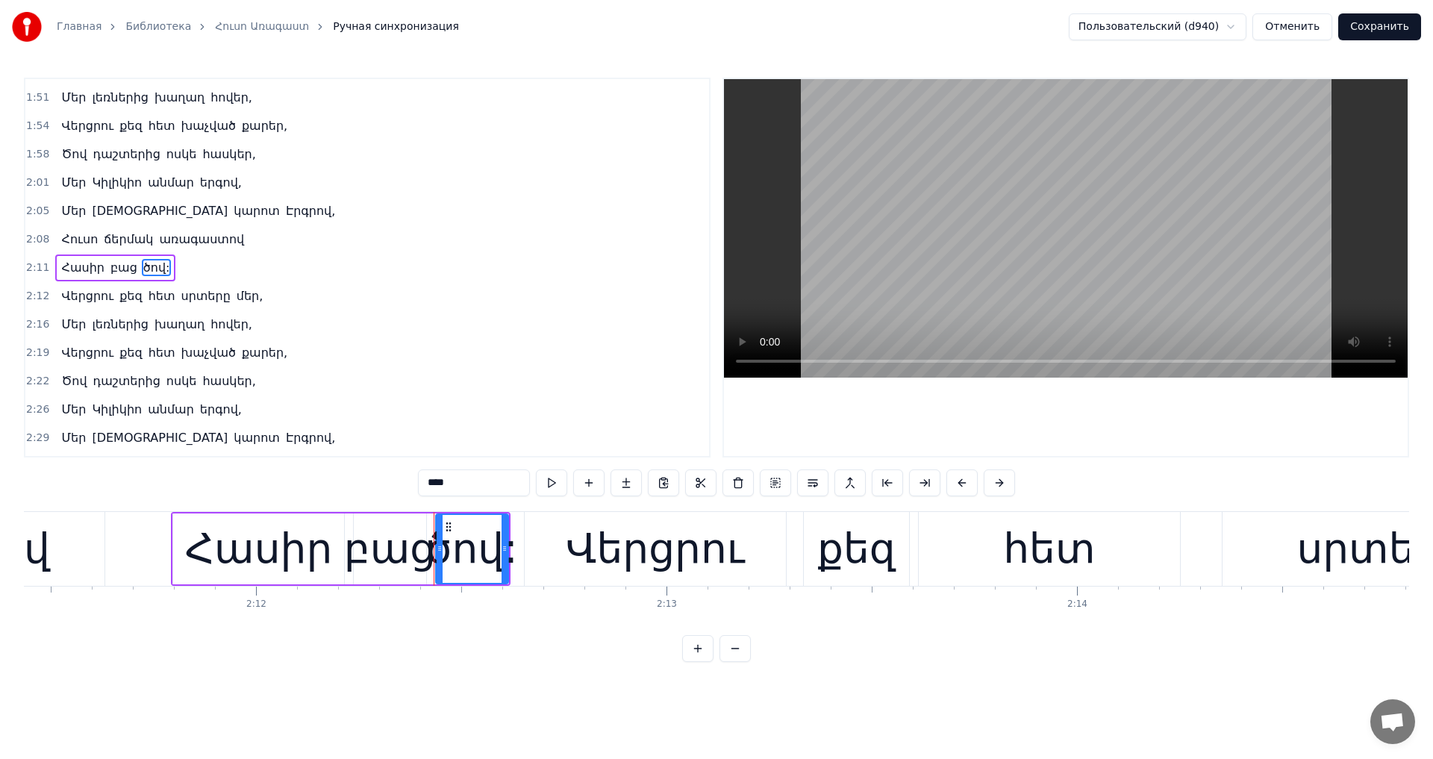
click at [624, 537] on div "Վերցրու" at bounding box center [655, 549] width 179 height 62
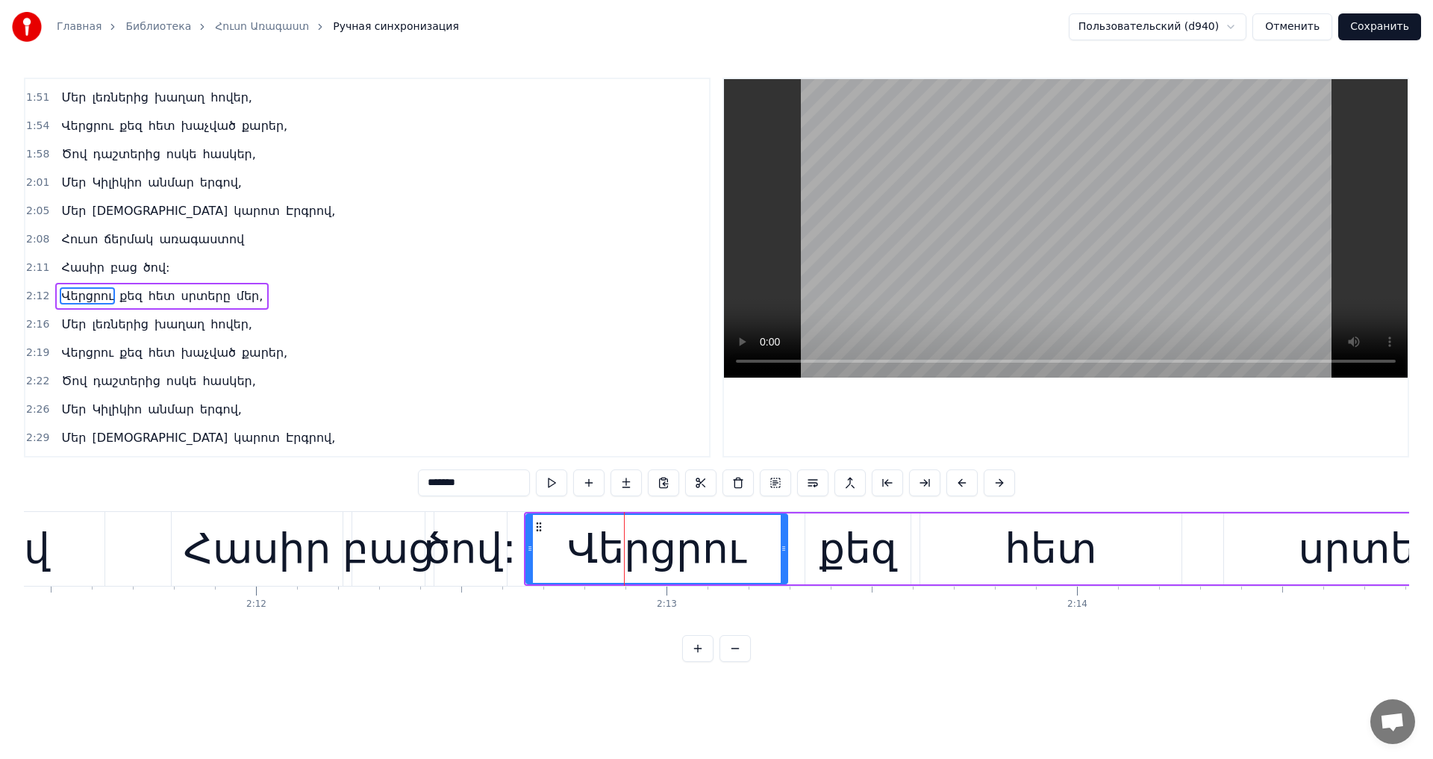
scroll to position [733, 0]
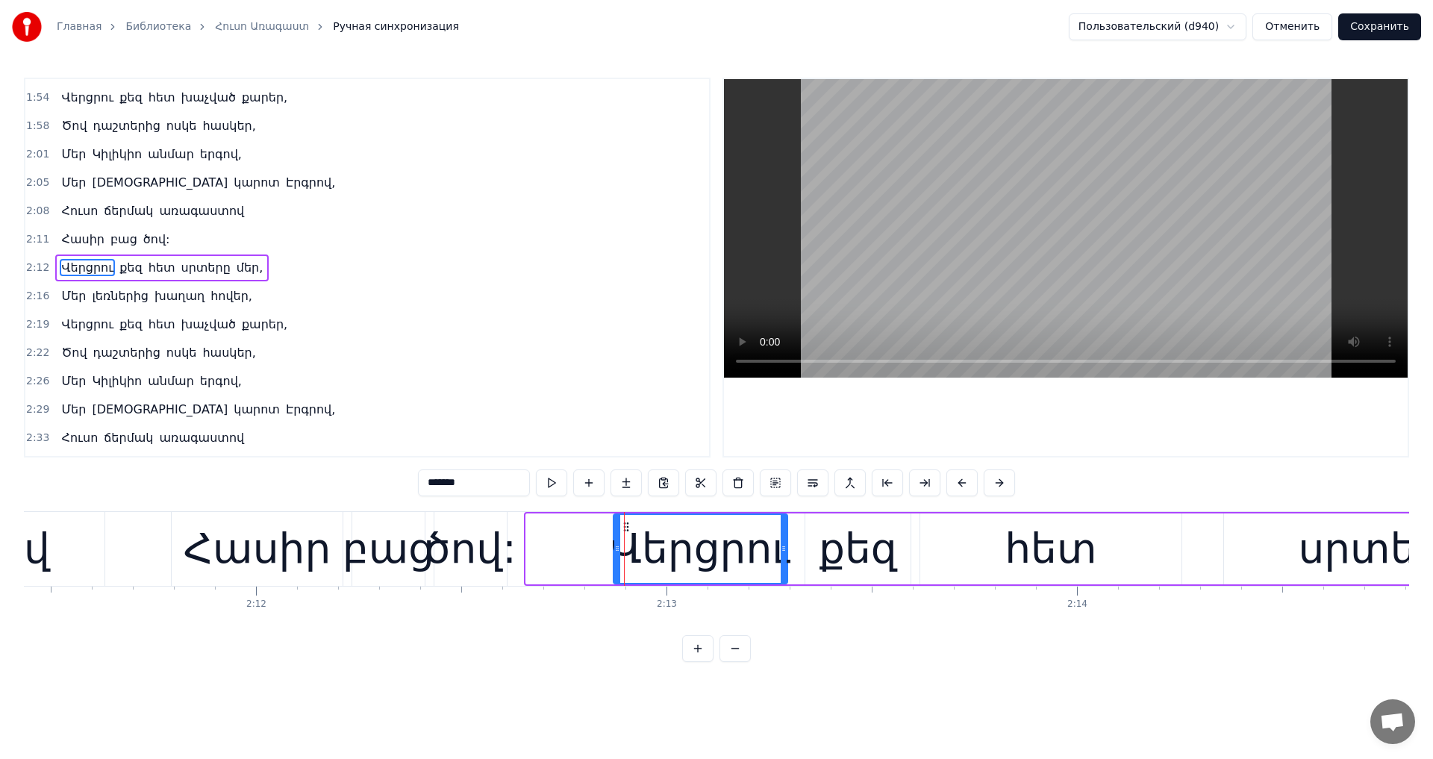
drag, startPoint x: 528, startPoint y: 542, endPoint x: 619, endPoint y: 554, distance: 91.8
click at [619, 554] on div at bounding box center [617, 549] width 6 height 68
click at [481, 539] on div "ծով:" at bounding box center [471, 549] width 92 height 62
type input "****"
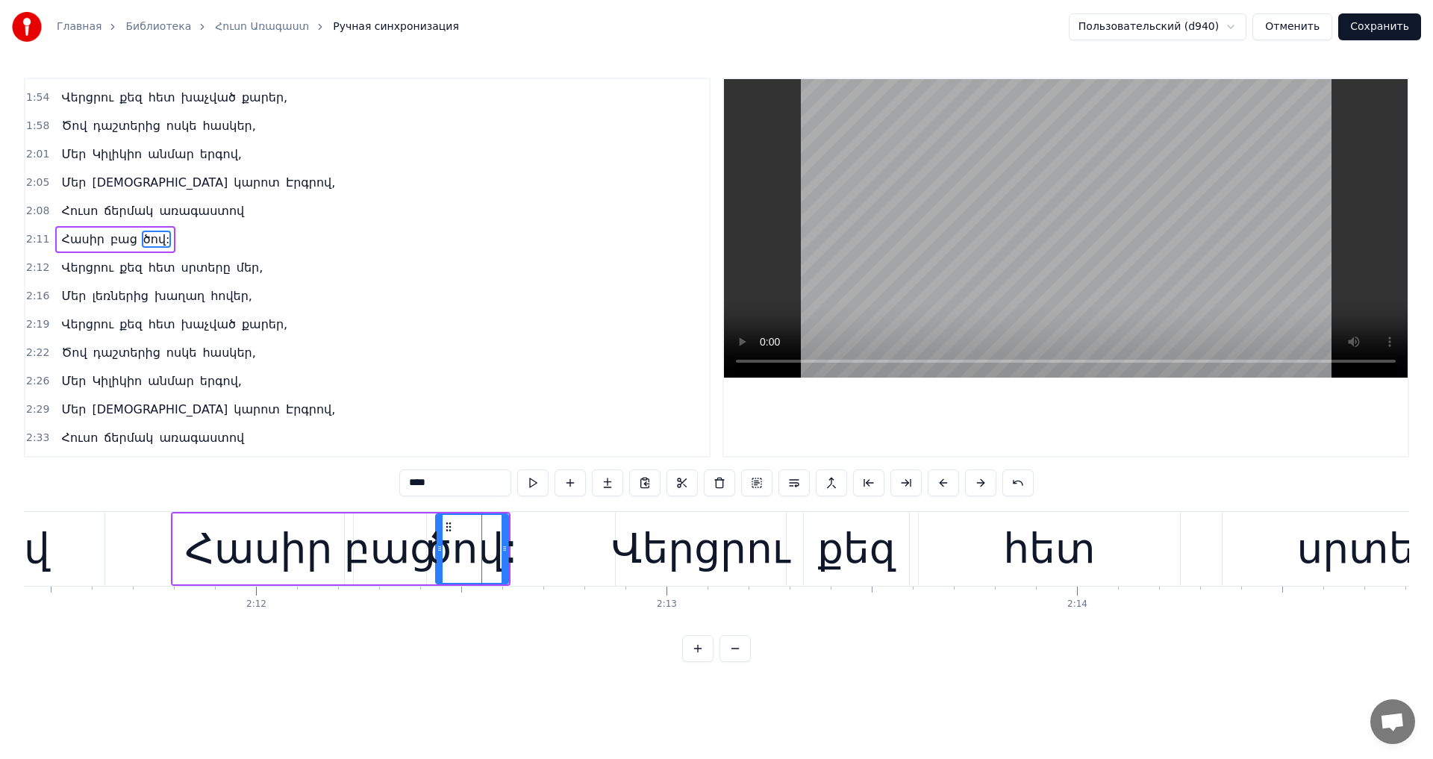
scroll to position [704, 0]
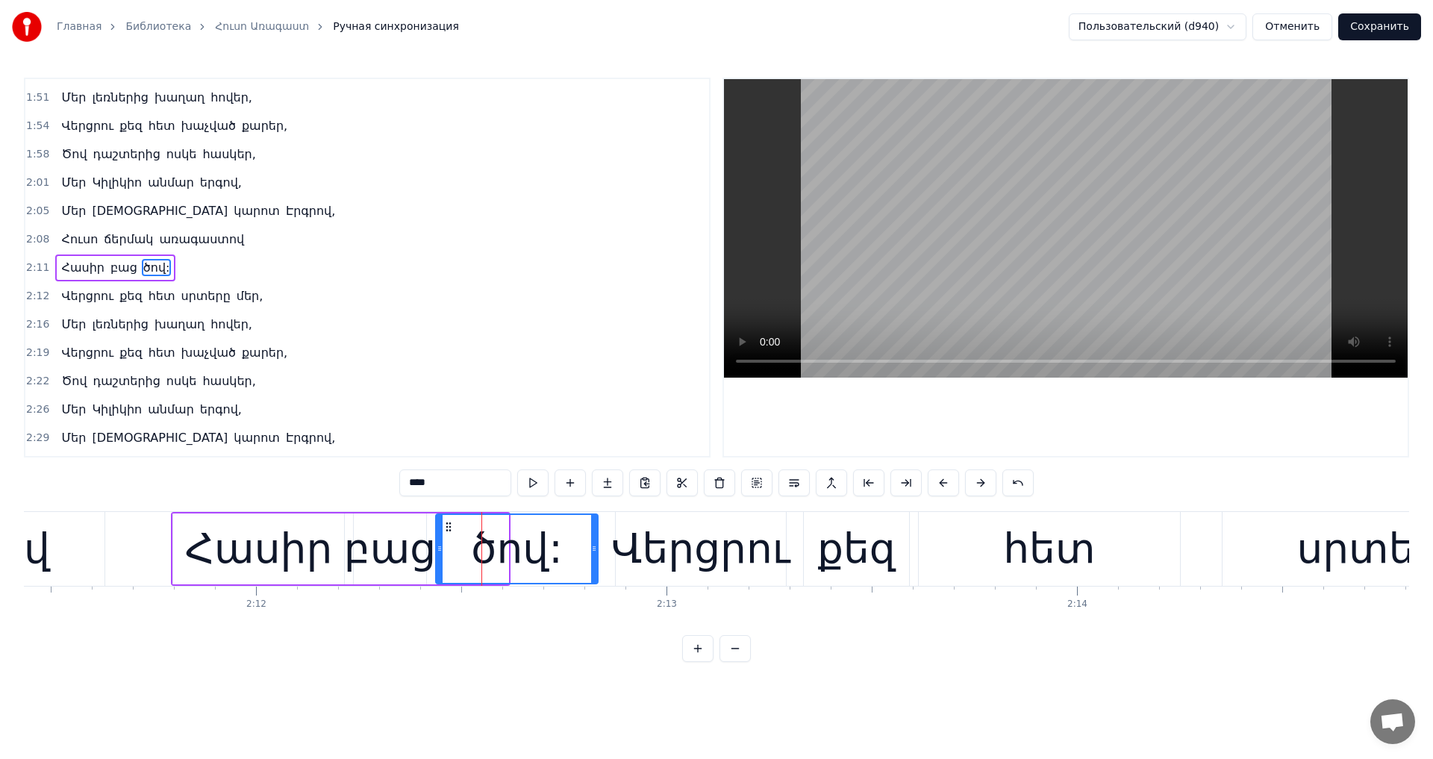
drag, startPoint x: 506, startPoint y: 539, endPoint x: 595, endPoint y: 553, distance: 90.5
click at [595, 553] on div at bounding box center [594, 549] width 6 height 68
click at [1030, 313] on video at bounding box center [1066, 228] width 684 height 298
click at [1076, 294] on video at bounding box center [1066, 228] width 684 height 298
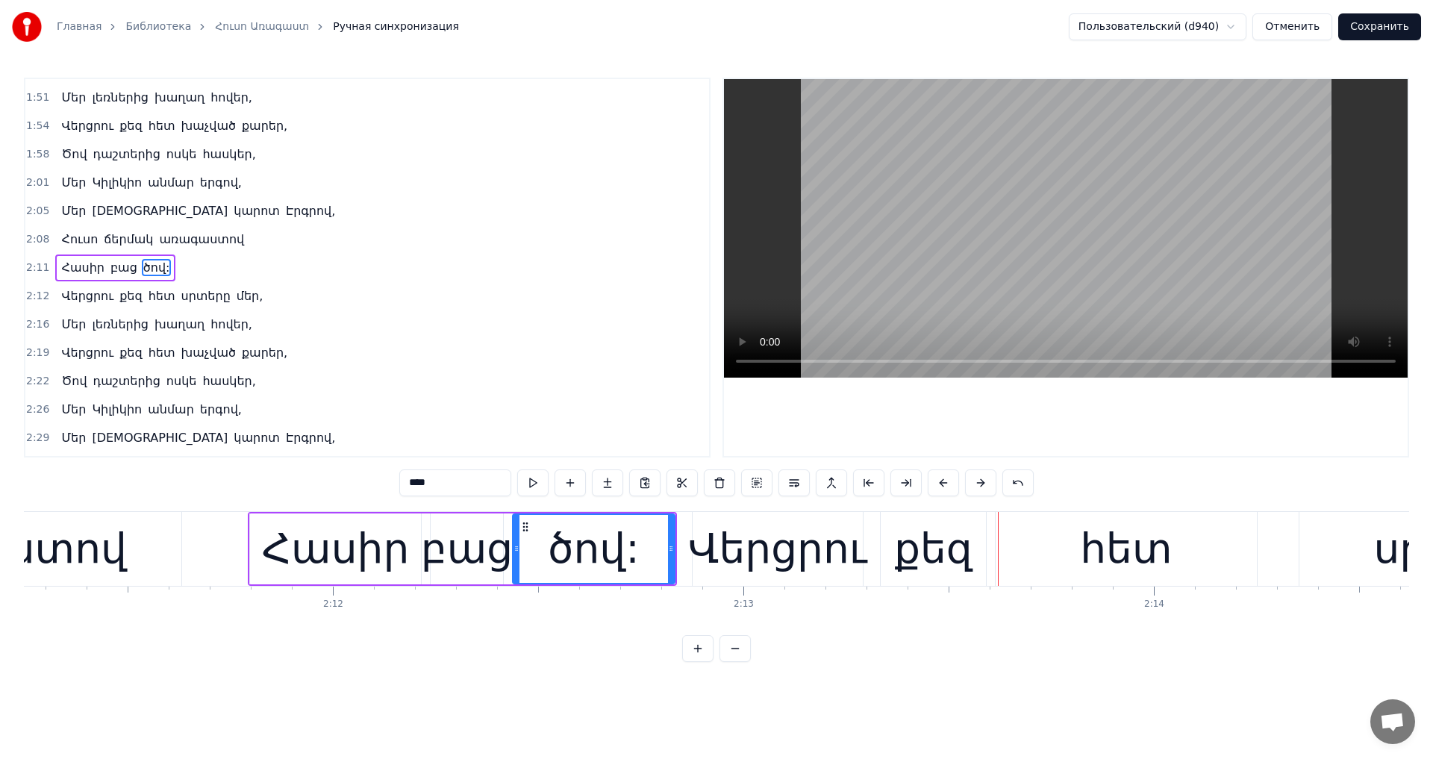
click at [1180, 227] on video at bounding box center [1066, 228] width 684 height 298
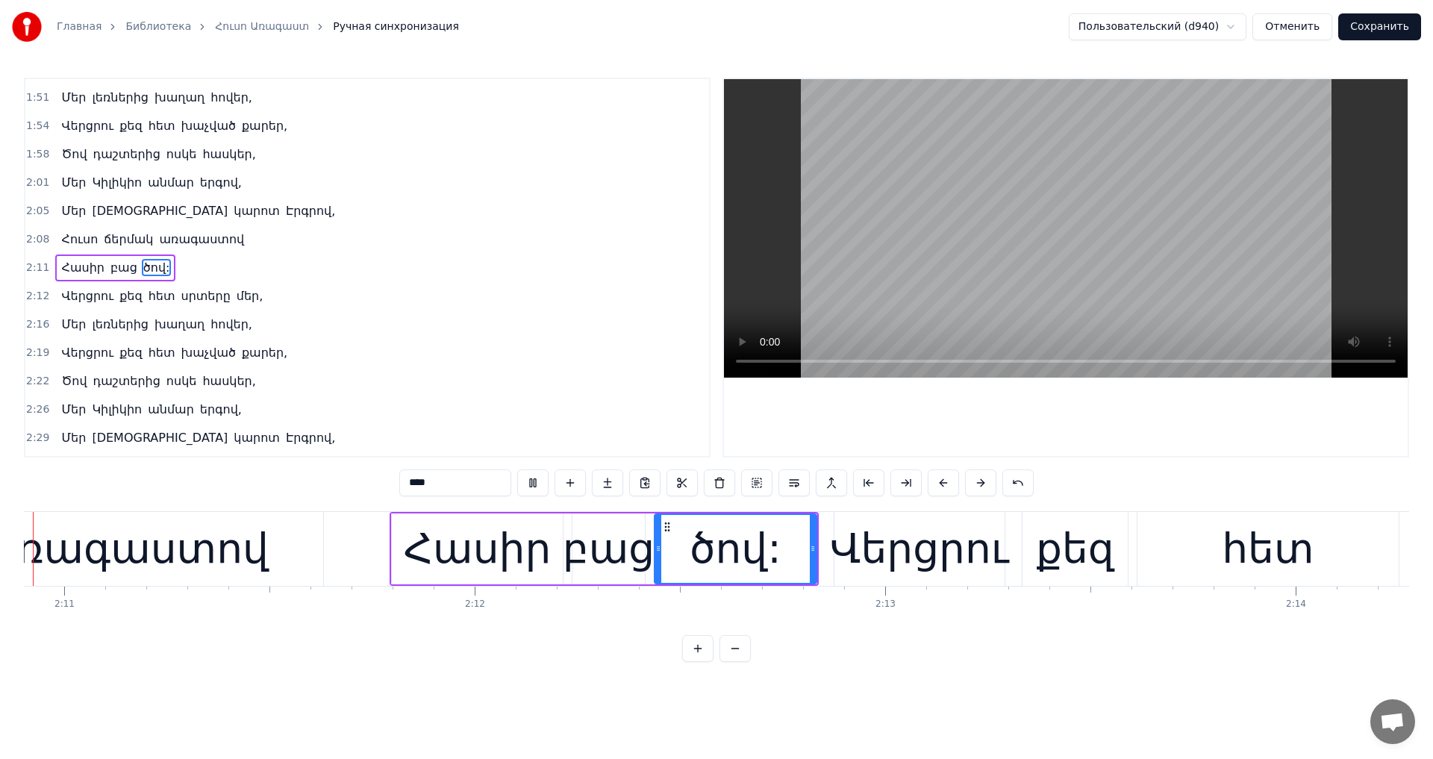
scroll to position [0, 53656]
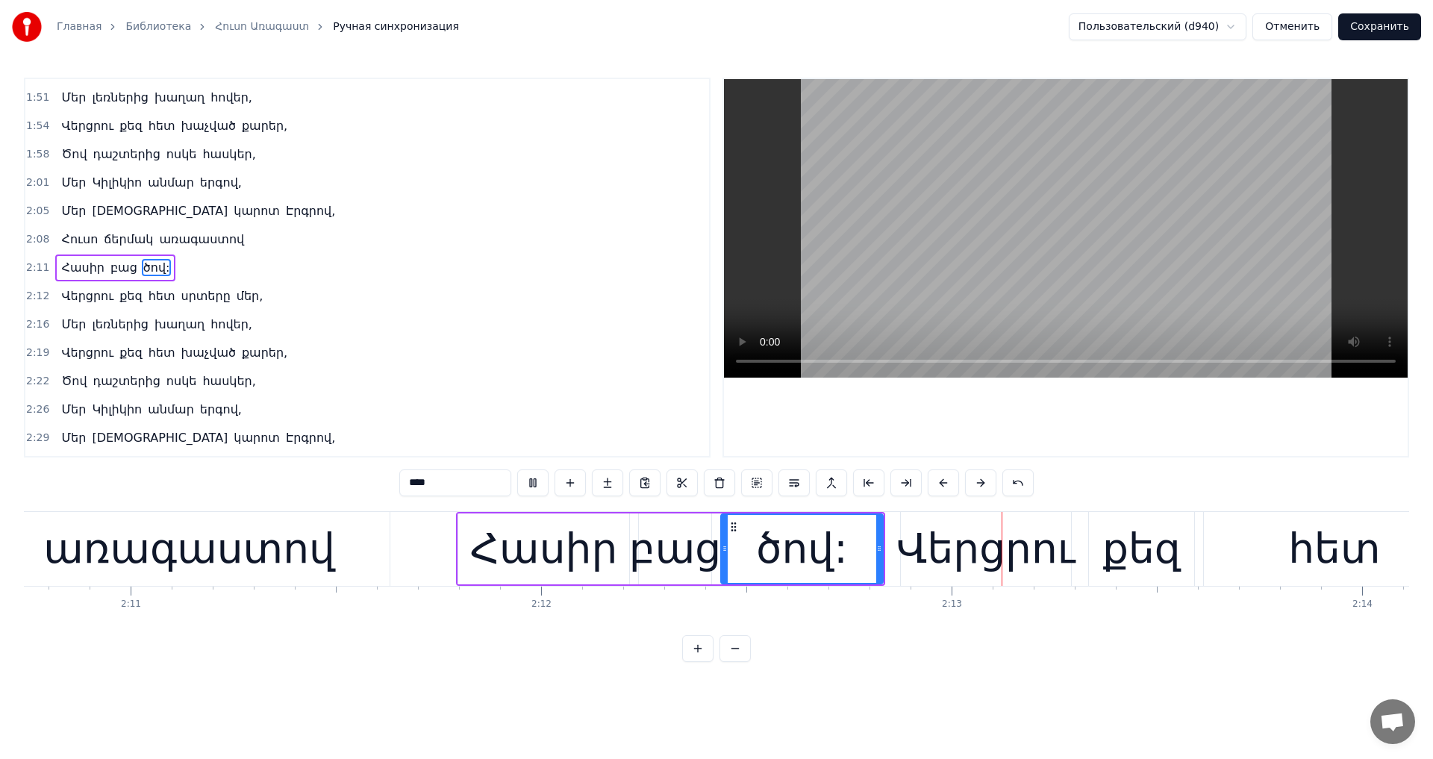
click at [1185, 272] on video at bounding box center [1066, 228] width 684 height 298
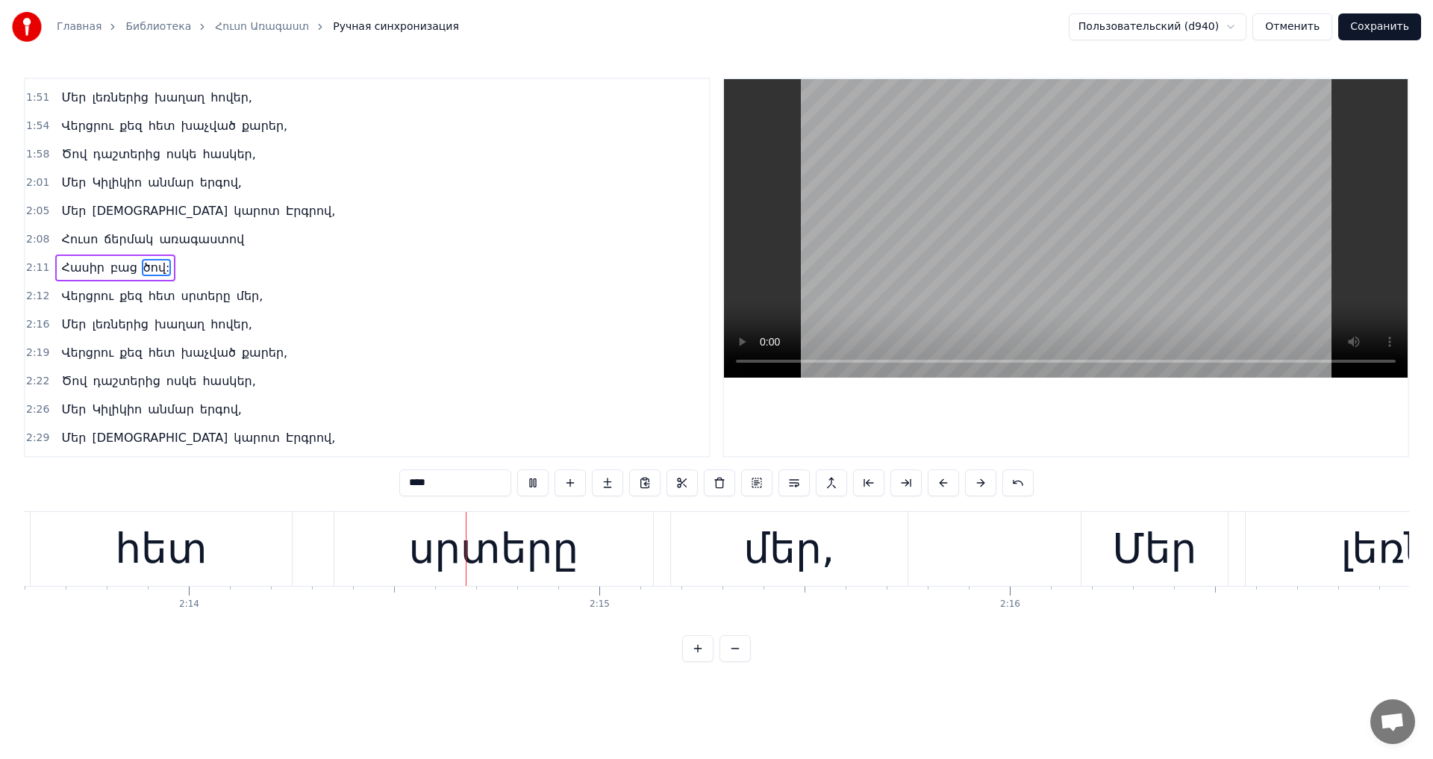
scroll to position [0, 54937]
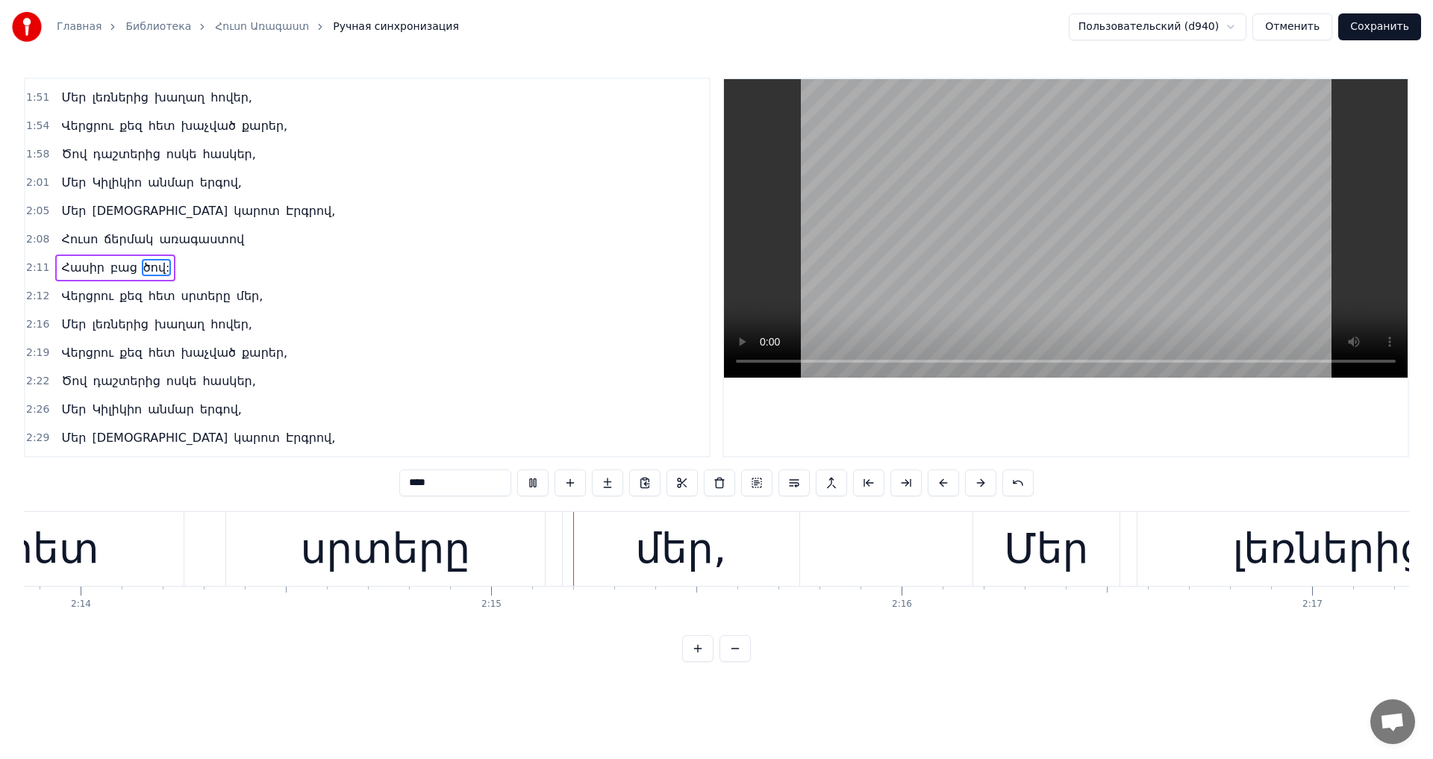
click at [1352, 22] on button "Сохранить" at bounding box center [1379, 26] width 83 height 27
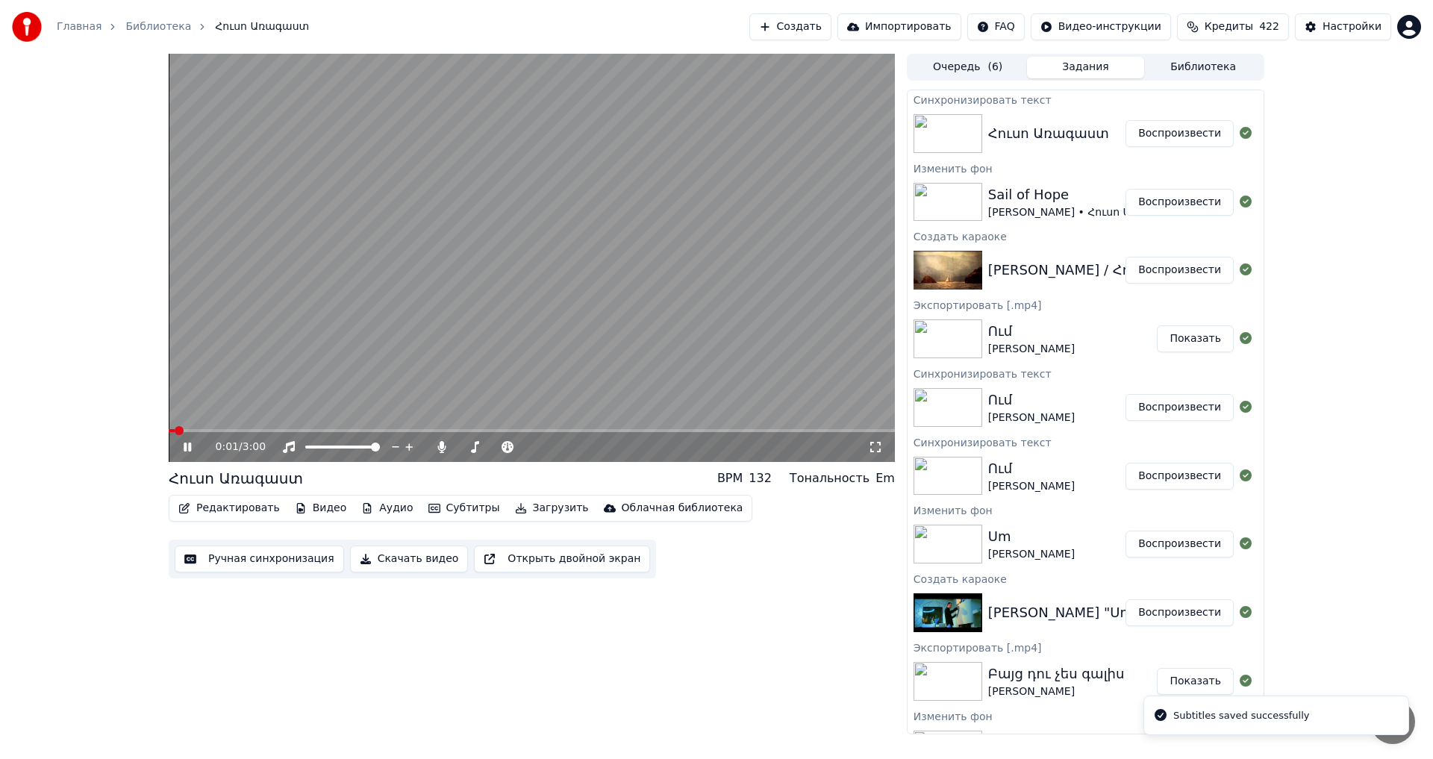
click at [654, 428] on video at bounding box center [532, 258] width 726 height 408
click at [656, 431] on span at bounding box center [532, 430] width 726 height 3
click at [623, 294] on video at bounding box center [532, 258] width 726 height 408
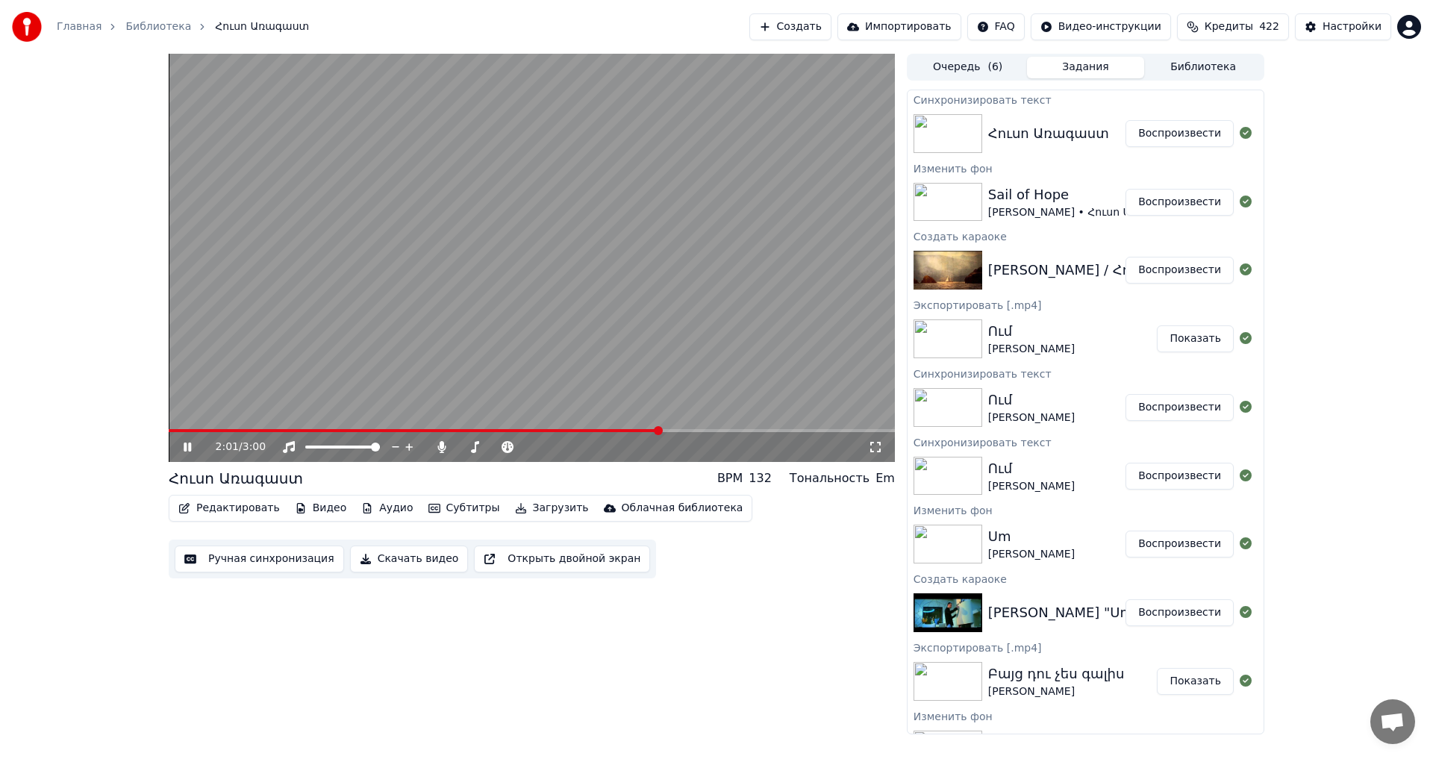
click at [691, 429] on span at bounding box center [532, 430] width 726 height 3
click at [461, 449] on div at bounding box center [509, 447] width 120 height 15
click at [460, 446] on span at bounding box center [495, 446] width 75 height 3
click at [354, 429] on span at bounding box center [503, 430] width 669 height 3
click at [599, 297] on video at bounding box center [532, 258] width 726 height 408
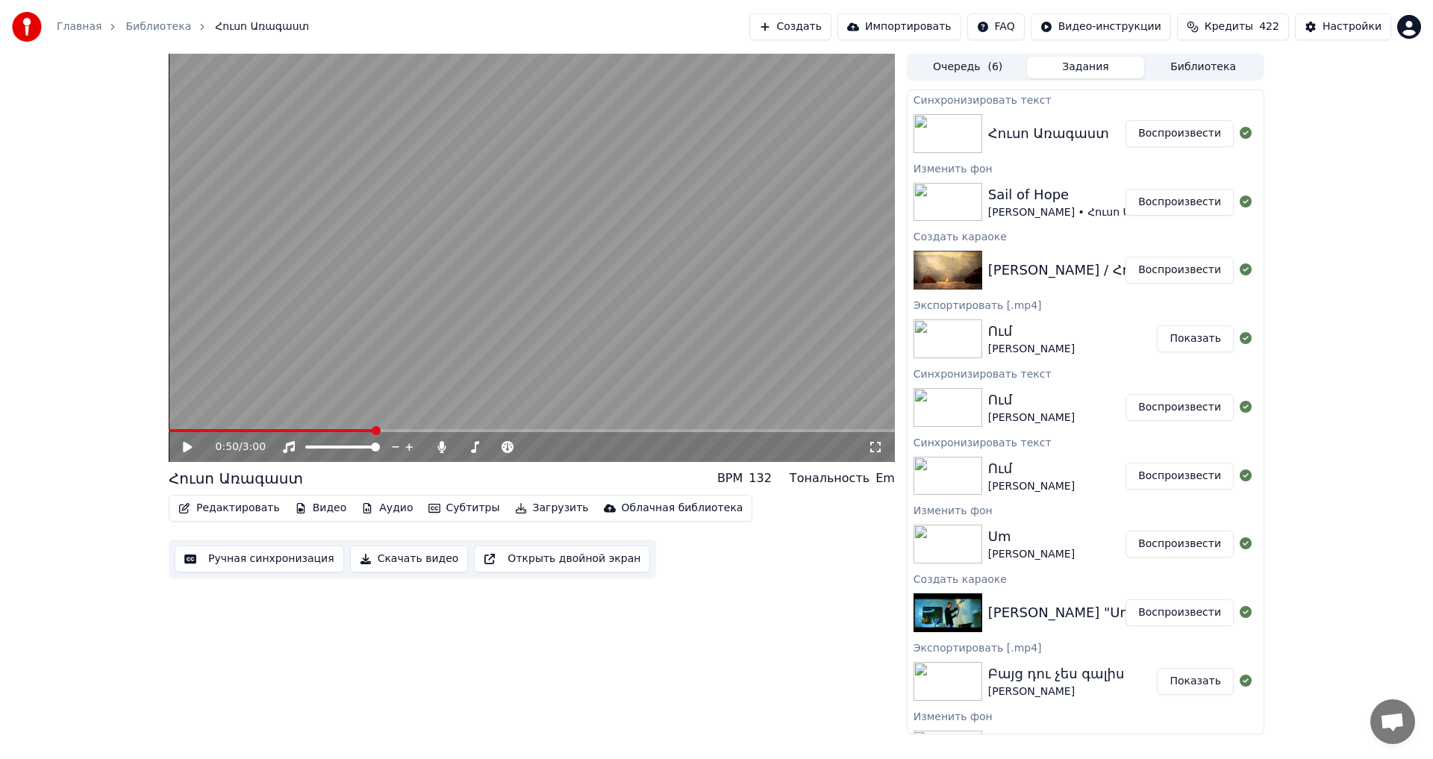
click at [522, 502] on button "Загрузить" at bounding box center [552, 508] width 86 height 21
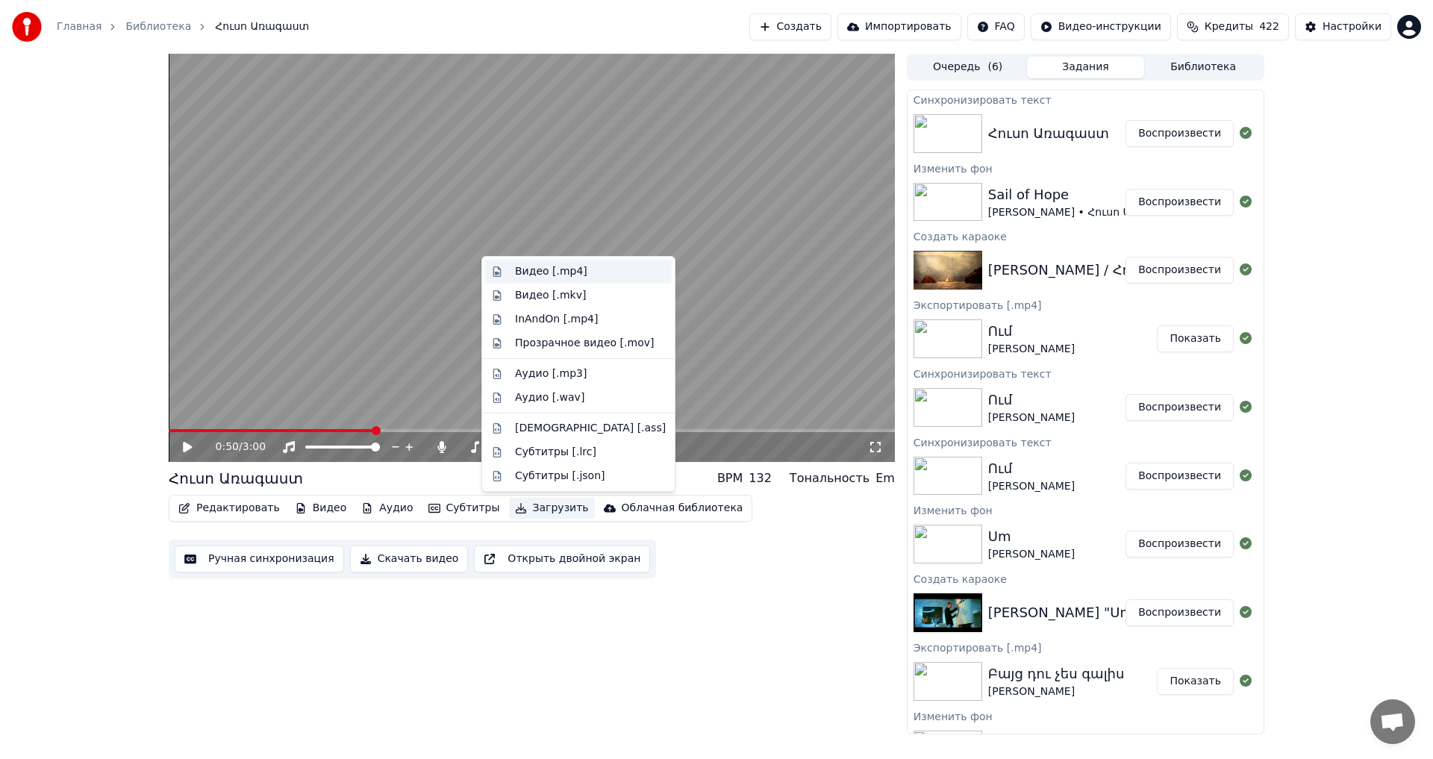
click at [575, 281] on div "Видео [.mp4]" at bounding box center [578, 272] width 187 height 24
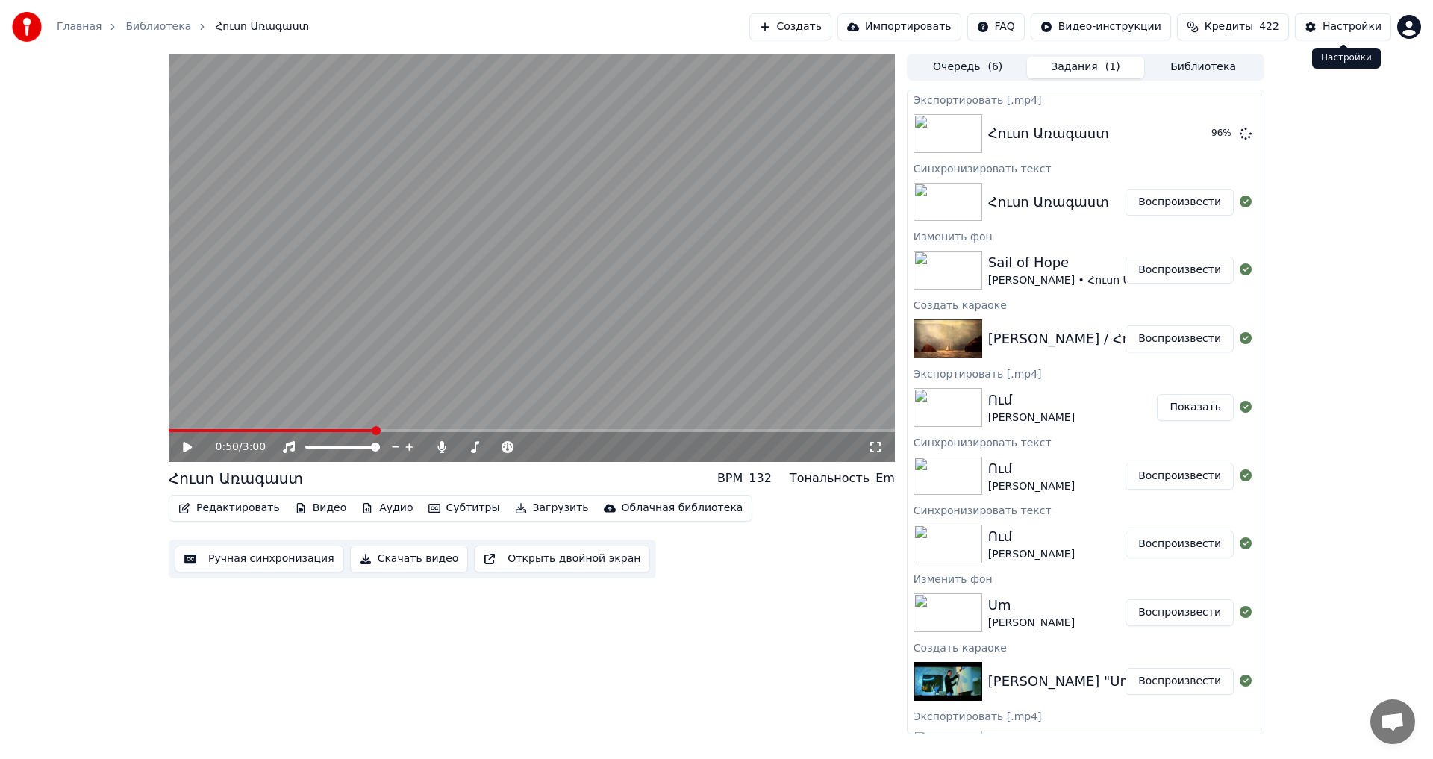
click at [1330, 207] on div "0:50 / 3:00 Հուսո Առագաստ BPM 132 Тональность Em Редактировать Видео Аудио Субт…" at bounding box center [716, 394] width 1433 height 681
click at [1180, 134] on button "Показать" at bounding box center [1195, 133] width 77 height 27
